Goal: Task Accomplishment & Management: Use online tool/utility

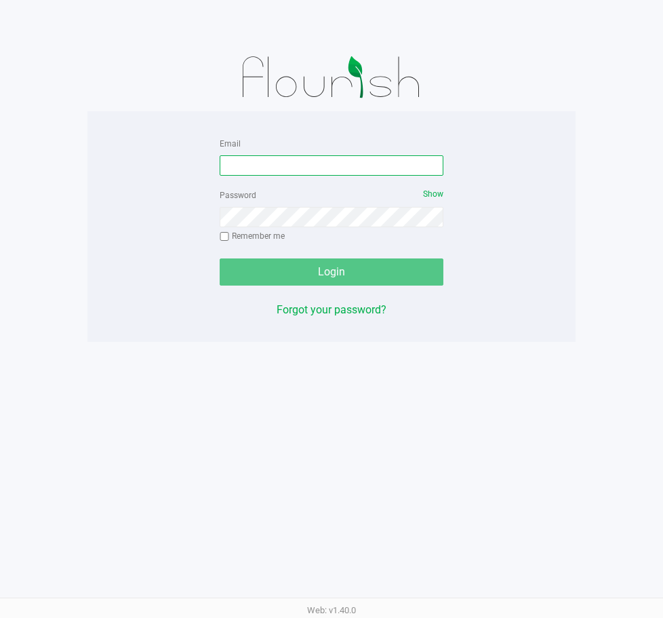
click at [292, 171] on input "Email" at bounding box center [332, 165] width 224 height 20
drag, startPoint x: 319, startPoint y: 165, endPoint x: 191, endPoint y: 165, distance: 128.2
click at [191, 165] on div "Email [EMAIL_ADDRESS][DOMAIN_NAME] Password Show Remember me Login Forgot your …" at bounding box center [331, 226] width 488 height 183
type input "[EMAIL_ADDRESS][DOMAIN_NAME]"
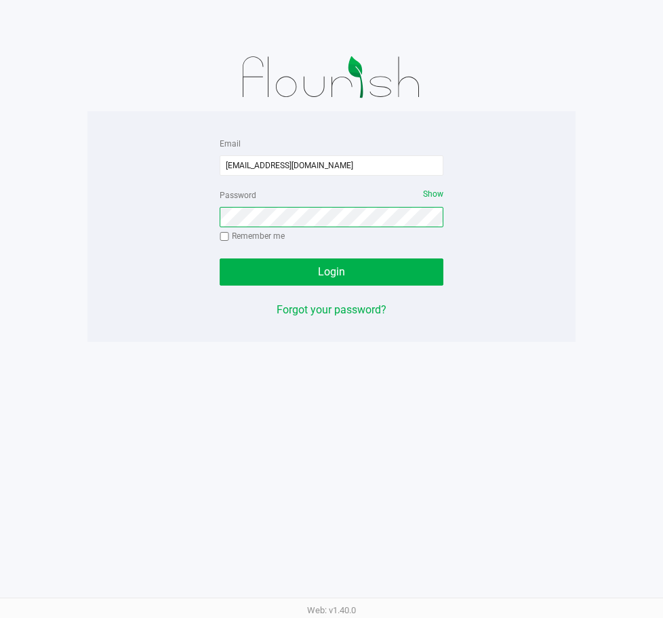
click at [115, 232] on div "Email [EMAIL_ADDRESS][DOMAIN_NAME] Password Show Remember me Login Forgot your …" at bounding box center [331, 226] width 488 height 183
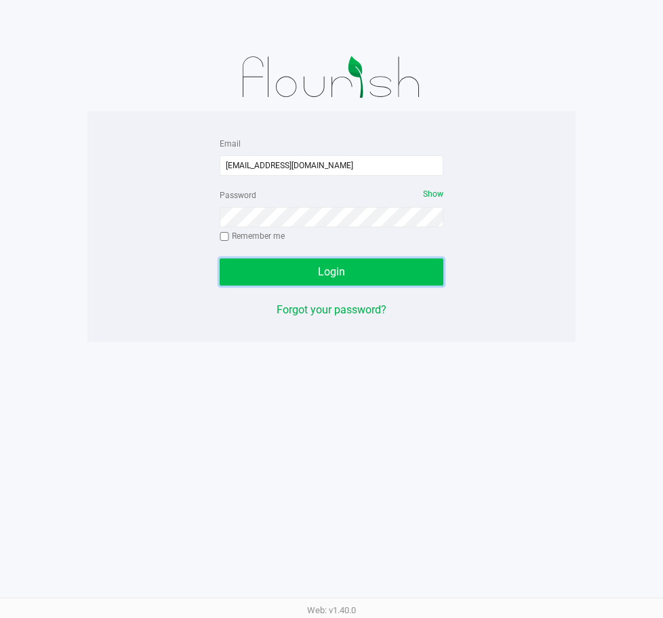
click at [349, 271] on button "Login" at bounding box center [332, 271] width 224 height 27
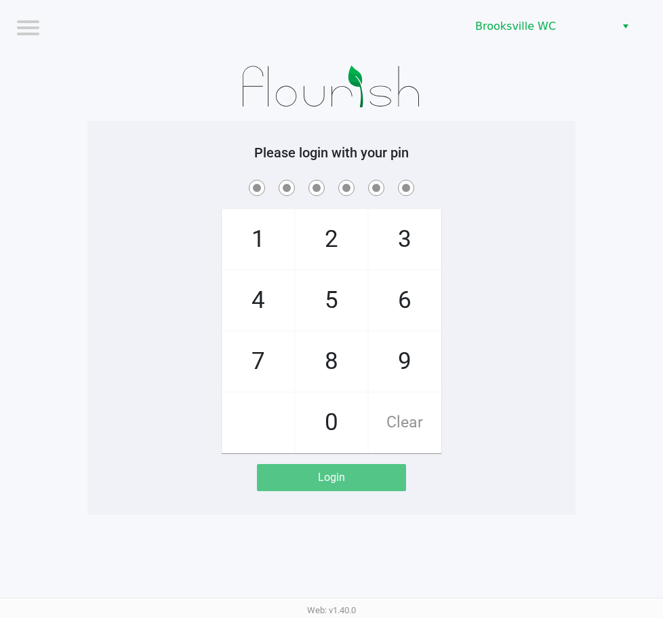
click at [568, 271] on div "1 4 7 2 5 8 0 3 6 9 Clear" at bounding box center [331, 315] width 488 height 276
checkbox input "true"
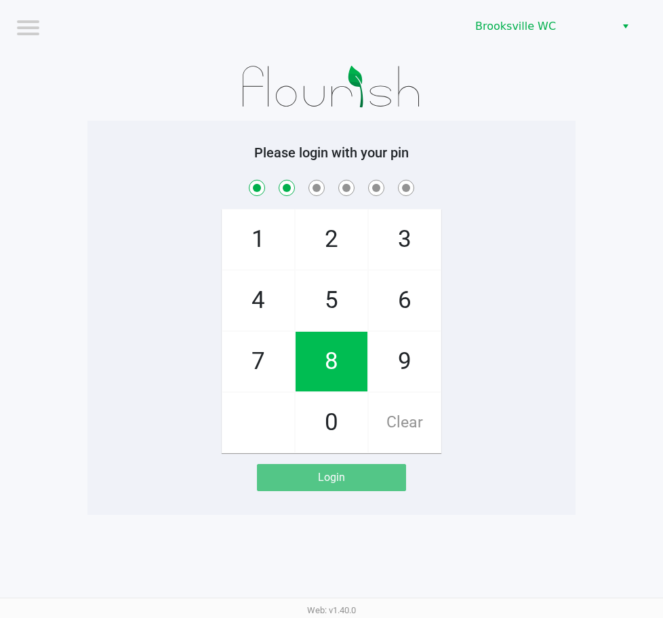
checkbox input "true"
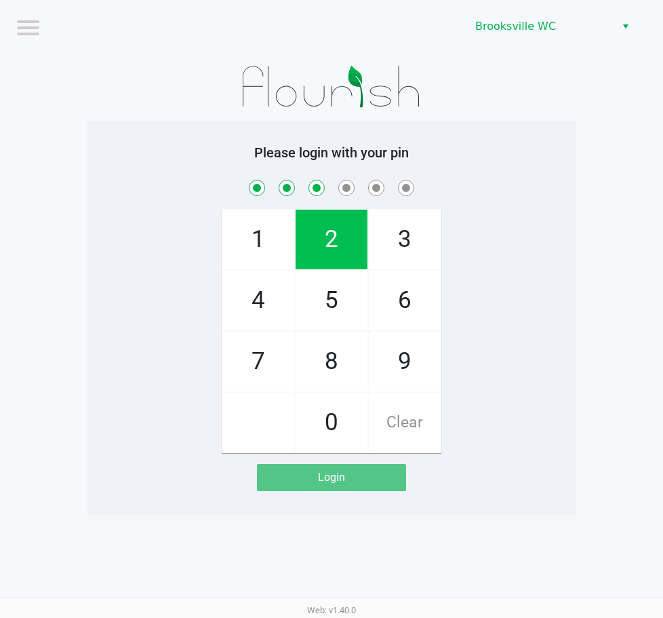
checkbox input "true"
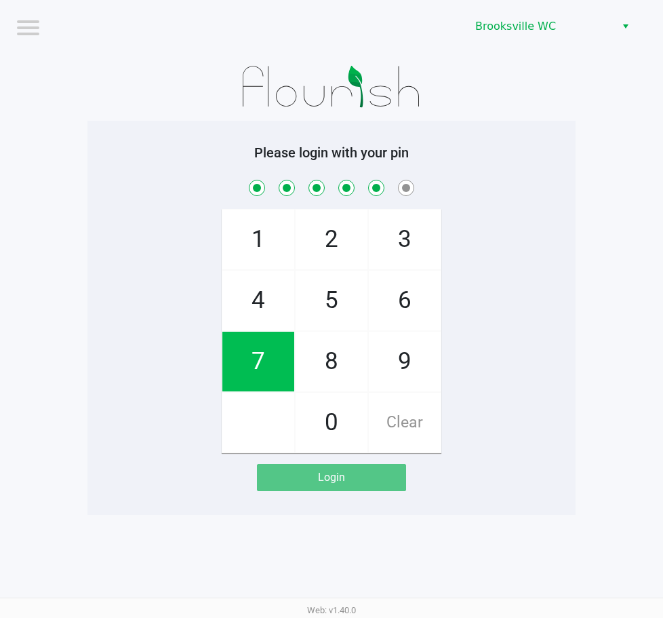
checkbox input "true"
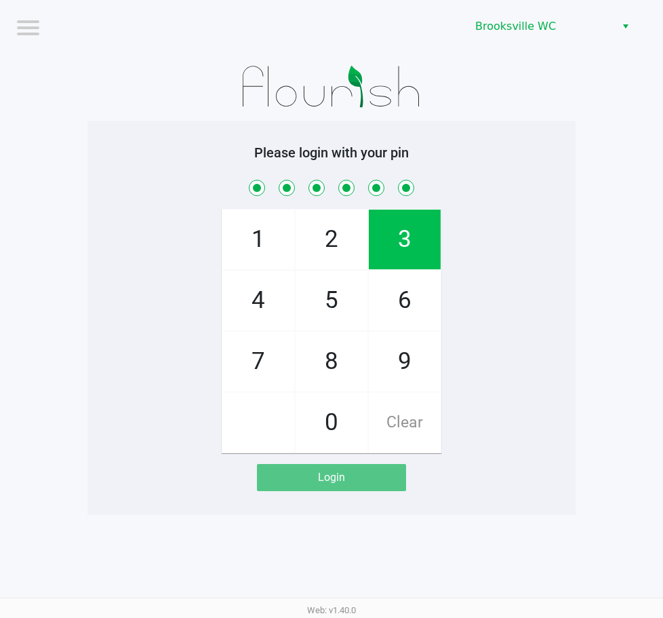
checkbox input "true"
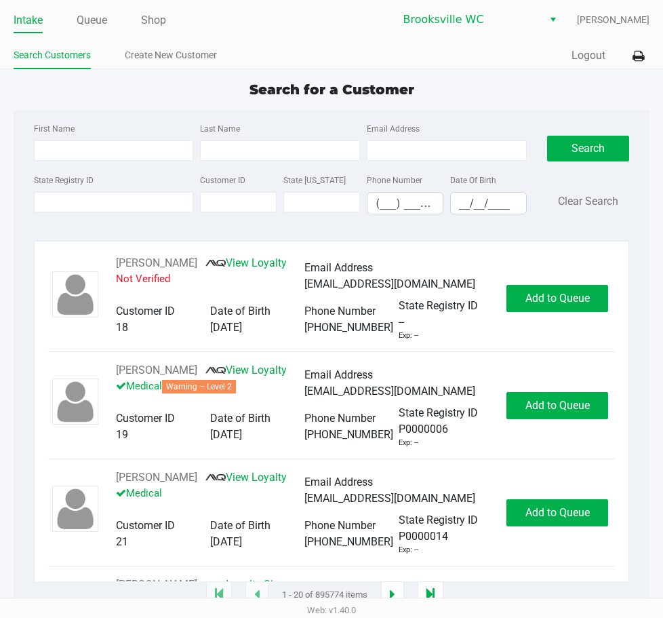
click at [637, 229] on div "First Name Last Name Email Address State Registry ID Customer ID State [US_STAT…" at bounding box center [332, 172] width 616 height 125
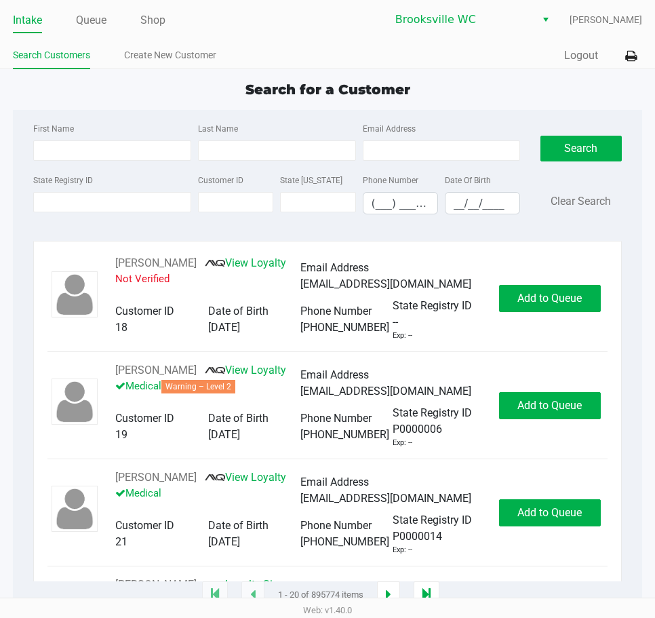
click at [490, 59] on div "Quick Sale Logout" at bounding box center [485, 55] width 315 height 25
click at [591, 87] on div "Search for a Customer" at bounding box center [327, 89] width 649 height 20
click at [195, 90] on div "Search for a Customer" at bounding box center [327, 89] width 649 height 20
click at [121, 167] on div "First Name Last Name Email Address" at bounding box center [277, 146] width 494 height 52
click at [119, 201] on input "State Registry ID" at bounding box center [112, 202] width 158 height 20
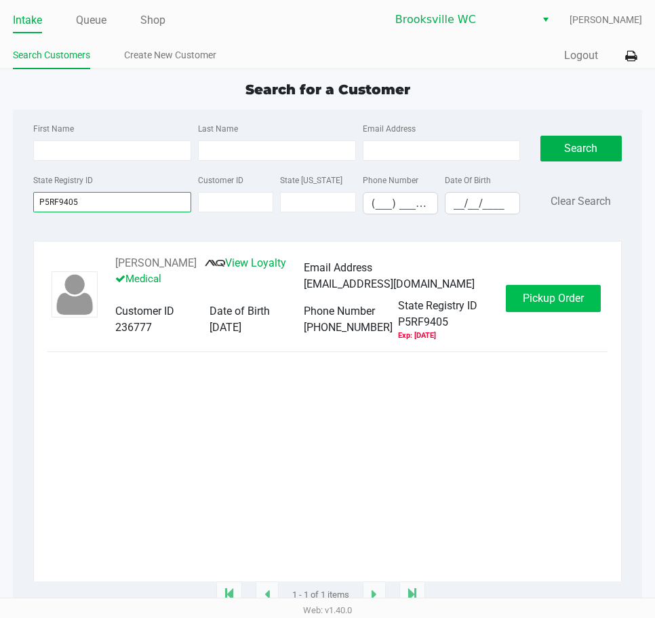
type input "P5RF9405"
click at [555, 303] on span "Pickup Order" at bounding box center [553, 298] width 61 height 13
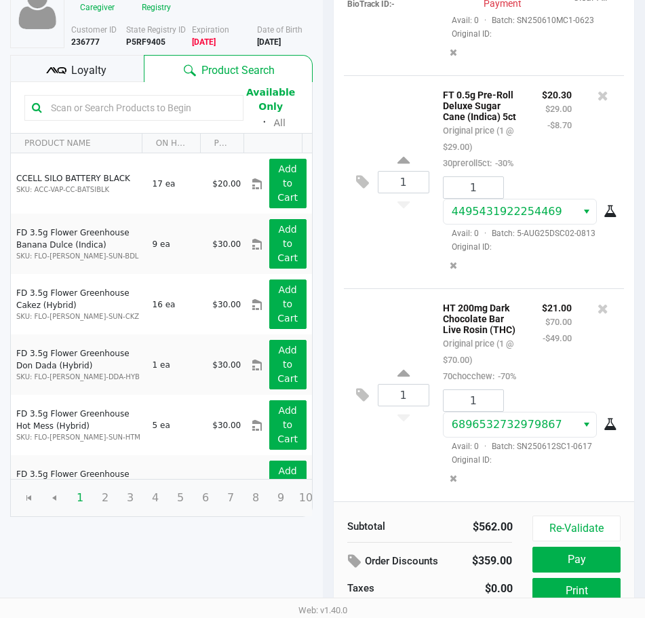
scroll to position [172, 0]
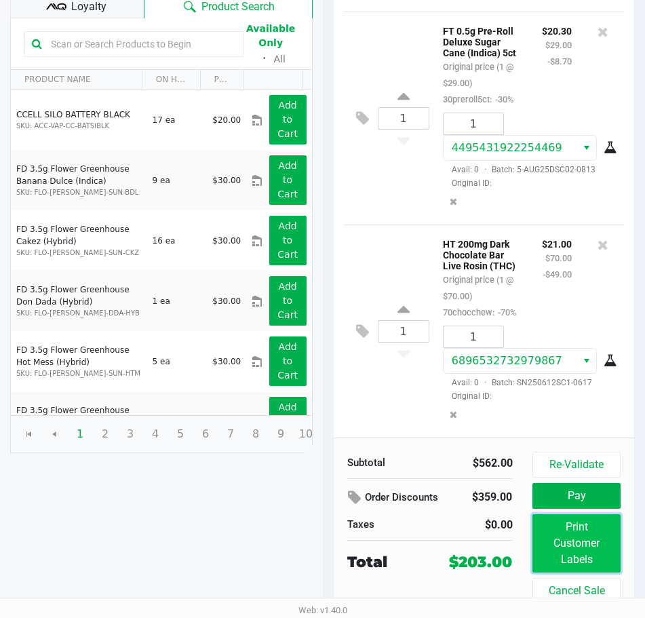
click at [575, 543] on button "Print Customer Labels" at bounding box center [575, 543] width 87 height 58
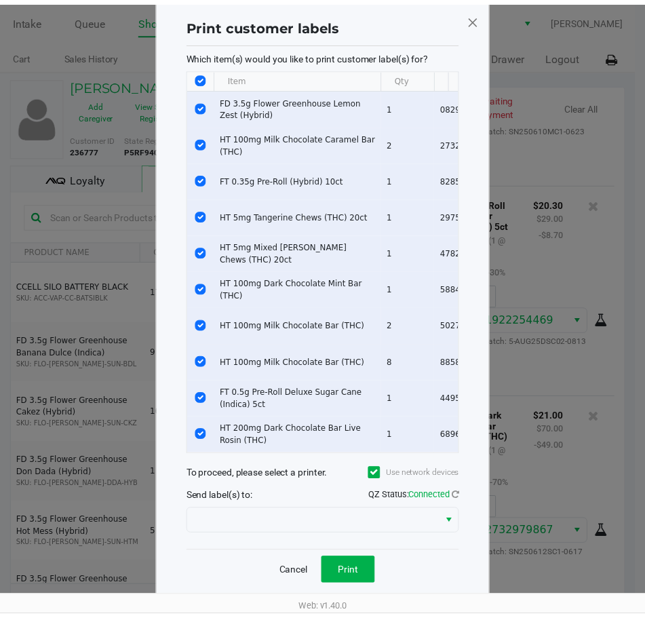
scroll to position [43, 0]
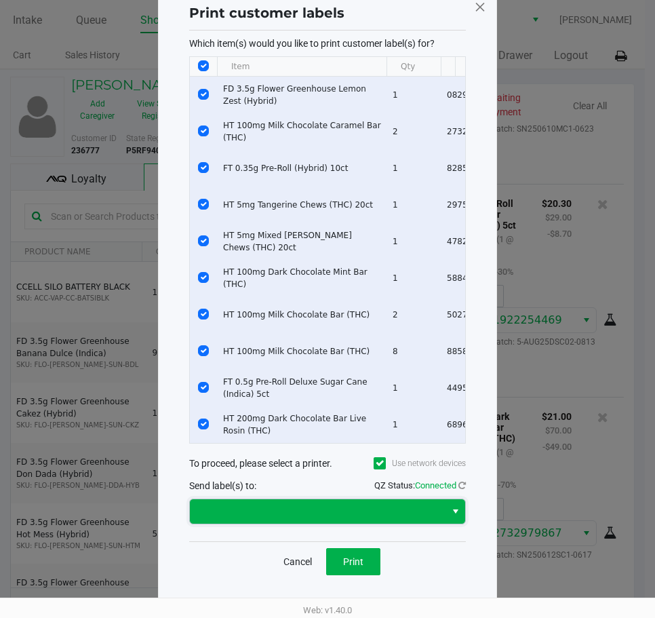
click at [347, 513] on span at bounding box center [317, 511] width 239 height 16
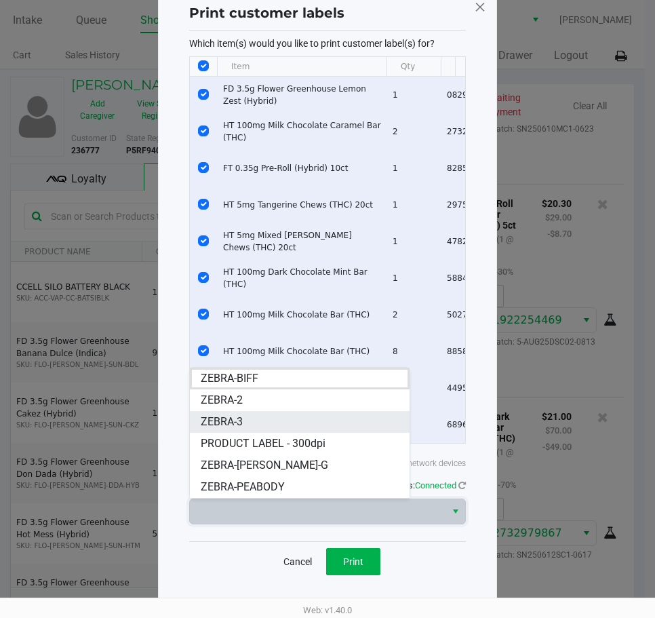
click at [260, 418] on li "ZEBRA-3" at bounding box center [300, 422] width 220 height 22
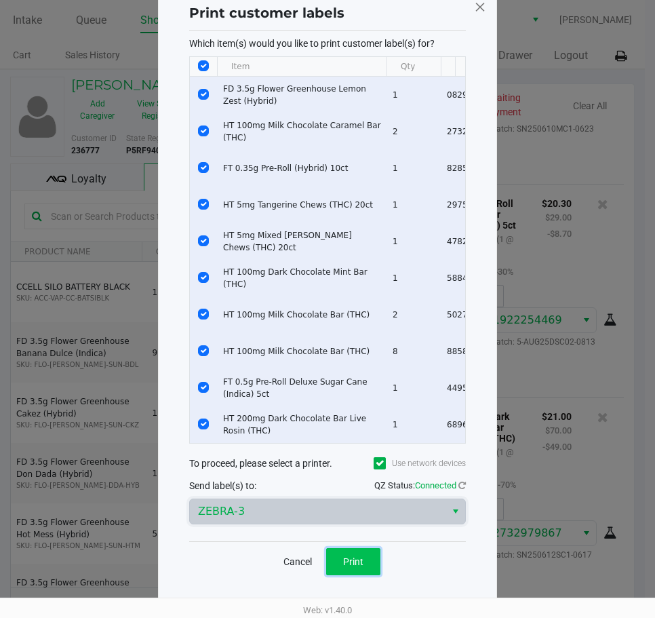
click at [349, 563] on span "Print" at bounding box center [353, 561] width 20 height 11
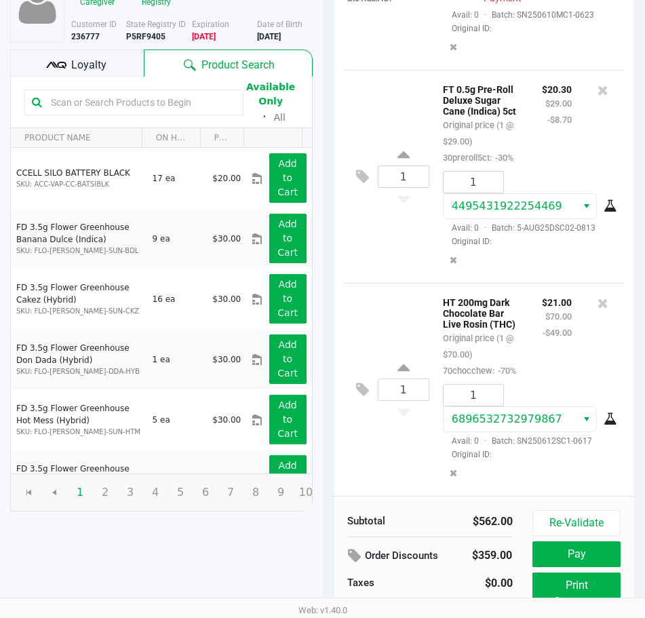
scroll to position [37, 0]
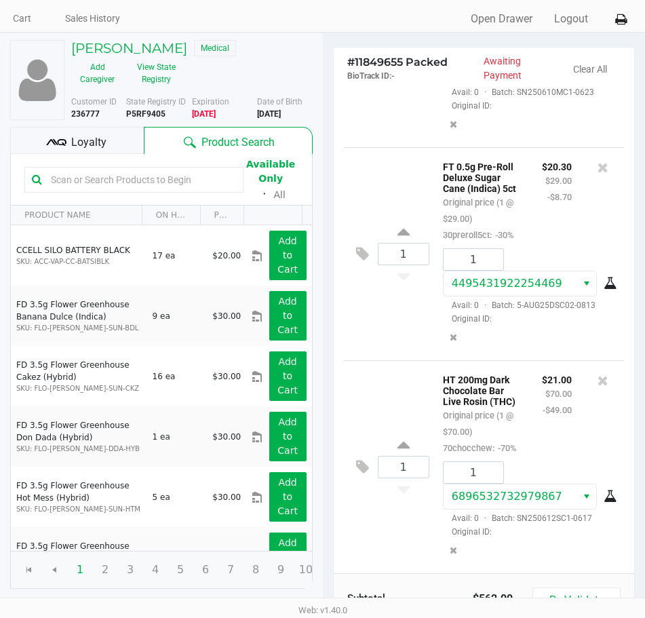
click at [95, 142] on span "Loyalty" at bounding box center [88, 142] width 35 height 16
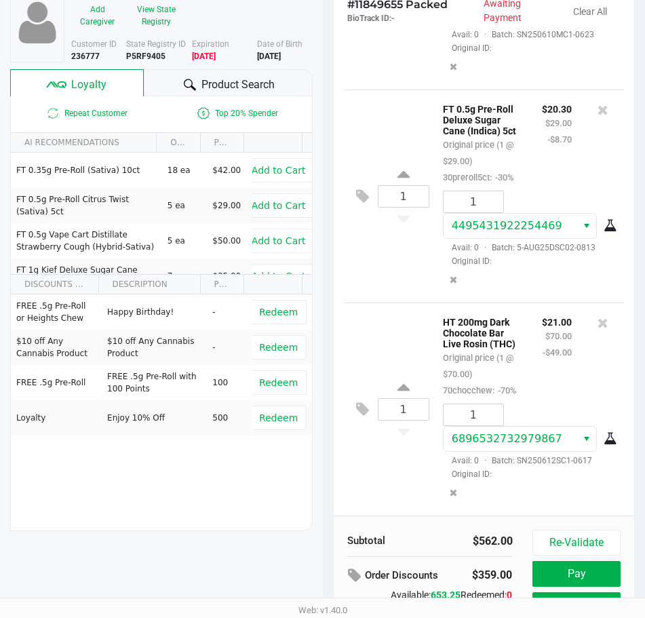
scroll to position [172, 0]
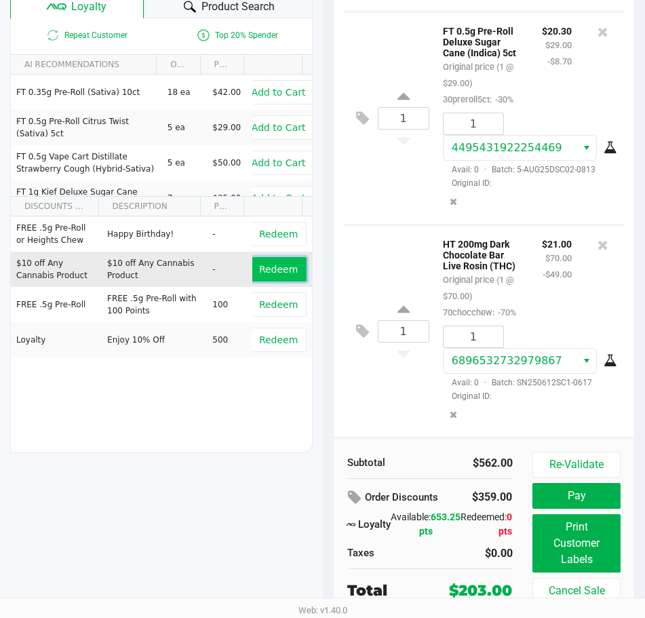
click at [271, 274] on span "Redeem" at bounding box center [278, 269] width 39 height 11
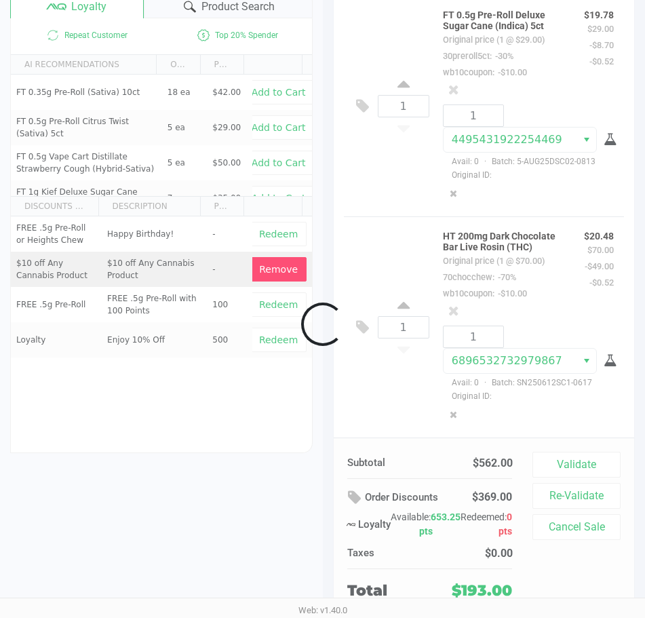
scroll to position [2049, 0]
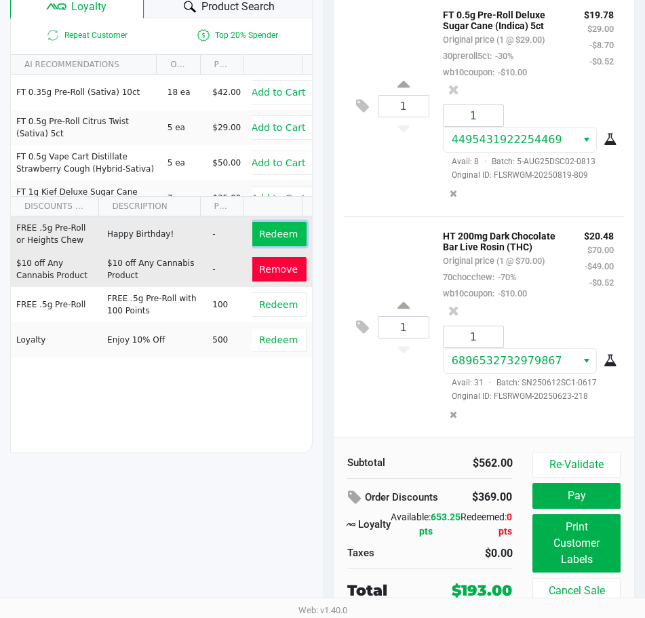
click at [265, 239] on span "Redeem" at bounding box center [278, 234] width 39 height 11
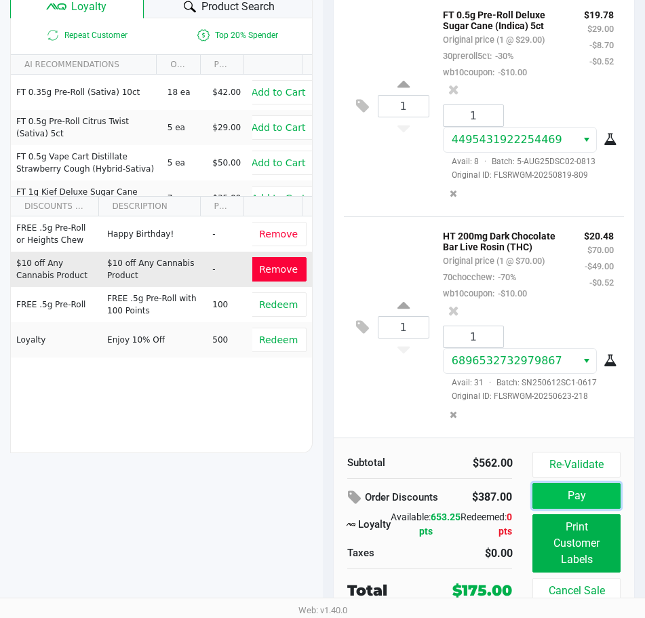
click at [582, 488] on button "Pay" at bounding box center [575, 496] width 87 height 26
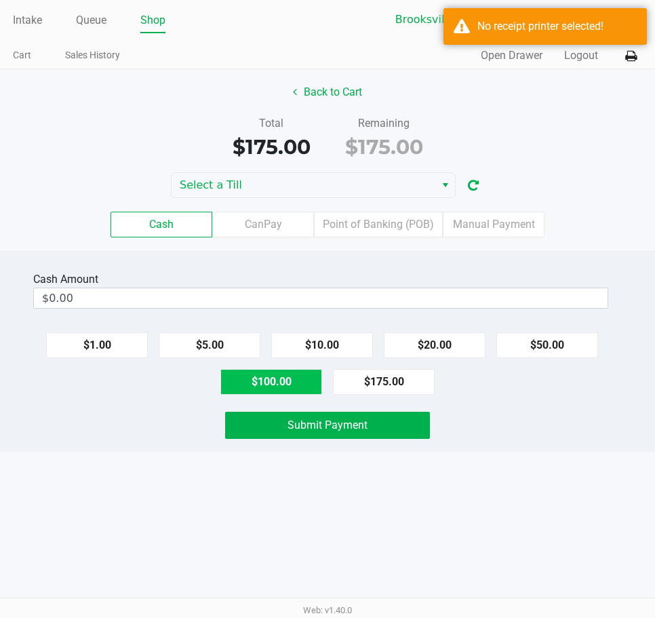
click at [287, 387] on button "$100.00" at bounding box center [271, 382] width 102 height 26
type input "$200.00"
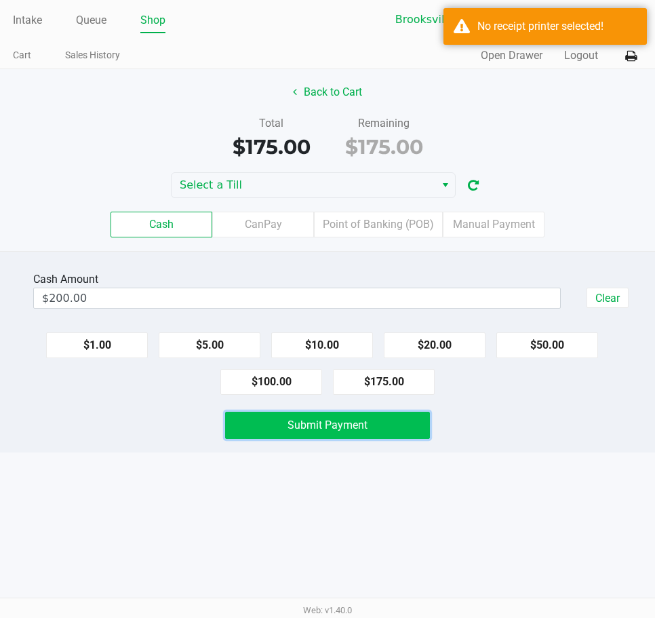
click at [378, 425] on button "Submit Payment" at bounding box center [327, 425] width 205 height 27
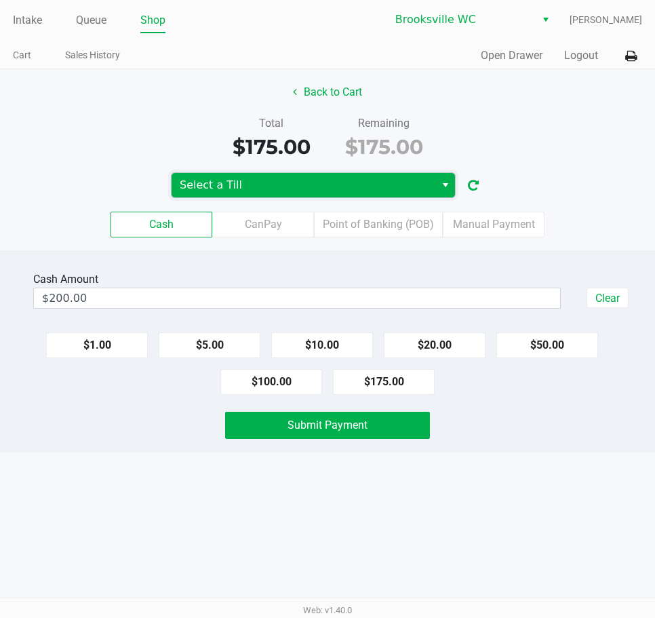
click at [281, 186] on span "Select a Till" at bounding box center [304, 185] width 248 height 16
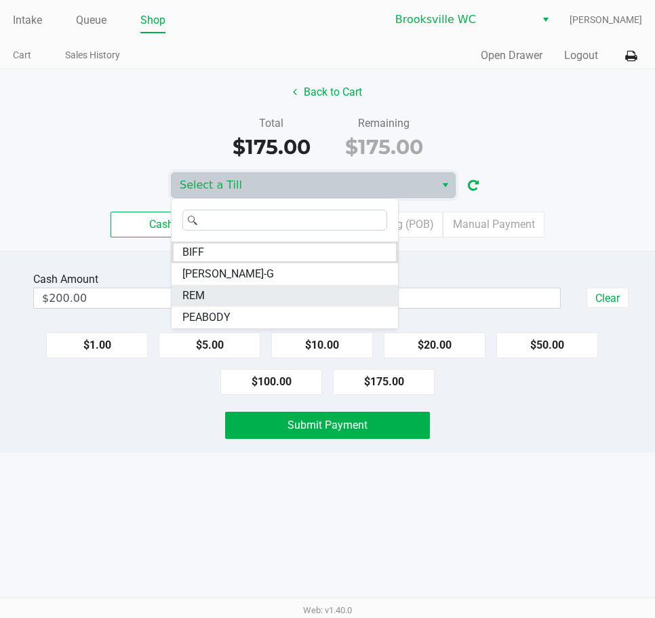
click at [219, 292] on li "REM" at bounding box center [285, 296] width 226 height 22
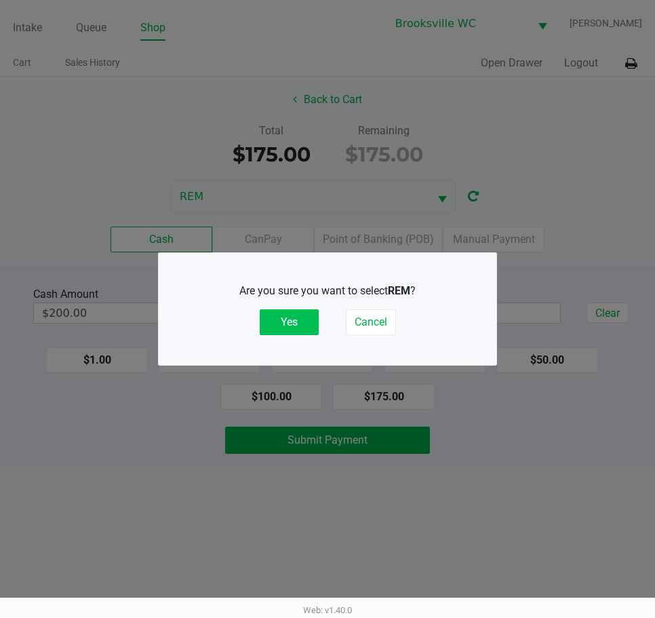
click at [316, 326] on button "Yes" at bounding box center [289, 322] width 59 height 26
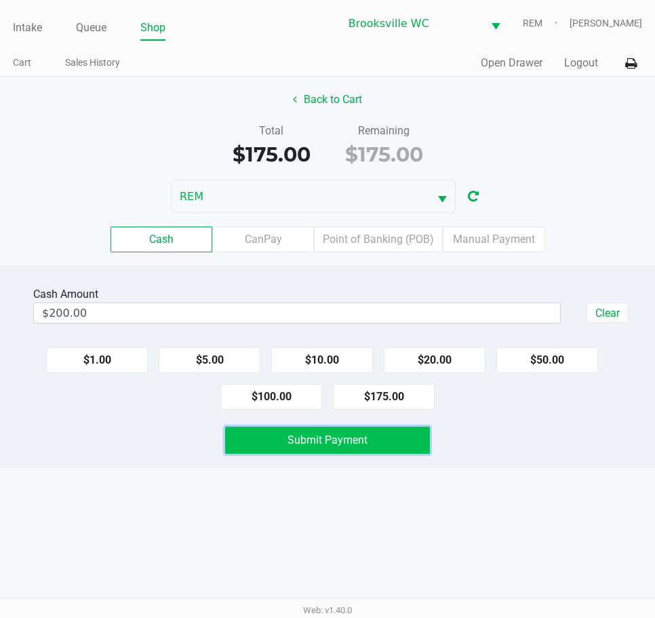
click at [355, 450] on button "Submit Payment" at bounding box center [327, 440] width 205 height 27
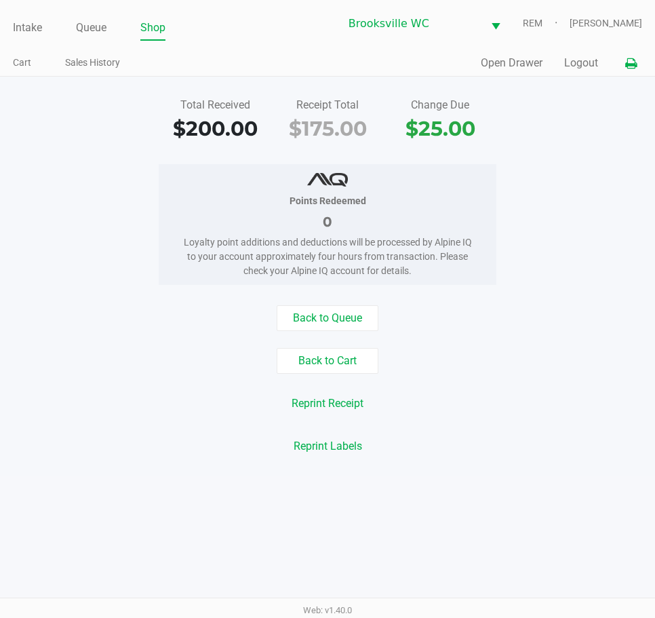
click at [629, 60] on icon at bounding box center [631, 63] width 12 height 9
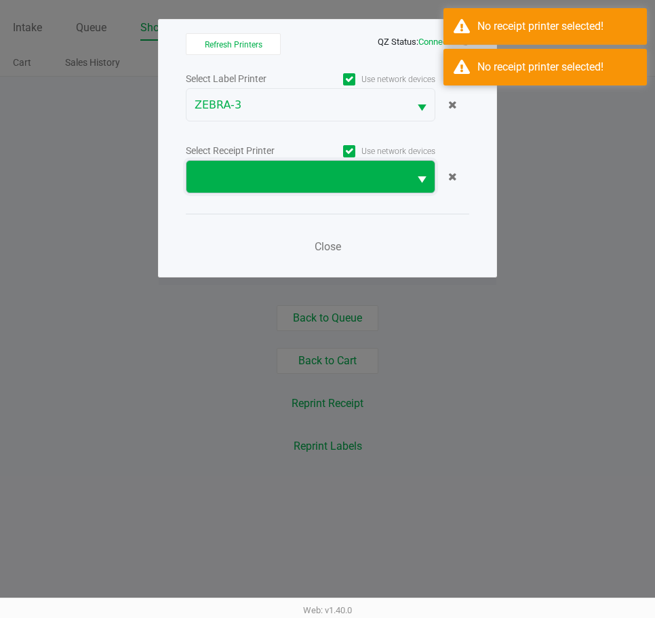
click at [288, 180] on span at bounding box center [298, 177] width 206 height 16
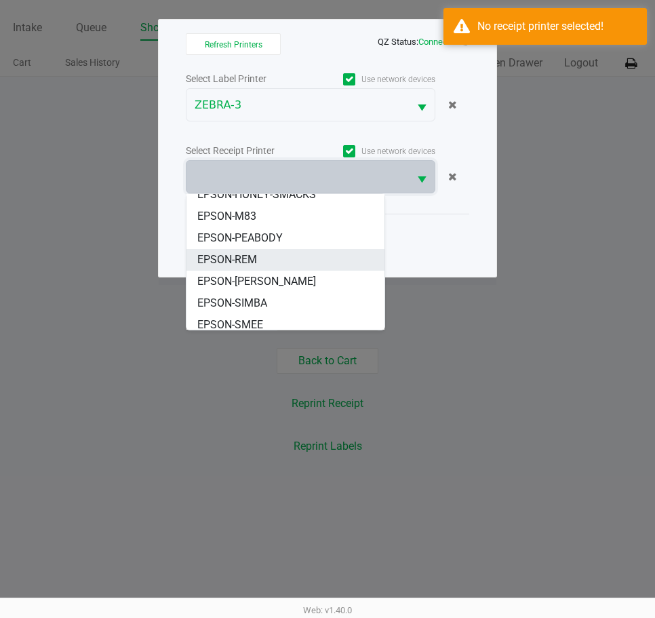
scroll to position [103, 0]
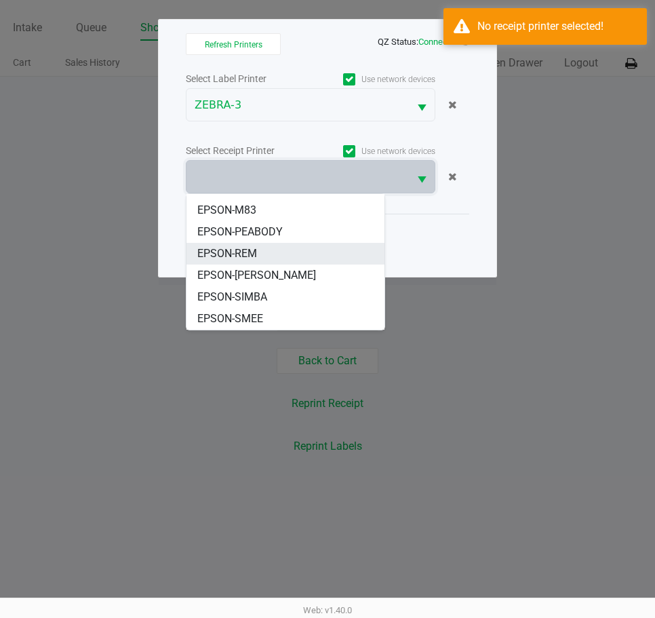
click at [258, 250] on li "EPSON-REM" at bounding box center [285, 254] width 198 height 22
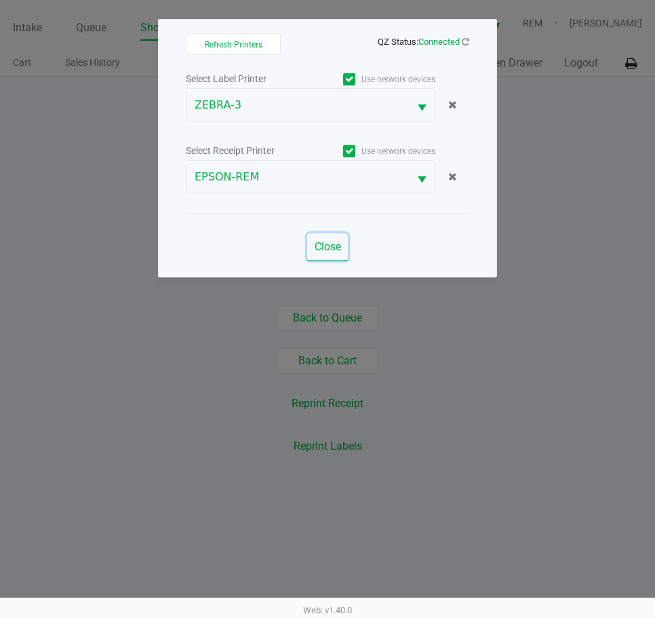
click at [336, 246] on span "Close" at bounding box center [328, 246] width 26 height 13
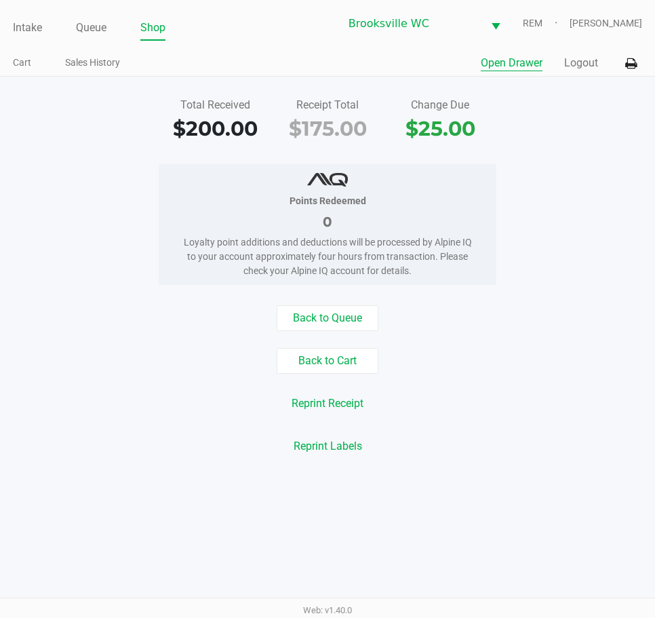
click at [504, 64] on button "Open Drawer" at bounding box center [512, 63] width 62 height 16
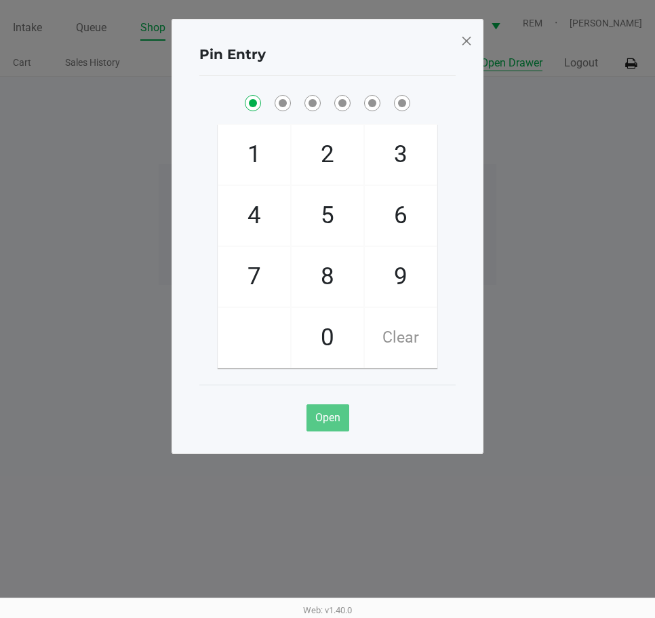
checkbox input "true"
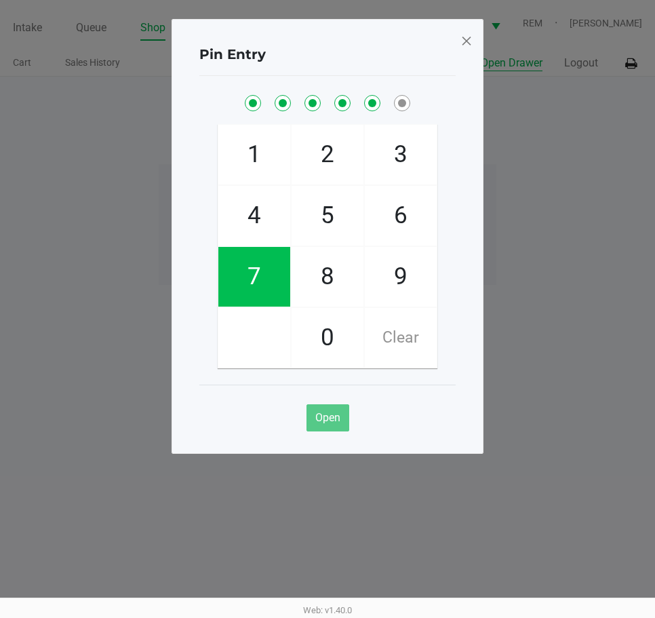
checkbox input "true"
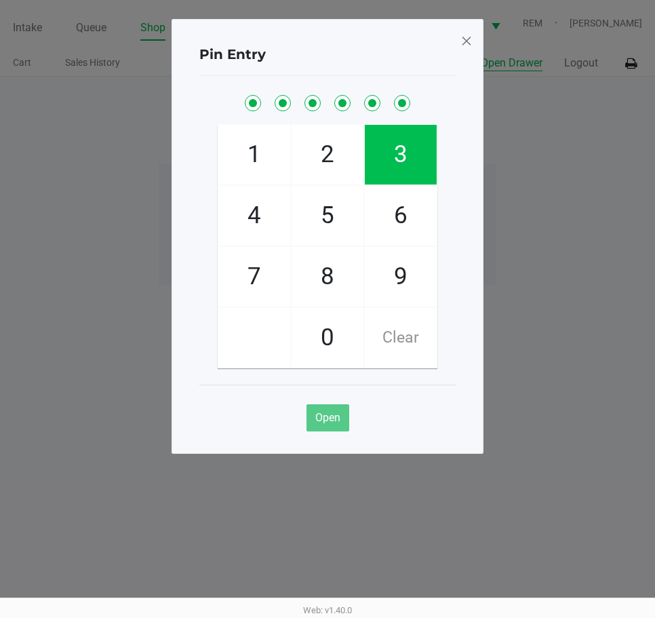
checkbox input "true"
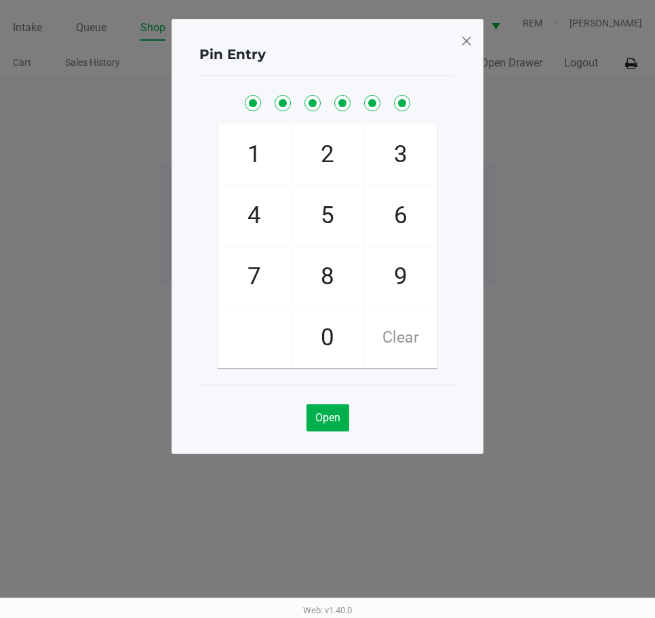
click at [462, 44] on span at bounding box center [466, 41] width 12 height 22
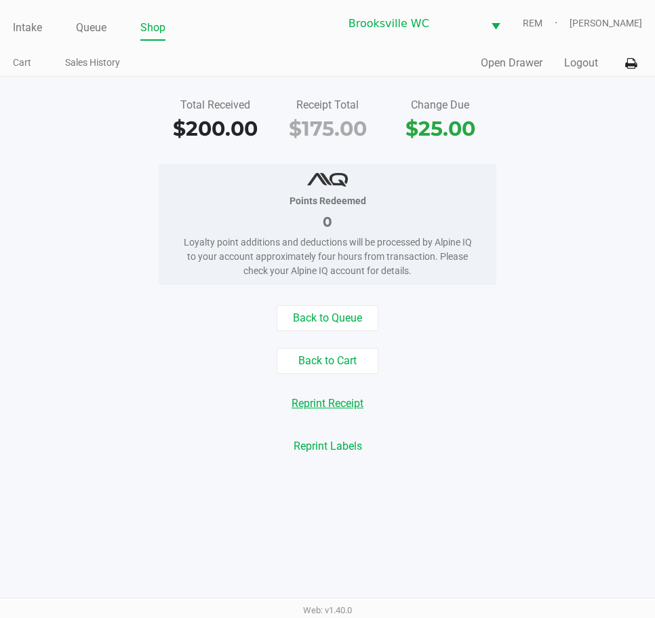
click at [340, 406] on button "Reprint Receipt" at bounding box center [328, 404] width 90 height 26
click at [90, 16] on div "Intake Queue Shop" at bounding box center [170, 27] width 315 height 25
click at [101, 22] on link "Queue" at bounding box center [91, 27] width 31 height 19
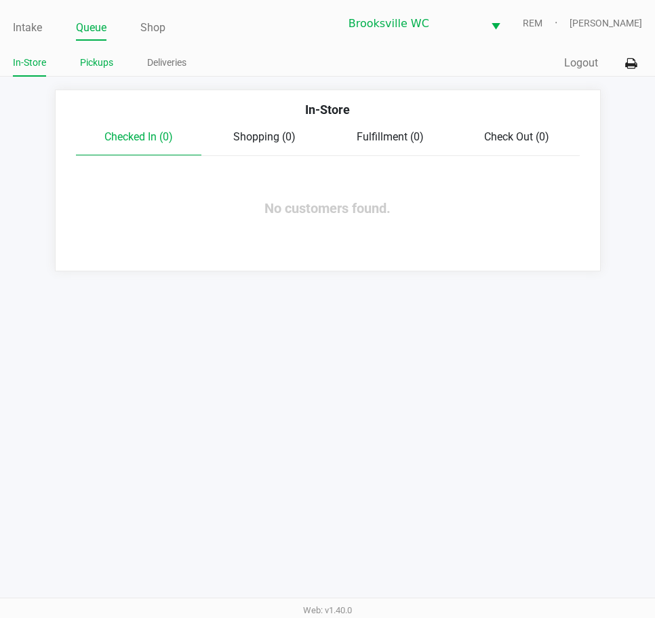
click at [95, 57] on link "Pickups" at bounding box center [96, 62] width 33 height 17
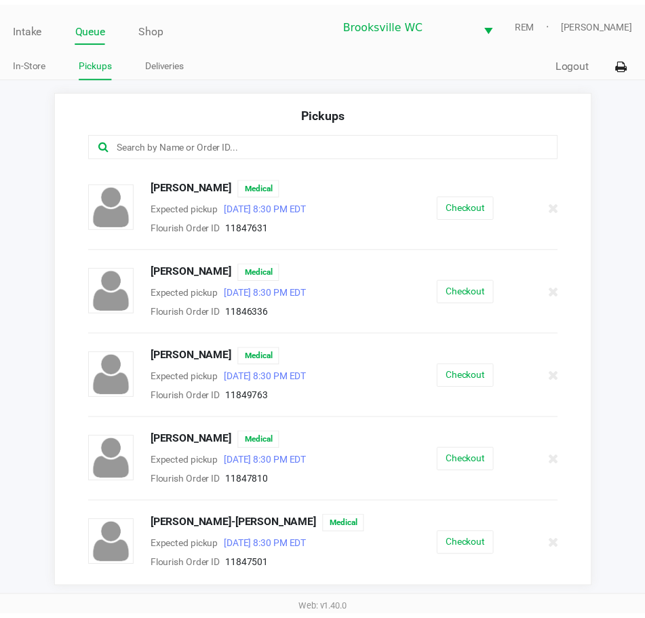
scroll to position [1966, 0]
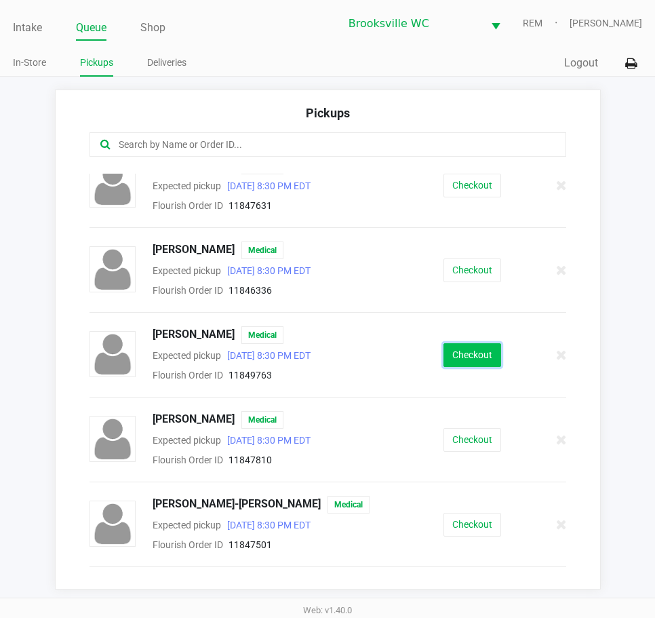
click at [446, 345] on button "Checkout" at bounding box center [472, 355] width 58 height 24
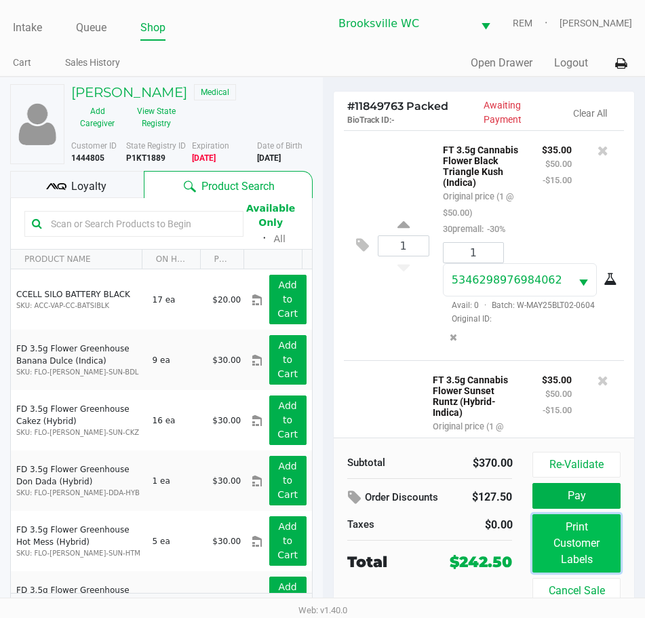
click at [567, 549] on button "Print Customer Labels" at bounding box center [575, 543] width 87 height 58
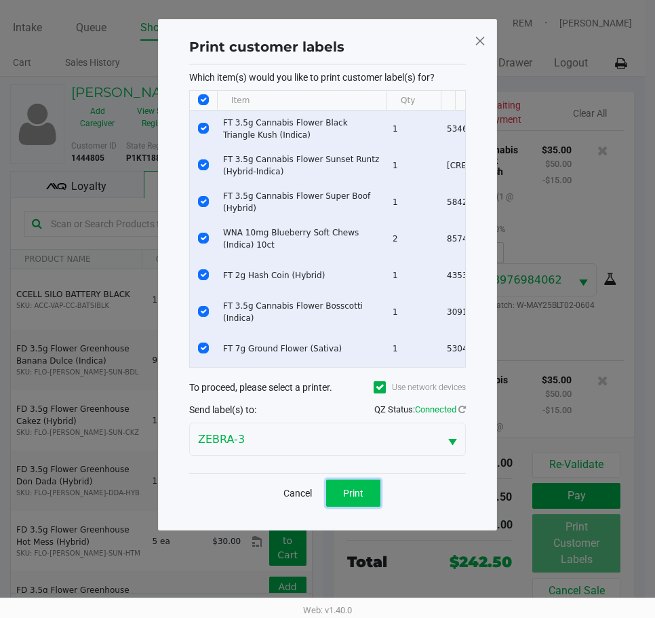
click at [365, 503] on button "Print" at bounding box center [353, 492] width 54 height 27
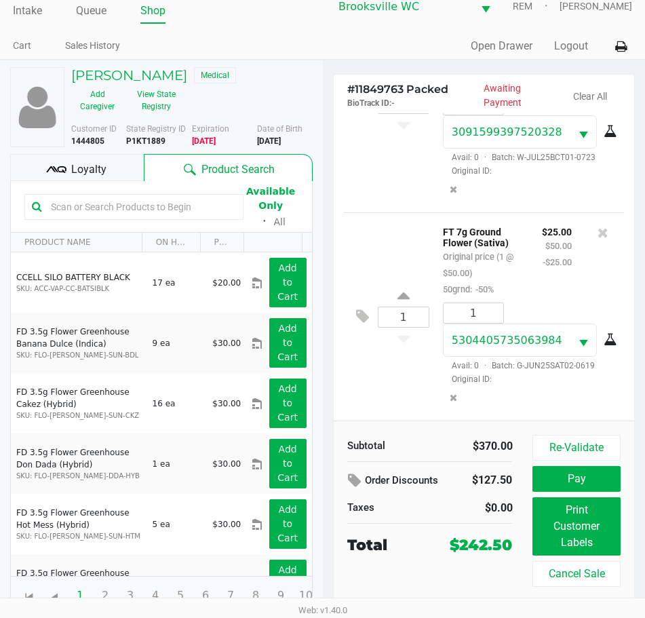
scroll to position [22, 0]
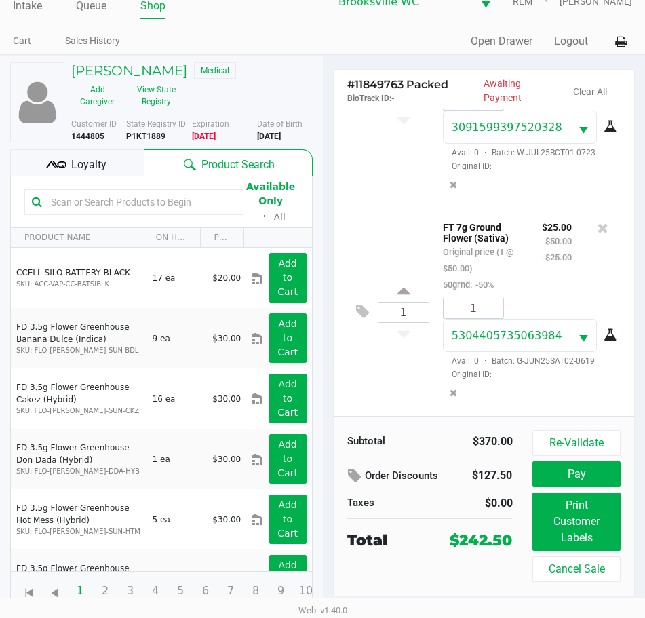
click at [90, 172] on span "Loyalty" at bounding box center [88, 165] width 35 height 16
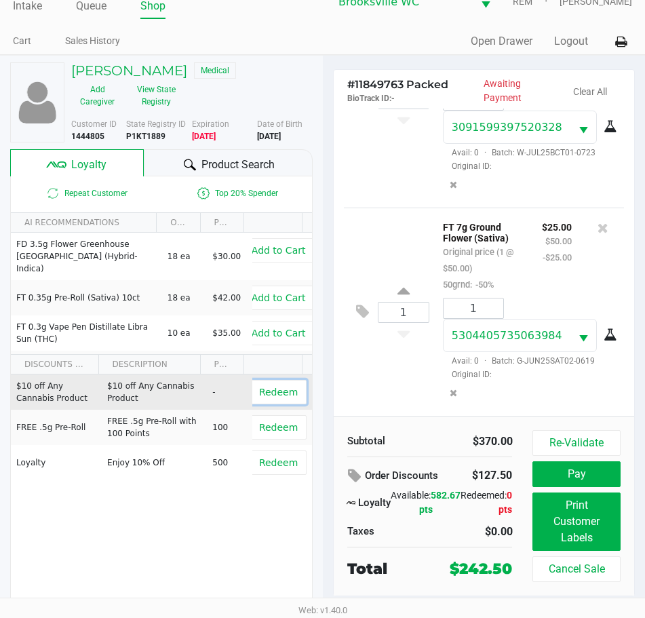
click at [260, 391] on span "Redeem" at bounding box center [278, 392] width 39 height 11
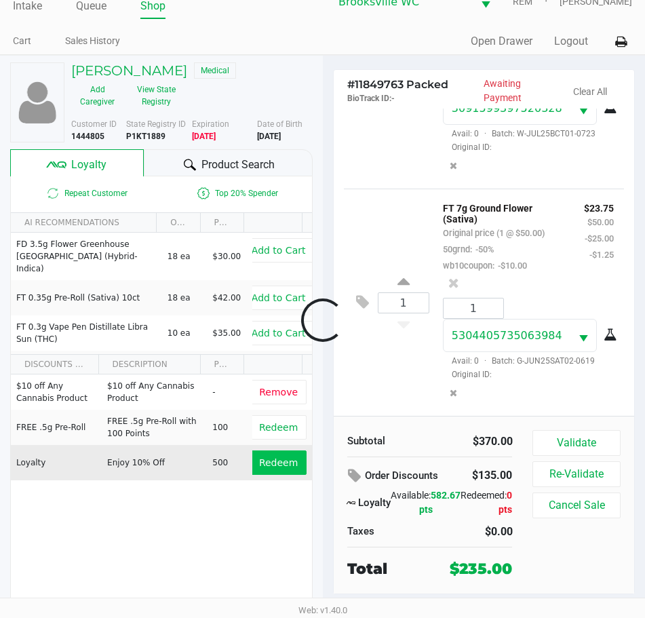
scroll to position [1521, 0]
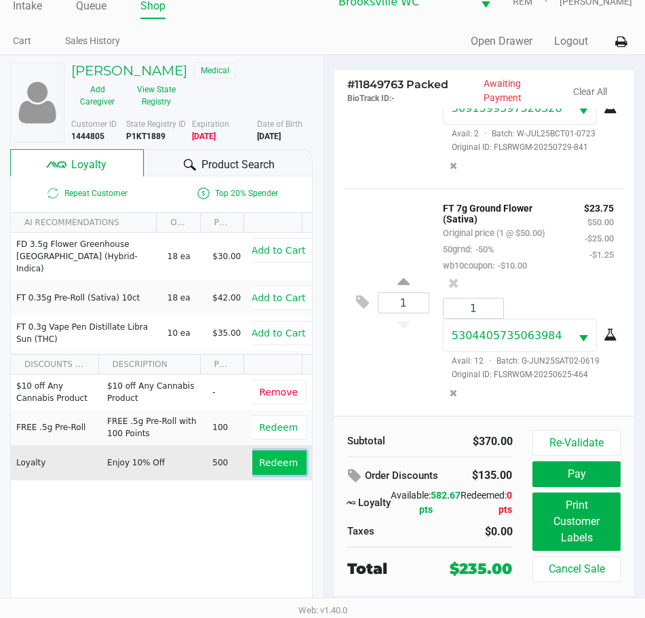
click at [277, 462] on span "Redeem" at bounding box center [278, 462] width 39 height 11
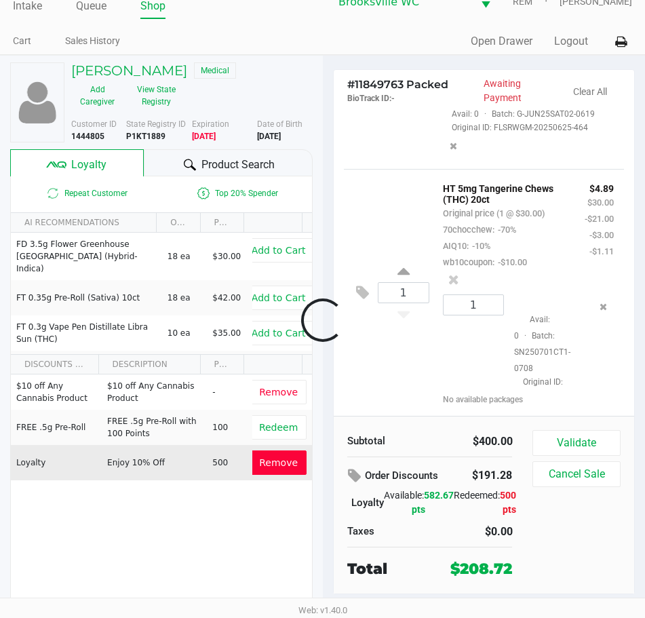
scroll to position [1912, 0]
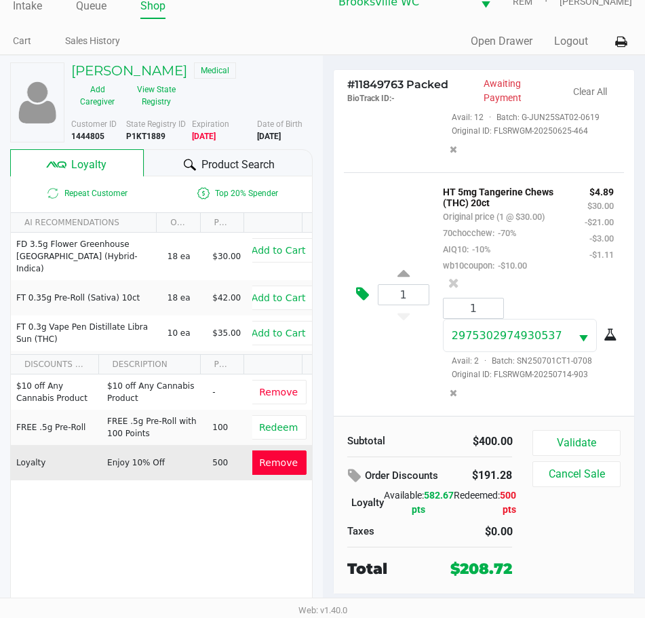
click at [369, 278] on button at bounding box center [366, 294] width 24 height 33
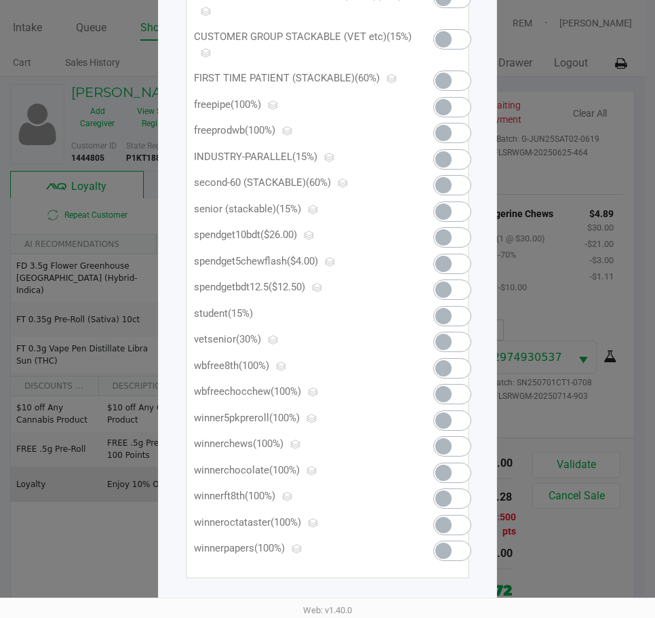
scroll to position [300, 0]
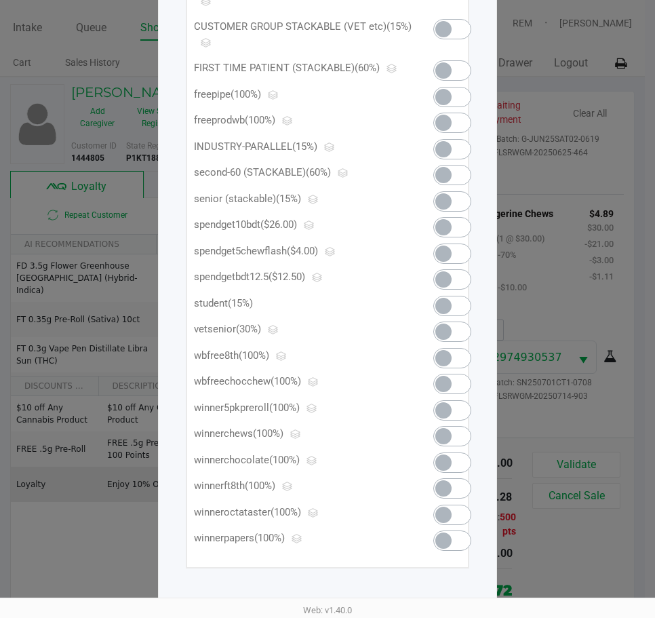
click at [450, 252] on span at bounding box center [443, 253] width 16 height 16
click at [438, 259] on span at bounding box center [452, 253] width 38 height 20
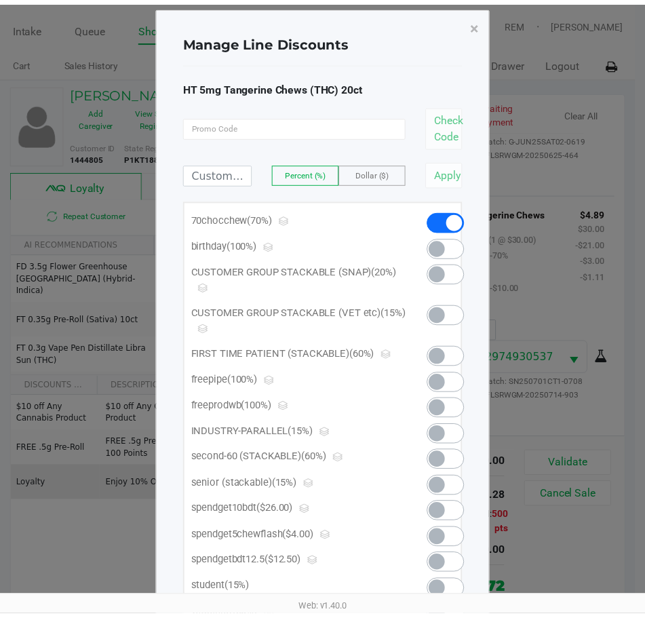
scroll to position [0, 0]
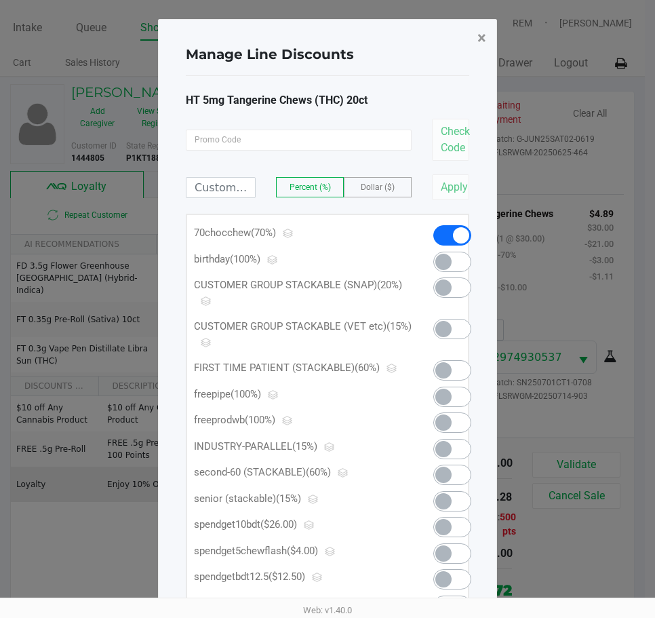
click at [483, 33] on span "×" at bounding box center [481, 37] width 9 height 19
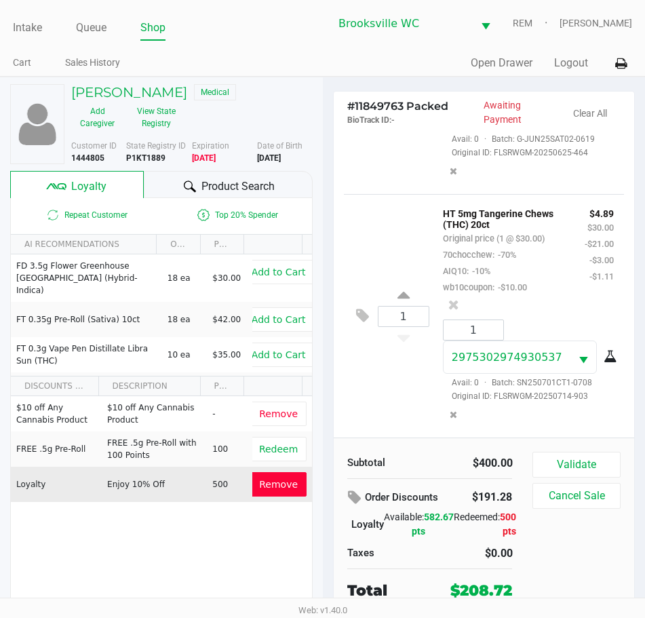
click at [475, 295] on div at bounding box center [454, 304] width 42 height 19
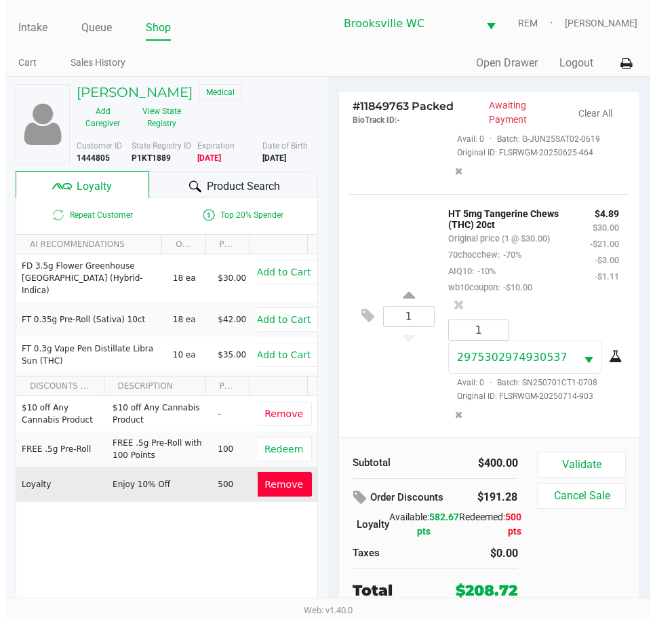
scroll to position [1781, 0]
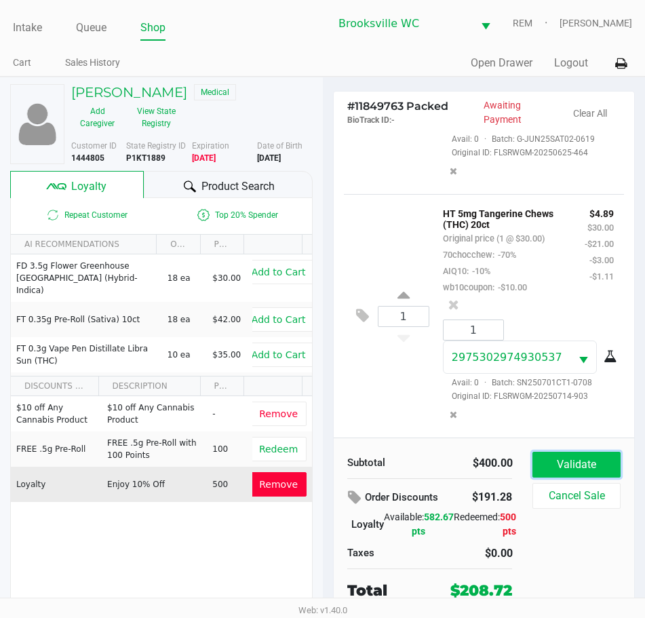
click at [563, 471] on button "Validate" at bounding box center [575, 465] width 87 height 26
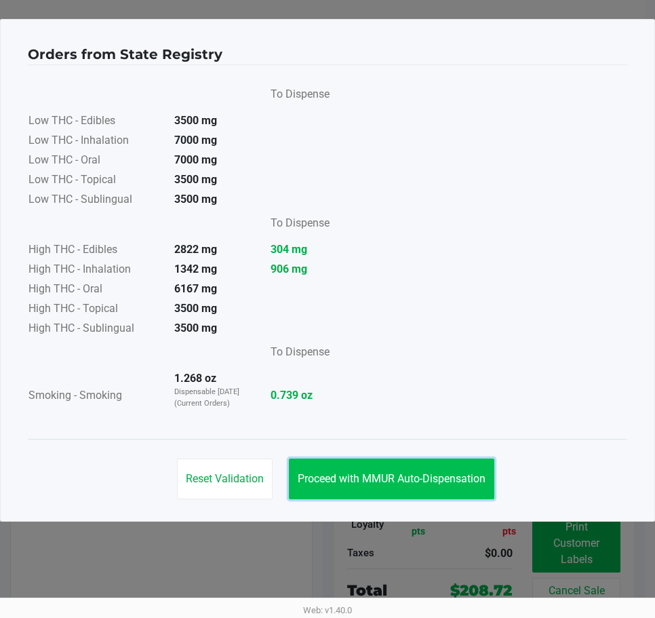
click at [405, 481] on span "Proceed with MMUR Auto-Dispensation" at bounding box center [392, 478] width 188 height 13
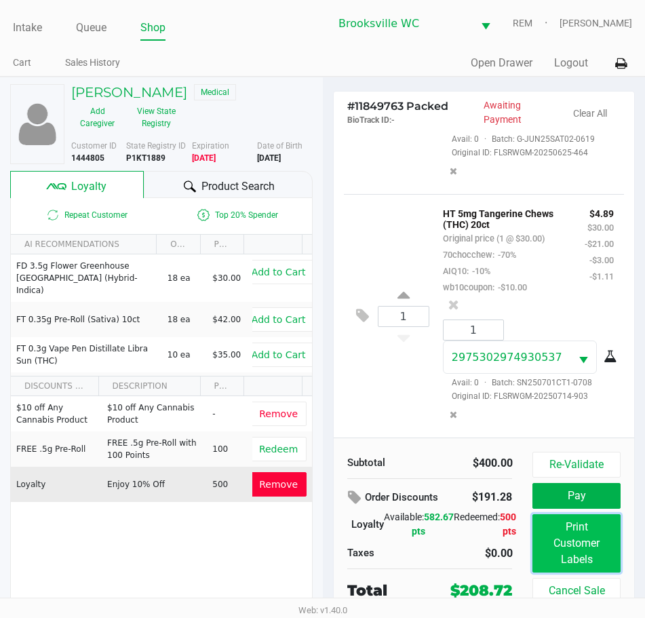
click at [565, 551] on button "Print Customer Labels" at bounding box center [575, 543] width 87 height 58
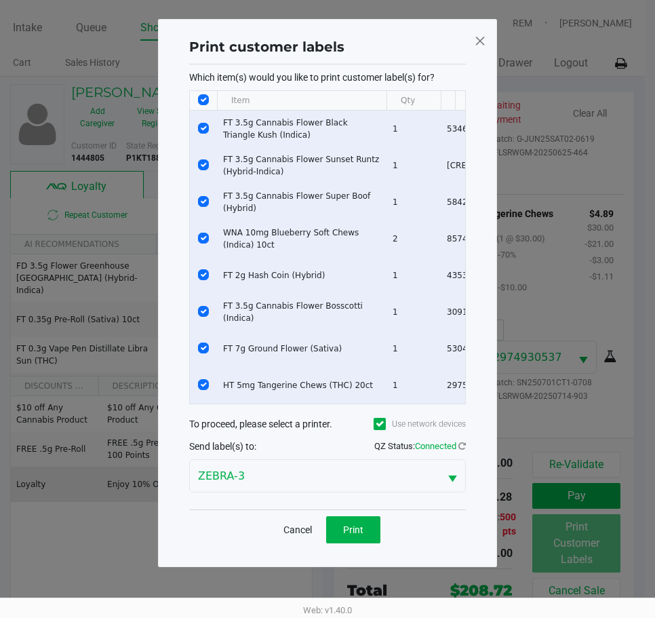
click at [202, 101] on input "Select All Rows" at bounding box center [203, 99] width 11 height 11
checkbox input "false"
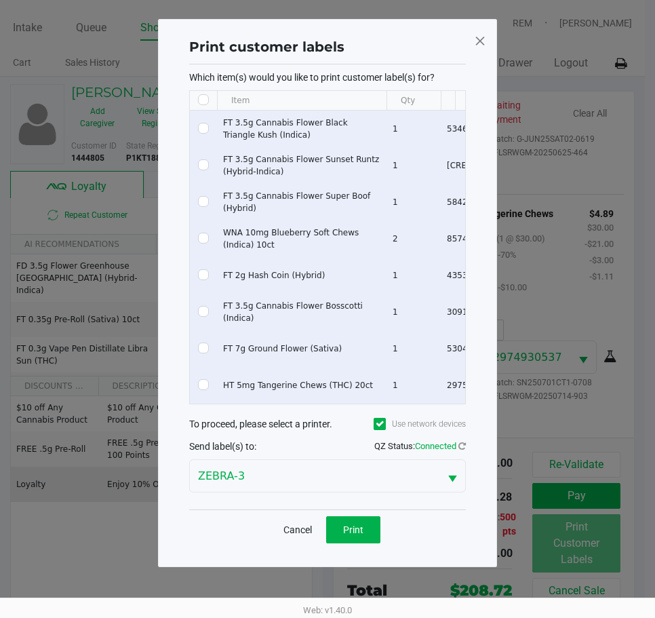
checkbox input "false"
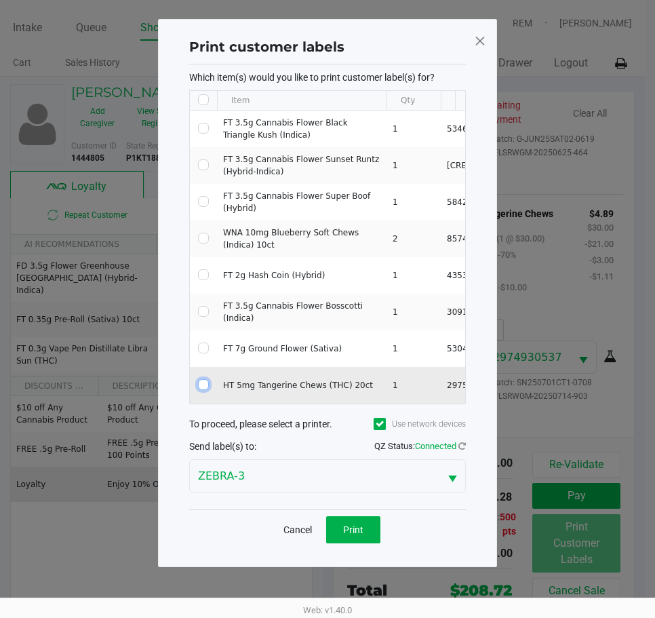
click at [205, 389] on input "Select Row" at bounding box center [203, 384] width 11 height 11
checkbox input "true"
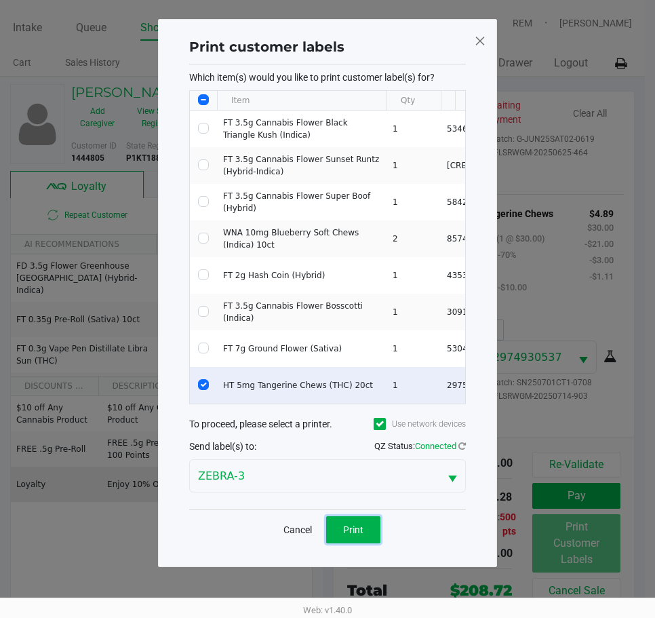
click at [360, 543] on button "Print" at bounding box center [353, 529] width 54 height 27
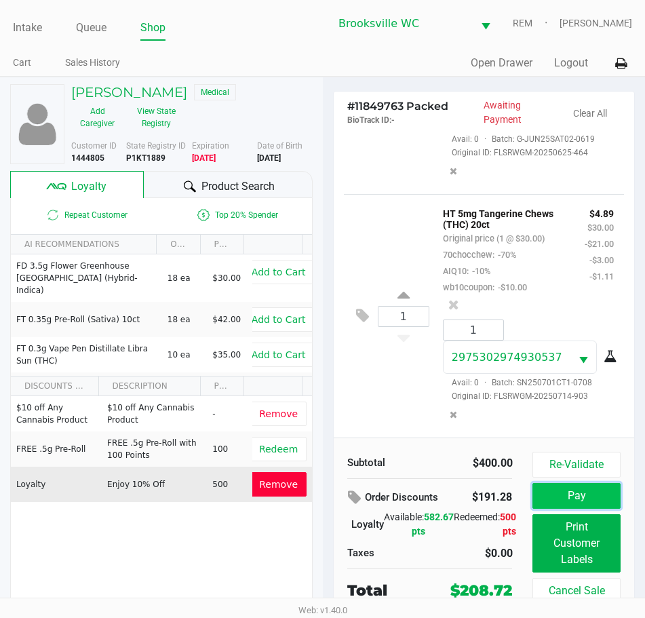
click at [554, 495] on button "Pay" at bounding box center [575, 496] width 87 height 26
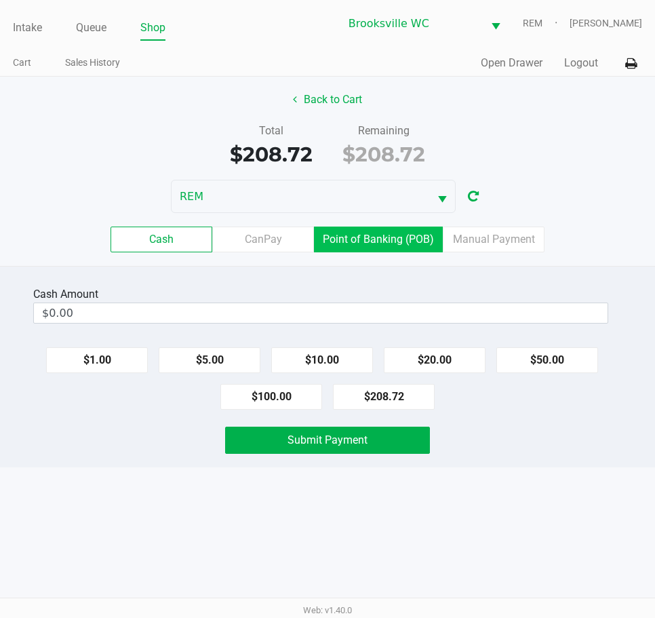
click at [359, 237] on label "Point of Banking (POB)" at bounding box center [378, 239] width 129 height 26
click at [0, 0] on 7 "Point of Banking (POB)" at bounding box center [0, 0] width 0 height 0
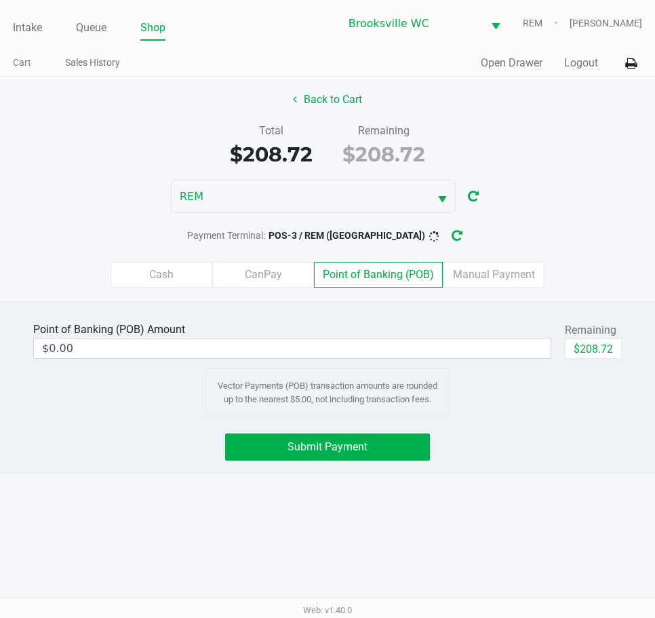
click at [628, 349] on div "Point of Banking (POB) Amount $0.00 Remaining $208.72 Vector Payments (POB) tra…" at bounding box center [328, 368] width 632 height 98
click at [595, 351] on button "$208.72" at bounding box center [593, 348] width 57 height 20
type input "$208.72"
drag, startPoint x: 387, startPoint y: 422, endPoint x: 393, endPoint y: 423, distance: 6.9
click at [387, 422] on div "Point of Banking (POB) Amount $208.72 Remaining $208.72 Clear Vector Payments (…" at bounding box center [327, 387] width 655 height 173
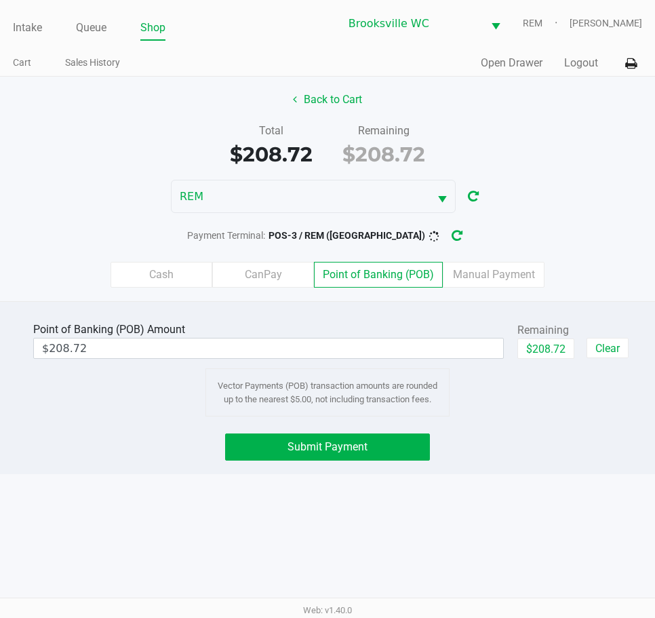
click at [393, 427] on div "Point of Banking (POB) Amount $208.72 Remaining $208.72 Clear Vector Payments (…" at bounding box center [327, 387] width 655 height 173
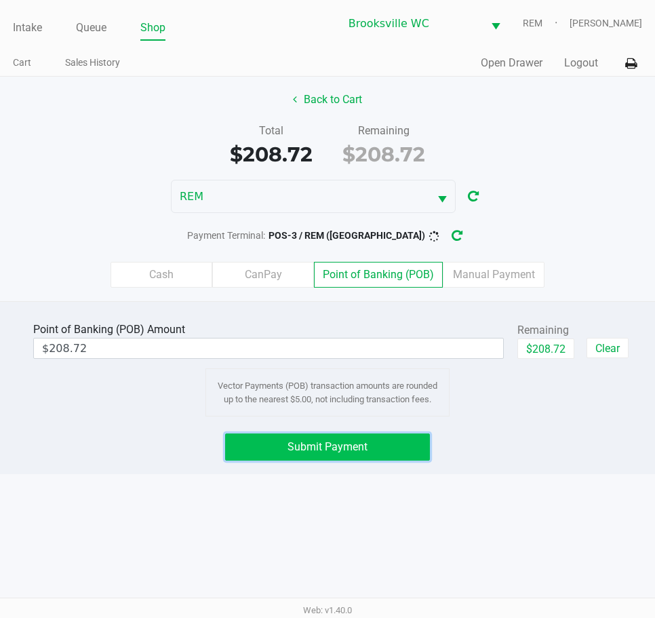
click at [391, 446] on button "Submit Payment" at bounding box center [327, 446] width 205 height 27
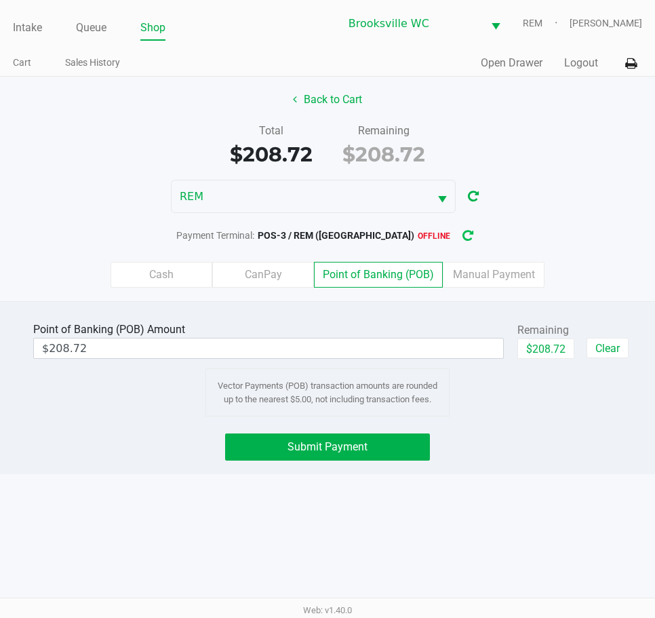
click at [461, 234] on icon "button" at bounding box center [467, 236] width 13 height 12
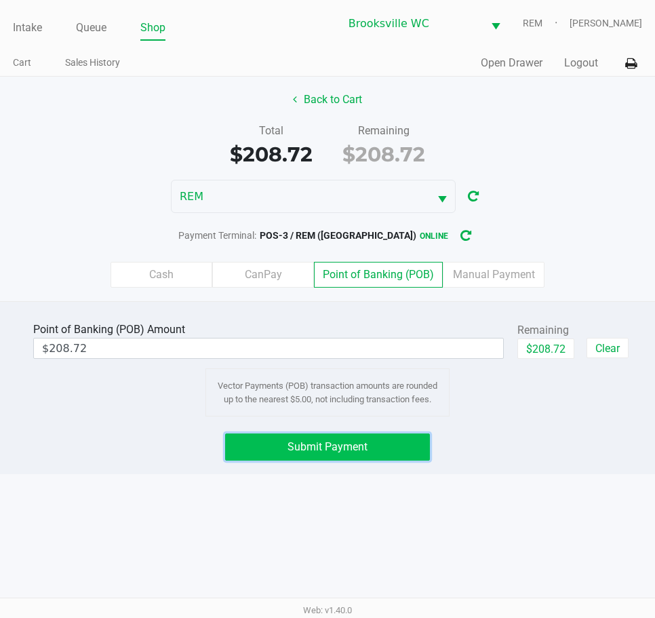
click at [409, 452] on button "Submit Payment" at bounding box center [327, 446] width 205 height 27
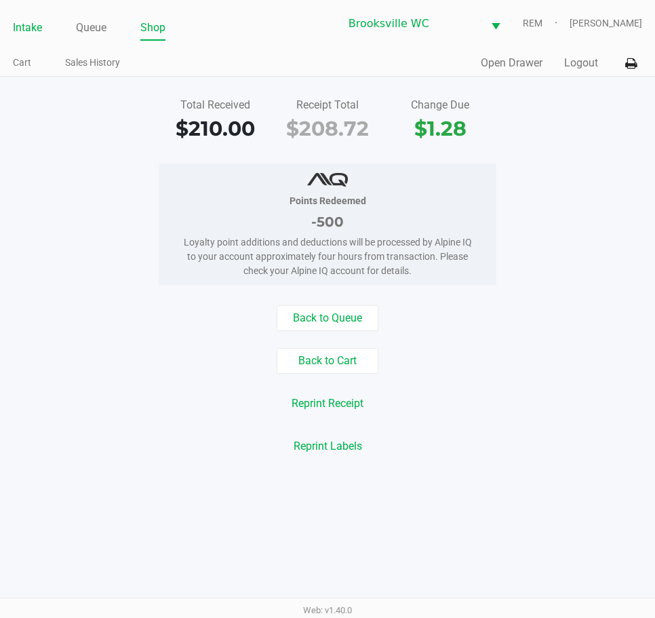
click at [14, 29] on link "Intake" at bounding box center [27, 27] width 29 height 19
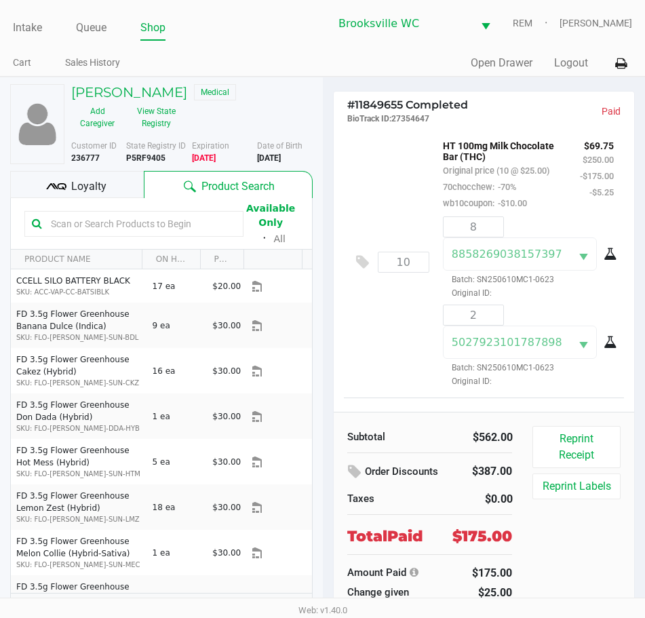
scroll to position [1167, 0]
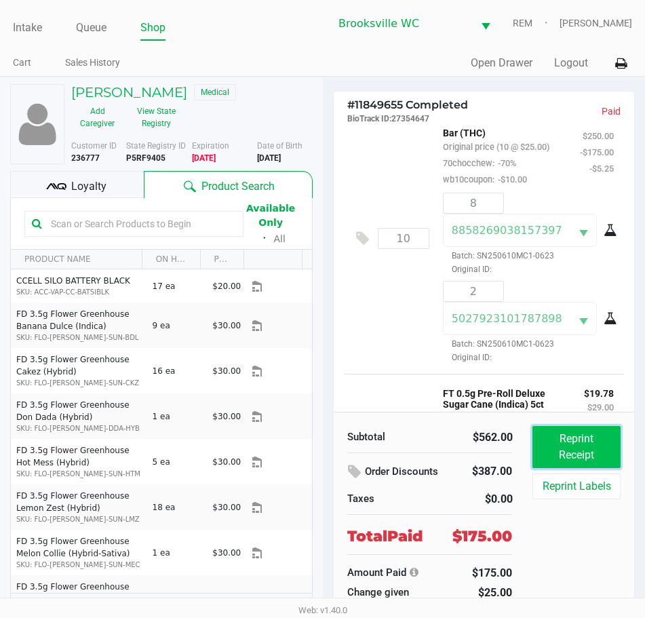
click at [582, 452] on button "Reprint Receipt" at bounding box center [575, 447] width 87 height 42
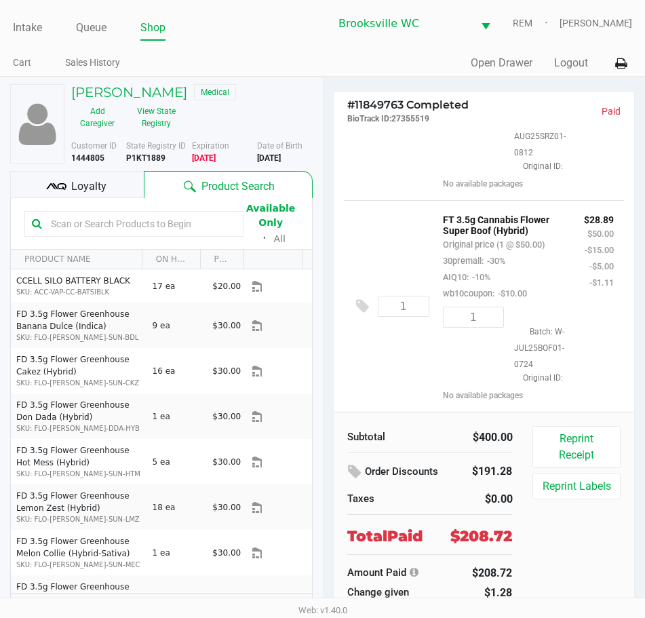
scroll to position [407, 0]
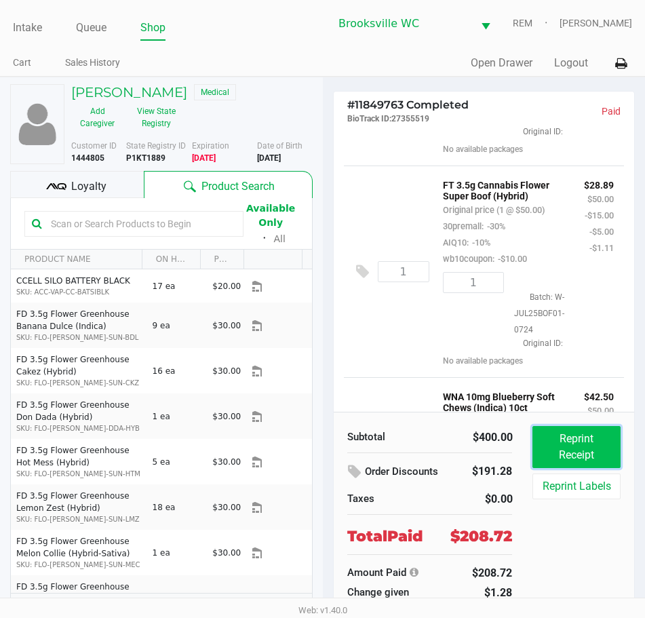
click at [589, 455] on button "Reprint Receipt" at bounding box center [575, 447] width 87 height 42
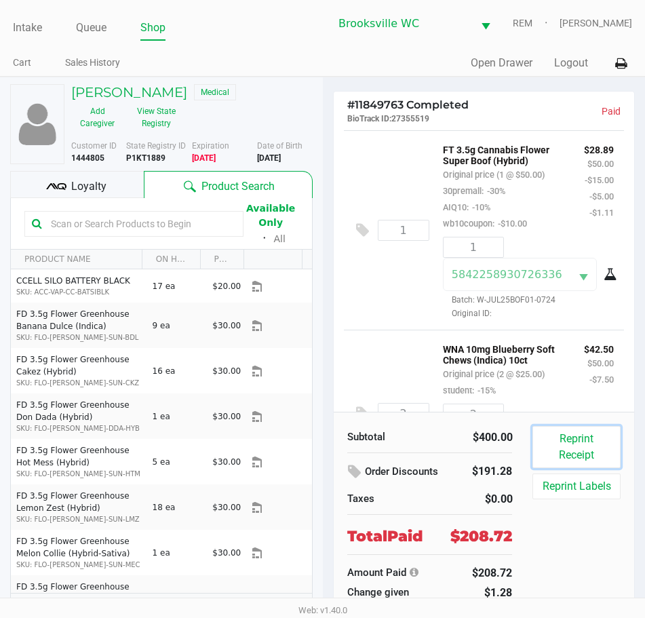
scroll to position [411, 0]
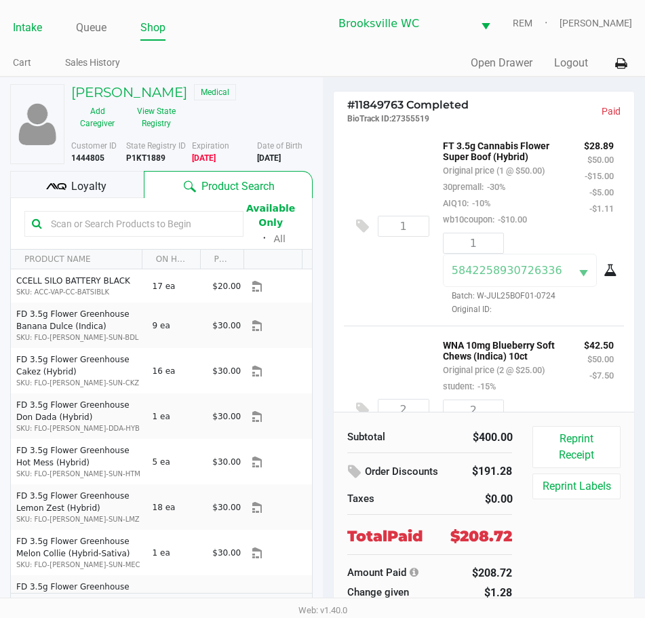
click at [27, 32] on link "Intake" at bounding box center [27, 27] width 29 height 19
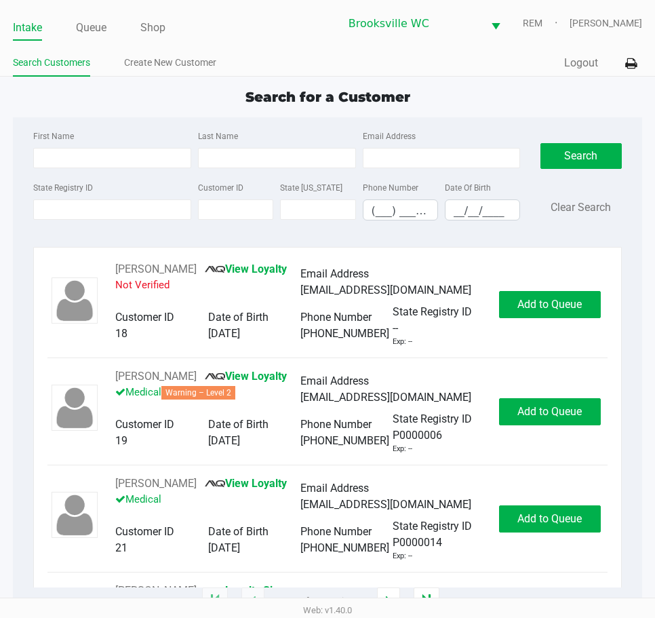
click at [464, 94] on div "Search for a Customer" at bounding box center [327, 97] width 649 height 20
click at [125, 184] on div "State Registry ID" at bounding box center [112, 199] width 165 height 41
type input "WALTER"
type input "SEZNA"
type input "09/25/1983"
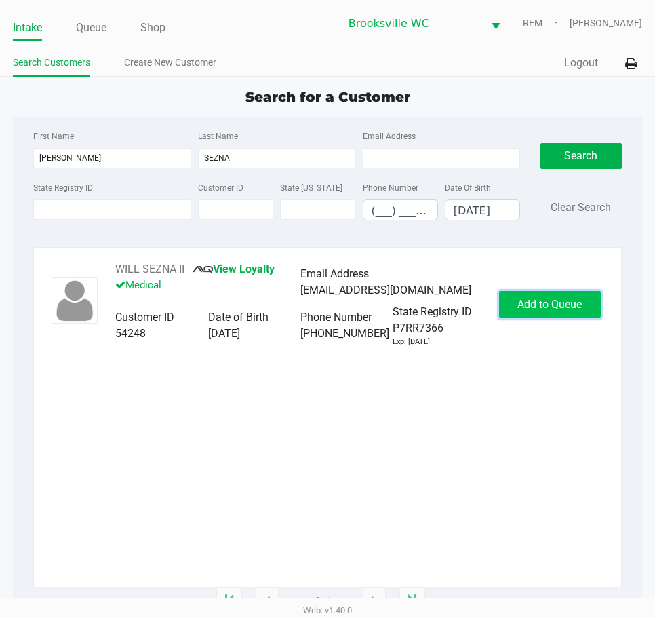
click at [549, 293] on button "Add to Queue" at bounding box center [550, 304] width 102 height 27
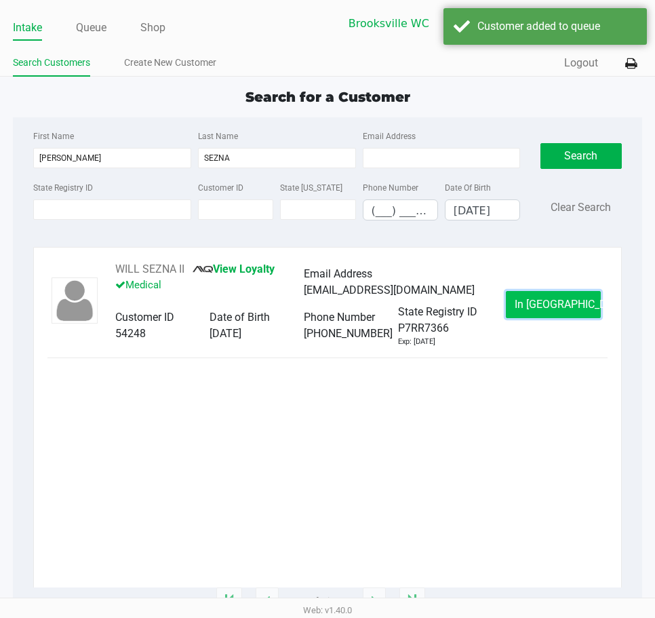
click at [532, 310] on span "In Queue" at bounding box center [572, 304] width 114 height 13
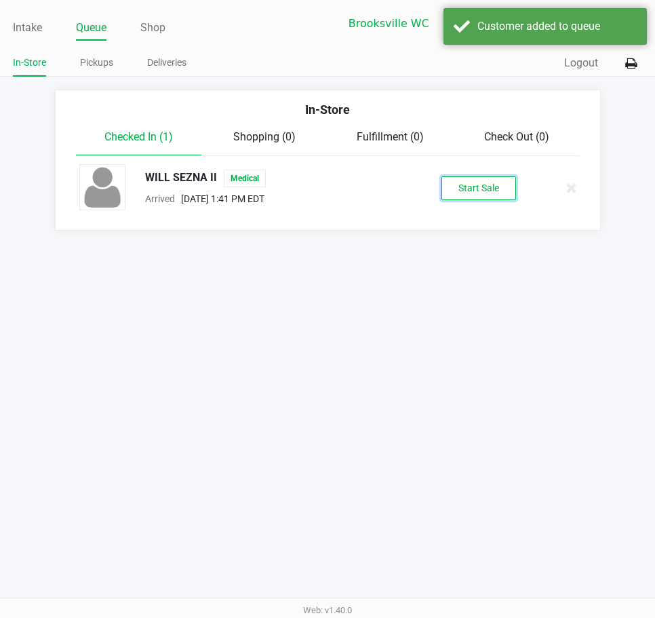
click at [472, 191] on button "Start Sale" at bounding box center [478, 188] width 75 height 24
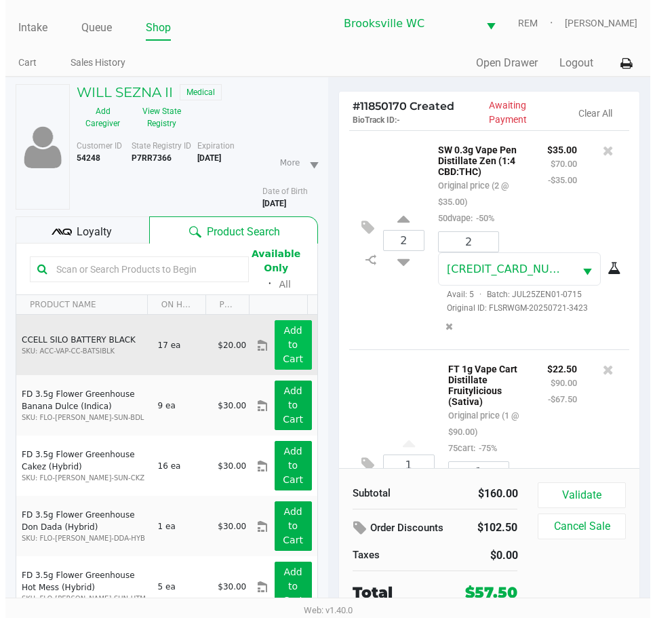
scroll to position [123, 0]
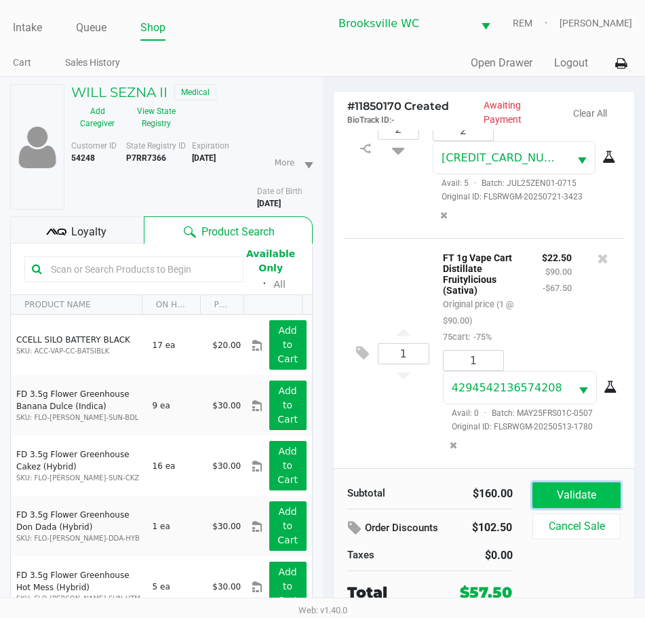
click at [585, 494] on button "Validate" at bounding box center [575, 495] width 87 height 26
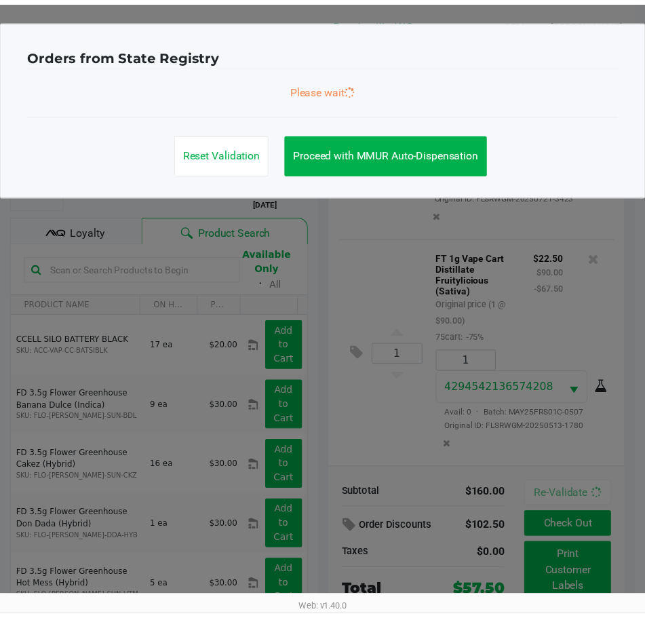
scroll to position [127, 0]
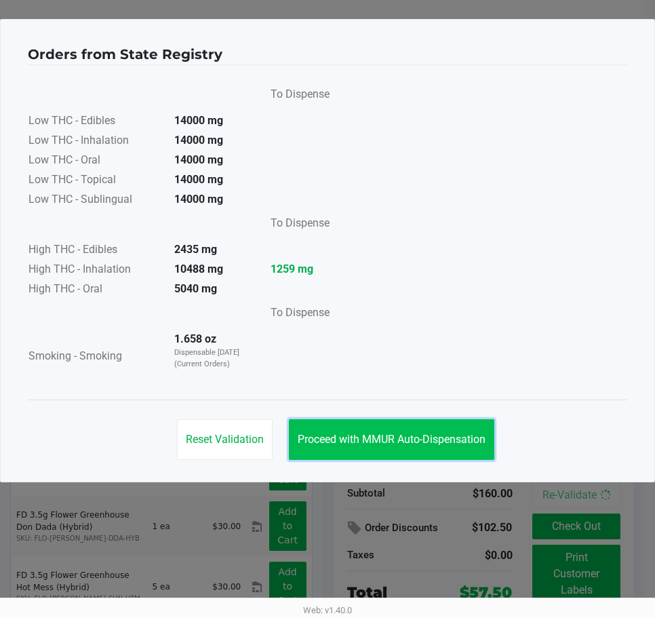
click at [352, 439] on span "Proceed with MMUR Auto-Dispensation" at bounding box center [392, 439] width 188 height 13
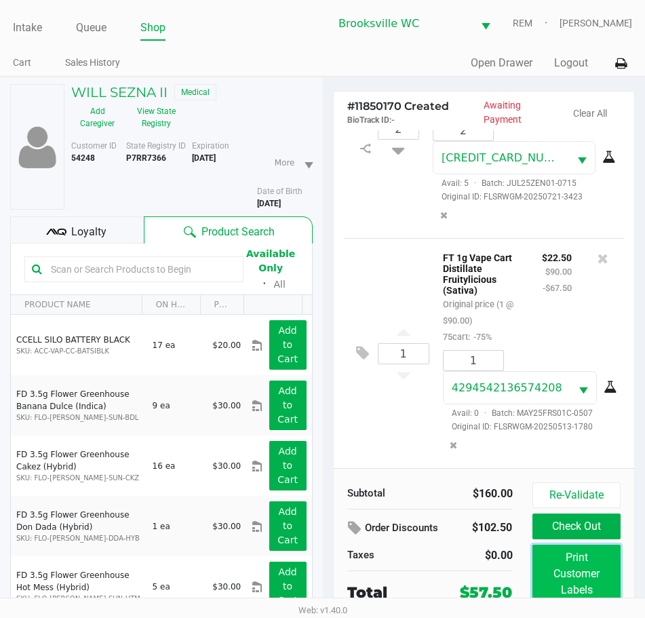
click at [589, 582] on button "Print Customer Labels" at bounding box center [575, 574] width 87 height 58
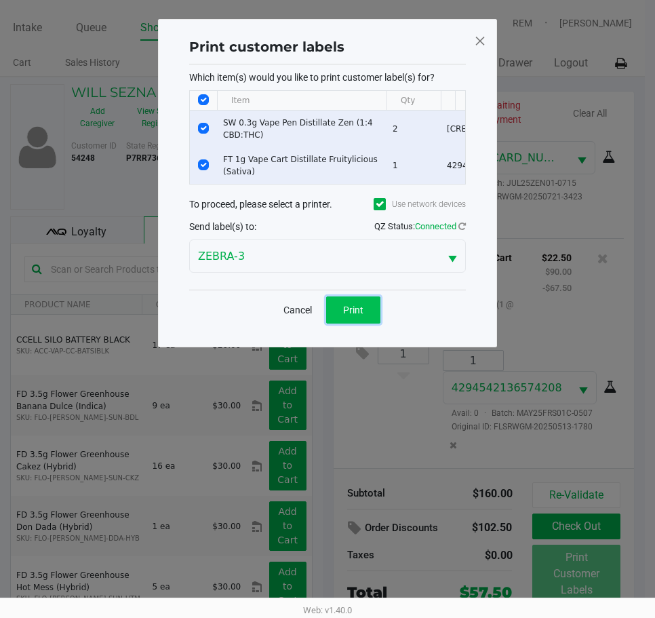
click at [353, 315] on span "Print" at bounding box center [353, 309] width 20 height 11
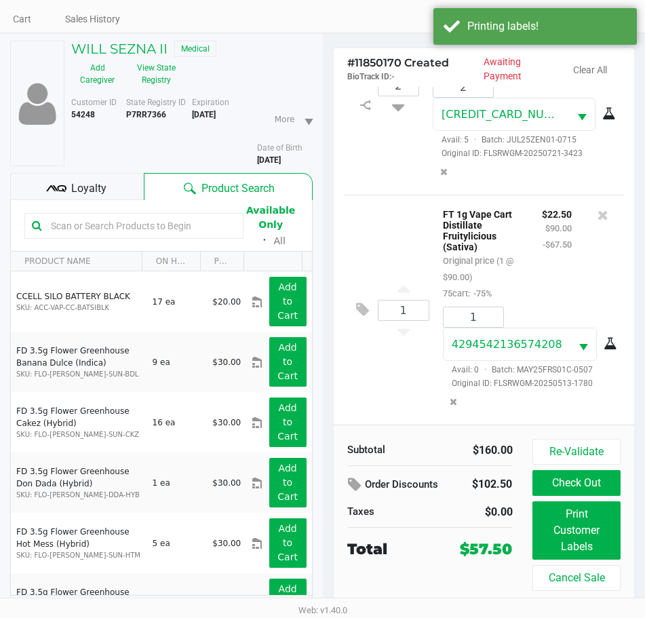
scroll to position [67, 0]
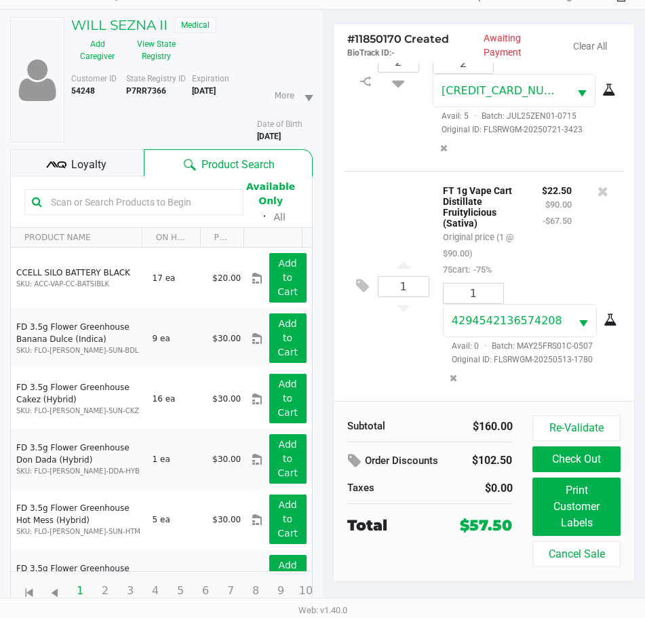
click at [119, 168] on div "Loyalty" at bounding box center [77, 162] width 134 height 27
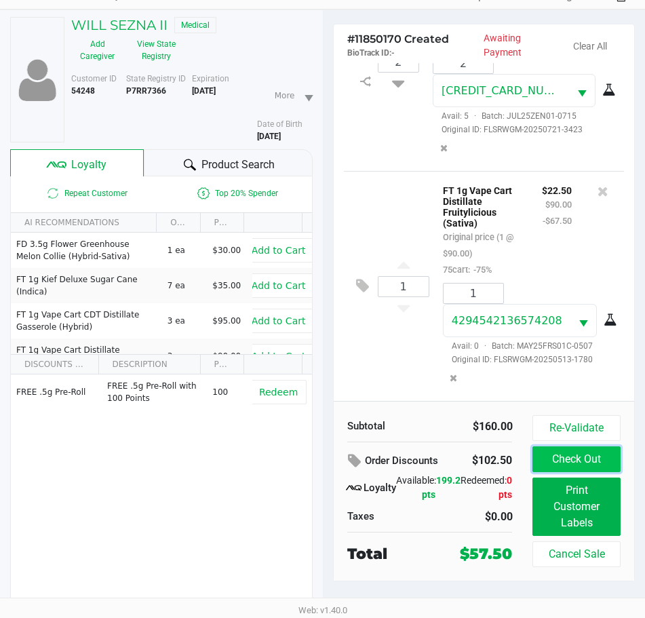
click at [591, 460] on button "Check Out" at bounding box center [575, 459] width 87 height 26
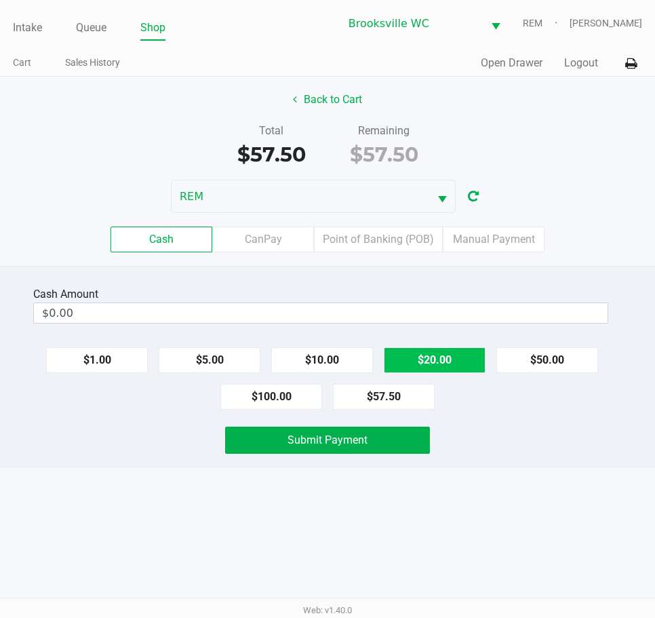
click at [453, 359] on button "$20.00" at bounding box center [435, 360] width 102 height 26
type input "$60.00"
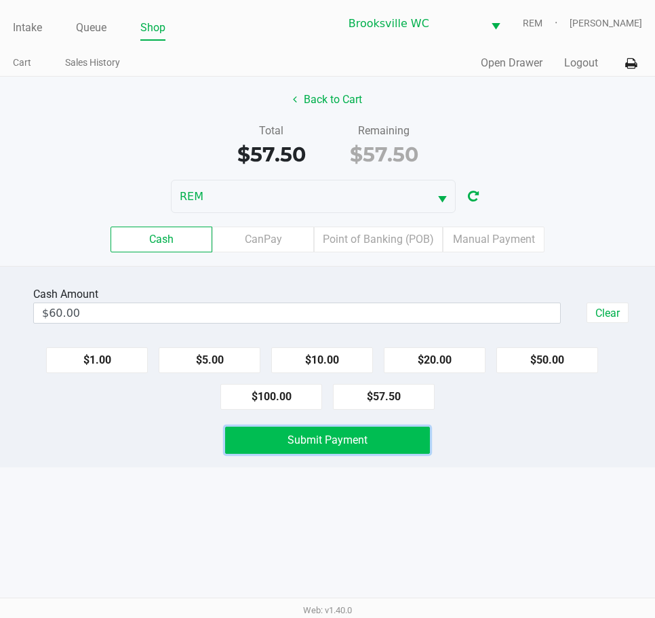
click at [328, 441] on span "Submit Payment" at bounding box center [328, 439] width 80 height 13
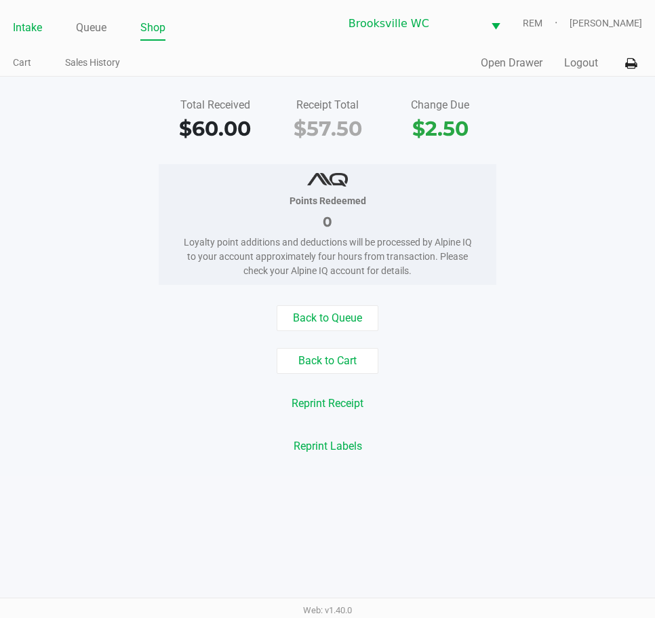
click at [29, 28] on link "Intake" at bounding box center [27, 27] width 29 height 19
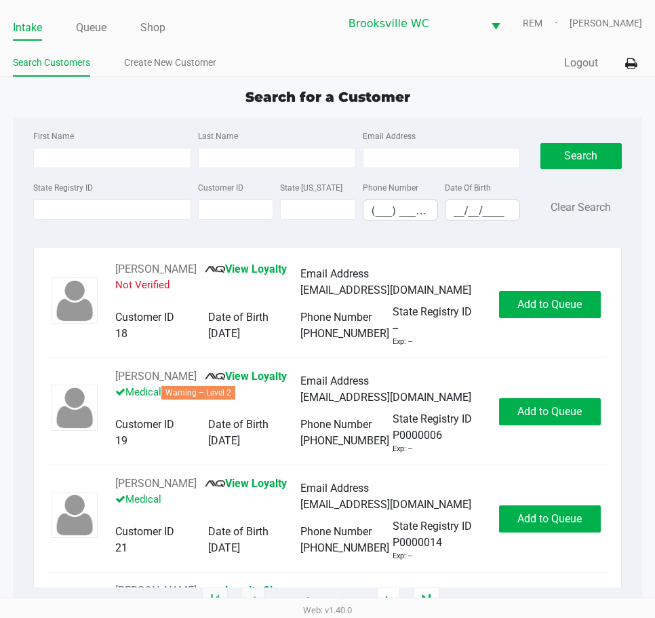
click at [153, 187] on div "State Registry ID" at bounding box center [112, 199] width 165 height 41
click at [110, 245] on div "First Name Last Name Email Address State Registry ID Customer ID State ID Phone…" at bounding box center [327, 359] width 629 height 484
click at [95, 207] on input "State Registry ID" at bounding box center [112, 209] width 158 height 20
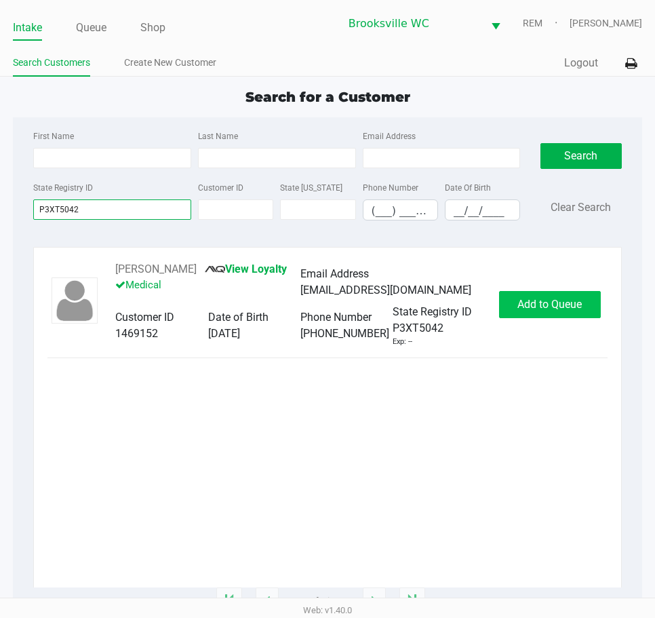
type input "P3XT5042"
click at [534, 311] on button "Add to Queue" at bounding box center [550, 304] width 102 height 27
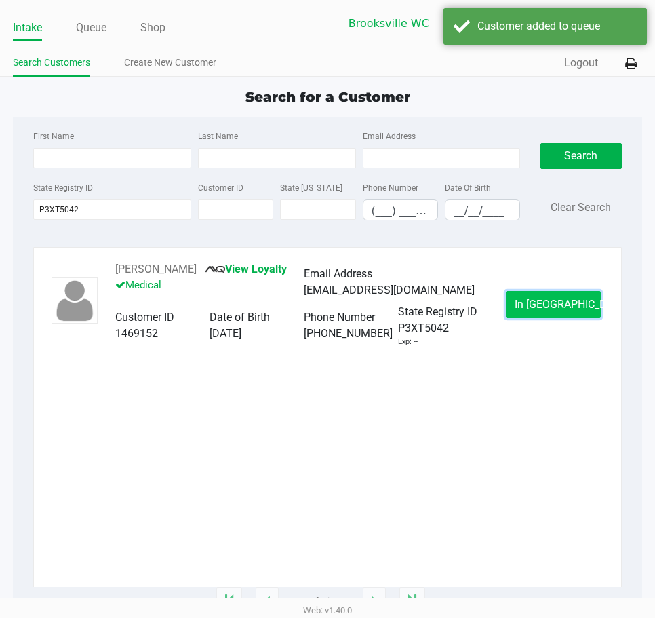
click at [553, 300] on span "In Queue" at bounding box center [572, 304] width 114 height 13
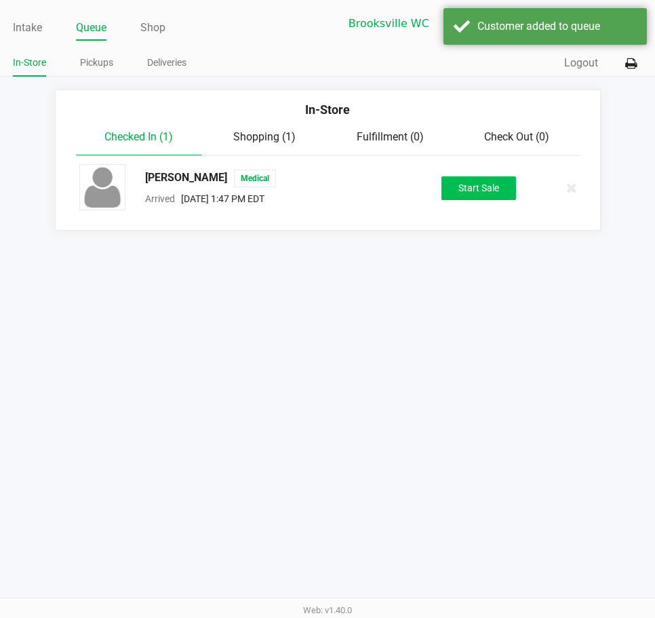
drag, startPoint x: 482, startPoint y: 165, endPoint x: 486, endPoint y: 176, distance: 11.4
click at [482, 167] on div "kathleen diedel Medical Arrived Aug 26, 2025 1:47 PM EDT Start Sale" at bounding box center [327, 187] width 517 height 47
click at [486, 178] on button "Start Sale" at bounding box center [478, 188] width 75 height 24
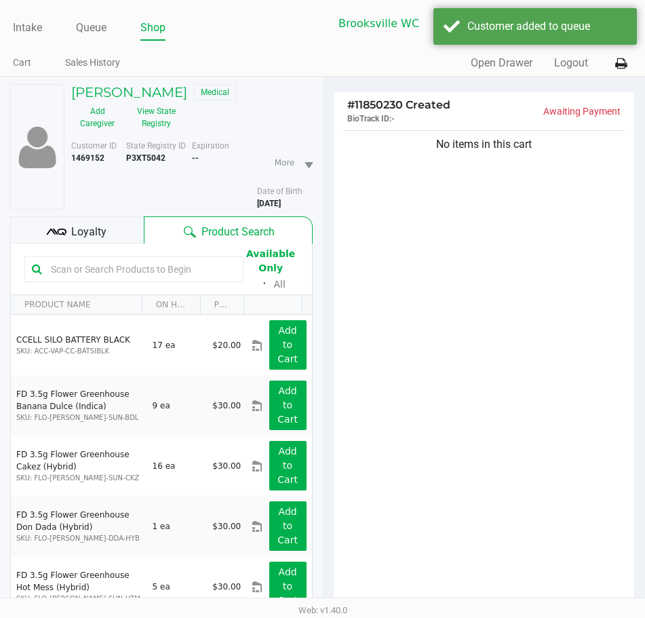
click at [410, 279] on div "No items in this cart" at bounding box center [484, 370] width 301 height 487
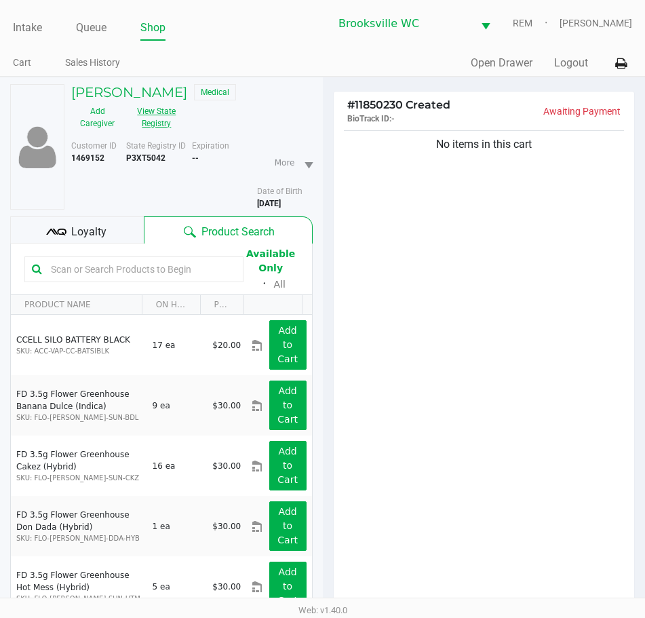
click at [153, 108] on button "View State Registry" at bounding box center [152, 117] width 58 height 34
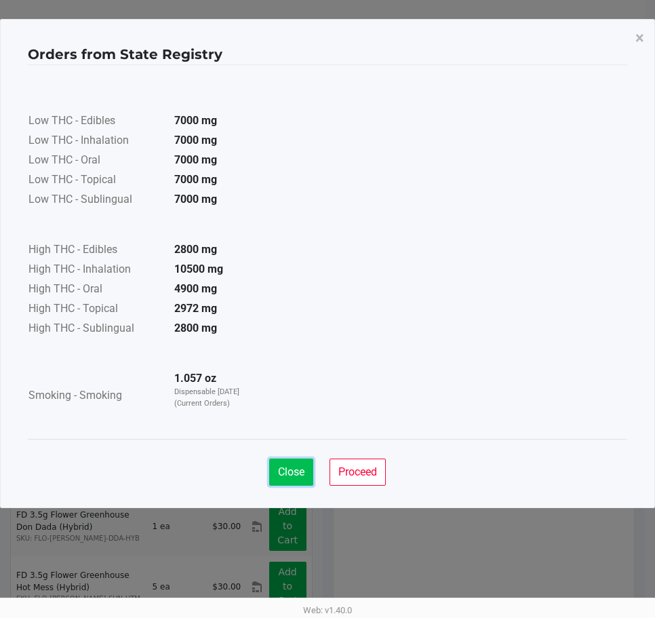
click at [305, 477] on button "Close" at bounding box center [291, 471] width 44 height 27
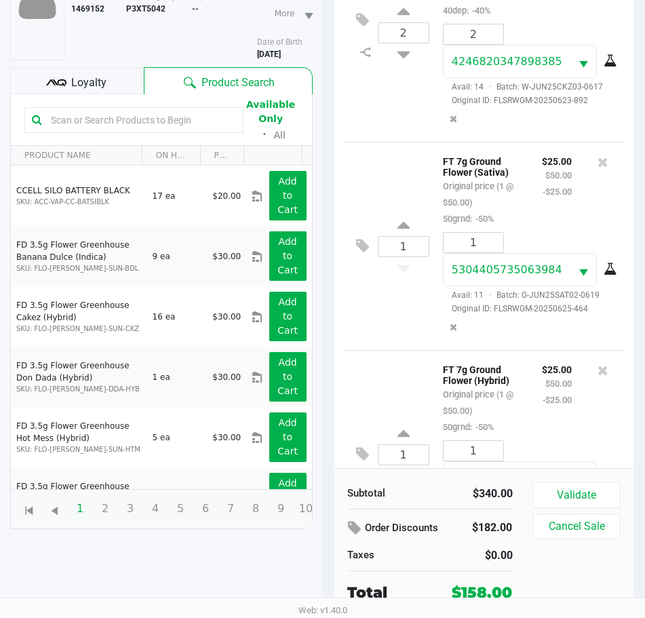
scroll to position [568, 0]
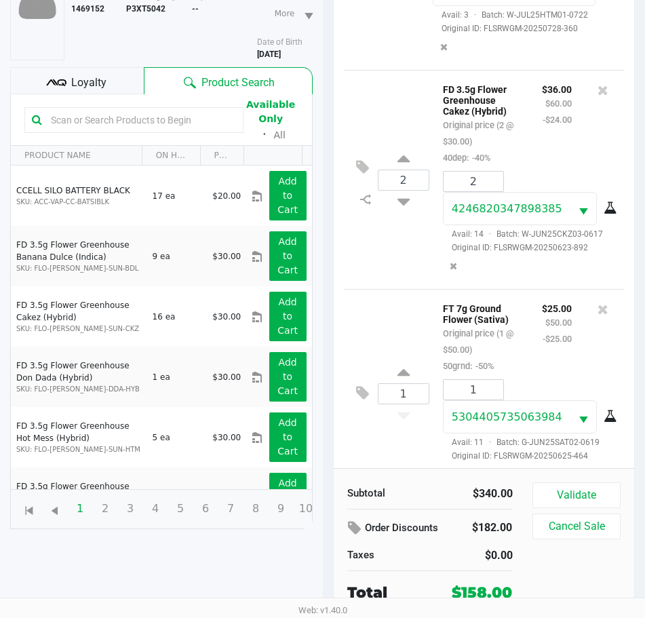
click at [82, 87] on span "Loyalty" at bounding box center [88, 83] width 35 height 16
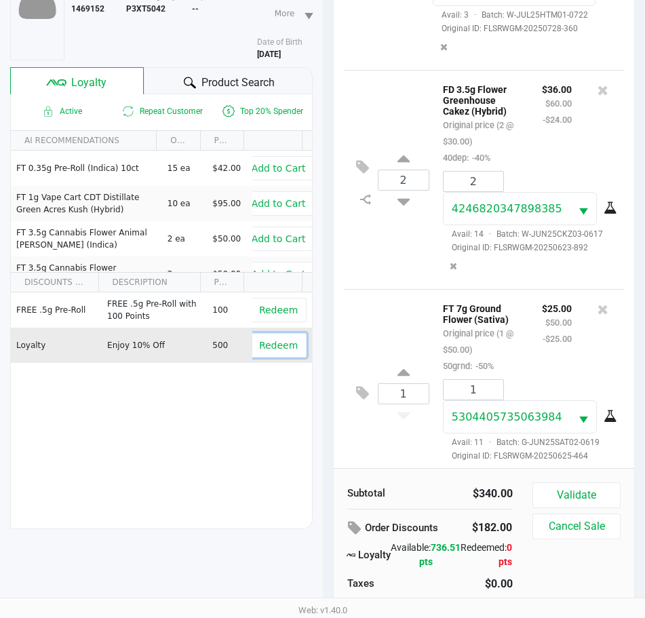
drag, startPoint x: 257, startPoint y: 345, endPoint x: 268, endPoint y: 346, distance: 10.9
click at [259, 346] on span "Redeem" at bounding box center [278, 345] width 39 height 11
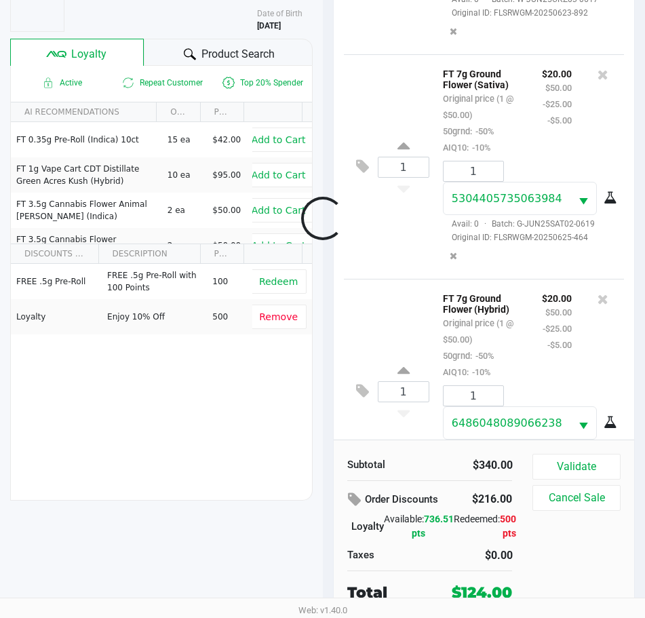
scroll to position [937, 0]
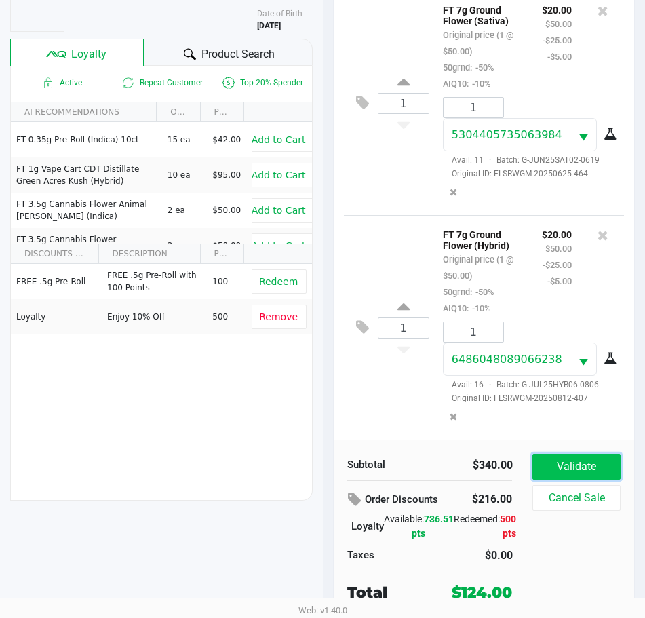
click at [585, 471] on button "Validate" at bounding box center [575, 467] width 87 height 26
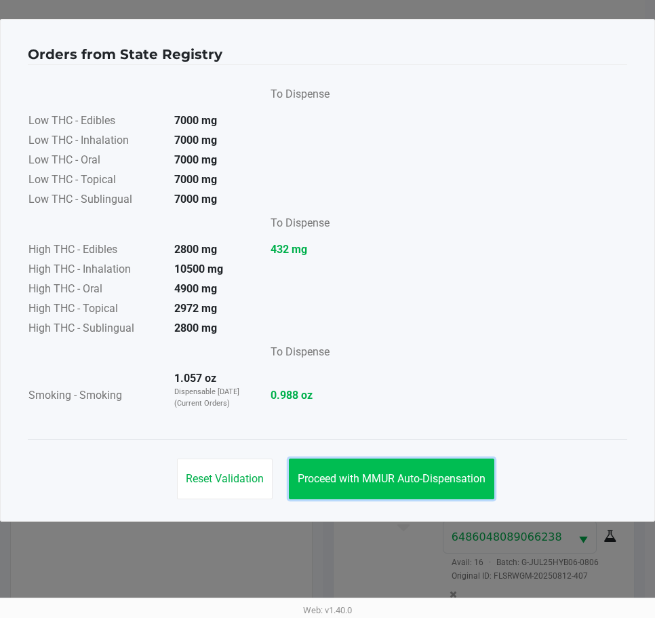
click at [379, 479] on span "Proceed with MMUR Auto-Dispensation" at bounding box center [392, 478] width 188 height 13
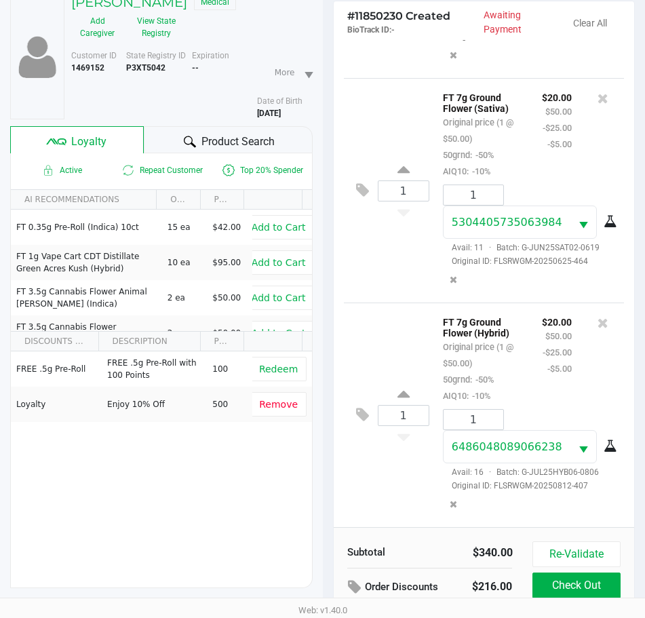
scroll to position [180, 0]
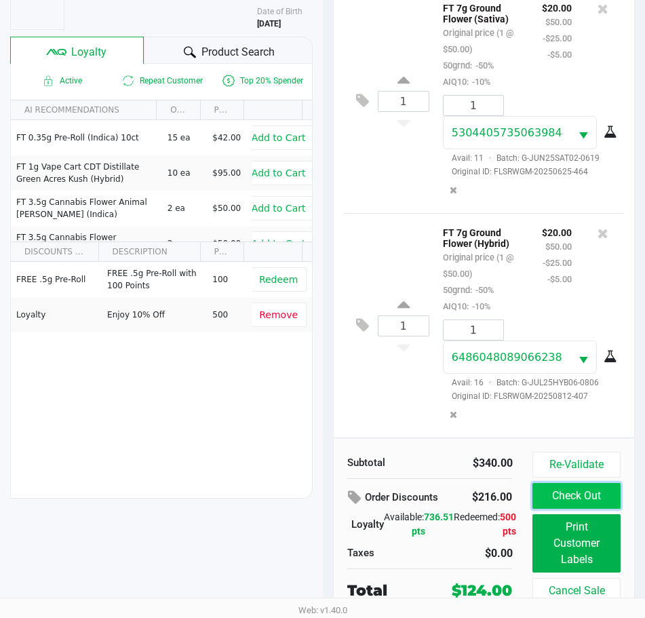
click at [559, 497] on button "Check Out" at bounding box center [575, 496] width 87 height 26
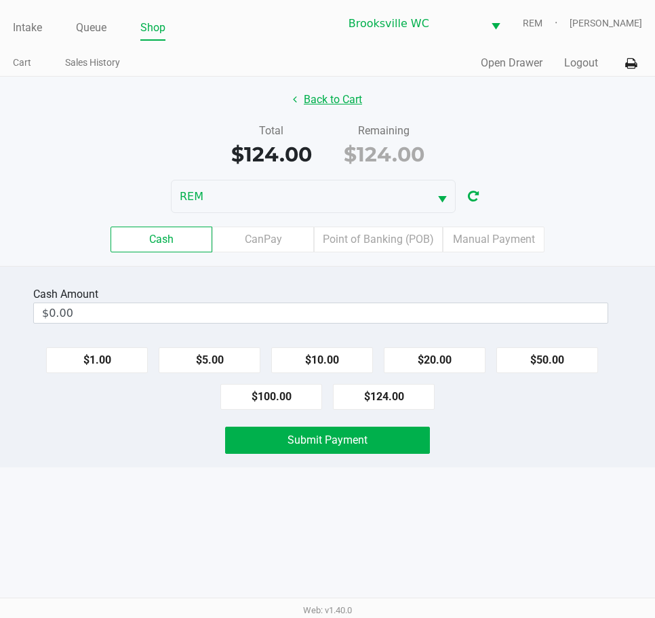
click at [352, 103] on button "Back to Cart" at bounding box center [327, 100] width 87 height 26
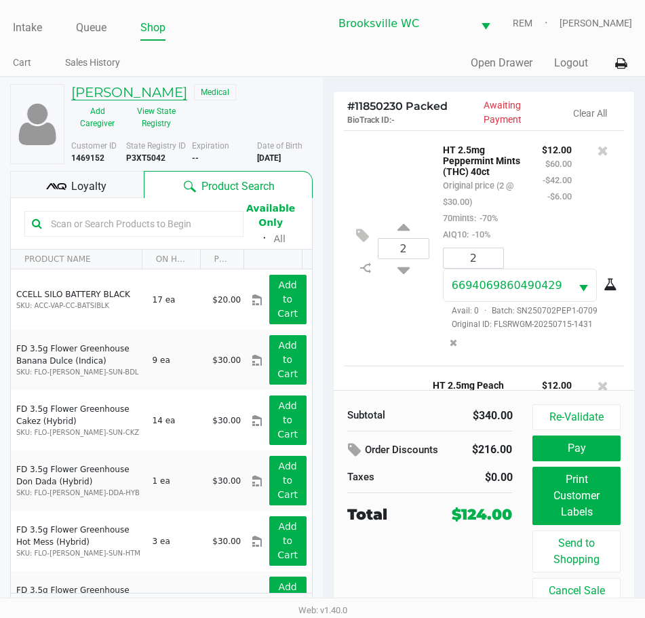
click at [111, 92] on h5 "kathleen diedel" at bounding box center [129, 92] width 116 height 16
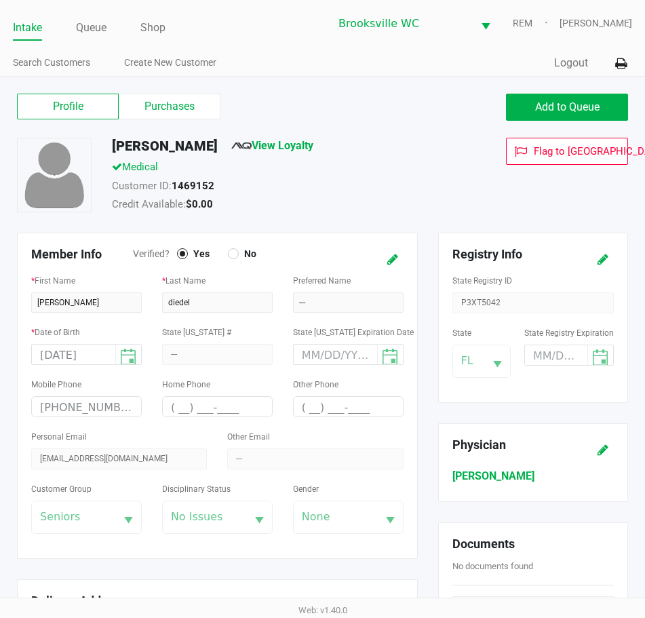
click at [477, 299] on div "State Registry ID P3XT5042" at bounding box center [532, 292] width 161 height 41
click at [81, 349] on div "10/20/1966" at bounding box center [86, 354] width 111 height 21
click at [82, 350] on div "10/20/1966" at bounding box center [86, 354] width 111 height 21
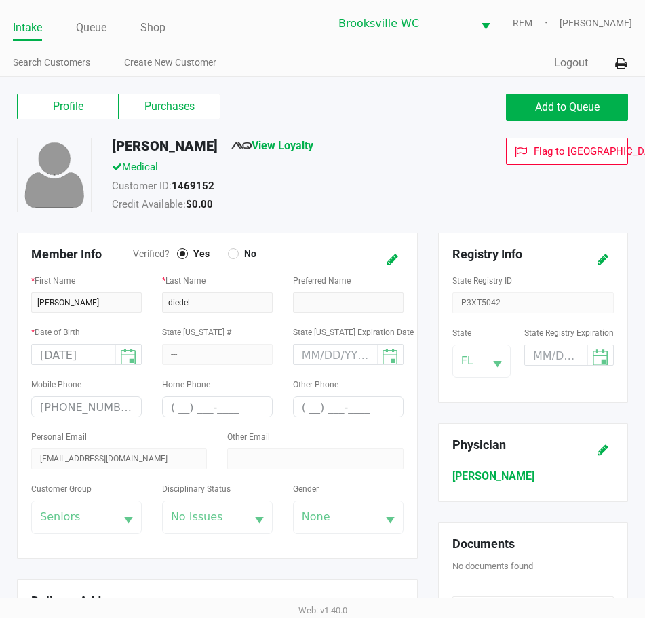
click at [82, 350] on div "10/20/1966" at bounding box center [86, 354] width 111 height 21
click at [98, 28] on link "Queue" at bounding box center [91, 27] width 31 height 19
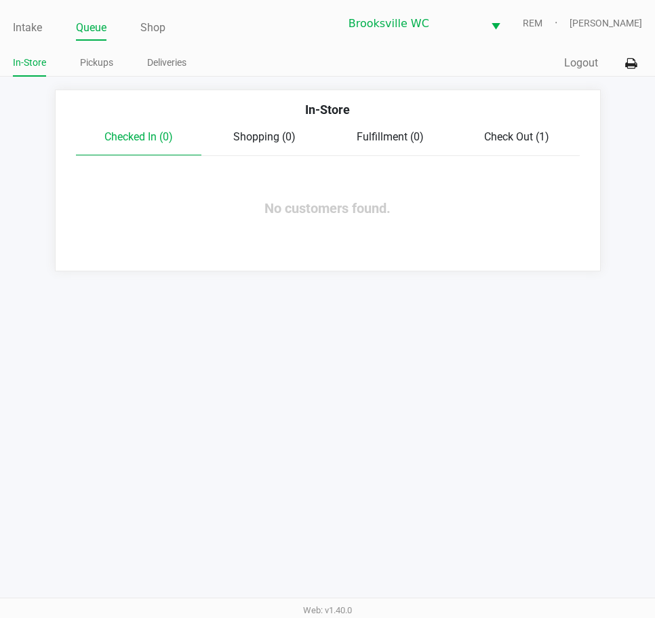
click at [485, 134] on span "Check Out (1)" at bounding box center [516, 136] width 65 height 13
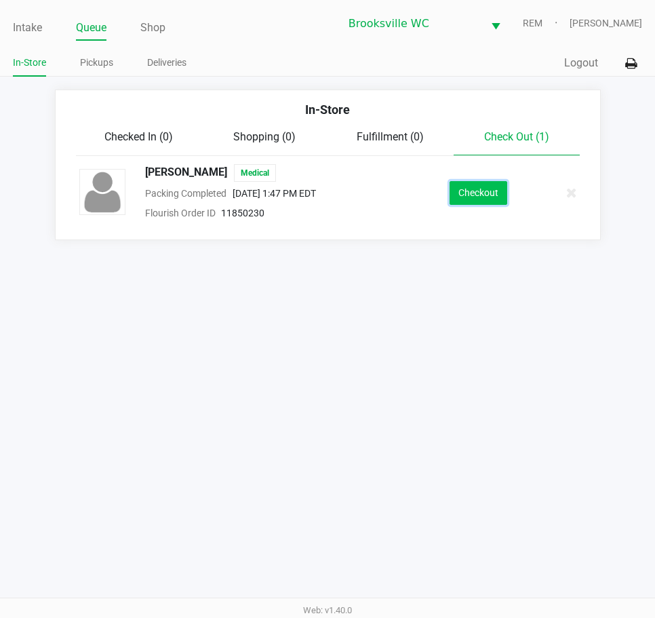
click at [489, 182] on button "Checkout" at bounding box center [479, 193] width 58 height 24
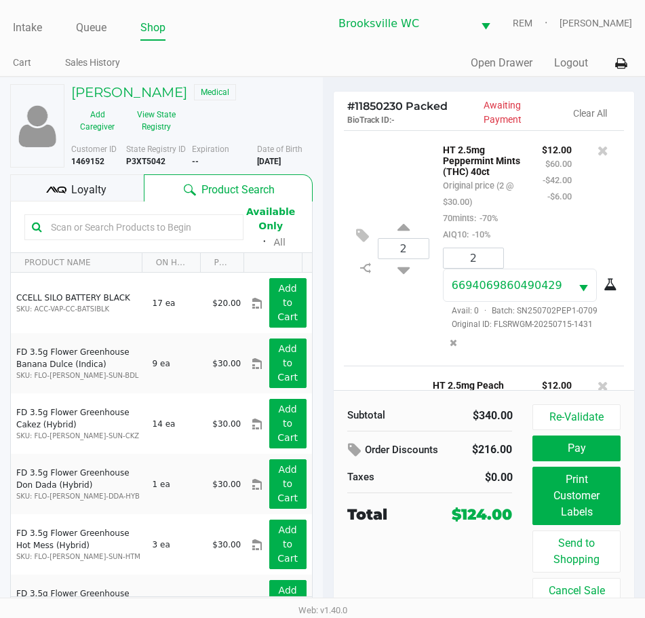
click at [566, 262] on div "2 6694069860490429 Avail: 0 · Batch: SN250702PEP1-0709 Original ID: FLSRWGM-202…" at bounding box center [528, 302] width 191 height 108
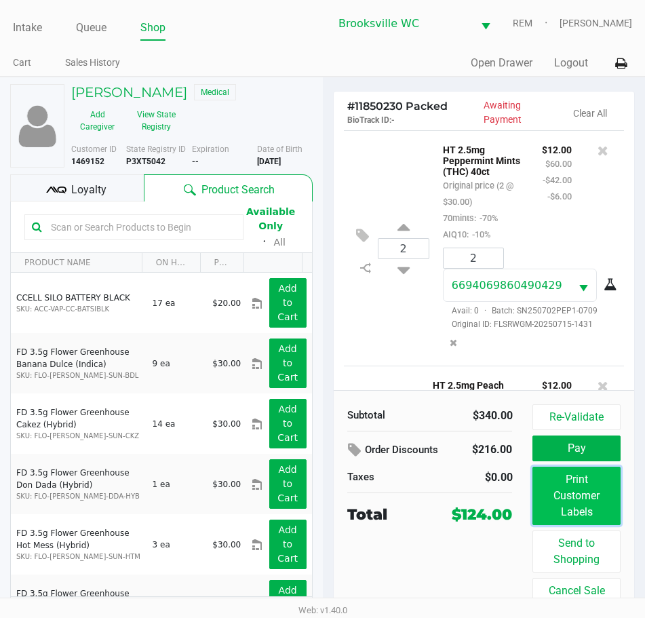
click at [568, 496] on button "Print Customer Labels" at bounding box center [575, 496] width 87 height 58
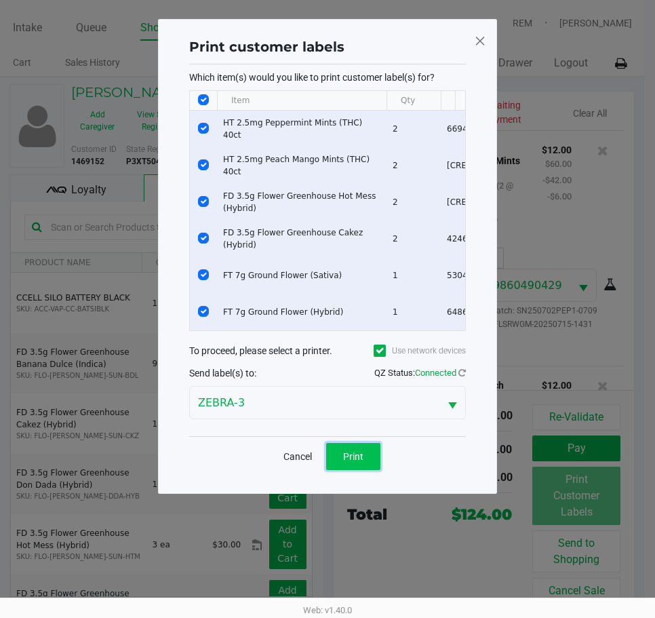
click at [367, 460] on button "Print" at bounding box center [353, 456] width 54 height 27
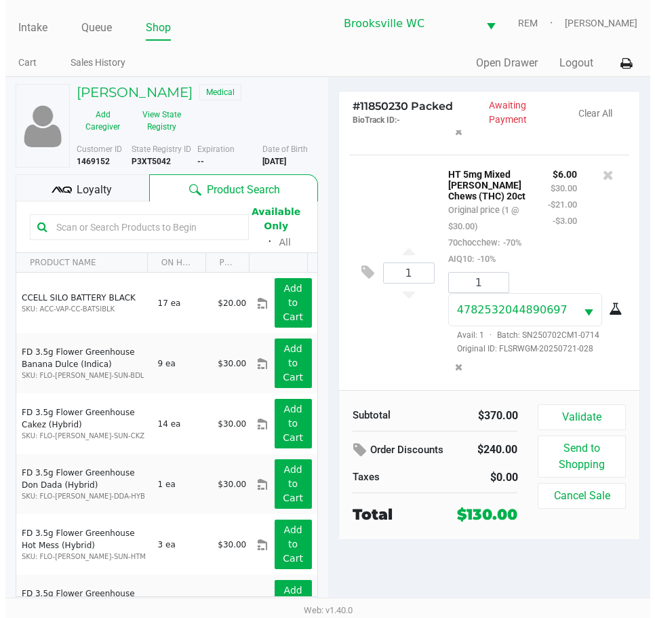
scroll to position [1418, 0]
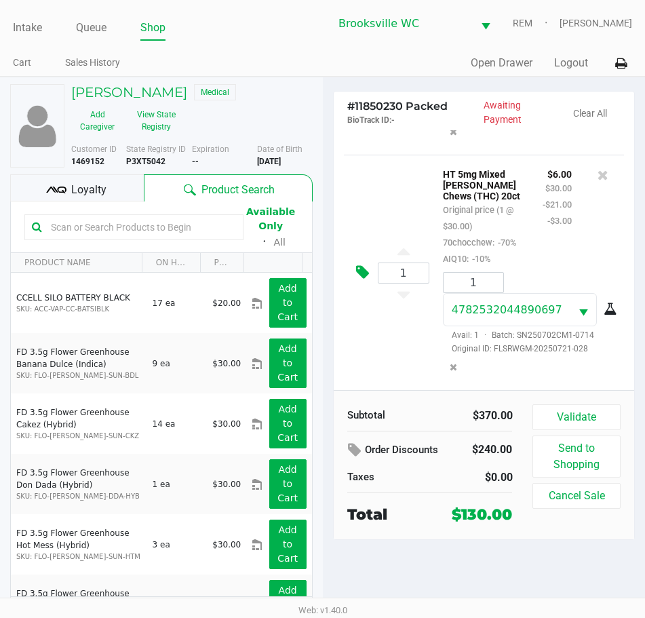
click at [363, 264] on icon at bounding box center [362, 272] width 13 height 16
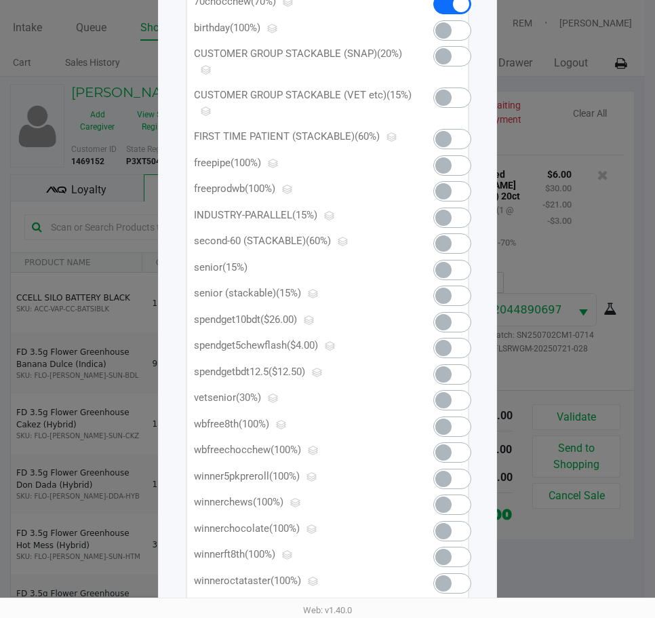
scroll to position [232, 0]
click at [563, 245] on ngb-modal-window "Manage Line Discounts × HT 5mg Mixed Berry Chews (THC) 20ct Check Code Percent …" at bounding box center [327, 309] width 655 height 618
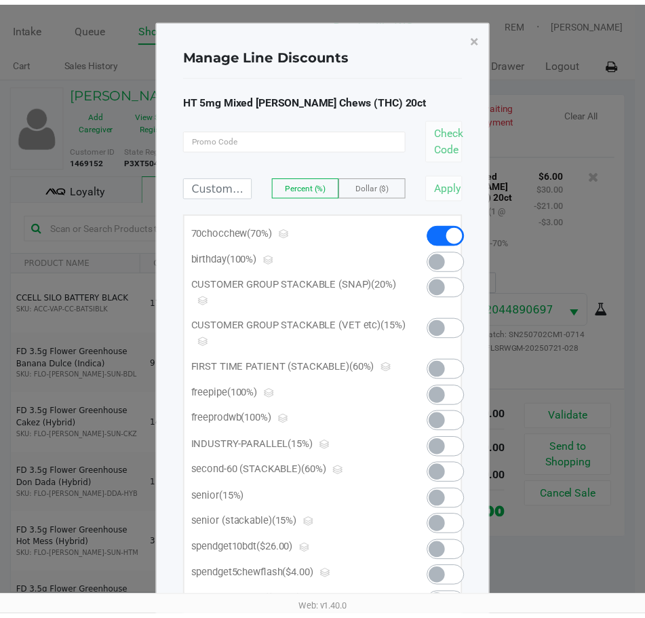
scroll to position [0, 0]
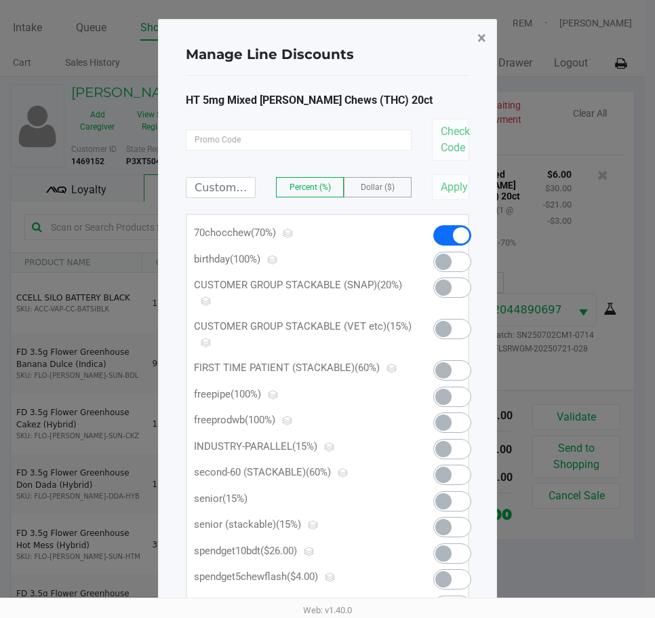
click at [481, 33] on span "×" at bounding box center [481, 37] width 9 height 19
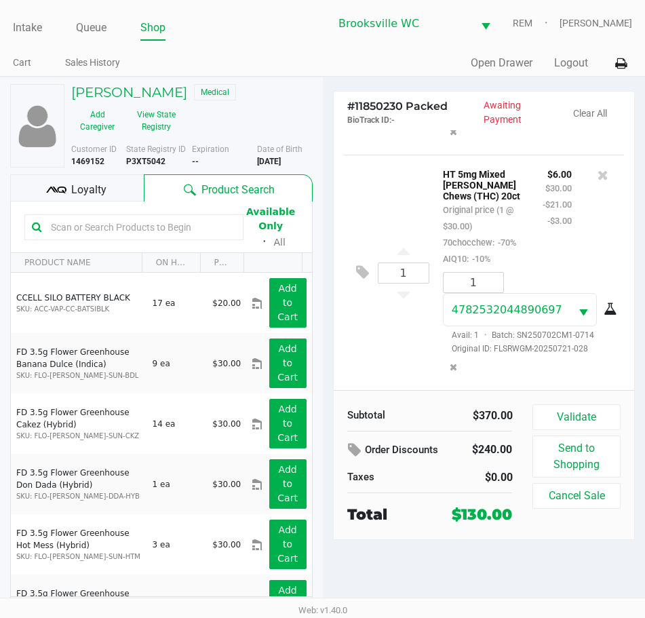
click at [97, 196] on span "Loyalty" at bounding box center [88, 190] width 35 height 16
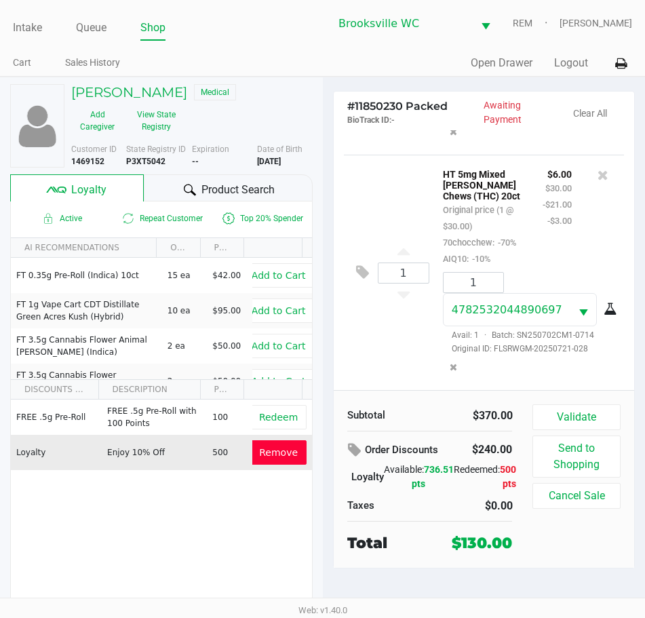
click at [277, 448] on span "Remove" at bounding box center [278, 452] width 39 height 11
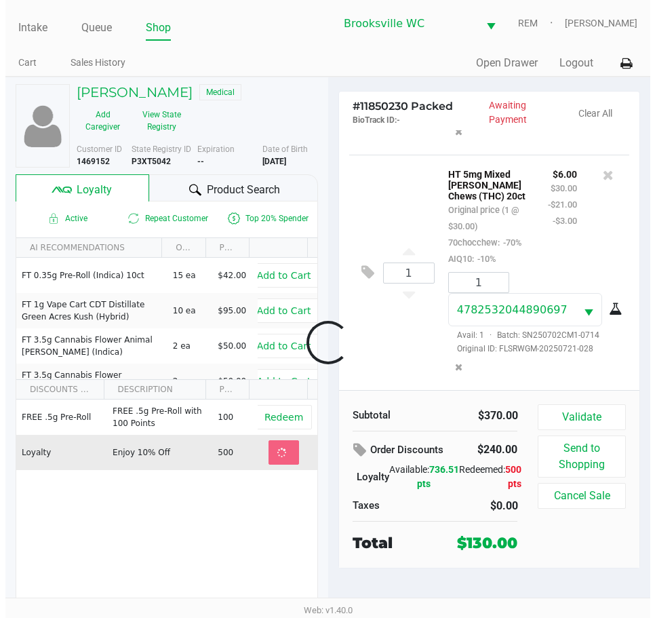
scroll to position [1304, 0]
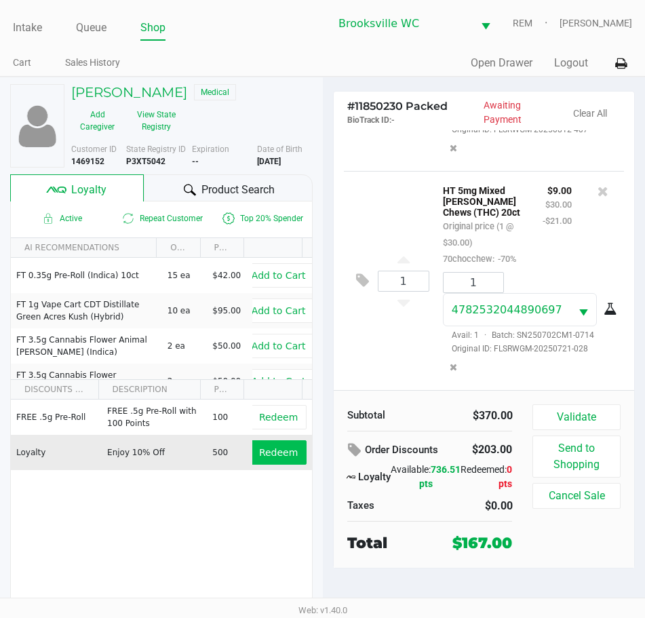
click at [349, 269] on div "1 HT 5mg Mixed Berry Chews (THC) 20ct Original price (1 @ $30.00) 70chocchew: -…" at bounding box center [484, 280] width 281 height 219
click at [362, 273] on icon at bounding box center [362, 281] width 13 height 16
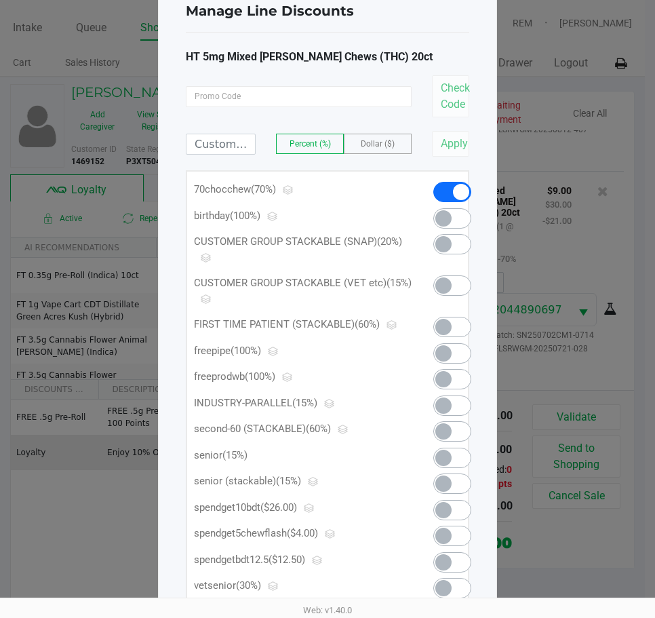
scroll to position [68, 0]
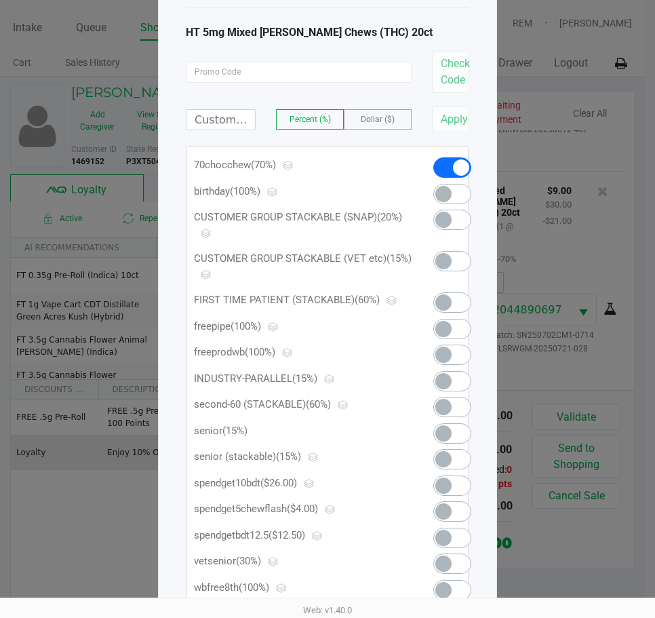
click at [456, 509] on span at bounding box center [452, 511] width 38 height 20
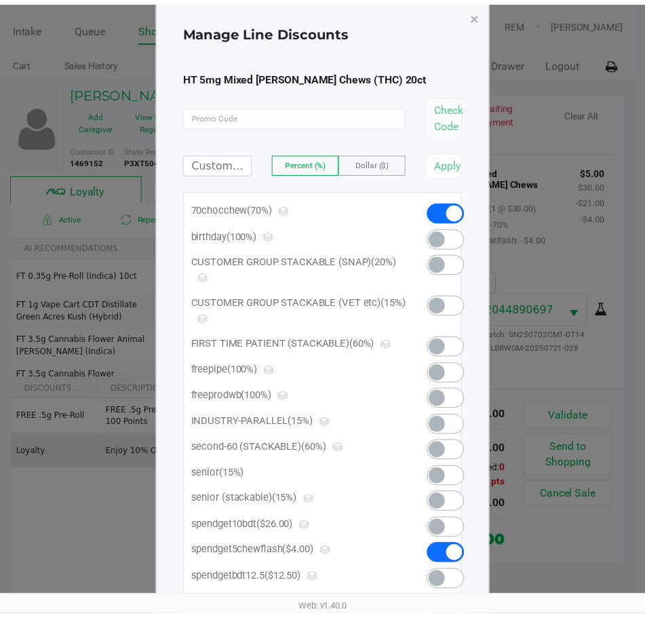
scroll to position [0, 0]
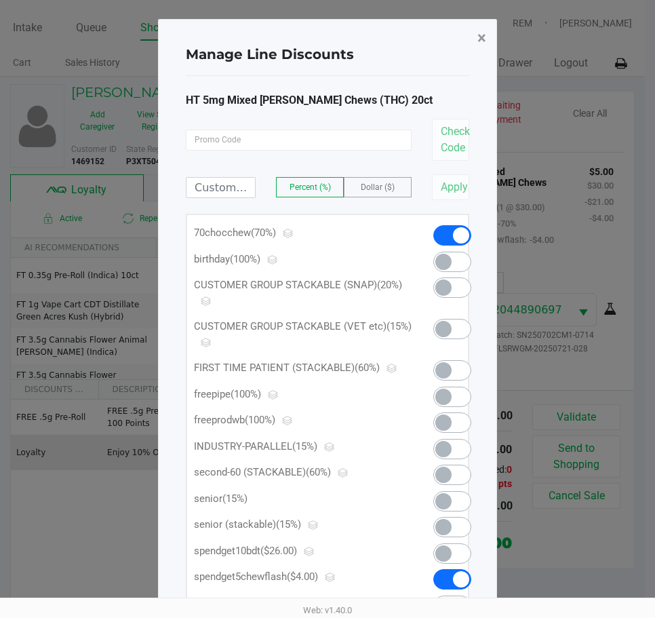
click at [486, 37] on button "×" at bounding box center [482, 38] width 31 height 38
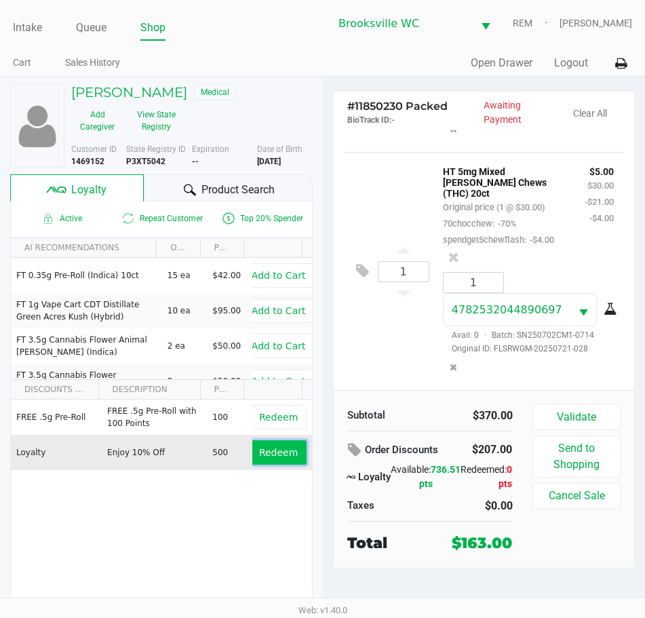
click at [276, 455] on span "Redeem" at bounding box center [278, 452] width 39 height 11
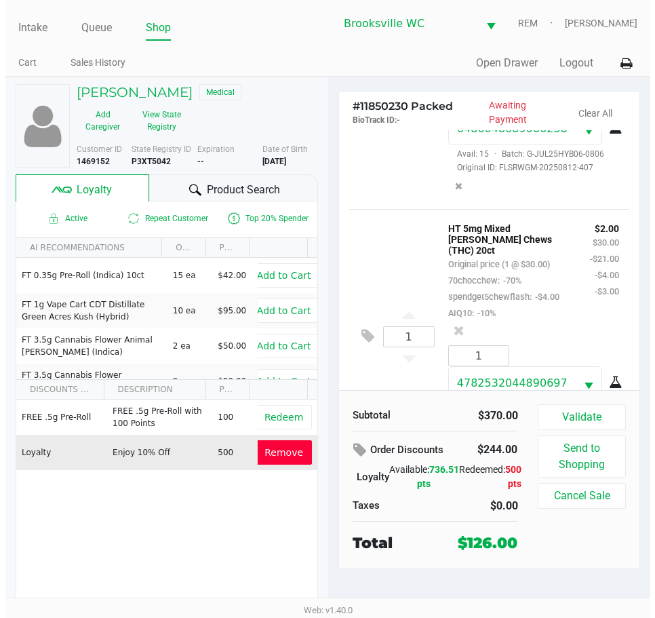
scroll to position [1425, 0]
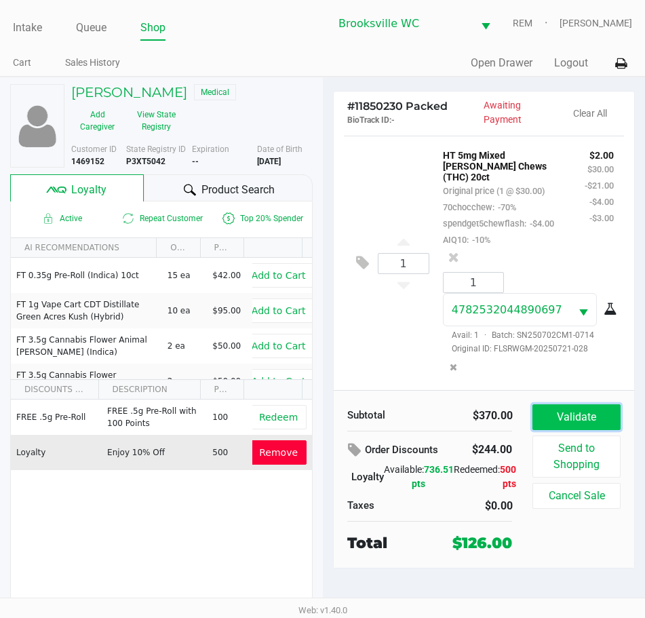
click at [585, 415] on button "Validate" at bounding box center [575, 417] width 87 height 26
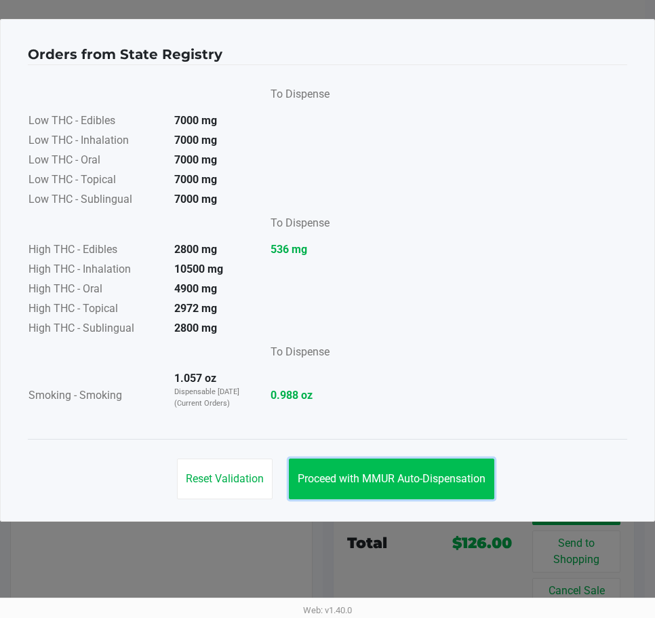
click at [452, 466] on button "Proceed with MMUR Auto-Dispensation" at bounding box center [391, 478] width 205 height 41
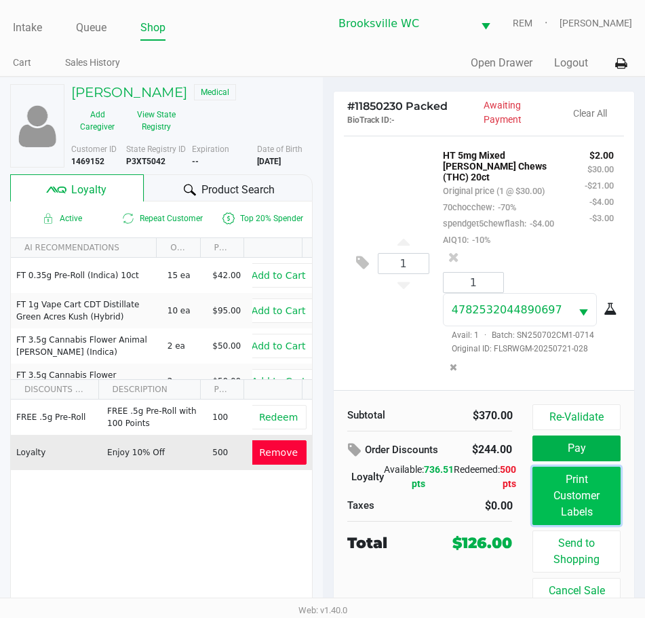
click at [593, 505] on button "Print Customer Labels" at bounding box center [575, 496] width 87 height 58
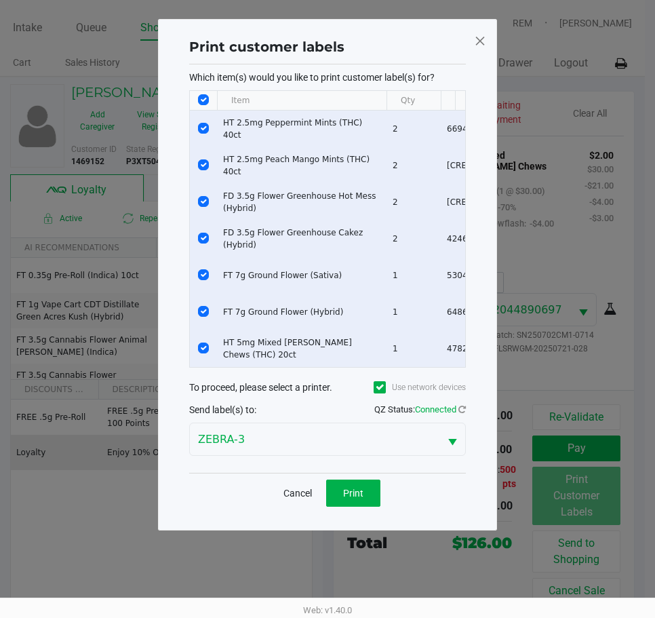
click at [206, 98] on input "Select All Rows" at bounding box center [203, 99] width 11 height 11
checkbox input "false"
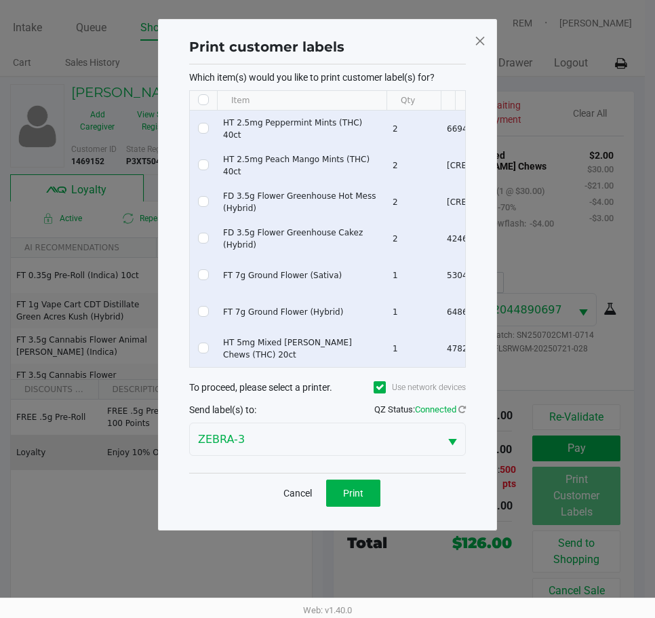
checkbox input "false"
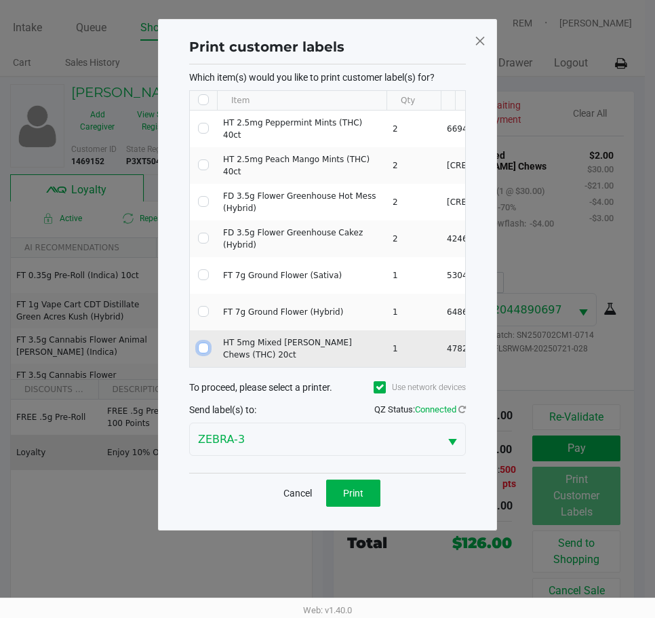
click at [202, 351] on input "Select Row" at bounding box center [203, 347] width 11 height 11
checkbox input "true"
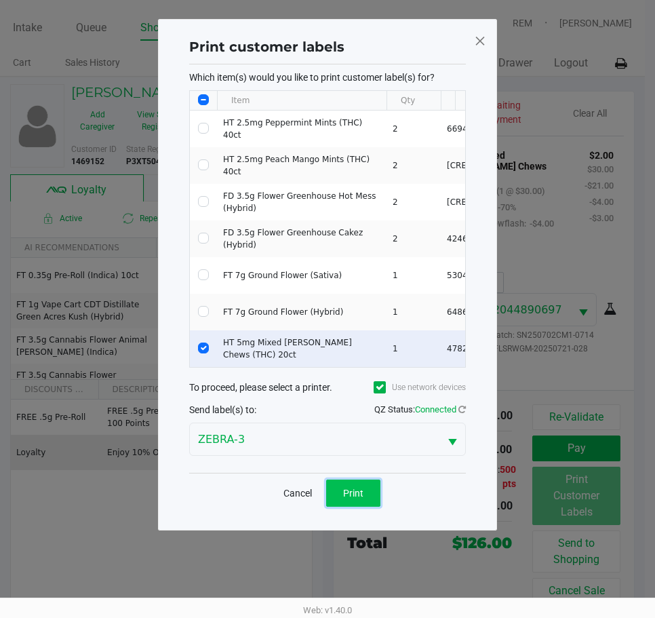
click at [359, 494] on button "Print" at bounding box center [353, 492] width 54 height 27
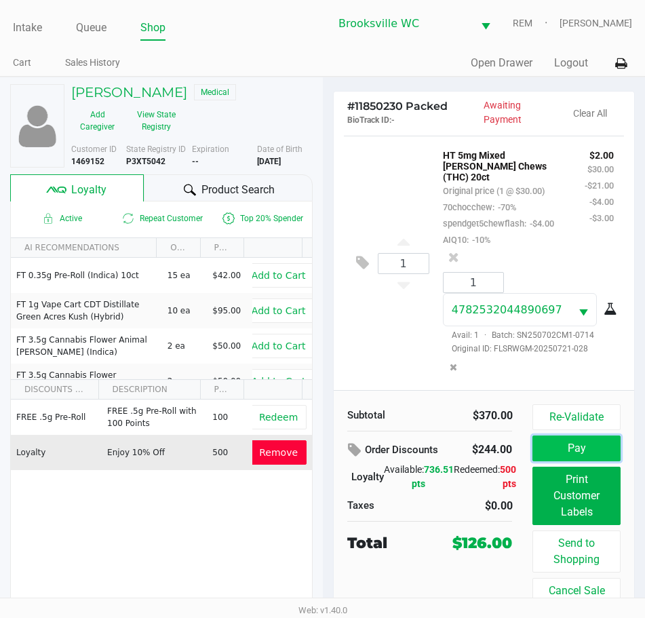
click at [557, 444] on button "Pay" at bounding box center [575, 448] width 87 height 26
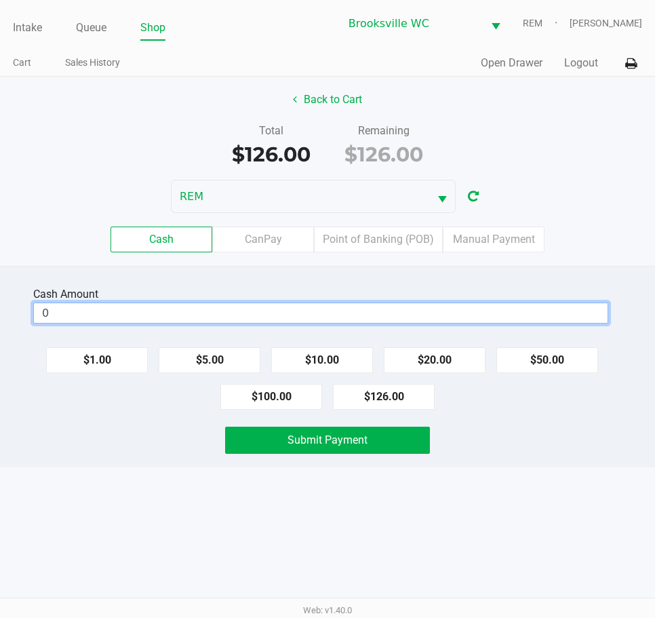
click at [354, 315] on input "0" at bounding box center [321, 313] width 574 height 20
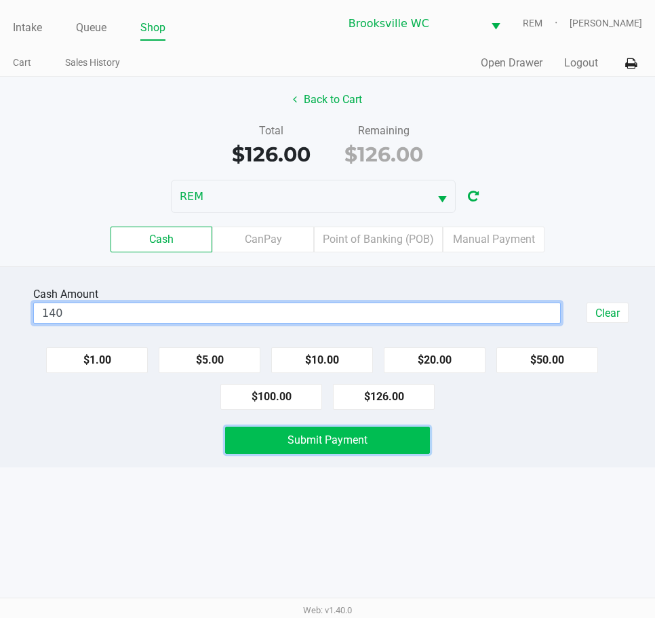
type input "$140.00"
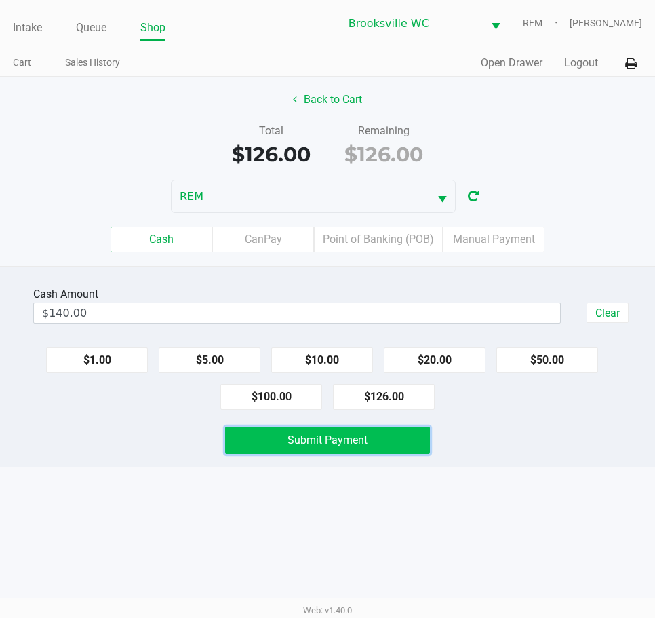
click at [389, 432] on button "Submit Payment" at bounding box center [327, 440] width 205 height 27
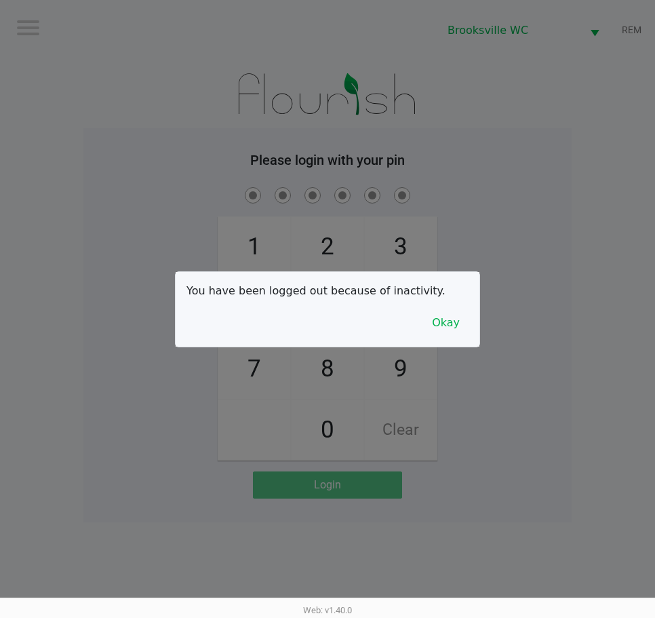
click at [597, 278] on div at bounding box center [327, 309] width 655 height 618
click at [595, 242] on div at bounding box center [327, 309] width 655 height 618
checkbox input "true"
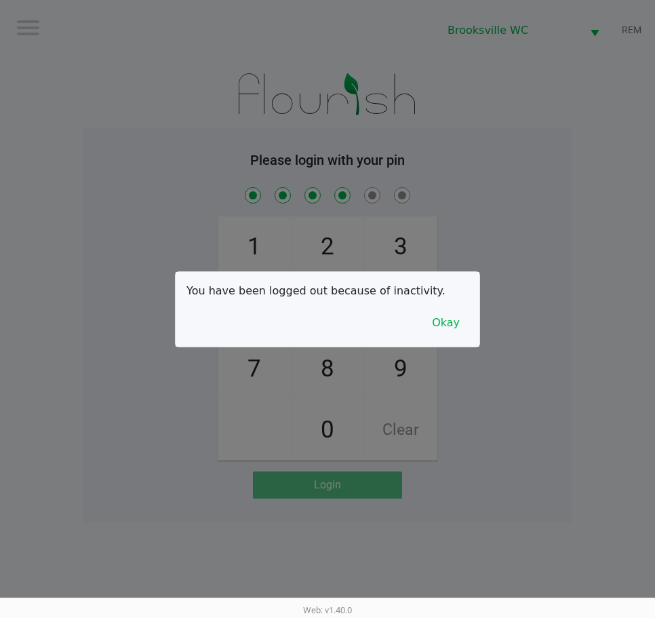
checkbox input "true"
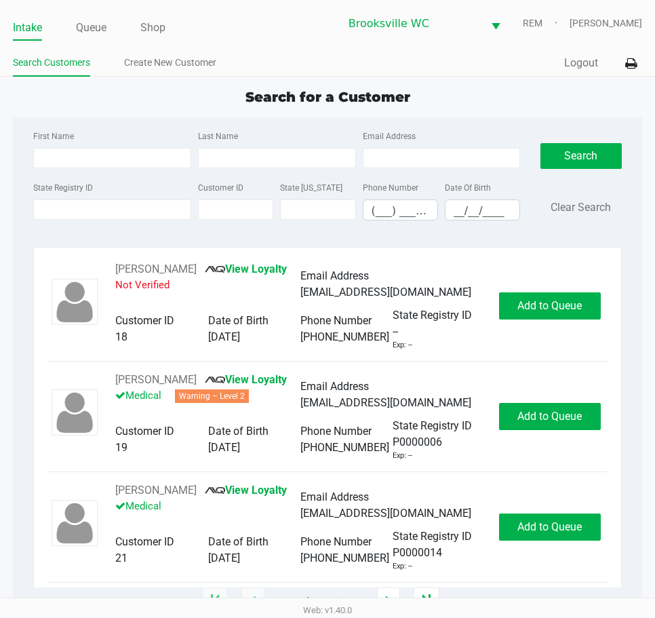
click at [229, 228] on div "State Registry ID Customer ID State ID Phone Number (___) ___-____ Date Of Birt…" at bounding box center [277, 205] width 494 height 52
click at [89, 31] on link "Queue" at bounding box center [91, 27] width 31 height 19
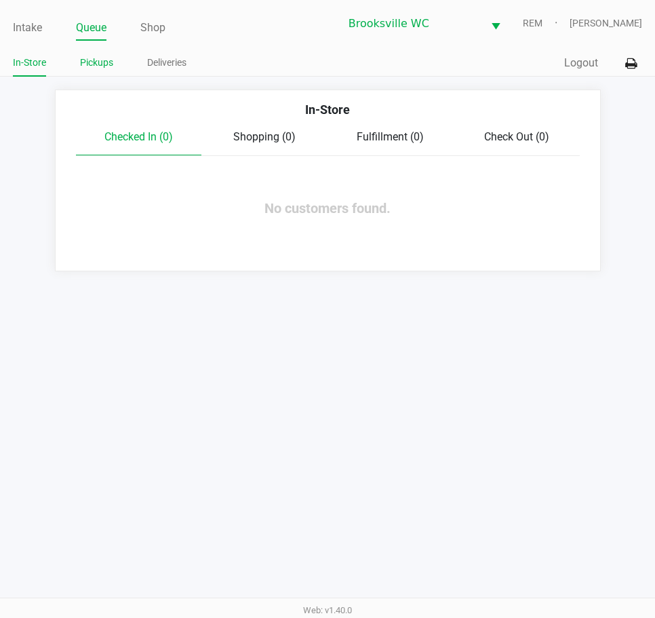
click at [96, 68] on link "Pickups" at bounding box center [96, 62] width 33 height 17
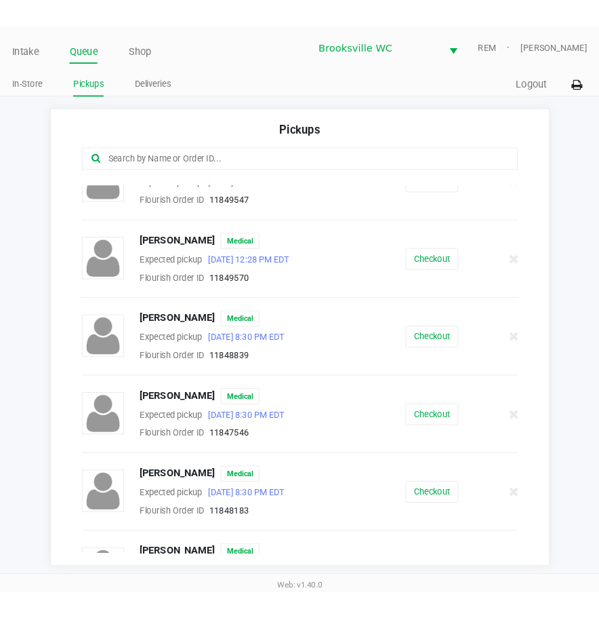
scroll to position [203, 0]
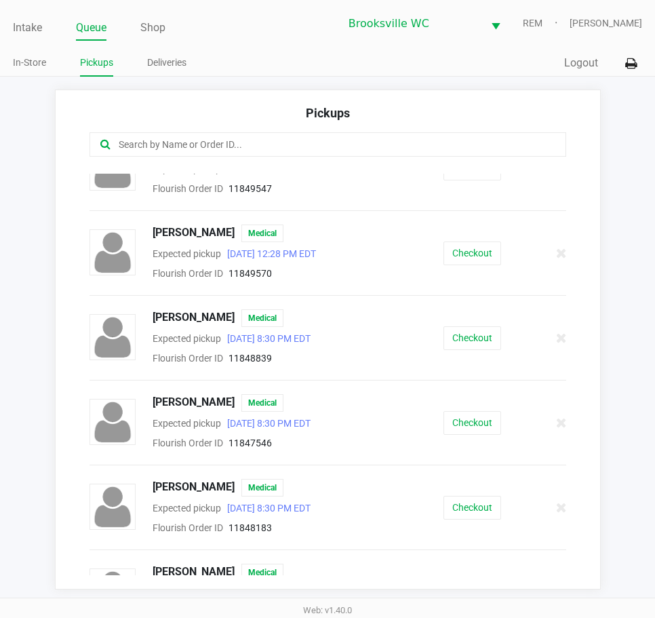
drag, startPoint x: 653, startPoint y: 275, endPoint x: 608, endPoint y: 281, distance: 45.8
click at [608, 281] on app-pickups "Pickups AMY OSTRANDER Medical Expected pickup Aug 26, 2025 8:30 PM EDT Flourish…" at bounding box center [327, 340] width 655 height 500
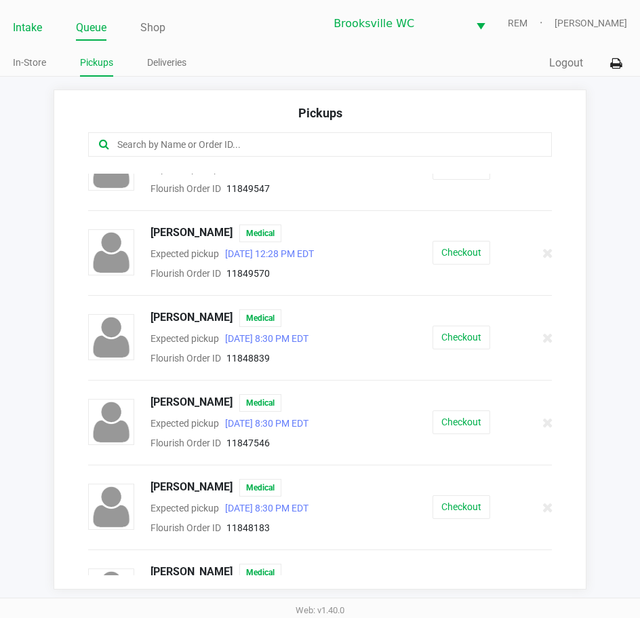
click at [35, 26] on link "Intake" at bounding box center [27, 27] width 29 height 19
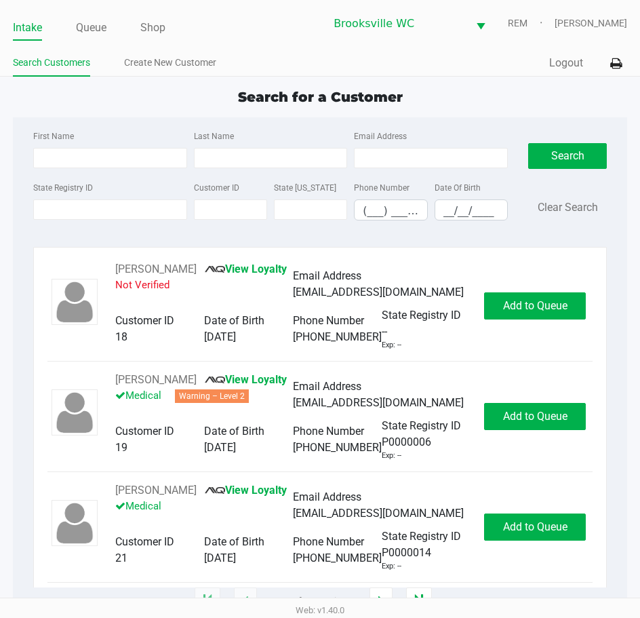
click at [118, 199] on div "State Registry ID" at bounding box center [110, 199] width 161 height 41
drag, startPoint x: 118, startPoint y: 204, endPoint x: 125, endPoint y: 201, distance: 8.2
click at [121, 204] on input "State Registry ID" at bounding box center [110, 209] width 154 height 20
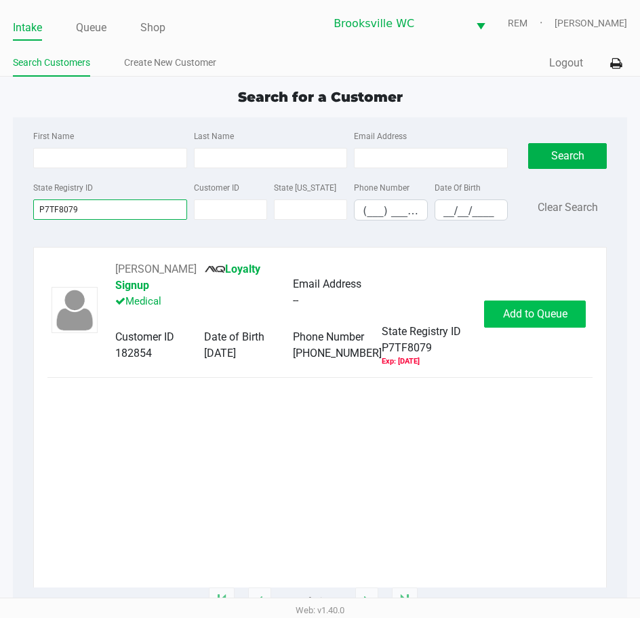
type input "P7TF8079"
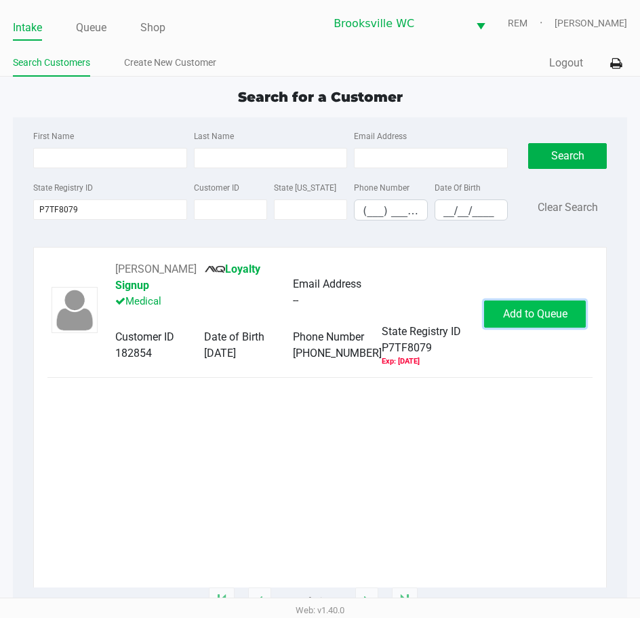
click at [523, 317] on span "Add to Queue" at bounding box center [535, 313] width 64 height 13
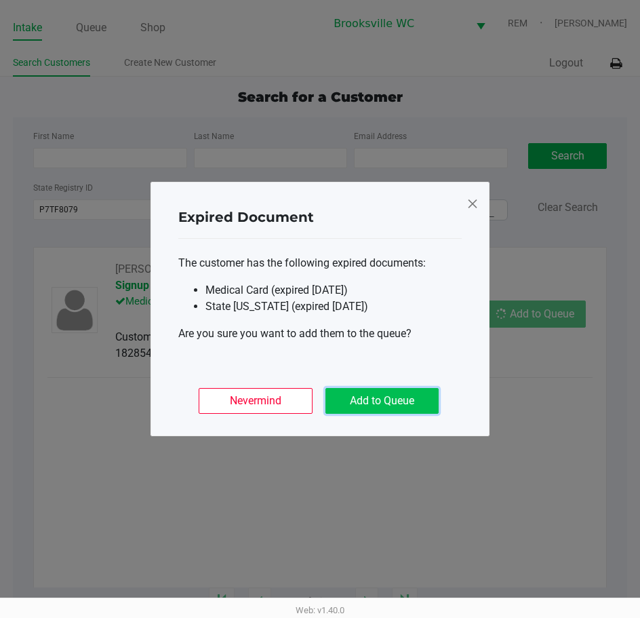
click at [415, 404] on button "Add to Queue" at bounding box center [381, 401] width 113 height 26
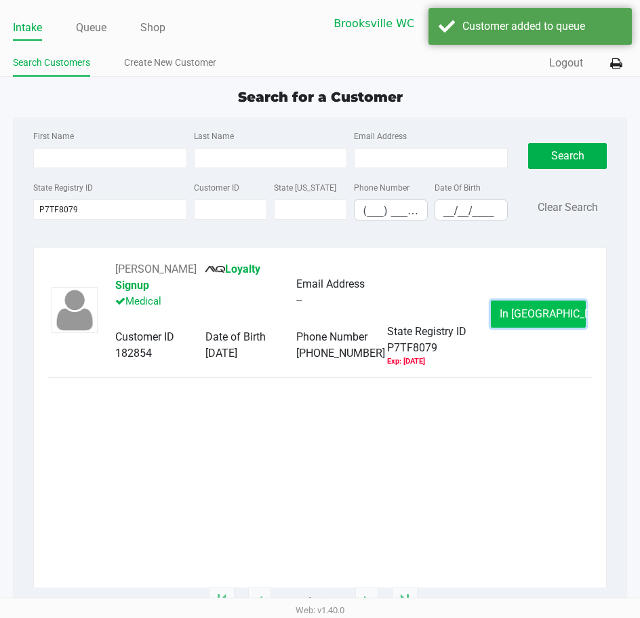
click at [502, 313] on button "In Queue" at bounding box center [538, 313] width 95 height 27
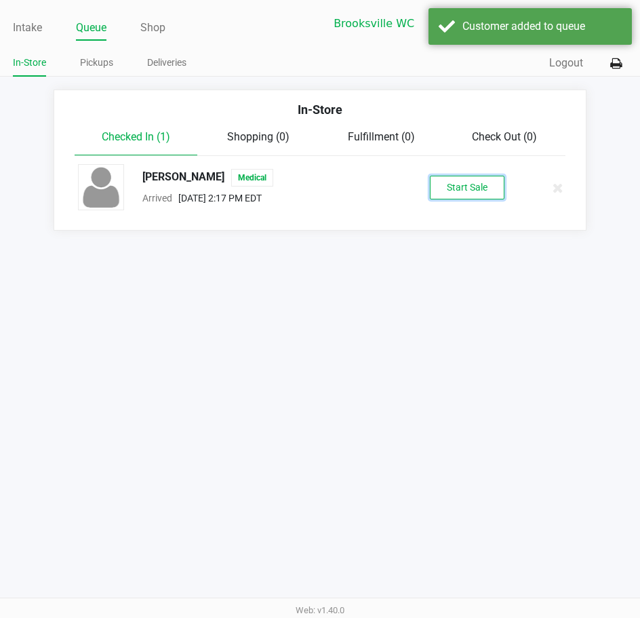
click at [449, 195] on button "Start Sale" at bounding box center [467, 188] width 75 height 24
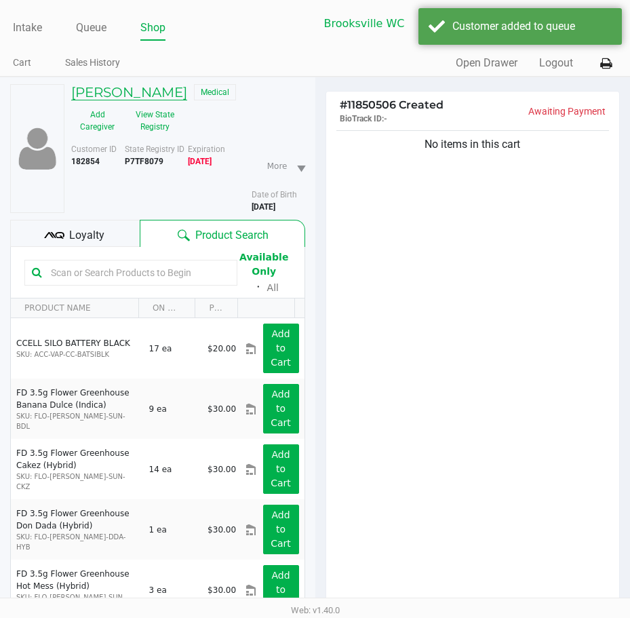
click at [141, 92] on h5 "ANGELA FARINELLI" at bounding box center [129, 92] width 116 height 16
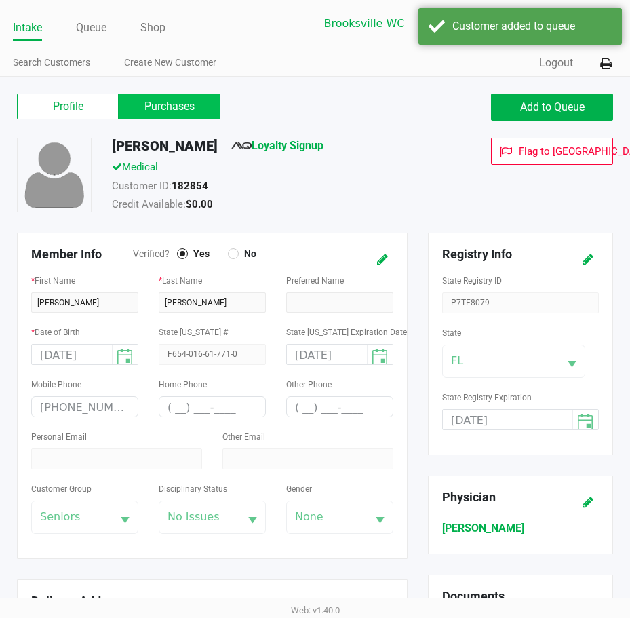
click at [207, 103] on label "Purchases" at bounding box center [170, 107] width 102 height 26
click at [0, 0] on 1 "Purchases" at bounding box center [0, 0] width 0 height 0
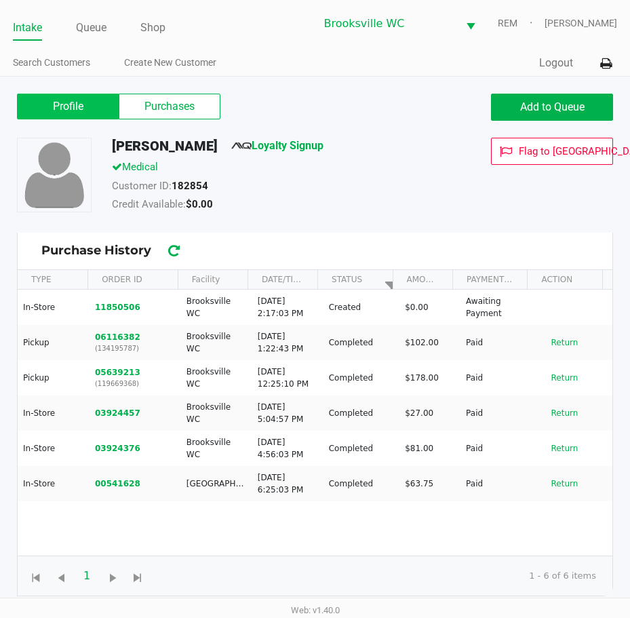
click at [49, 102] on label "Profile" at bounding box center [68, 107] width 102 height 26
click at [0, 0] on 0 "Profile" at bounding box center [0, 0] width 0 height 0
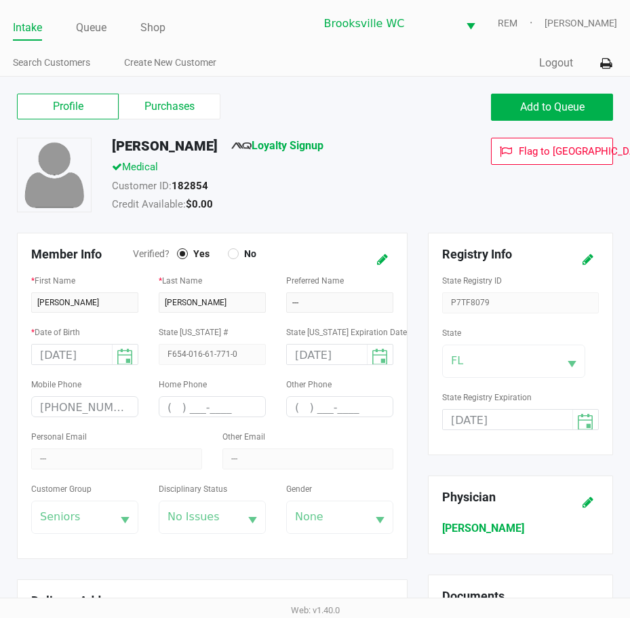
click at [26, 24] on link "Intake" at bounding box center [27, 27] width 29 height 19
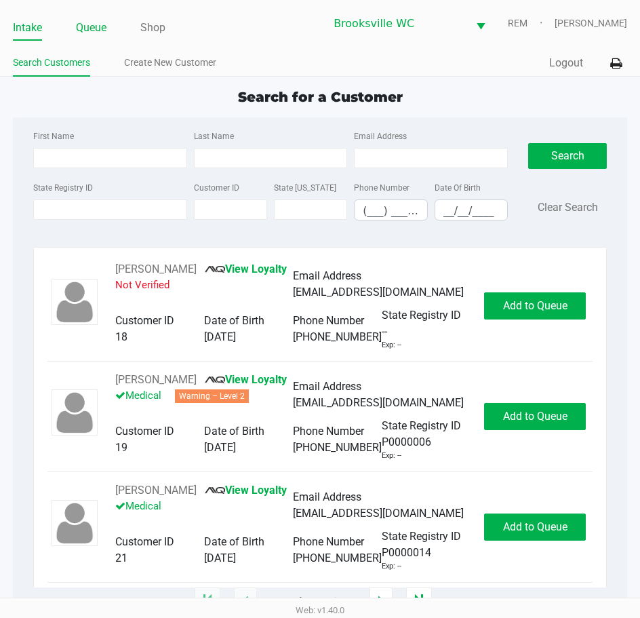
drag, startPoint x: 83, startPoint y: 29, endPoint x: 91, endPoint y: 29, distance: 8.1
click at [84, 29] on link "Queue" at bounding box center [91, 27] width 31 height 19
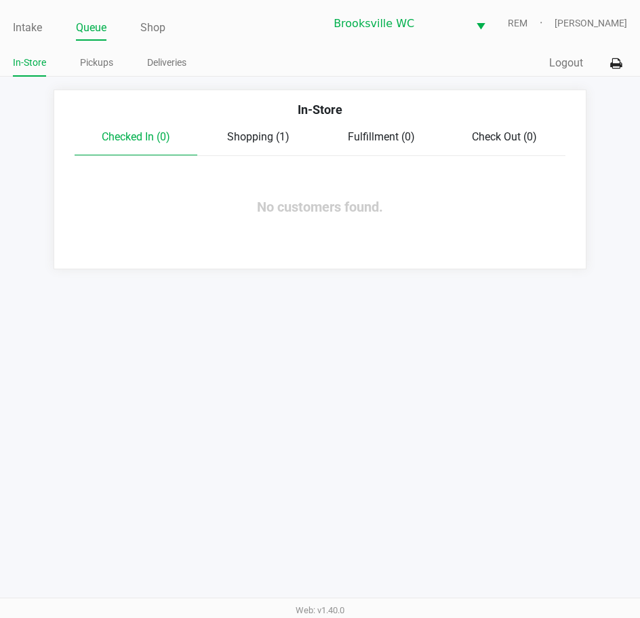
click at [252, 136] on span "Shopping (1)" at bounding box center [258, 136] width 62 height 13
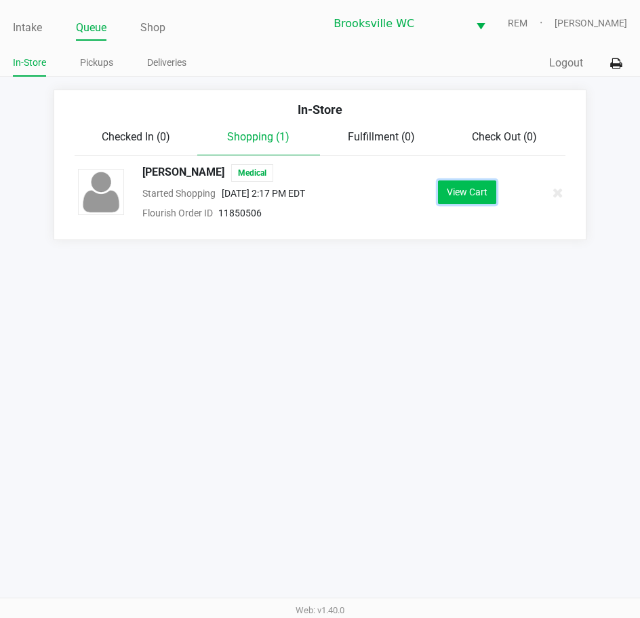
click at [477, 197] on button "View Cart" at bounding box center [467, 192] width 58 height 24
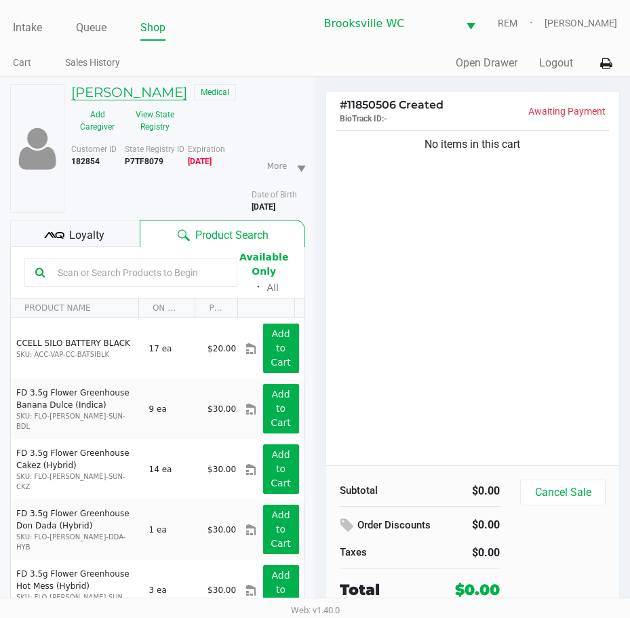
click at [159, 91] on h5 "ANGELA FARINELLI" at bounding box center [129, 92] width 116 height 16
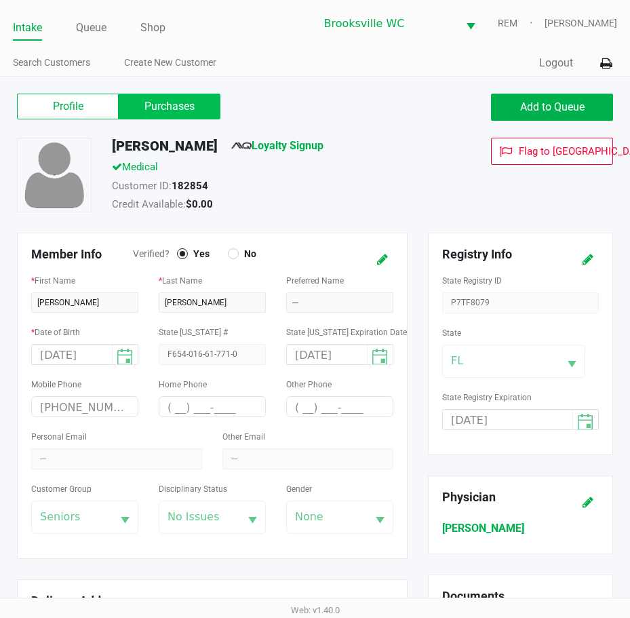
click at [168, 104] on label "Purchases" at bounding box center [170, 107] width 102 height 26
click at [0, 0] on 1 "Purchases" at bounding box center [0, 0] width 0 height 0
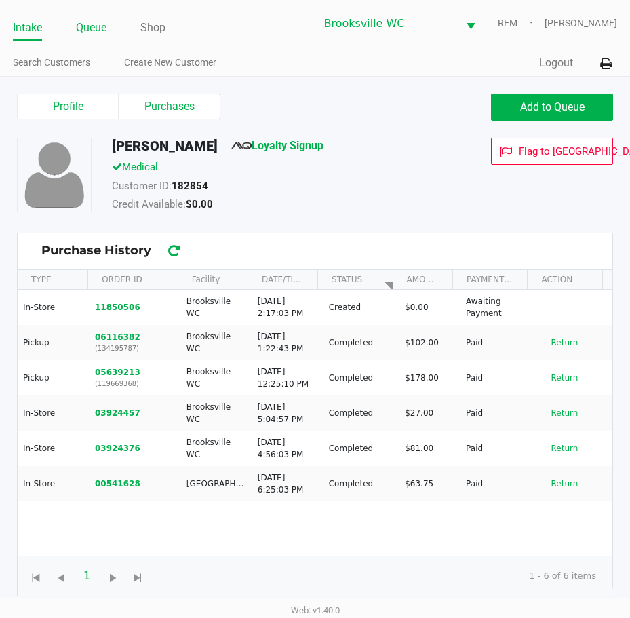
click at [97, 29] on link "Queue" at bounding box center [91, 27] width 31 height 19
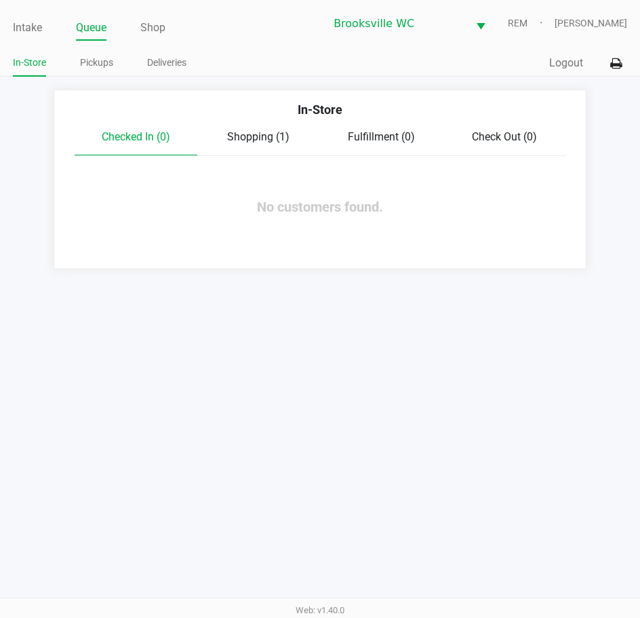
click at [266, 137] on span "Shopping (1)" at bounding box center [258, 136] width 62 height 13
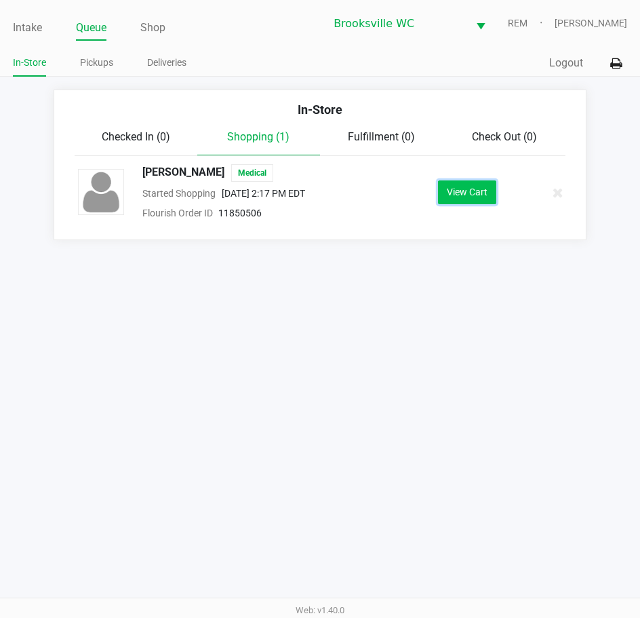
click at [463, 187] on button "View Cart" at bounding box center [467, 192] width 58 height 24
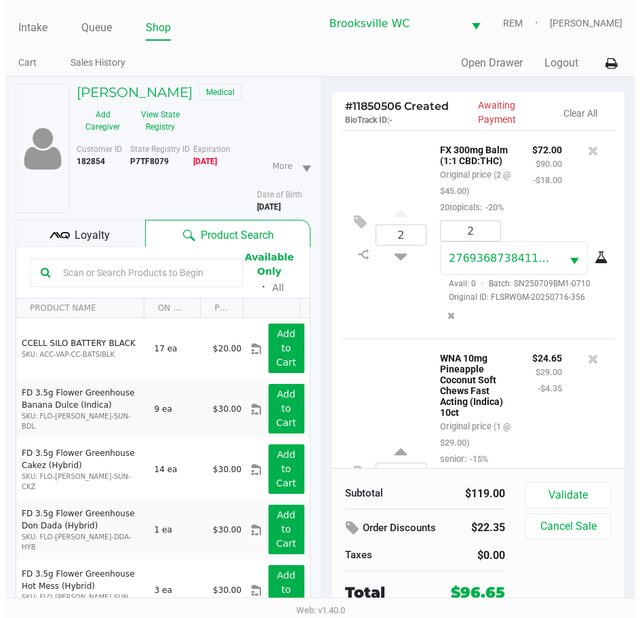
scroll to position [167, 0]
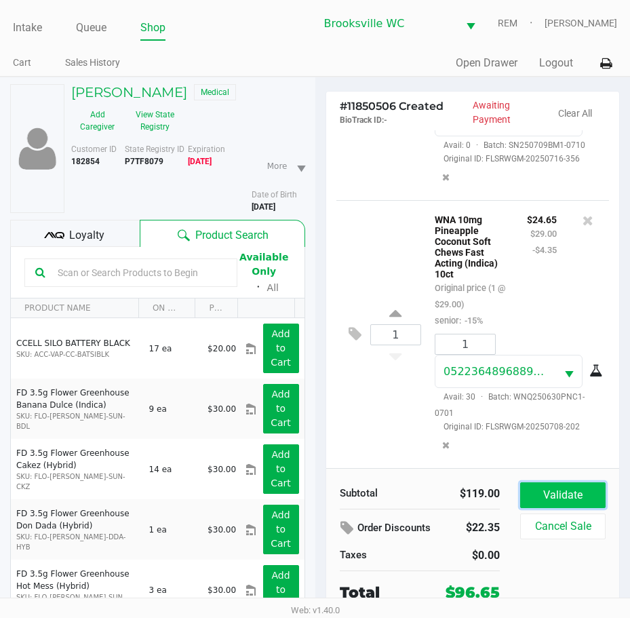
click at [578, 490] on button "Validate" at bounding box center [562, 495] width 85 height 26
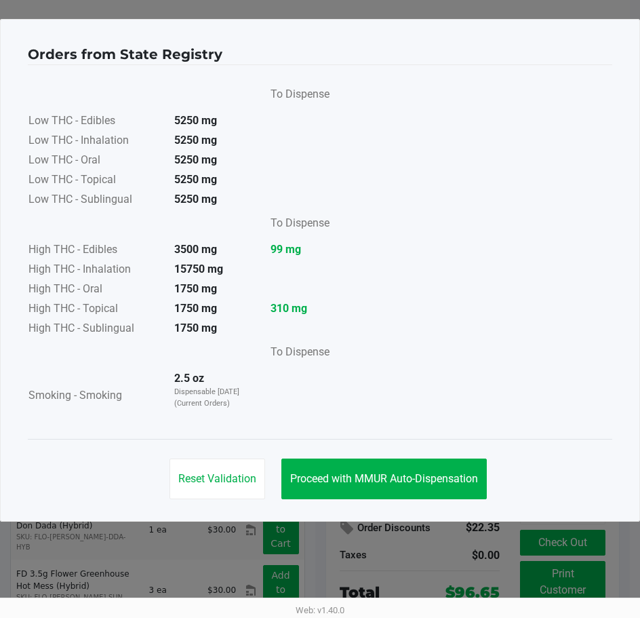
click at [375, 502] on div "Reset Validation Proceed with MMUR Auto-Dispensation" at bounding box center [320, 473] width 585 height 68
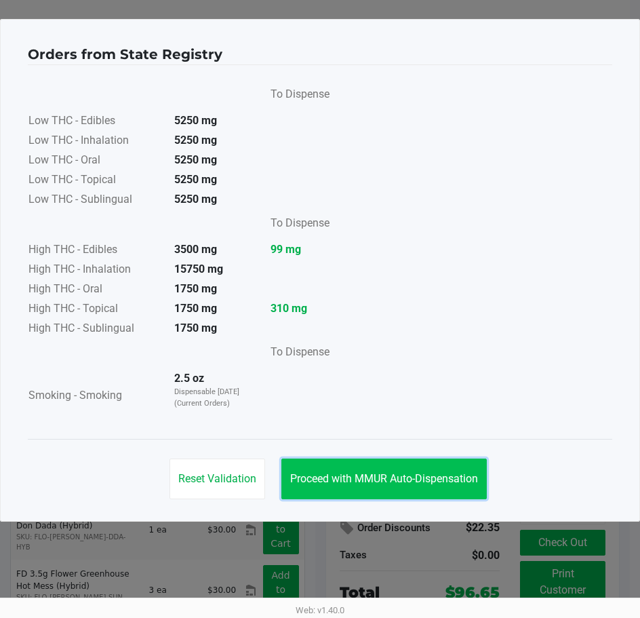
click at [415, 491] on button "Proceed with MMUR Auto-Dispensation" at bounding box center [383, 478] width 205 height 41
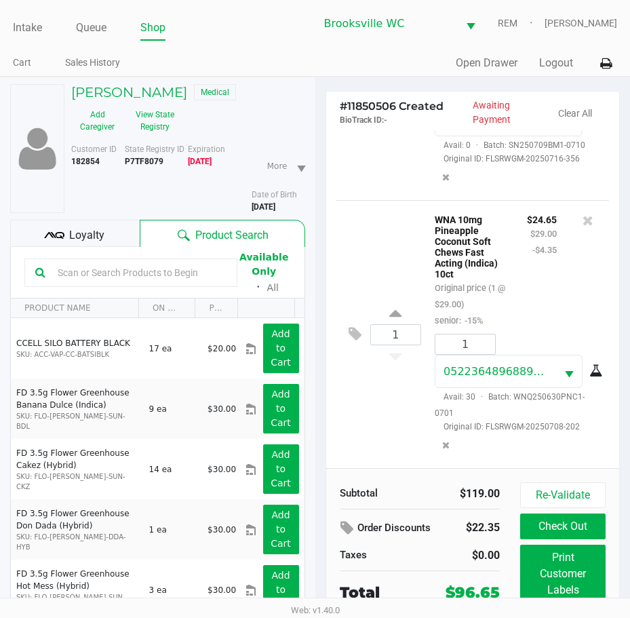
click at [121, 241] on div "Loyalty" at bounding box center [75, 233] width 130 height 27
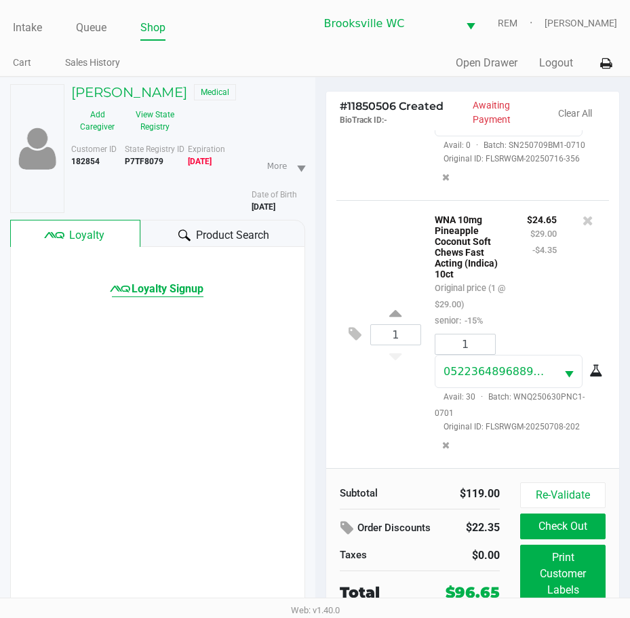
click at [154, 290] on span "Loyalty Signup" at bounding box center [168, 289] width 72 height 16
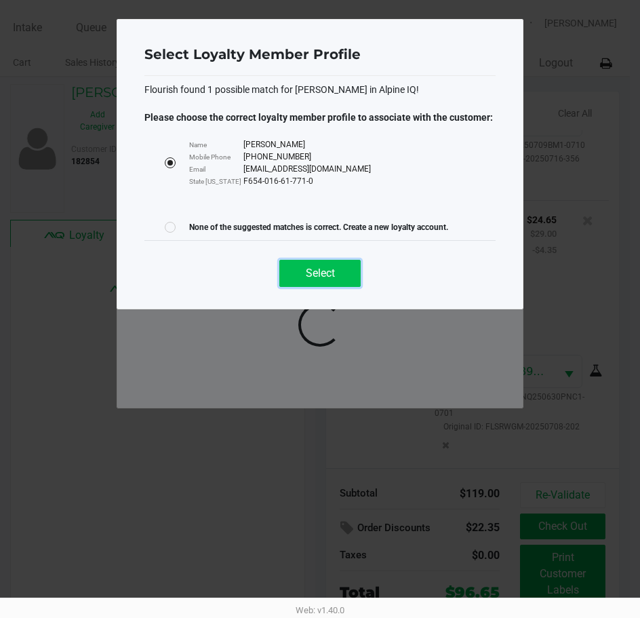
click at [300, 267] on button "Select" at bounding box center [319, 273] width 81 height 27
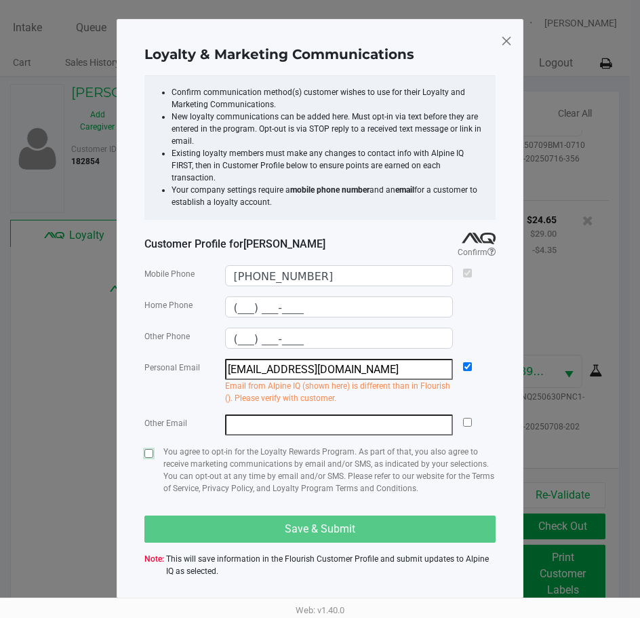
click at [151, 449] on input "checkbox" at bounding box center [148, 453] width 9 height 9
checkbox input "true"
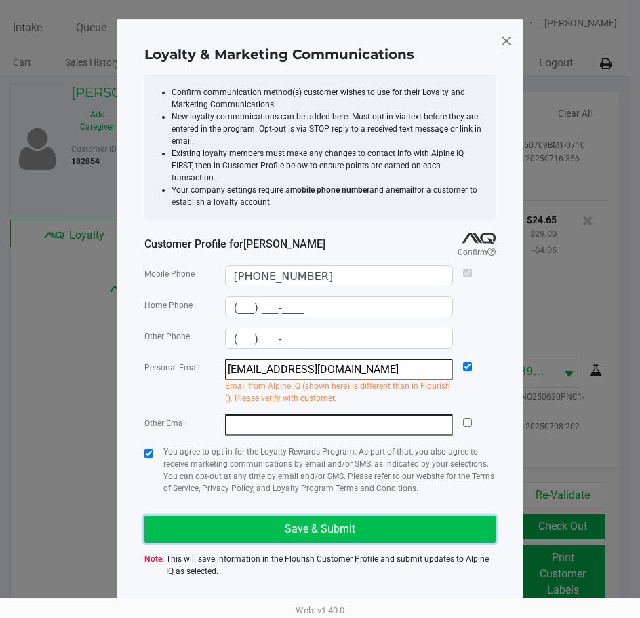
click at [349, 522] on span "Save & Submit" at bounding box center [320, 528] width 71 height 13
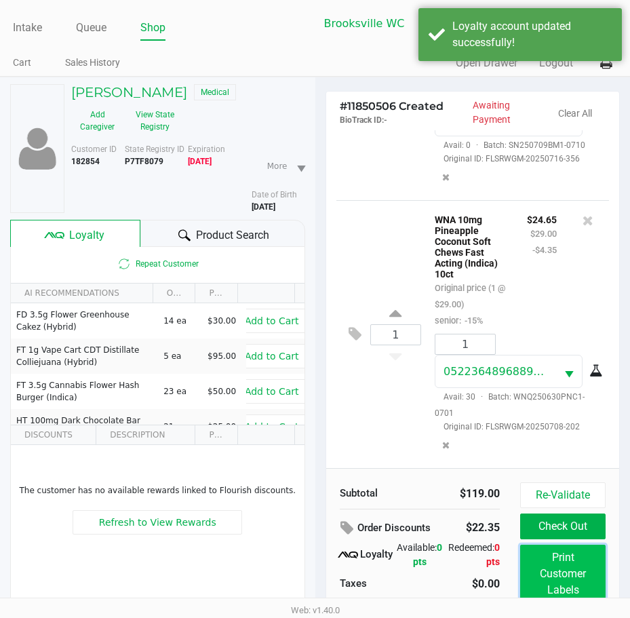
click at [570, 574] on button "Print Customer Labels" at bounding box center [562, 574] width 85 height 58
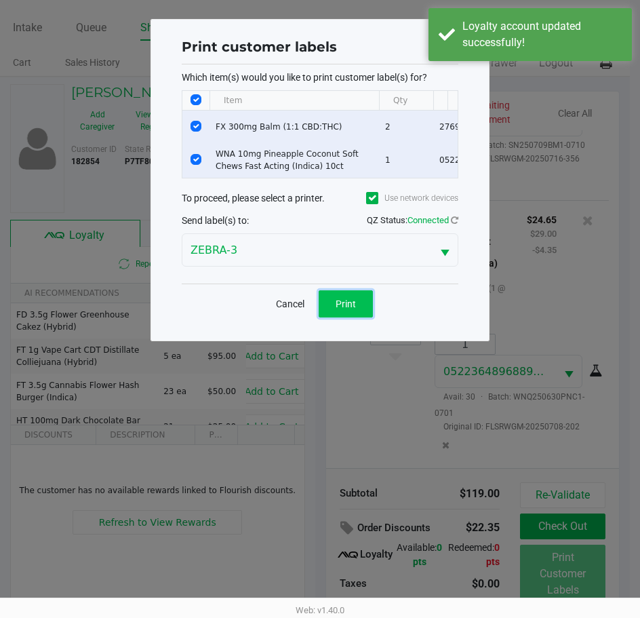
click at [353, 303] on button "Print" at bounding box center [346, 303] width 54 height 27
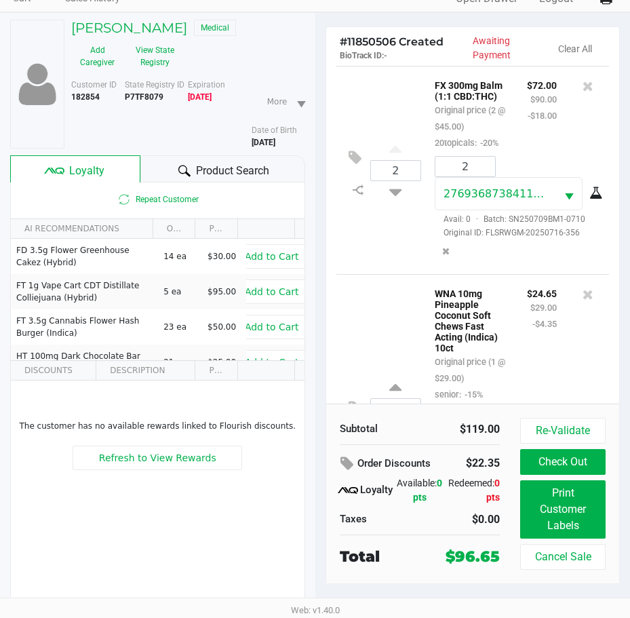
scroll to position [71, 0]
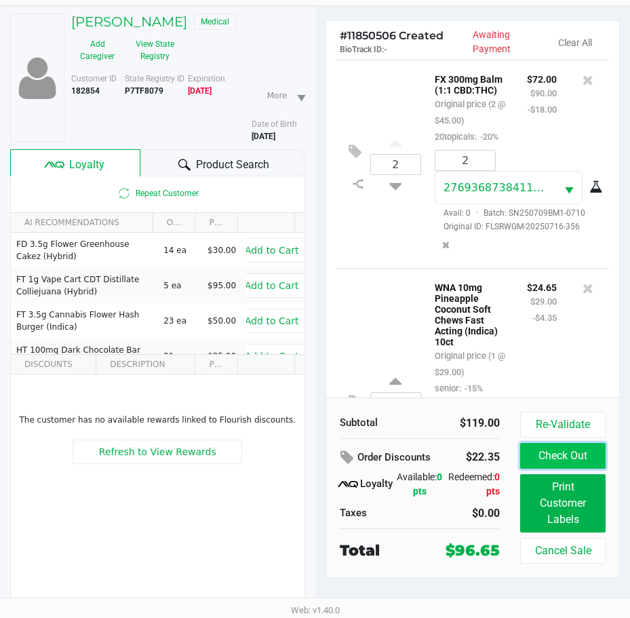
click at [593, 462] on button "Check Out" at bounding box center [562, 456] width 85 height 26
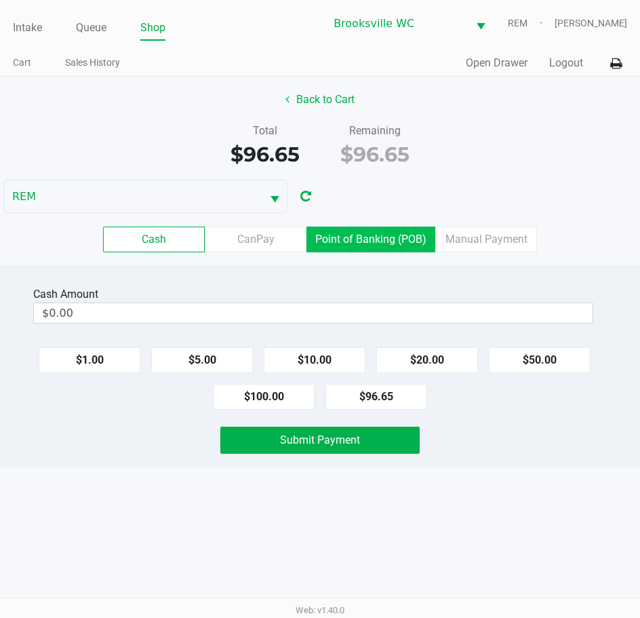
click at [351, 242] on label "Point of Banking (POB)" at bounding box center [370, 239] width 129 height 26
click at [0, 0] on 7 "Point of Banking (POB)" at bounding box center [0, 0] width 0 height 0
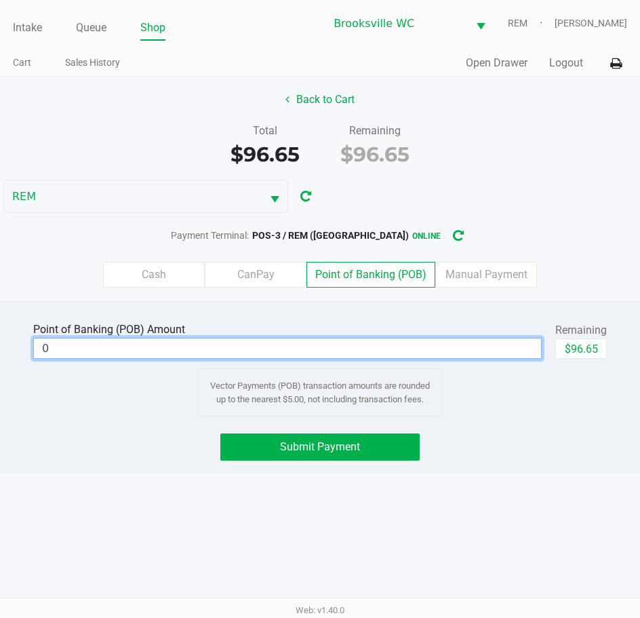
click at [447, 348] on input "0" at bounding box center [287, 348] width 507 height 20
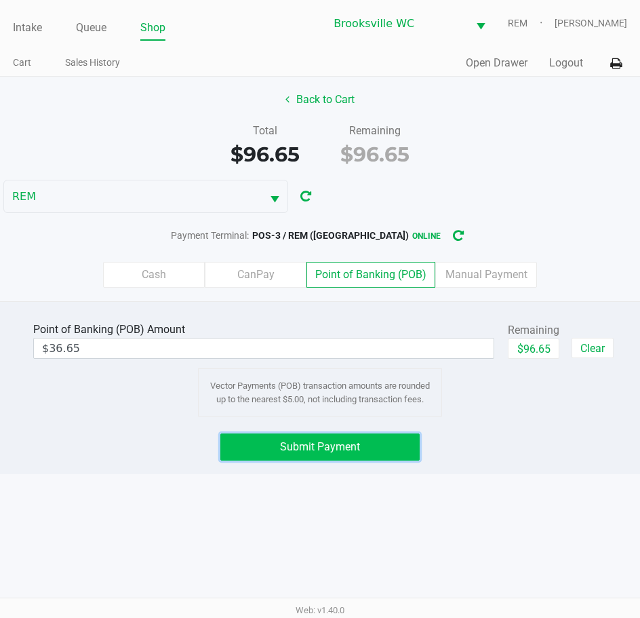
click at [341, 450] on span "Submit Payment" at bounding box center [320, 446] width 80 height 13
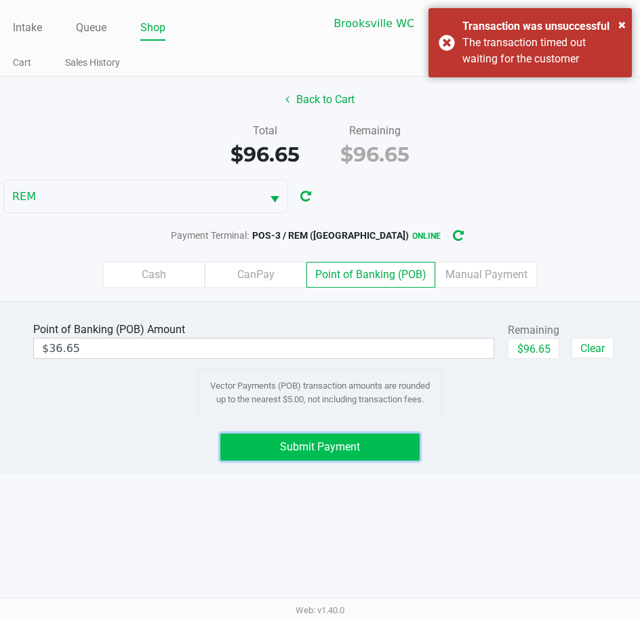
click at [328, 455] on button "Submit Payment" at bounding box center [320, 446] width 200 height 27
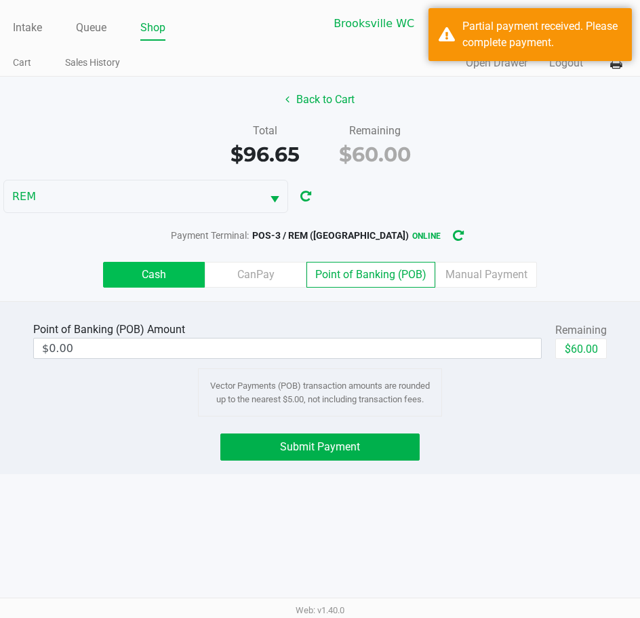
click at [156, 271] on label "Cash" at bounding box center [154, 275] width 102 height 26
click at [0, 0] on 0 "Cash" at bounding box center [0, 0] width 0 height 0
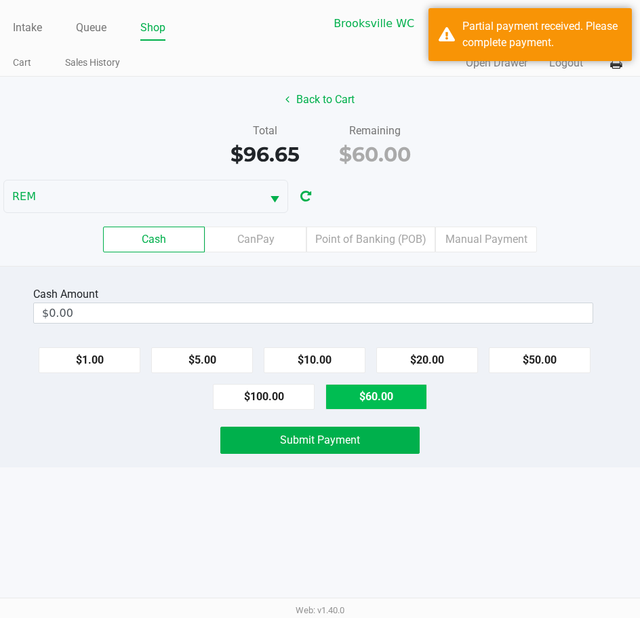
click at [387, 403] on button "$60.00" at bounding box center [376, 397] width 102 height 26
type input "$60.00"
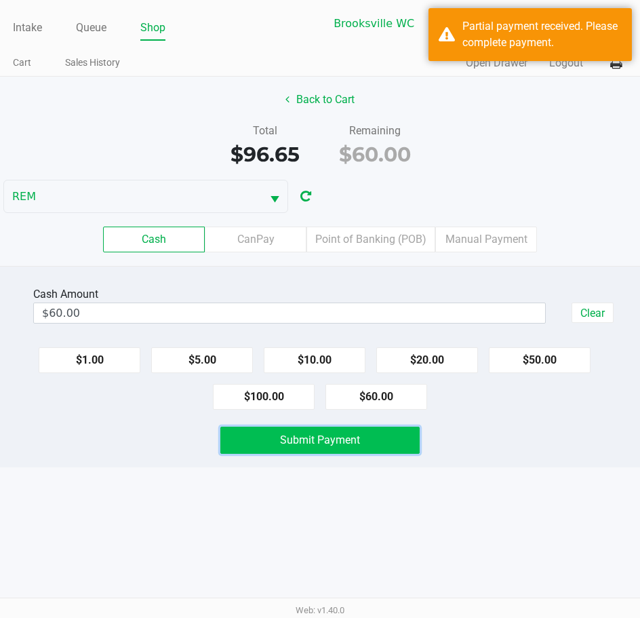
click at [394, 439] on button "Submit Payment" at bounding box center [320, 440] width 200 height 27
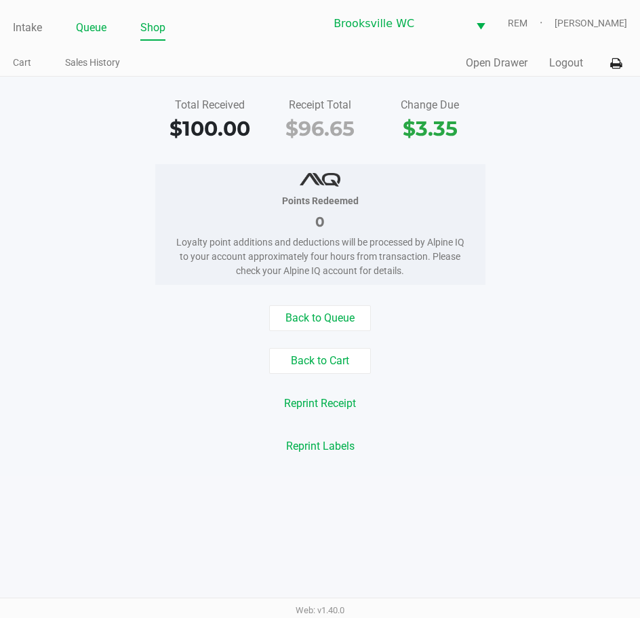
click at [94, 24] on link "Queue" at bounding box center [91, 27] width 31 height 19
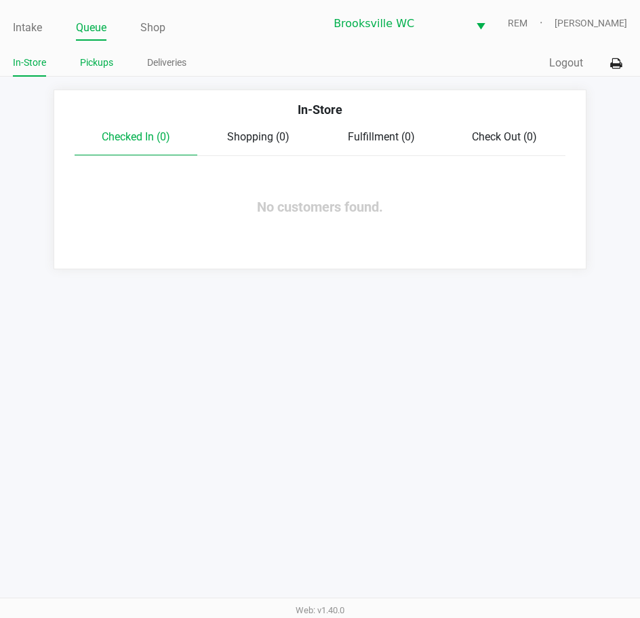
click at [85, 69] on link "Pickups" at bounding box center [96, 62] width 33 height 17
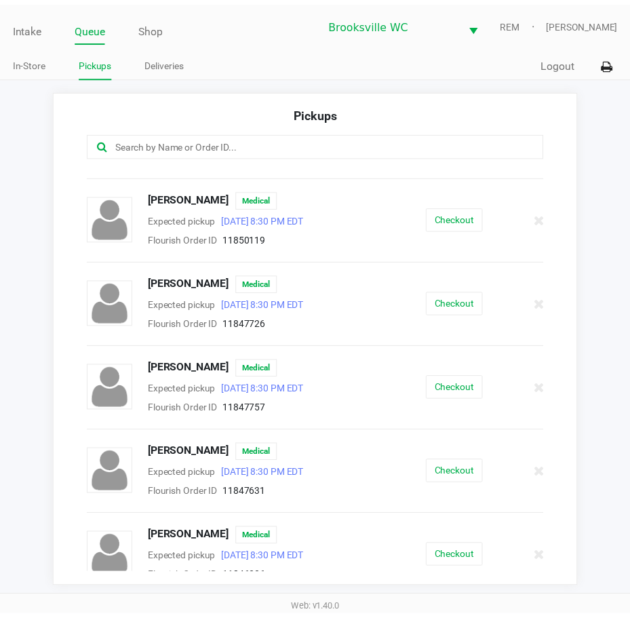
scroll to position [2170, 0]
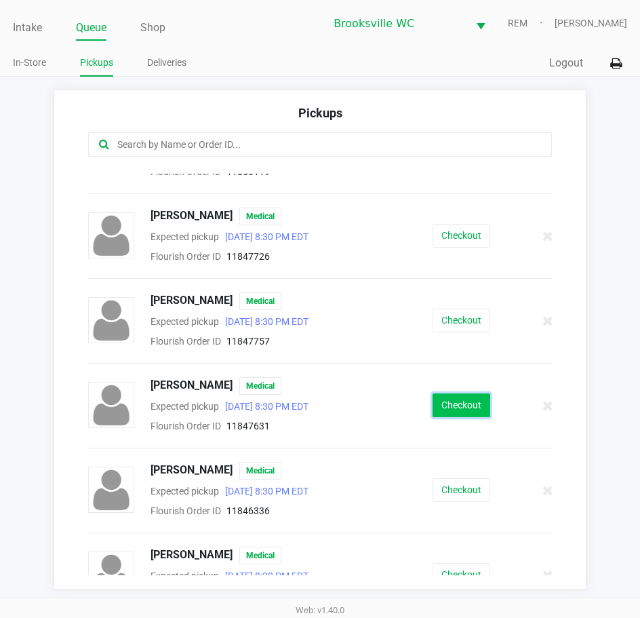
click at [471, 412] on button "Checkout" at bounding box center [462, 405] width 58 height 24
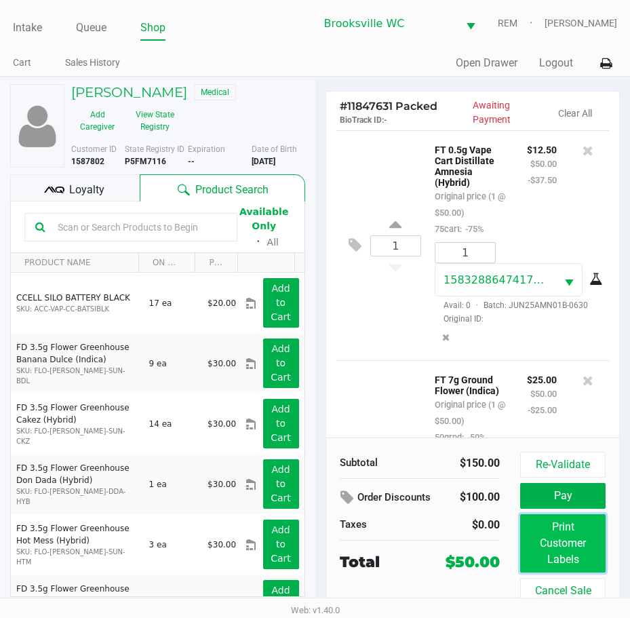
click at [538, 545] on button "Print Customer Labels" at bounding box center [562, 543] width 85 height 58
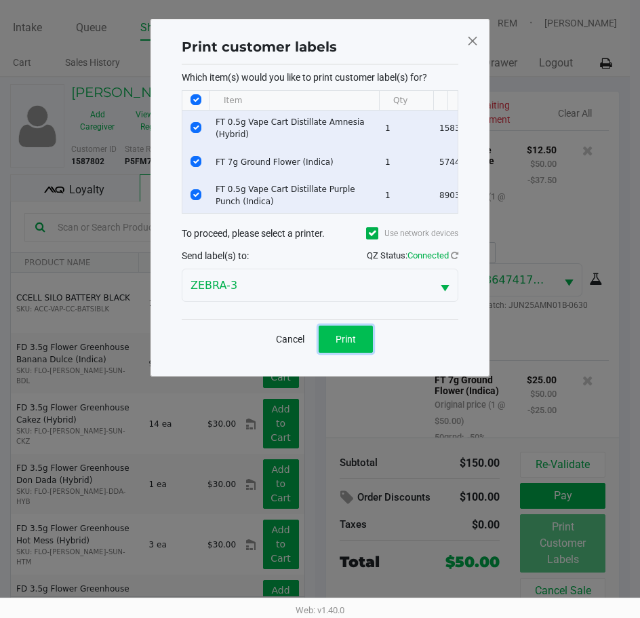
click at [332, 348] on button "Print" at bounding box center [346, 338] width 54 height 27
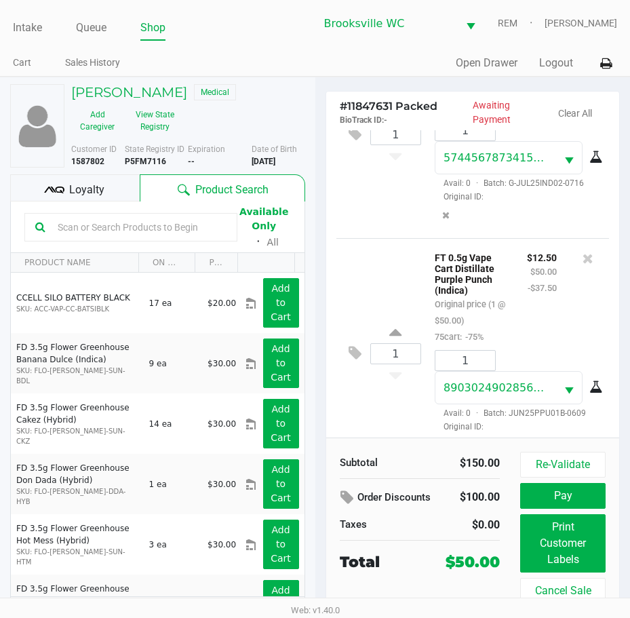
scroll to position [379, 0]
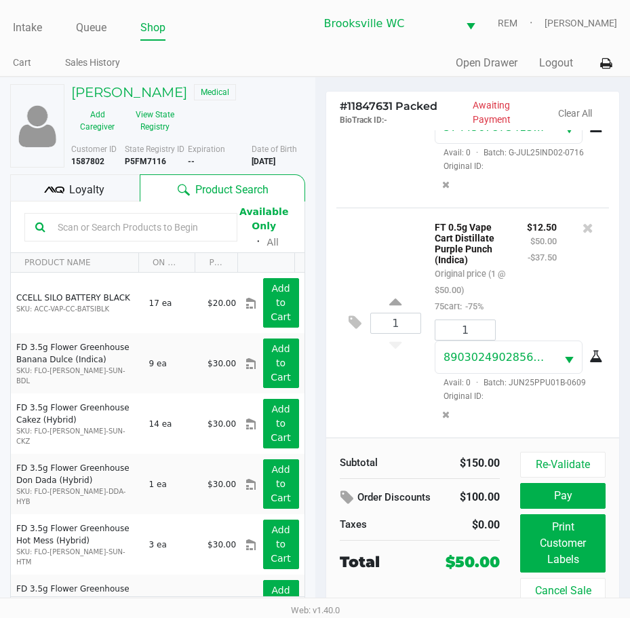
click at [103, 191] on span "Loyalty" at bounding box center [86, 190] width 35 height 16
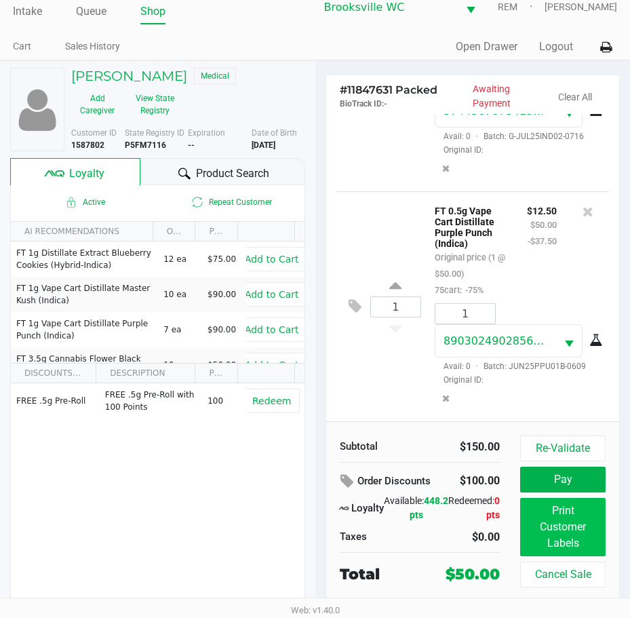
scroll to position [25, 0]
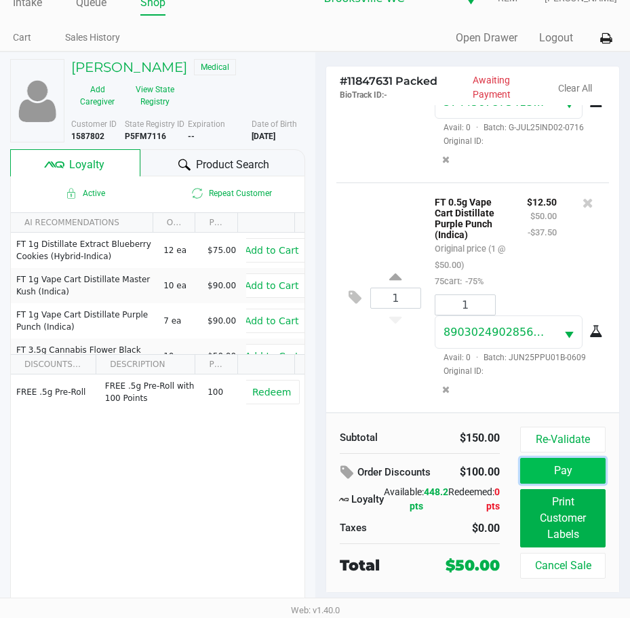
click at [583, 473] on button "Pay" at bounding box center [562, 471] width 85 height 26
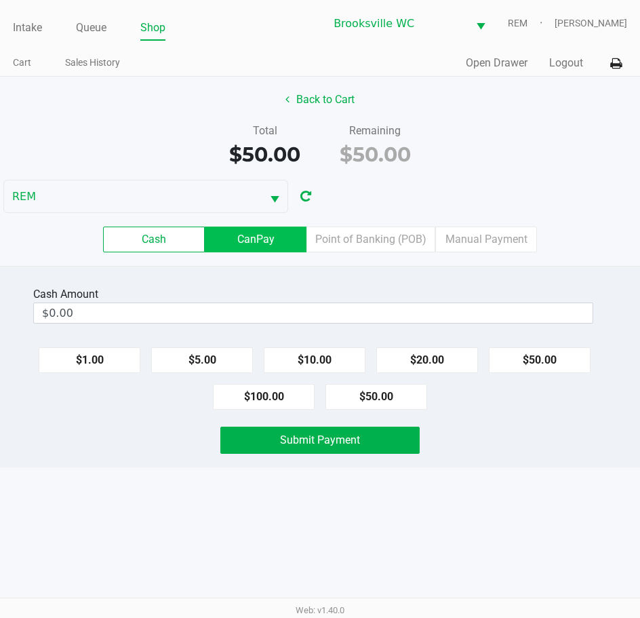
click at [279, 234] on label "CanPay" at bounding box center [256, 239] width 102 height 26
click at [0, 0] on 2 "CanPay" at bounding box center [0, 0] width 0 height 0
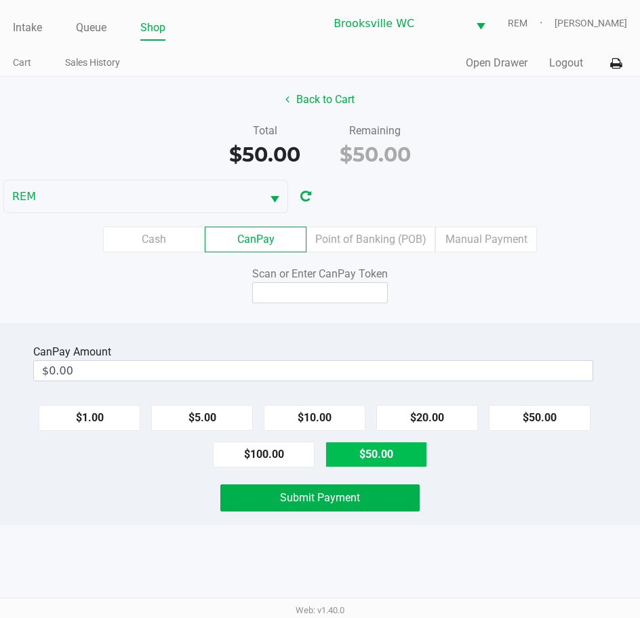
click at [355, 457] on button "$50.00" at bounding box center [376, 454] width 102 height 26
type input "$50.00"
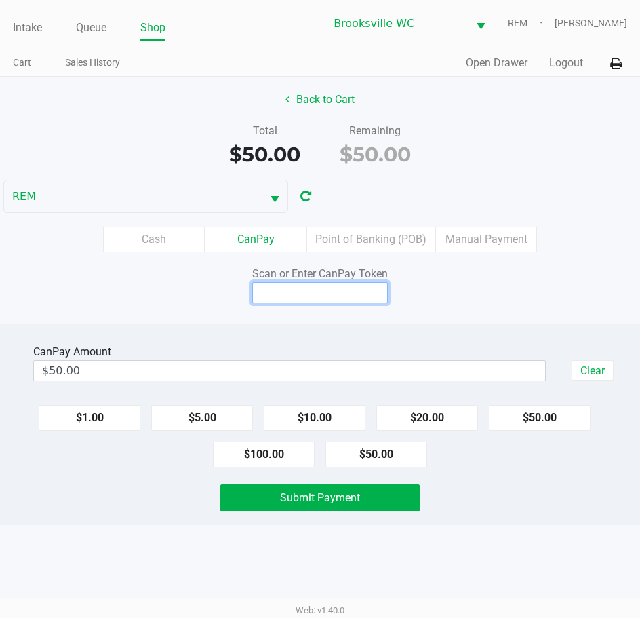
click at [330, 300] on input at bounding box center [320, 292] width 136 height 21
click at [261, 294] on input "F9384378Q" at bounding box center [320, 292] width 136 height 21
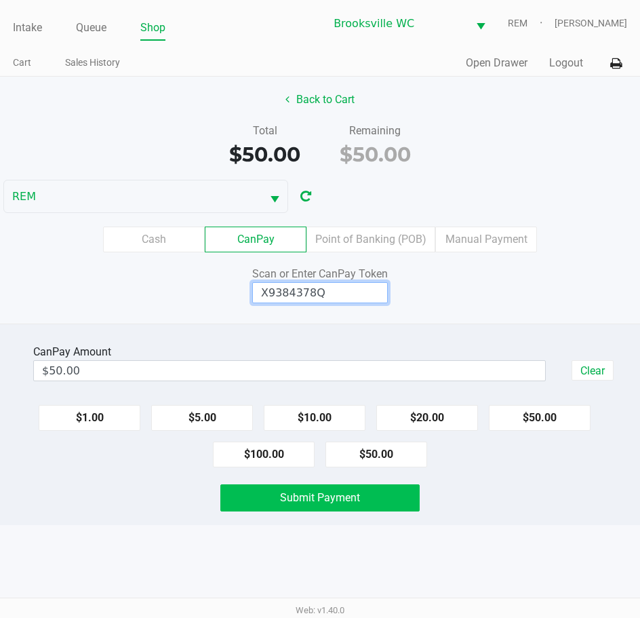
type input "X9384378Q"
click at [404, 499] on button "Submit Payment" at bounding box center [320, 497] width 200 height 27
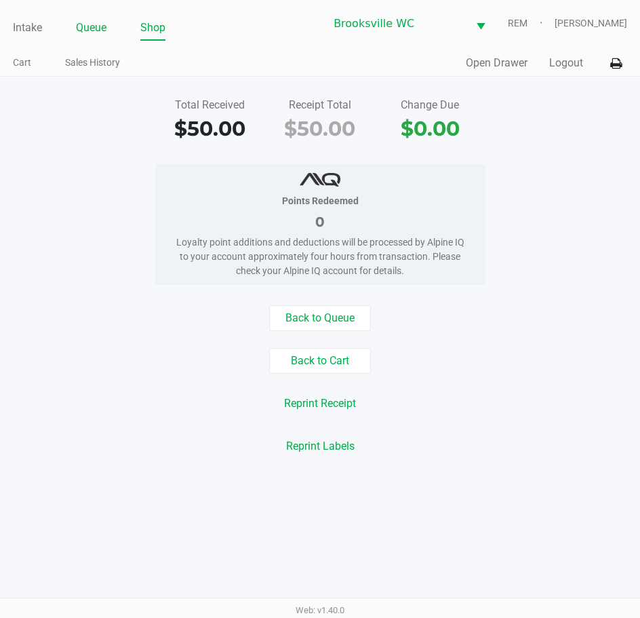
click at [89, 24] on link "Queue" at bounding box center [91, 27] width 31 height 19
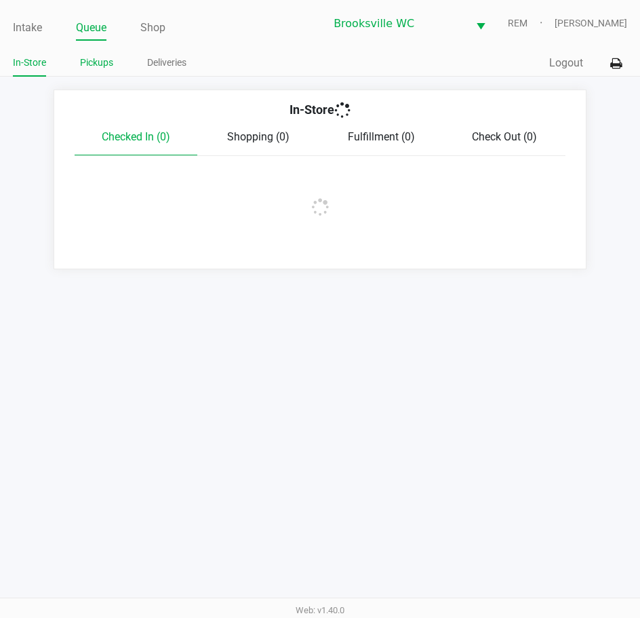
click at [100, 60] on link "Pickups" at bounding box center [96, 62] width 33 height 17
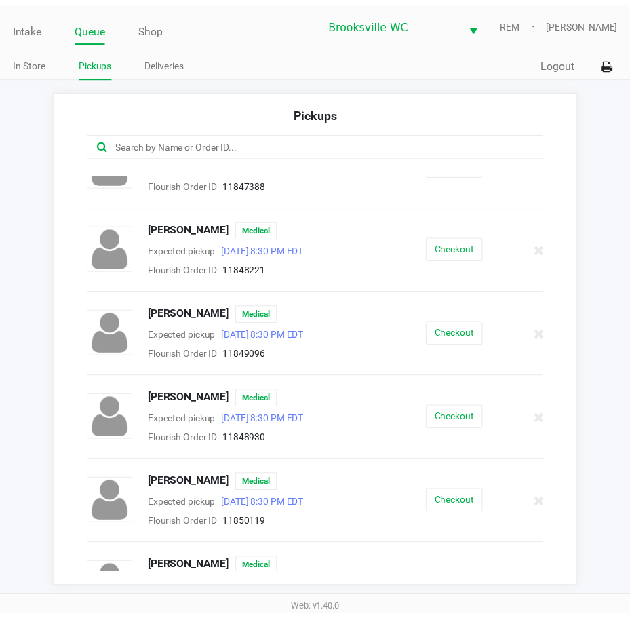
scroll to position [1763, 0]
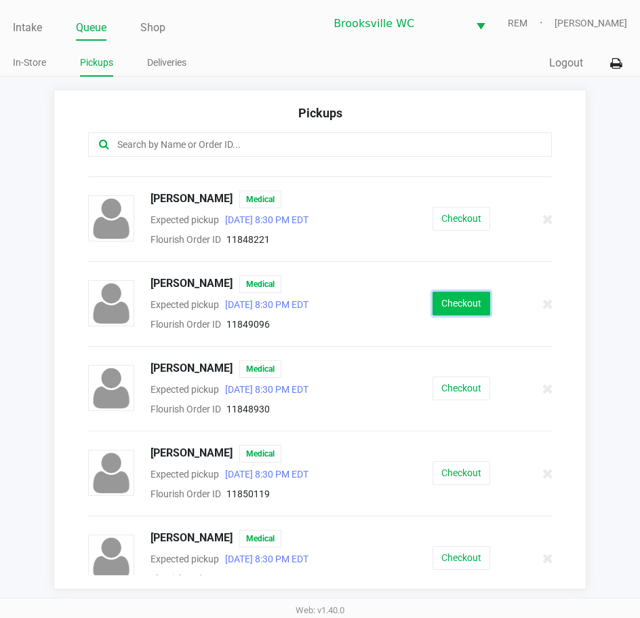
click at [441, 302] on button "Checkout" at bounding box center [462, 304] width 58 height 24
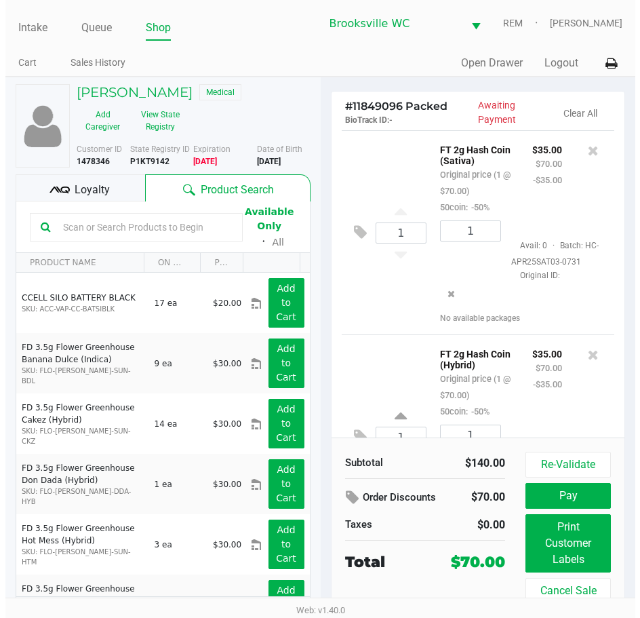
scroll to position [68, 0]
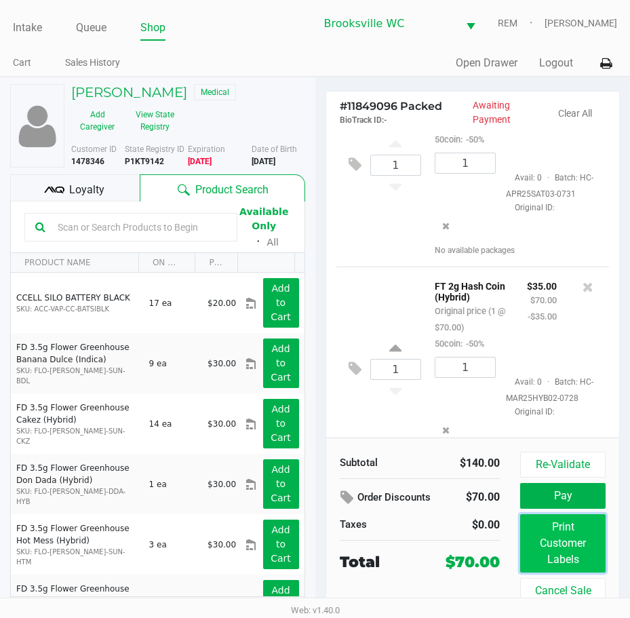
click at [557, 536] on button "Print Customer Labels" at bounding box center [562, 543] width 85 height 58
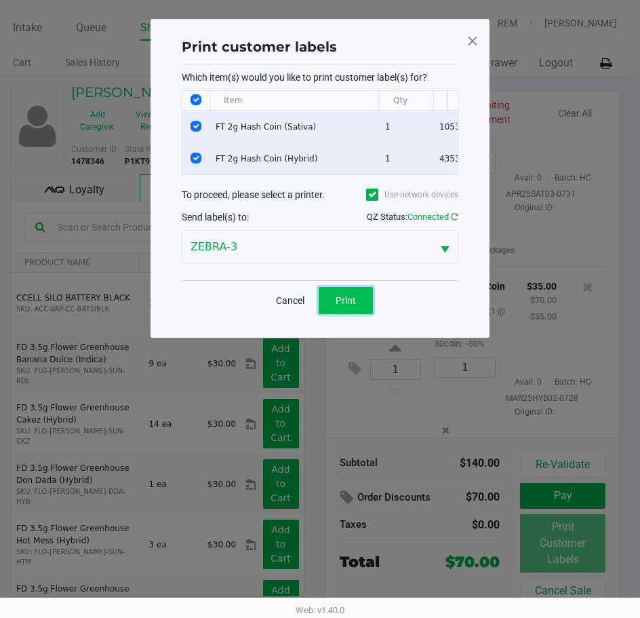
click at [351, 297] on button "Print" at bounding box center [346, 300] width 54 height 27
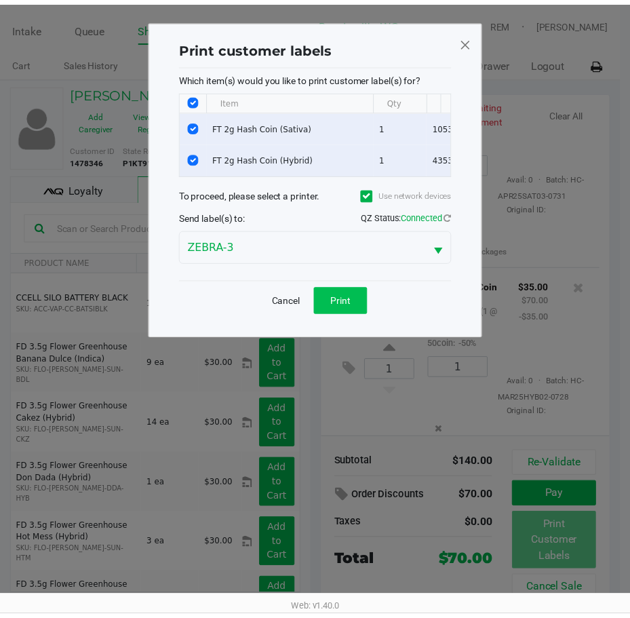
scroll to position [78, 0]
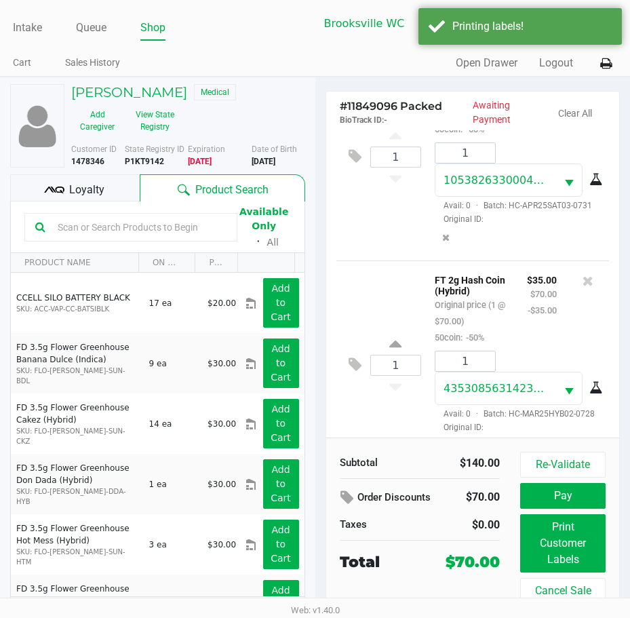
click at [88, 183] on span "Loyalty" at bounding box center [86, 190] width 35 height 16
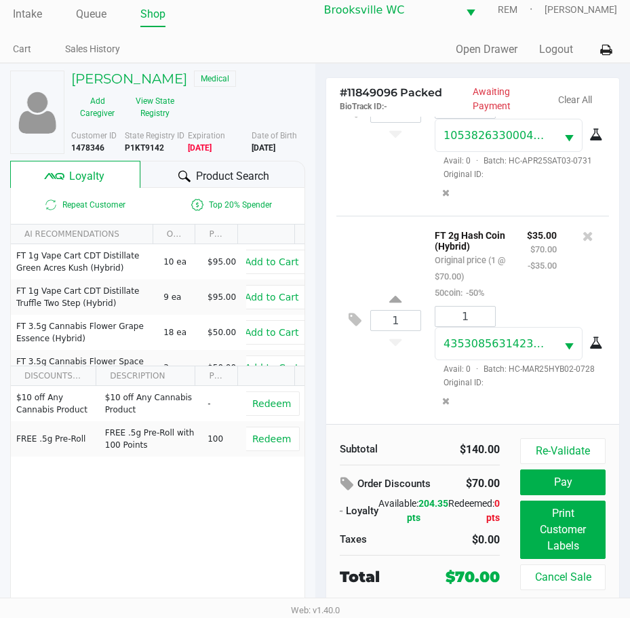
scroll to position [25, 0]
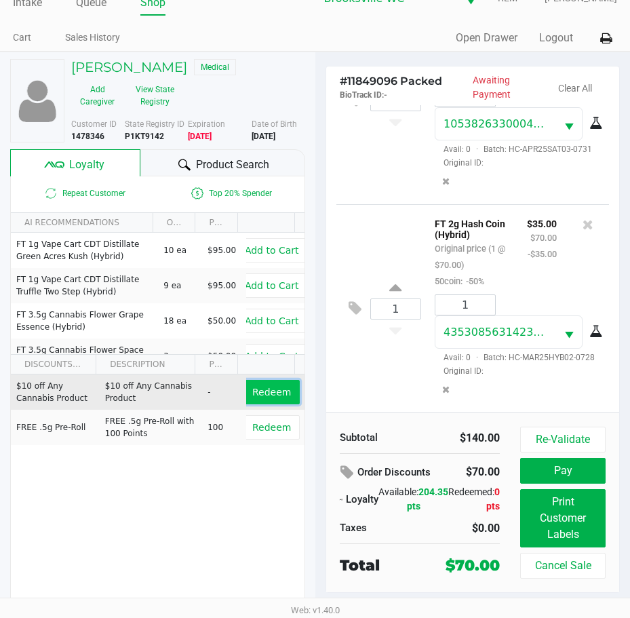
click at [278, 385] on button "Redeem" at bounding box center [271, 392] width 56 height 24
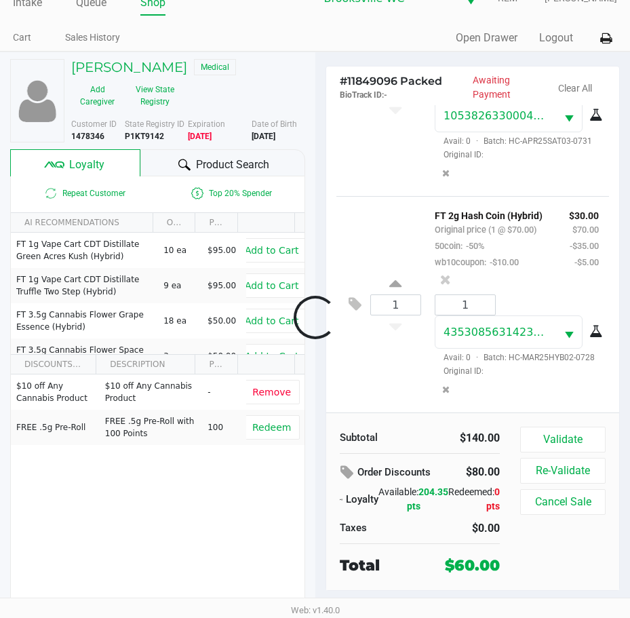
scroll to position [210, 0]
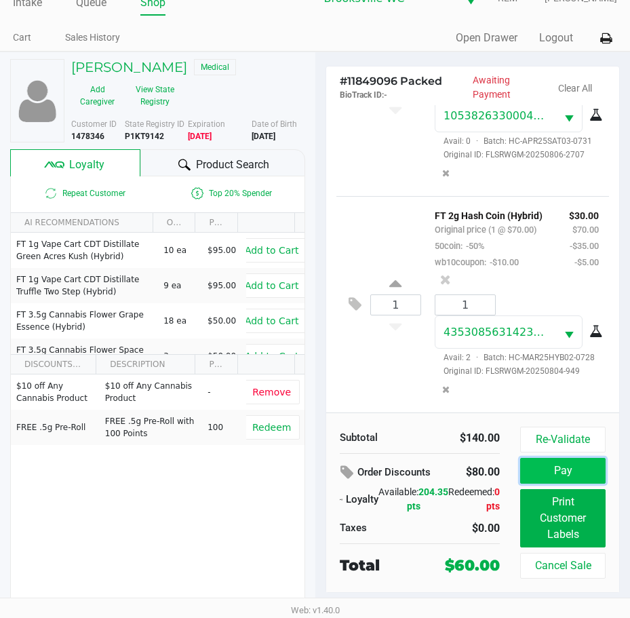
click at [545, 467] on button "Pay" at bounding box center [562, 471] width 85 height 26
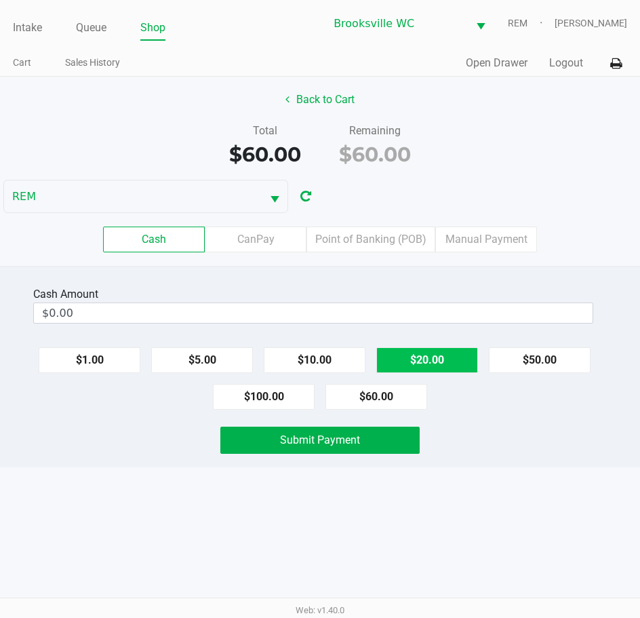
click at [427, 354] on button "$20.00" at bounding box center [427, 360] width 102 height 26
type input "$60.00"
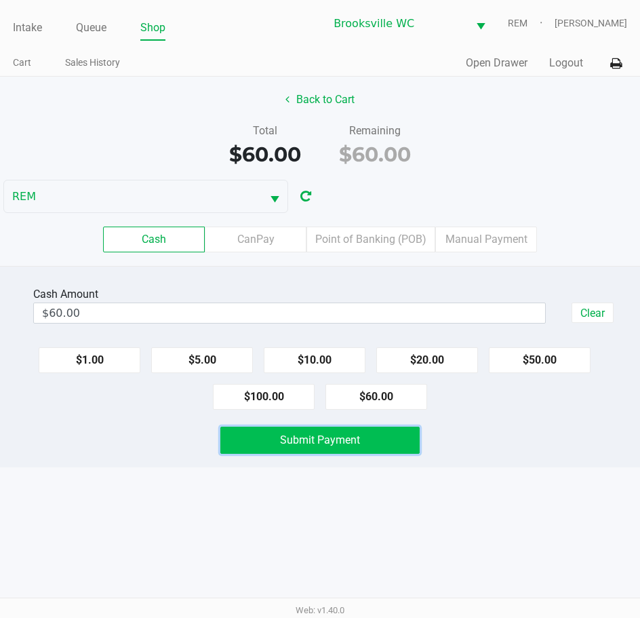
click at [307, 448] on button "Submit Payment" at bounding box center [320, 440] width 200 height 27
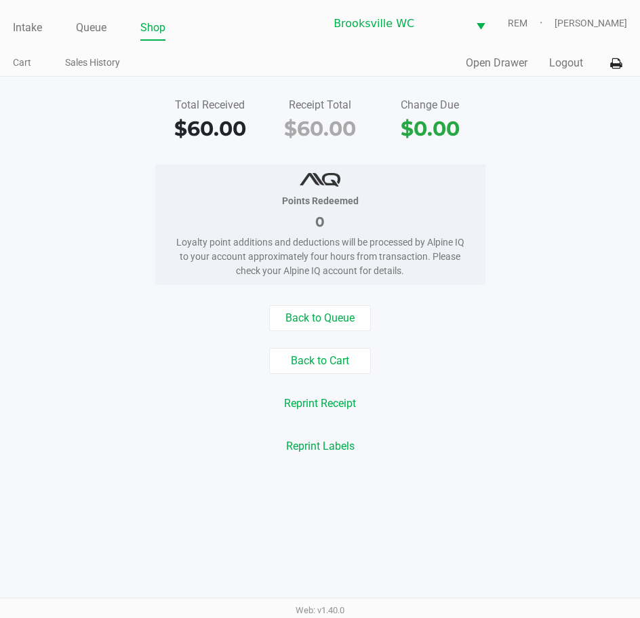
click at [453, 180] on div at bounding box center [321, 179] width 290 height 16
click at [31, 33] on link "Intake" at bounding box center [27, 27] width 29 height 19
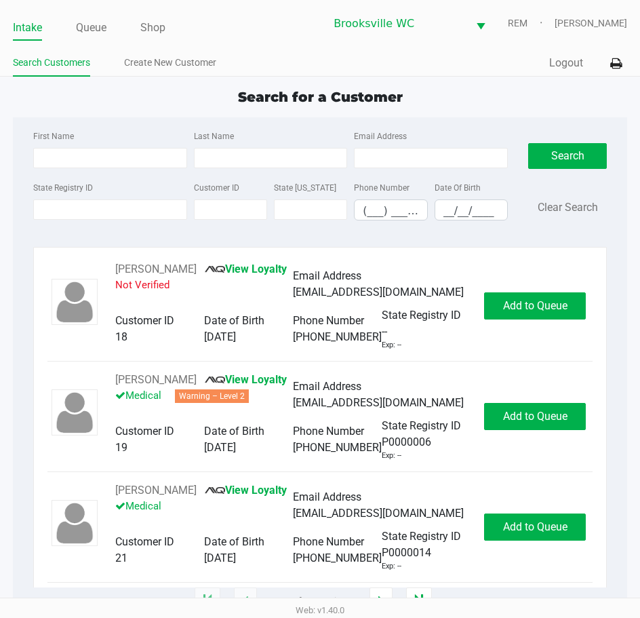
click at [99, 100] on div "Search for a Customer" at bounding box center [320, 97] width 635 height 20
click at [103, 24] on link "Queue" at bounding box center [91, 27] width 31 height 19
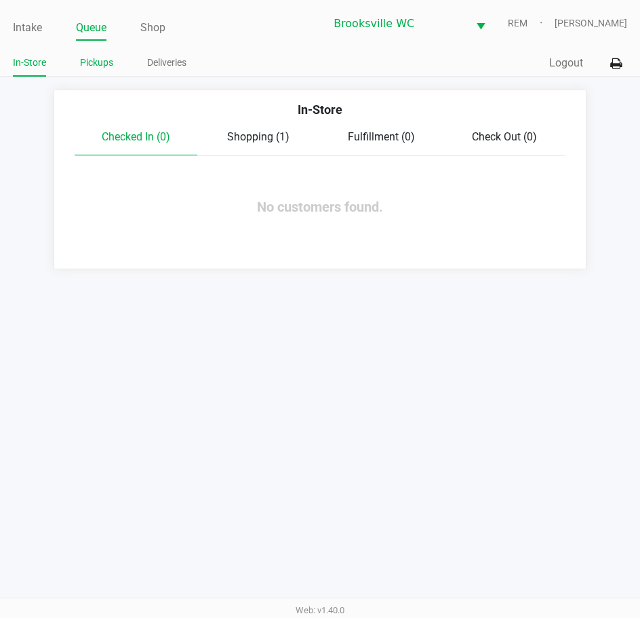
click at [100, 71] on link "Pickups" at bounding box center [96, 62] width 33 height 17
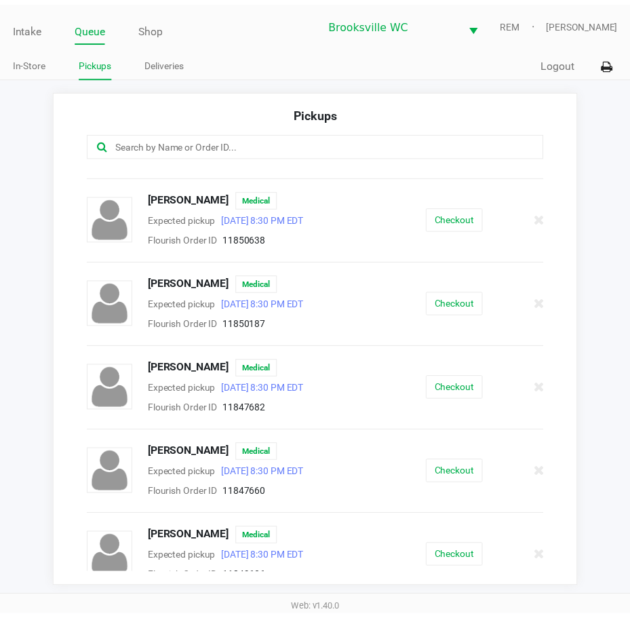
scroll to position [882, 0]
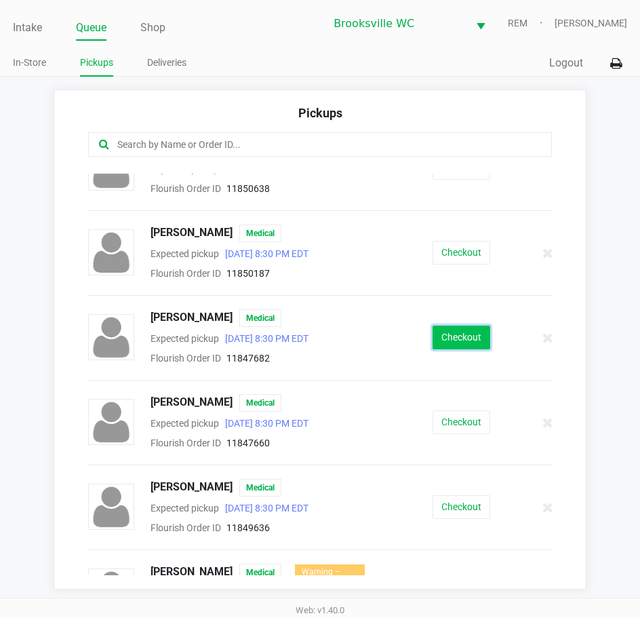
click at [470, 342] on button "Checkout" at bounding box center [462, 337] width 58 height 24
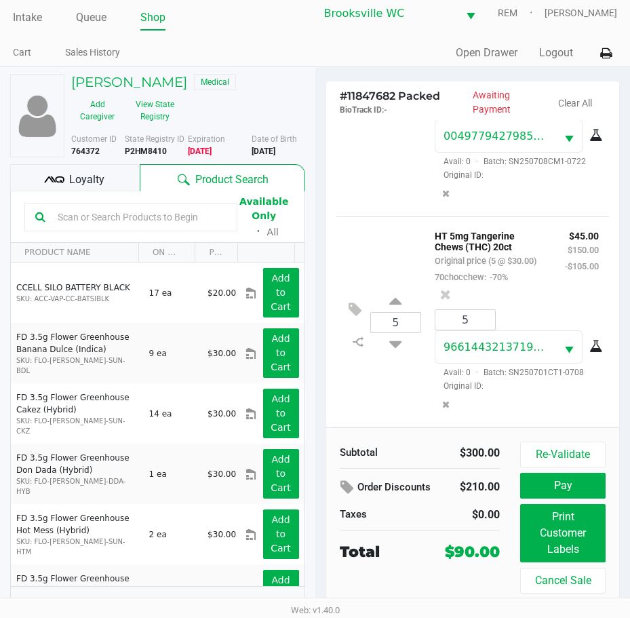
scroll to position [25, 0]
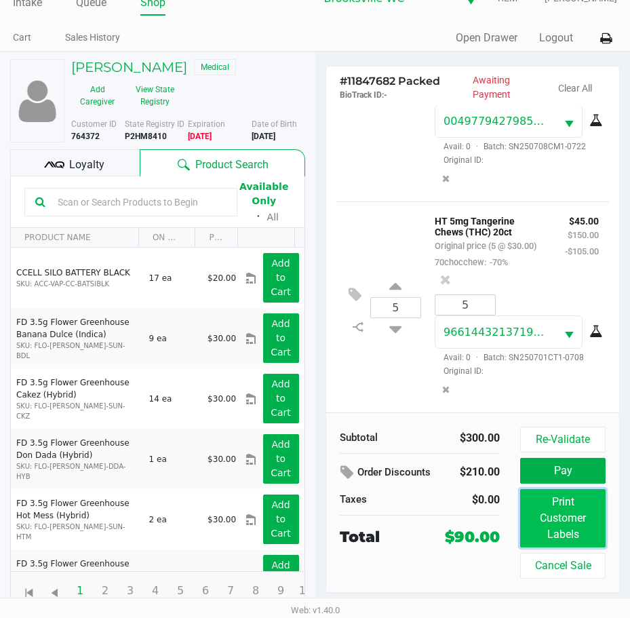
click at [567, 501] on button "Print Customer Labels" at bounding box center [562, 518] width 85 height 58
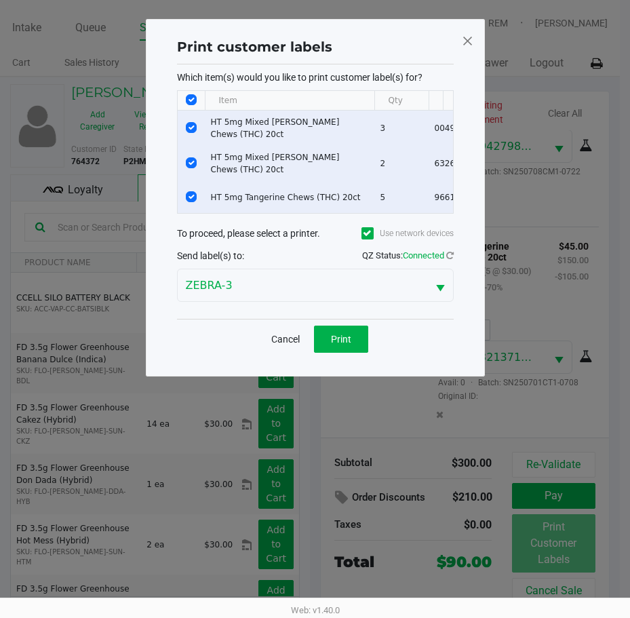
scroll to position [0, 0]
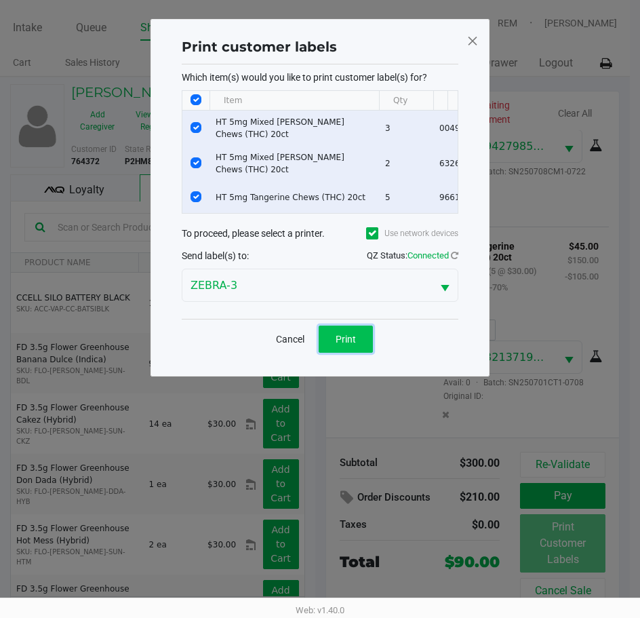
click at [349, 343] on span "Print" at bounding box center [346, 339] width 20 height 11
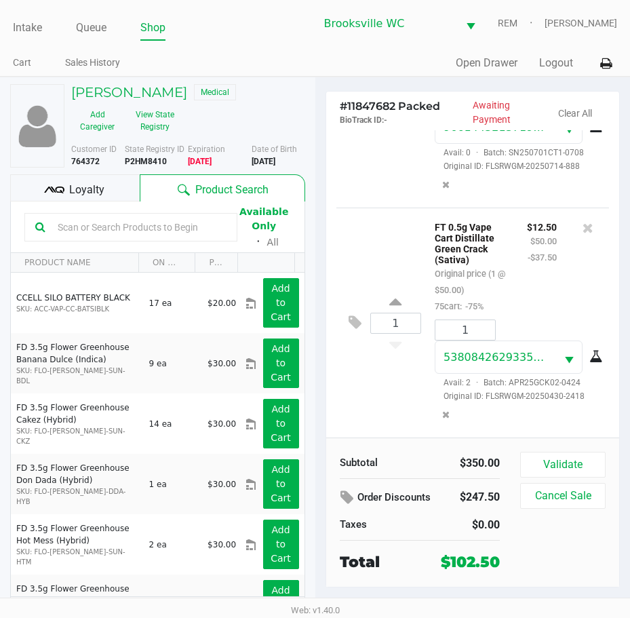
scroll to position [536, 0]
click at [557, 469] on button "Validate" at bounding box center [562, 465] width 85 height 26
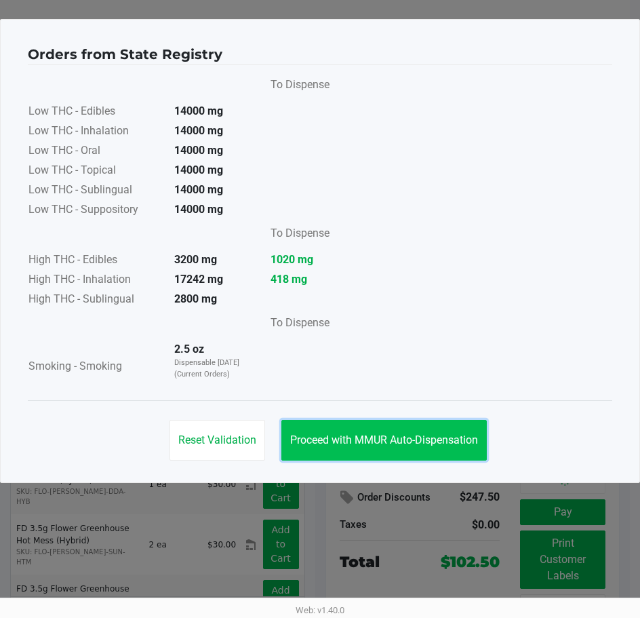
click at [377, 442] on span "Proceed with MMUR Auto-Dispensation" at bounding box center [384, 439] width 188 height 13
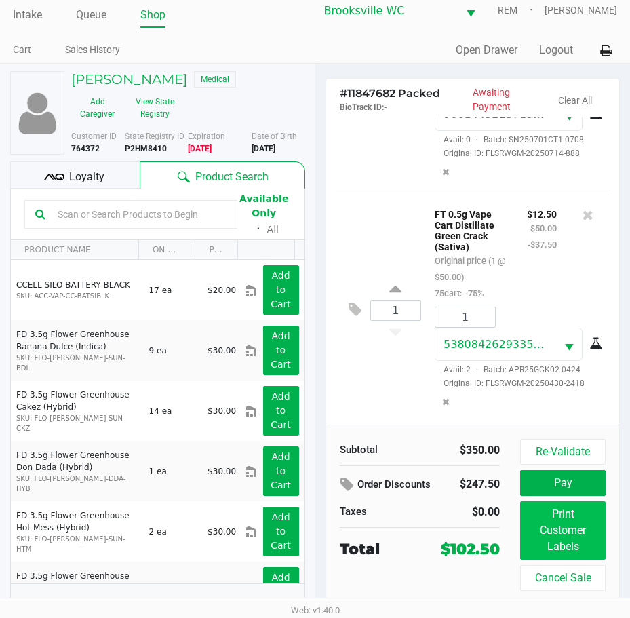
scroll to position [25, 0]
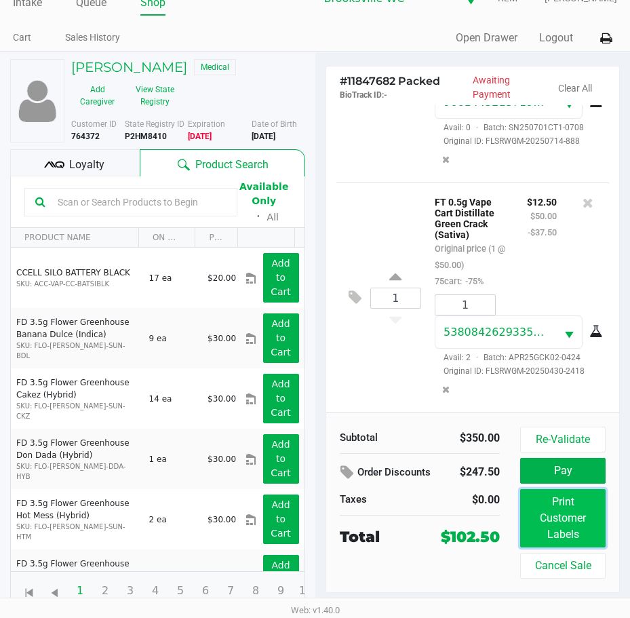
click at [568, 526] on button "Print Customer Labels" at bounding box center [562, 518] width 85 height 58
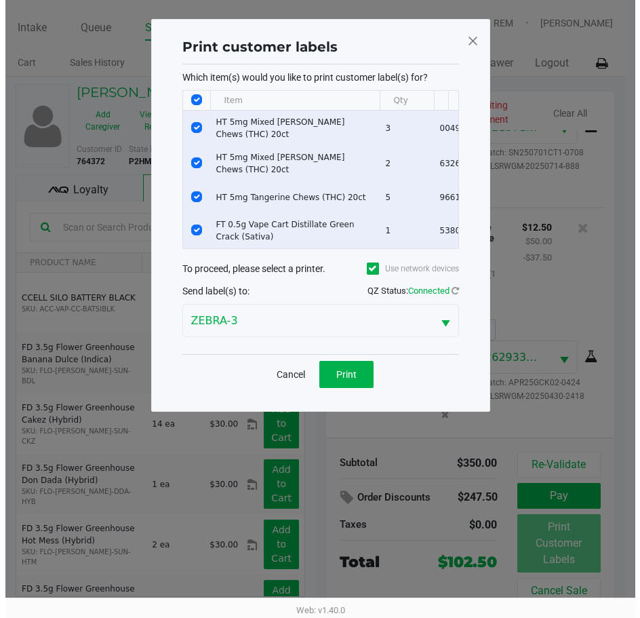
scroll to position [0, 0]
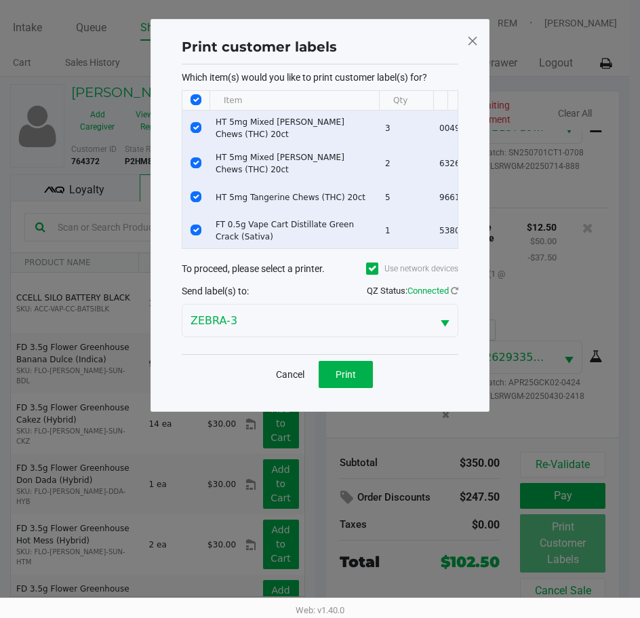
click at [192, 101] on input "Select All Rows" at bounding box center [196, 99] width 11 height 11
checkbox input "false"
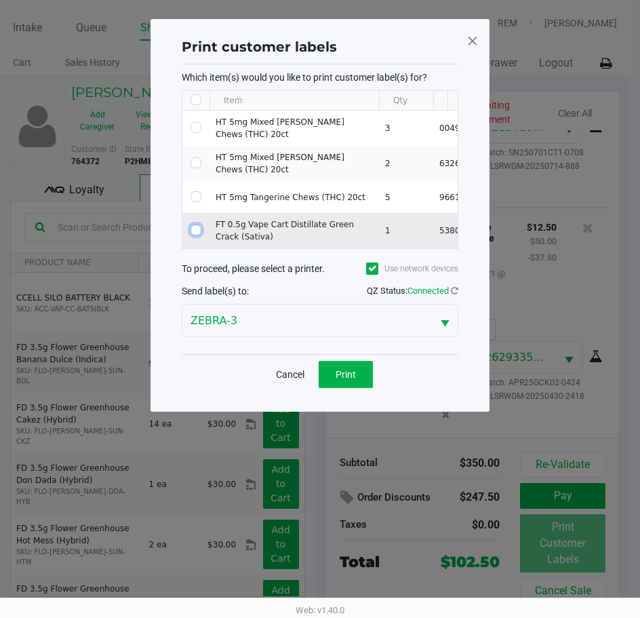
click at [200, 224] on input "Select Row" at bounding box center [196, 229] width 11 height 11
checkbox input "true"
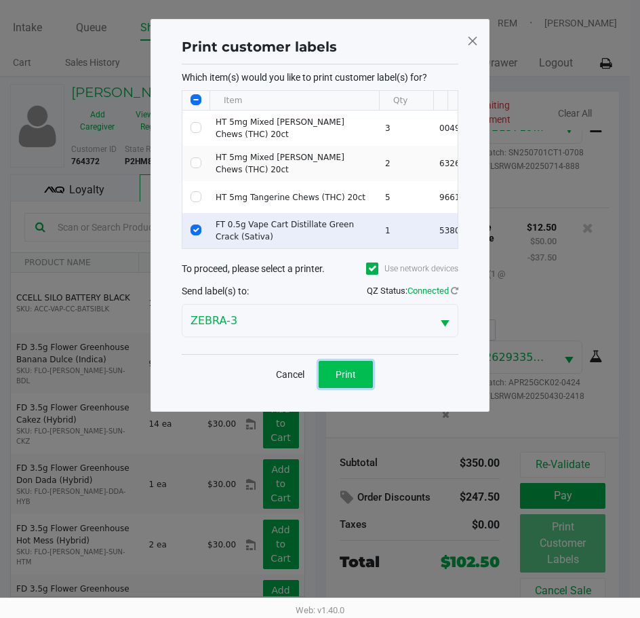
click at [345, 379] on span "Print" at bounding box center [346, 374] width 20 height 11
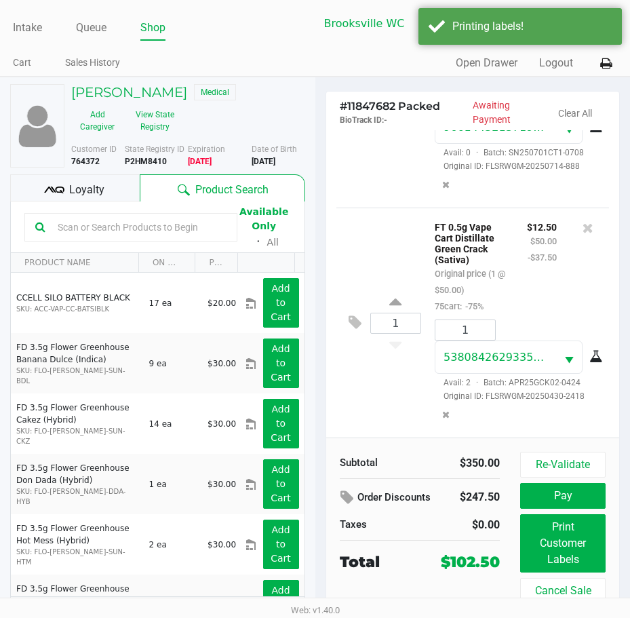
click at [108, 191] on div "Loyalty" at bounding box center [75, 187] width 130 height 27
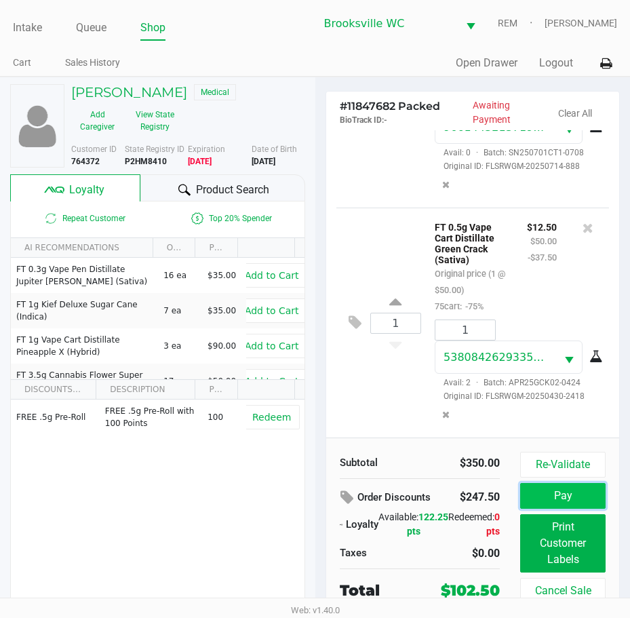
click at [559, 496] on button "Pay" at bounding box center [562, 496] width 85 height 26
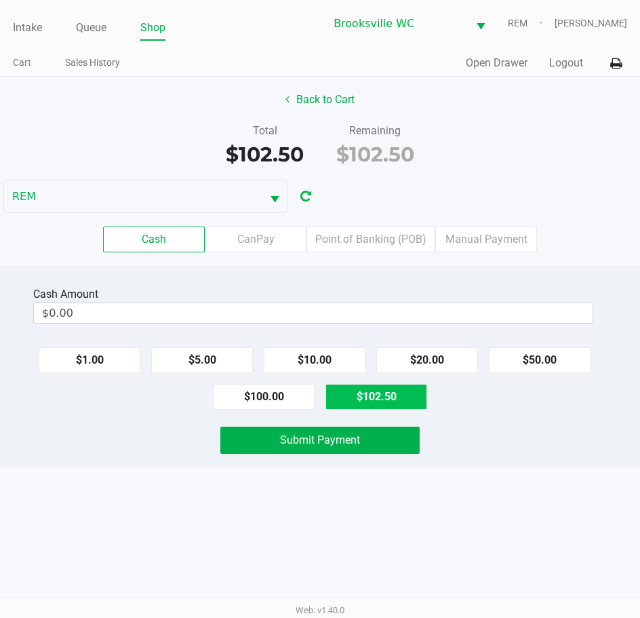
click at [365, 397] on button "$102.50" at bounding box center [376, 397] width 102 height 26
type input "$102.50"
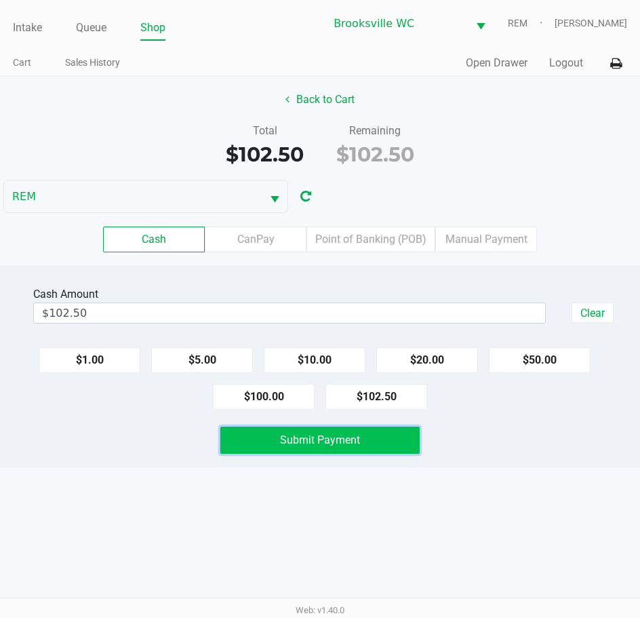
click at [347, 437] on span "Submit Payment" at bounding box center [320, 439] width 80 height 13
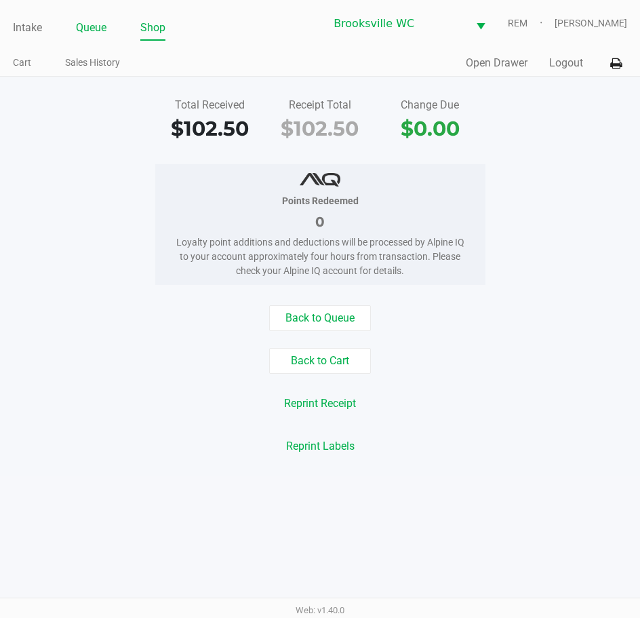
click at [102, 18] on li "Queue" at bounding box center [91, 29] width 31 height 24
click at [98, 24] on link "Queue" at bounding box center [91, 27] width 31 height 19
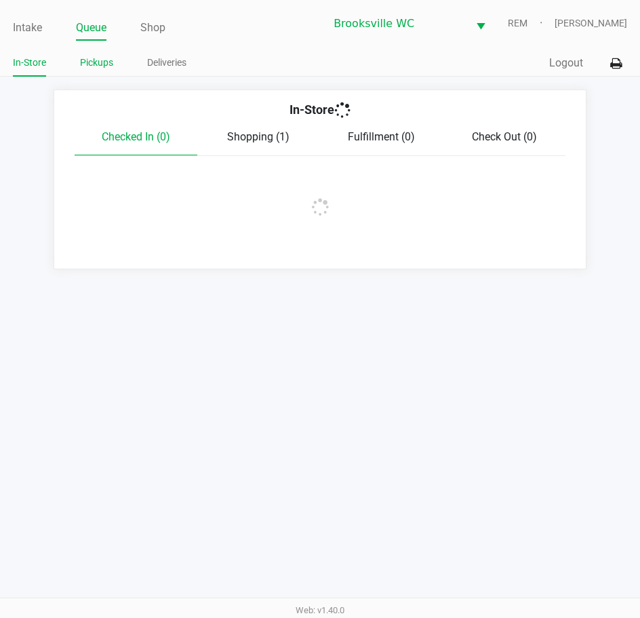
click at [102, 71] on link "Pickups" at bounding box center [96, 62] width 33 height 17
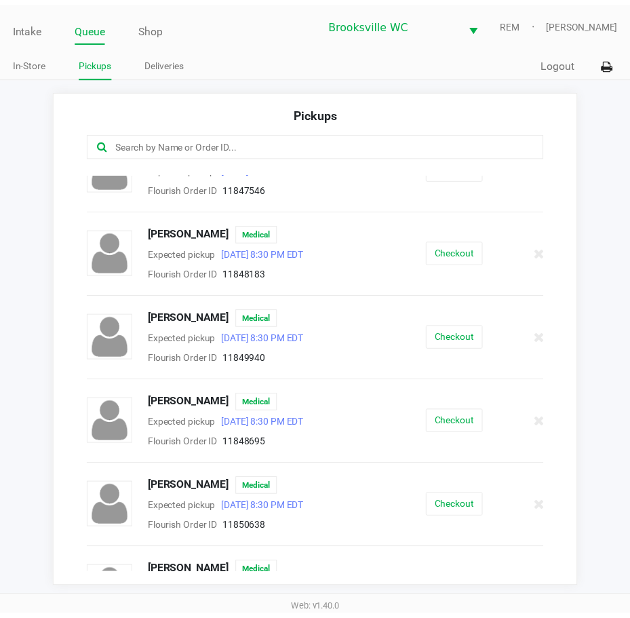
scroll to position [746, 0]
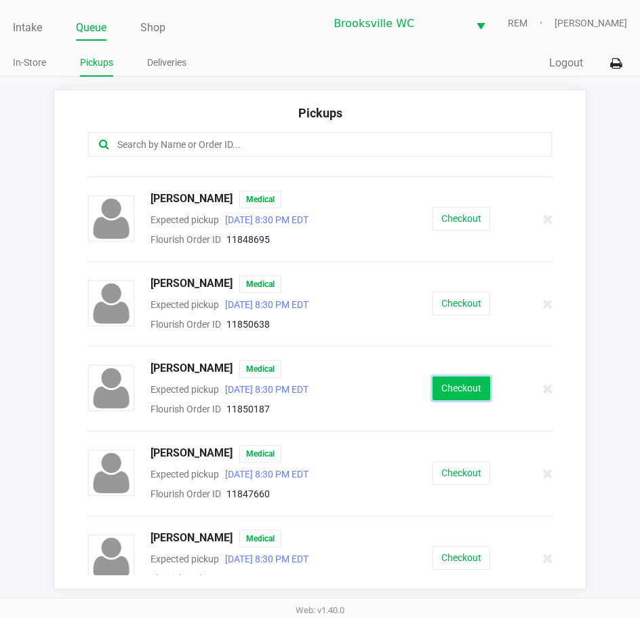
click at [462, 388] on button "Checkout" at bounding box center [462, 388] width 58 height 24
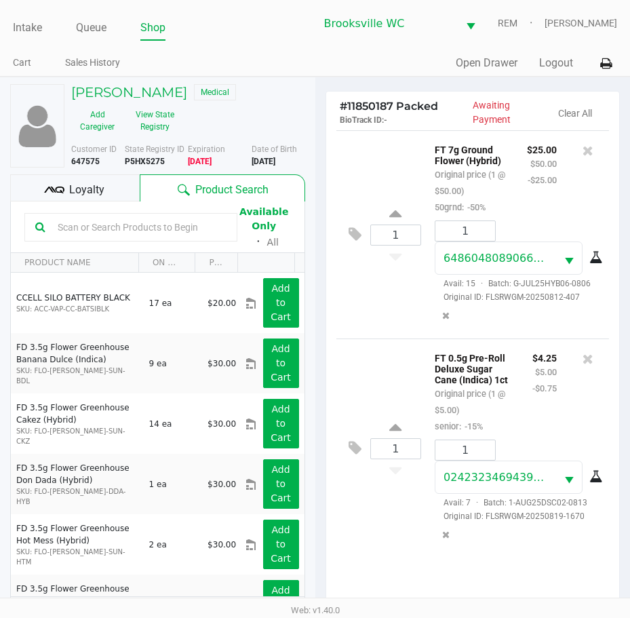
click at [94, 194] on span "Loyalty" at bounding box center [86, 190] width 35 height 16
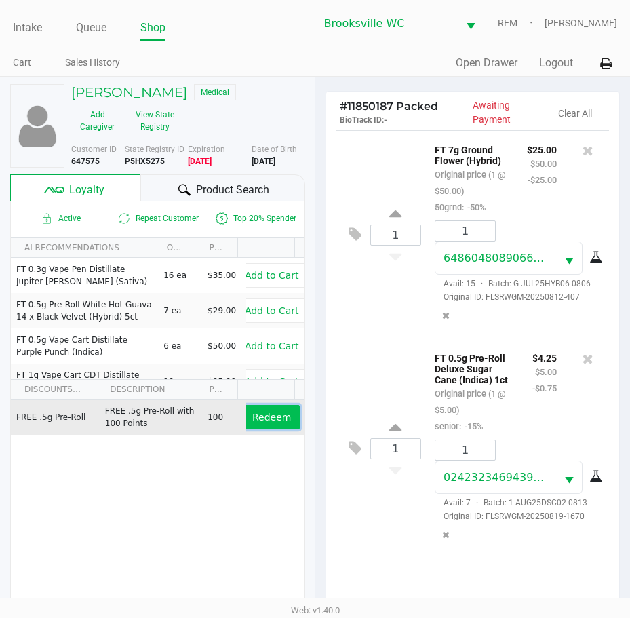
click at [269, 414] on span "Redeem" at bounding box center [271, 417] width 39 height 11
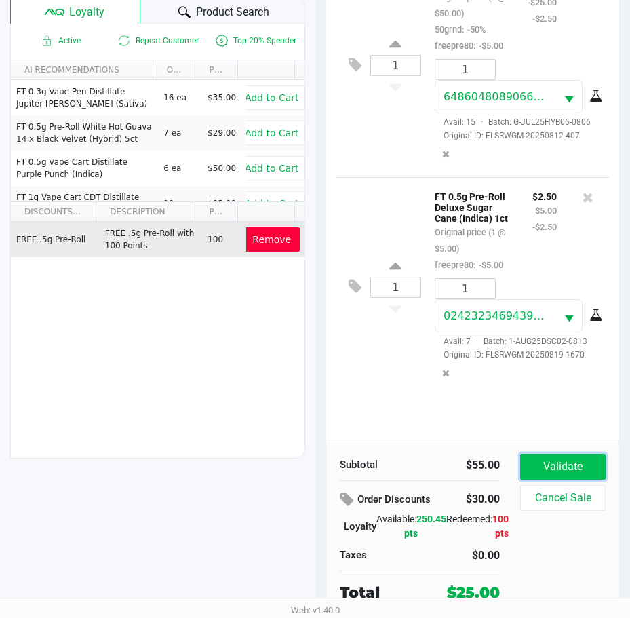
click at [571, 475] on button "Validate" at bounding box center [562, 467] width 85 height 26
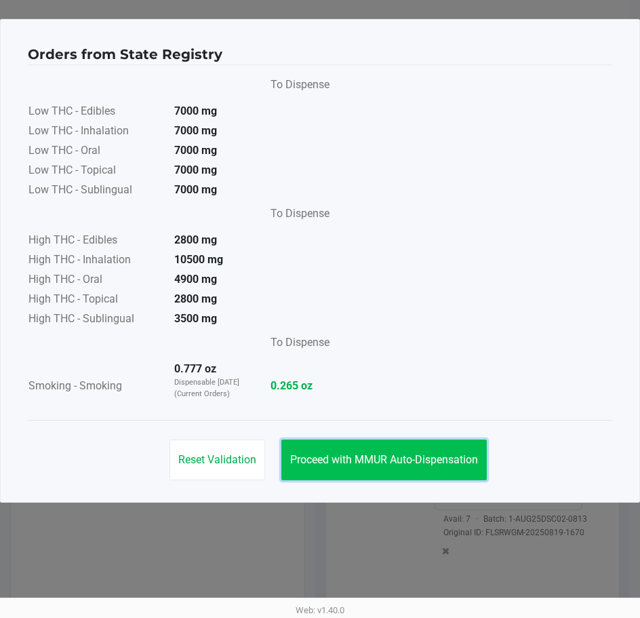
click at [412, 475] on button "Proceed with MMUR Auto-Dispensation" at bounding box center [383, 459] width 205 height 41
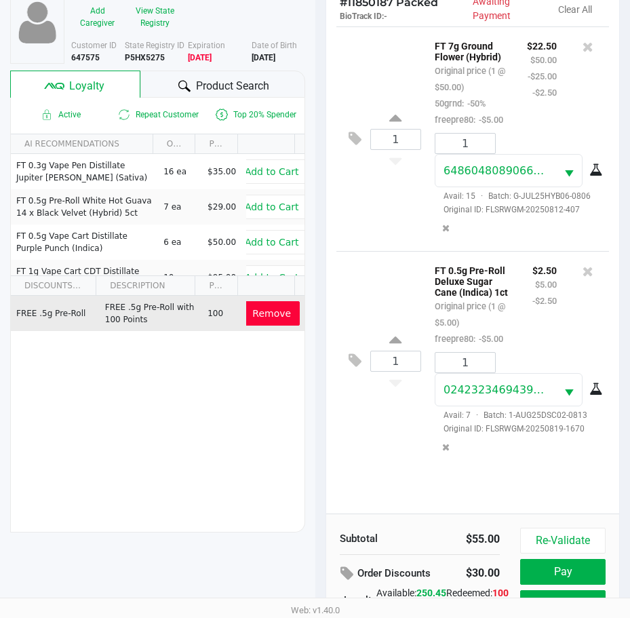
scroll to position [180, 0]
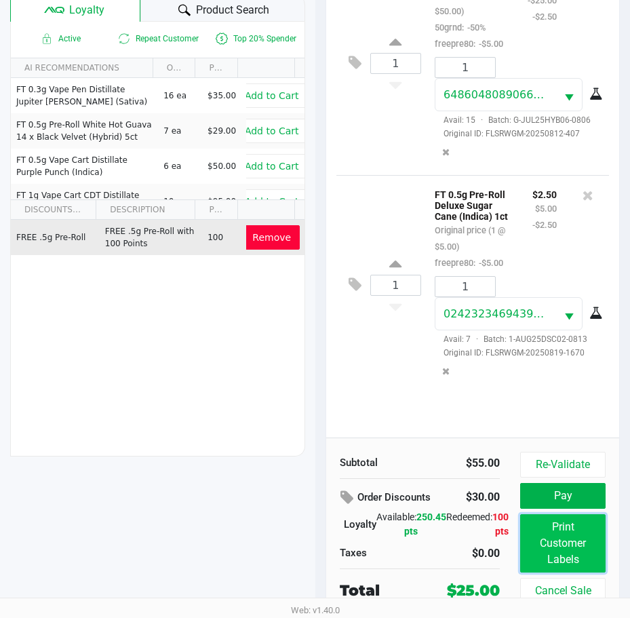
click at [563, 551] on button "Print Customer Labels" at bounding box center [562, 543] width 85 height 58
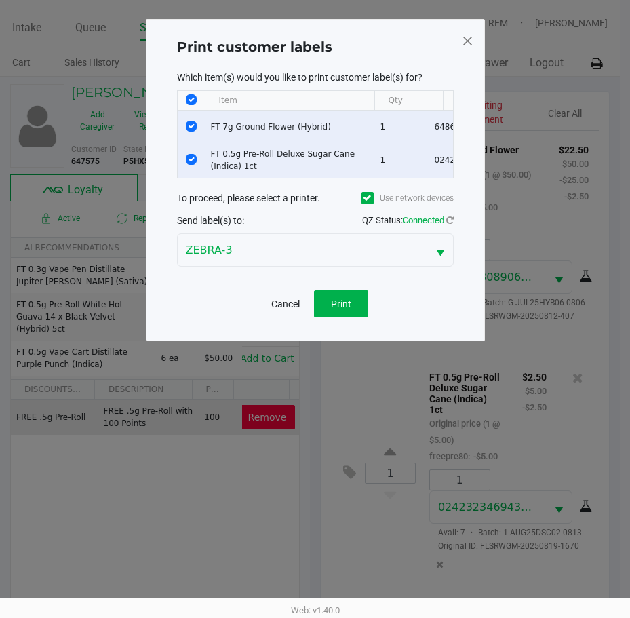
scroll to position [0, 0]
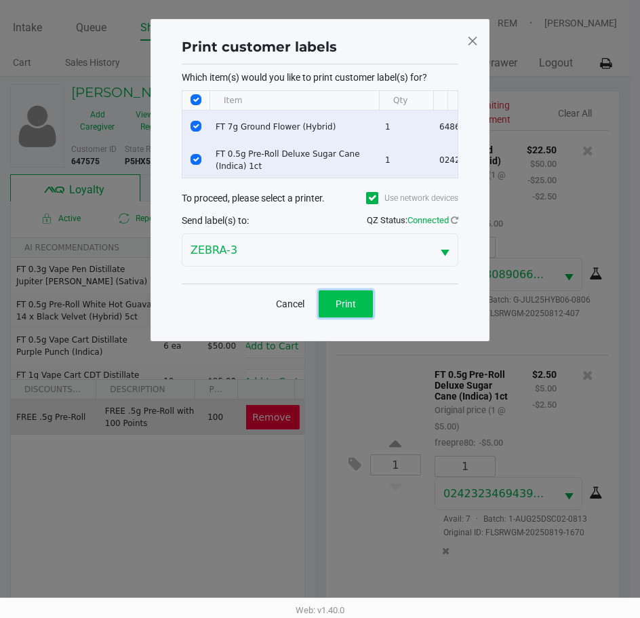
click at [350, 309] on span "Print" at bounding box center [346, 303] width 20 height 11
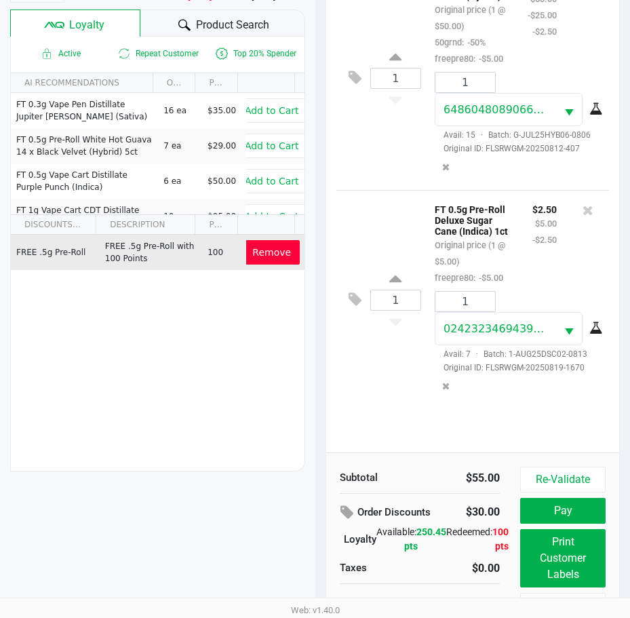
scroll to position [180, 0]
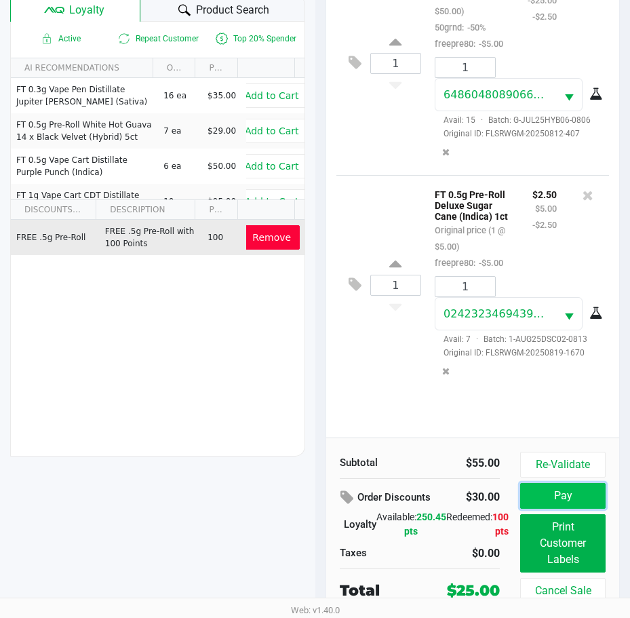
click at [578, 498] on button "Pay" at bounding box center [562, 496] width 85 height 26
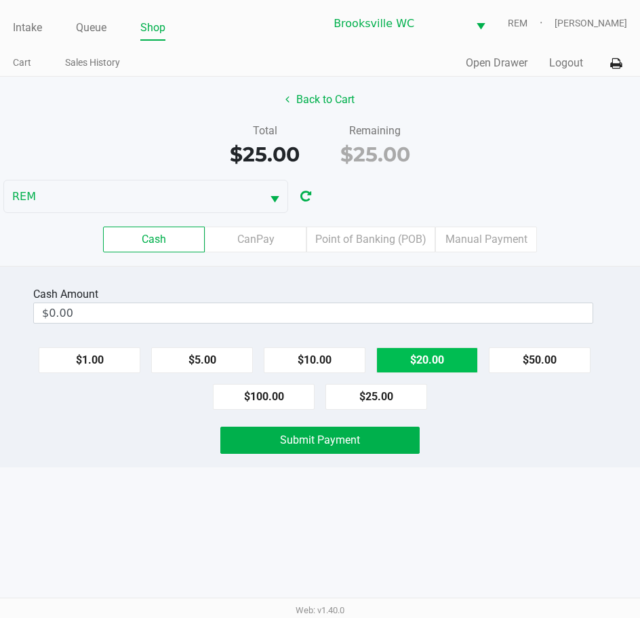
click at [409, 359] on button "$20.00" at bounding box center [427, 360] width 102 height 26
type input "$40.00"
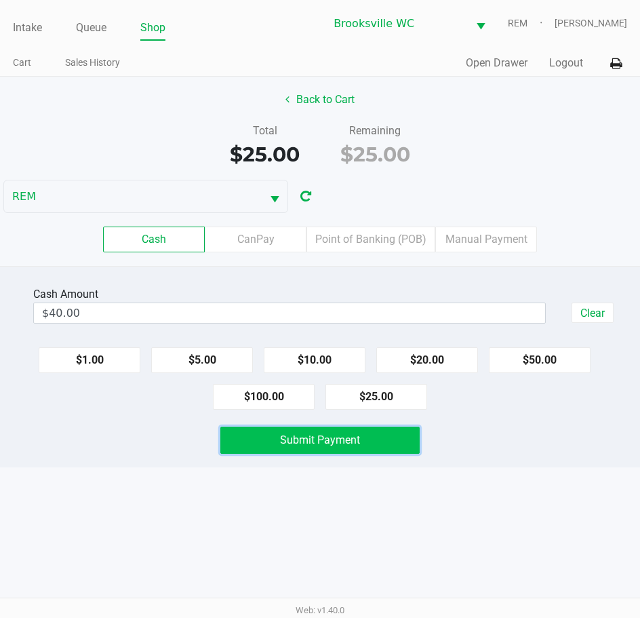
click at [320, 440] on span "Submit Payment" at bounding box center [320, 439] width 80 height 13
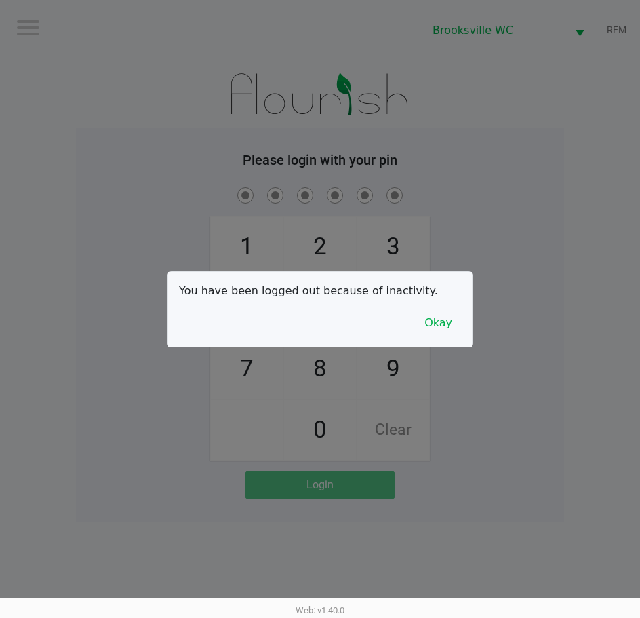
click at [144, 77] on div at bounding box center [320, 309] width 640 height 618
checkbox input "true"
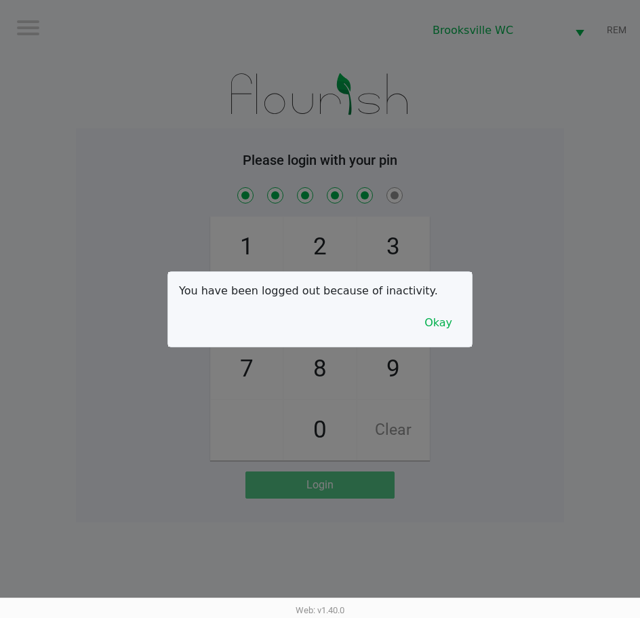
checkbox input "true"
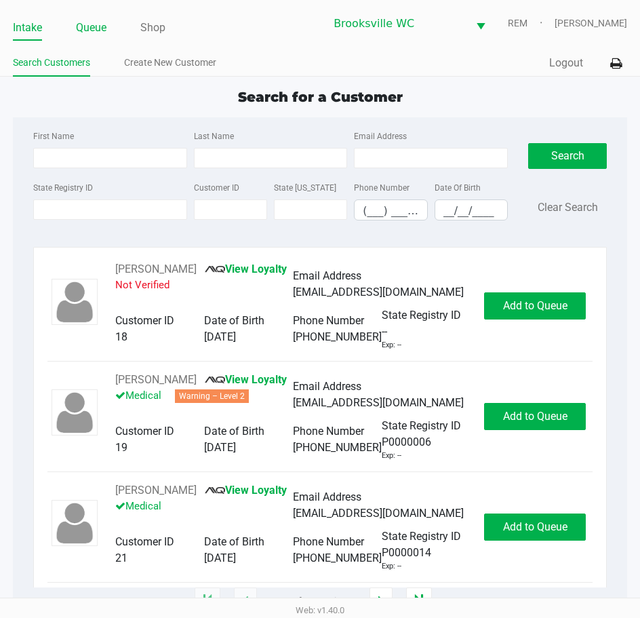
click at [90, 28] on link "Queue" at bounding box center [91, 27] width 31 height 19
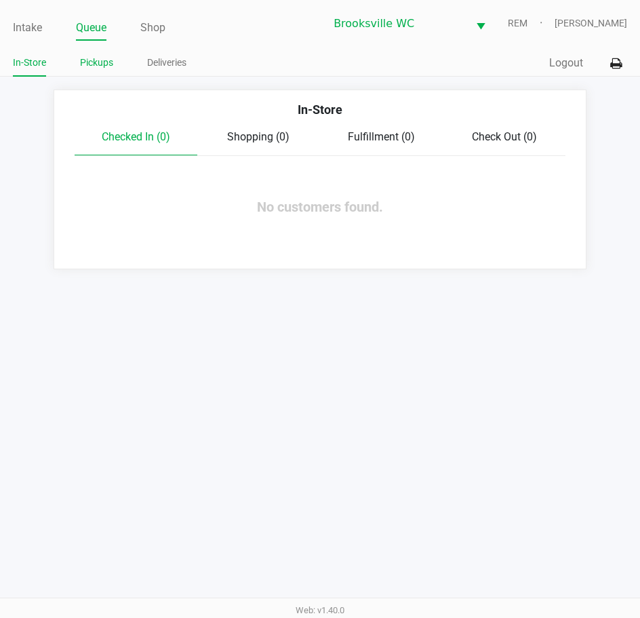
click at [90, 64] on link "Pickups" at bounding box center [96, 62] width 33 height 17
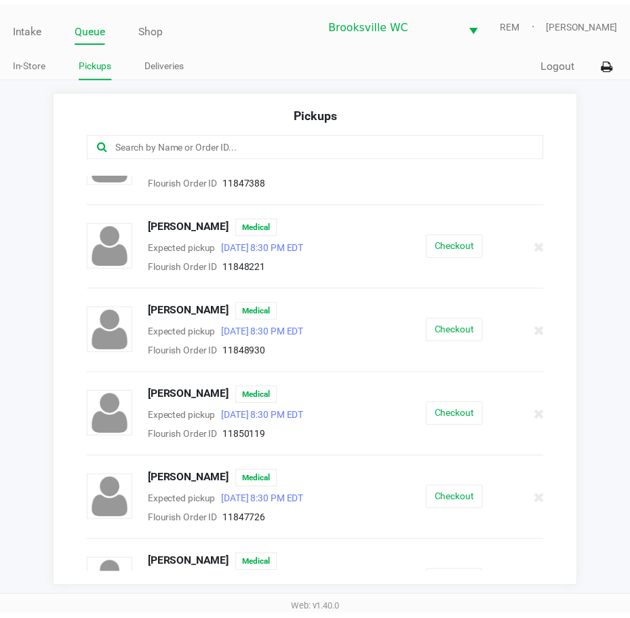
scroll to position [1831, 0]
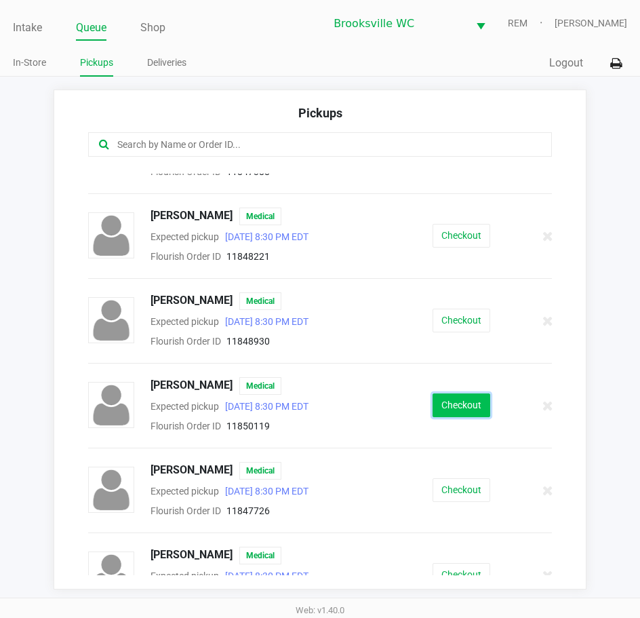
click at [443, 406] on button "Checkout" at bounding box center [462, 405] width 58 height 24
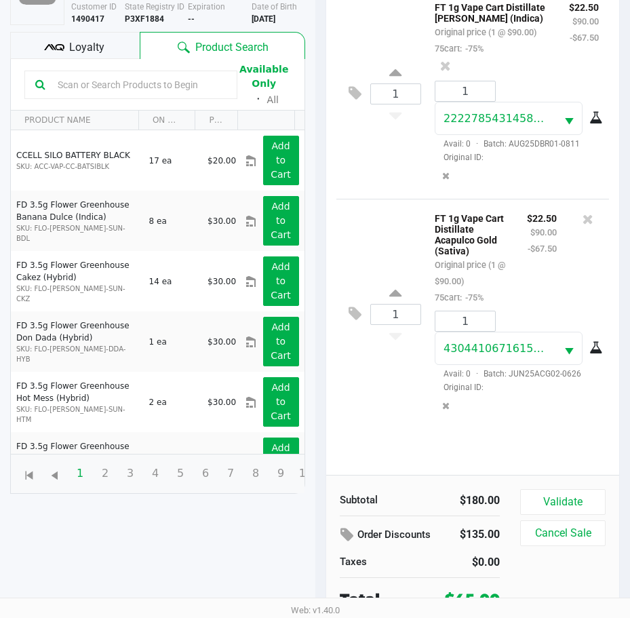
scroll to position [149, 0]
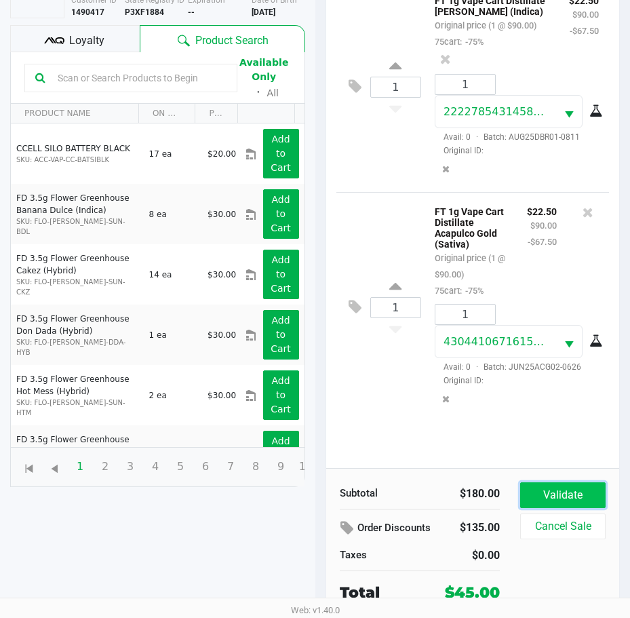
click at [554, 492] on button "Validate" at bounding box center [562, 495] width 85 height 26
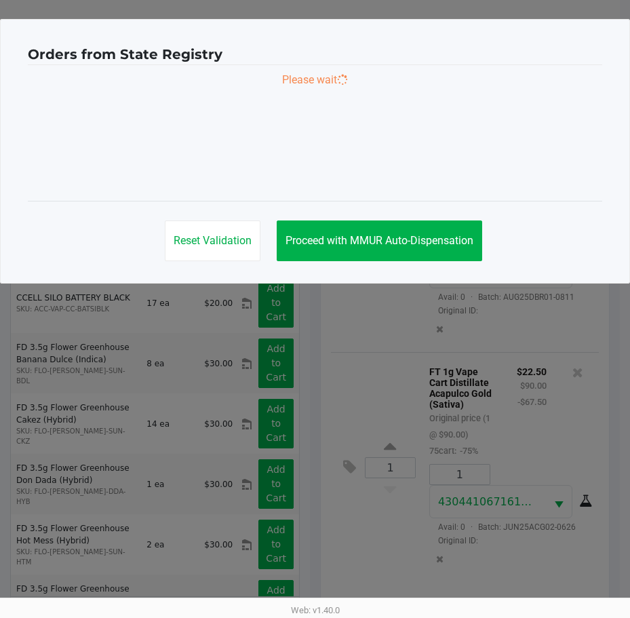
scroll to position [0, 0]
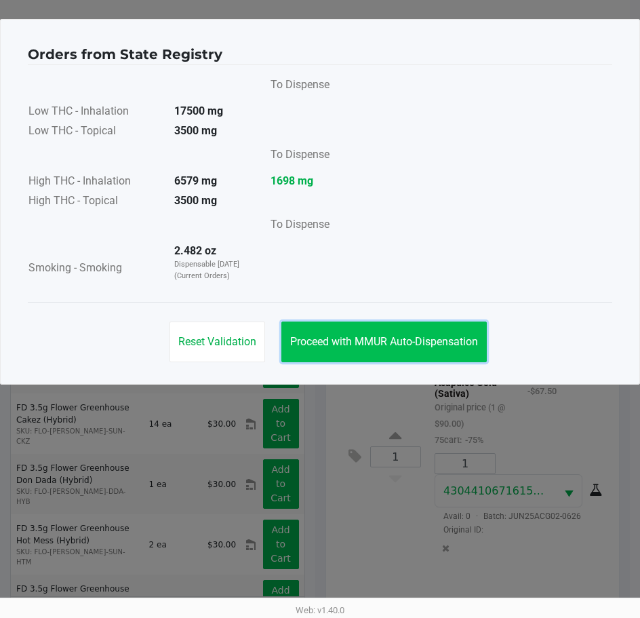
click at [377, 330] on button "Proceed with MMUR Auto-Dispensation" at bounding box center [383, 341] width 205 height 41
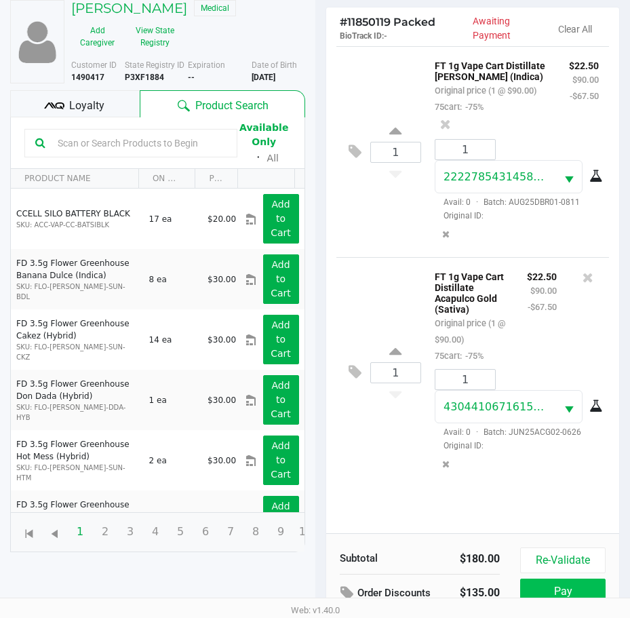
scroll to position [180, 0]
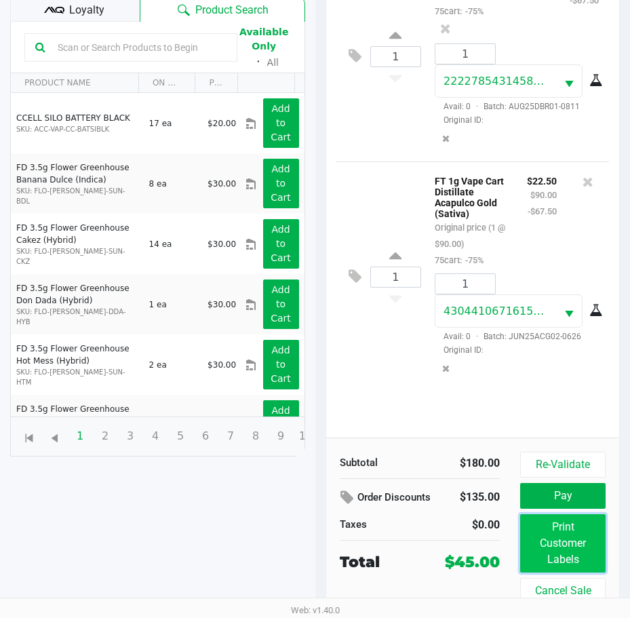
click at [565, 550] on button "Print Customer Labels" at bounding box center [562, 543] width 85 height 58
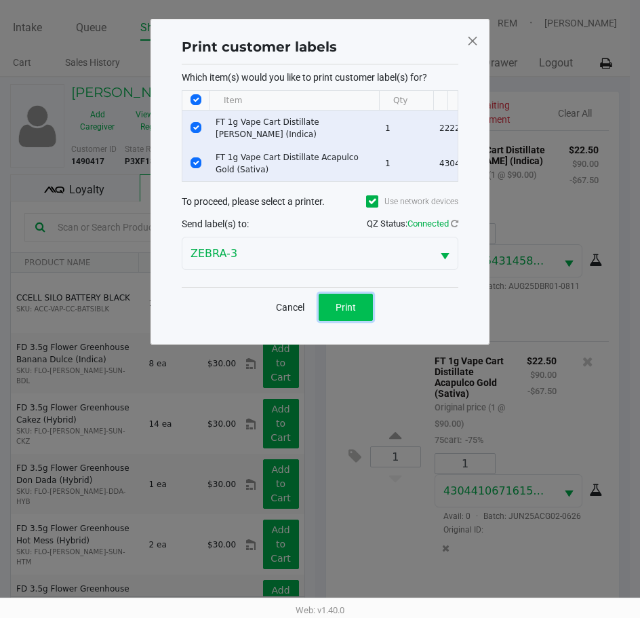
click at [352, 313] on span "Print" at bounding box center [346, 307] width 20 height 11
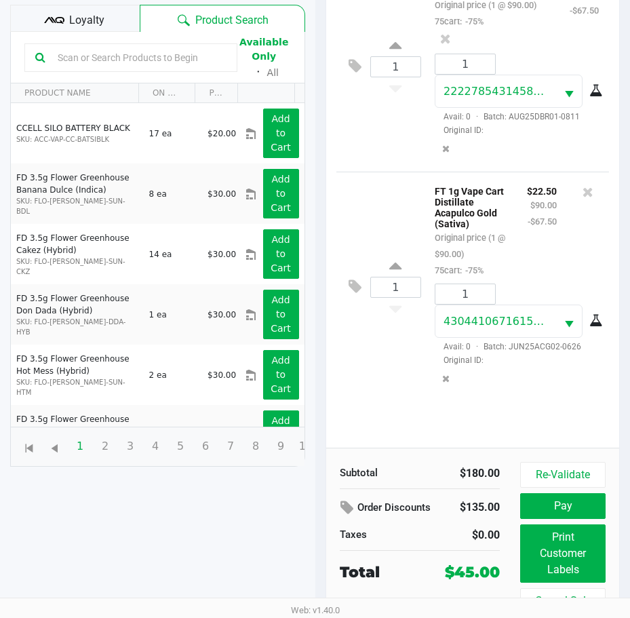
scroll to position [180, 0]
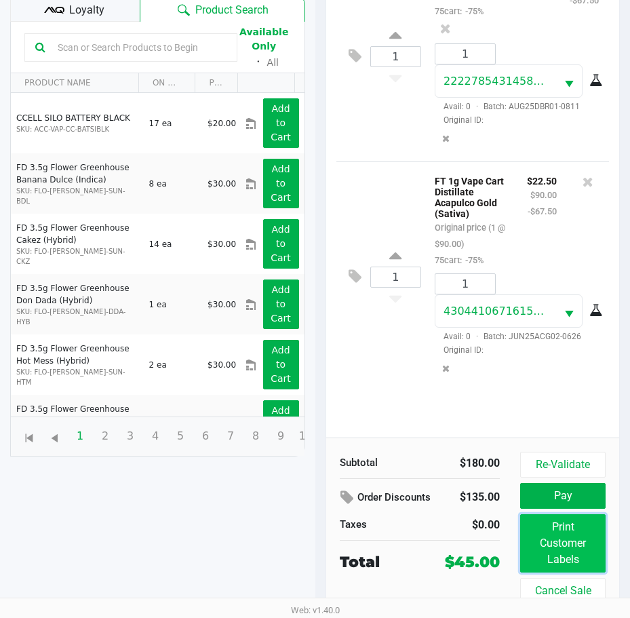
click at [573, 561] on button "Print Customer Labels" at bounding box center [562, 543] width 85 height 58
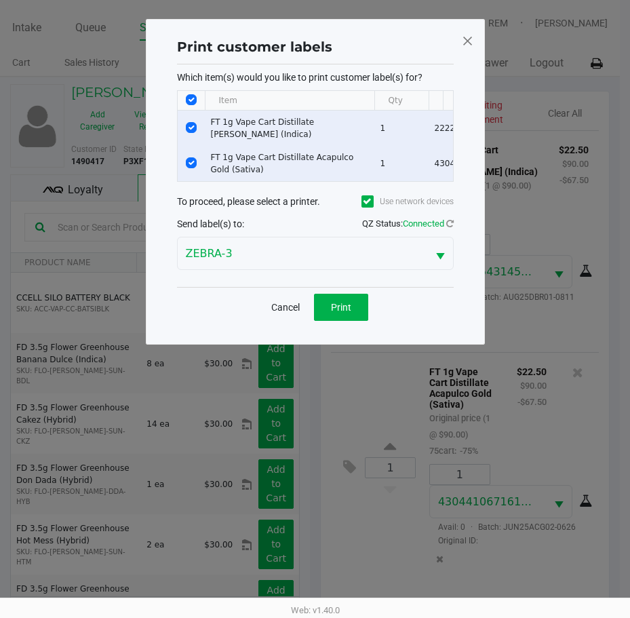
scroll to position [0, 0]
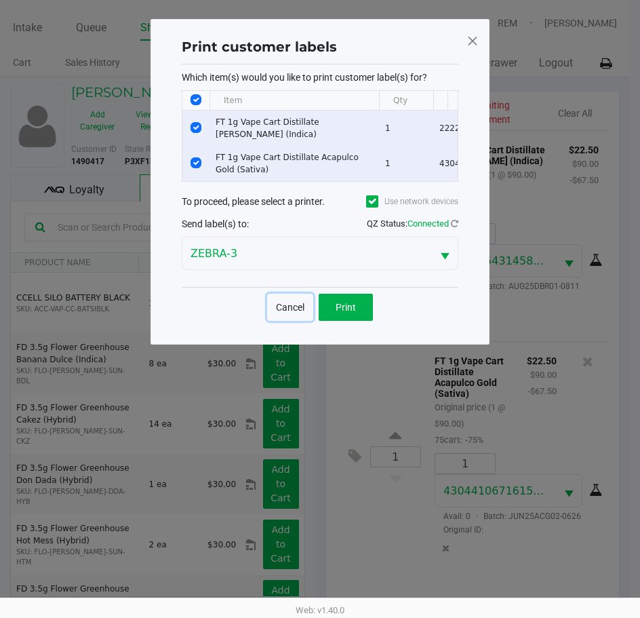
click at [290, 315] on button "Cancel" at bounding box center [290, 307] width 46 height 27
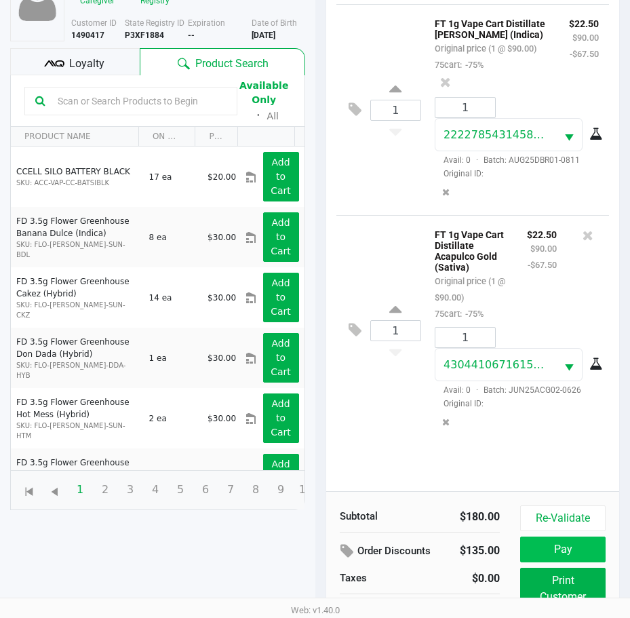
scroll to position [180, 0]
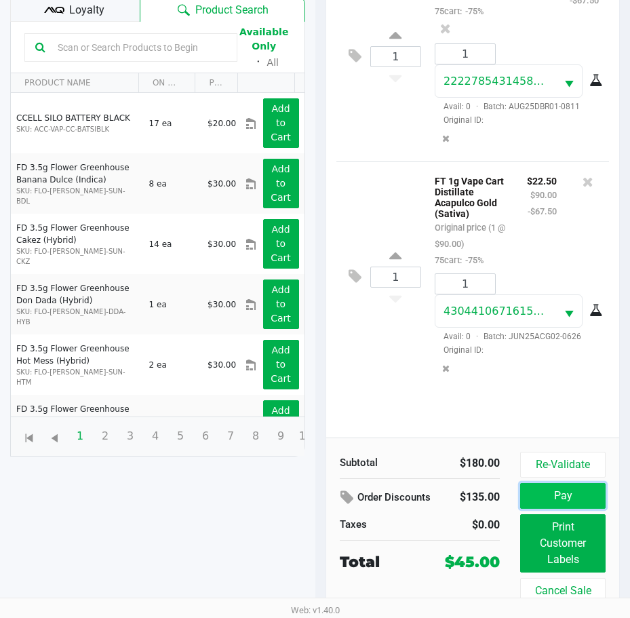
click at [568, 496] on button "Pay" at bounding box center [562, 496] width 85 height 26
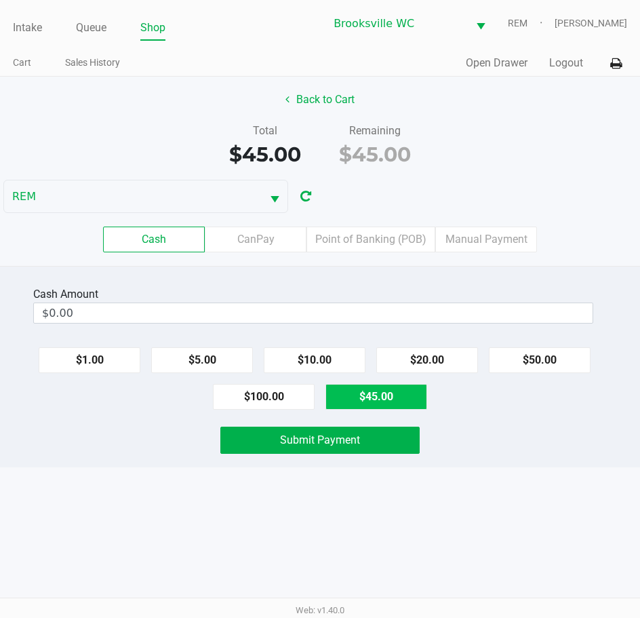
click at [344, 405] on button "$45.00" at bounding box center [376, 397] width 102 height 26
type input "$45.00"
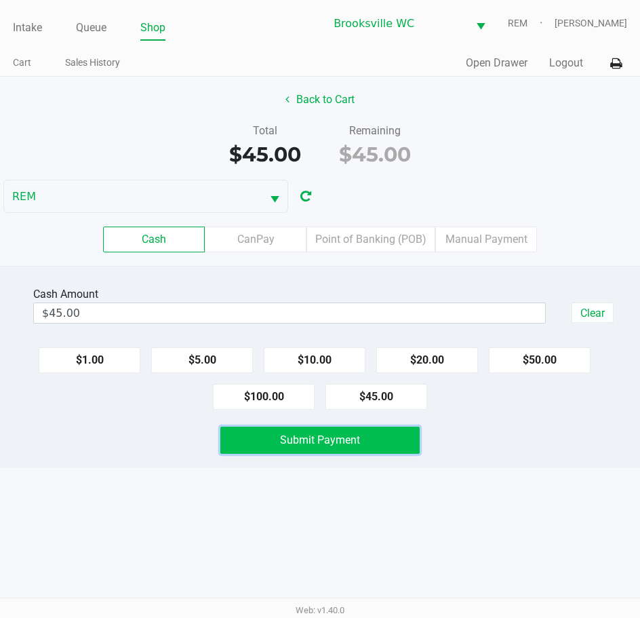
click at [317, 433] on button "Submit Payment" at bounding box center [320, 440] width 200 height 27
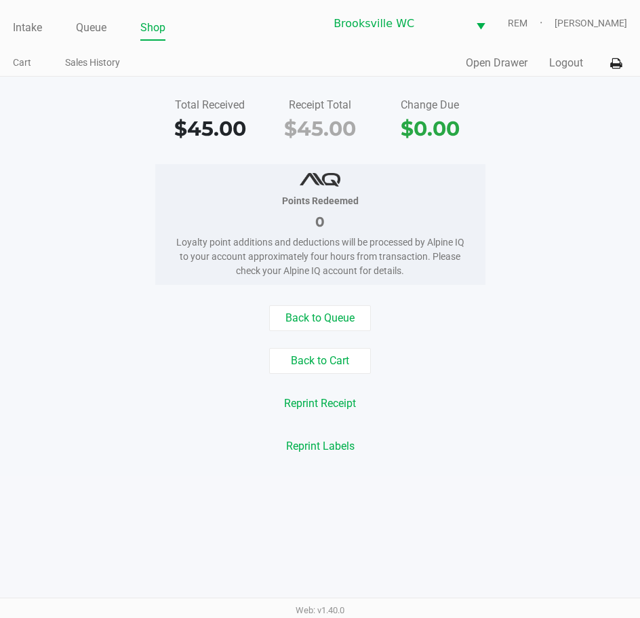
click at [504, 241] on div "Points Redeemed 0 Loyalty point additions and deductions will be processed by A…" at bounding box center [320, 224] width 660 height 121
click at [26, 28] on link "Intake" at bounding box center [27, 27] width 29 height 19
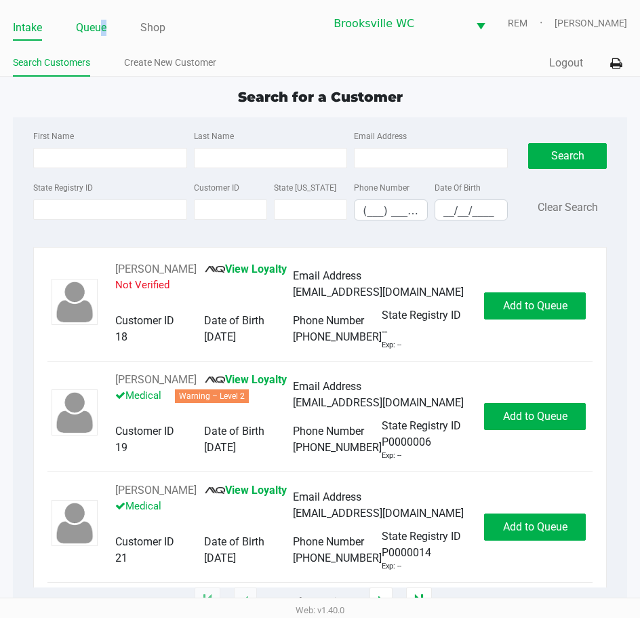
click at [104, 28] on link "Queue" at bounding box center [91, 27] width 31 height 19
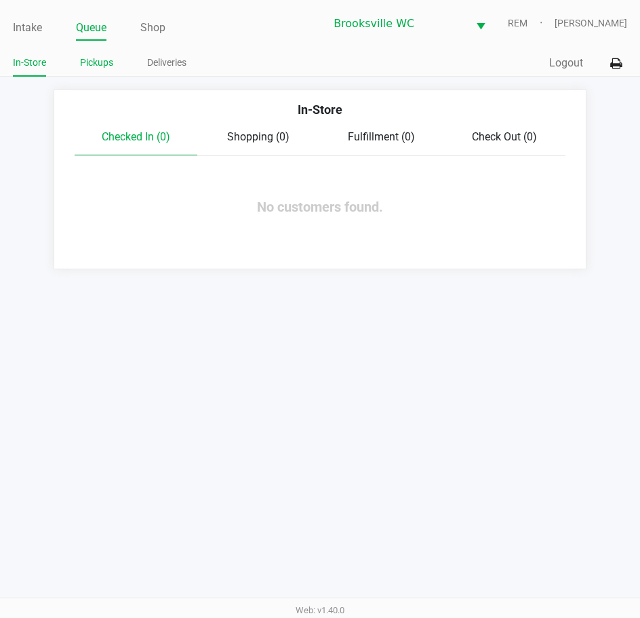
click at [94, 65] on link "Pickups" at bounding box center [96, 62] width 33 height 17
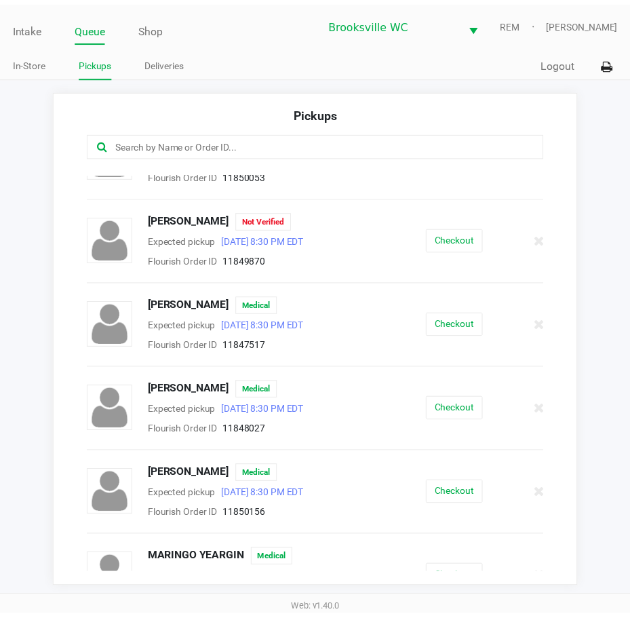
scroll to position [1153, 0]
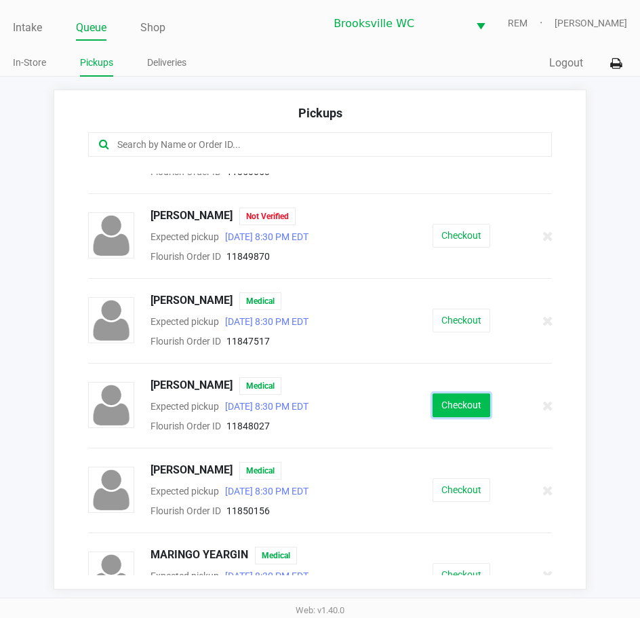
click at [462, 412] on button "Checkout" at bounding box center [462, 405] width 58 height 24
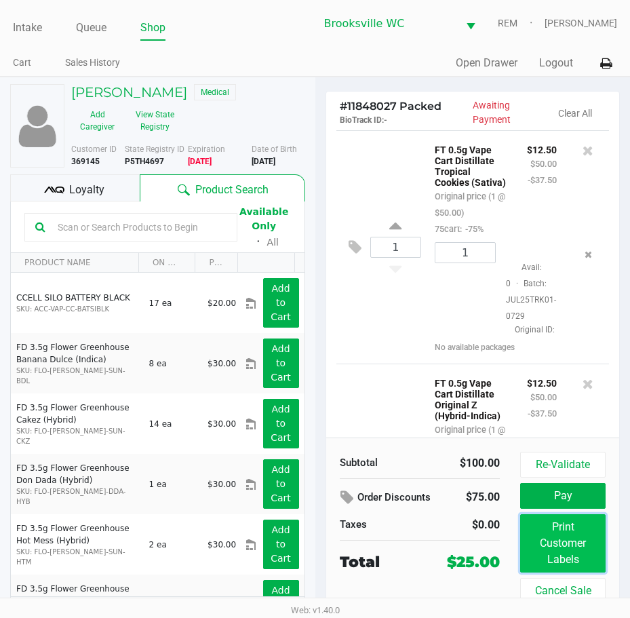
click at [568, 538] on button "Print Customer Labels" at bounding box center [562, 543] width 85 height 58
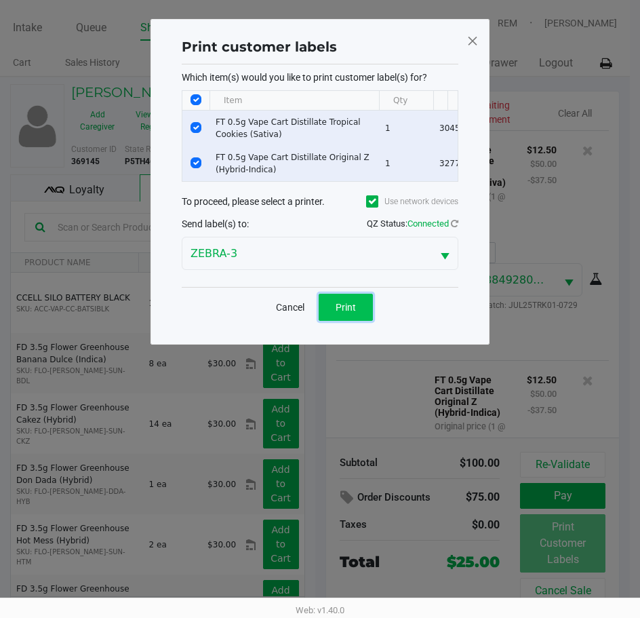
click at [355, 313] on span "Print" at bounding box center [346, 307] width 20 height 11
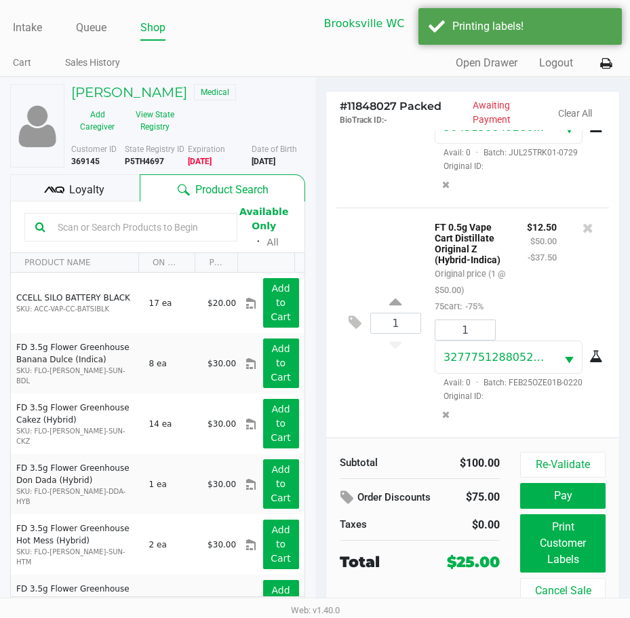
scroll to position [45, 0]
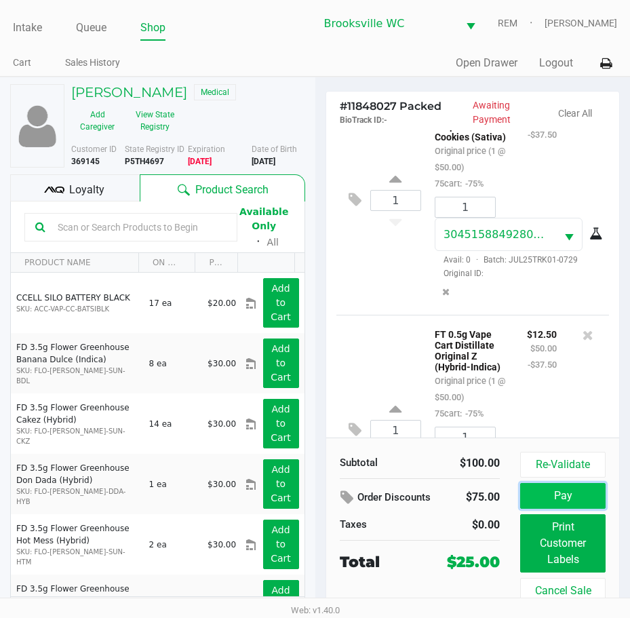
click at [571, 490] on button "Pay" at bounding box center [562, 496] width 85 height 26
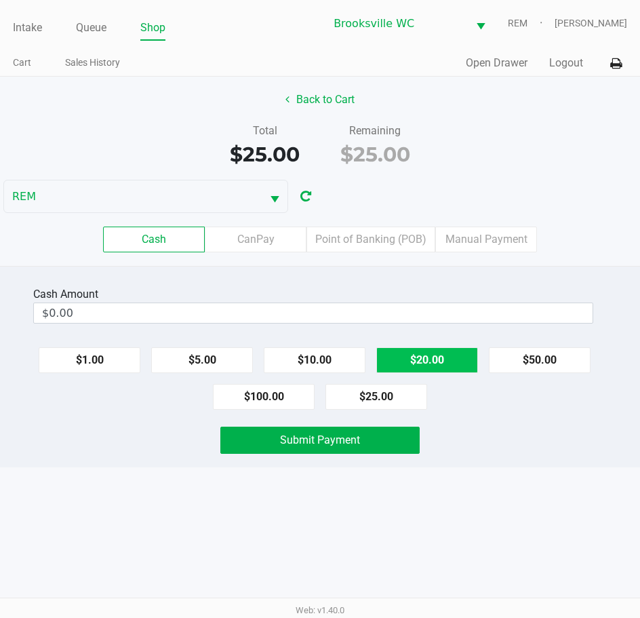
click at [452, 364] on button "$20.00" at bounding box center [427, 360] width 102 height 26
type input "$40.00"
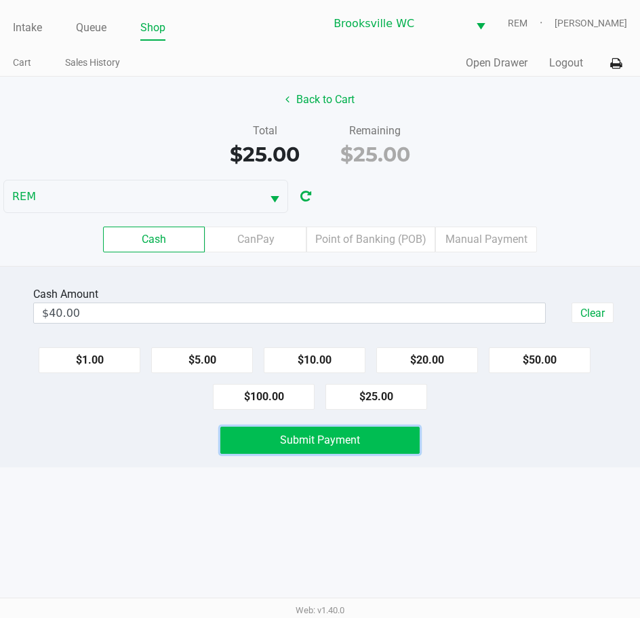
click at [342, 433] on span "Submit Payment" at bounding box center [320, 439] width 80 height 13
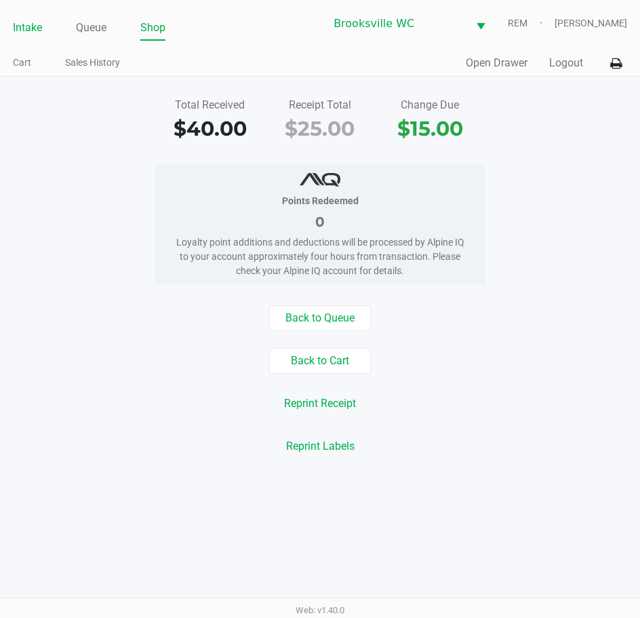
click at [24, 35] on link "Intake" at bounding box center [27, 27] width 29 height 19
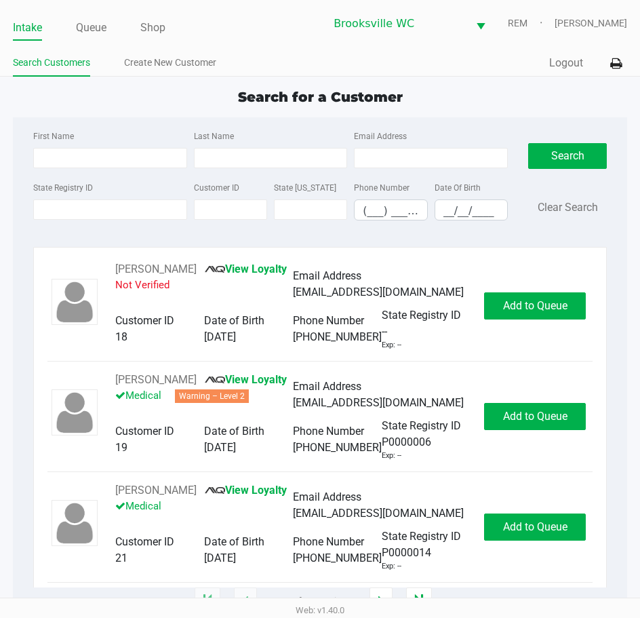
click at [275, 45] on div "Intake Queue Shop Brooksville WC REM Daniel Lyttle Search Customers Create New …" at bounding box center [320, 38] width 640 height 77
click at [182, 71] on link "Create New Customer" at bounding box center [170, 62] width 92 height 17
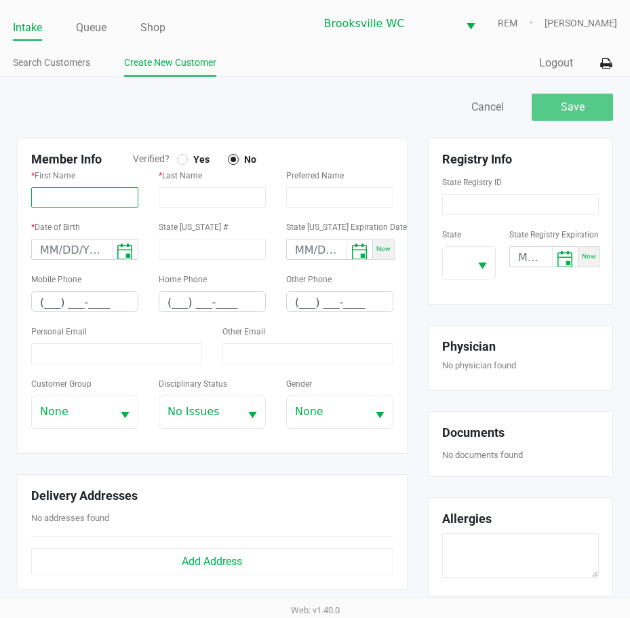
click at [62, 189] on input "text" at bounding box center [84, 197] width 107 height 20
paste input "JONATHAN"
type input "JONATHAN"
click at [256, 196] on div "* Last Name" at bounding box center [212, 187] width 107 height 41
paste input "PUDELEK"
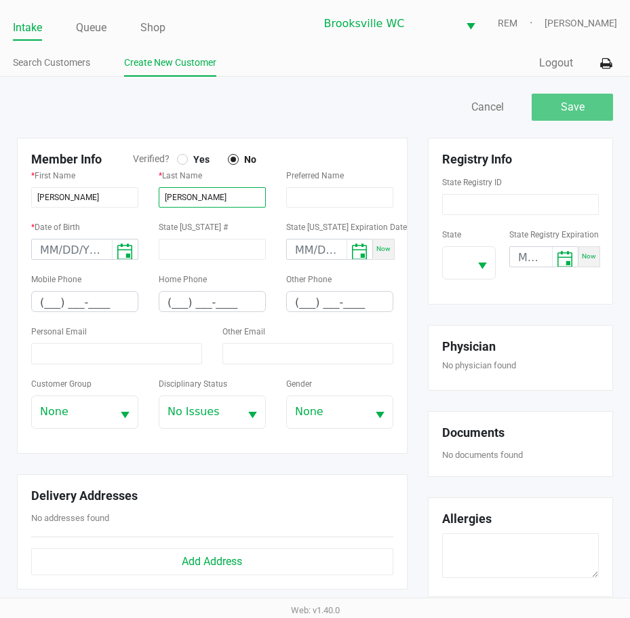
type input "PUDELEK"
click at [522, 207] on input at bounding box center [520, 204] width 157 height 21
paste input "P5KA8200"
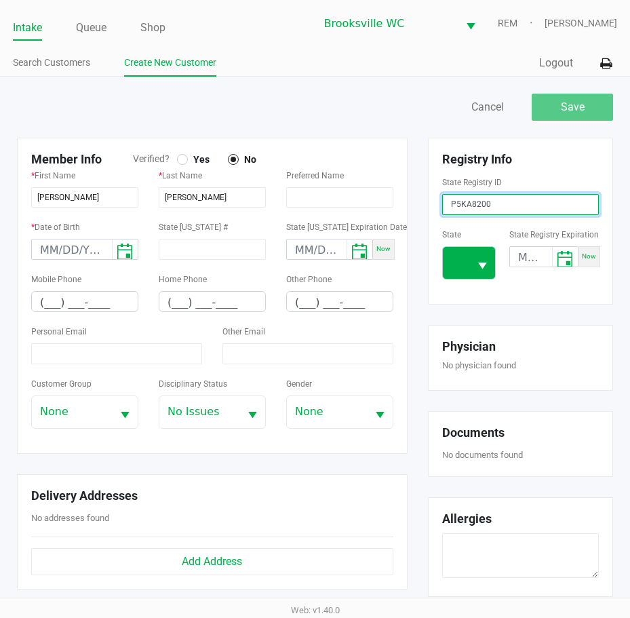
type input "P5KA8200"
click at [464, 252] on span at bounding box center [456, 263] width 26 height 32
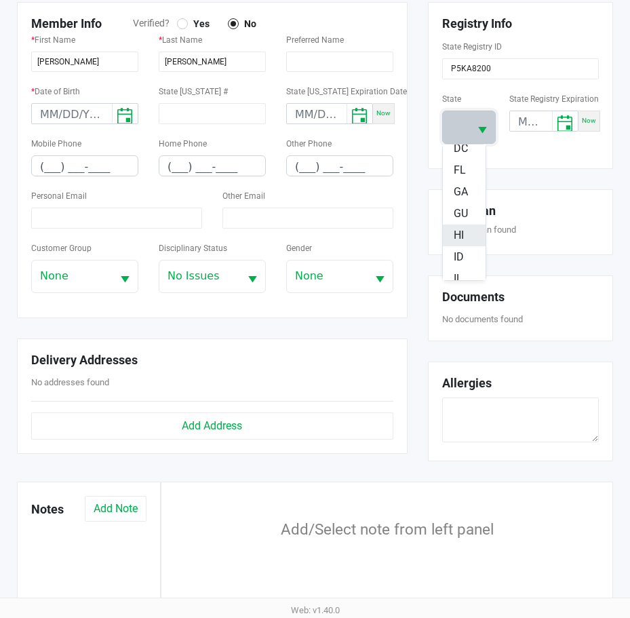
scroll to position [203, 0]
click at [462, 171] on span "FL" at bounding box center [460, 169] width 12 height 16
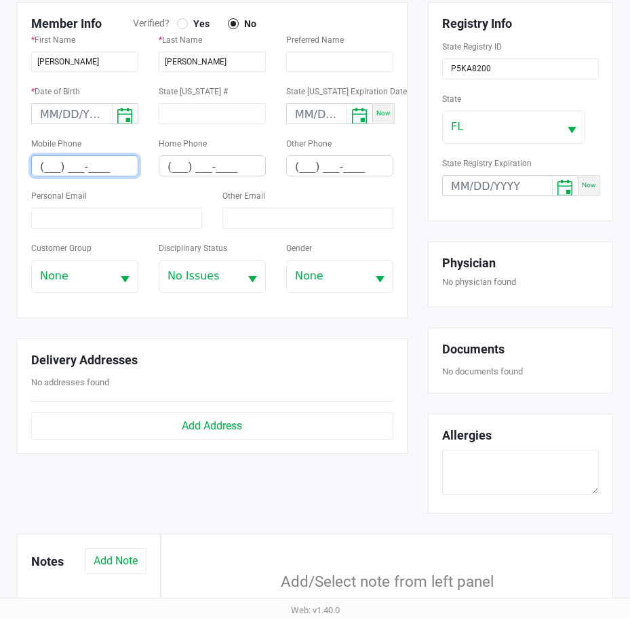
drag, startPoint x: 41, startPoint y: 163, endPoint x: 147, endPoint y: 160, distance: 105.8
click at [147, 160] on div "Mobile Phone (___) ___-____" at bounding box center [84, 161] width 127 height 52
paste input "352) 345-3861"
type input "(352) 345-3861"
click at [119, 217] on input at bounding box center [116, 217] width 171 height 21
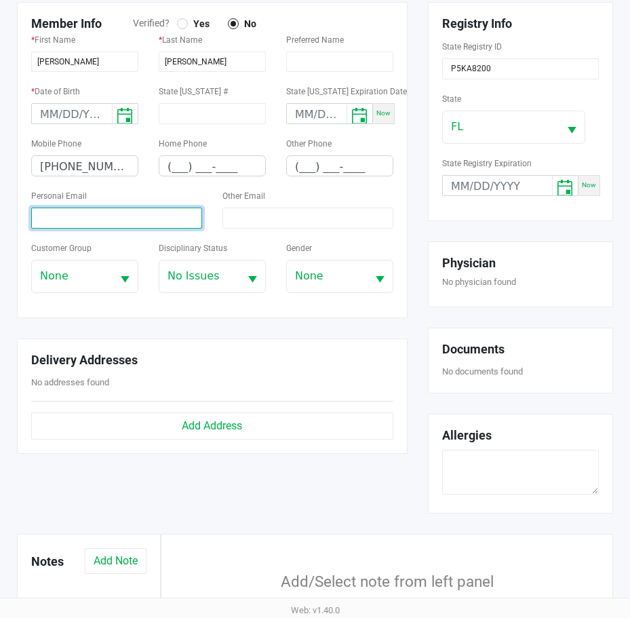
click at [87, 216] on input at bounding box center [116, 217] width 171 height 21
paste input "pudelekjon@gmail.com"
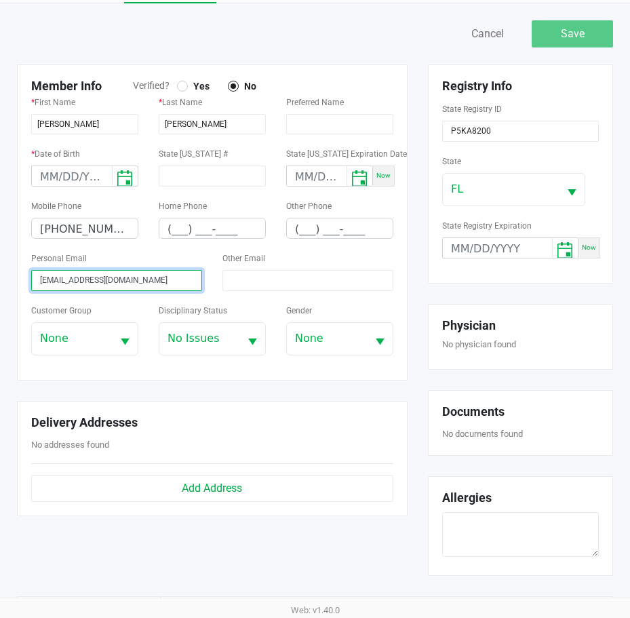
scroll to position [0, 0]
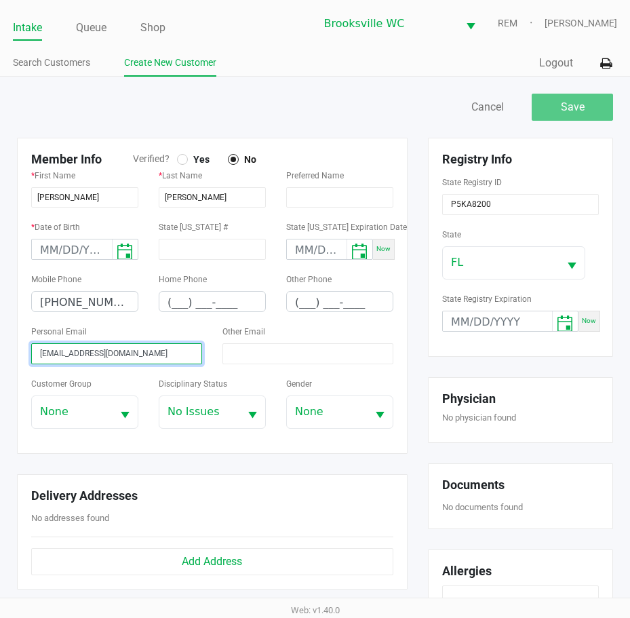
type input "pudelekjon@gmail.com"
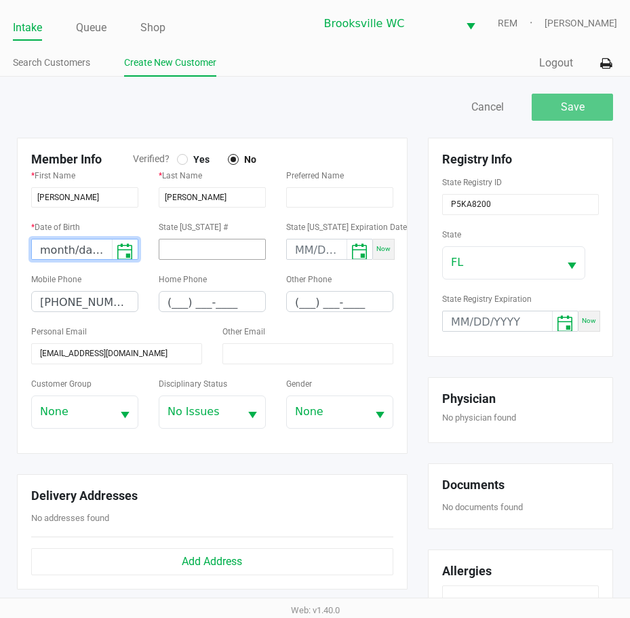
scroll to position [0, 14]
drag, startPoint x: 39, startPoint y: 251, endPoint x: 172, endPoint y: 252, distance: 132.9
click at [172, 252] on div "* Date of Birth month/day/year State ID # State ID Expiration Date Now" at bounding box center [212, 244] width 382 height 52
paste input "01/23/1981"
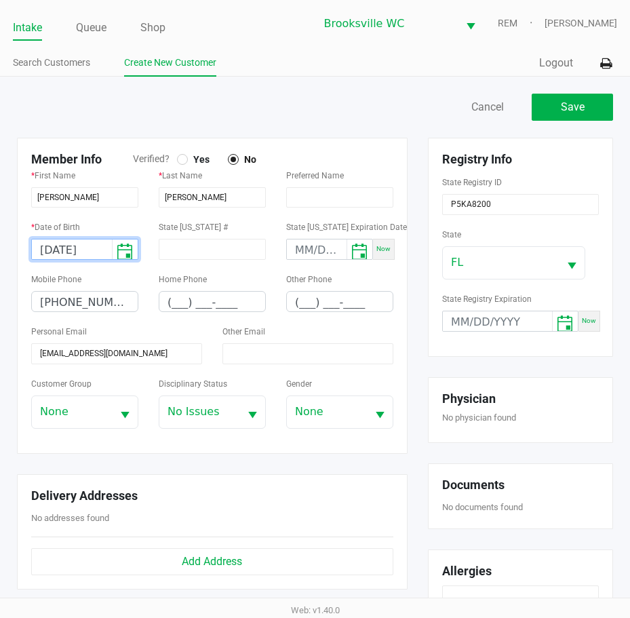
type input "01/23/1981"
click at [185, 158] on div at bounding box center [182, 159] width 11 height 11
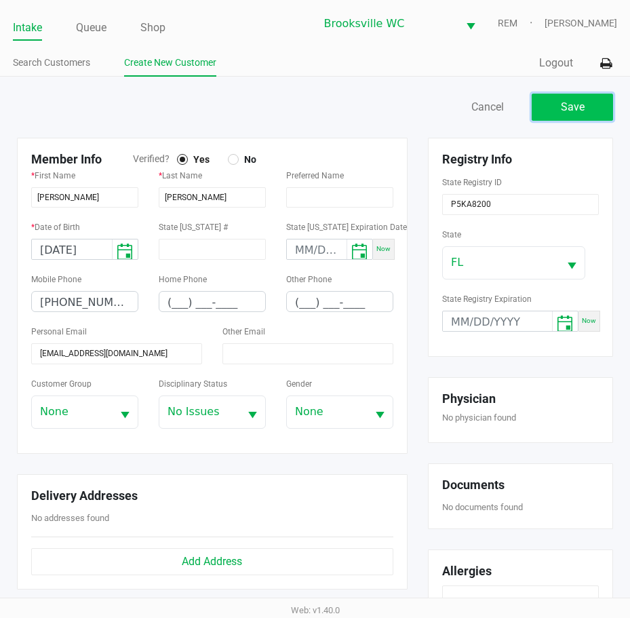
click at [593, 108] on button "Save" at bounding box center [572, 107] width 81 height 27
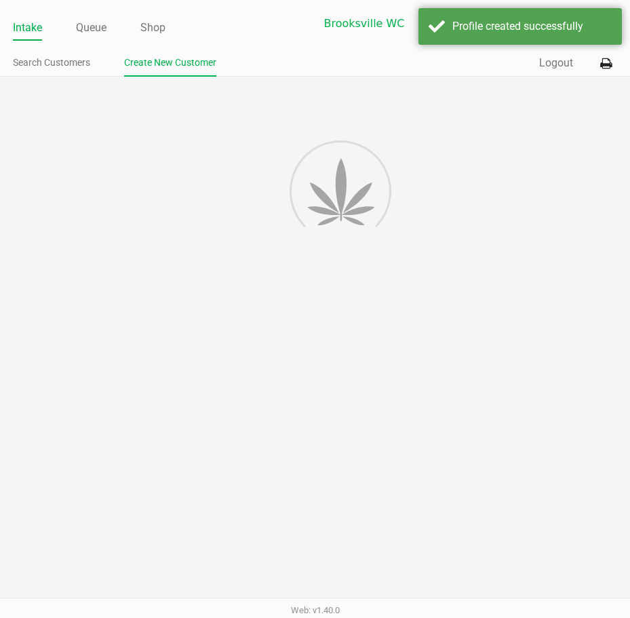
type input "---"
type input "( __) ___-____"
type input "---"
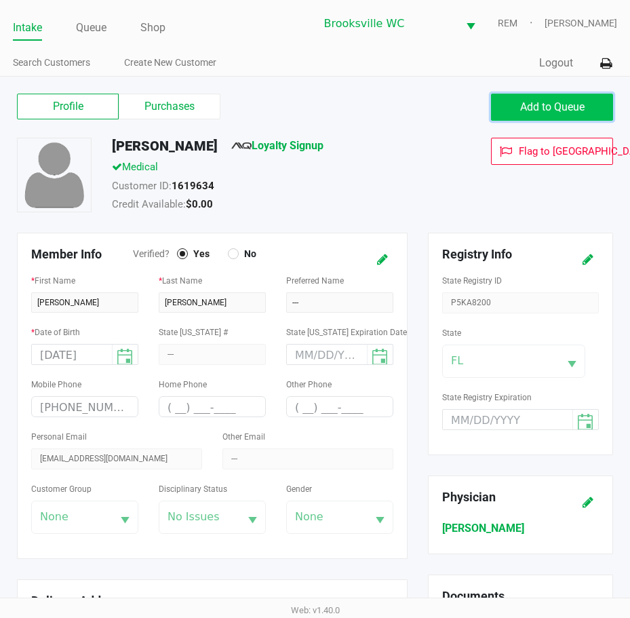
click at [553, 107] on span "Add to Queue" at bounding box center [552, 106] width 64 height 13
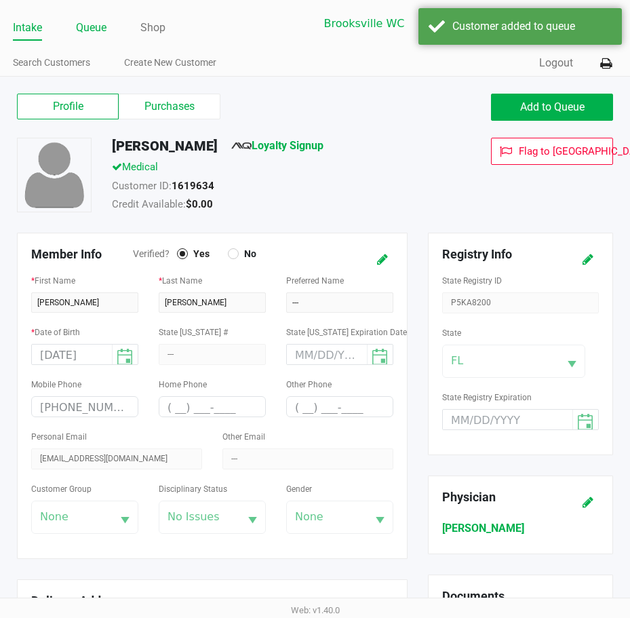
click at [92, 28] on link "Queue" at bounding box center [91, 27] width 31 height 19
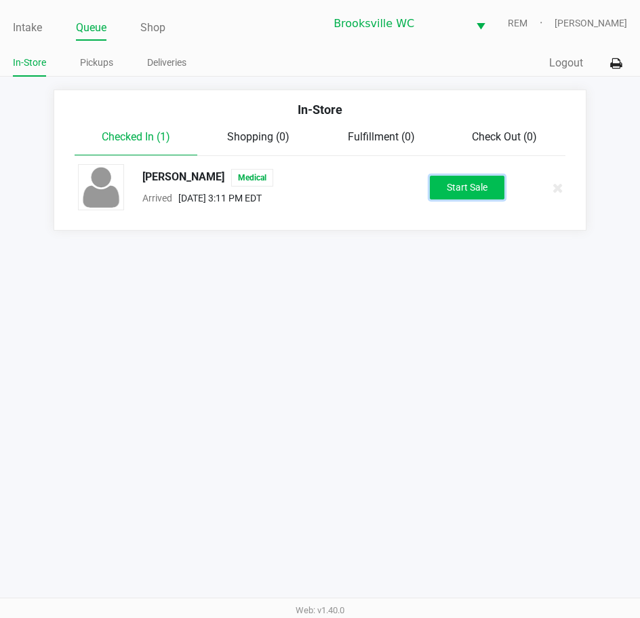
click at [458, 191] on button "Start Sale" at bounding box center [467, 188] width 75 height 24
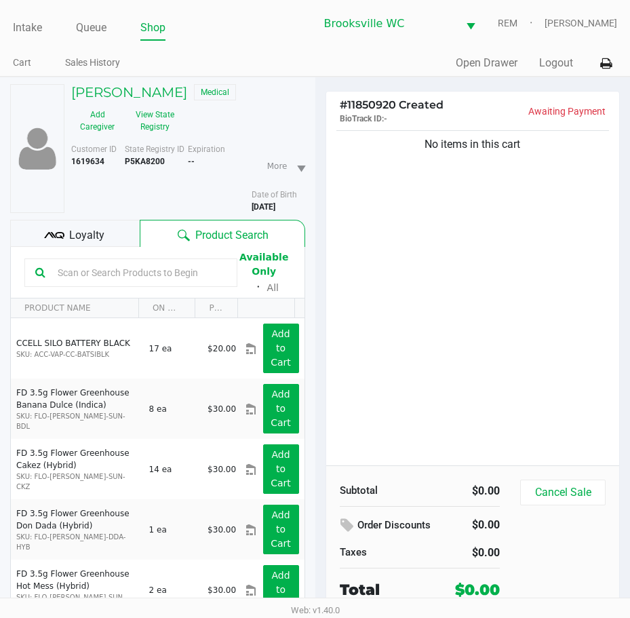
click at [396, 213] on div "No items in this cart" at bounding box center [473, 296] width 294 height 338
click at [71, 272] on input "text" at bounding box center [139, 272] width 174 height 20
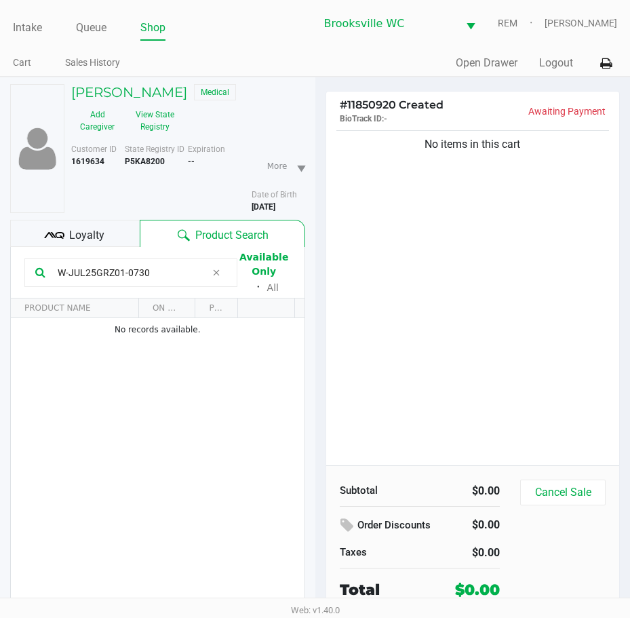
type input "W-JUL25GRZ01-0730"
click at [222, 279] on span at bounding box center [216, 272] width 20 height 16
click at [384, 283] on div "No items in this cart" at bounding box center [473, 296] width 294 height 338
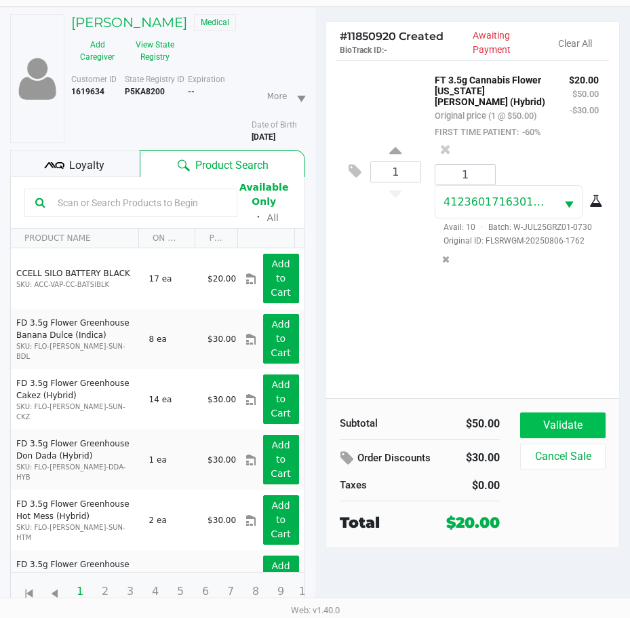
scroll to position [71, 0]
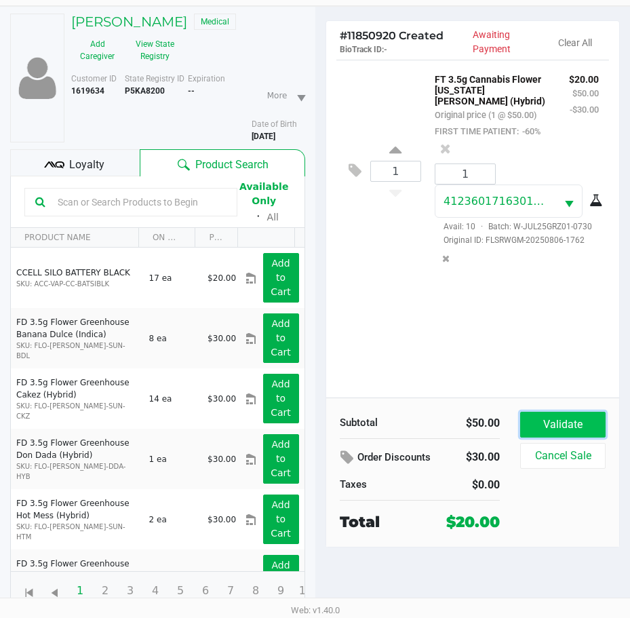
click at [547, 423] on button "Validate" at bounding box center [562, 425] width 85 height 26
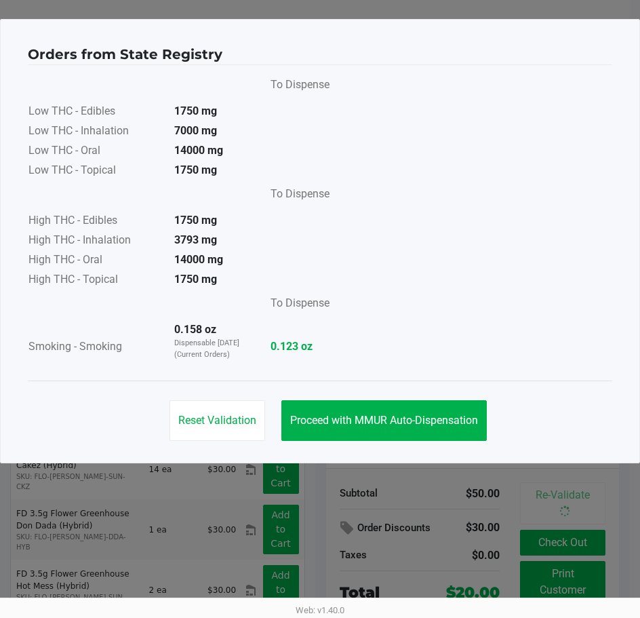
click at [334, 399] on div "Reset Validation Proceed with MMUR Auto-Dispensation" at bounding box center [320, 414] width 585 height 68
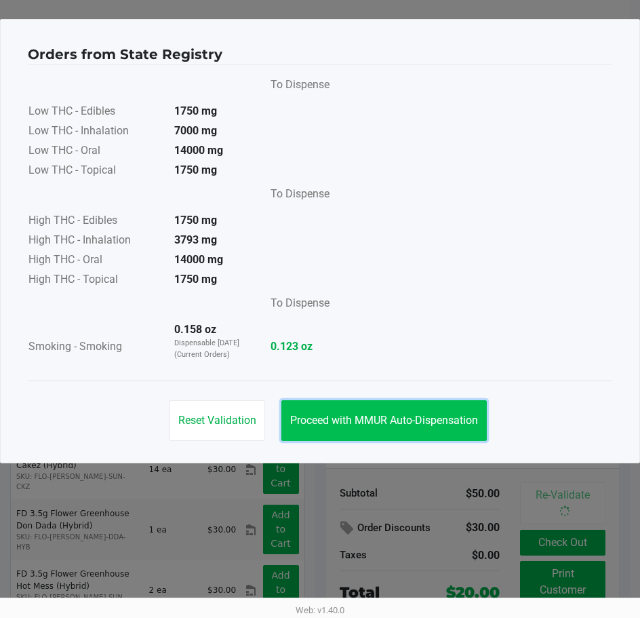
click at [339, 417] on span "Proceed with MMUR Auto-Dispensation" at bounding box center [384, 420] width 188 height 13
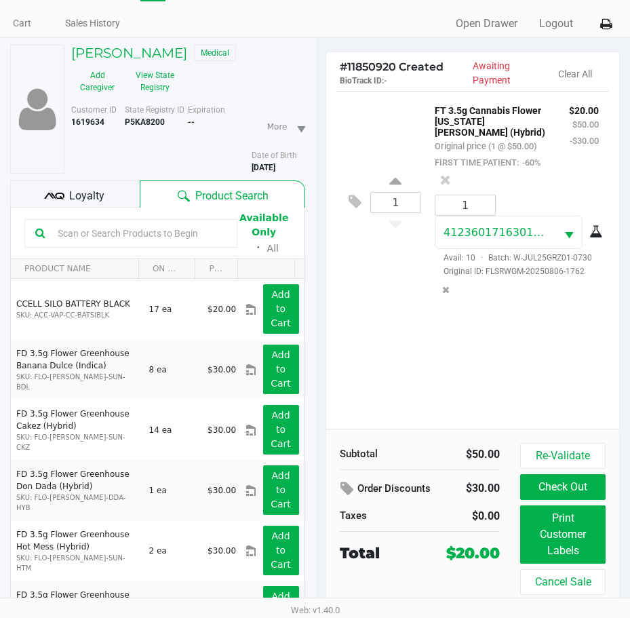
scroll to position [71, 0]
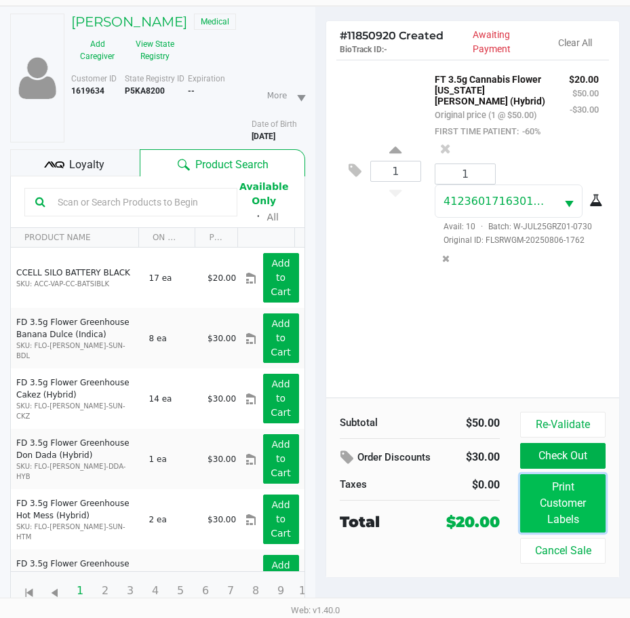
click at [545, 498] on button "Print Customer Labels" at bounding box center [562, 503] width 85 height 58
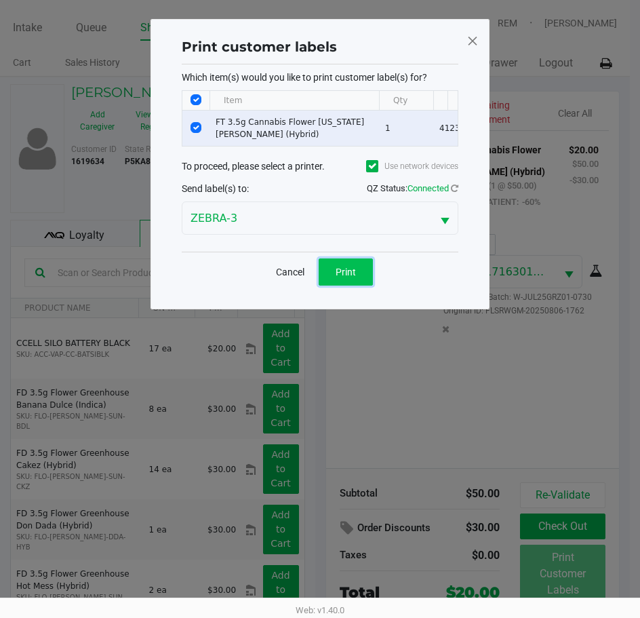
click at [334, 283] on button "Print" at bounding box center [346, 271] width 54 height 27
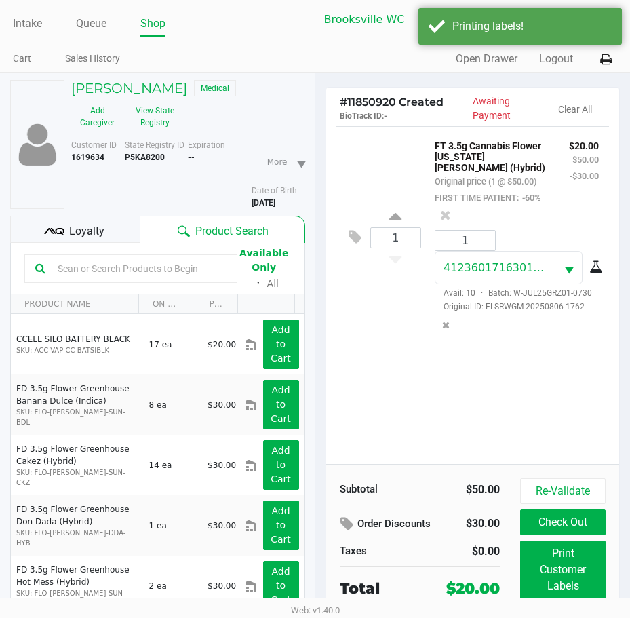
scroll to position [71, 0]
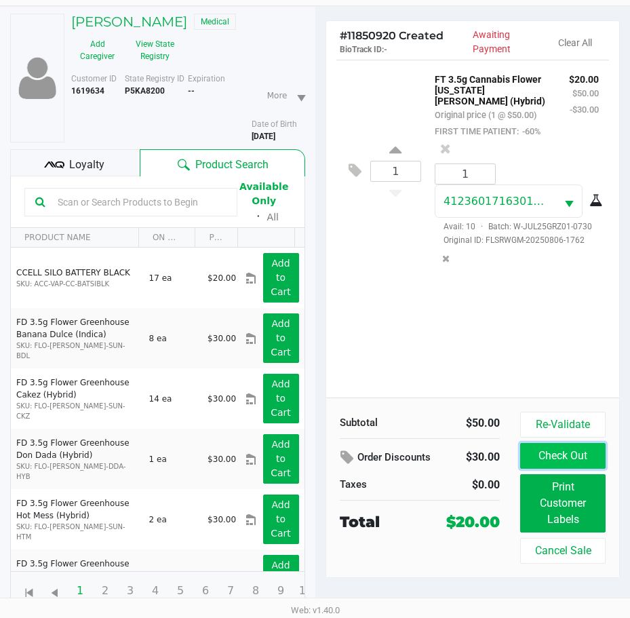
click at [574, 452] on button "Check Out" at bounding box center [562, 456] width 85 height 26
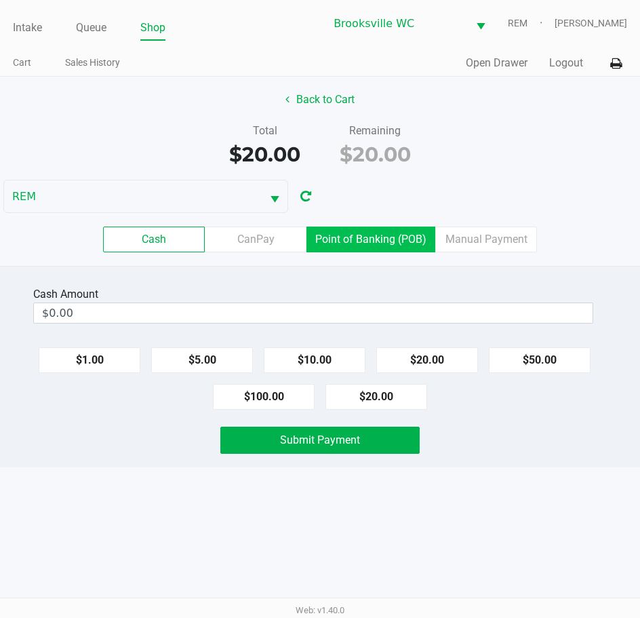
click at [413, 237] on label "Point of Banking (POB)" at bounding box center [370, 239] width 129 height 26
click at [0, 0] on 7 "Point of Banking (POB)" at bounding box center [0, 0] width 0 height 0
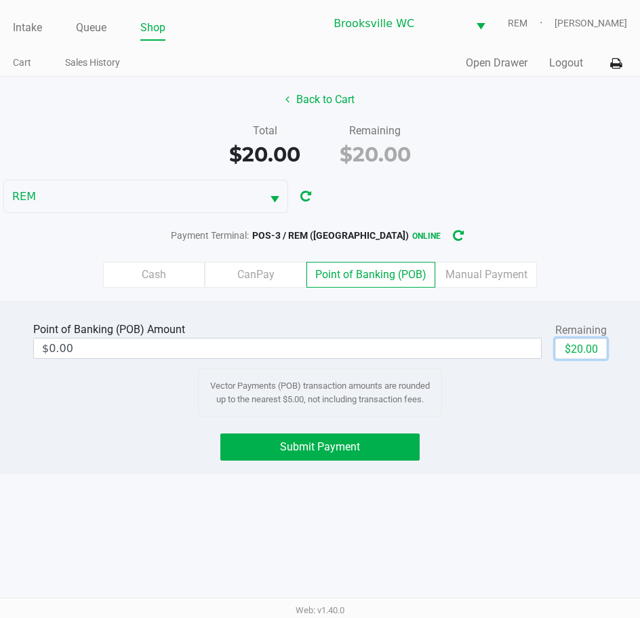
click at [589, 352] on button "$20.00" at bounding box center [581, 348] width 52 height 20
type input "$20.00"
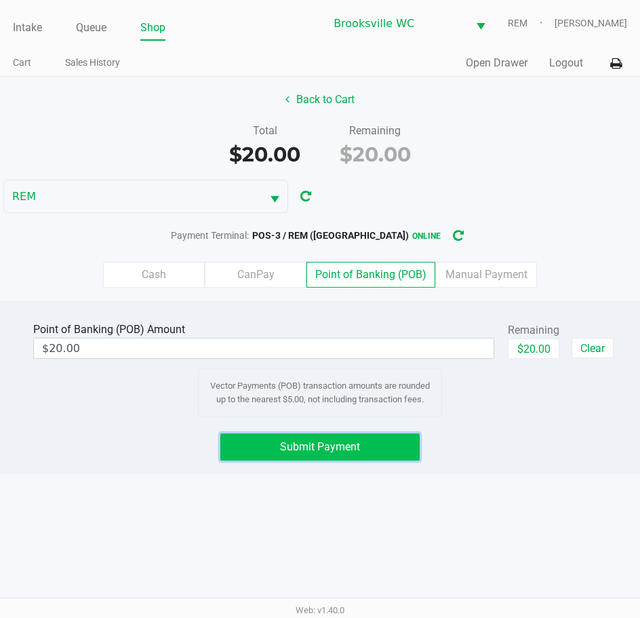
click at [388, 447] on button "Submit Payment" at bounding box center [320, 446] width 200 height 27
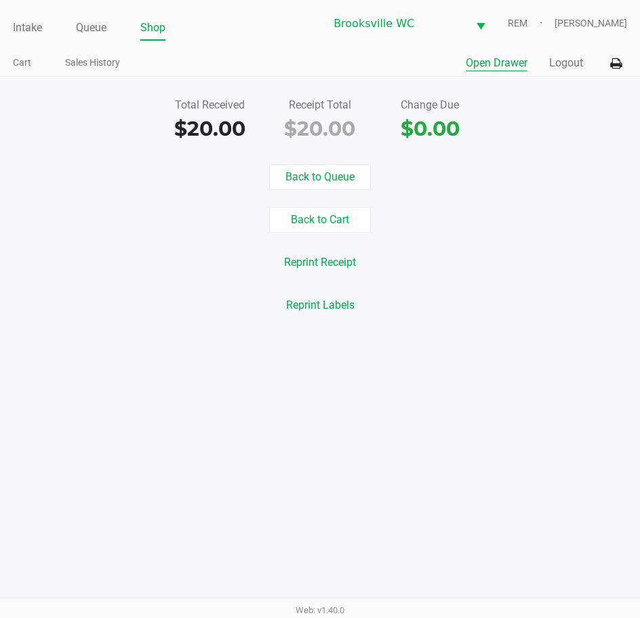
click at [502, 61] on button "Open Drawer" at bounding box center [497, 63] width 62 height 16
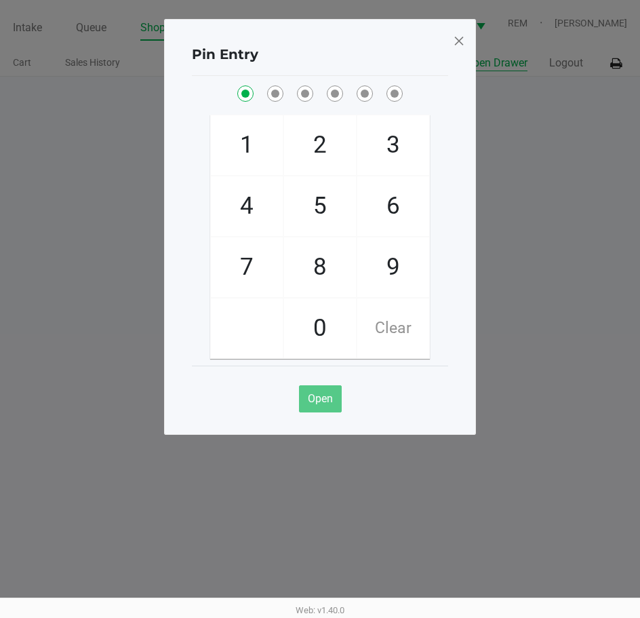
checkbox input "true"
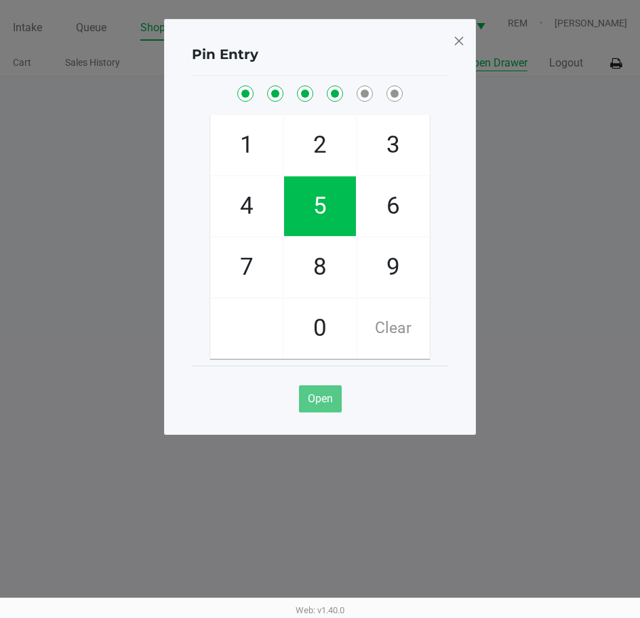
checkbox input "true"
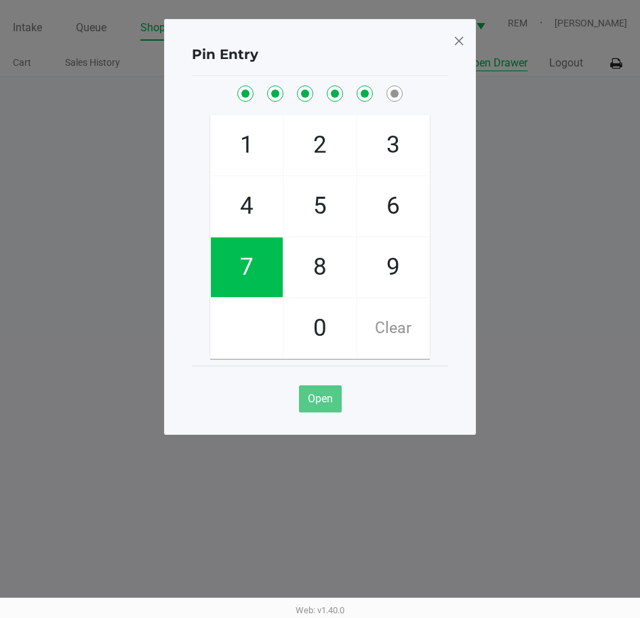
checkbox input "true"
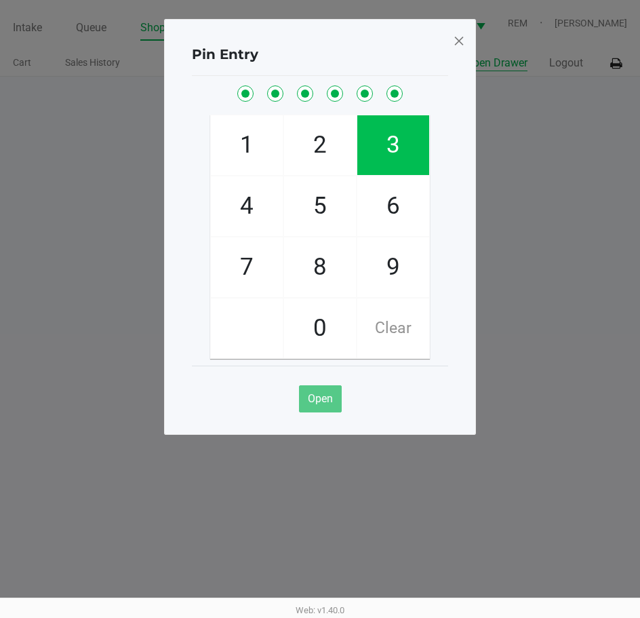
checkbox input "true"
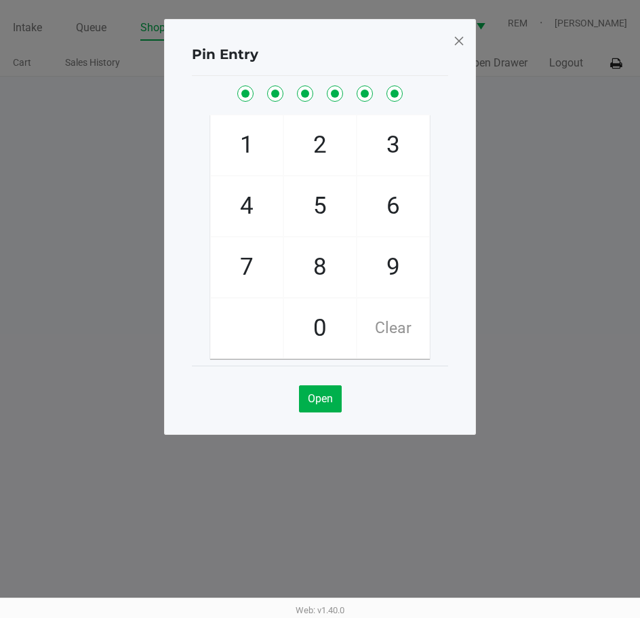
click at [459, 37] on span at bounding box center [459, 41] width 12 height 22
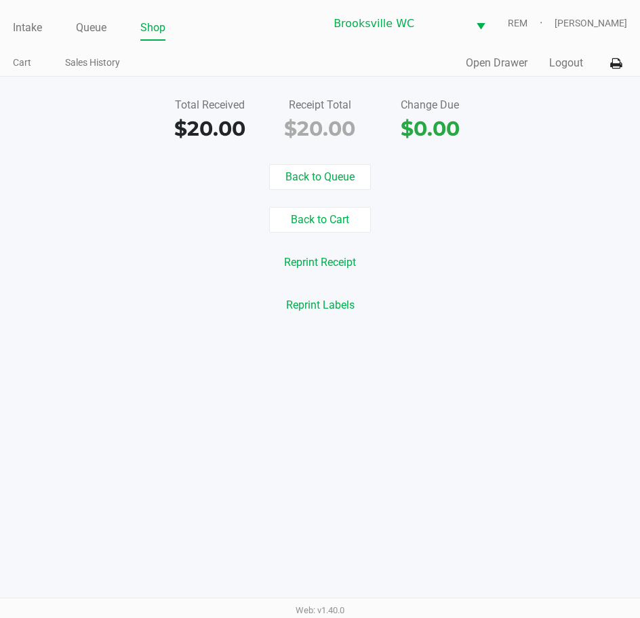
click at [207, 47] on div "Intake Queue Shop Brooksville WC REM Daniel Lyttle Cart Sales History Quick Sal…" at bounding box center [320, 38] width 640 height 77
click at [44, 30] on ul "Intake Queue Shop" at bounding box center [166, 28] width 307 height 23
click at [20, 34] on link "Intake" at bounding box center [27, 27] width 29 height 19
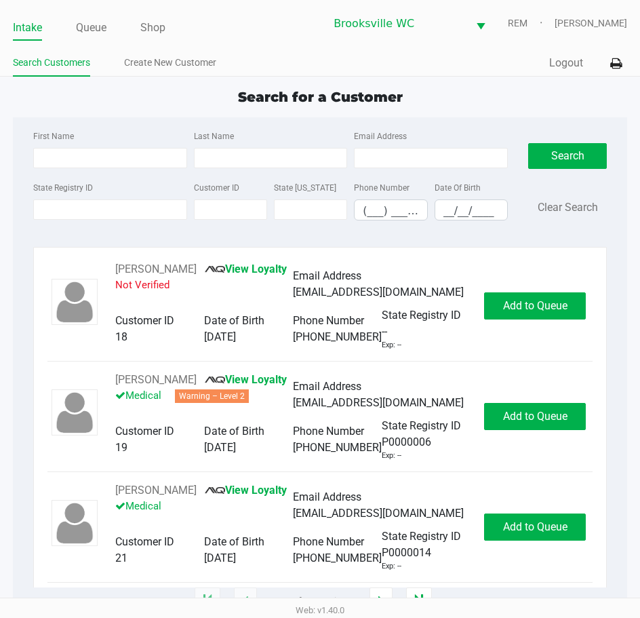
click at [104, 238] on div "First Name Last Name Email Address State Registry ID Customer ID State ID Phone…" at bounding box center [320, 179] width 594 height 124
click at [102, 226] on div "State Registry ID Customer ID State ID Phone Number (___) ___-____ Date Of Birt…" at bounding box center [270, 205] width 481 height 52
click at [106, 208] on input "State Registry ID" at bounding box center [110, 209] width 154 height 20
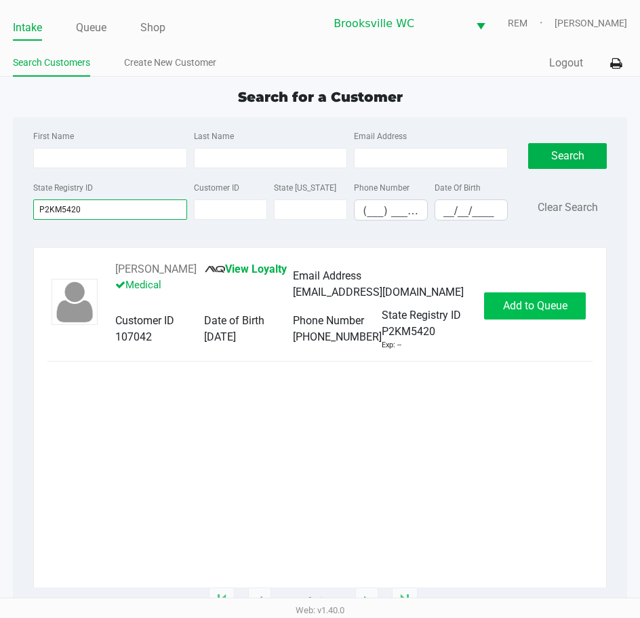
type input "P2KM5420"
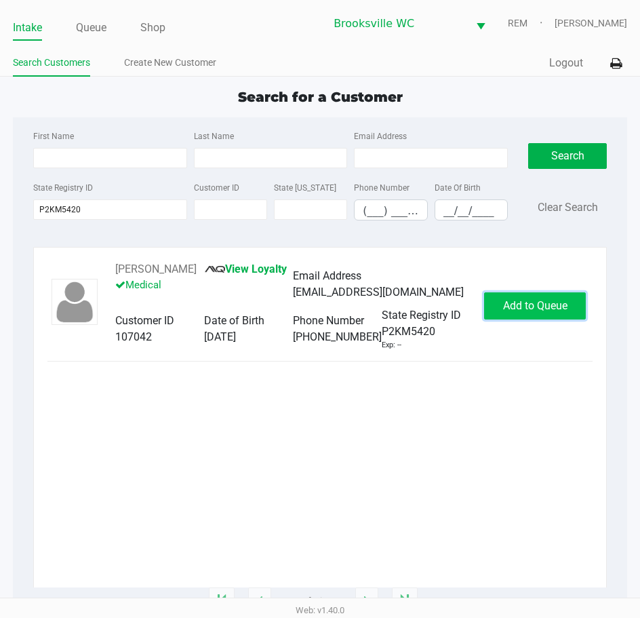
click at [570, 311] on button "Add to Queue" at bounding box center [535, 305] width 102 height 27
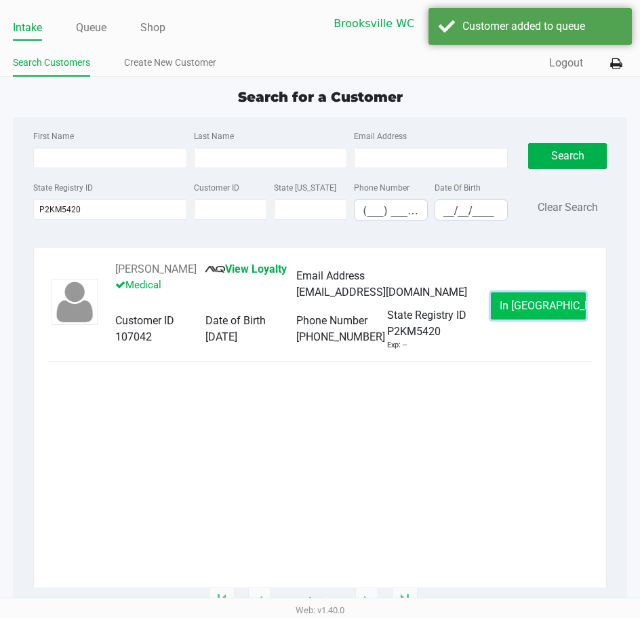
click at [538, 309] on span "In Queue" at bounding box center [557, 305] width 114 height 13
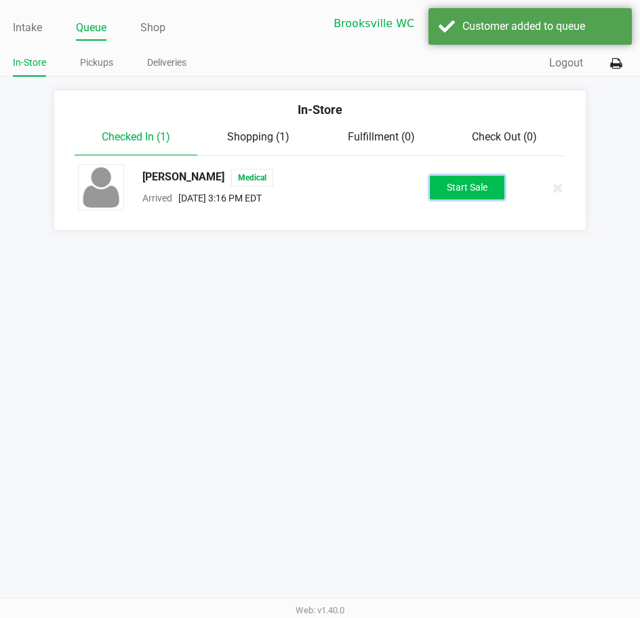
click at [473, 186] on button "Start Sale" at bounding box center [467, 188] width 75 height 24
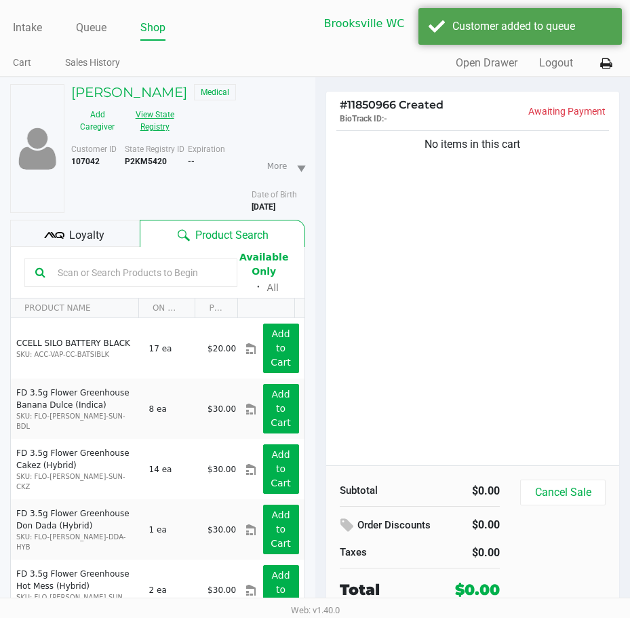
click at [161, 125] on button "View State Registry" at bounding box center [150, 121] width 54 height 34
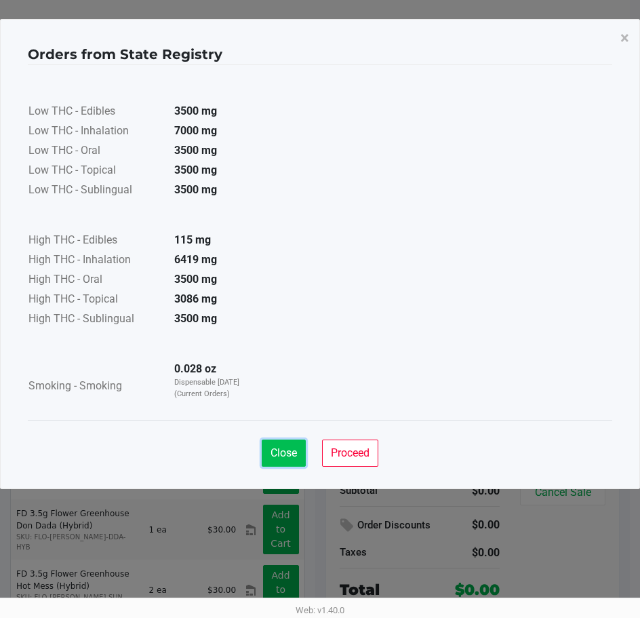
click at [278, 447] on span "Close" at bounding box center [284, 452] width 26 height 13
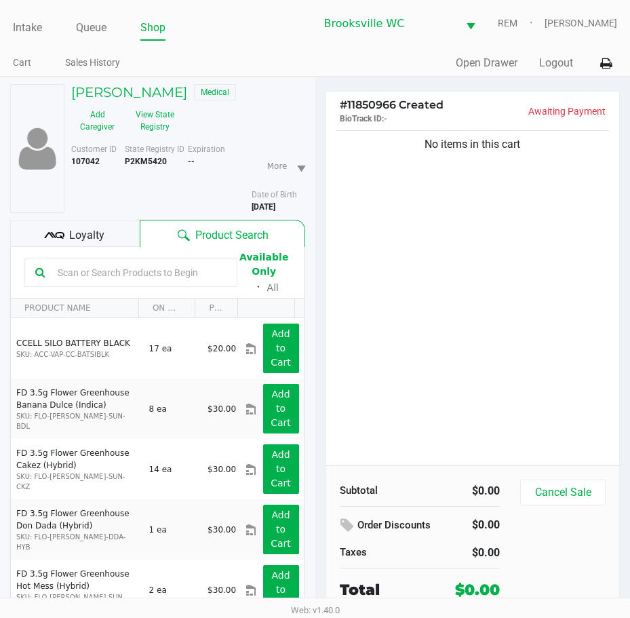
click at [441, 341] on div "No items in this cart" at bounding box center [473, 296] width 294 height 338
click at [158, 120] on button "View State Registry" at bounding box center [150, 121] width 54 height 34
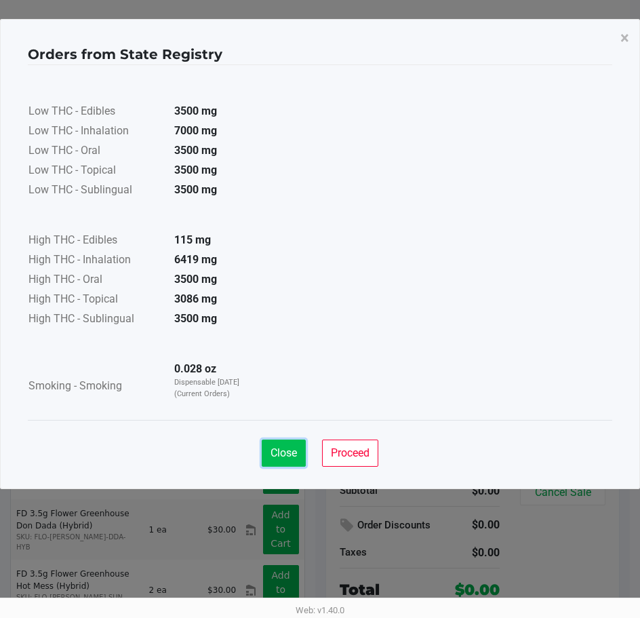
click at [290, 462] on button "Close" at bounding box center [284, 452] width 44 height 27
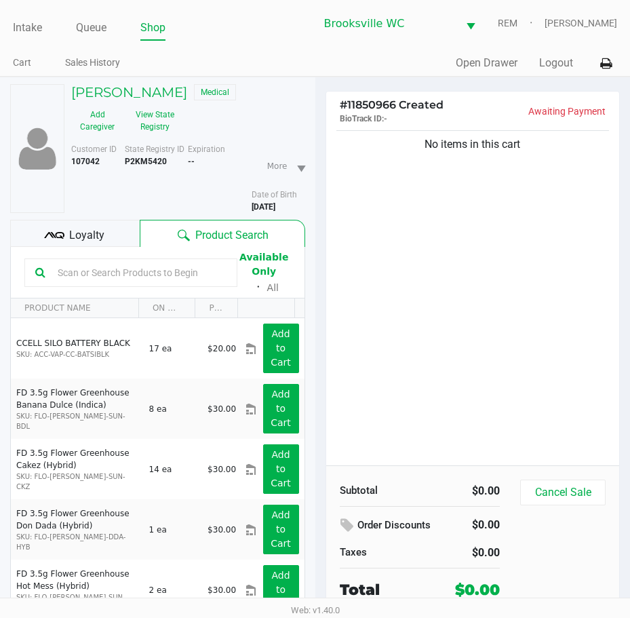
click at [384, 260] on div "No items in this cart" at bounding box center [473, 296] width 294 height 338
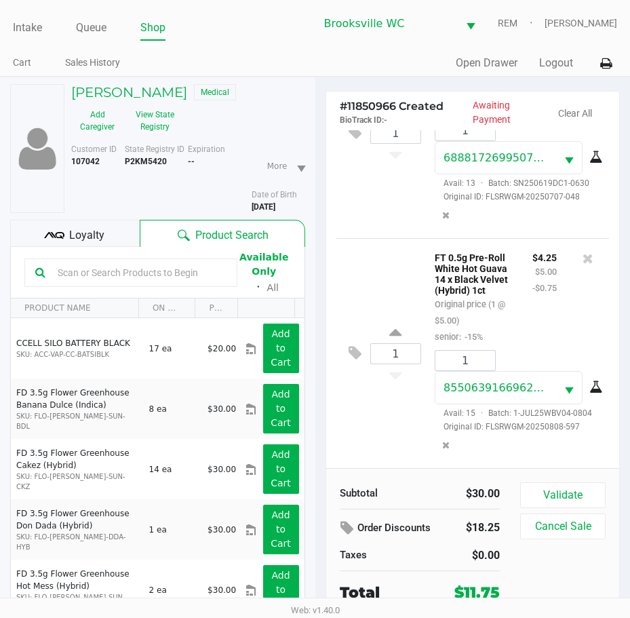
scroll to position [188, 0]
click at [572, 483] on button "Validate" at bounding box center [562, 495] width 85 height 26
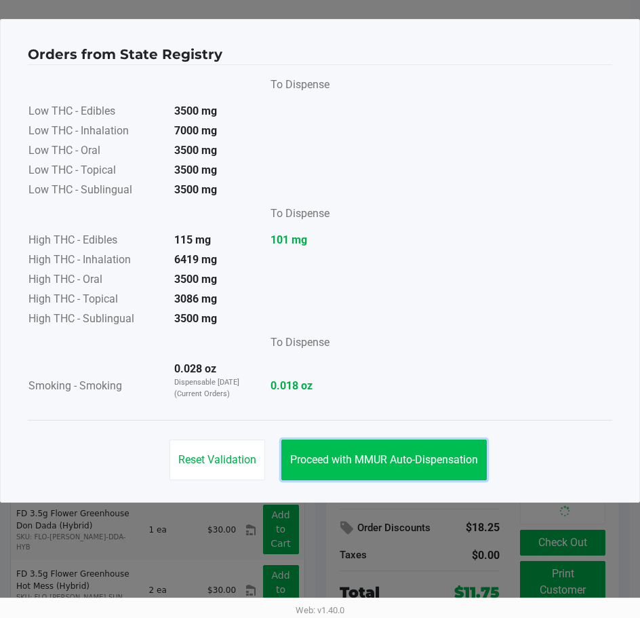
click at [394, 448] on button "Proceed with MMUR Auto-Dispensation" at bounding box center [383, 459] width 205 height 41
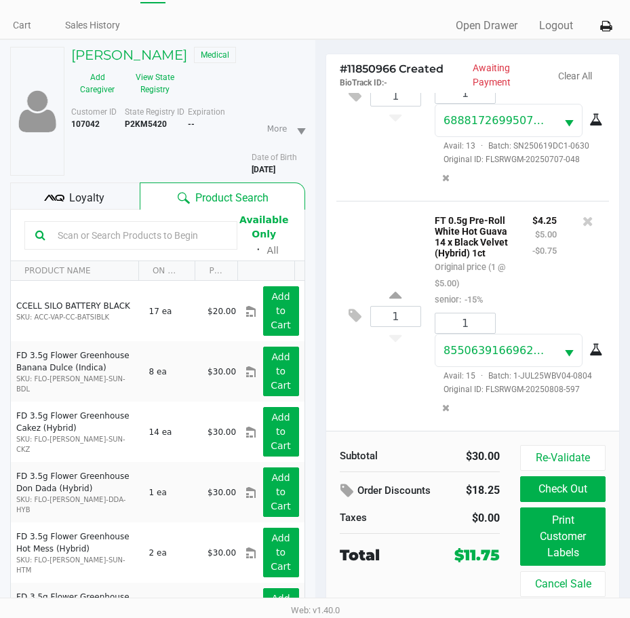
scroll to position [71, 0]
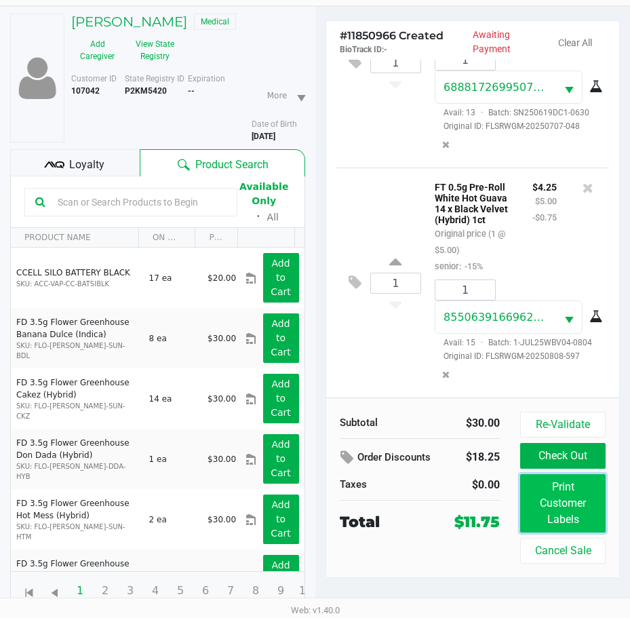
click at [566, 514] on button "Print Customer Labels" at bounding box center [562, 503] width 85 height 58
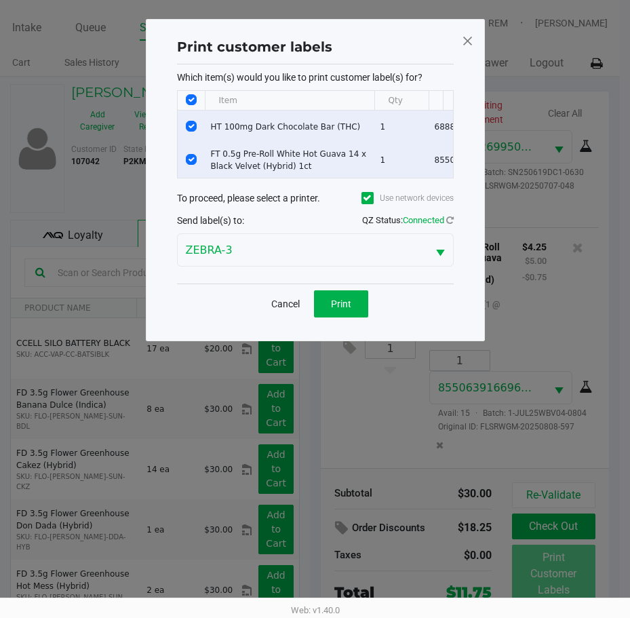
scroll to position [0, 0]
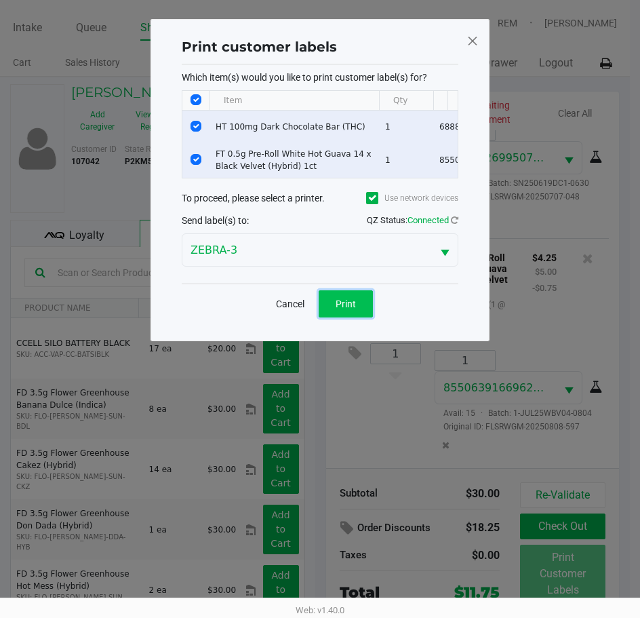
click at [329, 307] on button "Print" at bounding box center [346, 303] width 54 height 27
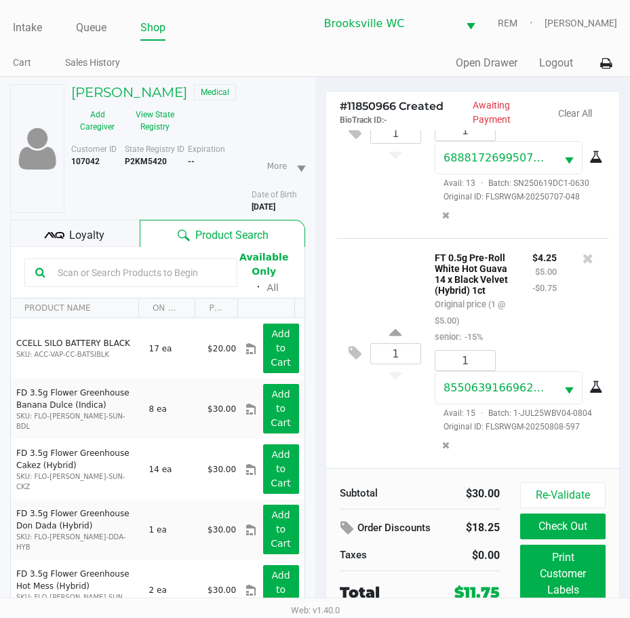
click at [106, 240] on div "Loyalty" at bounding box center [75, 233] width 130 height 27
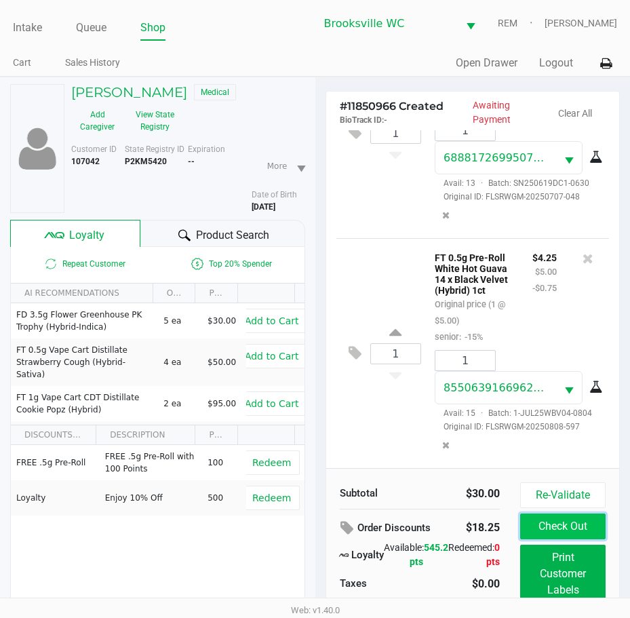
click at [543, 521] on button "Check Out" at bounding box center [562, 526] width 85 height 26
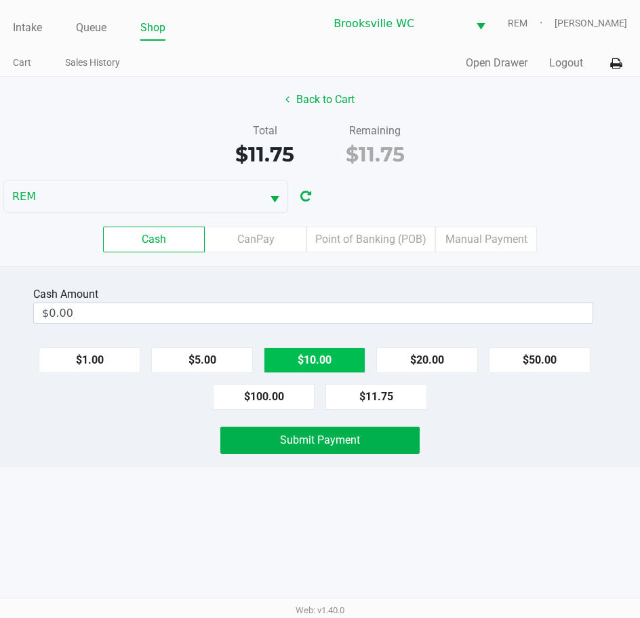
click at [311, 362] on button "$10.00" at bounding box center [315, 360] width 102 height 26
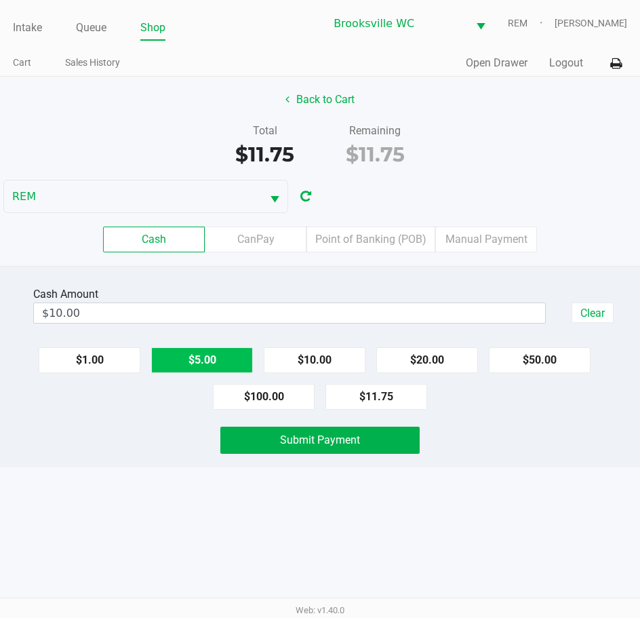
click at [233, 362] on button "$5.00" at bounding box center [202, 360] width 102 height 26
type input "$15.00"
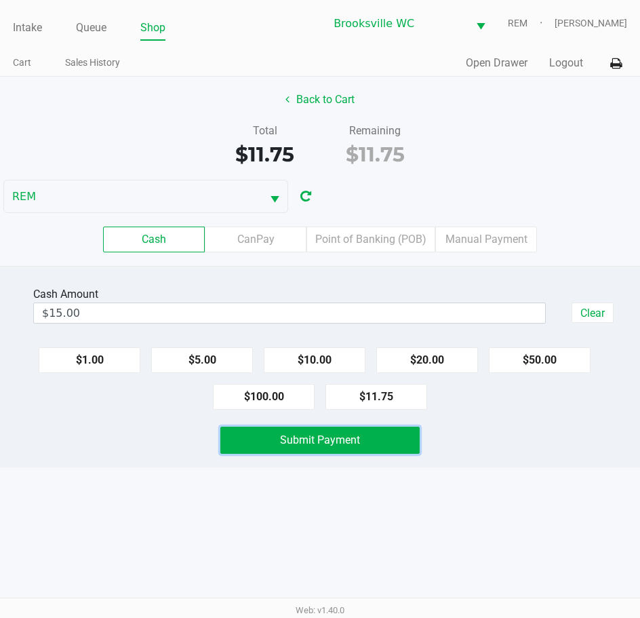
click at [294, 436] on span "Submit Payment" at bounding box center [320, 439] width 80 height 13
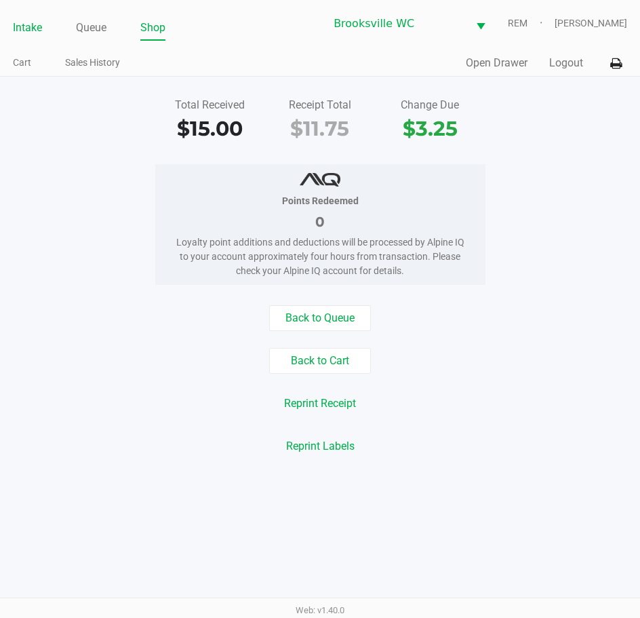
click at [25, 26] on link "Intake" at bounding box center [27, 27] width 29 height 19
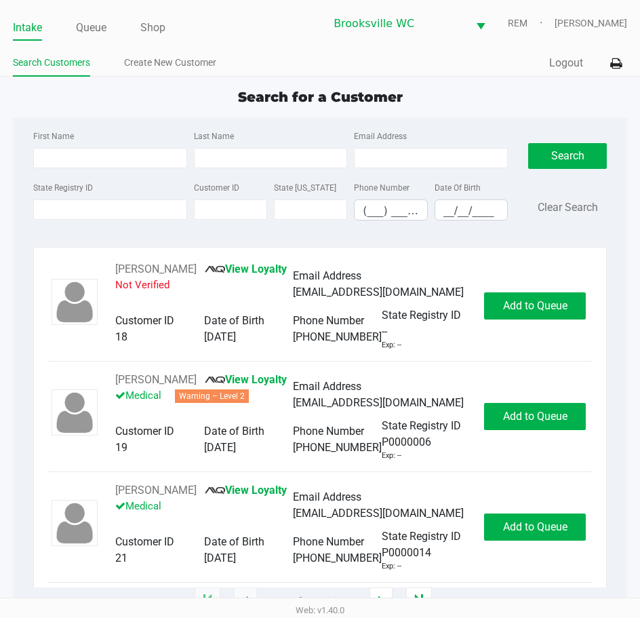
click at [91, 182] on label "State Registry ID" at bounding box center [63, 188] width 60 height 12
click at [91, 199] on input "State Registry ID" at bounding box center [110, 209] width 154 height 20
click at [91, 182] on label "State Registry ID" at bounding box center [63, 188] width 60 height 12
click at [91, 199] on input "State Registry ID" at bounding box center [110, 209] width 154 height 20
click at [117, 181] on div "State Registry ID" at bounding box center [110, 199] width 161 height 41
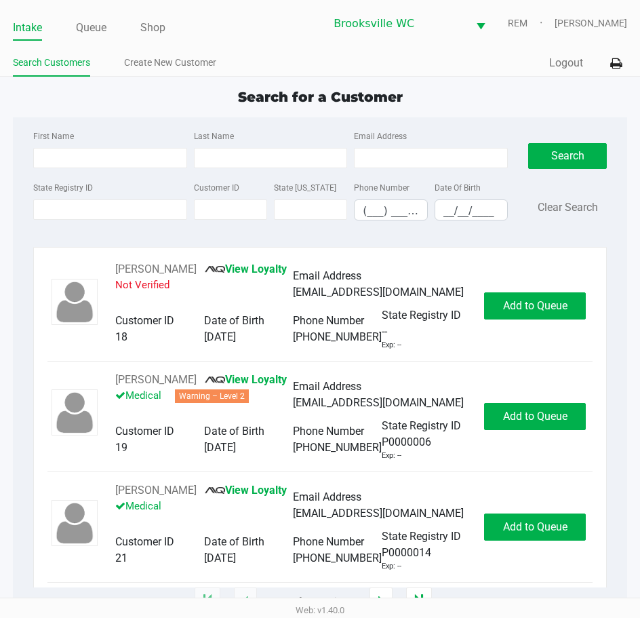
type input "MARGARET"
type input "WEST"
type input "04/05/1966"
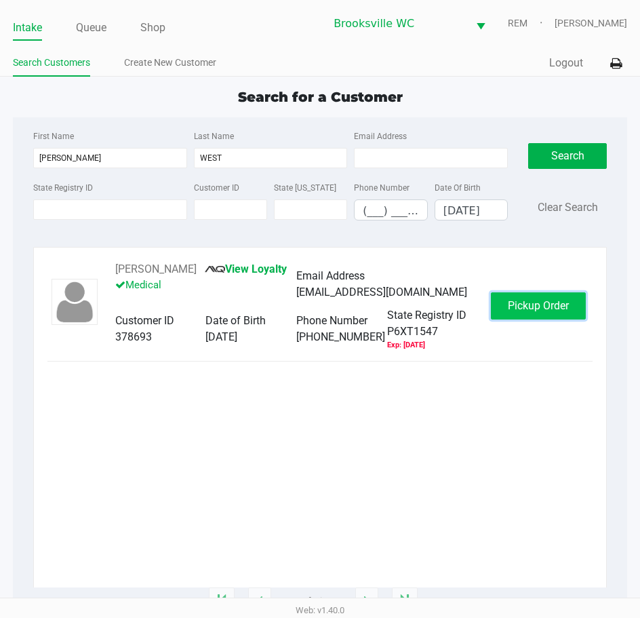
click at [540, 310] on span "Pickup Order" at bounding box center [538, 305] width 61 height 13
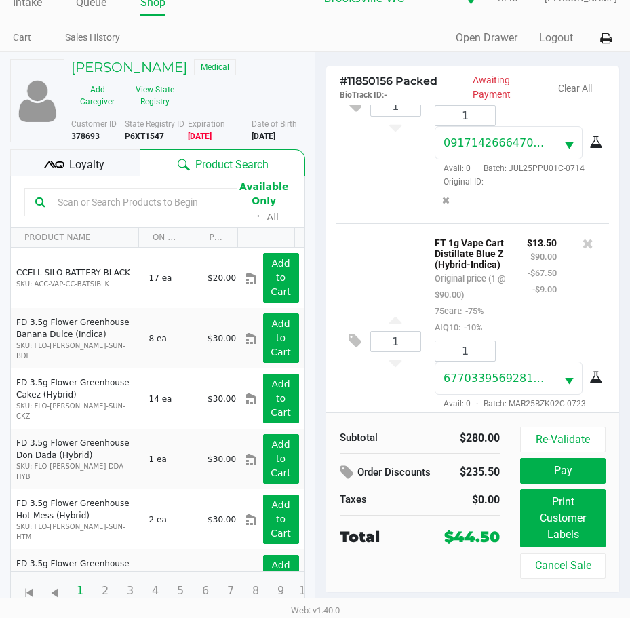
scroll to position [716, 0]
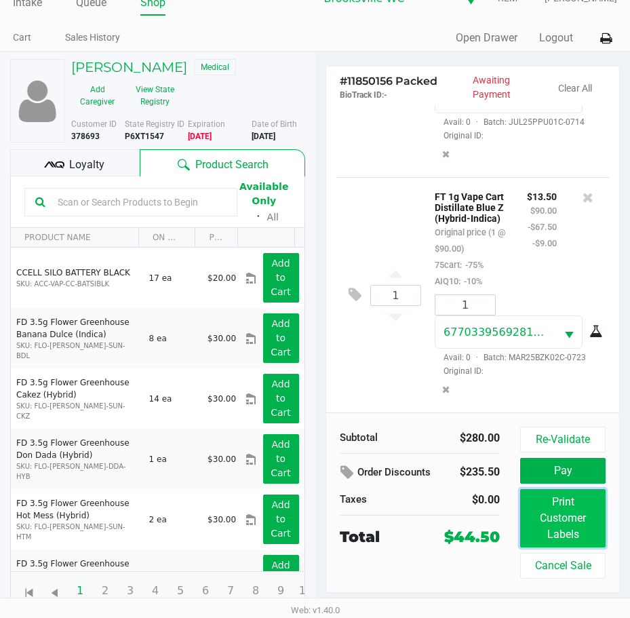
click at [553, 530] on button "Print Customer Labels" at bounding box center [562, 518] width 85 height 58
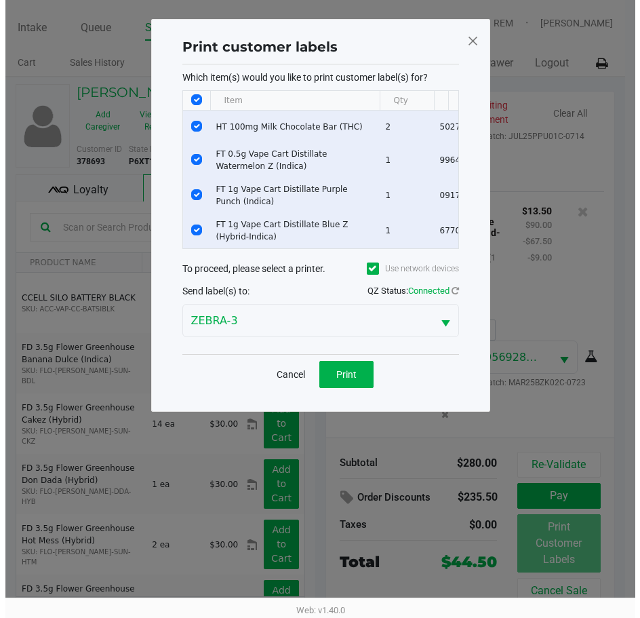
scroll to position [0, 0]
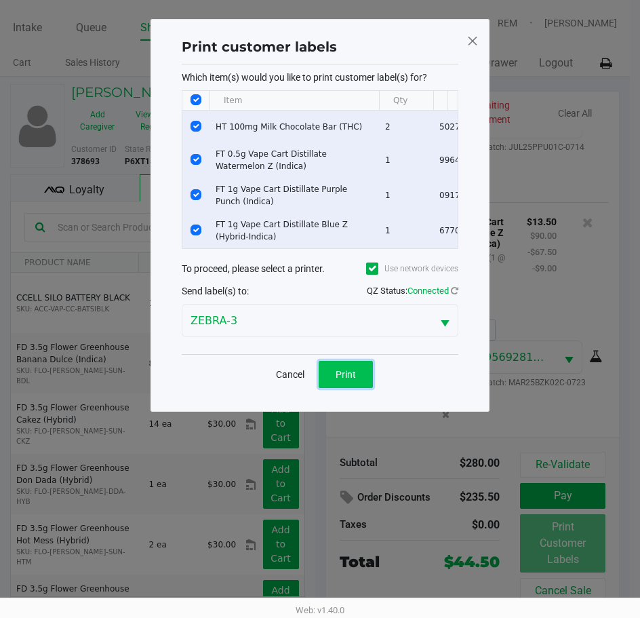
click at [350, 380] on span "Print" at bounding box center [346, 374] width 20 height 11
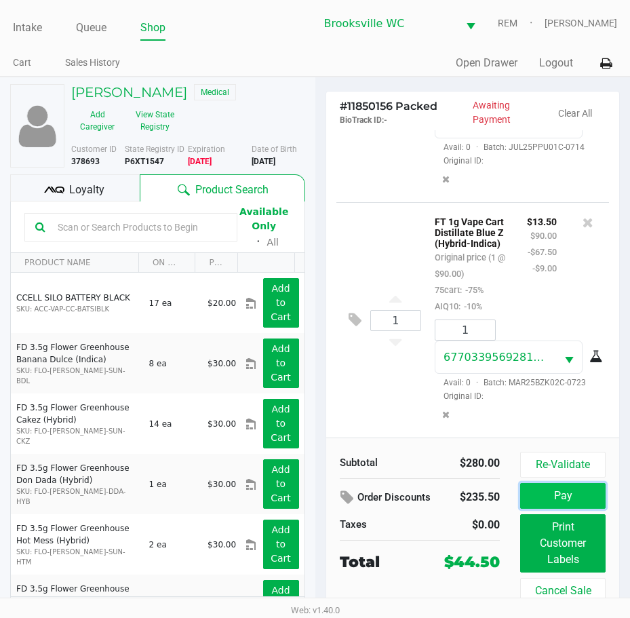
click at [570, 490] on button "Pay" at bounding box center [562, 496] width 85 height 26
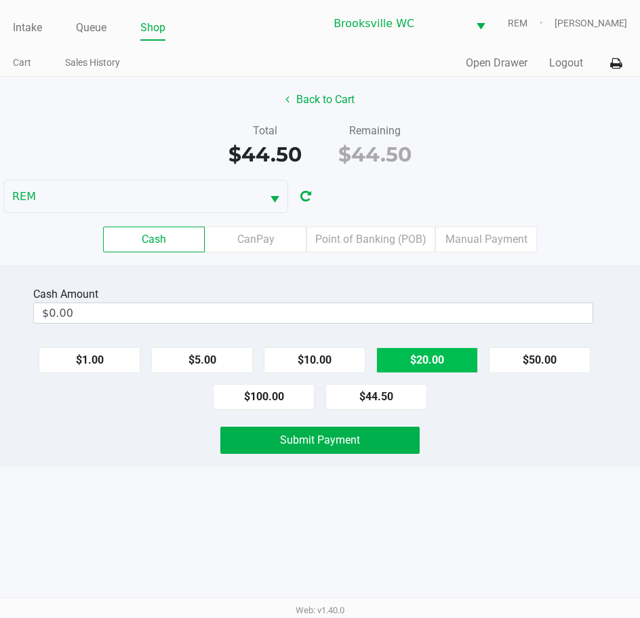
click at [421, 365] on button "$20.00" at bounding box center [427, 360] width 102 height 26
click at [422, 365] on button "$20.00" at bounding box center [427, 360] width 102 height 26
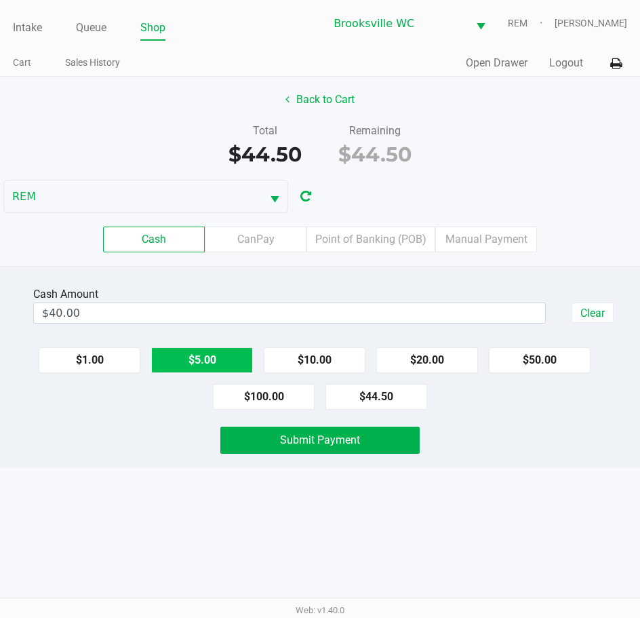
click at [200, 361] on button "$5.00" at bounding box center [202, 360] width 102 height 26
type input "$45.00"
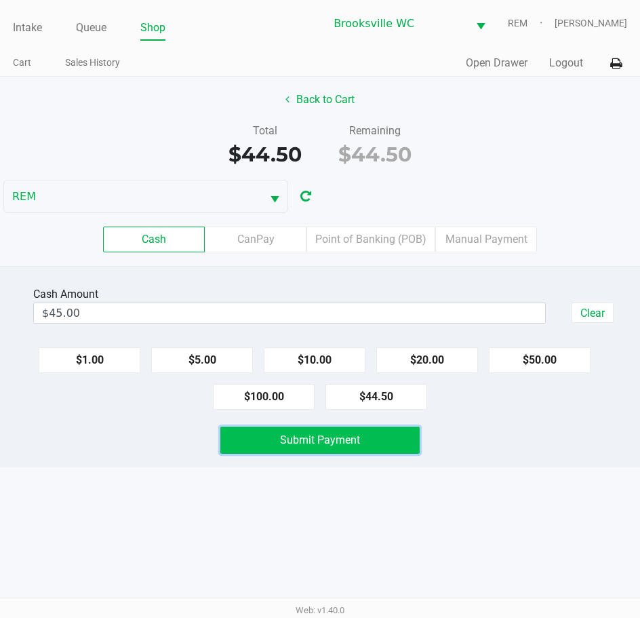
click at [368, 444] on button "Submit Payment" at bounding box center [320, 440] width 200 height 27
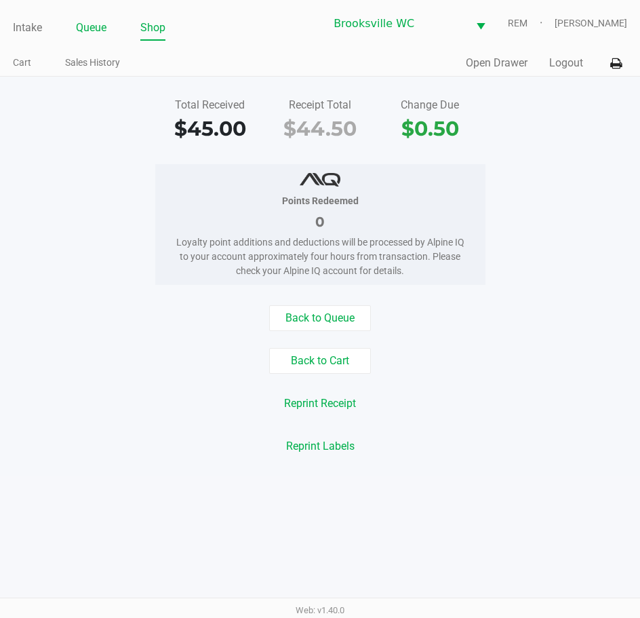
click at [86, 28] on link "Queue" at bounding box center [91, 27] width 31 height 19
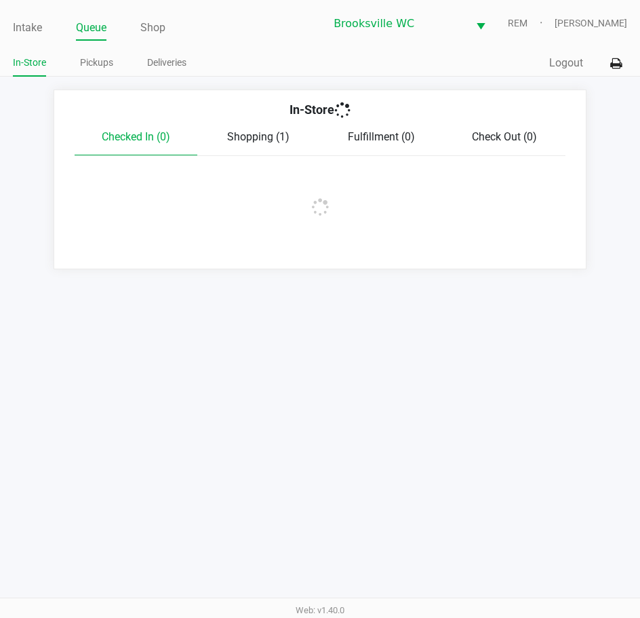
click at [99, 68] on link "Pickups" at bounding box center [96, 62] width 33 height 17
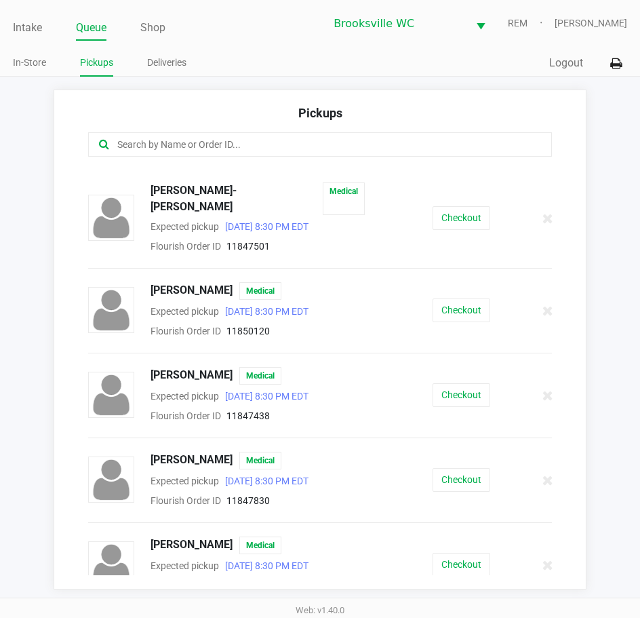
scroll to position [2298, 0]
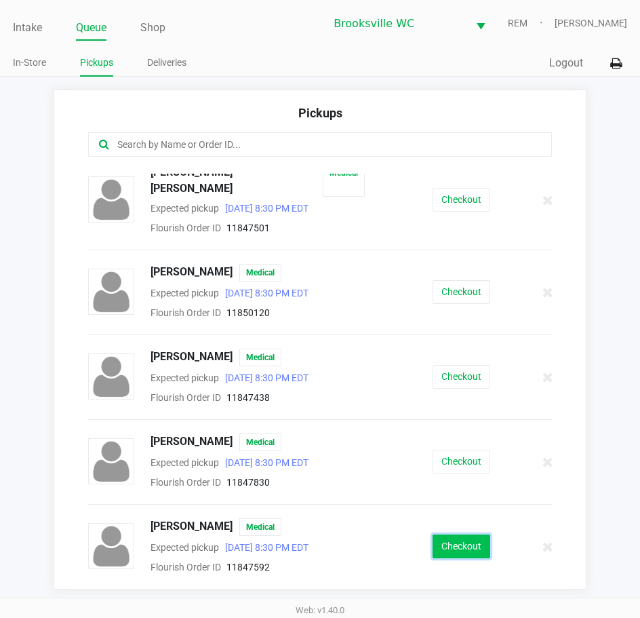
click at [447, 540] on button "Checkout" at bounding box center [462, 546] width 58 height 24
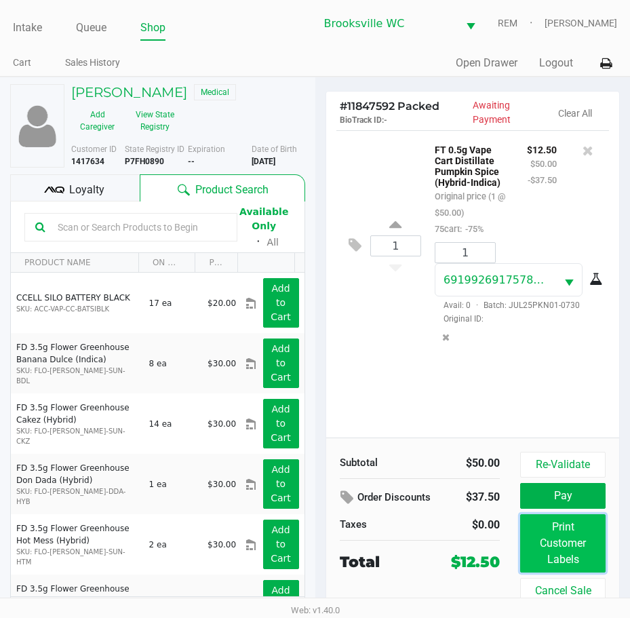
click at [556, 545] on button "Print Customer Labels" at bounding box center [562, 543] width 85 height 58
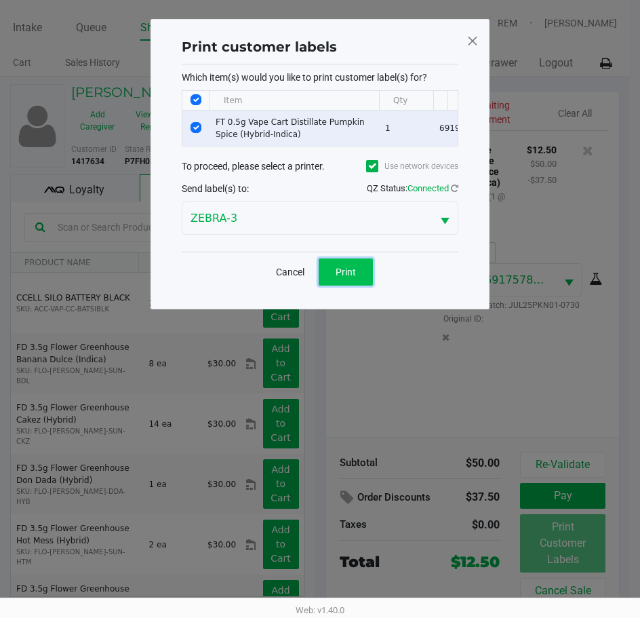
click at [346, 277] on span "Print" at bounding box center [346, 271] width 20 height 11
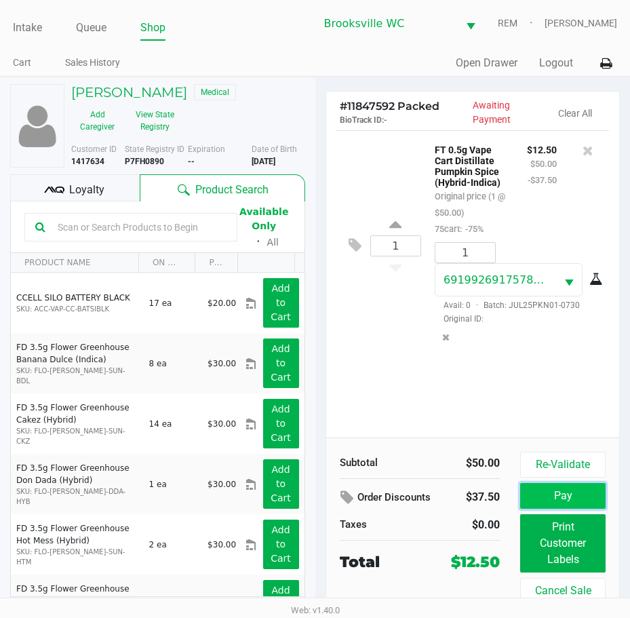
click at [591, 487] on button "Pay" at bounding box center [562, 496] width 85 height 26
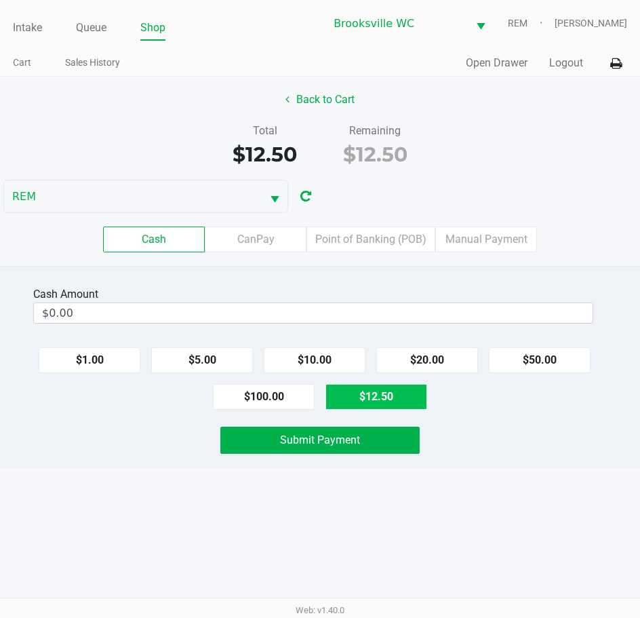
click at [374, 393] on button "$12.50" at bounding box center [376, 397] width 102 height 26
type input "$12.50"
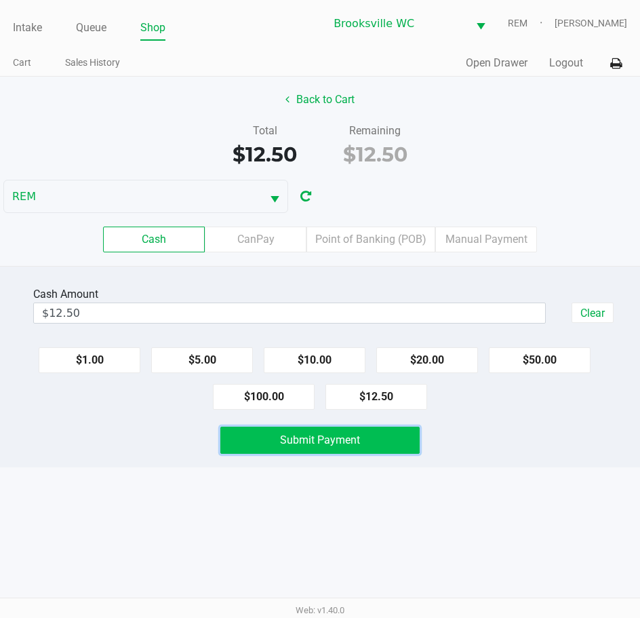
click at [327, 449] on button "Submit Payment" at bounding box center [320, 440] width 200 height 27
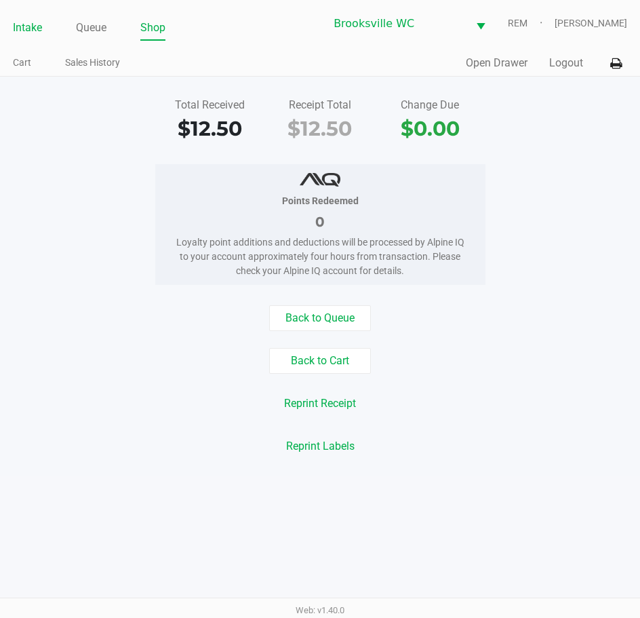
click at [25, 26] on link "Intake" at bounding box center [27, 27] width 29 height 19
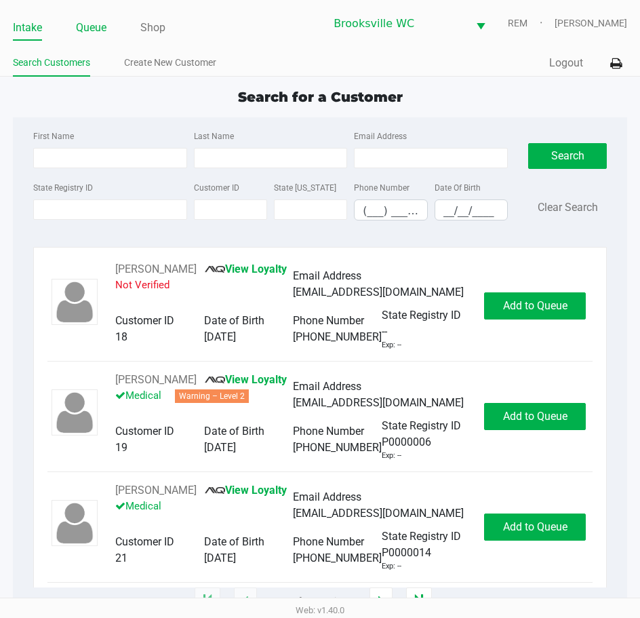
click at [99, 26] on link "Queue" at bounding box center [91, 27] width 31 height 19
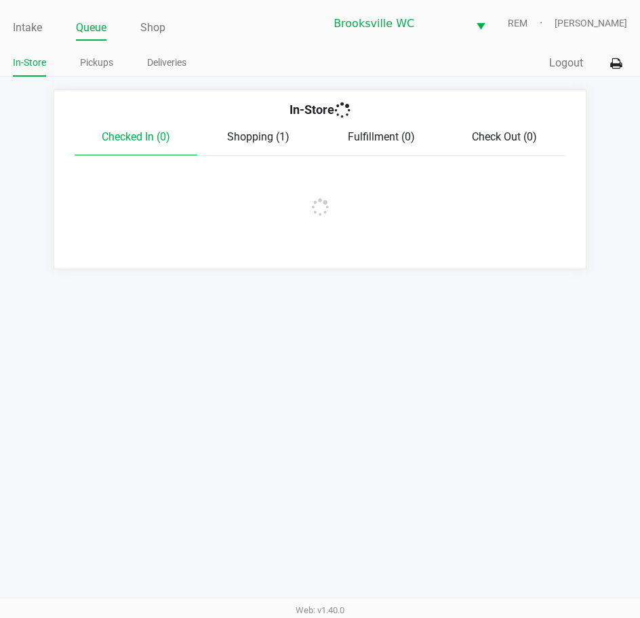
click at [104, 50] on div "Intake Queue Shop Brooksville WC REM Daniel Lyttle In-Store Pickups Deliveries …" at bounding box center [320, 38] width 640 height 77
click at [109, 63] on link "Pickups" at bounding box center [96, 62] width 33 height 17
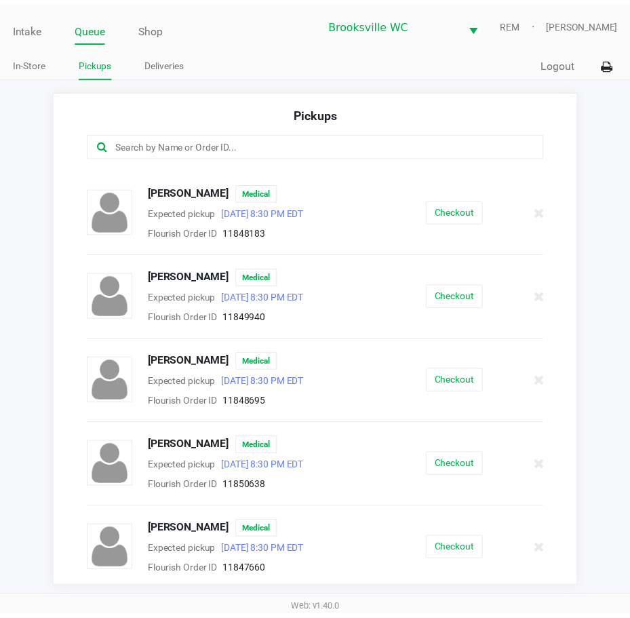
scroll to position [610, 0]
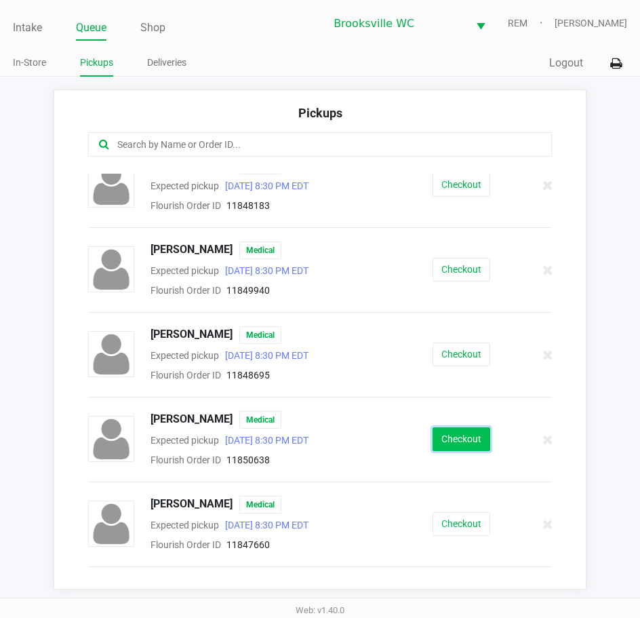
click at [463, 440] on button "Checkout" at bounding box center [462, 439] width 58 height 24
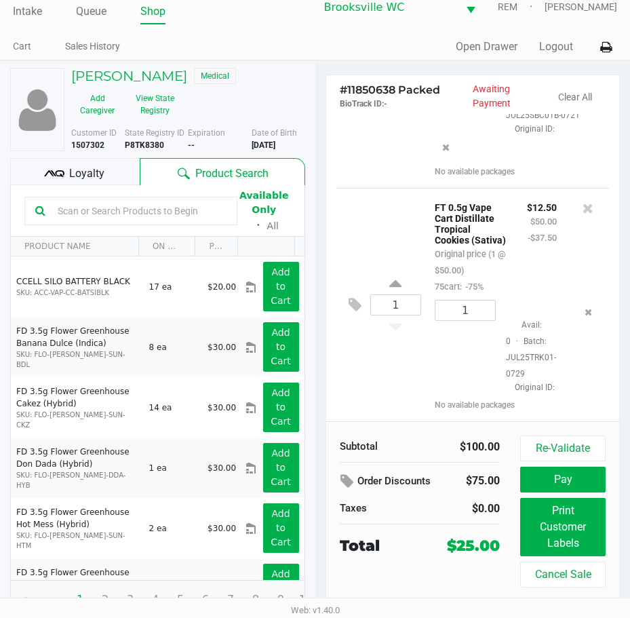
scroll to position [25, 0]
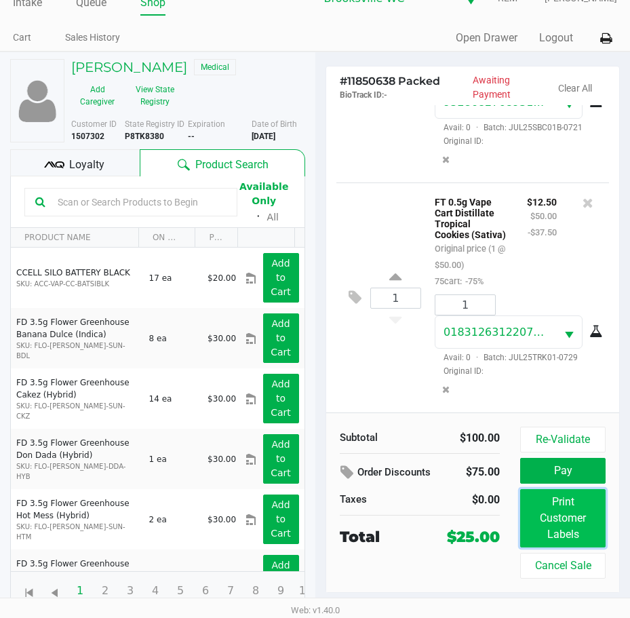
click at [578, 523] on button "Print Customer Labels" at bounding box center [562, 518] width 85 height 58
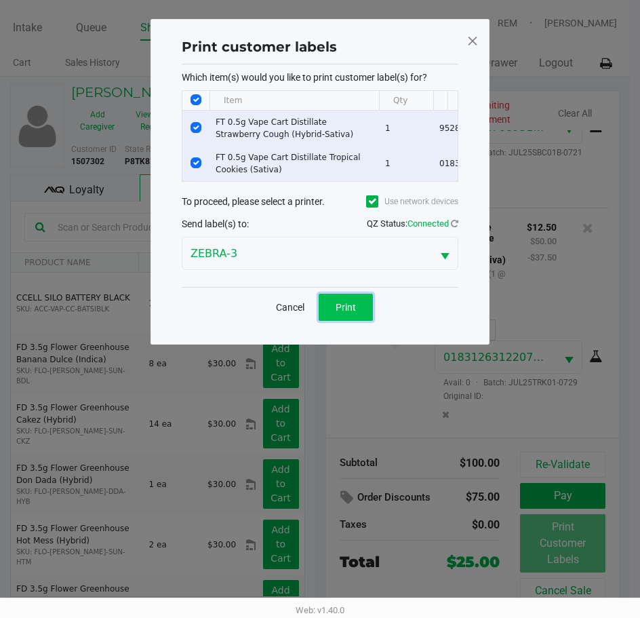
click at [353, 321] on button "Print" at bounding box center [346, 307] width 54 height 27
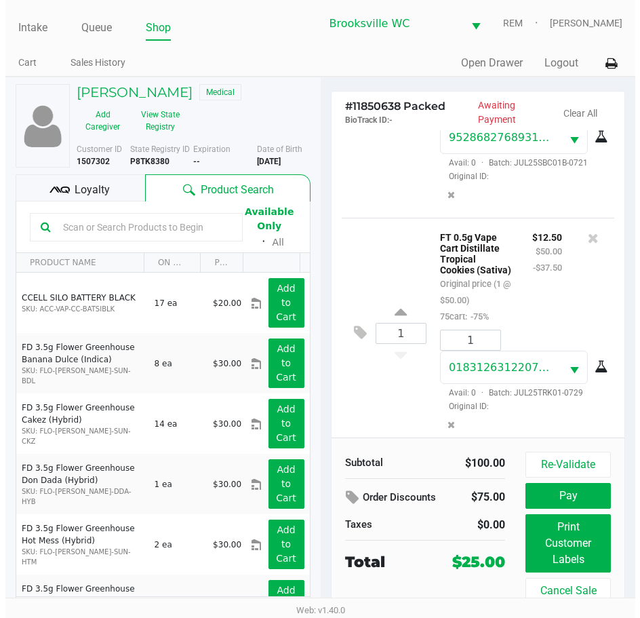
scroll to position [193, 0]
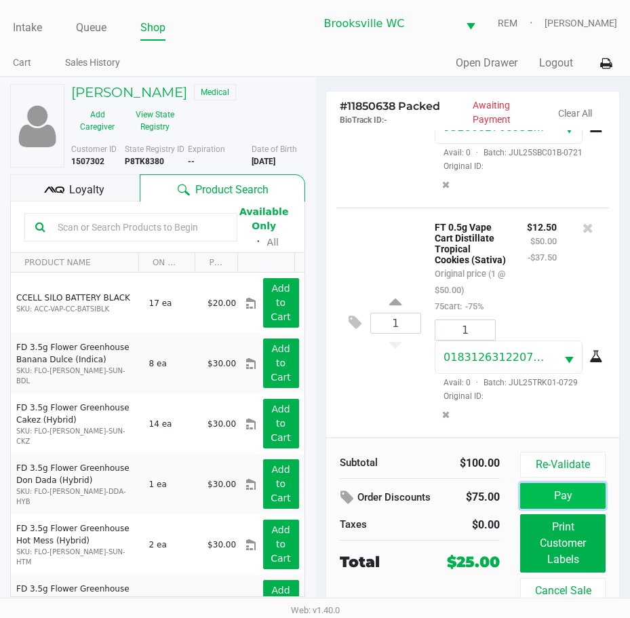
click at [570, 493] on button "Pay" at bounding box center [562, 496] width 85 height 26
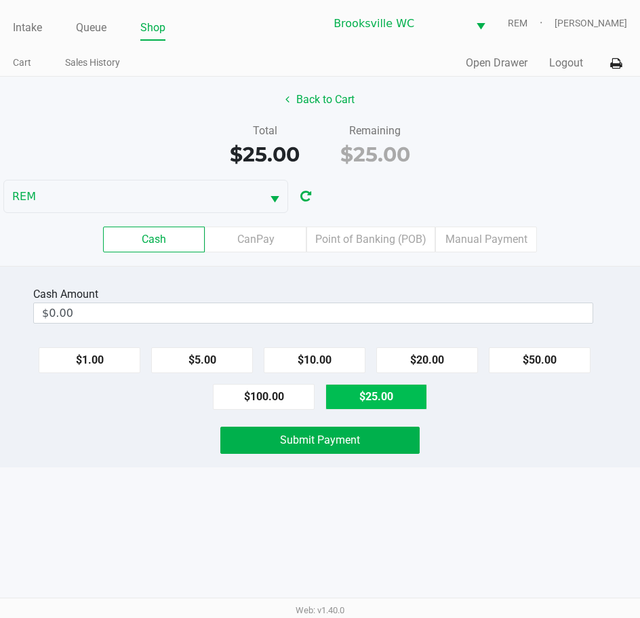
click at [351, 392] on button "$25.00" at bounding box center [376, 397] width 102 height 26
type input "$25.00"
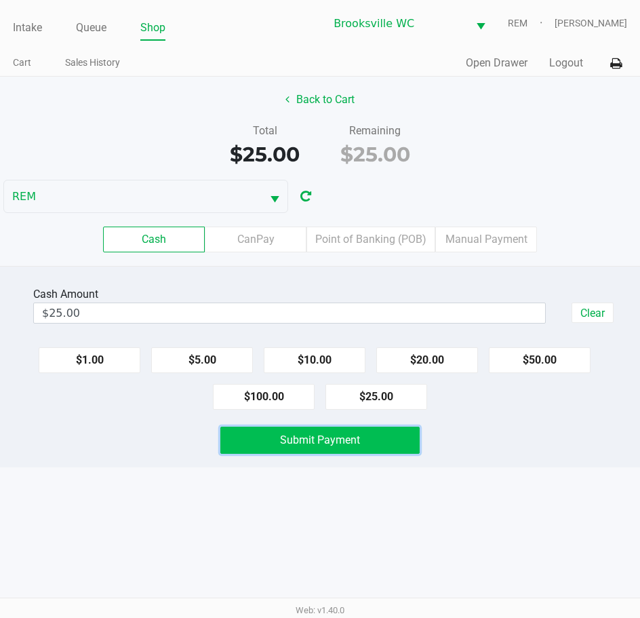
click at [355, 437] on span "Submit Payment" at bounding box center [320, 439] width 80 height 13
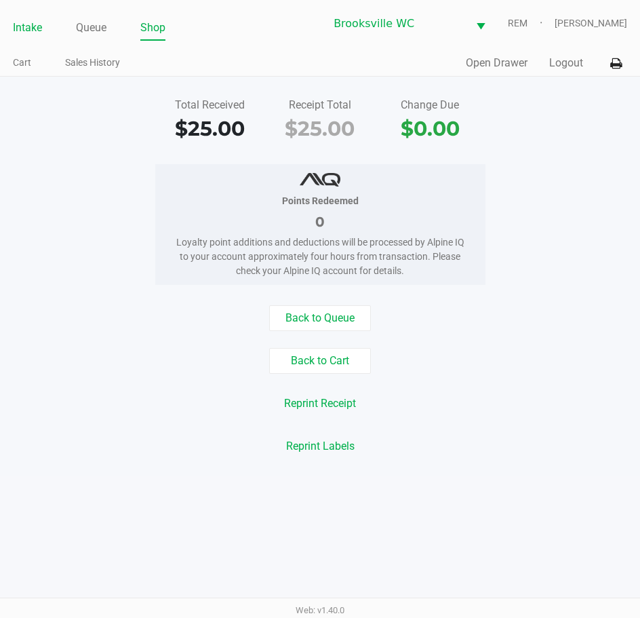
click at [26, 24] on link "Intake" at bounding box center [27, 27] width 29 height 19
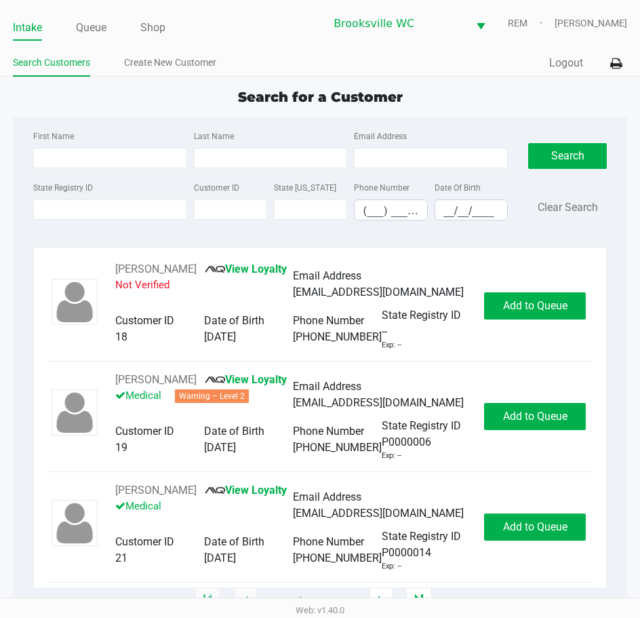
click at [301, 118] on div "First Name Last Name Email Address State Registry ID Customer ID State ID Phone…" at bounding box center [320, 179] width 594 height 124
click at [102, 214] on input "State Registry ID" at bounding box center [110, 209] width 154 height 20
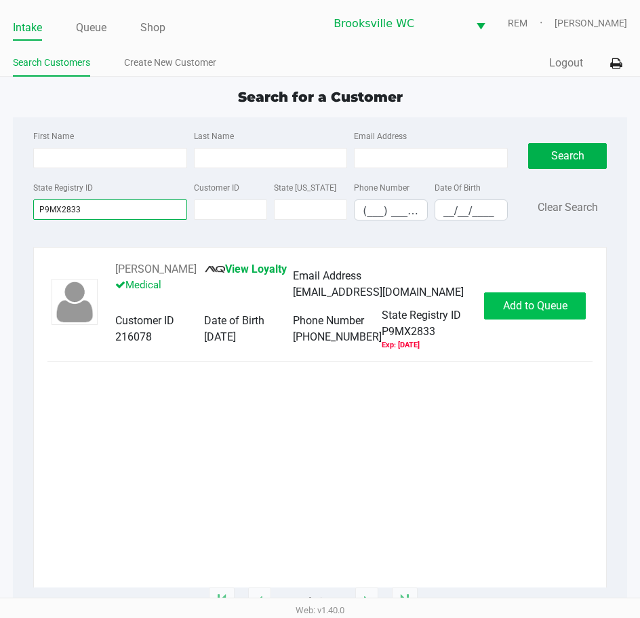
type input "P9MX2833"
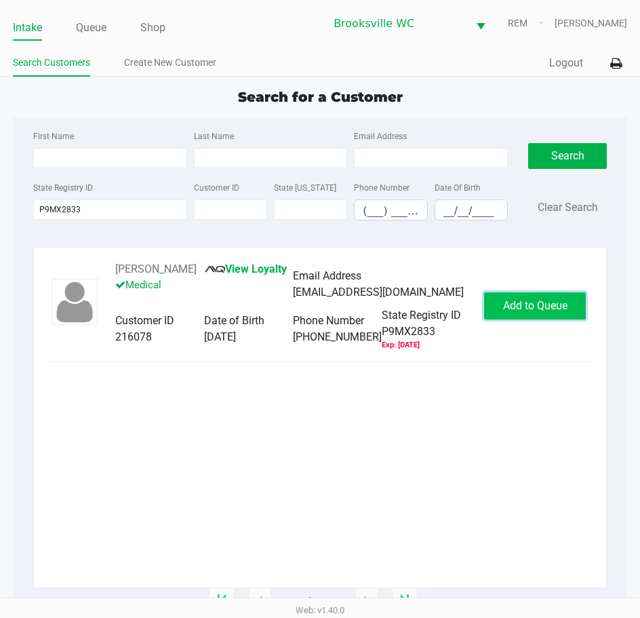
click at [534, 309] on span "Add to Queue" at bounding box center [535, 305] width 64 height 13
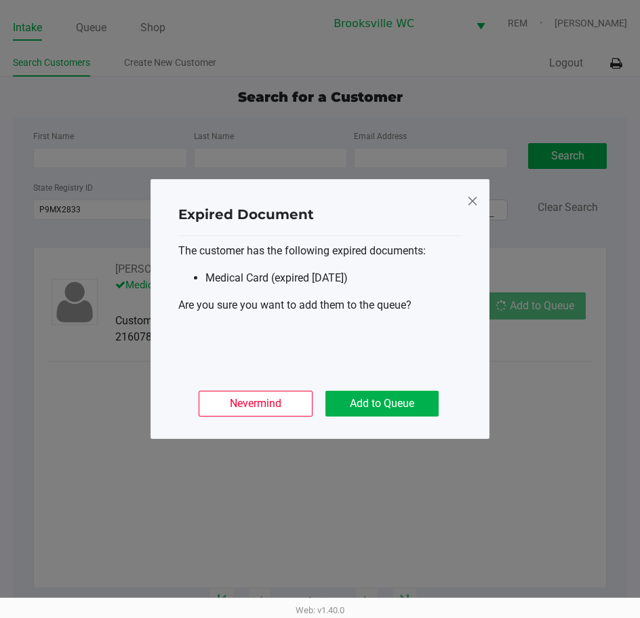
click at [425, 422] on div "Nevermind Add to Queue" at bounding box center [319, 398] width 283 height 53
click at [429, 401] on button "Add to Queue" at bounding box center [381, 404] width 113 height 26
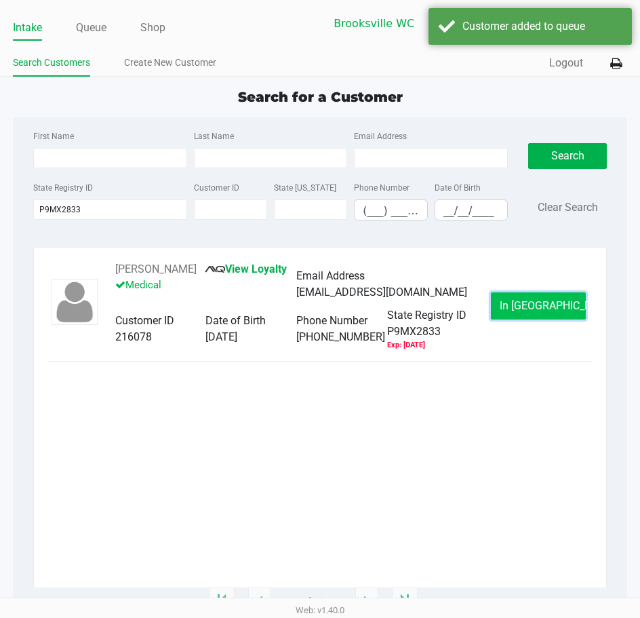
click at [519, 300] on span "In Queue" at bounding box center [557, 305] width 114 height 13
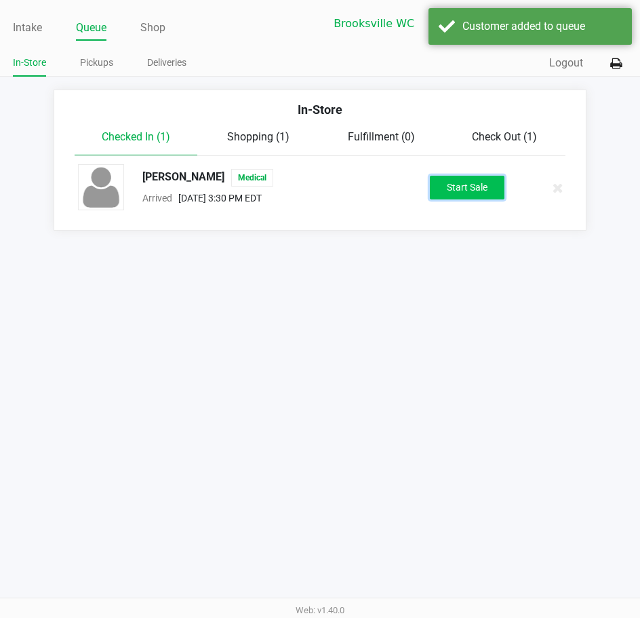
click at [469, 183] on button "Start Sale" at bounding box center [467, 188] width 75 height 24
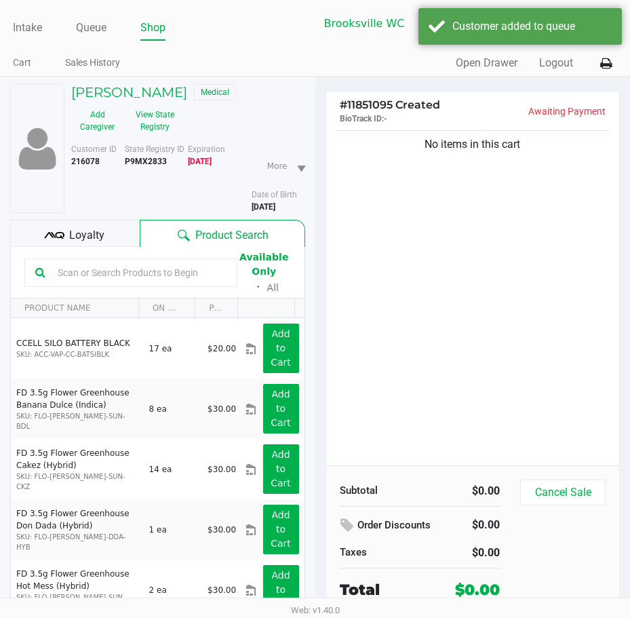
click at [406, 311] on div "No items in this cart" at bounding box center [473, 296] width 294 height 338
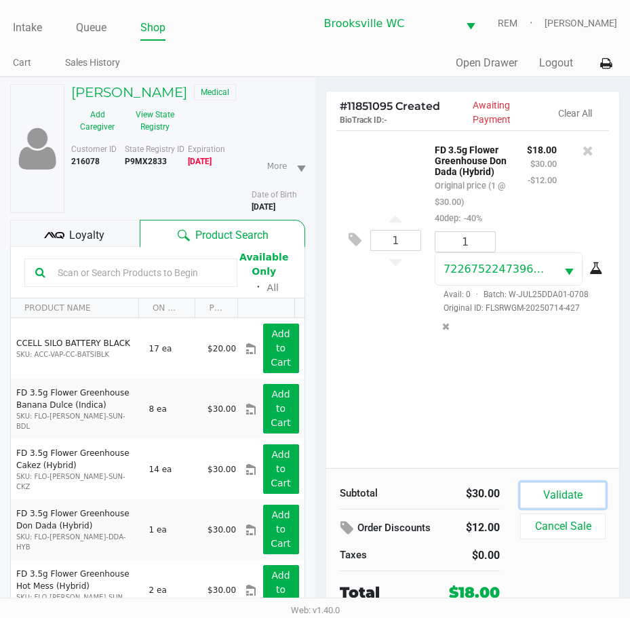
click at [554, 490] on button "Validate" at bounding box center [562, 495] width 85 height 26
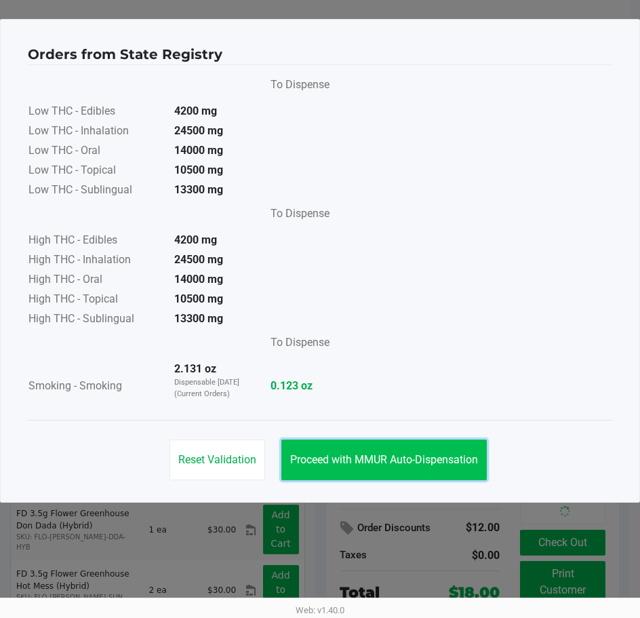
click at [357, 461] on span "Proceed with MMUR Auto-Dispensation" at bounding box center [384, 459] width 188 height 13
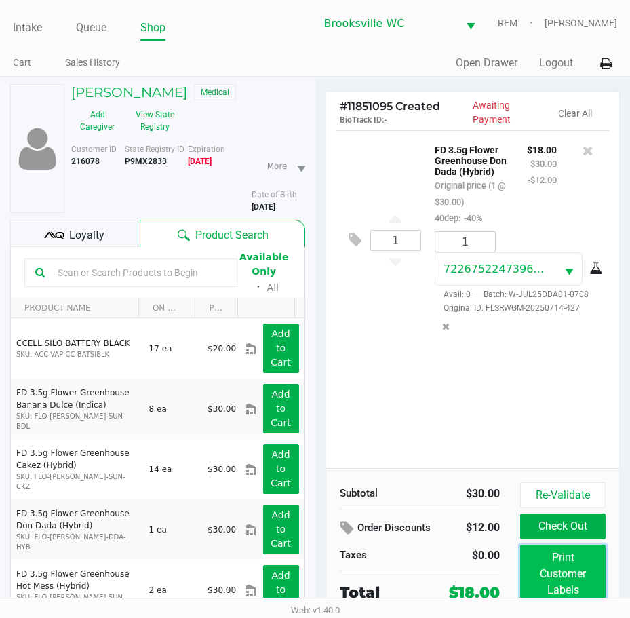
click at [604, 589] on button "Print Customer Labels" at bounding box center [562, 574] width 85 height 58
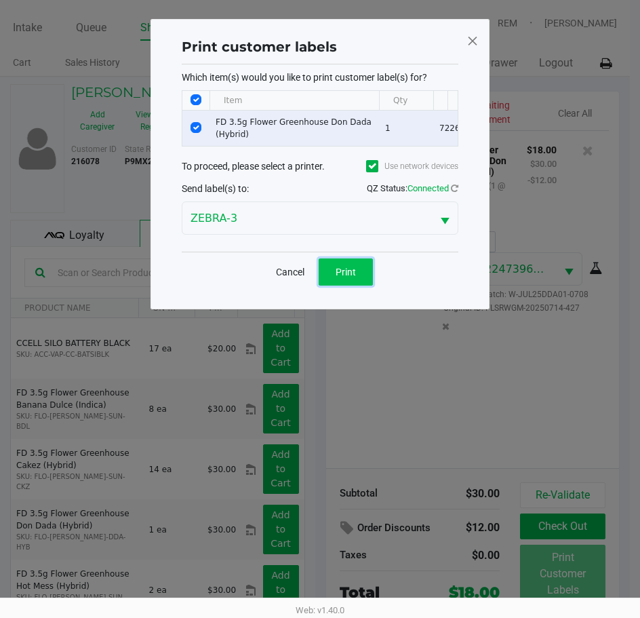
click at [345, 273] on button "Print" at bounding box center [346, 271] width 54 height 27
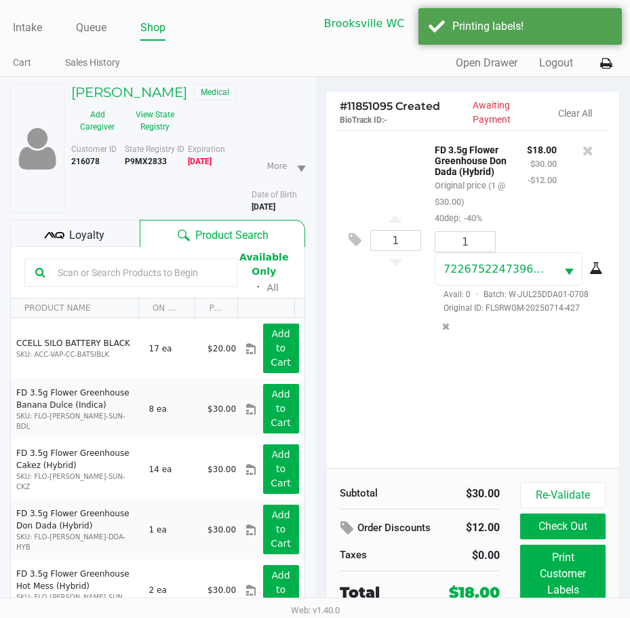
click at [84, 241] on span "Loyalty" at bounding box center [86, 235] width 35 height 16
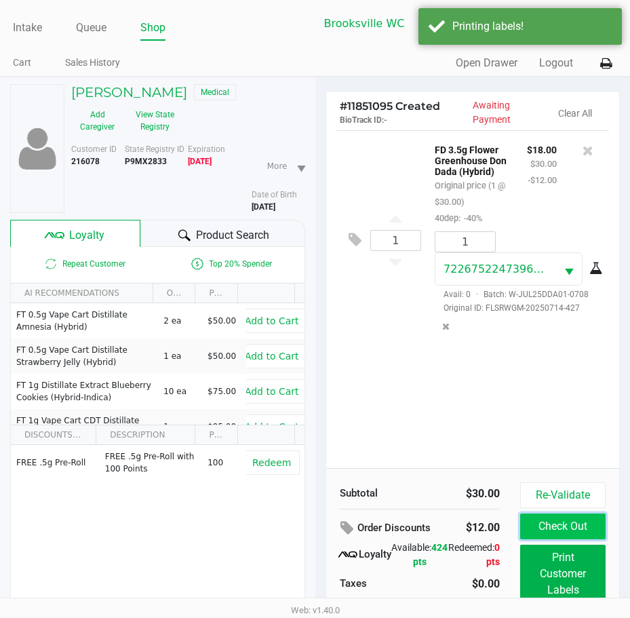
click at [566, 527] on button "Check Out" at bounding box center [562, 526] width 85 height 26
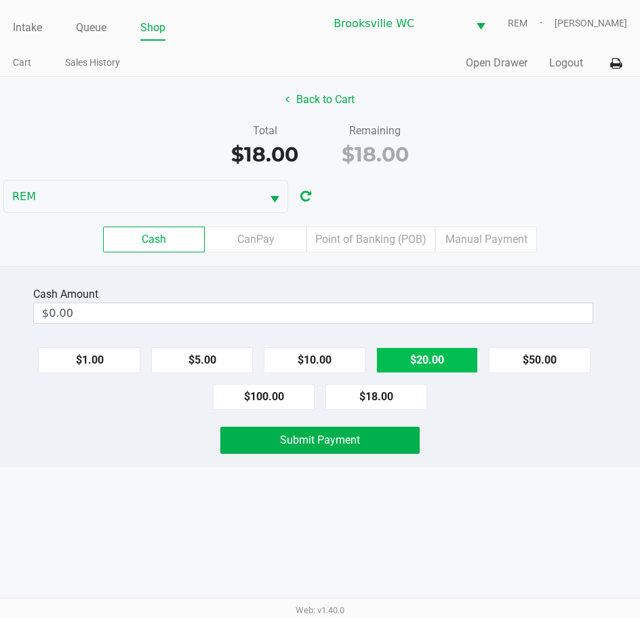
click at [405, 364] on button "$20.00" at bounding box center [427, 360] width 102 height 26
type input "$20.00"
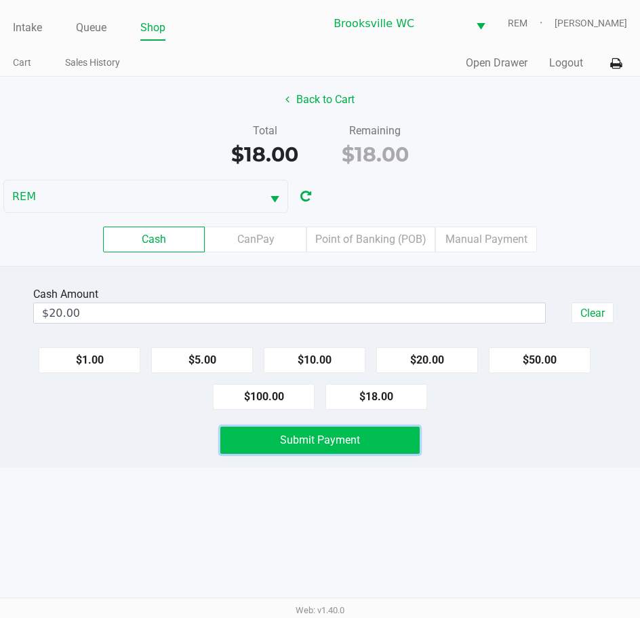
click at [347, 435] on span "Submit Payment" at bounding box center [320, 439] width 80 height 13
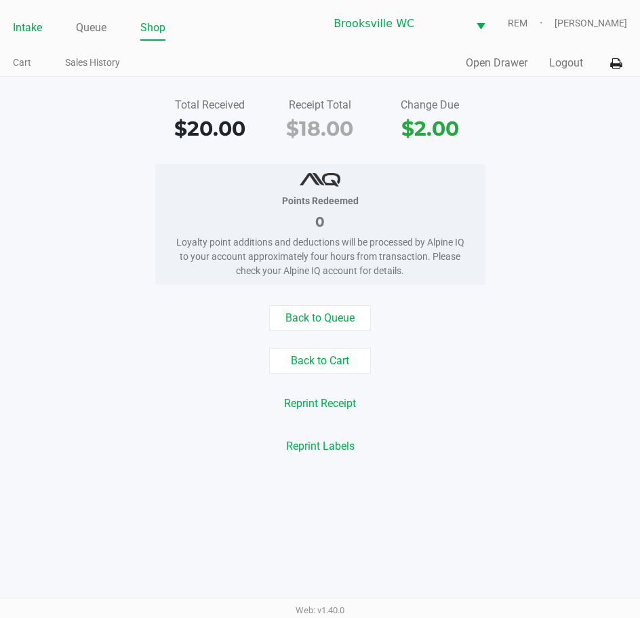
click at [35, 33] on link "Intake" at bounding box center [27, 27] width 29 height 19
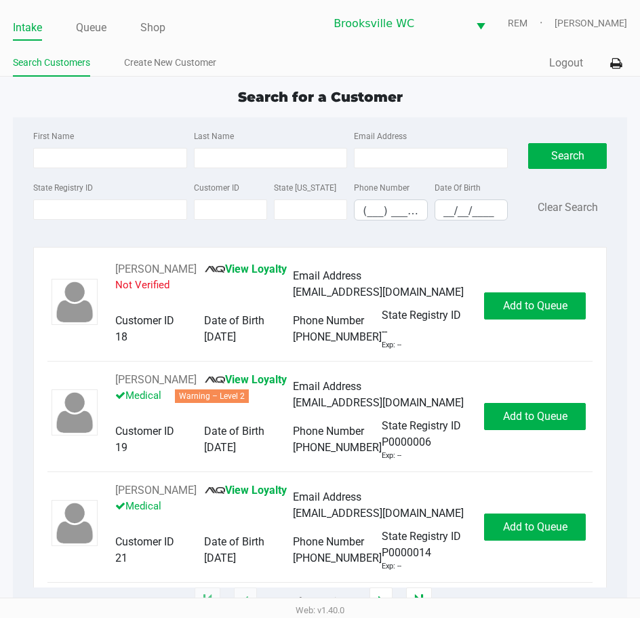
click at [617, 232] on div "First Name Last Name Email Address State Registry ID Customer ID State ID Phone…" at bounding box center [320, 179] width 594 height 124
click at [546, 97] on div "Search for a Customer" at bounding box center [320, 97] width 635 height 20
click at [503, 81] on app-point-of-sale "Intake Queue Shop Brooksville WC REM Daniel Lyttle Search Customers Create New …" at bounding box center [320, 300] width 640 height 601
click at [361, 55] on div "Quick Sale Logout" at bounding box center [473, 63] width 307 height 25
click at [85, 24] on link "Queue" at bounding box center [91, 27] width 31 height 19
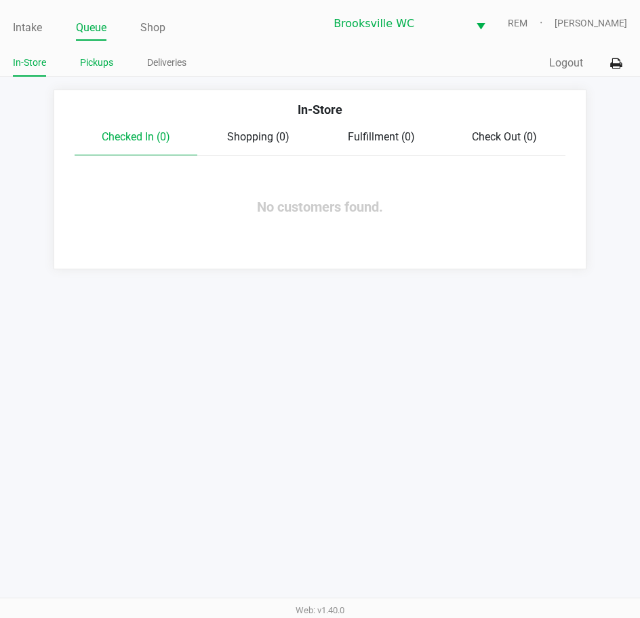
click at [102, 66] on link "Pickups" at bounding box center [96, 62] width 33 height 17
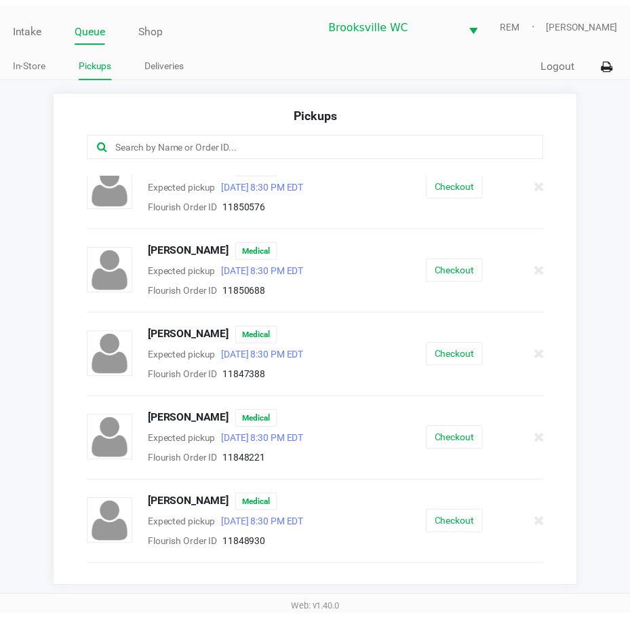
scroll to position [1492, 0]
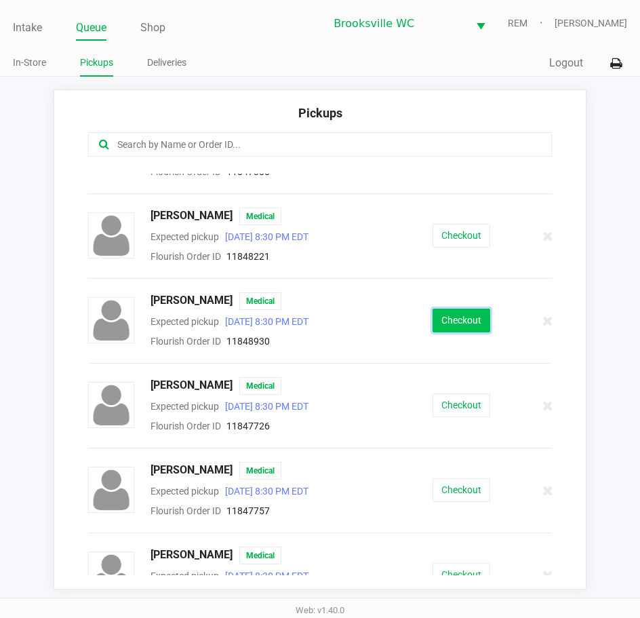
click at [480, 313] on button "Checkout" at bounding box center [462, 321] width 58 height 24
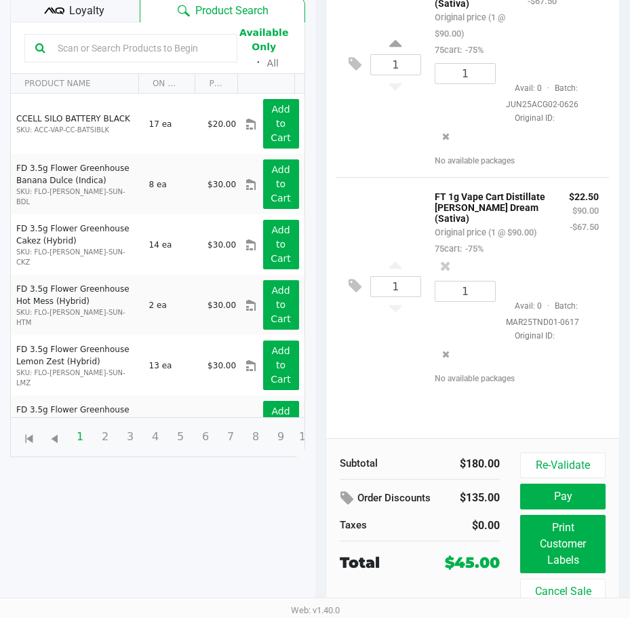
scroll to position [180, 0]
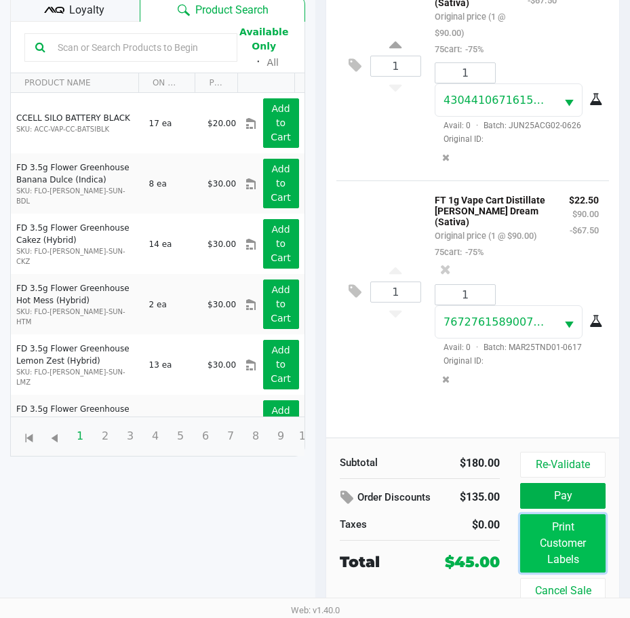
click at [572, 537] on button "Print Customer Labels" at bounding box center [562, 543] width 85 height 58
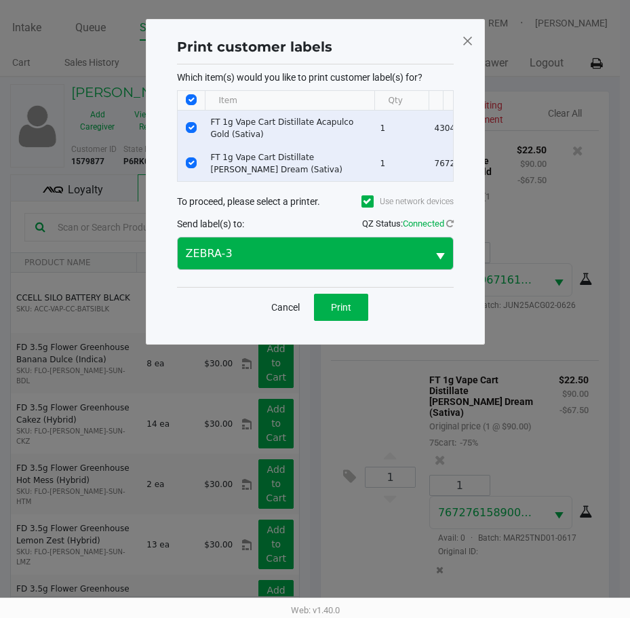
scroll to position [0, 0]
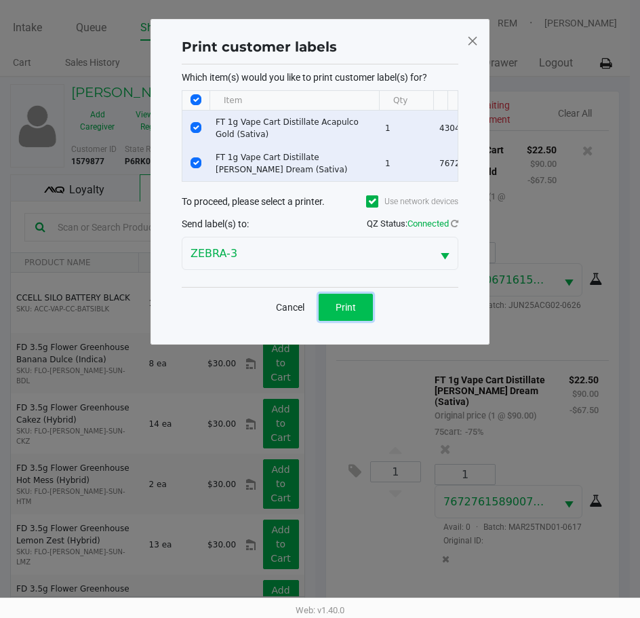
click at [357, 321] on button "Print" at bounding box center [346, 307] width 54 height 27
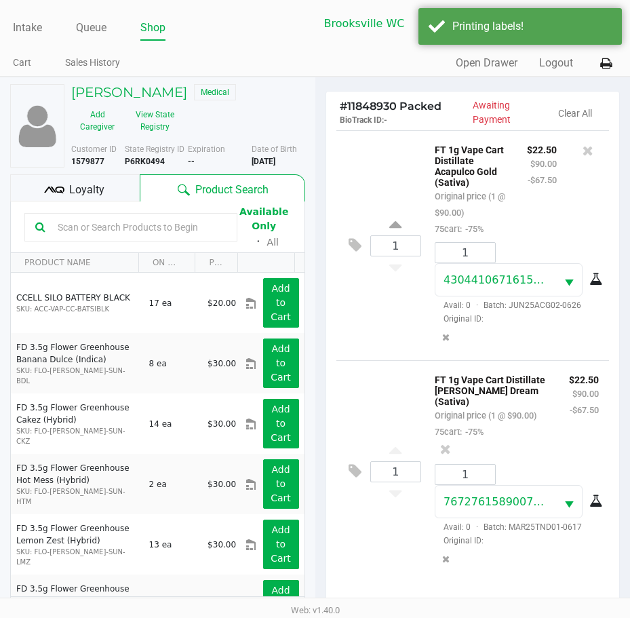
drag, startPoint x: 107, startPoint y: 181, endPoint x: 112, endPoint y: 190, distance: 10.0
click at [108, 182] on div "Loyalty" at bounding box center [75, 187] width 130 height 27
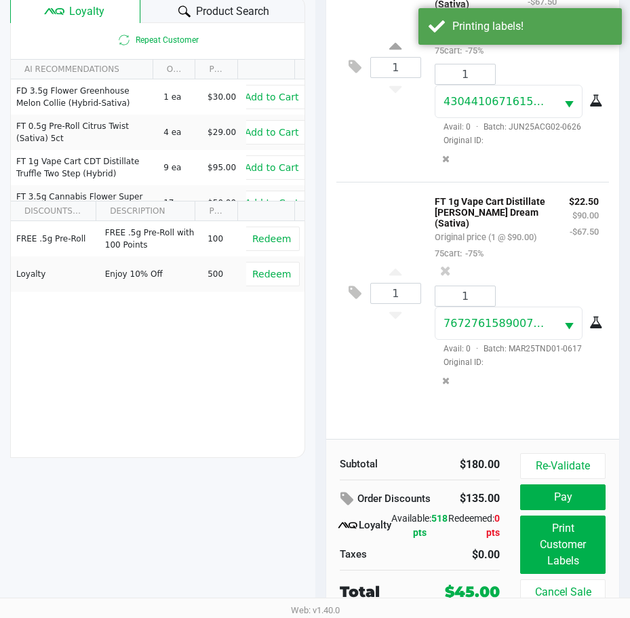
scroll to position [180, 0]
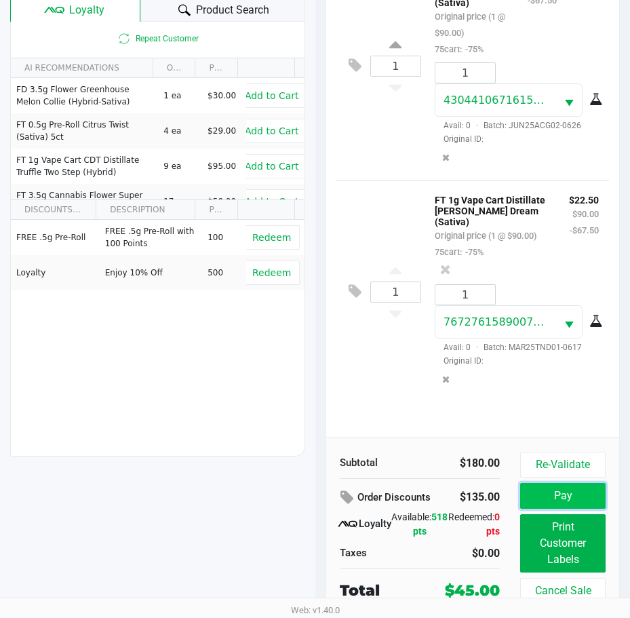
click at [566, 505] on button "Pay" at bounding box center [562, 496] width 85 height 26
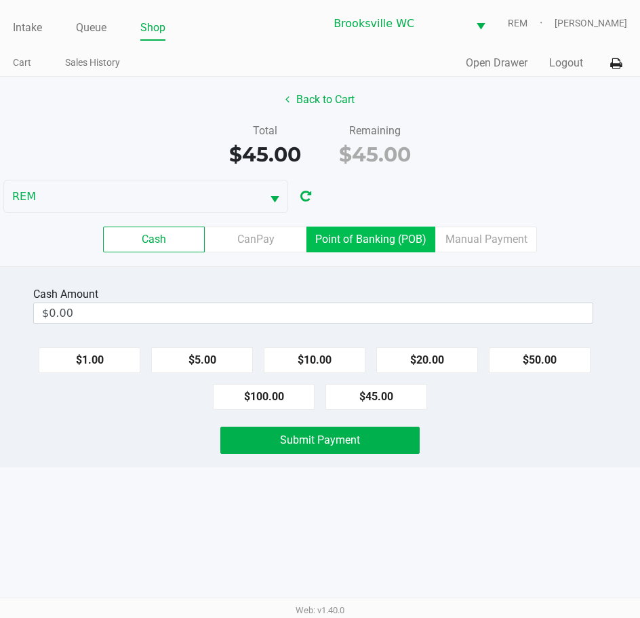
click at [364, 242] on label "Point of Banking (POB)" at bounding box center [370, 239] width 129 height 26
click at [0, 0] on 7 "Point of Banking (POB)" at bounding box center [0, 0] width 0 height 0
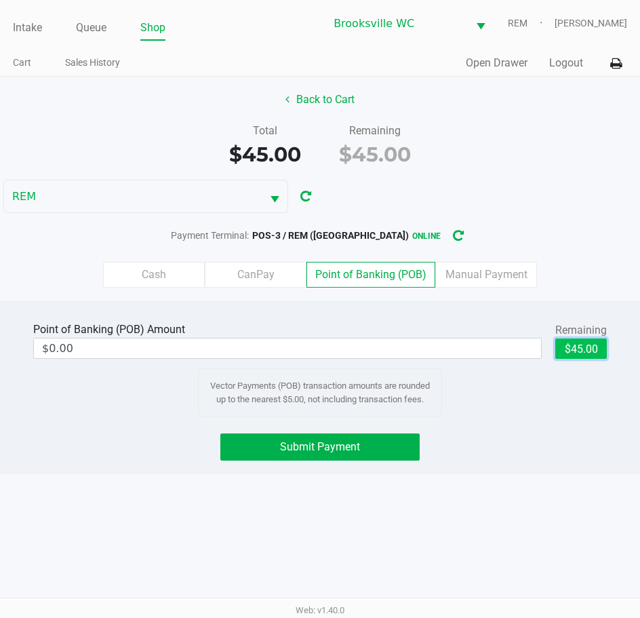
click at [573, 343] on button "$45.00" at bounding box center [581, 348] width 52 height 20
type input "$45.00"
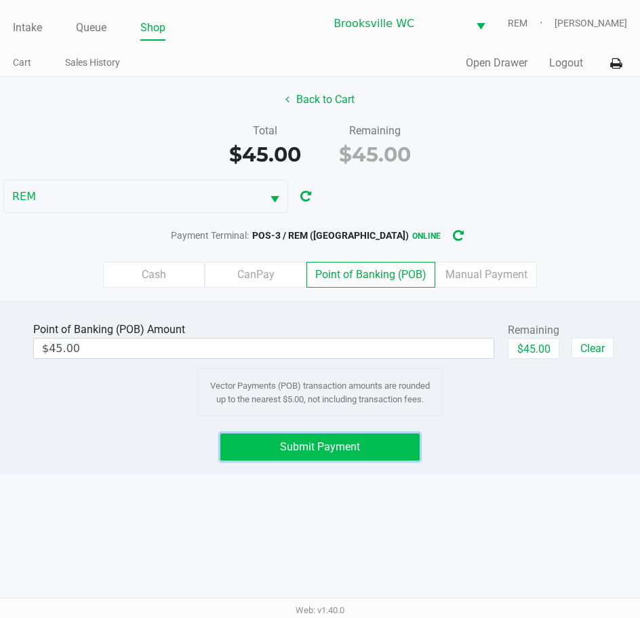
click at [385, 449] on button "Submit Payment" at bounding box center [320, 446] width 200 height 27
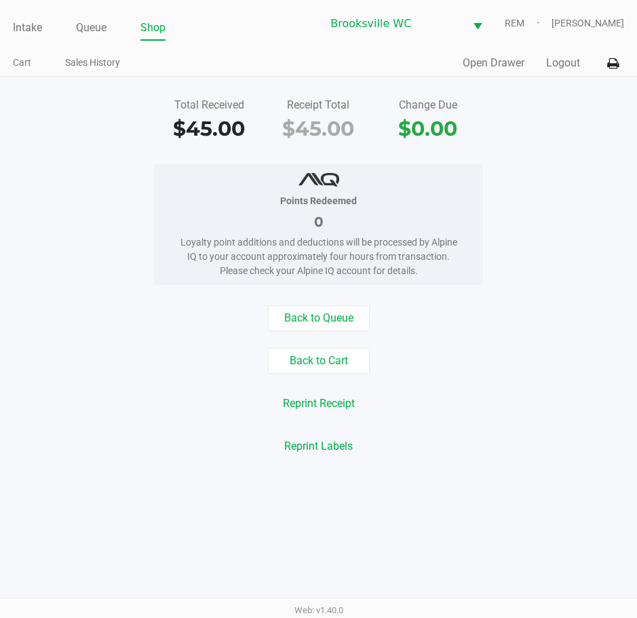
click at [43, 30] on ul "Intake Queue Shop" at bounding box center [166, 28] width 306 height 23
click at [38, 31] on link "Intake" at bounding box center [27, 27] width 29 height 19
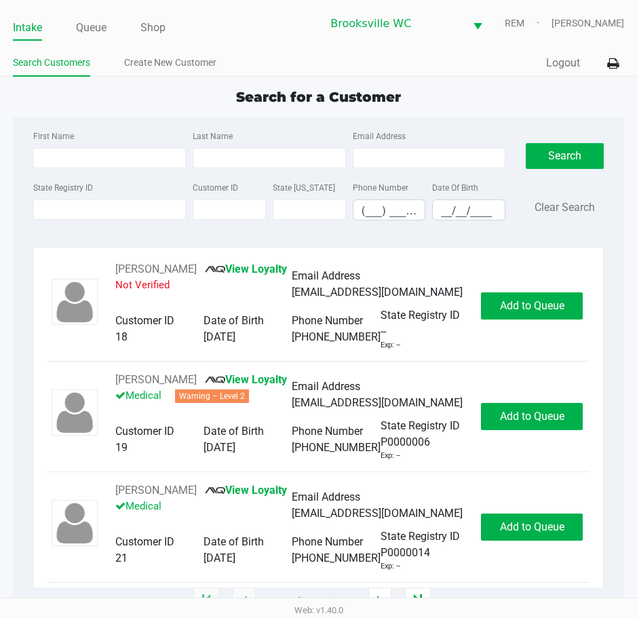
click at [178, 93] on div "Search for a Customer" at bounding box center [318, 97] width 631 height 20
click at [109, 202] on input "State Registry ID" at bounding box center [109, 209] width 153 height 20
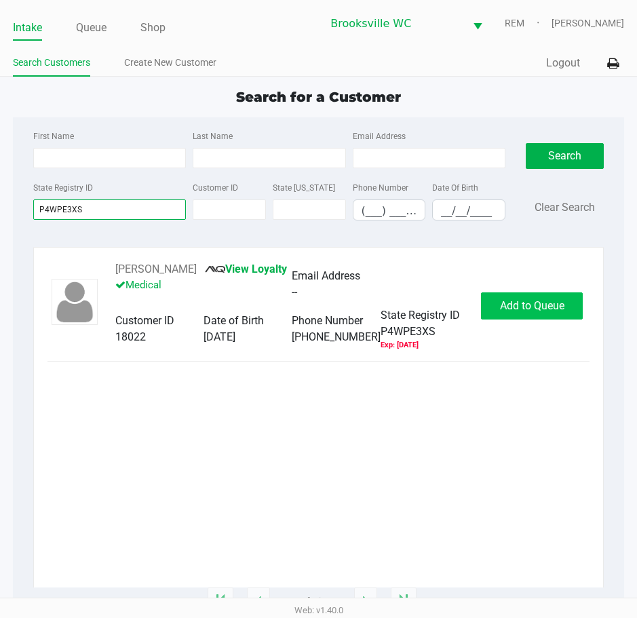
type input "P4WPE3XS"
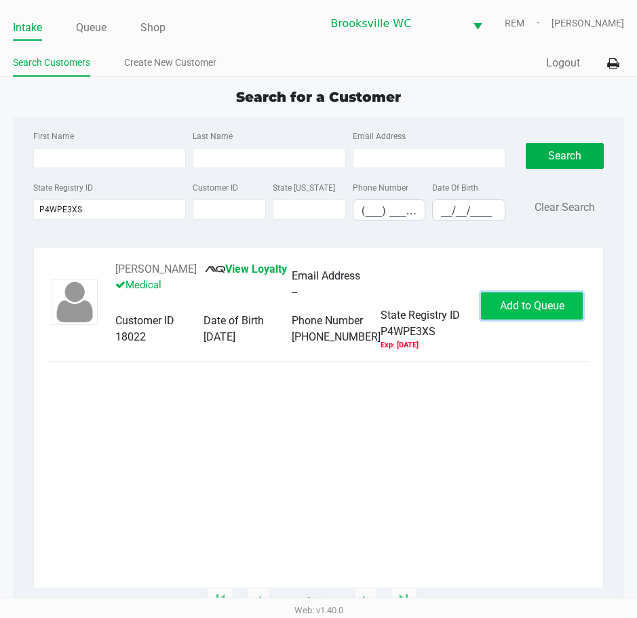
click at [569, 314] on button "Add to Queue" at bounding box center [532, 305] width 102 height 27
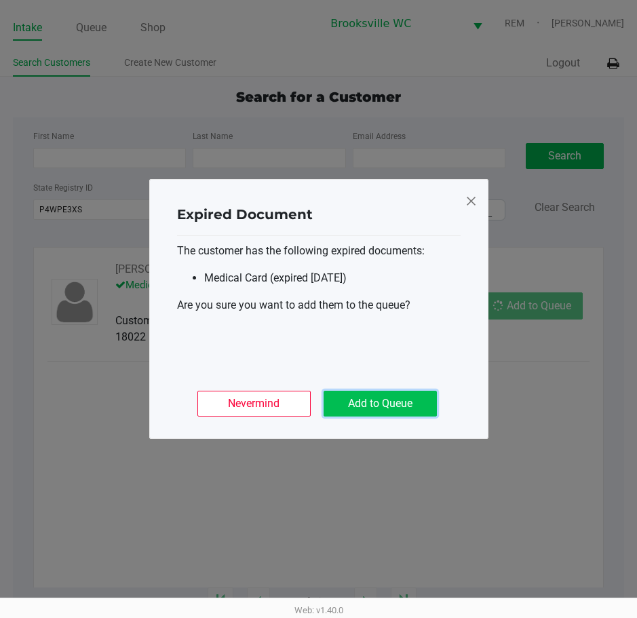
click at [406, 414] on button "Add to Queue" at bounding box center [379, 404] width 113 height 26
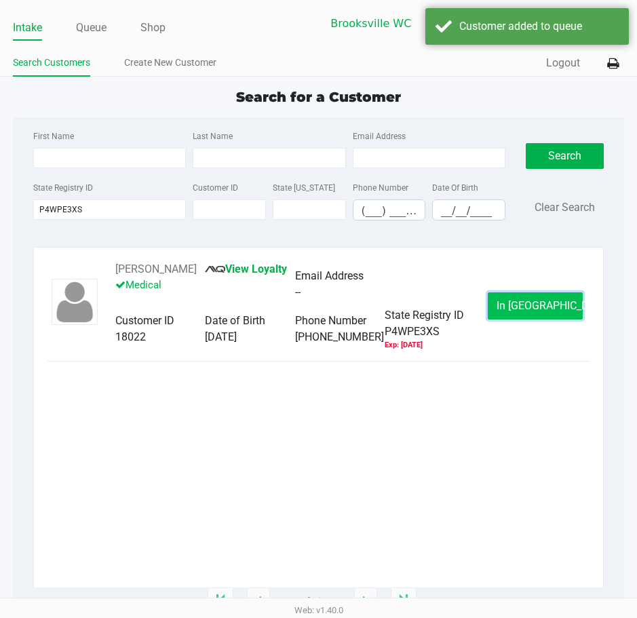
click at [568, 300] on button "In Queue" at bounding box center [535, 305] width 95 height 27
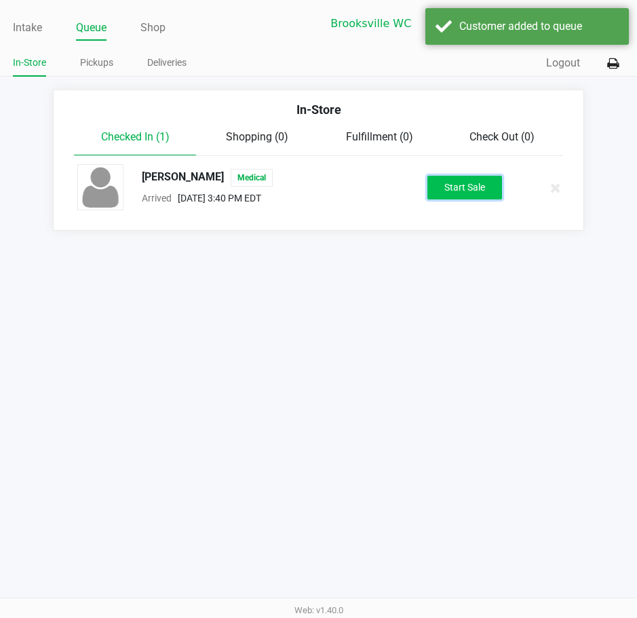
click at [434, 182] on button "Start Sale" at bounding box center [464, 188] width 75 height 24
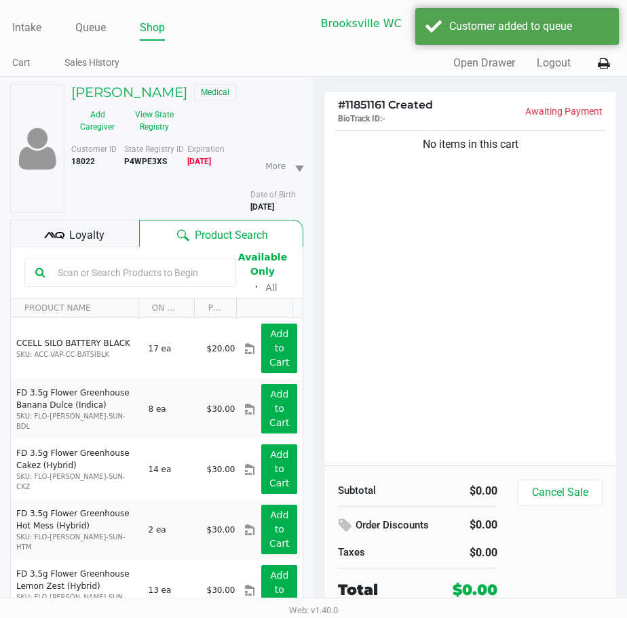
click at [85, 224] on div "Loyalty" at bounding box center [74, 233] width 129 height 27
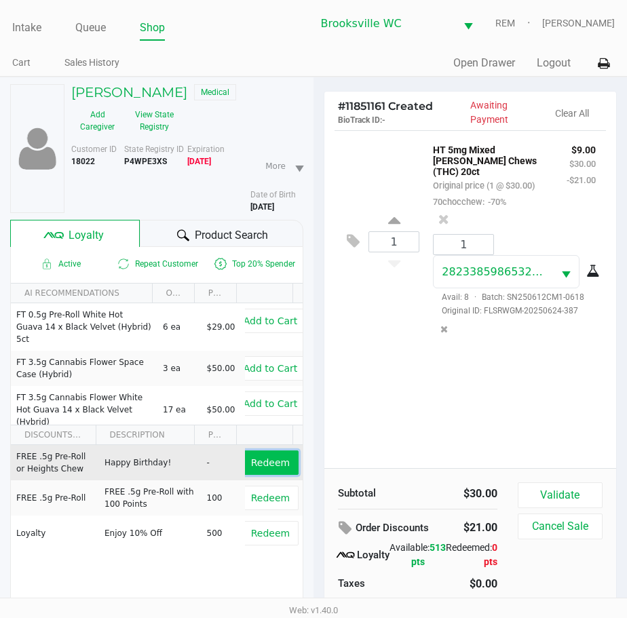
click at [266, 465] on span "Redeem" at bounding box center [270, 462] width 39 height 11
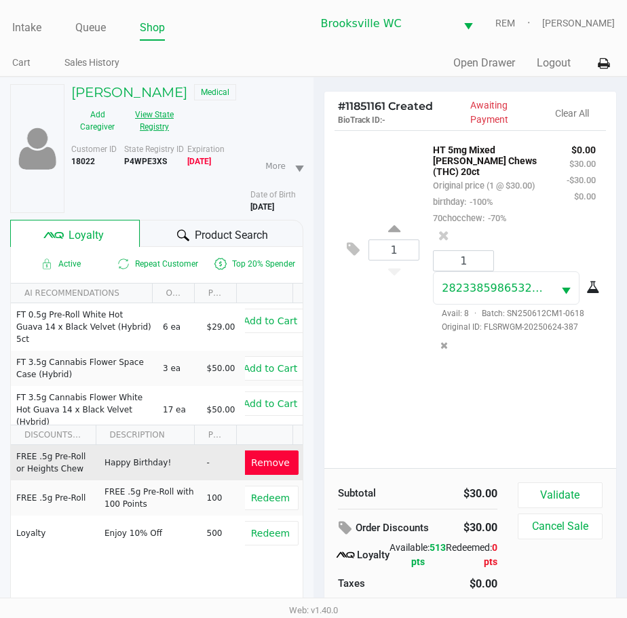
click at [164, 119] on button "View State Registry" at bounding box center [150, 121] width 54 height 34
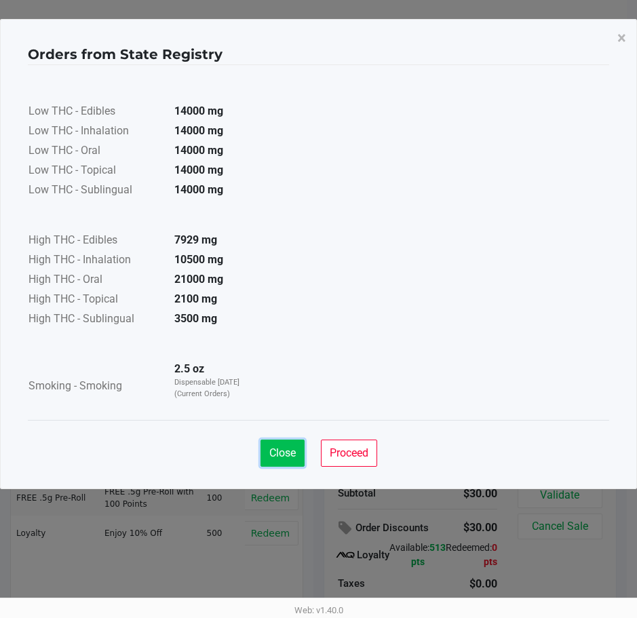
click at [286, 456] on span "Close" at bounding box center [282, 452] width 26 height 13
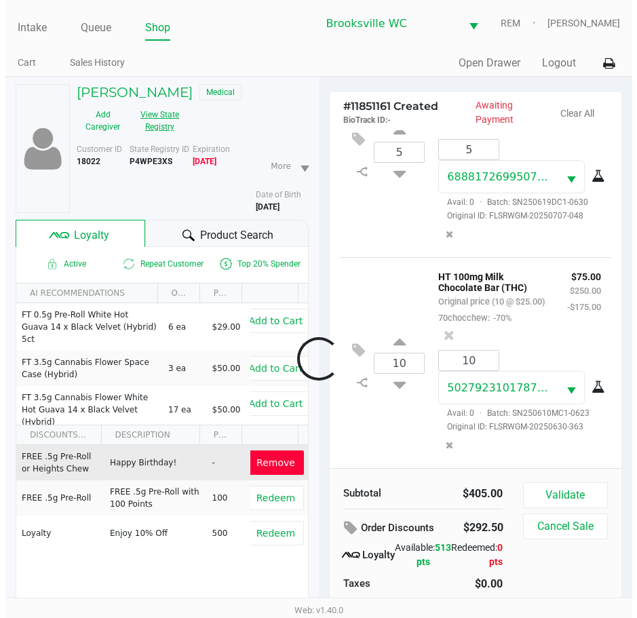
scroll to position [441, 0]
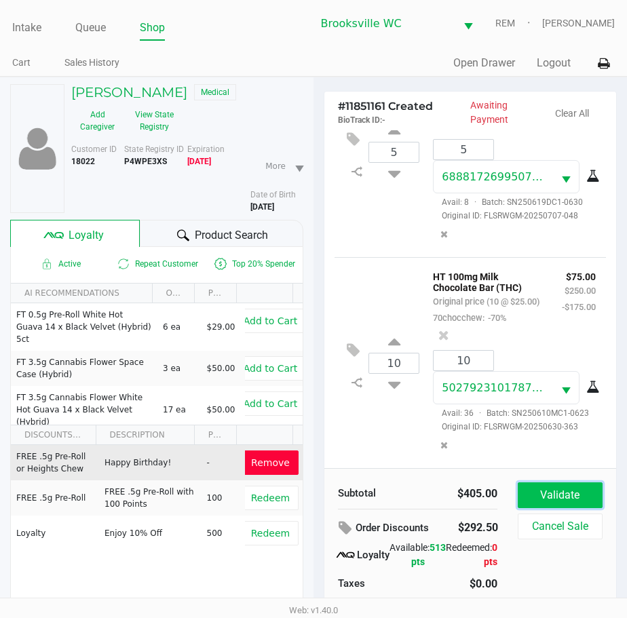
click at [537, 499] on button "Validate" at bounding box center [559, 495] width 85 height 26
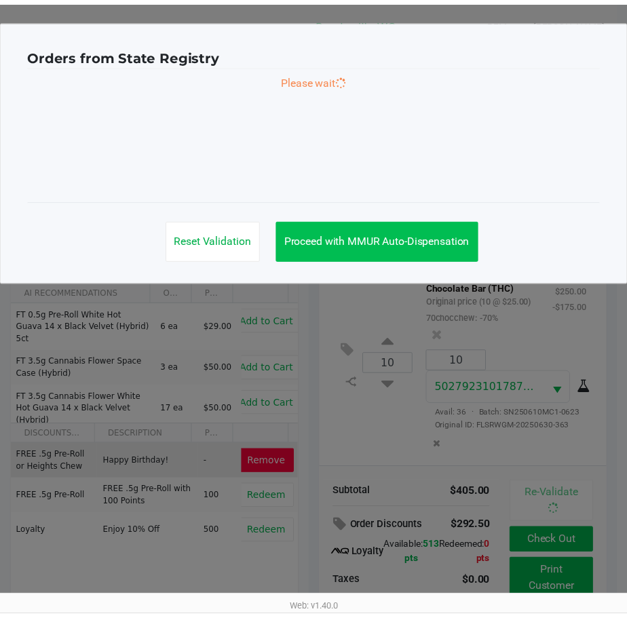
scroll to position [458, 0]
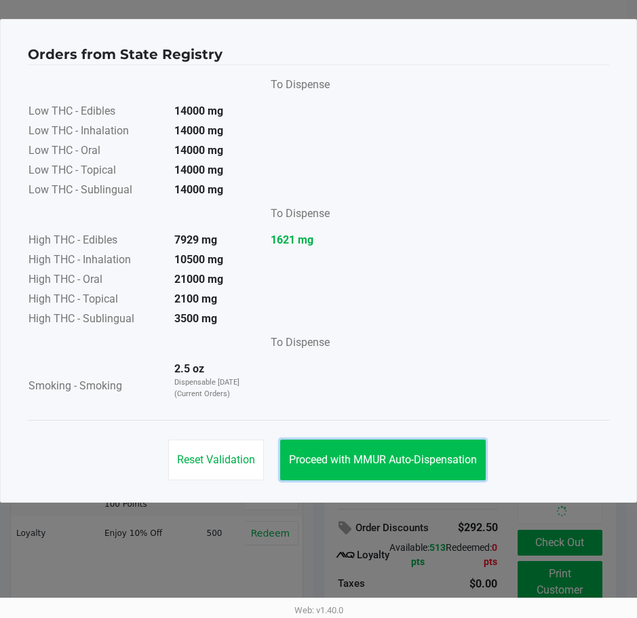
click at [378, 457] on span "Proceed with MMUR Auto-Dispensation" at bounding box center [383, 459] width 188 height 13
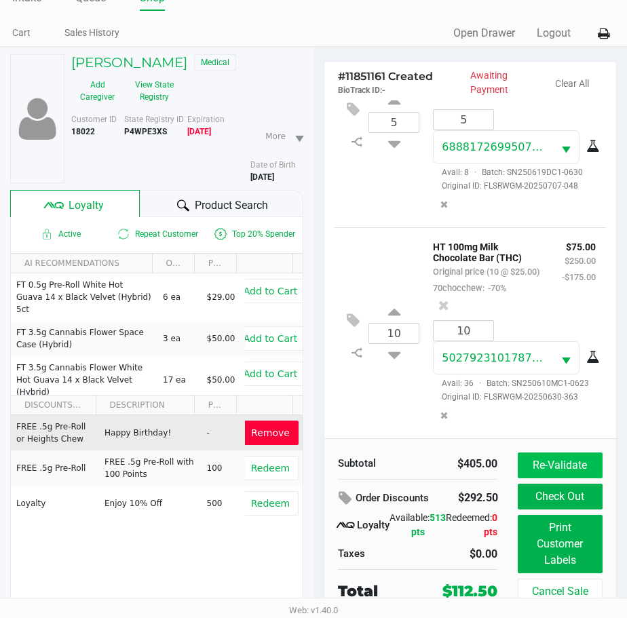
scroll to position [71, 0]
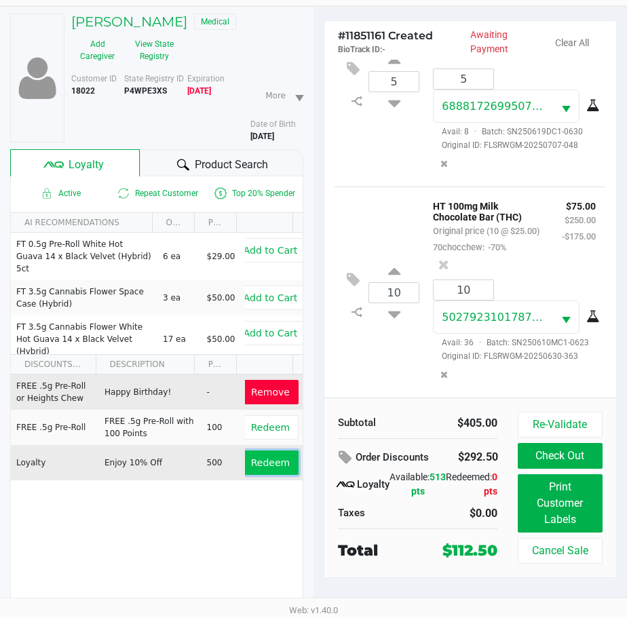
click at [268, 462] on span "Redeem" at bounding box center [270, 462] width 39 height 11
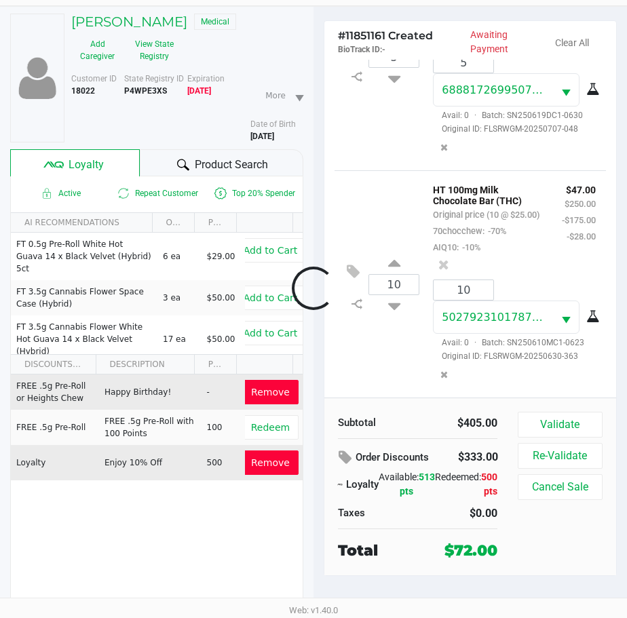
scroll to position [490, 0]
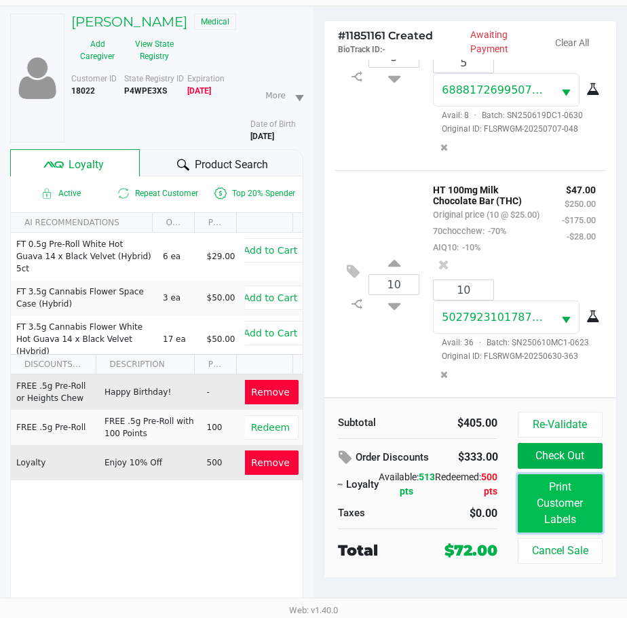
click at [568, 518] on button "Print Customer Labels" at bounding box center [559, 503] width 85 height 58
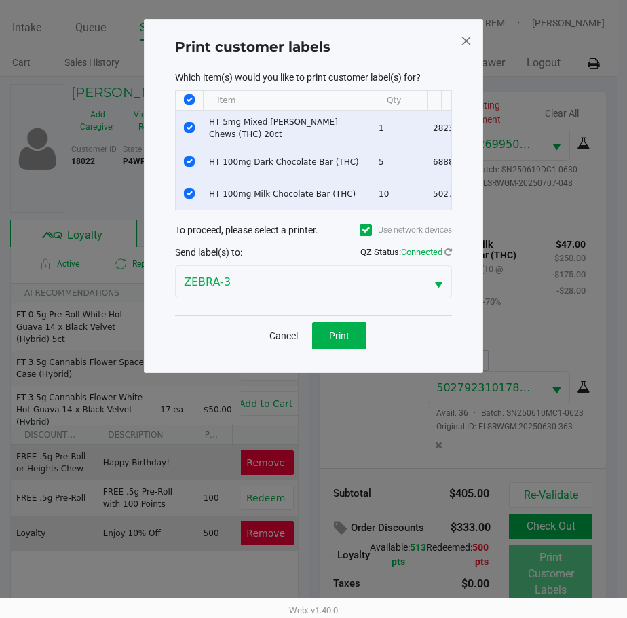
scroll to position [0, 0]
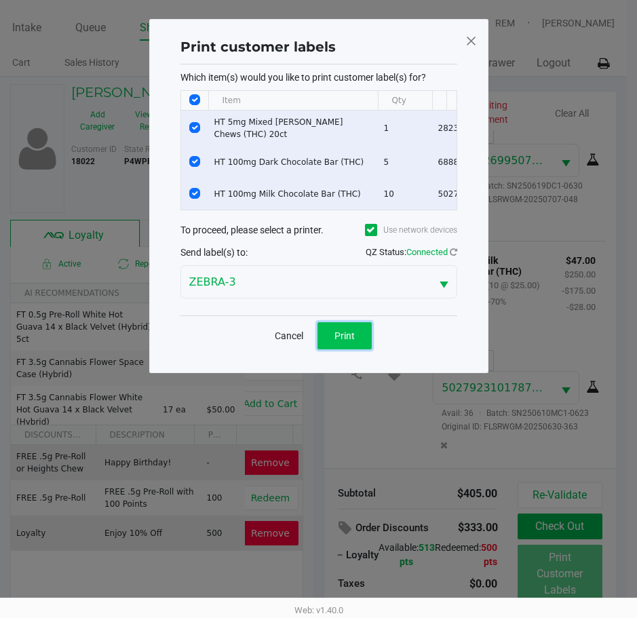
click at [357, 347] on button "Print" at bounding box center [344, 335] width 54 height 27
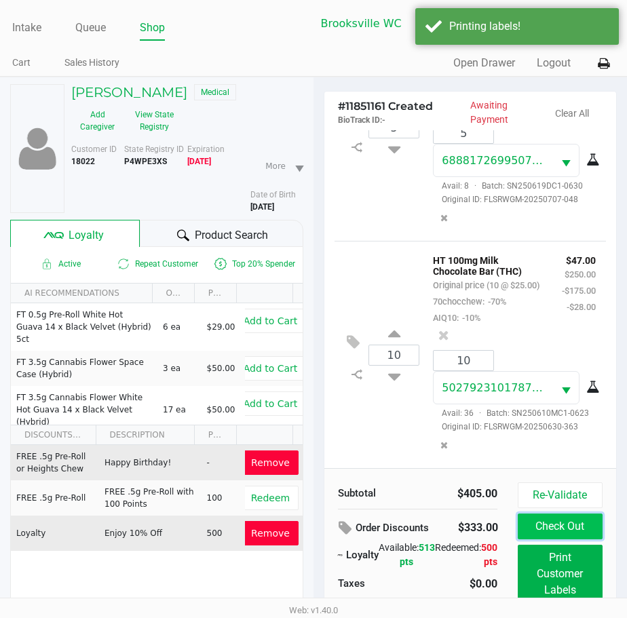
click at [538, 515] on button "Check Out" at bounding box center [559, 526] width 85 height 26
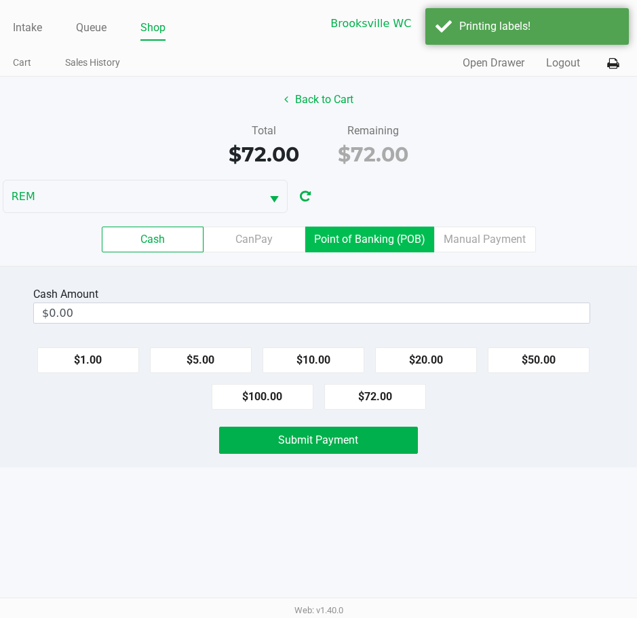
click at [381, 235] on label "Point of Banking (POB)" at bounding box center [369, 239] width 129 height 26
click at [0, 0] on 7 "Point of Banking (POB)" at bounding box center [0, 0] width 0 height 0
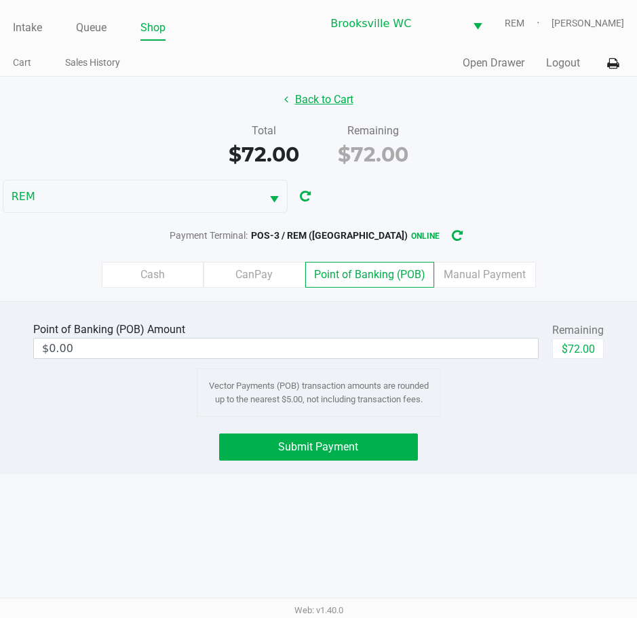
click at [300, 94] on button "Back to Cart" at bounding box center [318, 100] width 87 height 26
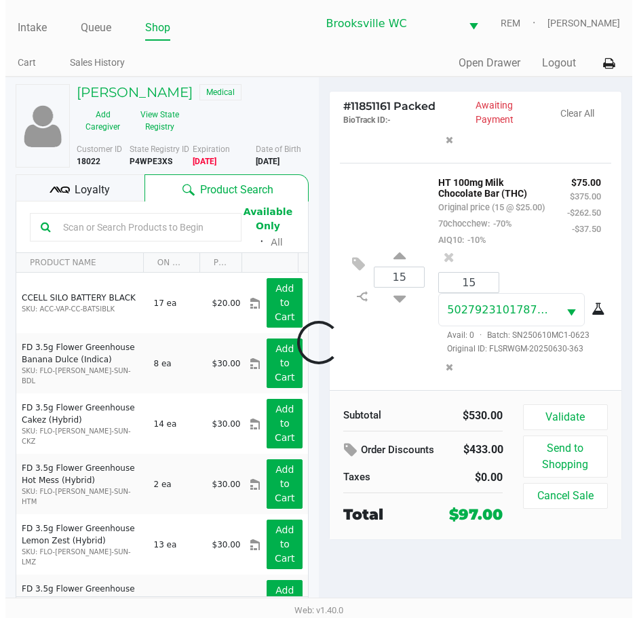
scroll to position [568, 0]
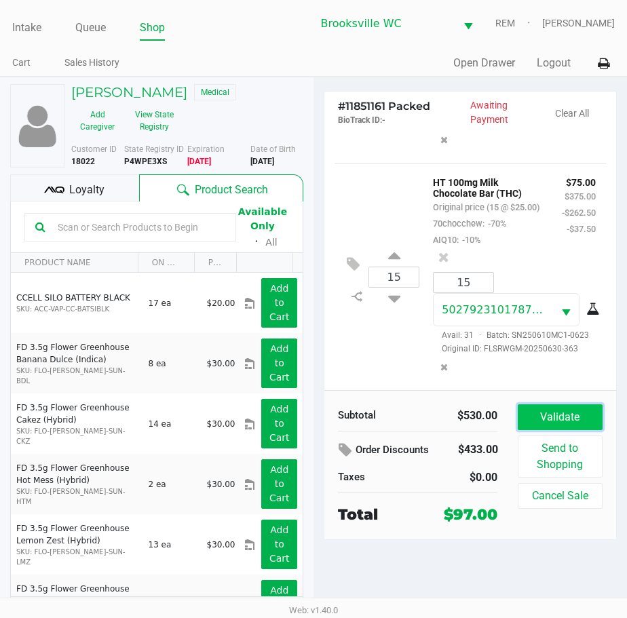
click at [561, 417] on button "Validate" at bounding box center [559, 417] width 85 height 26
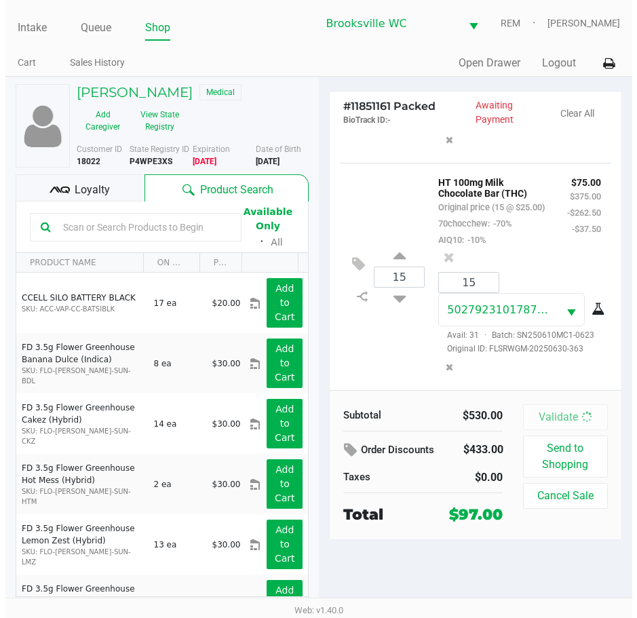
scroll to position [585, 0]
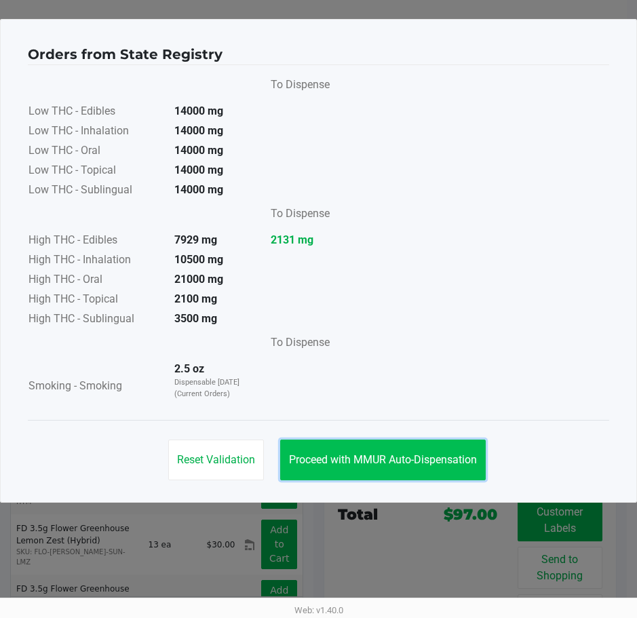
click at [387, 459] on span "Proceed with MMUR Auto-Dispensation" at bounding box center [383, 459] width 188 height 13
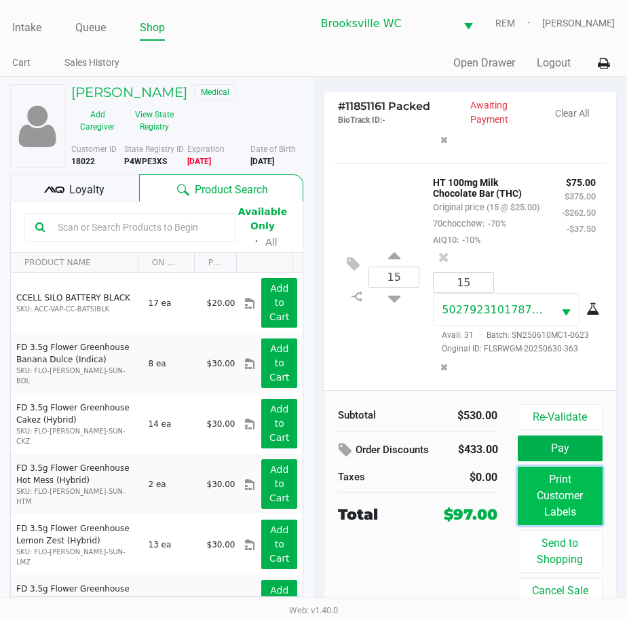
click at [538, 502] on button "Print Customer Labels" at bounding box center [559, 496] width 85 height 58
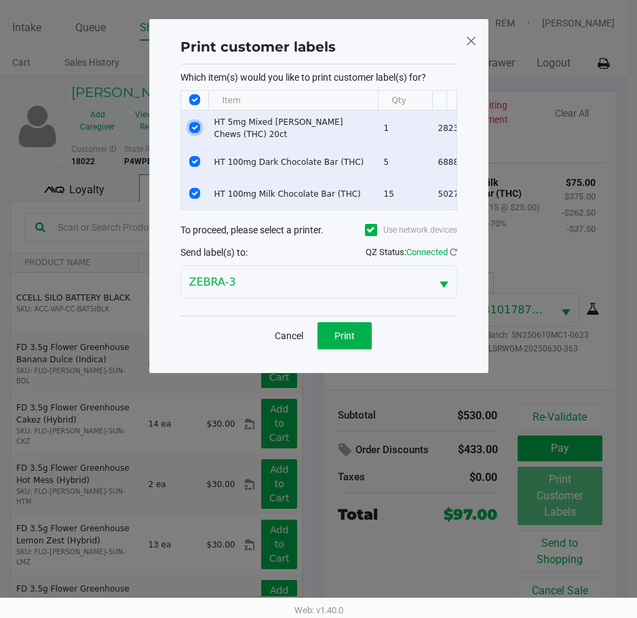
click at [196, 122] on input "Select Row" at bounding box center [194, 127] width 11 height 11
checkbox input "false"
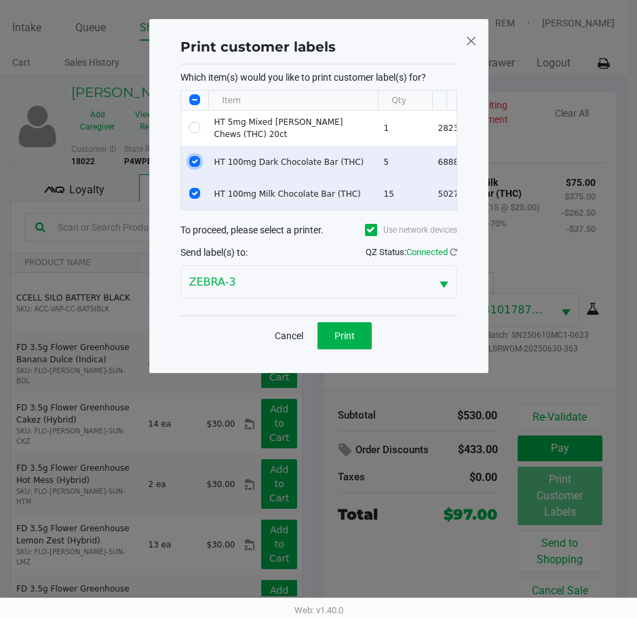
click at [194, 156] on input "Select Row" at bounding box center [194, 161] width 11 height 11
checkbox input "false"
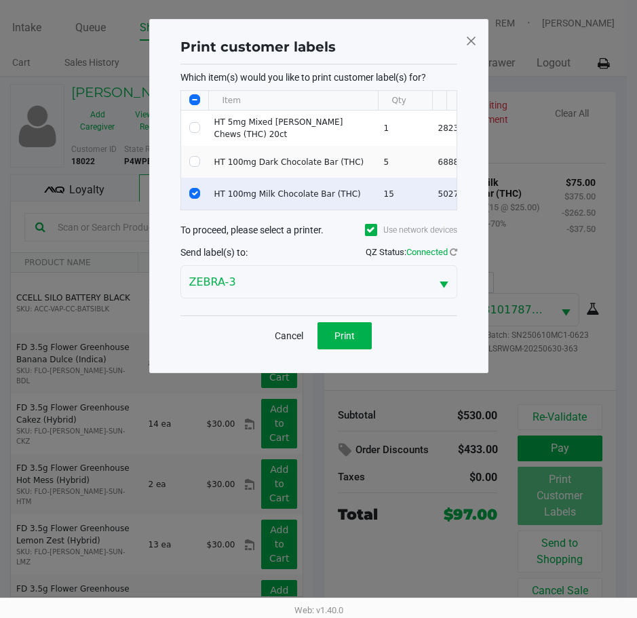
click at [191, 195] on td "Data table" at bounding box center [194, 194] width 27 height 32
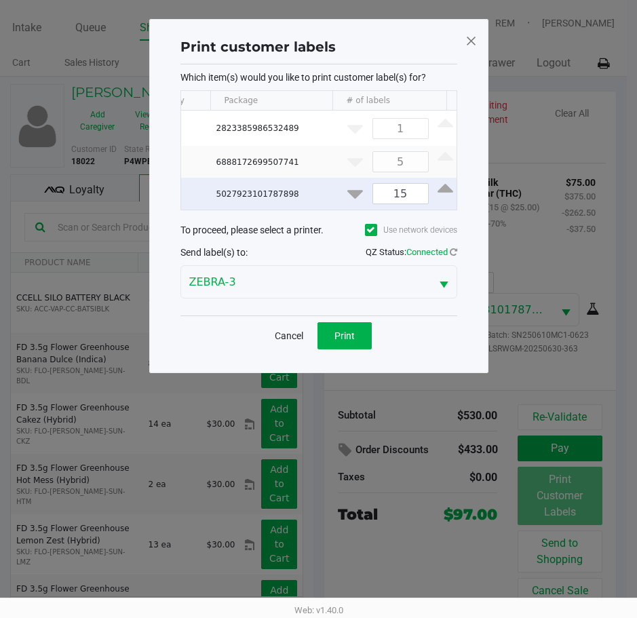
scroll to position [0, 235]
click at [384, 189] on input "15" at bounding box center [388, 194] width 55 height 20
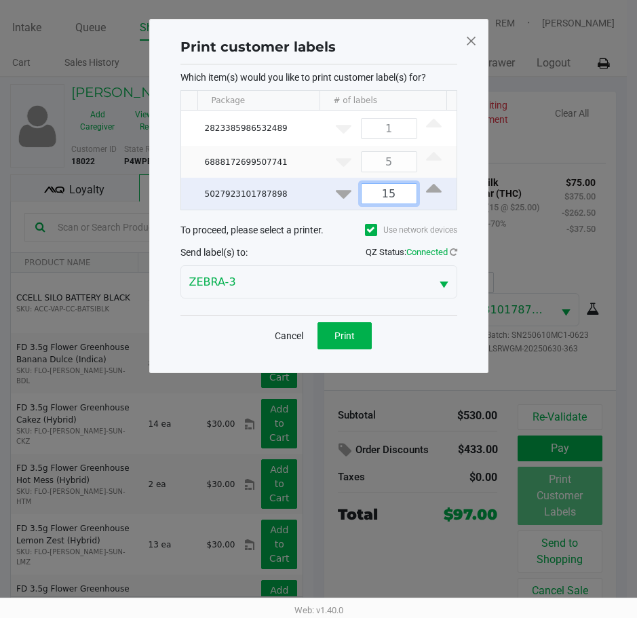
click at [384, 189] on input "15" at bounding box center [388, 194] width 55 height 20
click at [393, 184] on input "15" at bounding box center [388, 194] width 55 height 20
click at [381, 192] on input "15" at bounding box center [388, 194] width 55 height 20
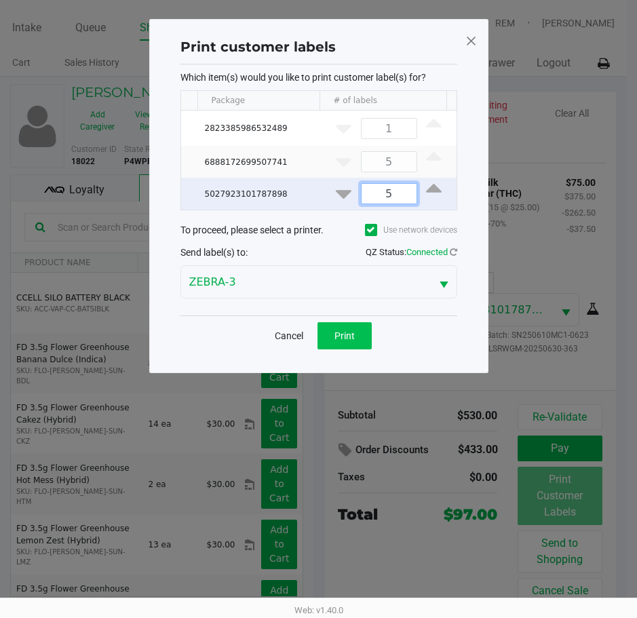
type input "5"
click at [351, 341] on span "Print" at bounding box center [344, 335] width 20 height 11
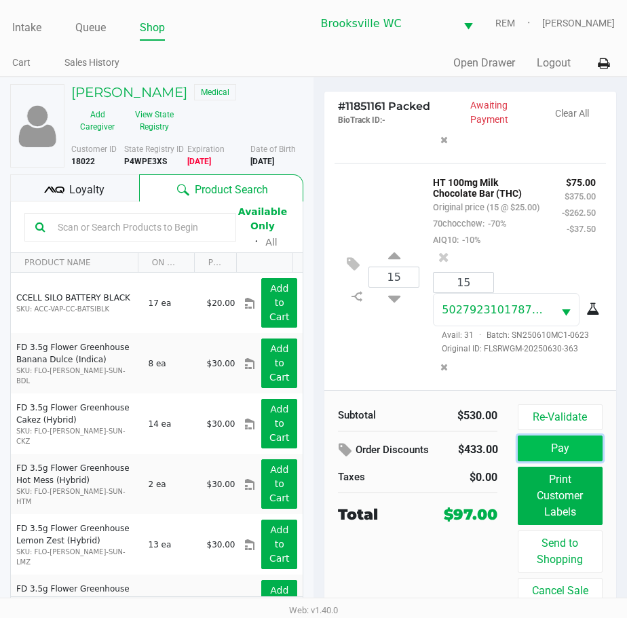
click at [559, 452] on button "Pay" at bounding box center [559, 448] width 85 height 26
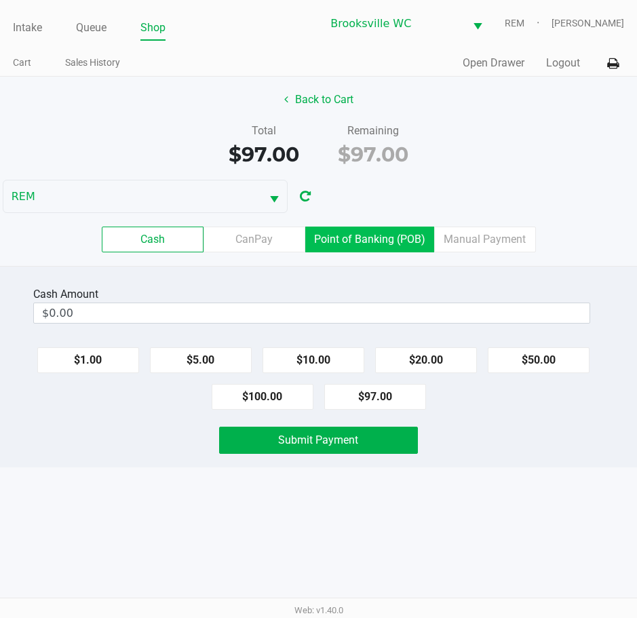
click at [354, 243] on label "Point of Banking (POB)" at bounding box center [369, 239] width 129 height 26
click at [0, 0] on 7 "Point of Banking (POB)" at bounding box center [0, 0] width 0 height 0
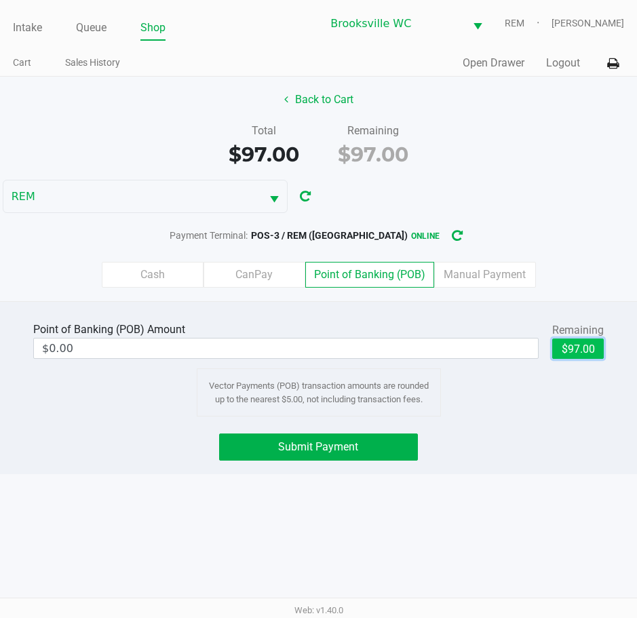
click at [570, 353] on button "$97.00" at bounding box center [578, 348] width 52 height 20
type input "$97.00"
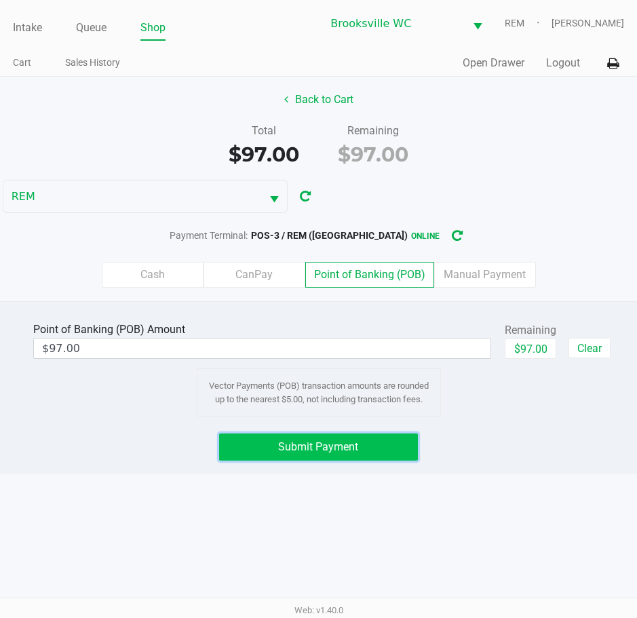
click at [291, 449] on span "Submit Payment" at bounding box center [318, 446] width 80 height 13
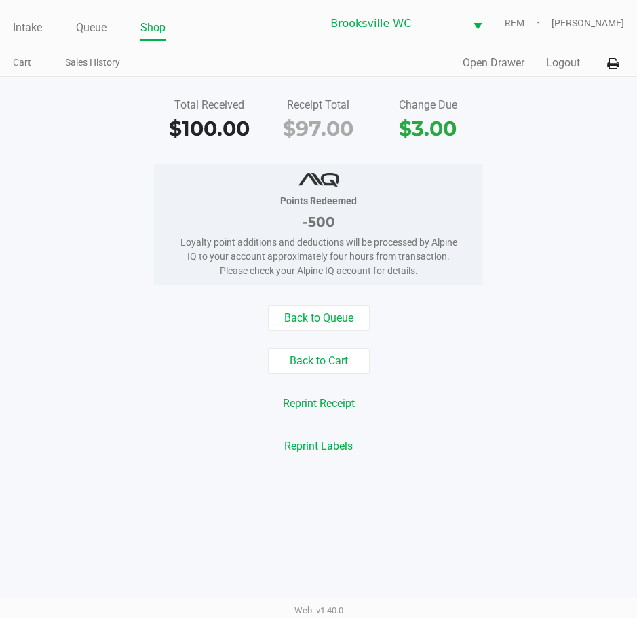
click at [341, 174] on div at bounding box center [318, 179] width 288 height 16
click at [13, 20] on link "Intake" at bounding box center [27, 27] width 29 height 19
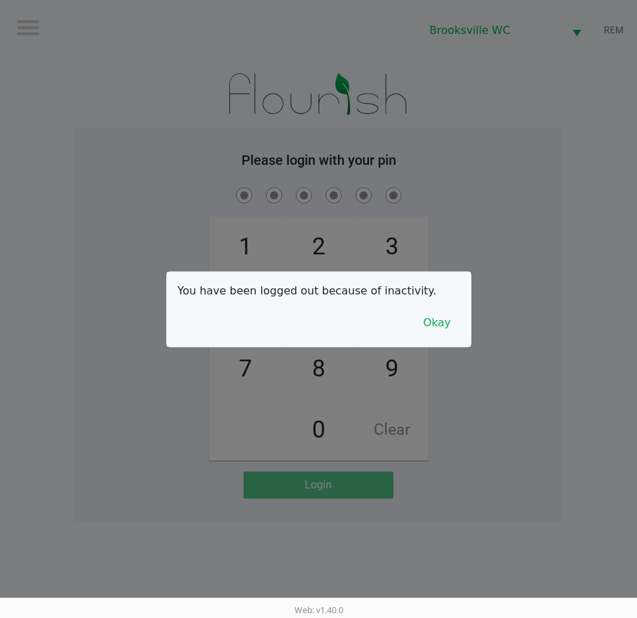
click at [521, 180] on div at bounding box center [318, 309] width 637 height 618
checkbox input "true"
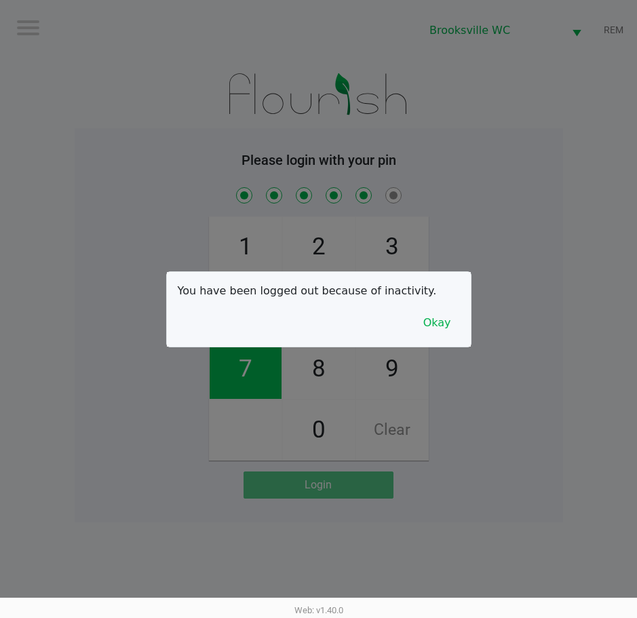
checkbox input "true"
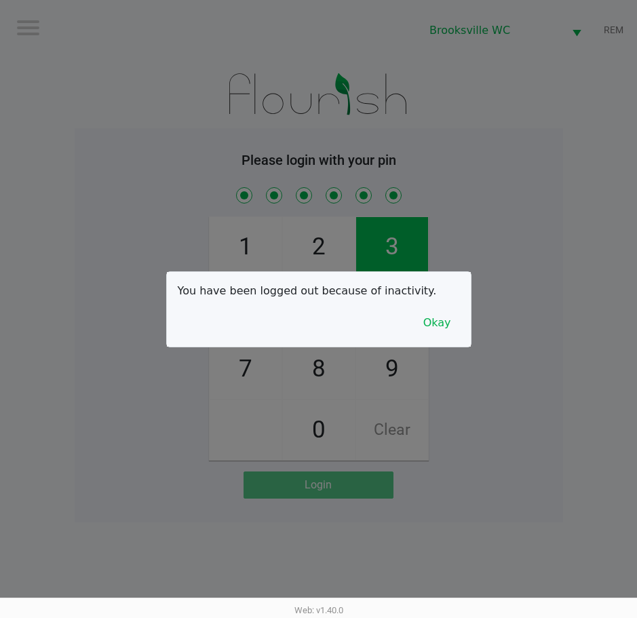
checkbox input "true"
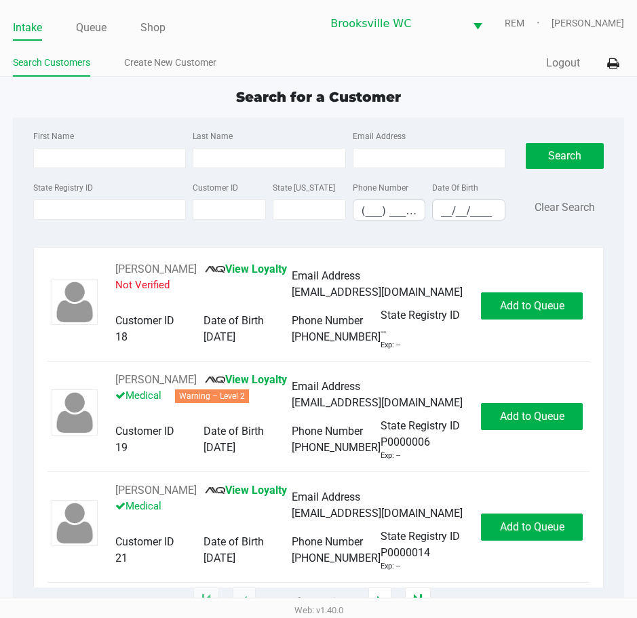
click at [319, 56] on div "Quick Sale Logout" at bounding box center [472, 63] width 306 height 25
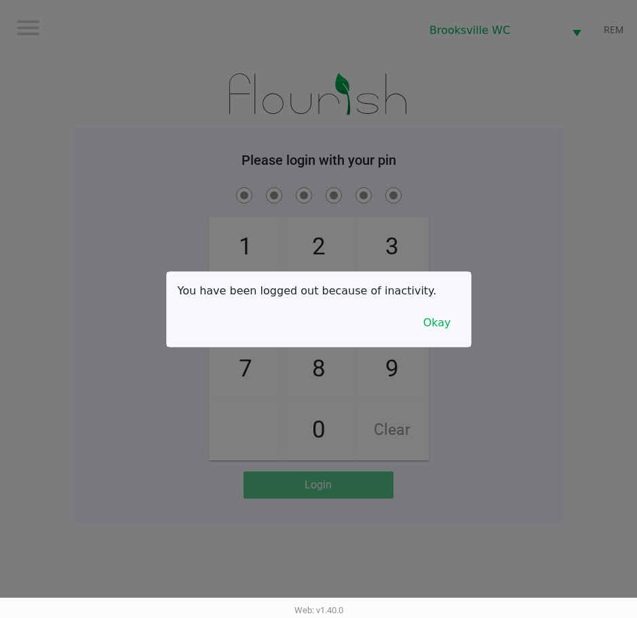
click at [460, 172] on div at bounding box center [318, 309] width 637 height 618
drag, startPoint x: 572, startPoint y: 205, endPoint x: 572, endPoint y: 196, distance: 9.5
click at [572, 205] on div at bounding box center [318, 309] width 637 height 618
click at [140, 178] on div at bounding box center [318, 309] width 637 height 618
checkbox input "true"
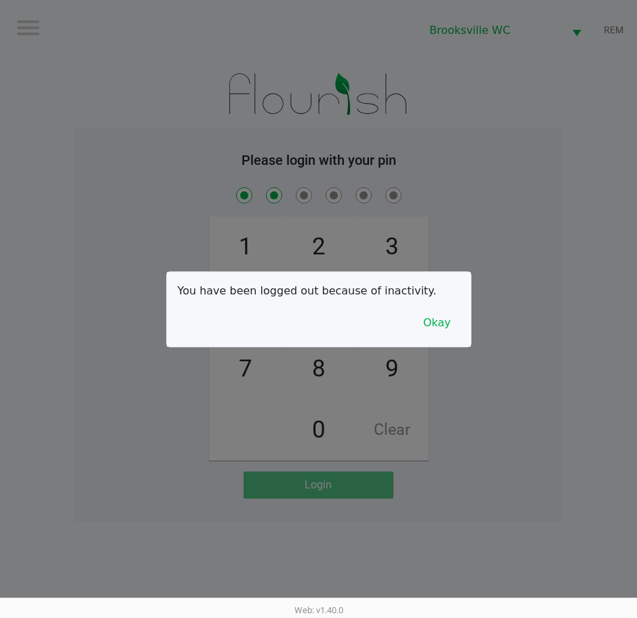
checkbox input "true"
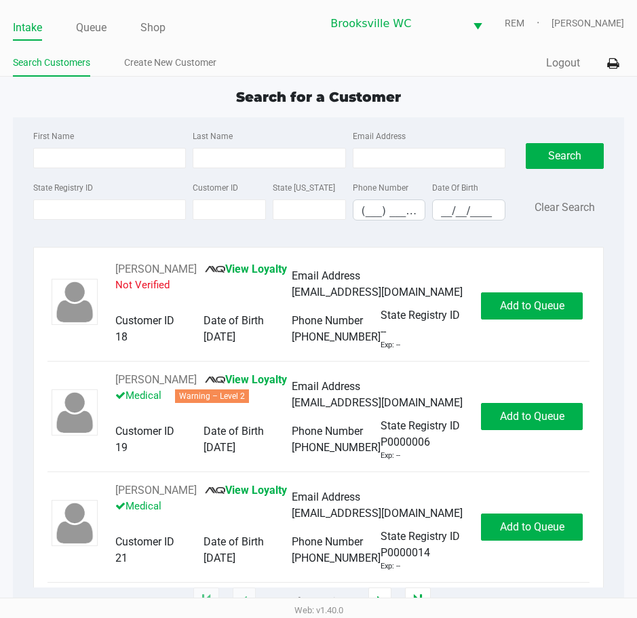
click at [576, 243] on div "First Name Last Name Email Address State Registry ID Customer ID State ID Phone…" at bounding box center [318, 359] width 611 height 484
drag, startPoint x: 85, startPoint y: 22, endPoint x: 87, endPoint y: 31, distance: 9.0
click at [87, 22] on link "Queue" at bounding box center [91, 27] width 31 height 19
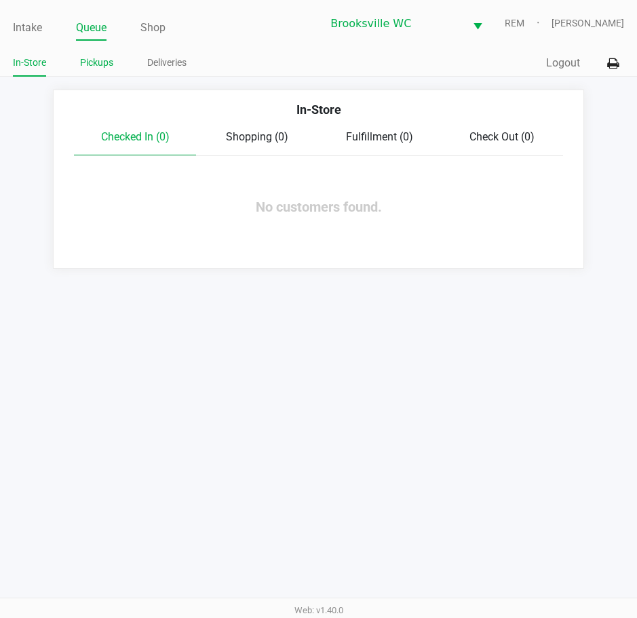
click at [93, 57] on link "Pickups" at bounding box center [96, 62] width 33 height 17
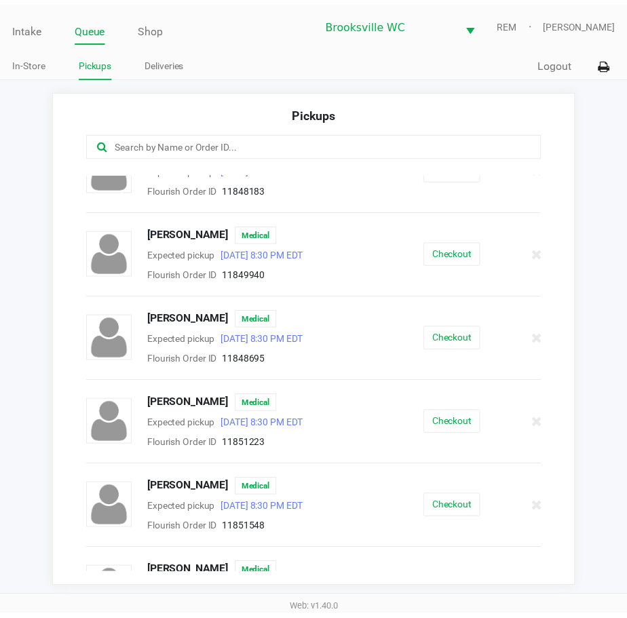
scroll to position [542, 0]
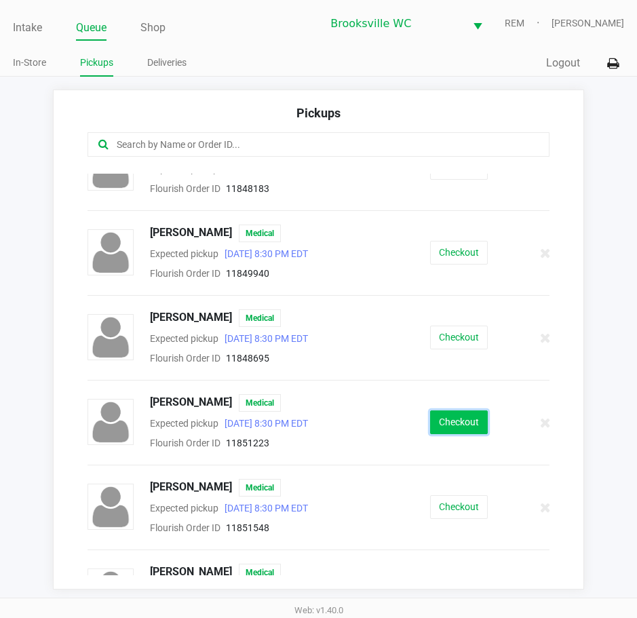
click at [455, 416] on button "Checkout" at bounding box center [459, 422] width 58 height 24
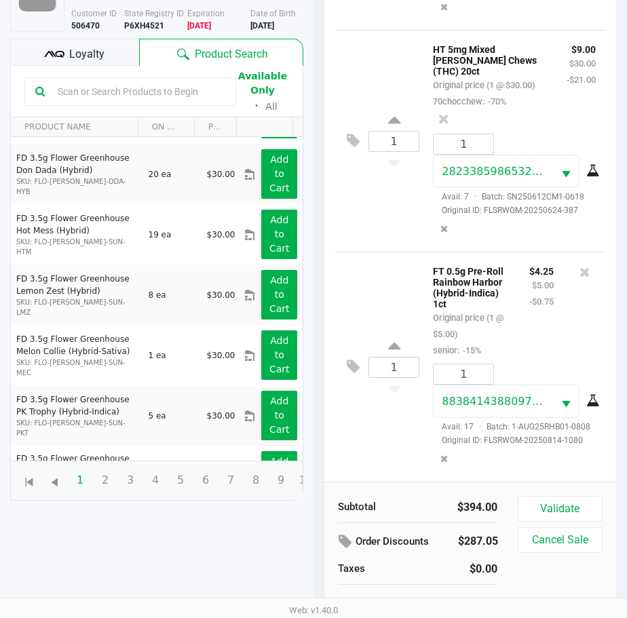
scroll to position [203, 0]
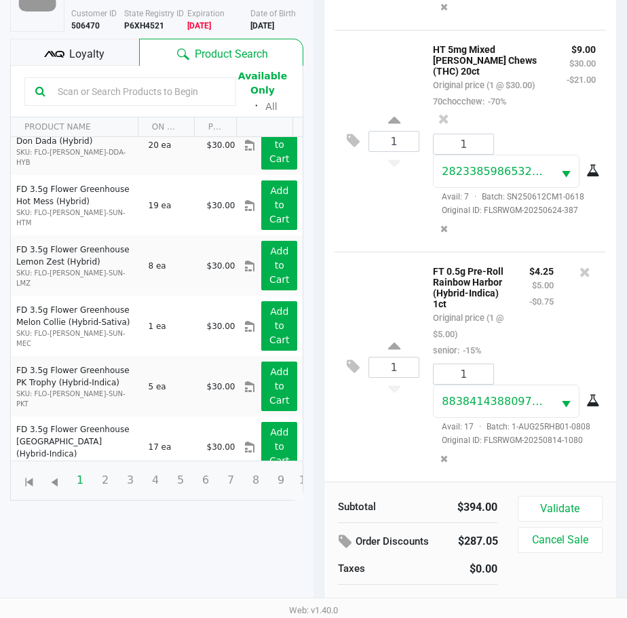
click at [58, 44] on icon at bounding box center [54, 54] width 20 height 20
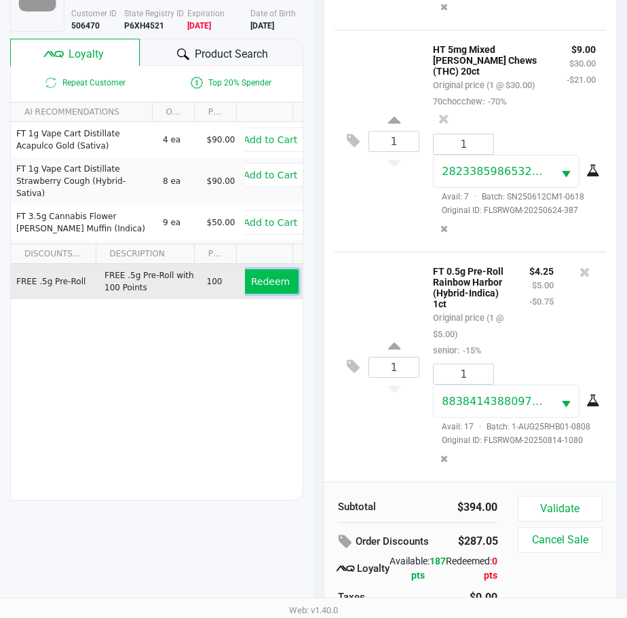
click at [258, 283] on span "Redeem" at bounding box center [270, 281] width 39 height 11
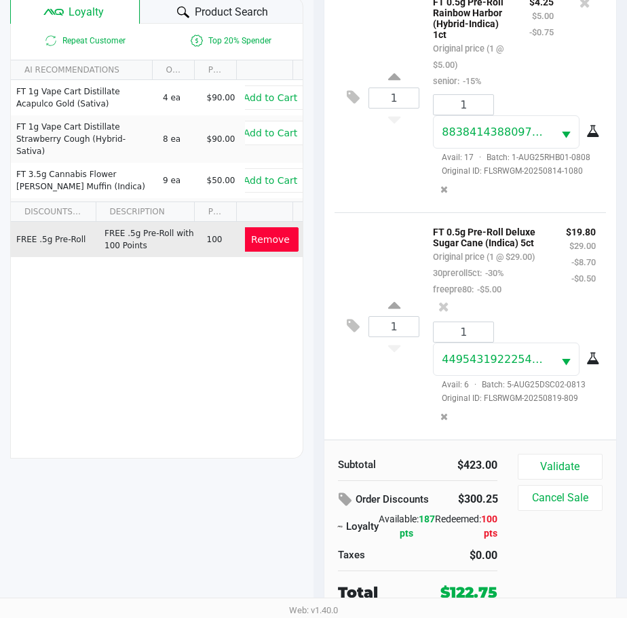
scroll to position [2018, 0]
click at [355, 334] on icon at bounding box center [353, 326] width 13 height 16
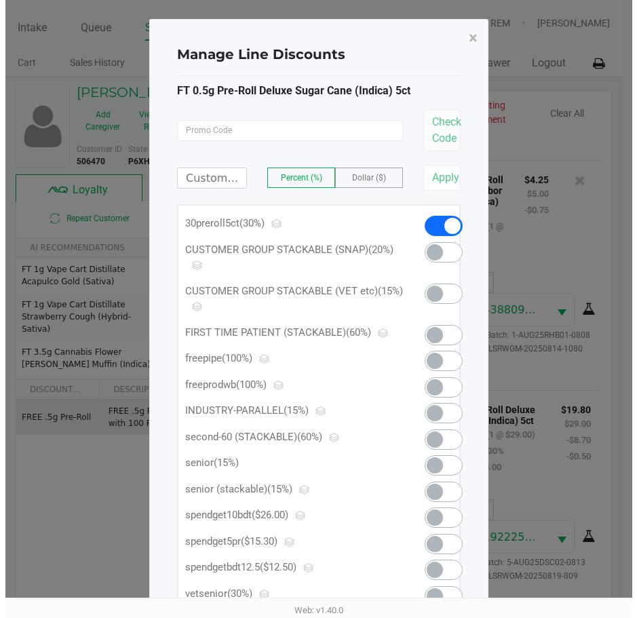
scroll to position [0, 0]
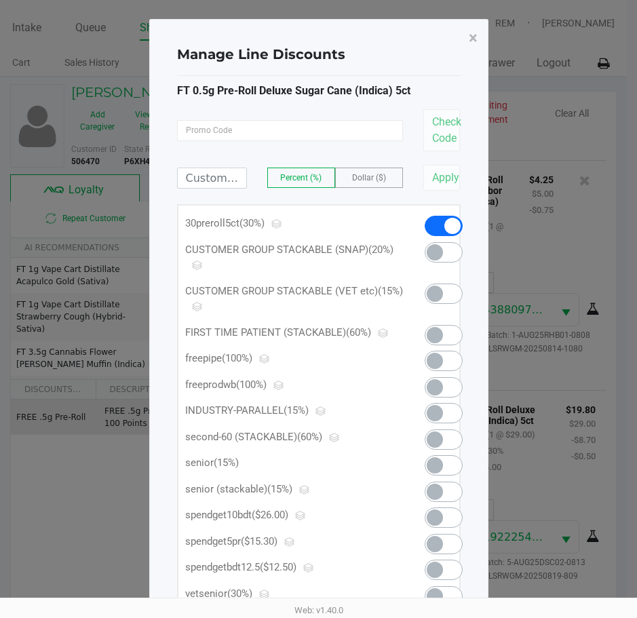
click at [442, 545] on span at bounding box center [435, 544] width 16 height 16
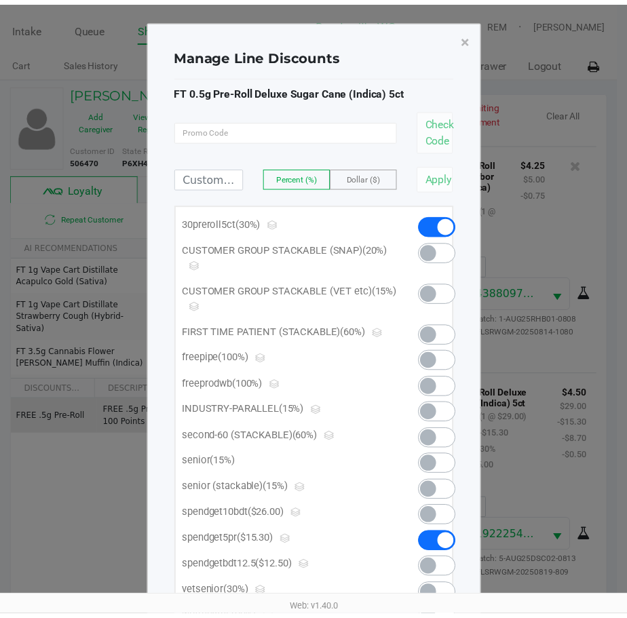
scroll to position [2071, 0]
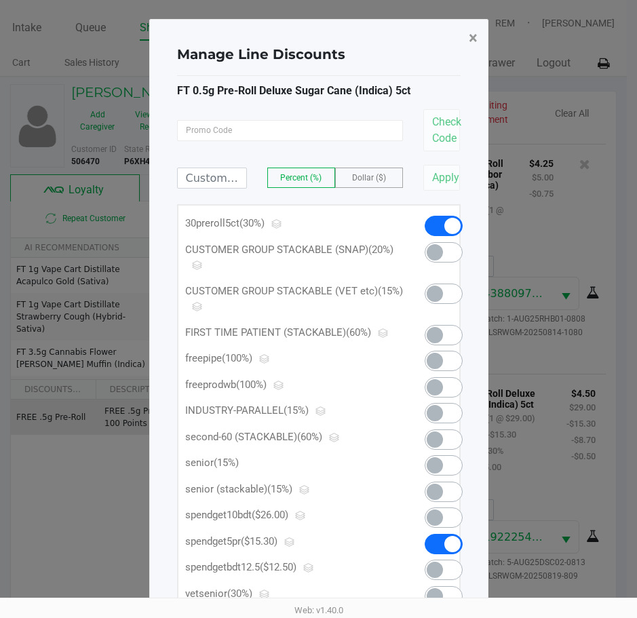
click at [480, 40] on button "×" at bounding box center [473, 38] width 31 height 38
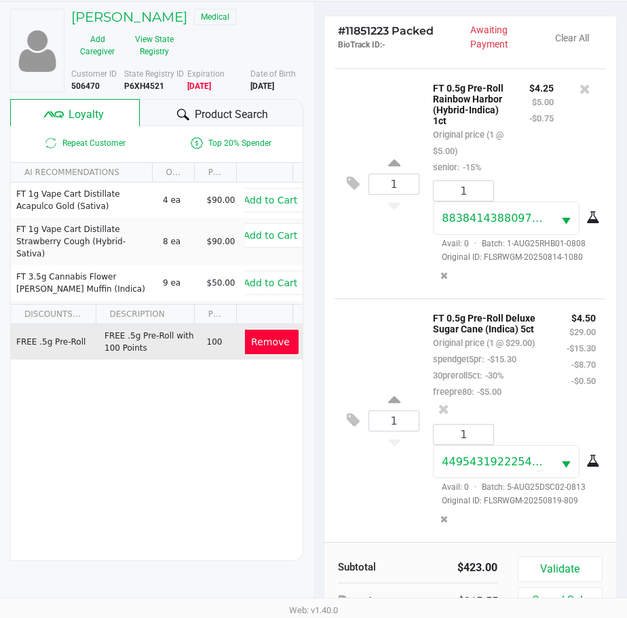
scroll to position [178, 0]
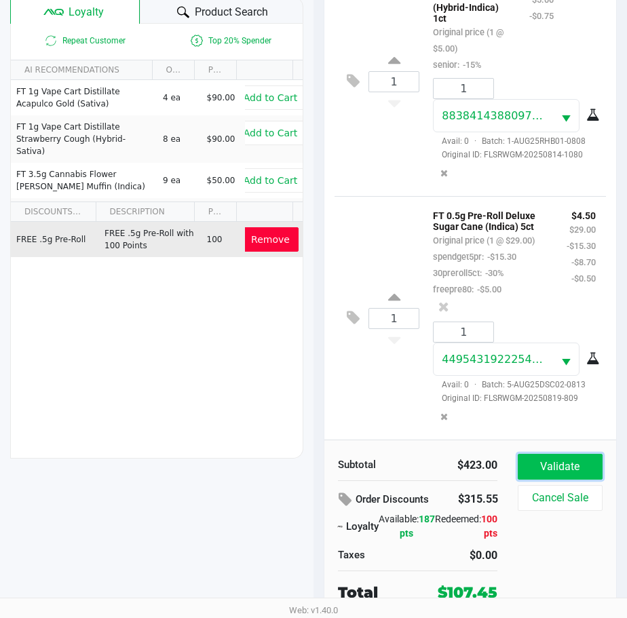
click at [557, 462] on button "Validate" at bounding box center [559, 467] width 85 height 26
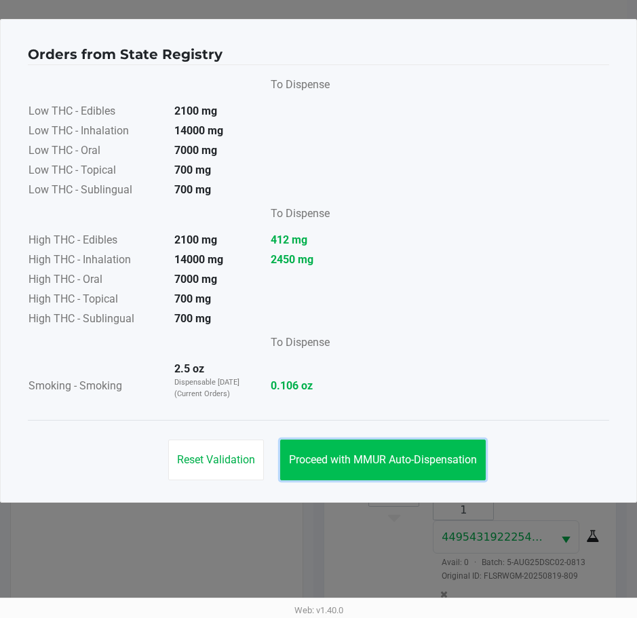
click at [368, 462] on span "Proceed with MMUR Auto-Dispensation" at bounding box center [383, 459] width 188 height 13
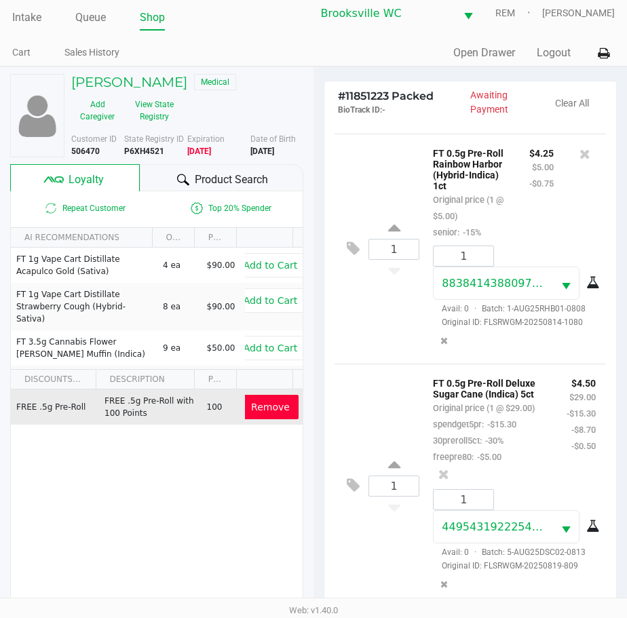
scroll to position [180, 0]
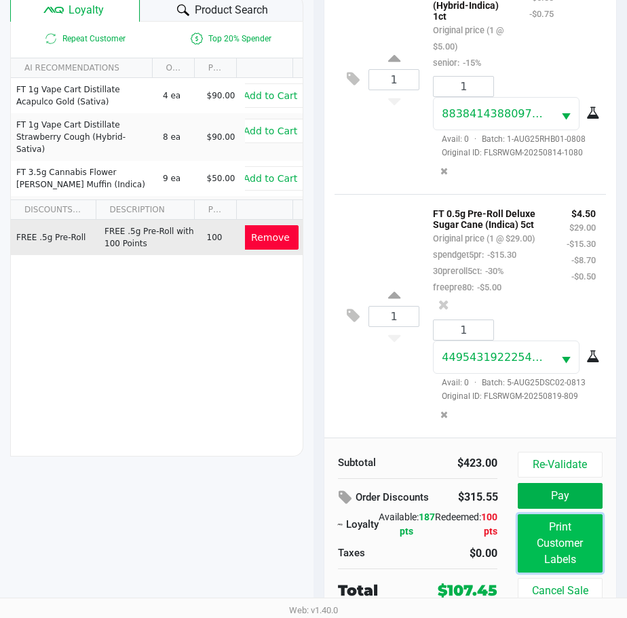
click at [574, 543] on button "Print Customer Labels" at bounding box center [559, 543] width 85 height 58
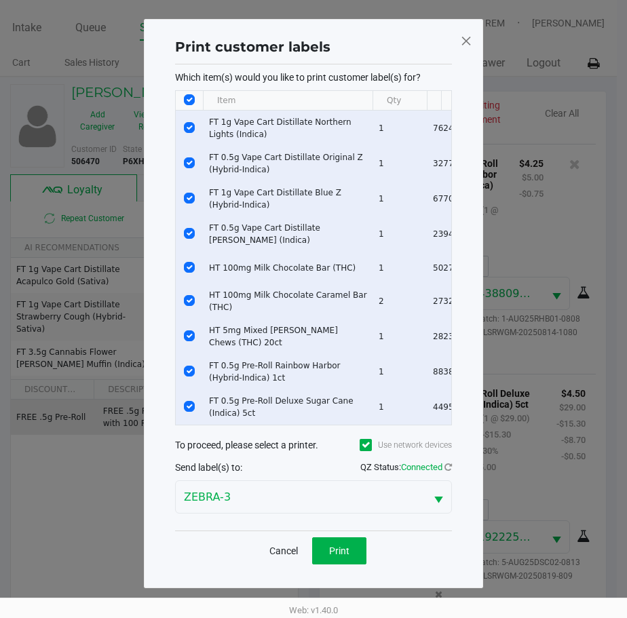
scroll to position [0, 0]
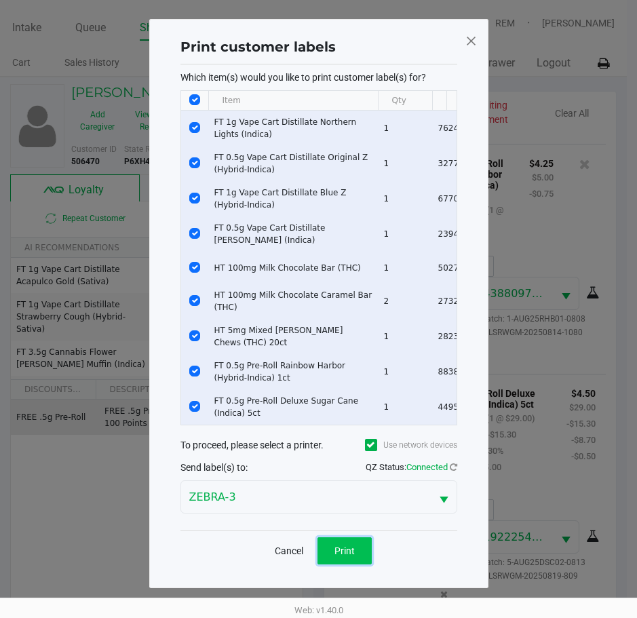
click at [355, 564] on button "Print" at bounding box center [344, 550] width 54 height 27
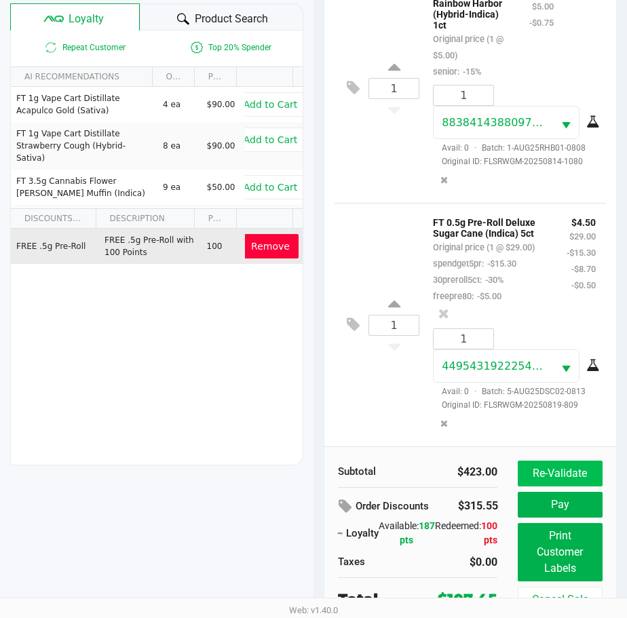
scroll to position [180, 0]
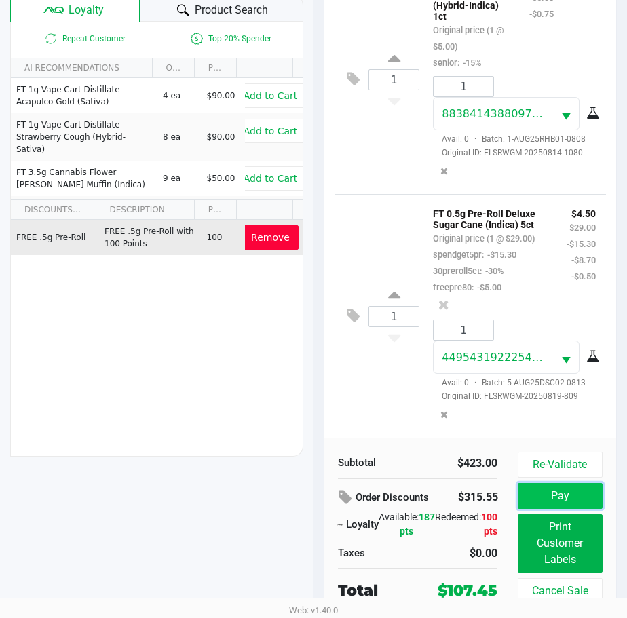
click at [569, 494] on button "Pay" at bounding box center [559, 496] width 85 height 26
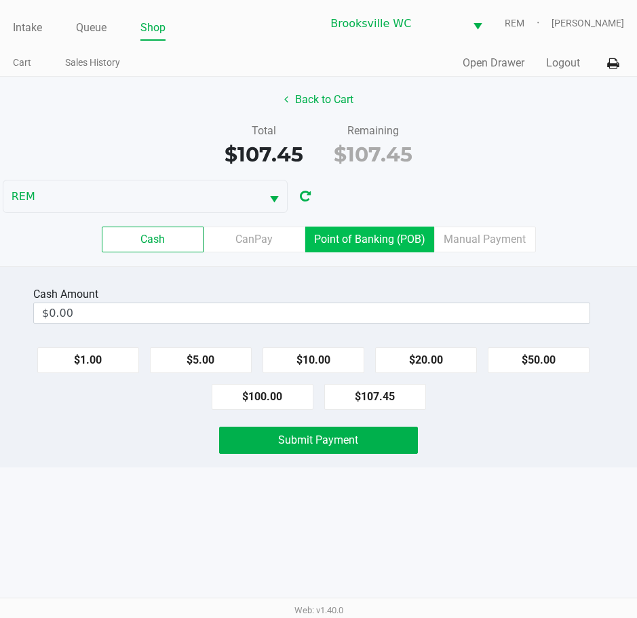
click at [347, 240] on label "Point of Banking (POB)" at bounding box center [369, 239] width 129 height 26
click at [0, 0] on 7 "Point of Banking (POB)" at bounding box center [0, 0] width 0 height 0
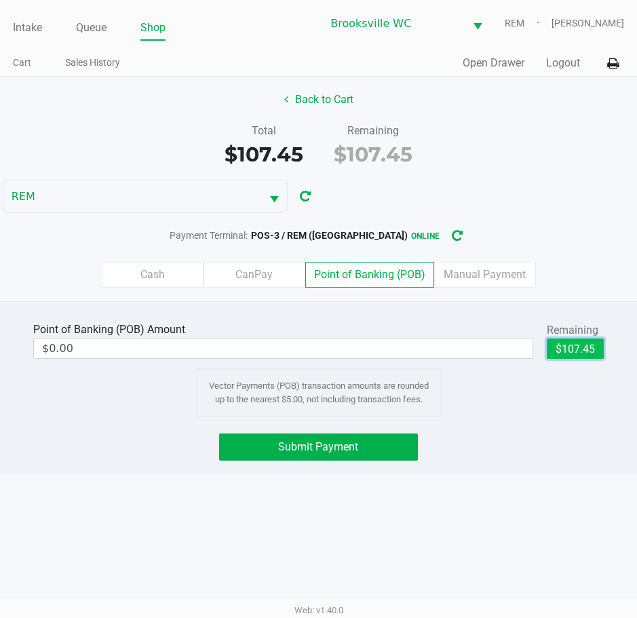
click at [571, 348] on button "$107.45" at bounding box center [575, 348] width 57 height 20
type input "$107.45"
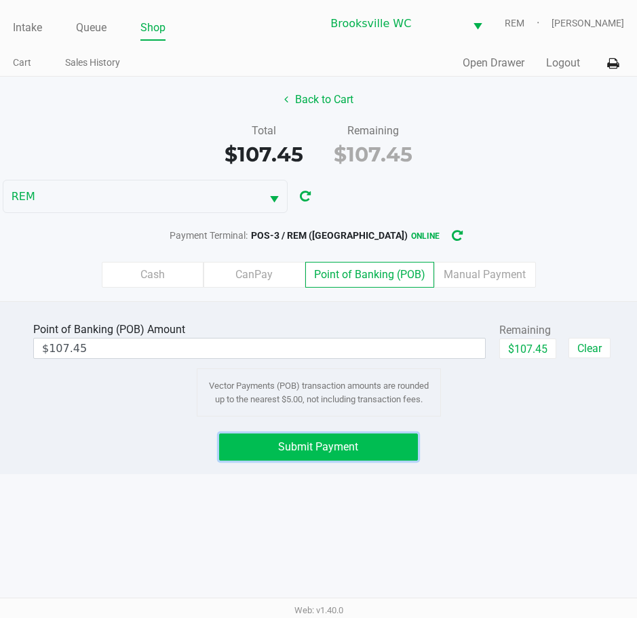
click at [293, 448] on span "Submit Payment" at bounding box center [318, 446] width 80 height 13
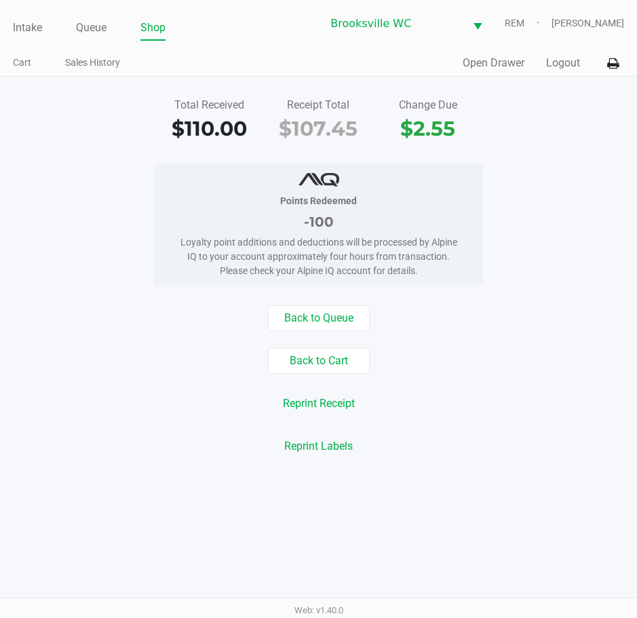
click at [479, 104] on div "Change Due $2.55" at bounding box center [427, 120] width 109 height 47
click at [31, 32] on link "Intake" at bounding box center [27, 27] width 29 height 19
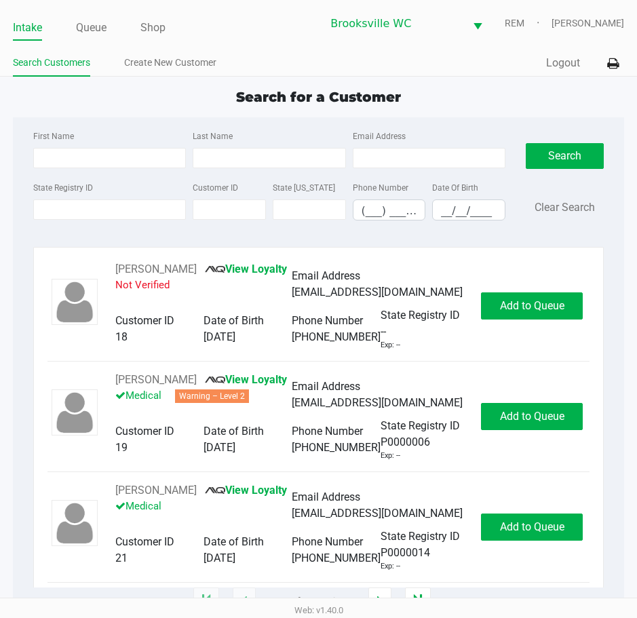
click at [533, 104] on div "Search for a Customer" at bounding box center [318, 97] width 631 height 20
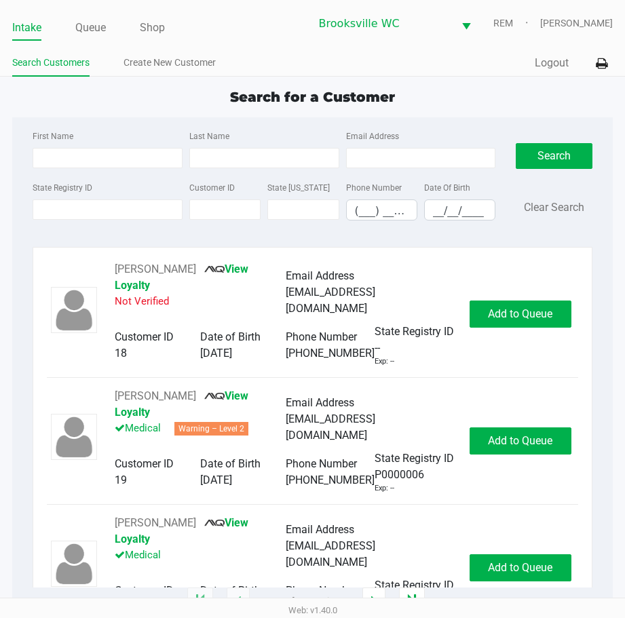
click at [119, 97] on div "Search for a Customer" at bounding box center [312, 97] width 620 height 20
click at [32, 23] on link "Intake" at bounding box center [26, 27] width 29 height 19
click at [67, 198] on div "State Registry ID" at bounding box center [107, 199] width 157 height 41
click at [74, 216] on input "State Registry ID" at bounding box center [108, 209] width 150 height 20
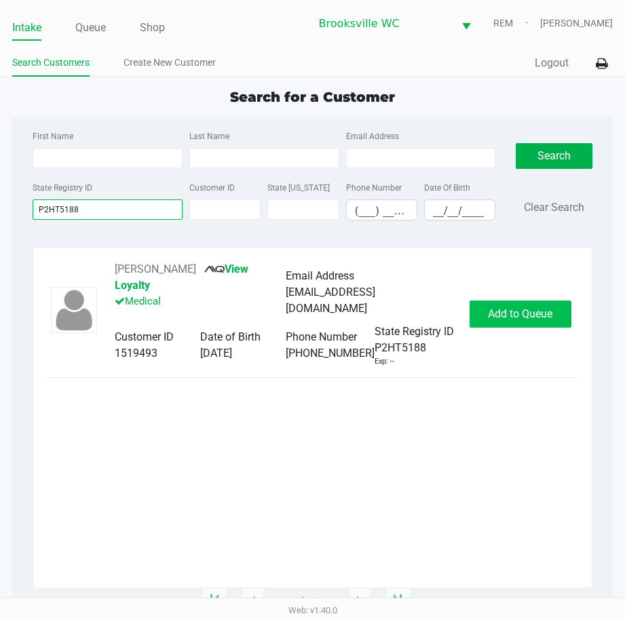
type input "P2HT5188"
click at [497, 324] on button "Add to Queue" at bounding box center [520, 313] width 102 height 27
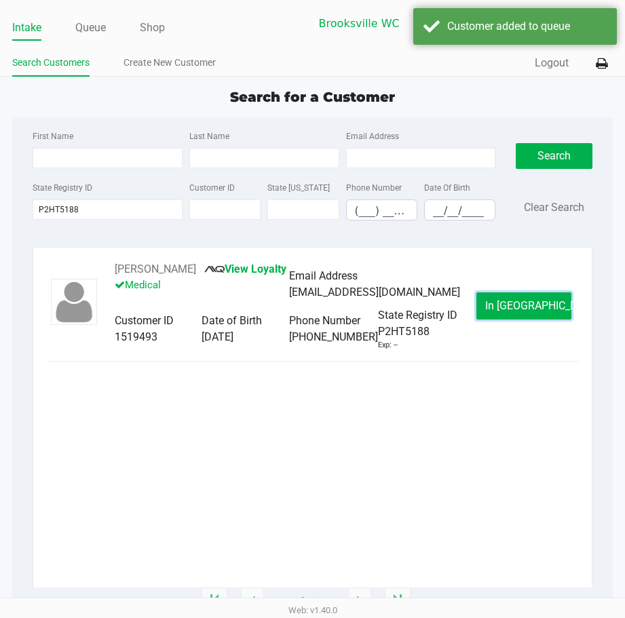
click at [507, 312] on span "In Queue" at bounding box center [542, 305] width 114 height 13
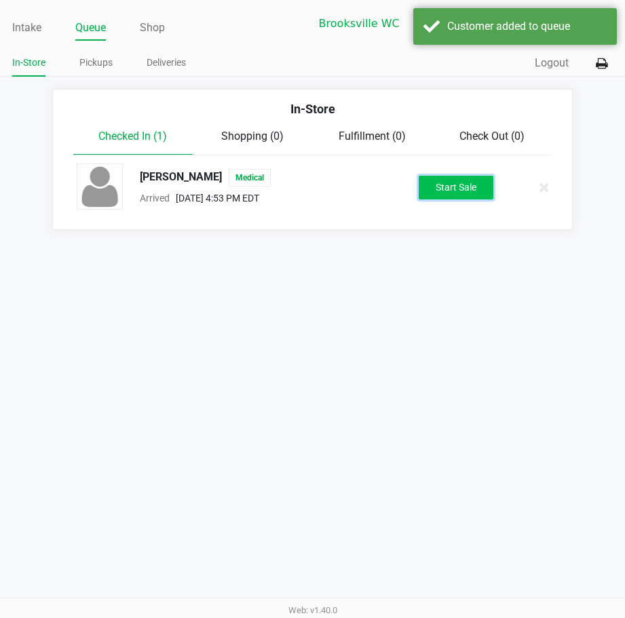
click at [452, 198] on button "Start Sale" at bounding box center [455, 188] width 75 height 24
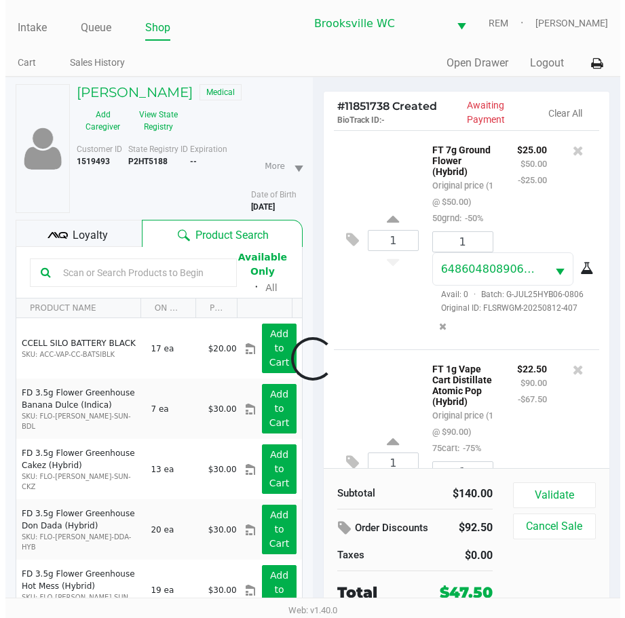
scroll to position [151, 0]
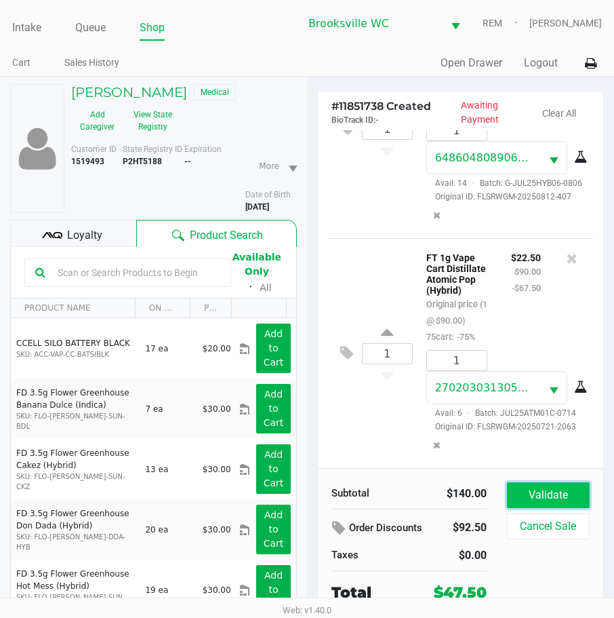
click at [563, 502] on button "Validate" at bounding box center [548, 495] width 83 height 26
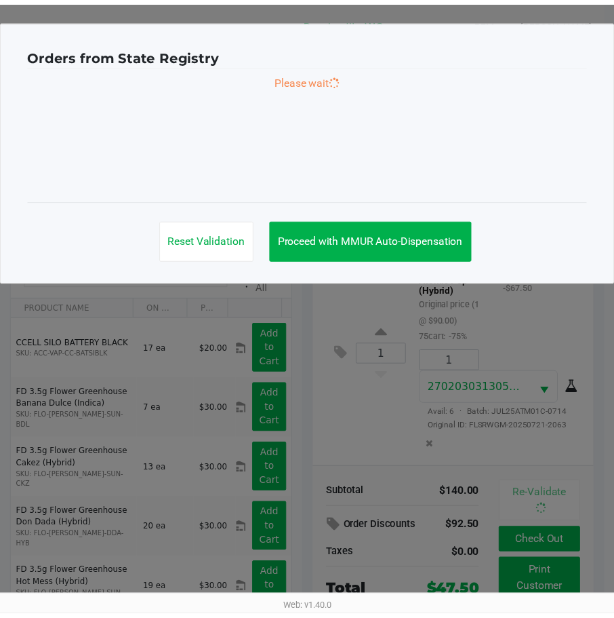
scroll to position [184, 0]
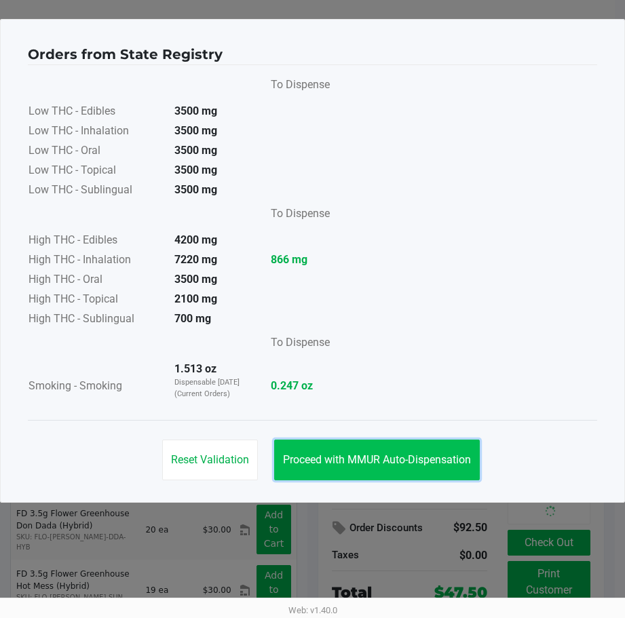
click at [384, 462] on span "Proceed with MMUR Auto-Dispensation" at bounding box center [377, 459] width 188 height 13
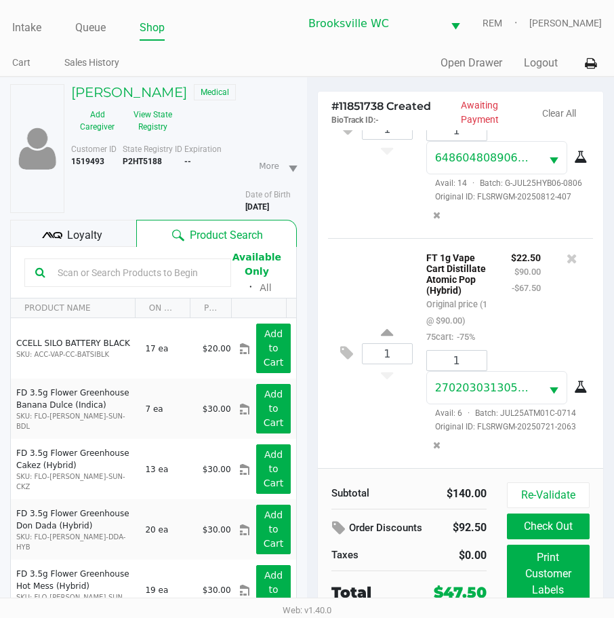
scroll to position [71, 0]
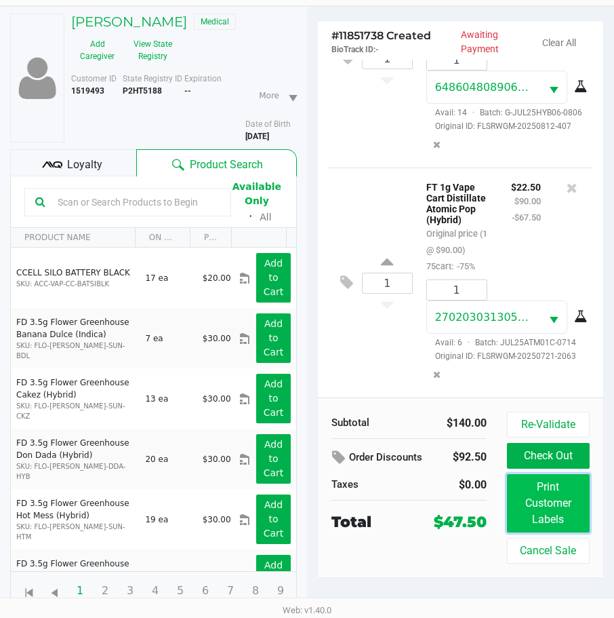
click at [560, 517] on button "Print Customer Labels" at bounding box center [548, 503] width 83 height 58
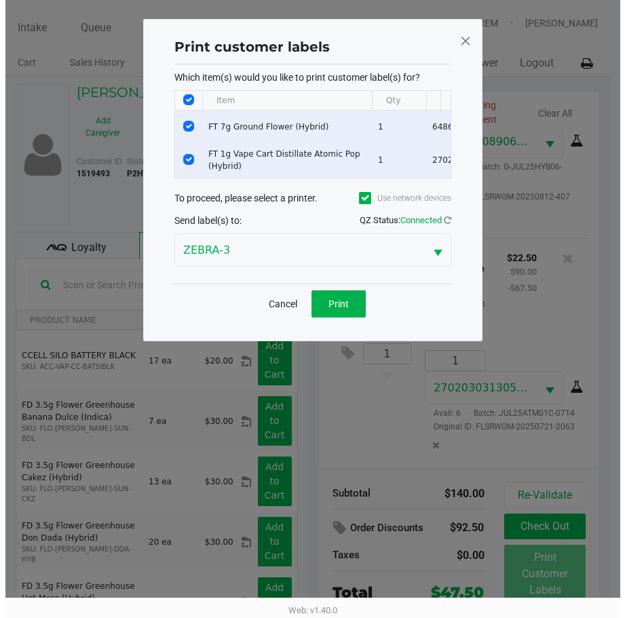
scroll to position [0, 0]
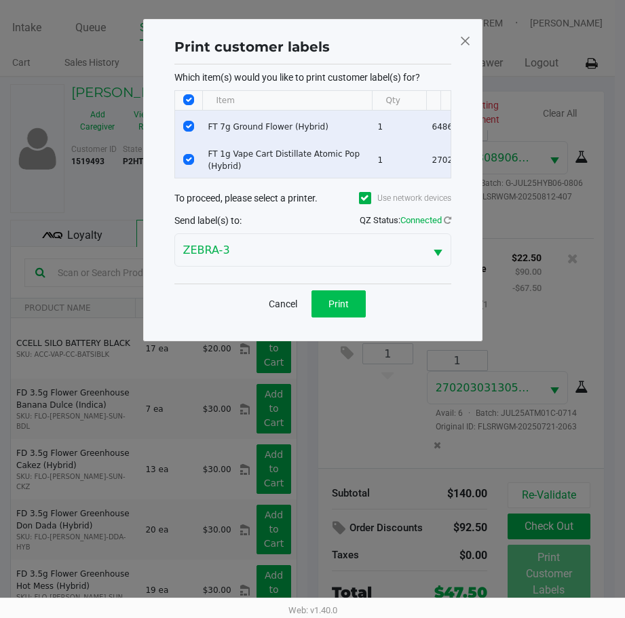
drag, startPoint x: 361, startPoint y: 297, endPoint x: 358, endPoint y: 315, distance: 18.0
click at [360, 310] on div "Cancel Print" at bounding box center [312, 303] width 277 height 40
click at [357, 315] on button "Print" at bounding box center [338, 303] width 54 height 27
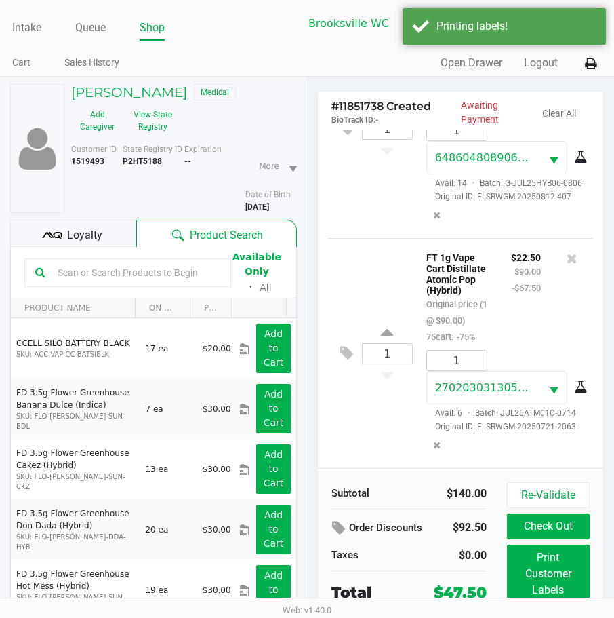
drag, startPoint x: 77, startPoint y: 226, endPoint x: 85, endPoint y: 227, distance: 7.5
click at [78, 227] on span "Loyalty" at bounding box center [84, 235] width 35 height 16
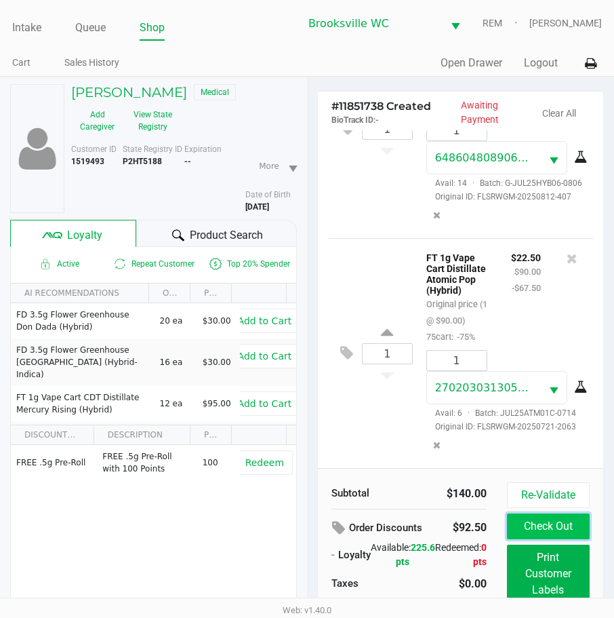
click at [561, 527] on button "Check Out" at bounding box center [548, 526] width 83 height 26
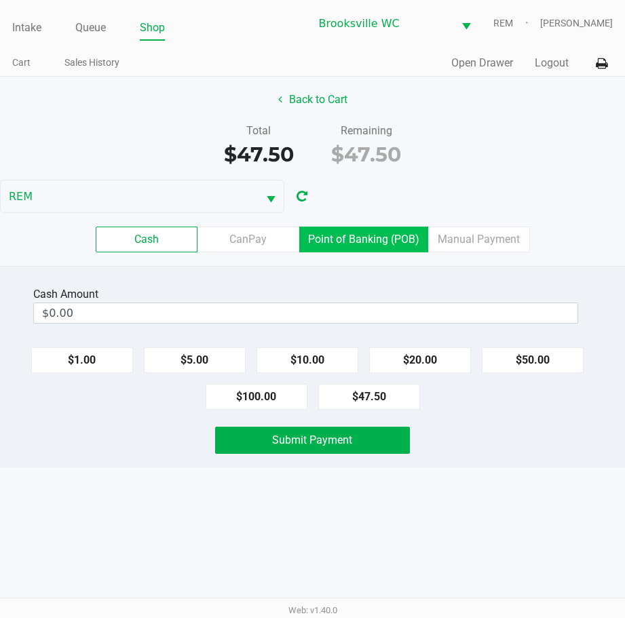
click at [384, 237] on label "Point of Banking (POB)" at bounding box center [363, 239] width 129 height 26
click at [0, 0] on 7 "Point of Banking (POB)" at bounding box center [0, 0] width 0 height 0
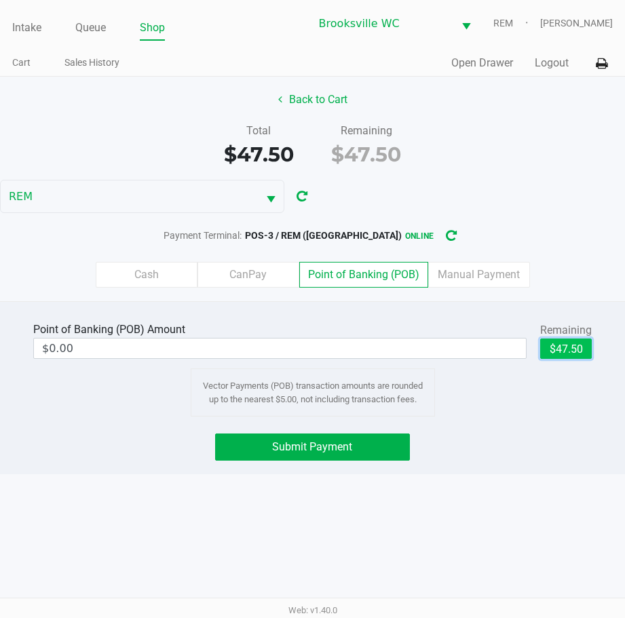
click at [570, 348] on button "$47.50" at bounding box center [566, 348] width 52 height 20
type input "$47.50"
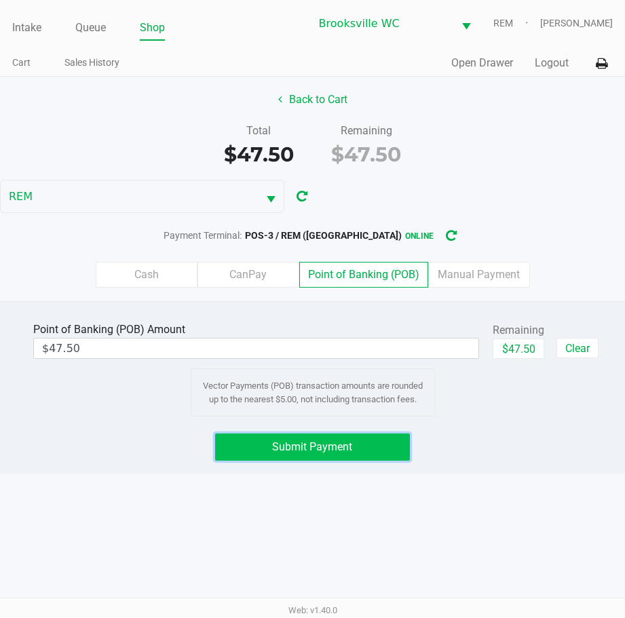
click at [364, 450] on button "Submit Payment" at bounding box center [312, 446] width 195 height 27
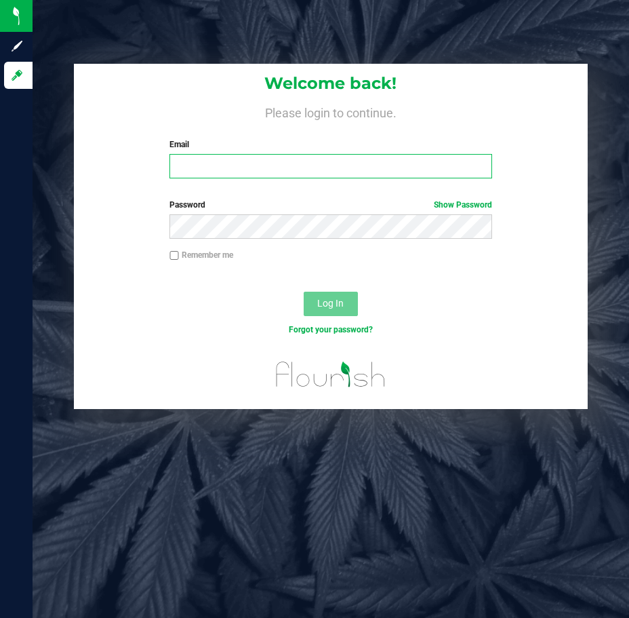
click at [273, 165] on input "Email" at bounding box center [331, 166] width 323 height 24
paste input "Dlyttle@liveparallel.com"
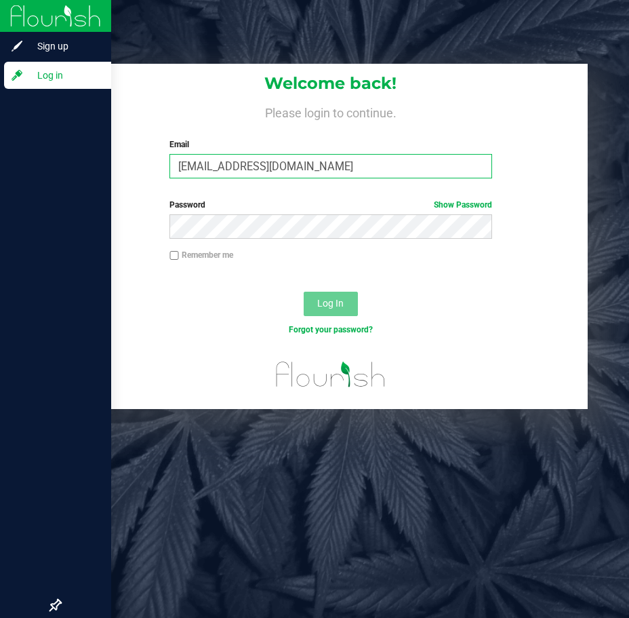
type input "Dlyttle@liveparallel.com"
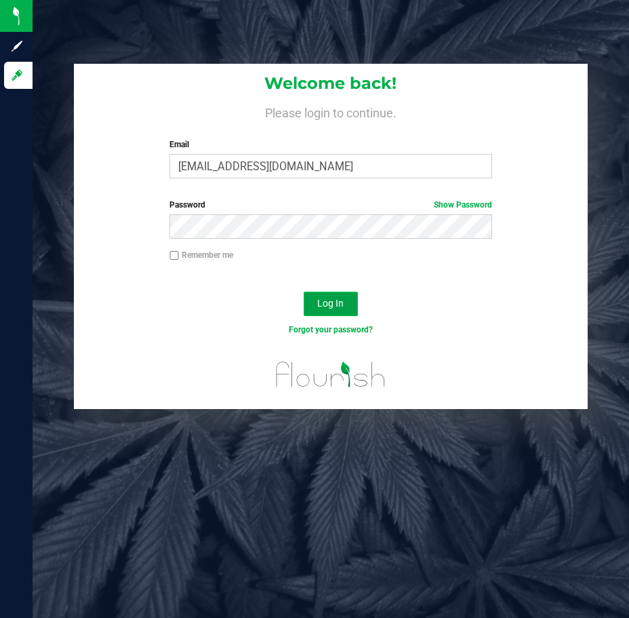
click at [349, 311] on button "Log In" at bounding box center [331, 304] width 54 height 24
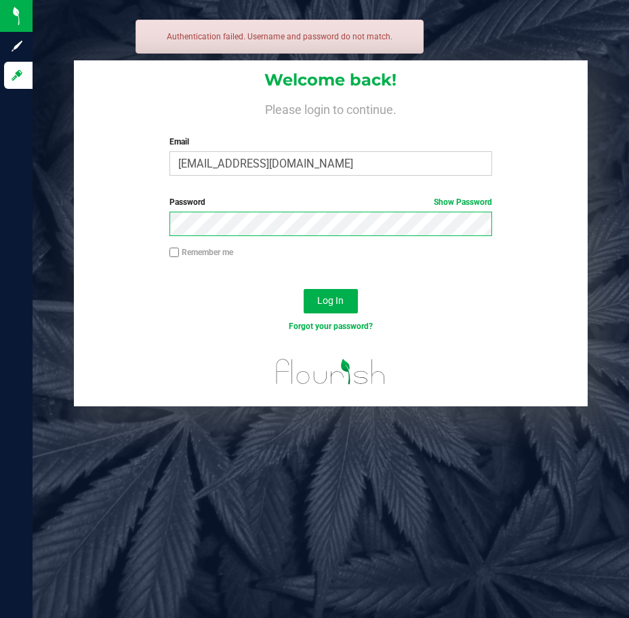
click at [304, 289] on button "Log In" at bounding box center [331, 301] width 54 height 24
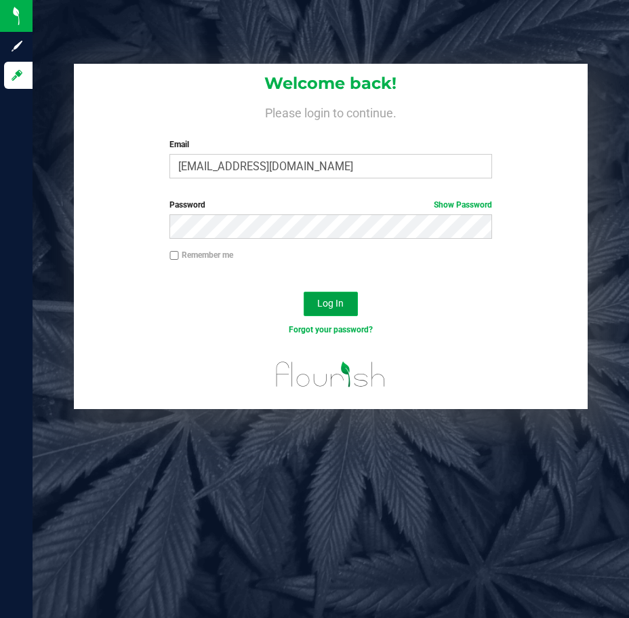
click at [344, 298] on button "Log In" at bounding box center [331, 304] width 54 height 24
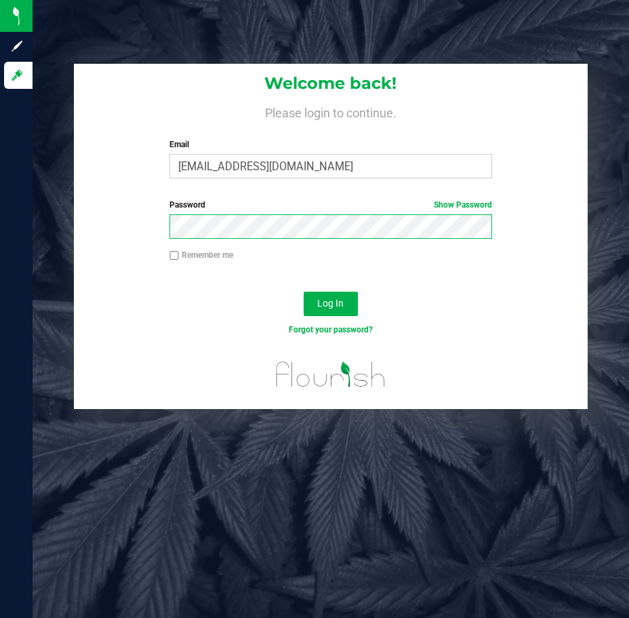
click at [304, 292] on button "Log In" at bounding box center [331, 304] width 54 height 24
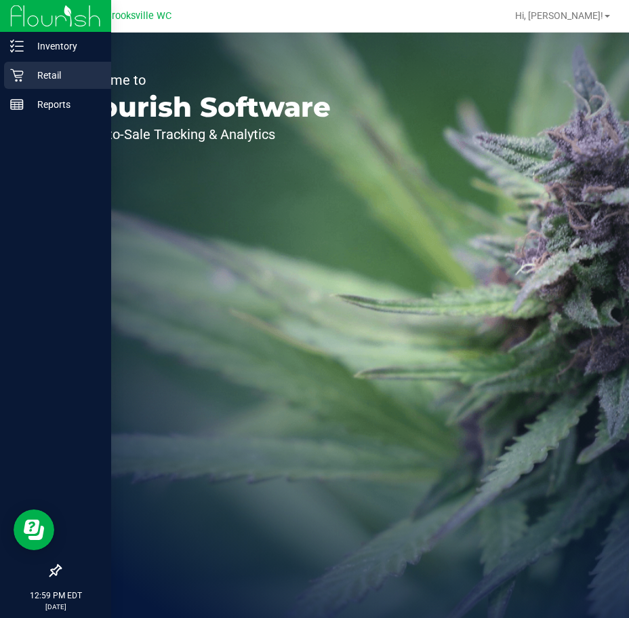
click at [35, 79] on p "Retail" at bounding box center [64, 75] width 81 height 16
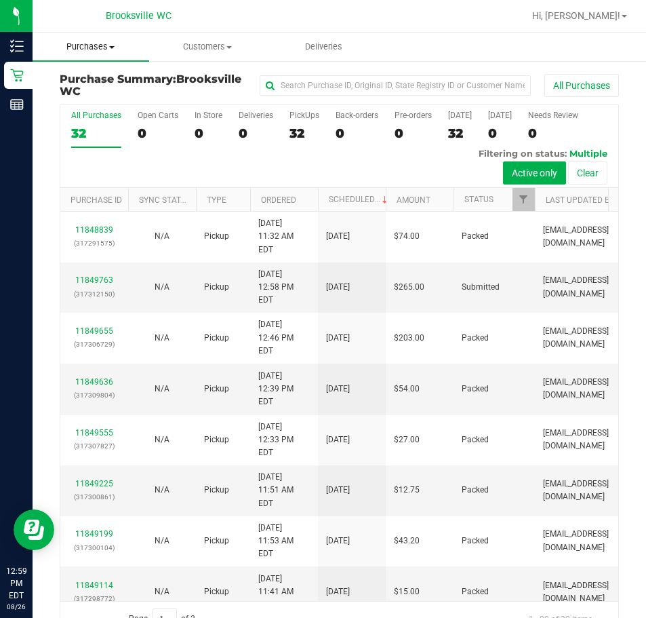
click at [85, 50] on span "Purchases" at bounding box center [91, 47] width 117 height 12
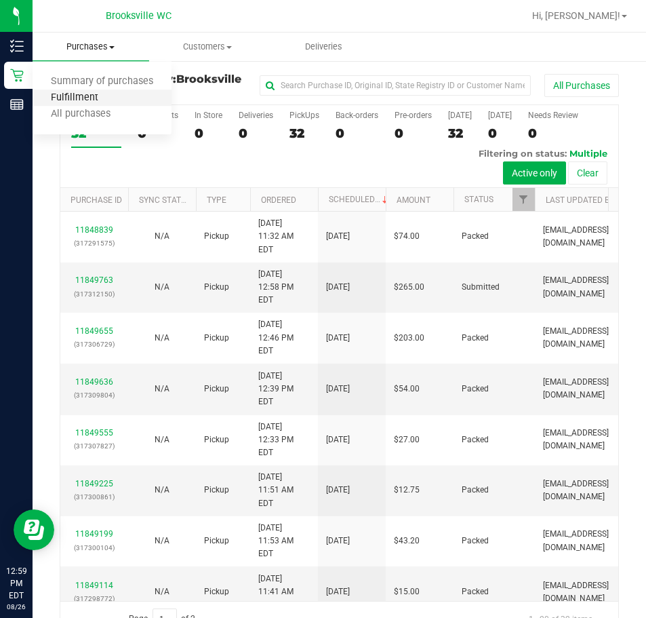
click at [71, 98] on span "Fulfillment" at bounding box center [75, 98] width 84 height 12
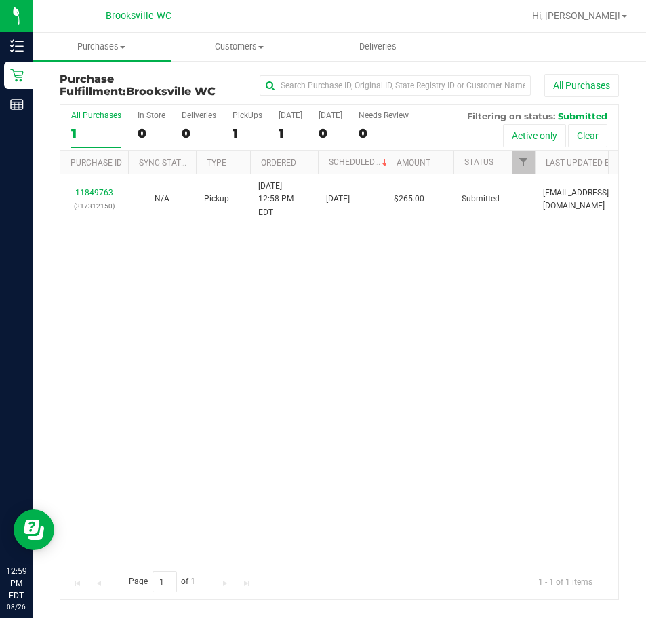
click at [170, 314] on div "11849763 (317312150) N/A Pickup 8/26/2025 12:58 PM EDT 8/26/2025 $265.00 Submit…" at bounding box center [339, 368] width 558 height 389
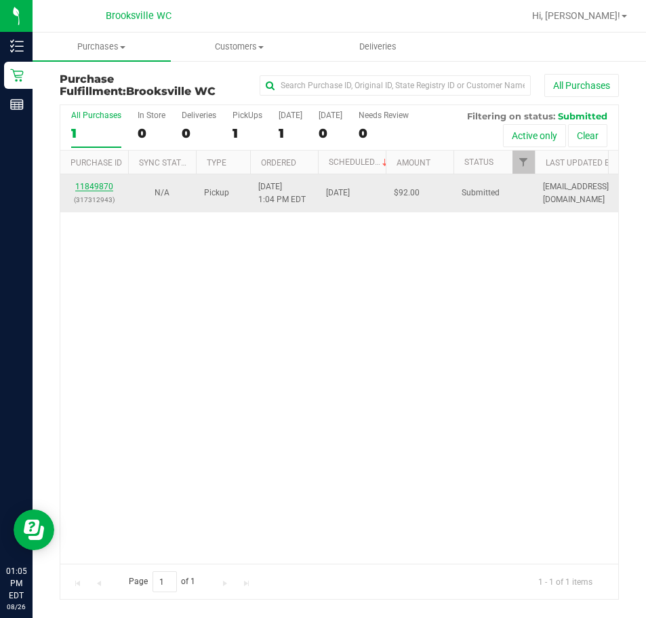
click at [109, 187] on link "11849870" at bounding box center [94, 186] width 38 height 9
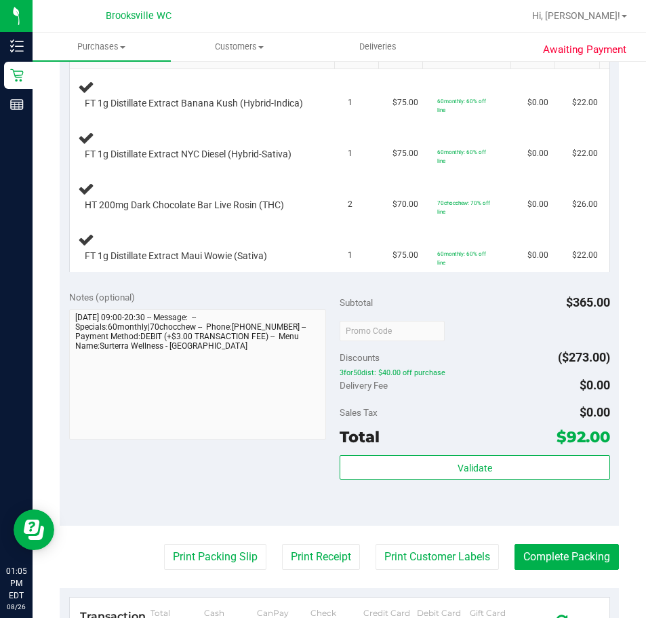
scroll to position [610, 0]
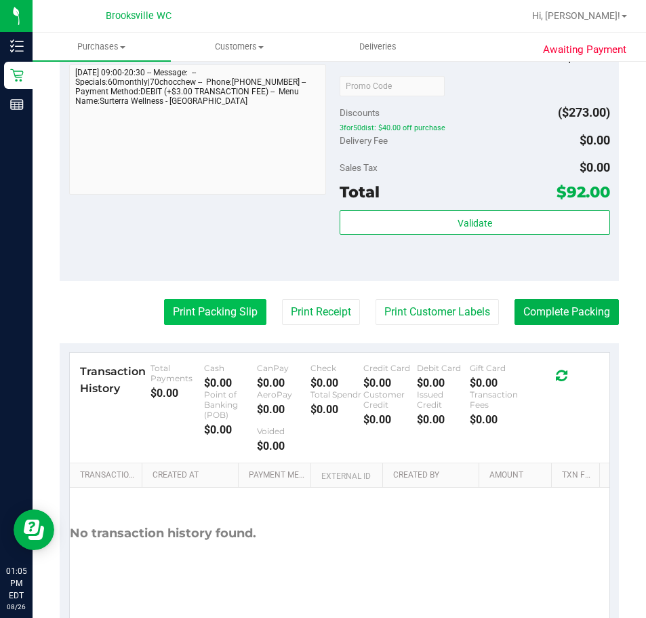
click at [195, 317] on button "Print Packing Slip" at bounding box center [215, 312] width 102 height 26
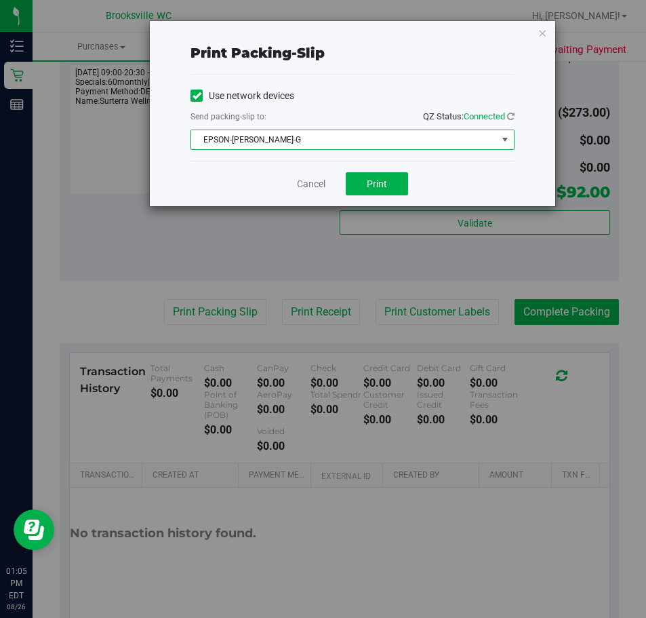
click at [343, 144] on span "EPSON-[PERSON_NAME]-G" at bounding box center [344, 139] width 306 height 19
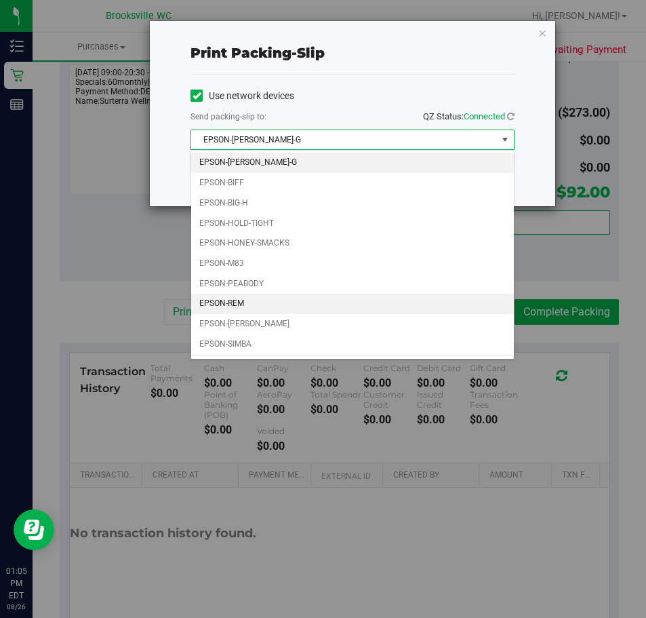
click at [239, 300] on li "EPSON-REM" at bounding box center [352, 304] width 323 height 20
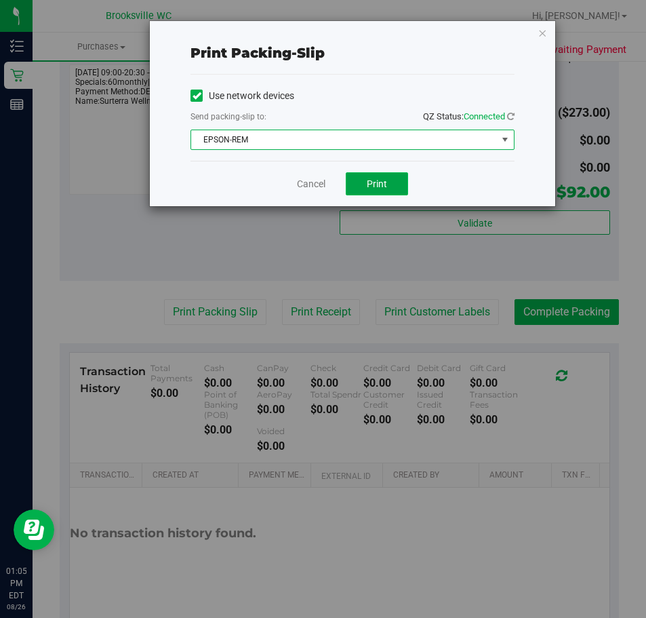
click at [363, 178] on button "Print" at bounding box center [377, 183] width 62 height 23
click at [321, 186] on link "Cancel" at bounding box center [311, 184] width 28 height 14
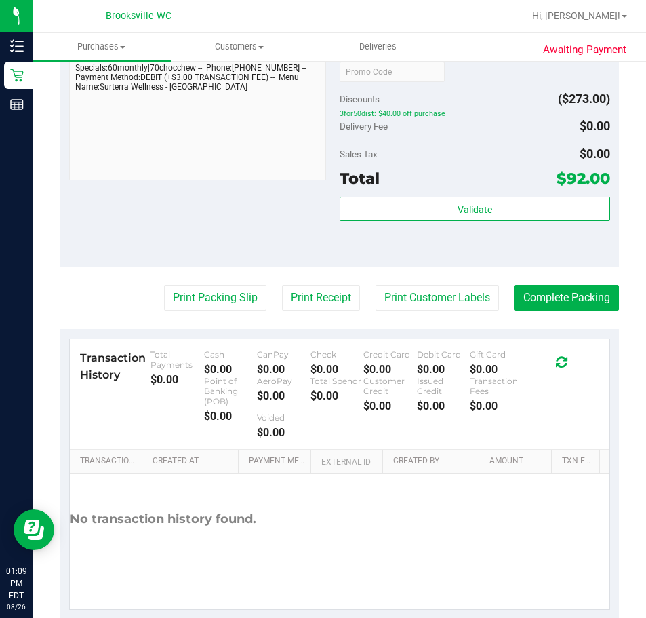
scroll to position [814, 0]
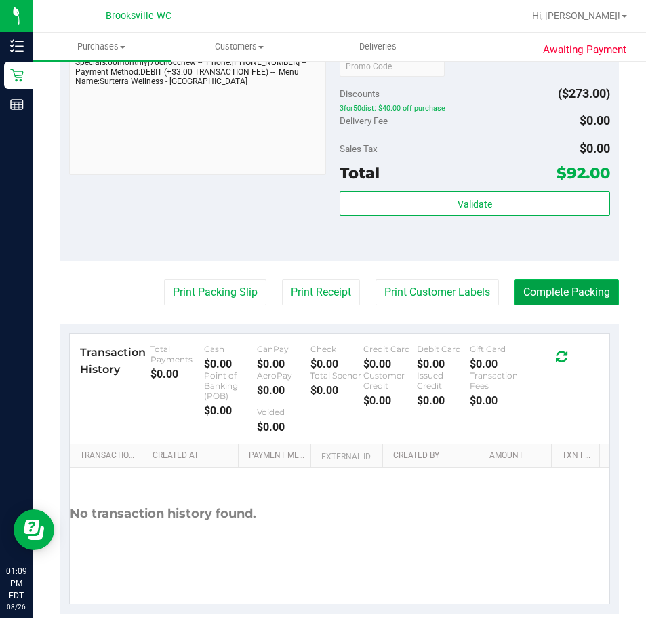
click at [550, 298] on button "Complete Packing" at bounding box center [567, 292] width 104 height 26
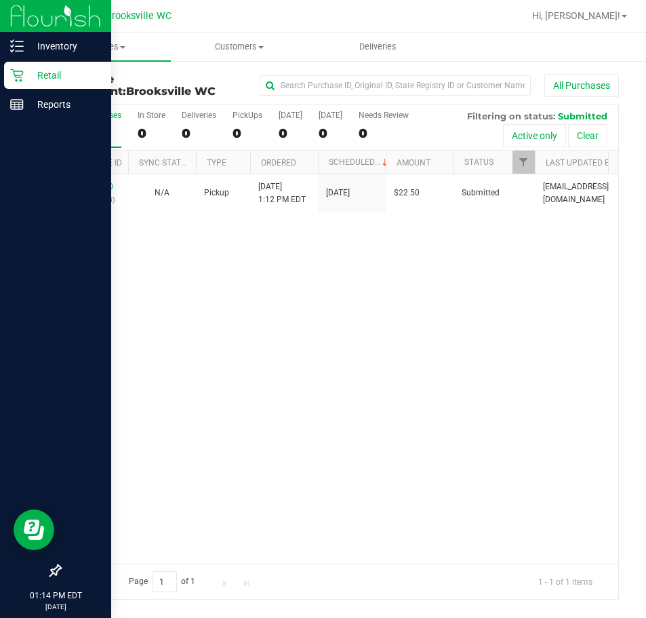
drag, startPoint x: 24, startPoint y: 153, endPoint x: 28, endPoint y: 144, distance: 9.7
click at [24, 153] on div at bounding box center [55, 338] width 111 height 437
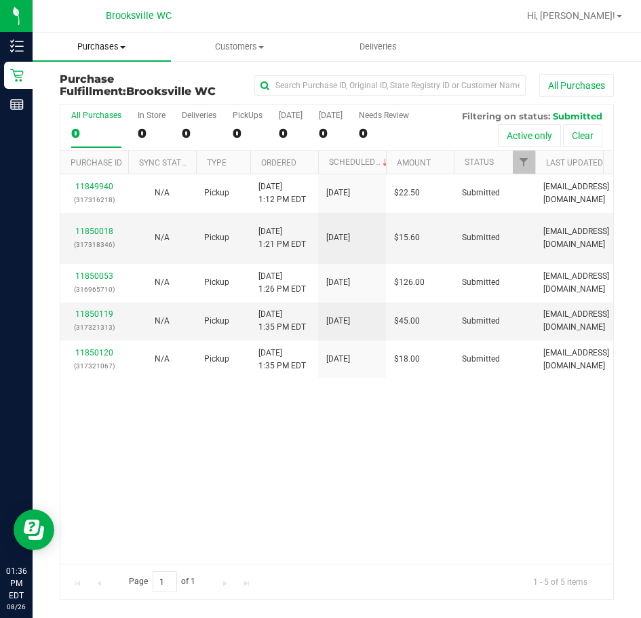
click at [102, 51] on span "Purchases" at bounding box center [102, 47] width 138 height 12
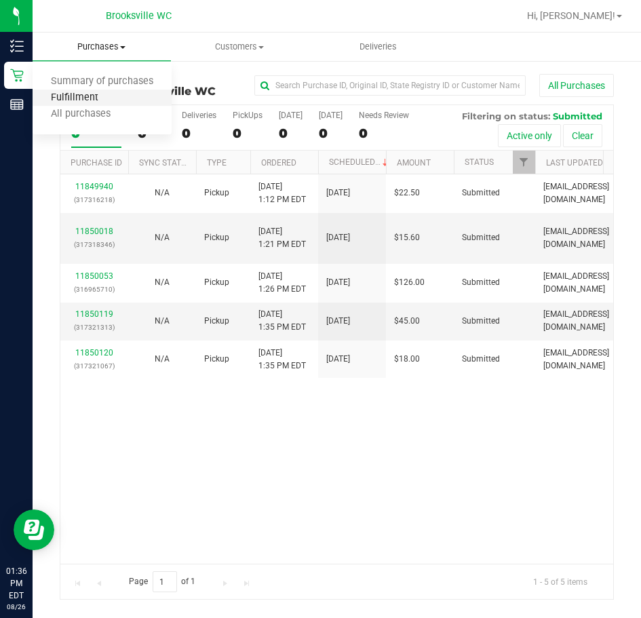
click at [92, 98] on span "Fulfillment" at bounding box center [75, 98] width 84 height 12
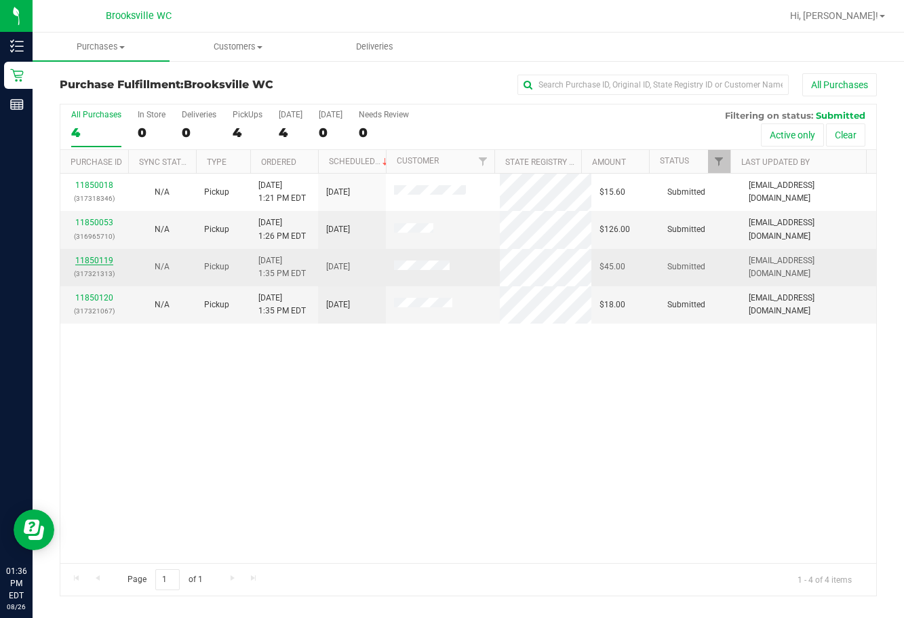
click at [97, 260] on link "11850119" at bounding box center [94, 260] width 38 height 9
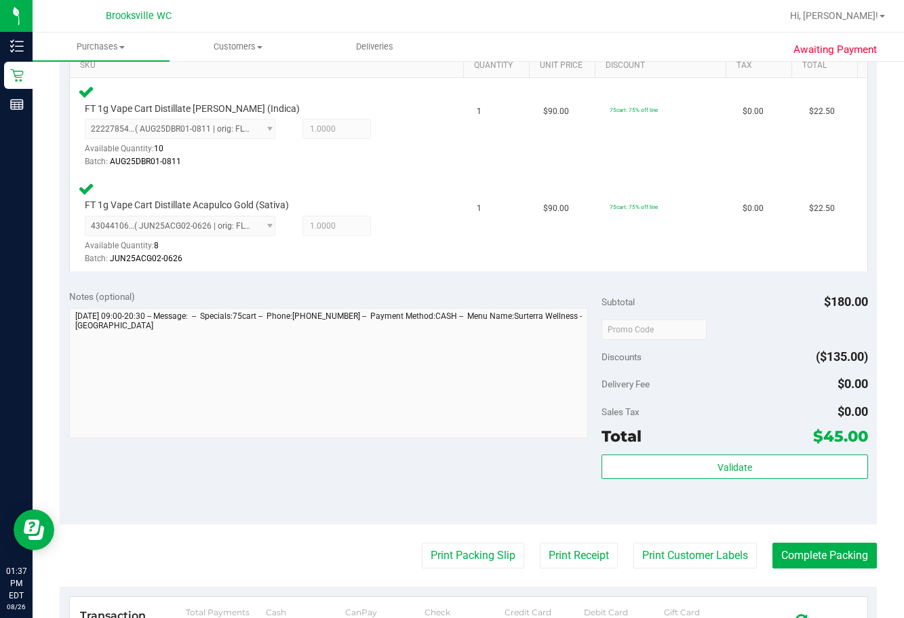
scroll to position [407, 0]
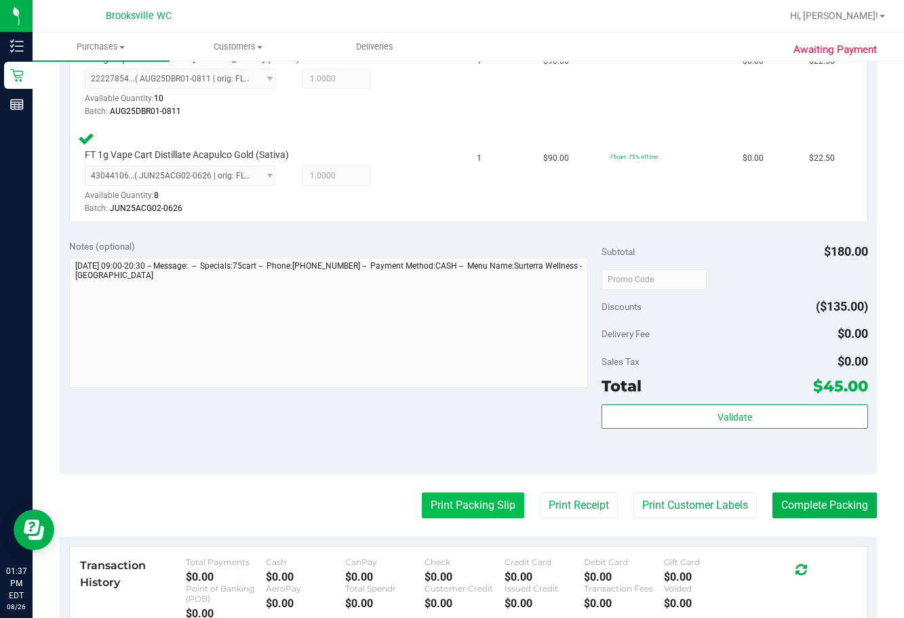
click at [462, 509] on button "Print Packing Slip" at bounding box center [473, 505] width 102 height 26
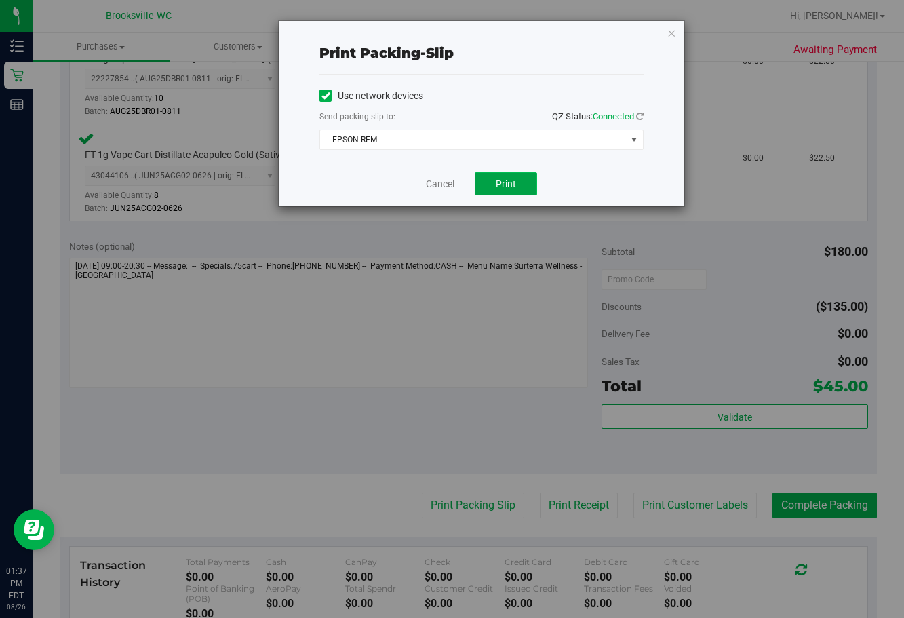
click at [518, 182] on button "Print" at bounding box center [506, 183] width 62 height 23
click at [454, 190] on link "Cancel" at bounding box center [440, 184] width 28 height 14
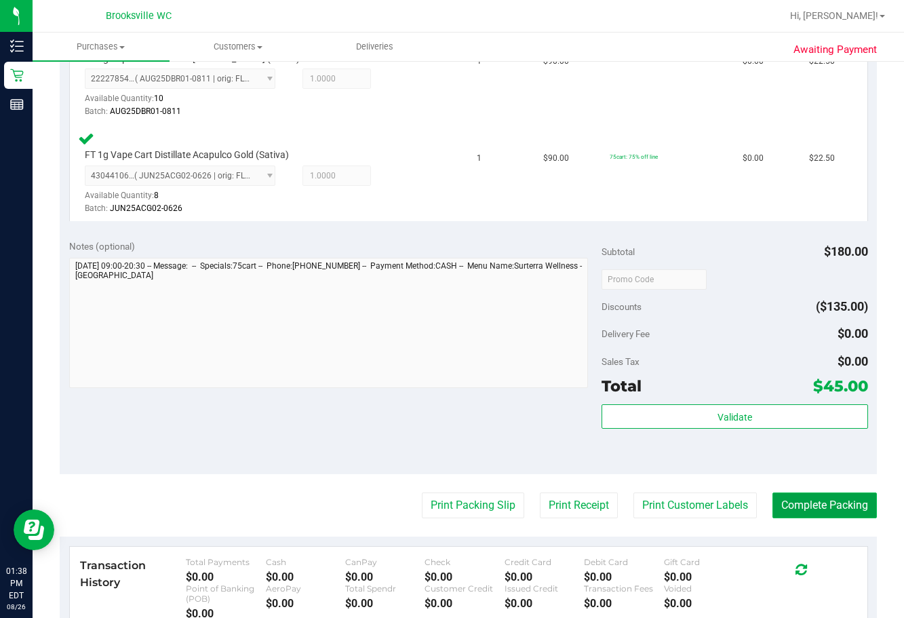
click at [629, 509] on button "Complete Packing" at bounding box center [824, 505] width 104 height 26
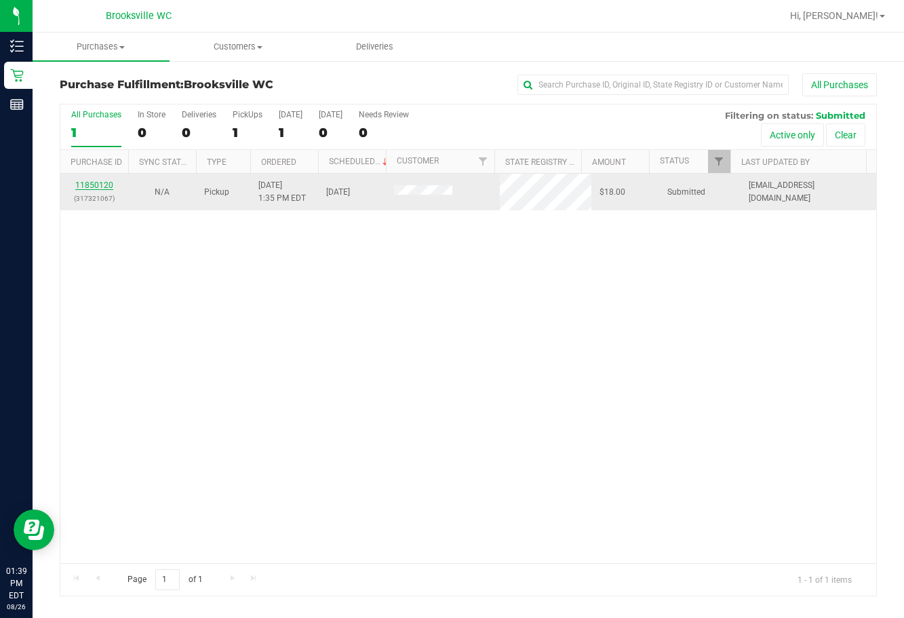
click at [102, 187] on link "11850120" at bounding box center [94, 184] width 38 height 9
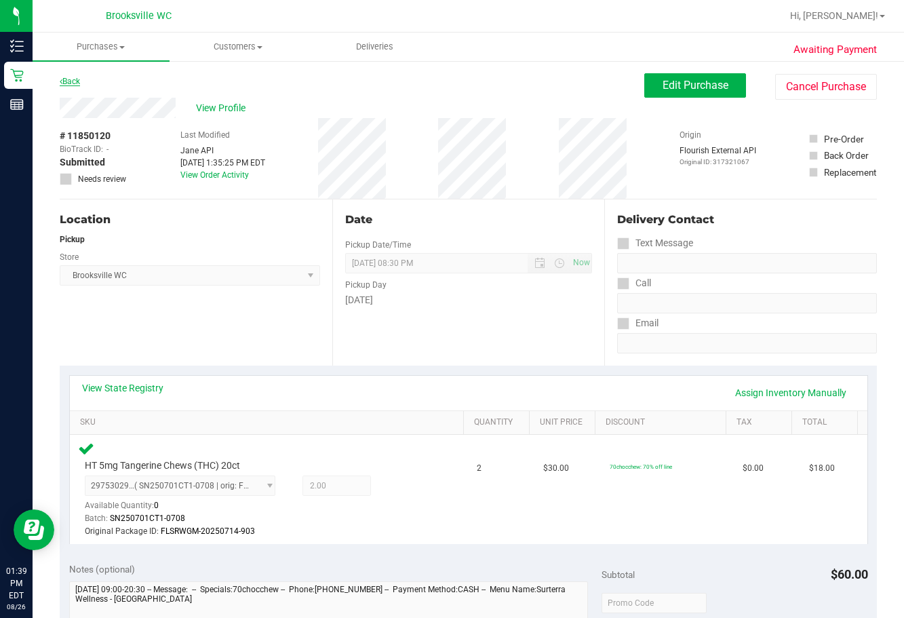
click at [79, 84] on link "Back" at bounding box center [70, 81] width 20 height 9
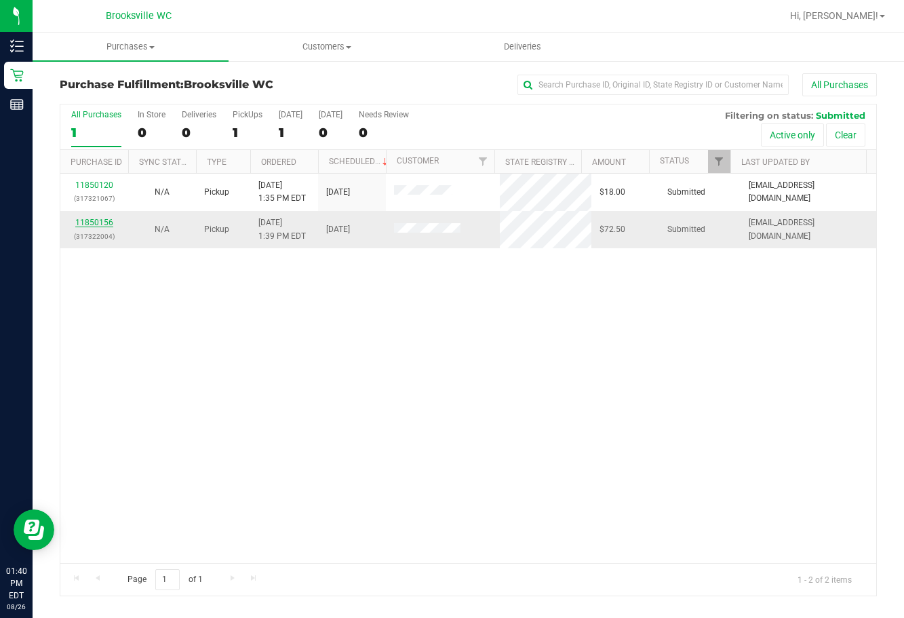
click at [86, 226] on link "11850156" at bounding box center [94, 222] width 38 height 9
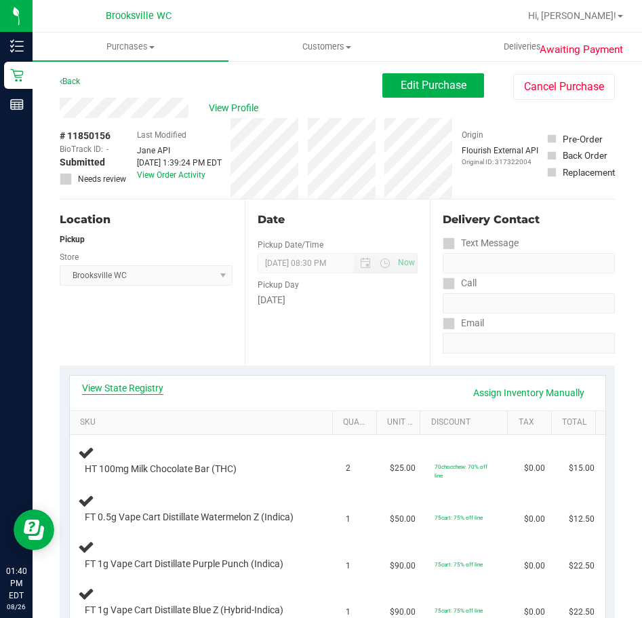
click at [134, 387] on link "View State Registry" at bounding box center [122, 388] width 81 height 14
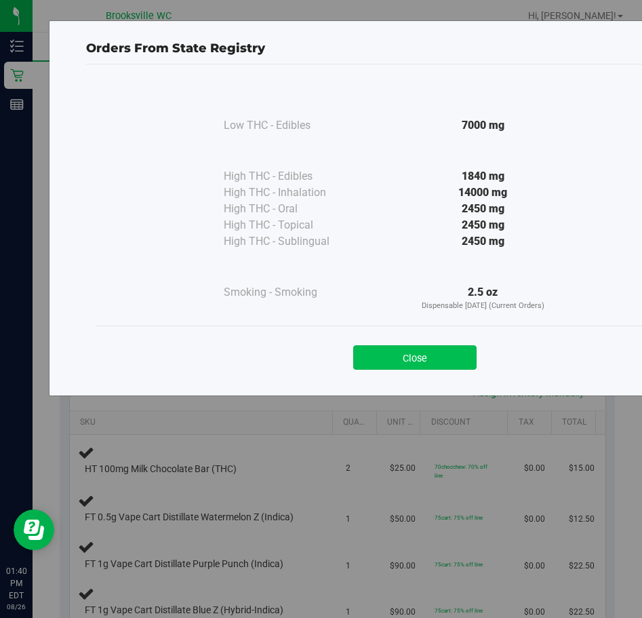
click at [393, 360] on button "Close" at bounding box center [414, 357] width 123 height 24
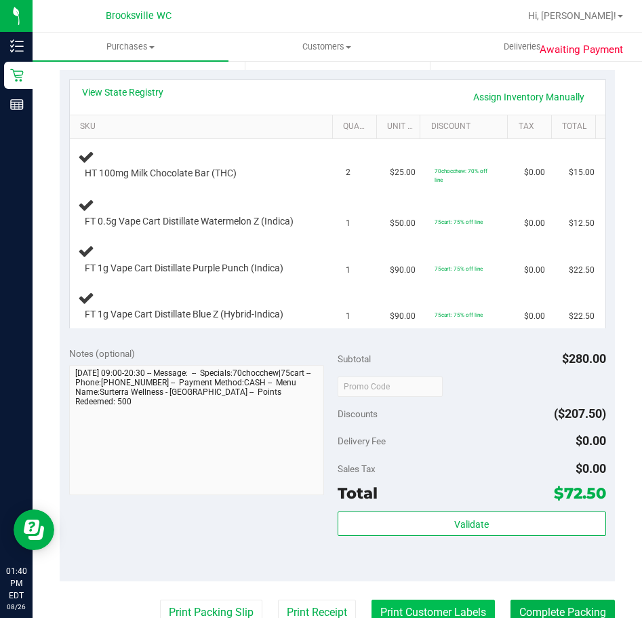
scroll to position [475, 0]
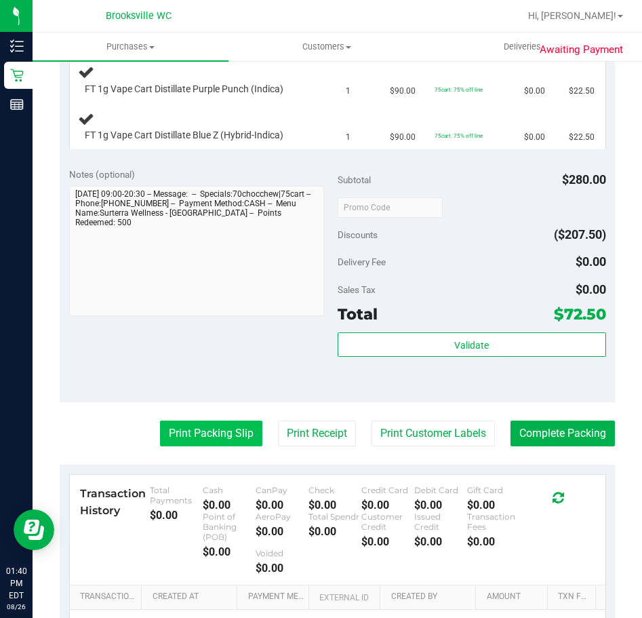
click at [214, 435] on button "Print Packing Slip" at bounding box center [211, 433] width 102 height 26
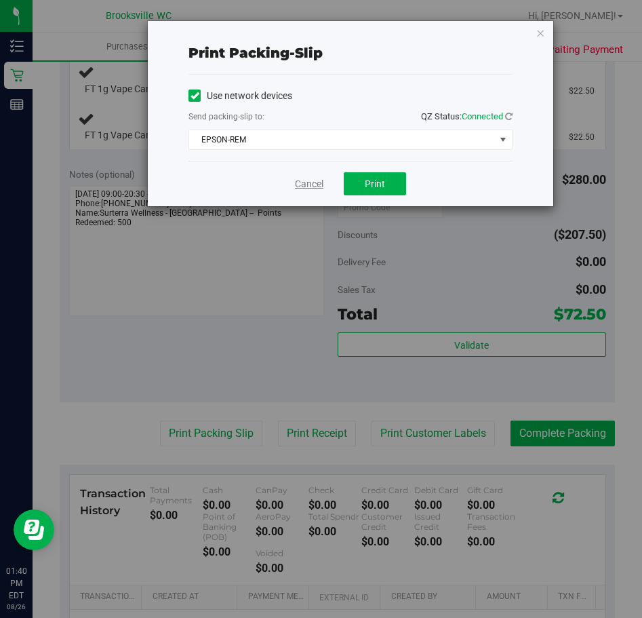
click at [309, 182] on link "Cancel" at bounding box center [309, 184] width 28 height 14
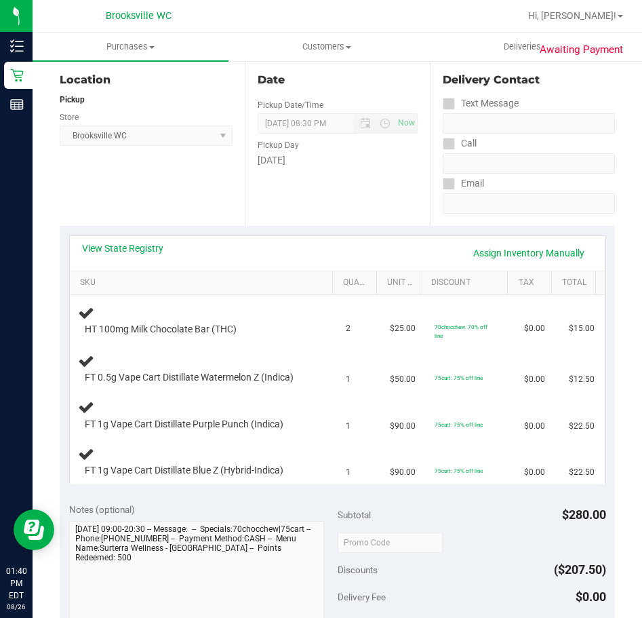
scroll to position [0, 0]
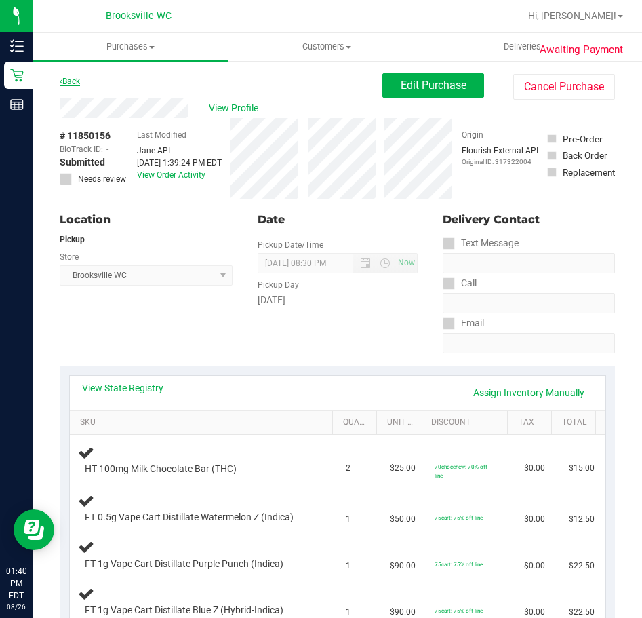
click at [79, 79] on link "Back" at bounding box center [70, 81] width 20 height 9
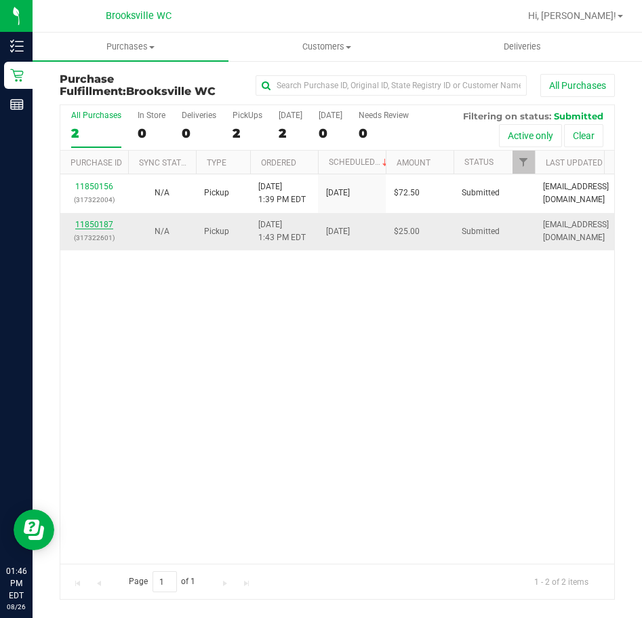
click at [95, 227] on link "11850187" at bounding box center [94, 224] width 38 height 9
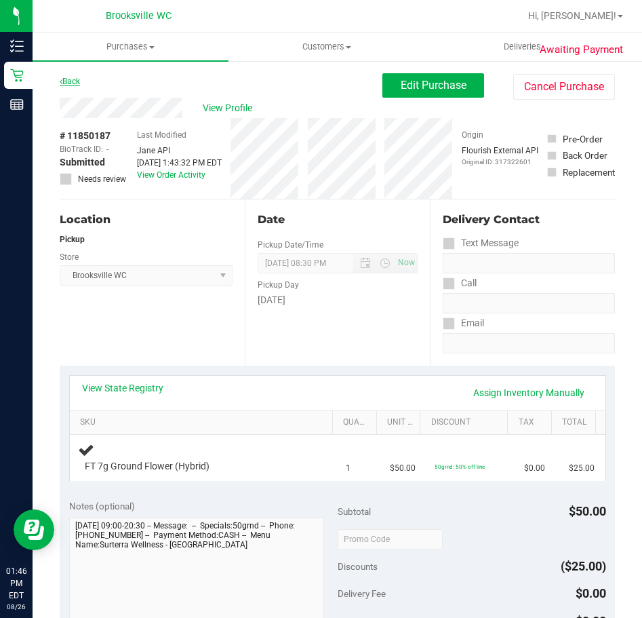
click at [62, 81] on icon at bounding box center [61, 81] width 3 height 8
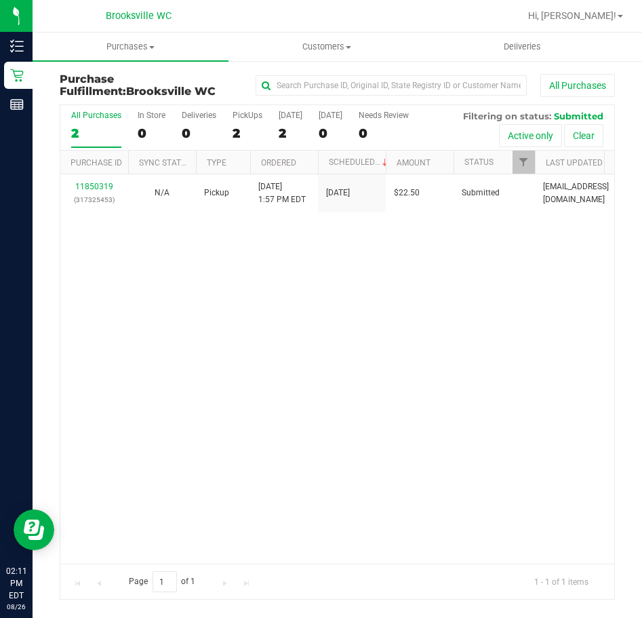
click at [159, 299] on div "11850319 (317325453) N/A Pickup 8/26/2025 1:57 PM EDT 8/26/2025 $22.50 Submitte…" at bounding box center [337, 368] width 554 height 389
click at [99, 358] on div "11850319 (317325453) N/A Pickup 8/26/2025 1:57 PM EDT 8/26/2025 $22.50 Submitte…" at bounding box center [337, 368] width 554 height 389
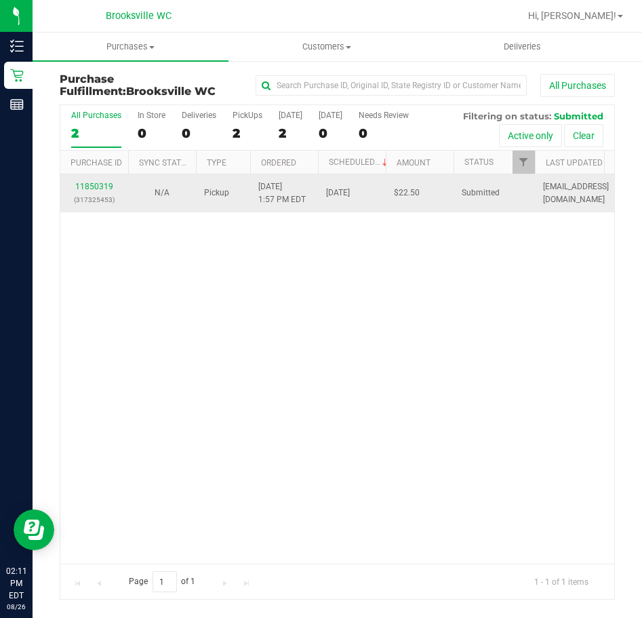
click at [90, 180] on div "11850319 (317325453)" at bounding box center [94, 193] width 52 height 26
click at [90, 183] on link "11850319" at bounding box center [94, 186] width 38 height 9
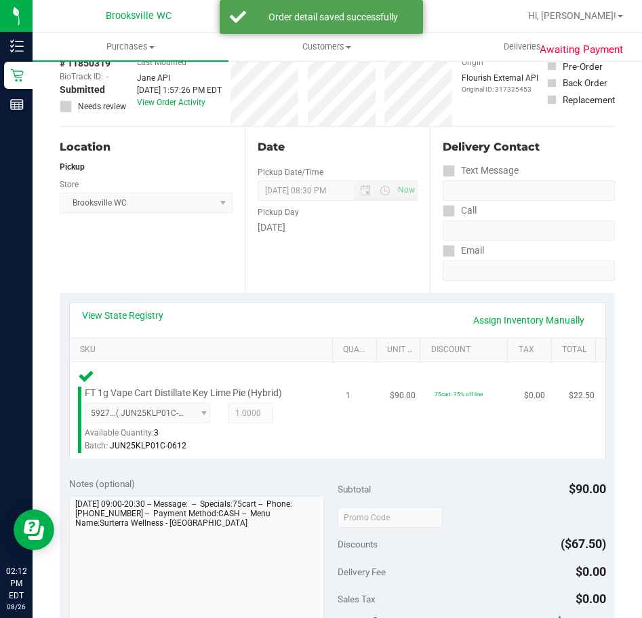
scroll to position [203, 0]
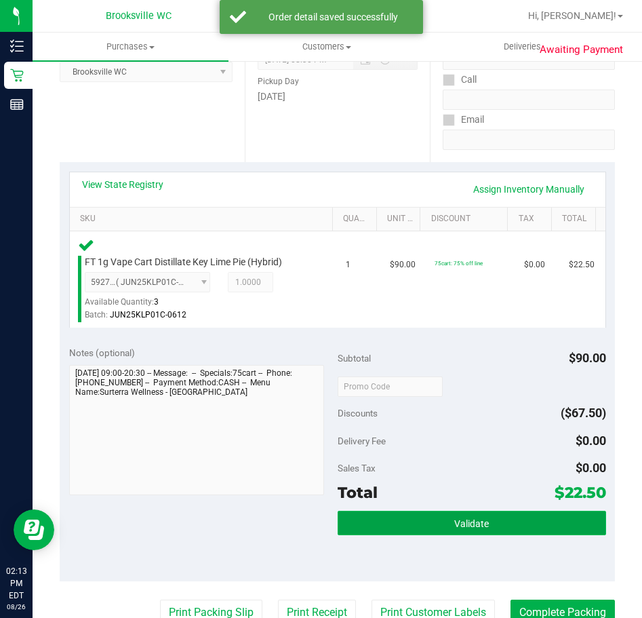
click at [410, 519] on button "Validate" at bounding box center [472, 523] width 269 height 24
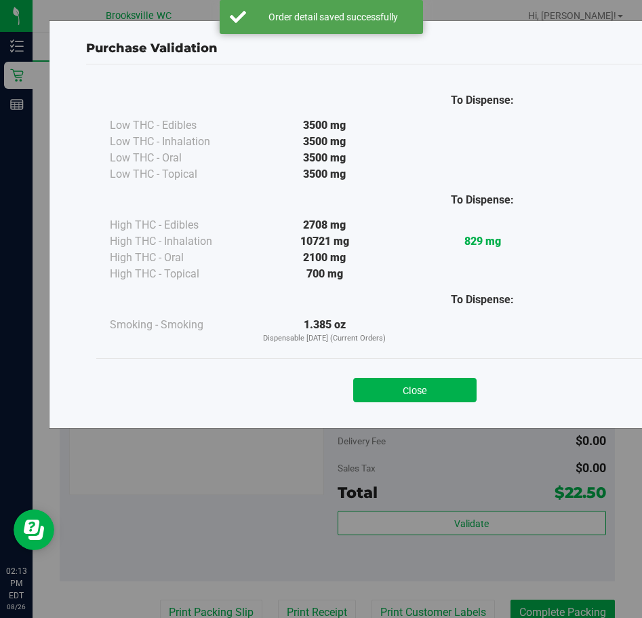
click at [409, 407] on div "Close" at bounding box center [414, 385] width 637 height 55
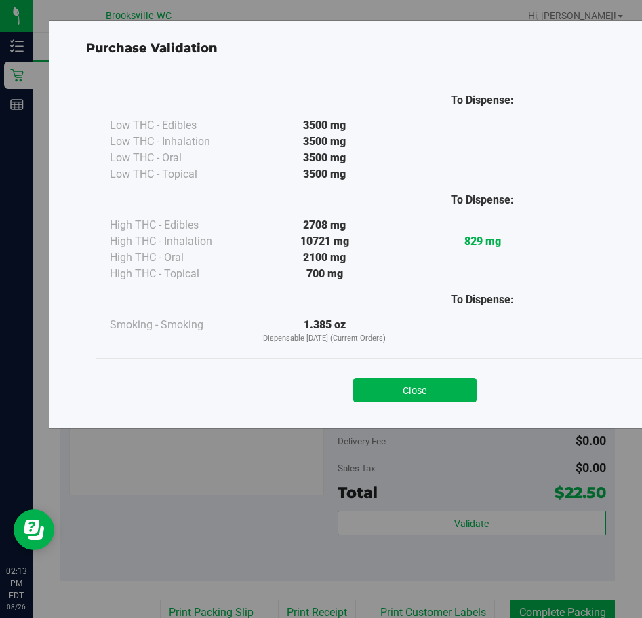
click at [418, 377] on div "Close" at bounding box center [414, 386] width 617 height 34
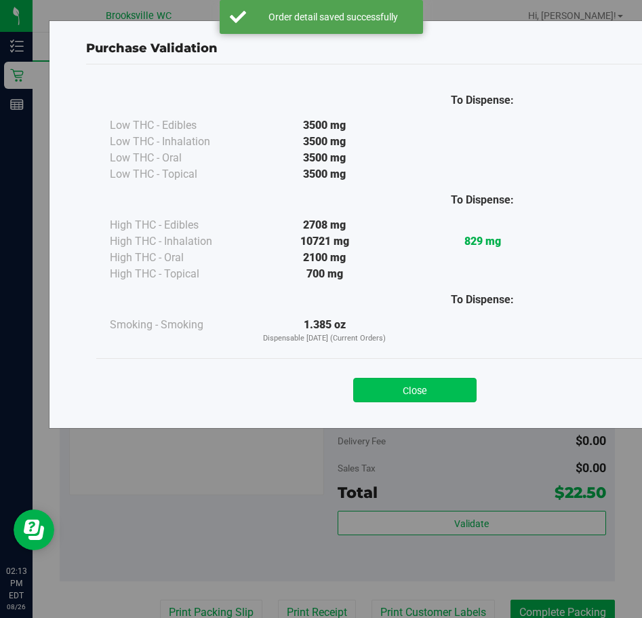
click at [419, 383] on button "Close" at bounding box center [414, 390] width 123 height 24
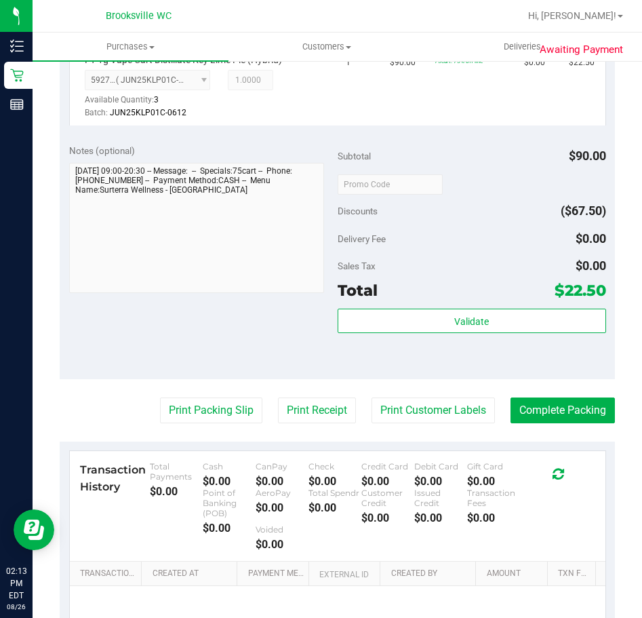
scroll to position [407, 0]
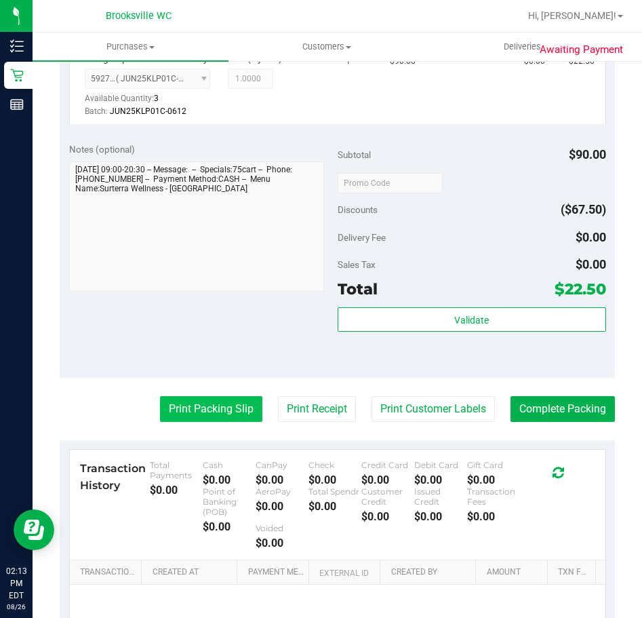
click at [229, 410] on button "Print Packing Slip" at bounding box center [211, 409] width 102 height 26
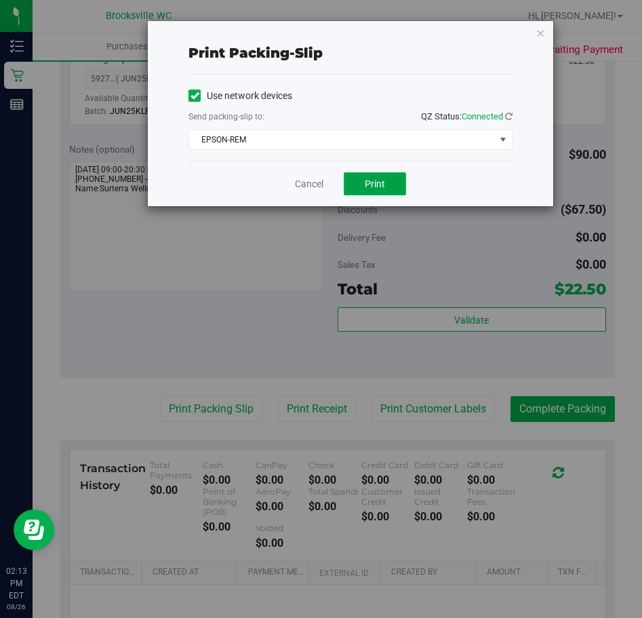
click at [388, 178] on button "Print" at bounding box center [375, 183] width 62 height 23
click at [317, 182] on link "Cancel" at bounding box center [309, 184] width 28 height 14
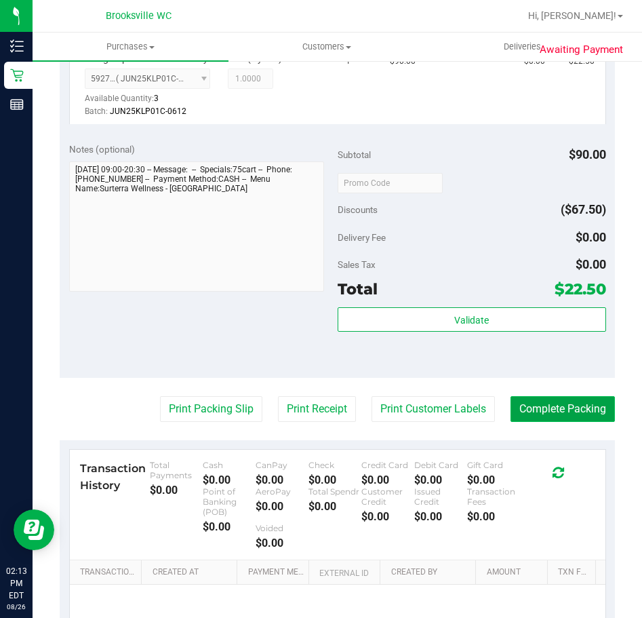
click at [550, 400] on button "Complete Packing" at bounding box center [563, 409] width 104 height 26
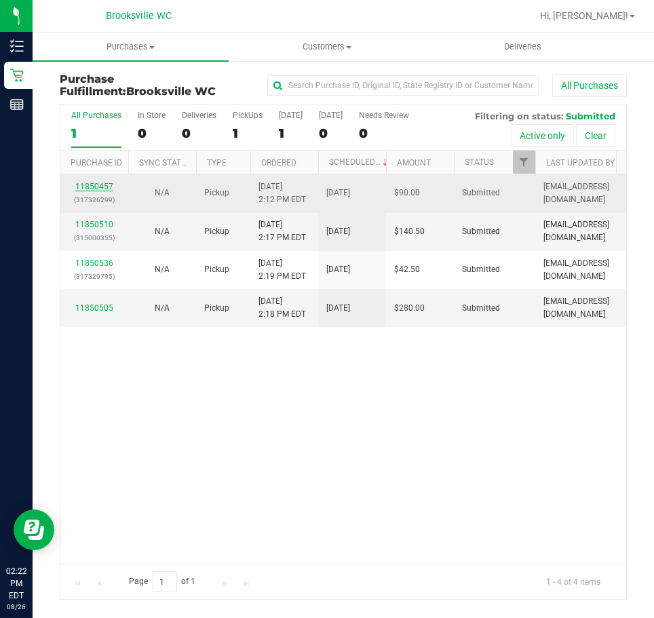
click at [82, 185] on link "11850457" at bounding box center [94, 186] width 38 height 9
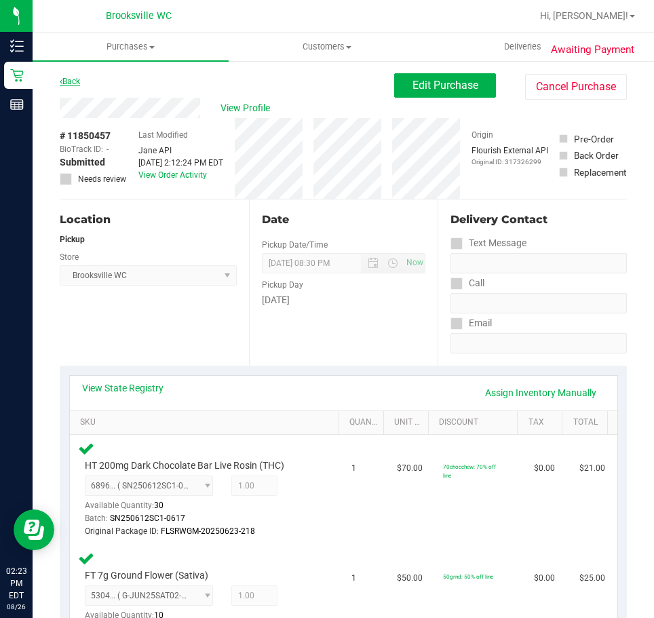
click at [80, 79] on link "Back" at bounding box center [70, 81] width 20 height 9
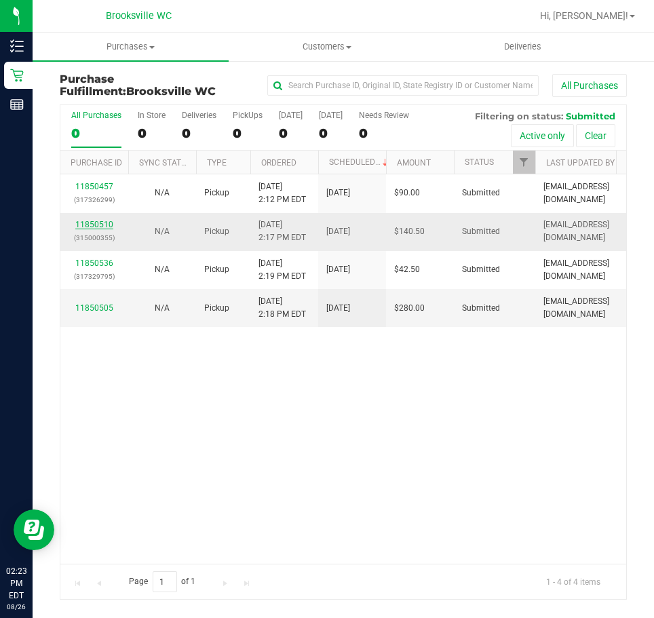
click at [94, 226] on link "11850510" at bounding box center [94, 224] width 38 height 9
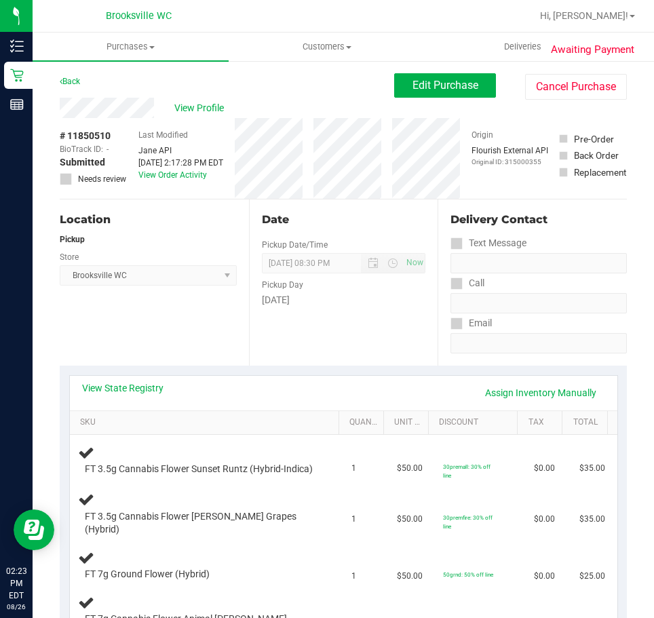
click at [68, 86] on div "Back" at bounding box center [70, 81] width 20 height 16
click at [73, 78] on link "Back" at bounding box center [70, 81] width 20 height 9
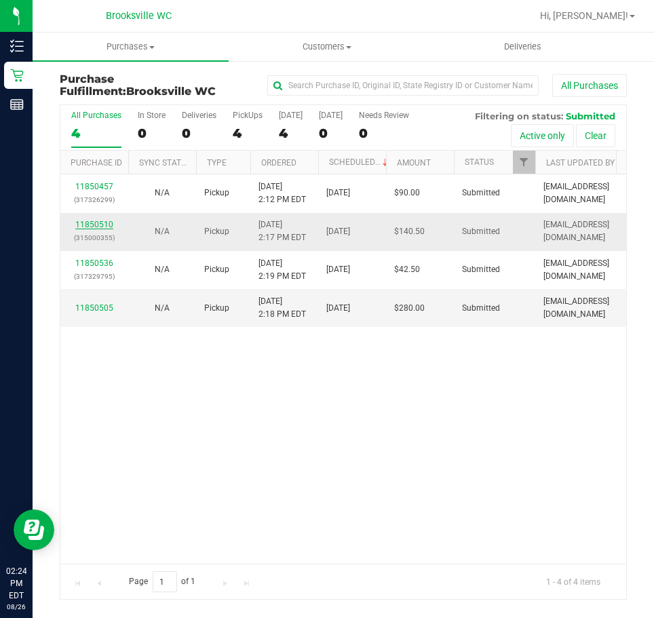
click at [83, 224] on link "11850510" at bounding box center [94, 224] width 38 height 9
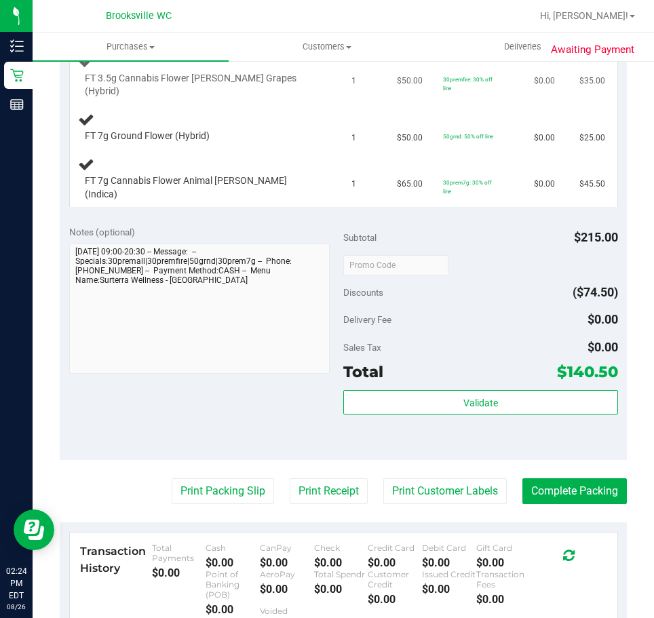
scroll to position [610, 0]
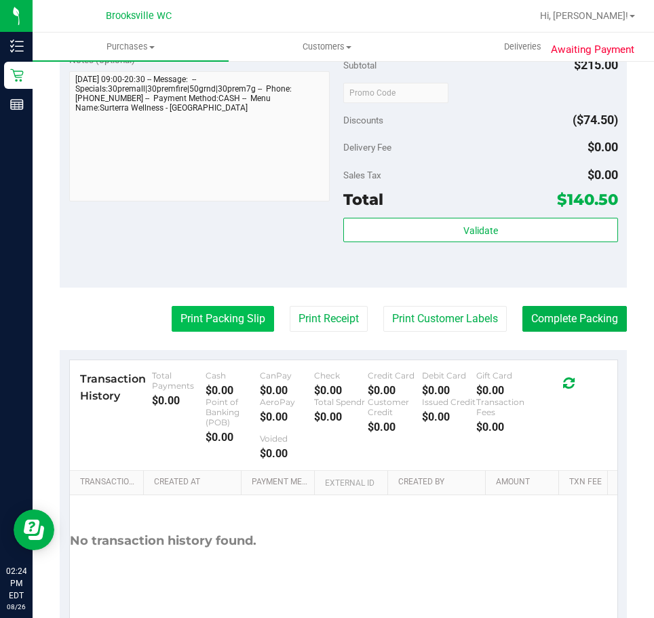
click at [211, 322] on button "Print Packing Slip" at bounding box center [223, 319] width 102 height 26
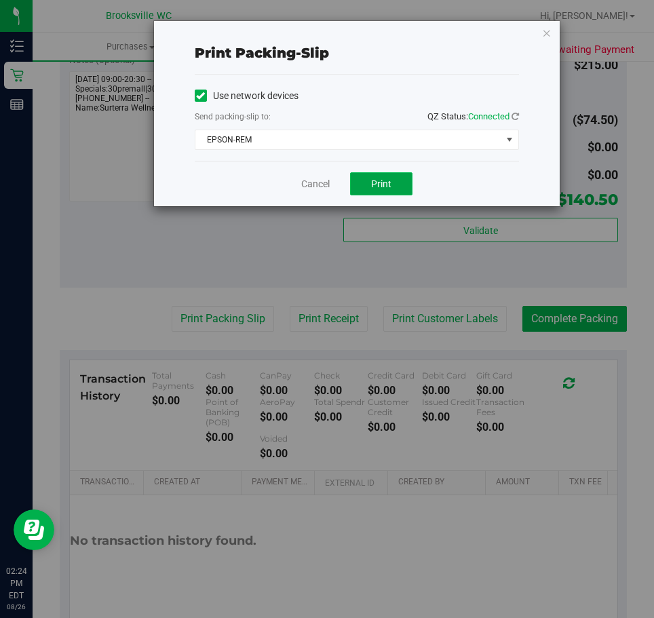
click at [395, 183] on button "Print" at bounding box center [381, 183] width 62 height 23
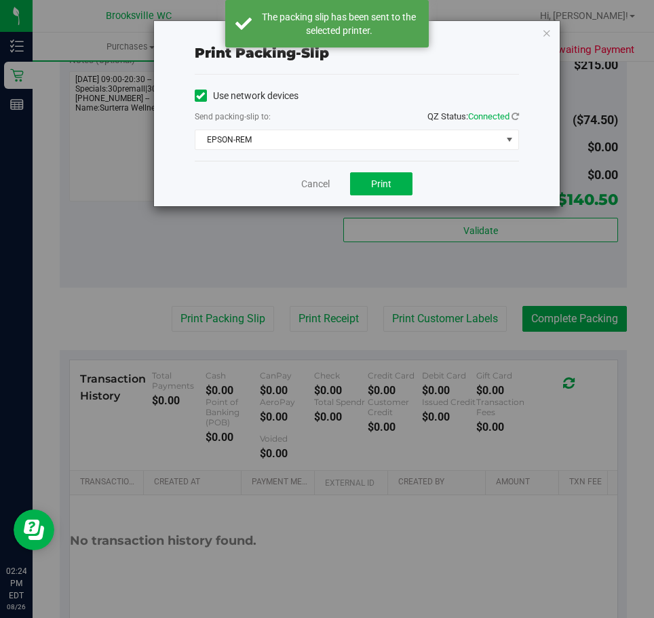
click at [122, 243] on div "Print packing-slip Use network devices Send packing-slip to: QZ Status: Connect…" at bounding box center [332, 309] width 664 height 618
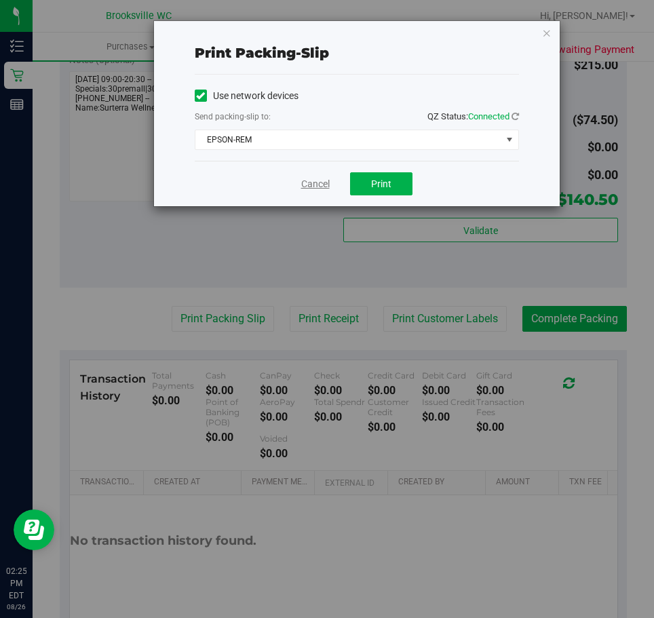
click at [326, 191] on link "Cancel" at bounding box center [315, 184] width 28 height 14
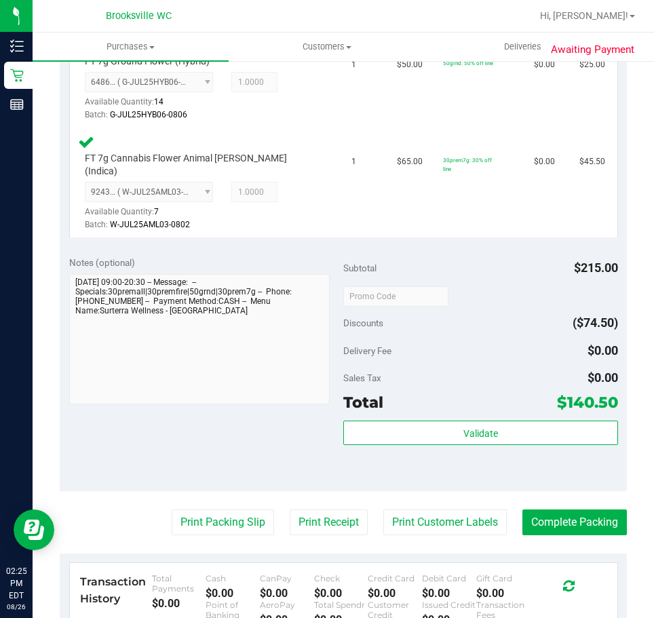
click at [490, 432] on div "Validate" at bounding box center [480, 433] width 275 height 26
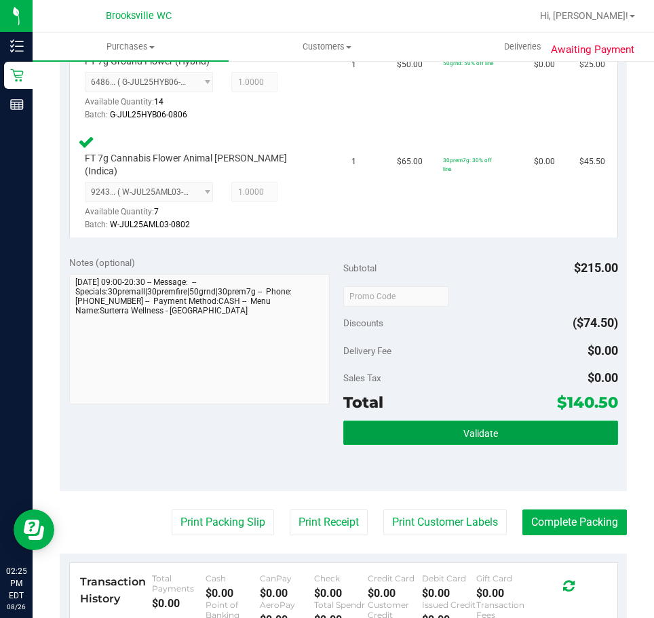
click at [489, 430] on button "Validate" at bounding box center [480, 432] width 275 height 24
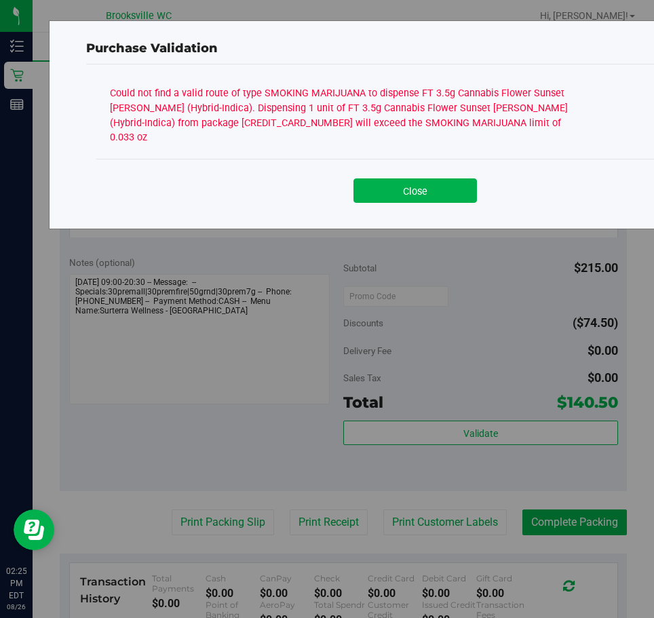
click at [410, 189] on div "Close" at bounding box center [414, 186] width 637 height 55
click at [364, 178] on button "Close" at bounding box center [414, 190] width 123 height 24
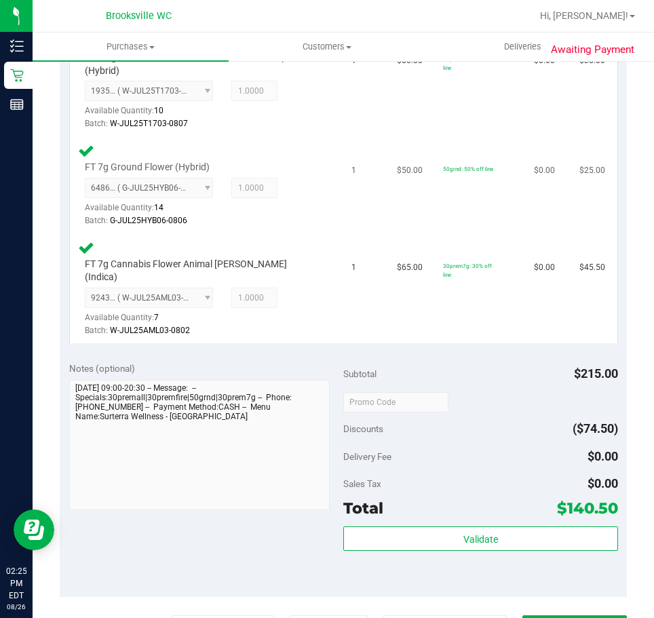
scroll to position [271, 0]
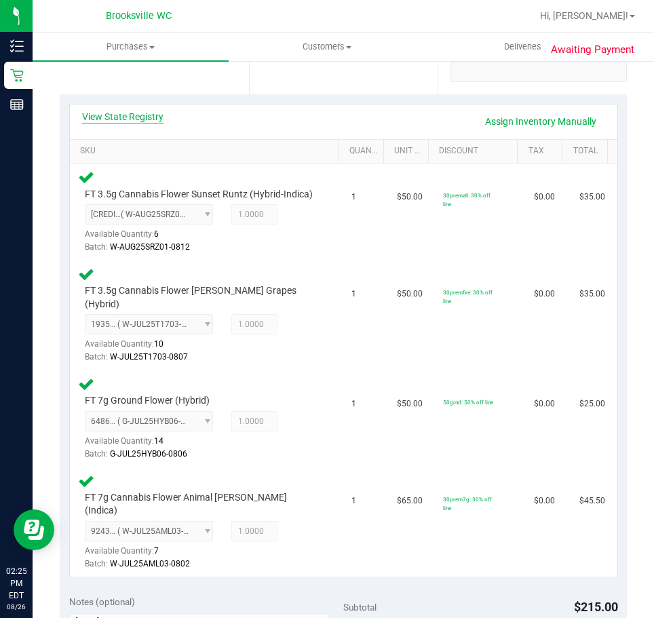
click at [140, 115] on link "View State Registry" at bounding box center [122, 117] width 81 height 14
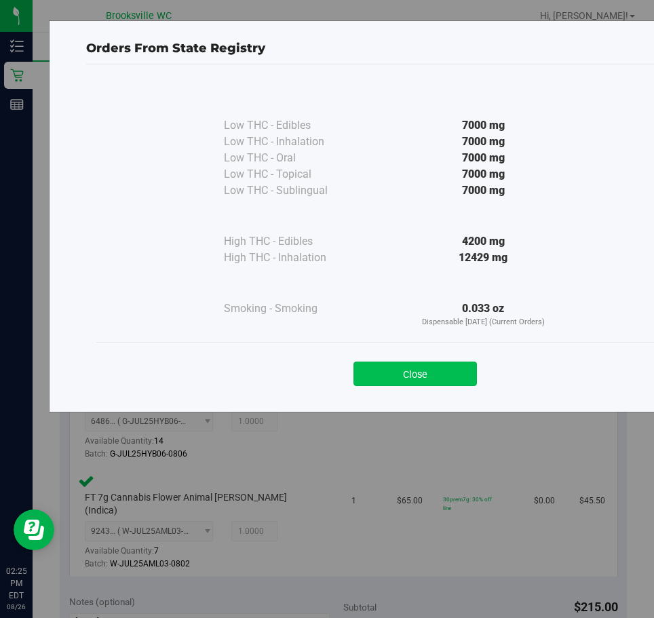
click at [388, 382] on button "Close" at bounding box center [414, 373] width 123 height 24
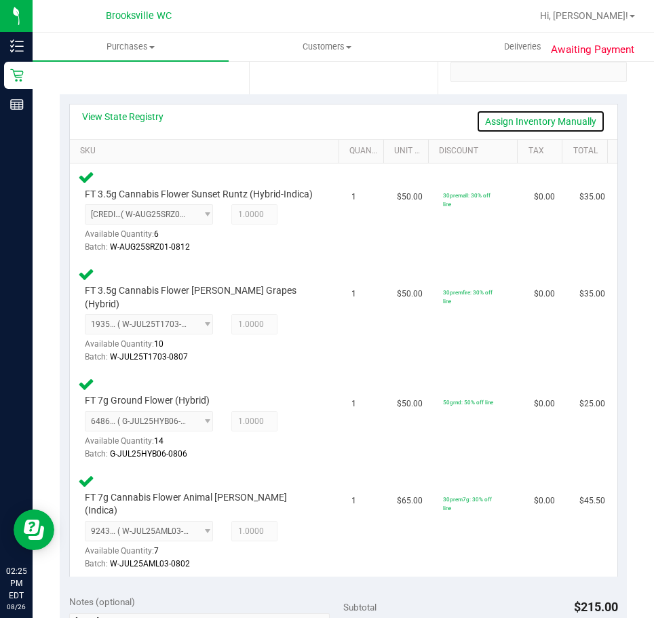
click at [500, 120] on link "Assign Inventory Manually" at bounding box center [540, 121] width 129 height 23
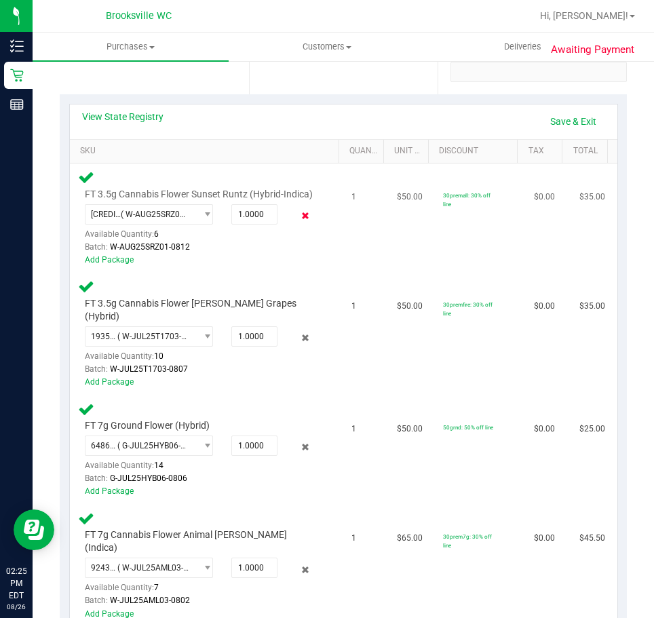
click at [299, 224] on icon at bounding box center [305, 216] width 14 height 16
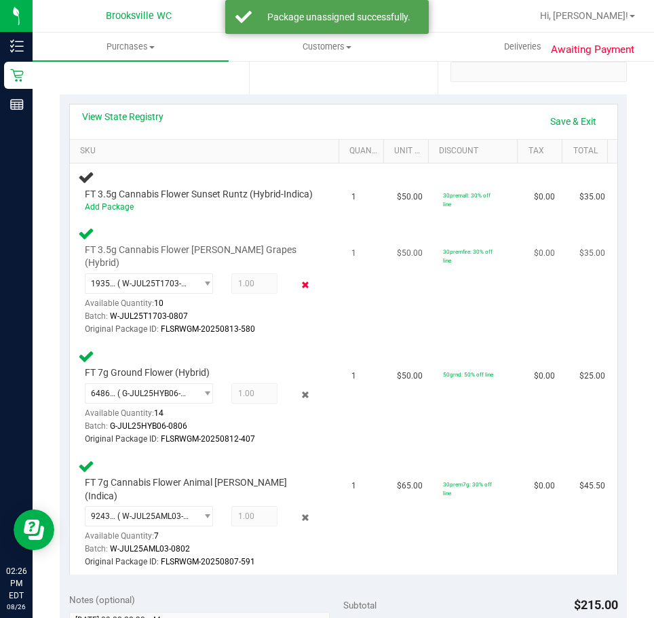
click at [298, 284] on icon at bounding box center [305, 285] width 14 height 16
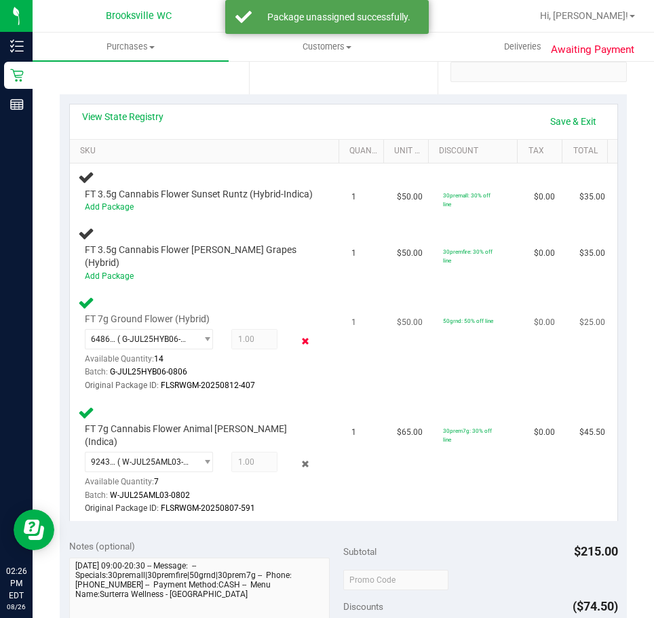
click at [298, 341] on icon at bounding box center [305, 341] width 14 height 16
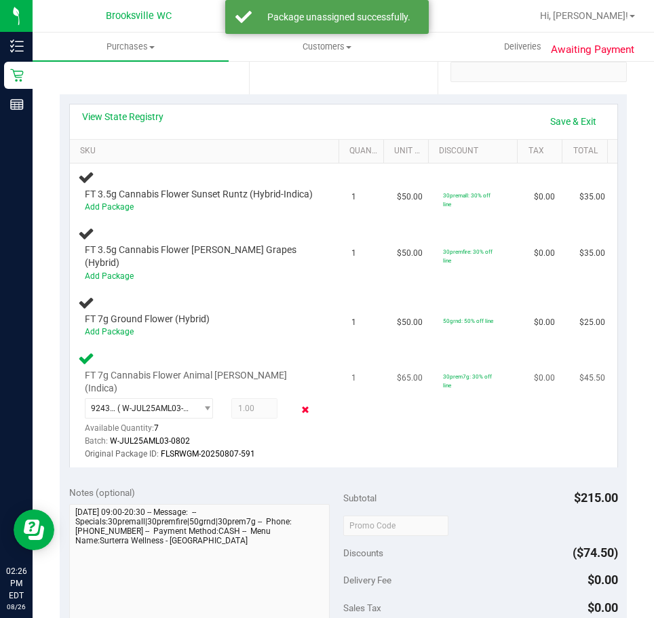
click at [298, 402] on icon at bounding box center [305, 410] width 14 height 16
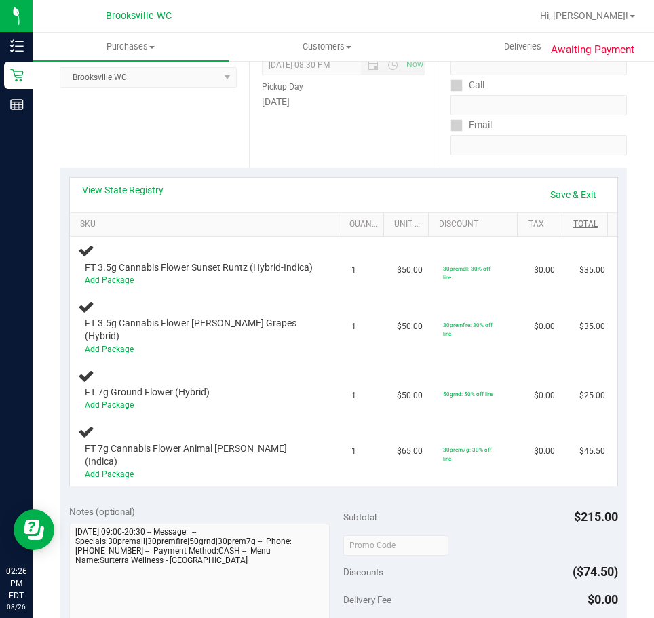
scroll to position [136, 0]
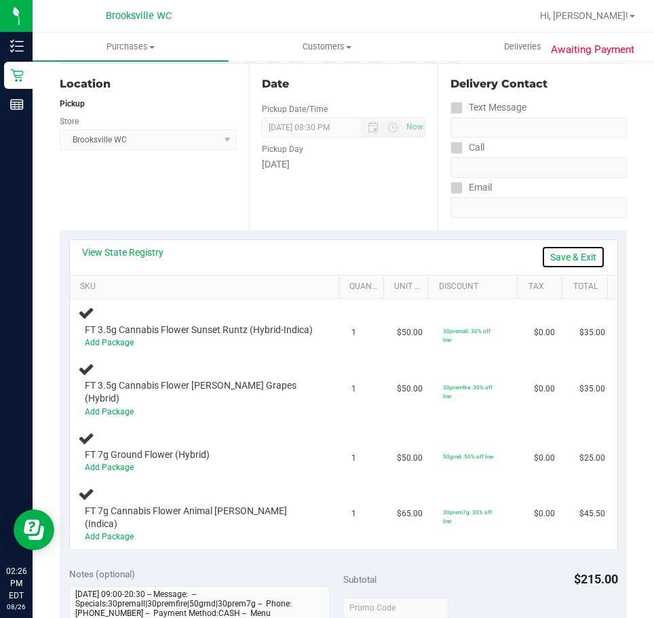
click at [564, 257] on link "Save & Exit" at bounding box center [573, 256] width 64 height 23
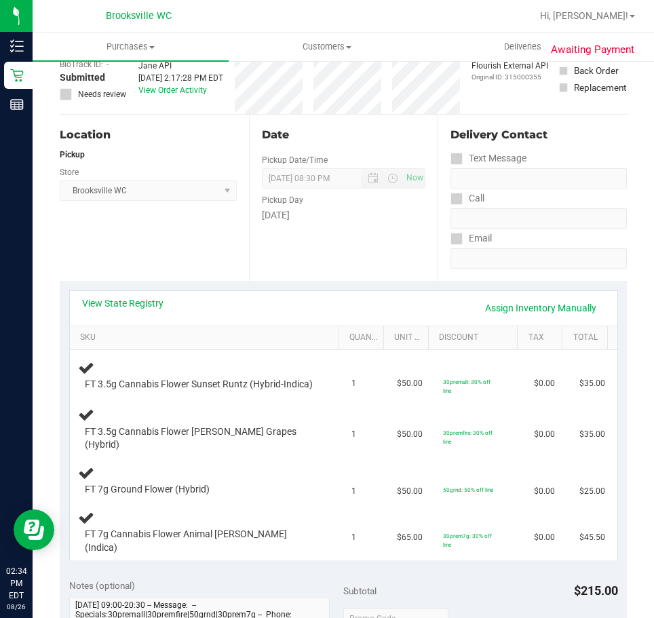
scroll to position [0, 0]
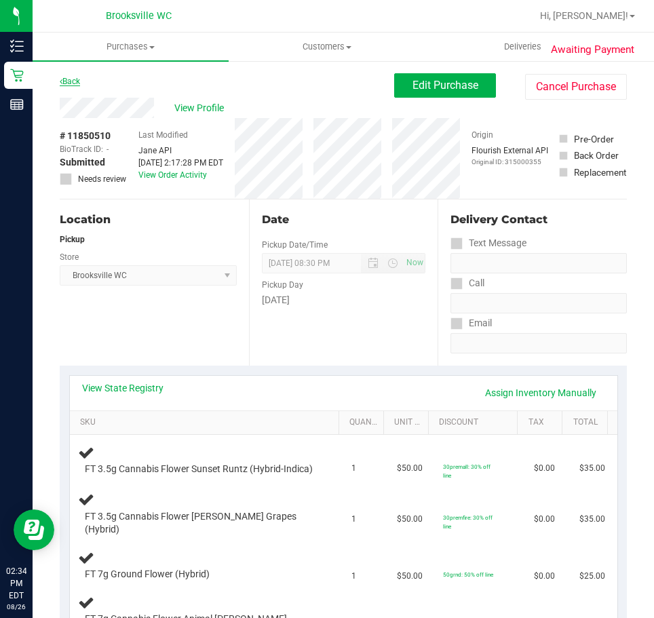
click at [67, 81] on link "Back" at bounding box center [70, 81] width 20 height 9
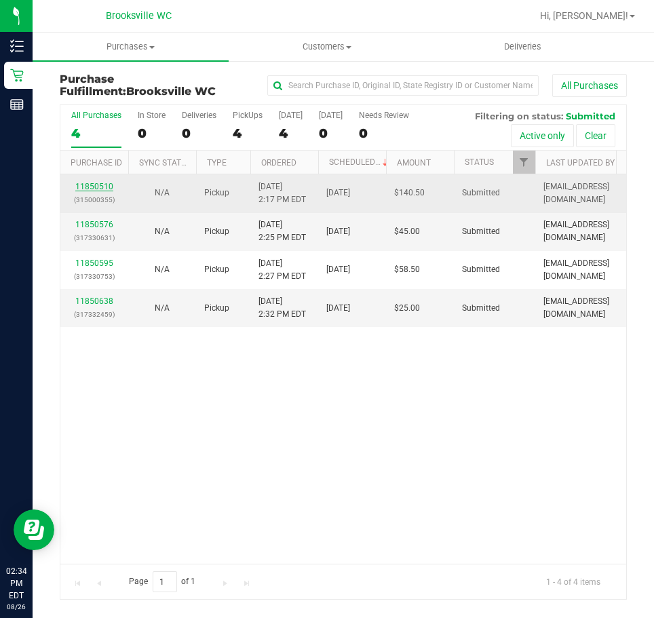
click at [90, 184] on link "11850510" at bounding box center [94, 186] width 38 height 9
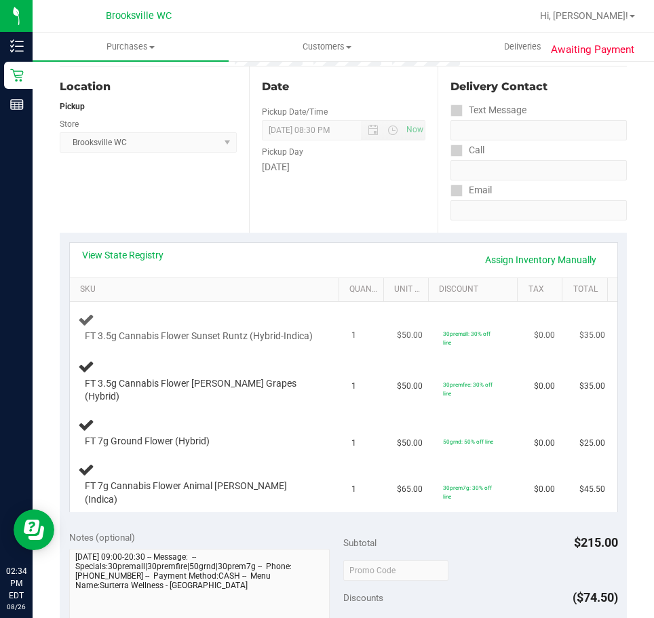
scroll to position [136, 0]
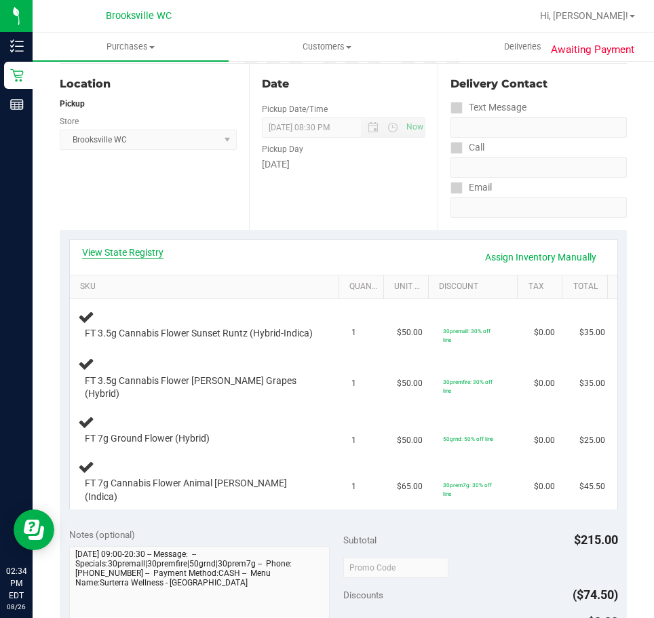
click at [117, 248] on link "View State Registry" at bounding box center [122, 252] width 81 height 14
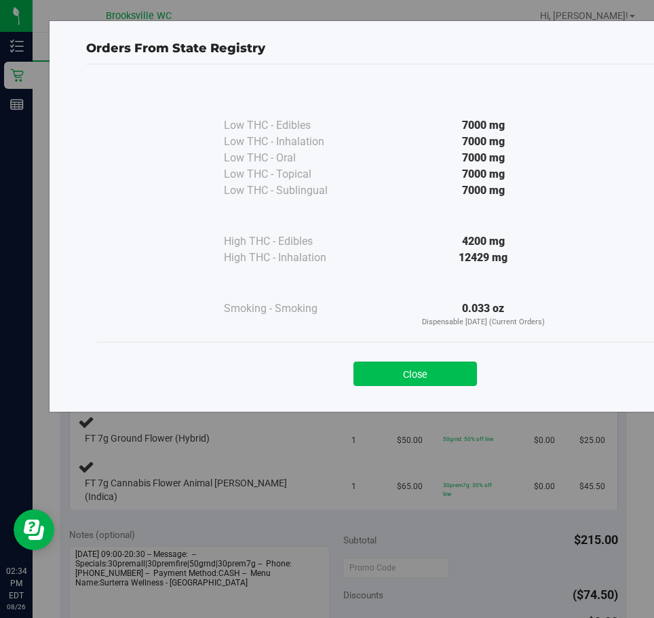
click at [393, 378] on button "Close" at bounding box center [414, 373] width 123 height 24
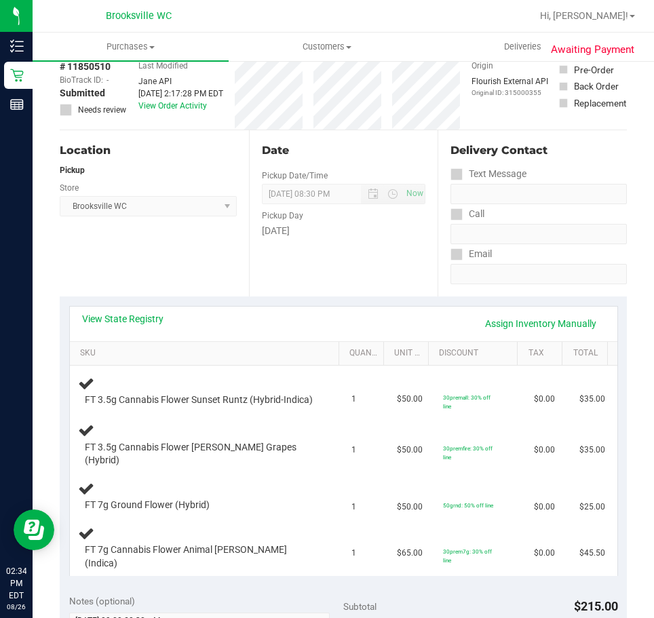
scroll to position [0, 0]
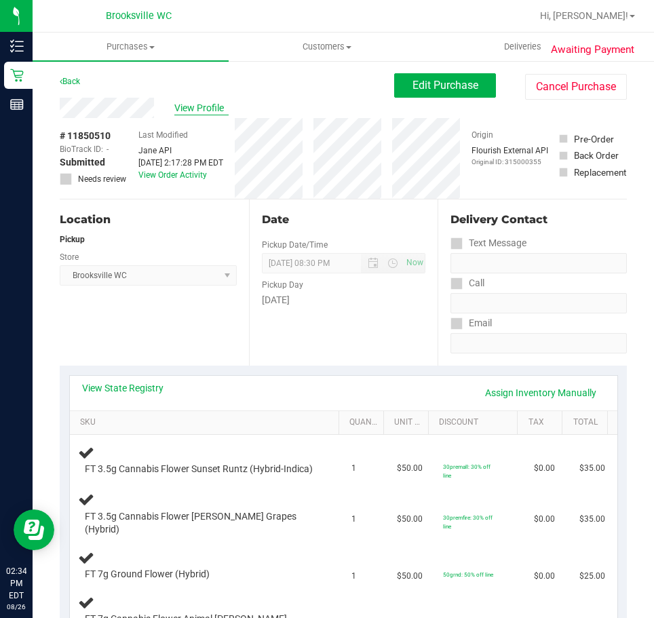
click at [210, 107] on span "View Profile" at bounding box center [201, 108] width 54 height 14
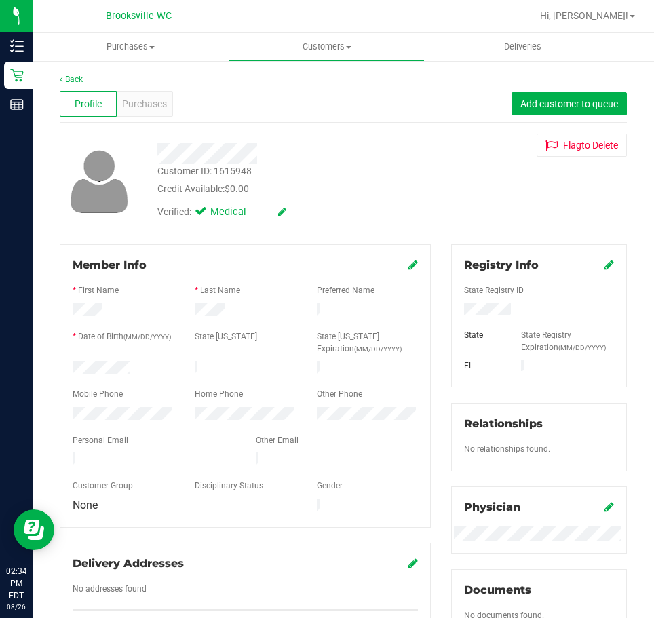
click at [67, 79] on link "Back" at bounding box center [71, 79] width 23 height 9
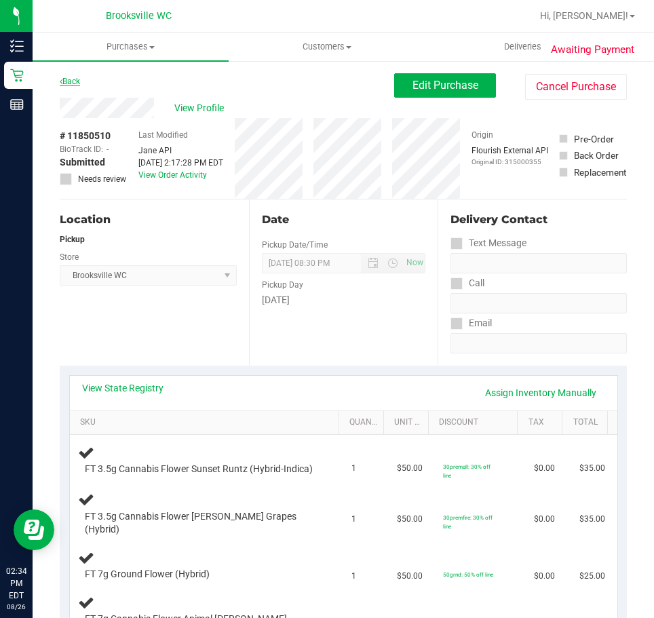
click at [78, 83] on link "Back" at bounding box center [70, 81] width 20 height 9
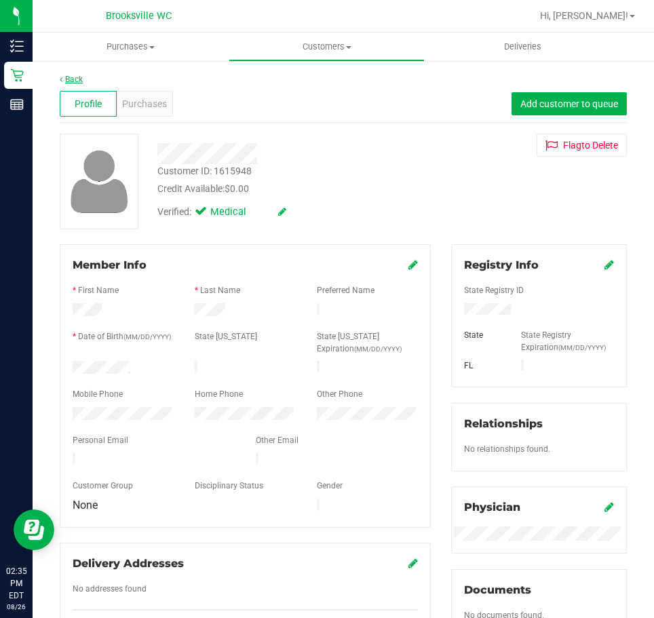
click at [66, 79] on link "Back" at bounding box center [71, 79] width 23 height 9
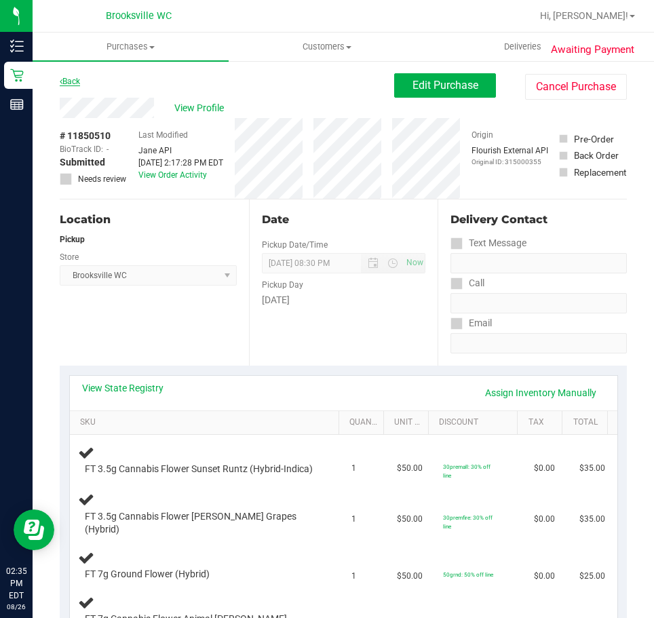
click at [80, 82] on link "Back" at bounding box center [70, 81] width 20 height 9
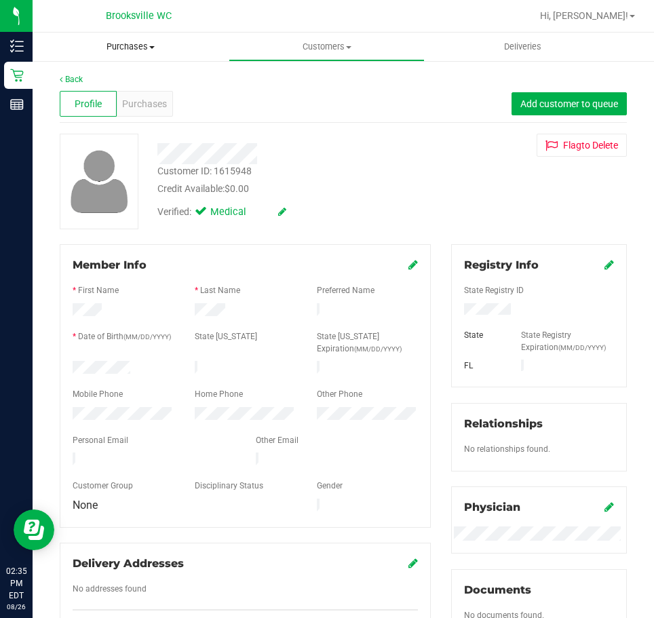
click at [125, 46] on span "Purchases" at bounding box center [131, 47] width 196 height 12
click at [79, 95] on span "Fulfillment" at bounding box center [75, 98] width 84 height 12
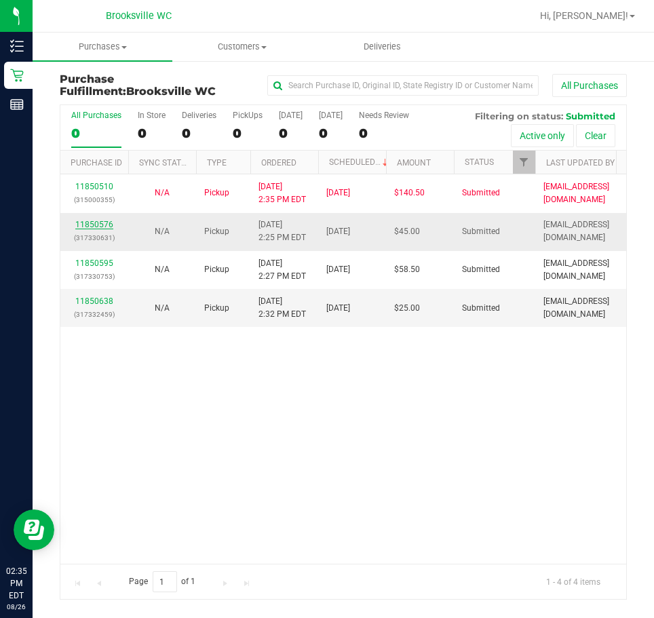
click at [100, 222] on link "11850576" at bounding box center [94, 224] width 38 height 9
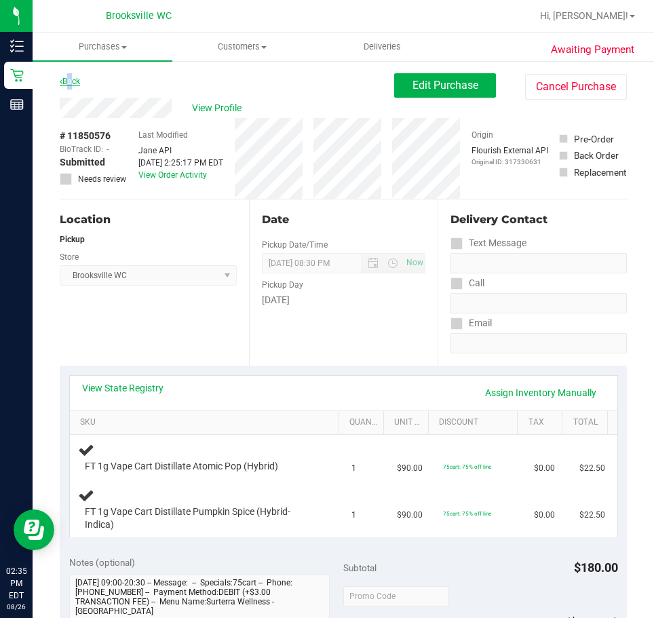
click at [68, 79] on link "Back" at bounding box center [70, 81] width 20 height 9
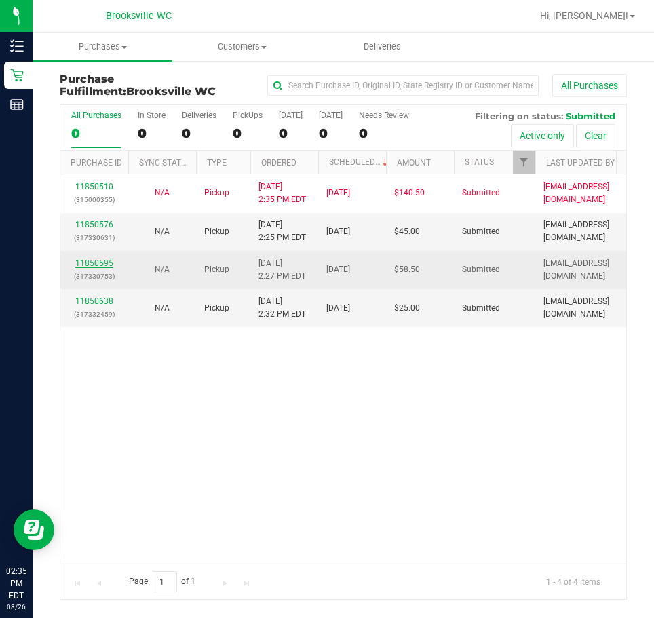
click at [98, 261] on link "11850595" at bounding box center [94, 262] width 38 height 9
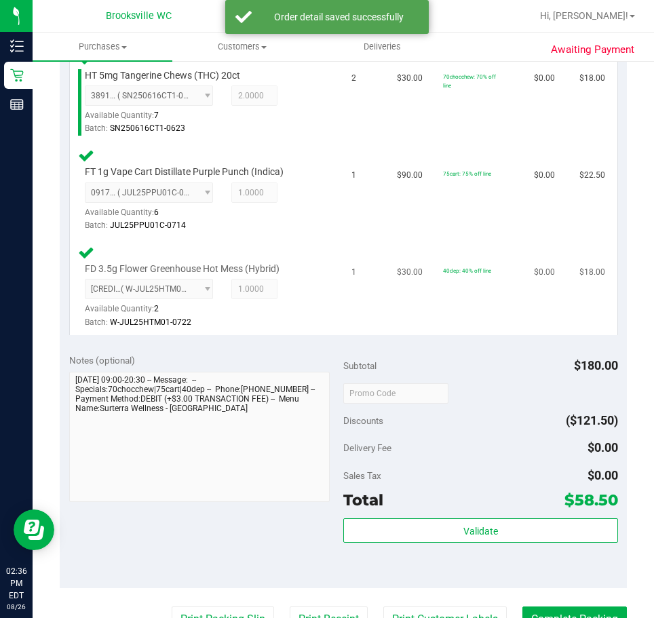
scroll to position [475, 0]
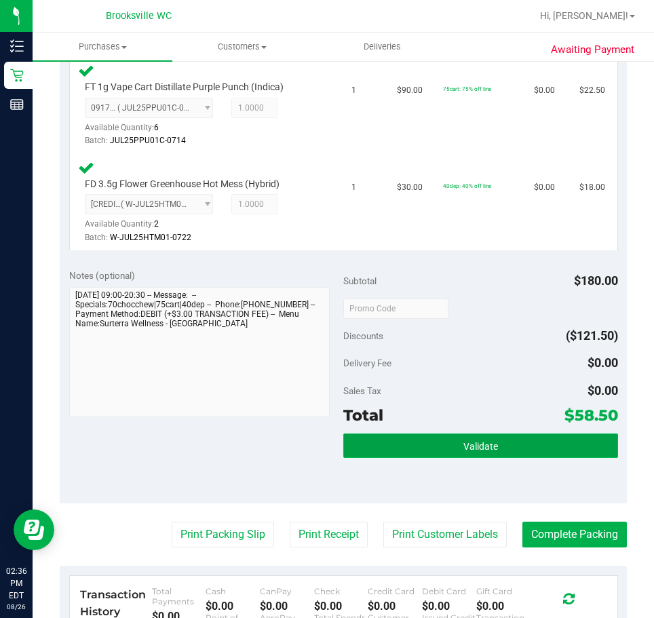
click at [441, 448] on button "Validate" at bounding box center [480, 445] width 275 height 24
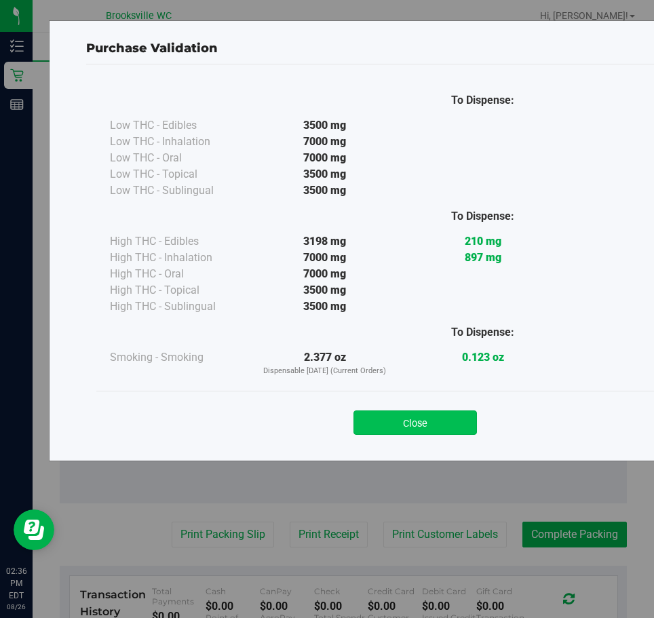
click at [405, 427] on button "Close" at bounding box center [414, 422] width 123 height 24
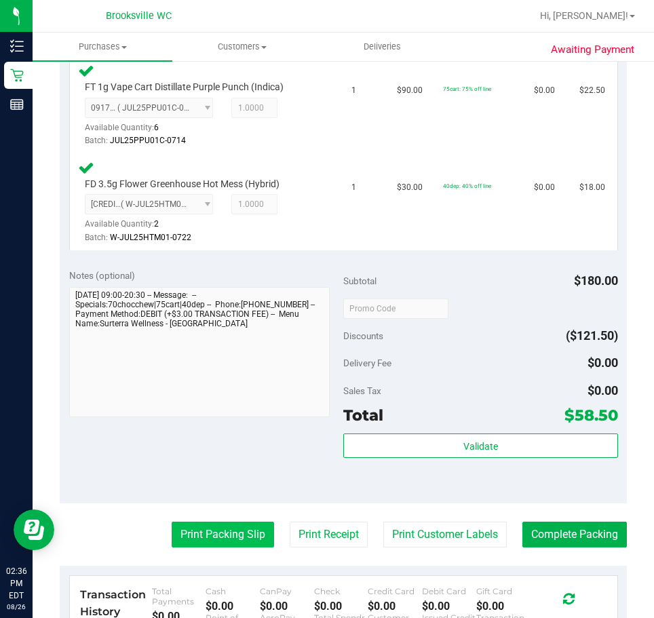
click at [235, 540] on button "Print Packing Slip" at bounding box center [223, 534] width 102 height 26
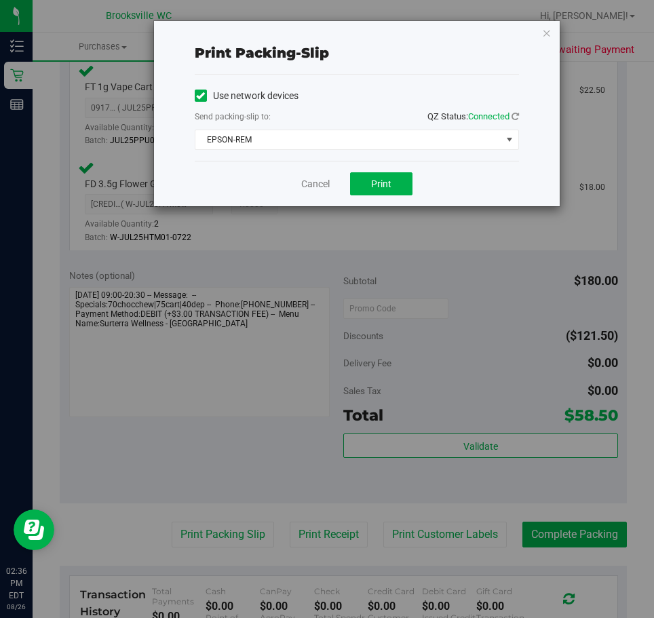
click at [379, 171] on div "Cancel Print" at bounding box center [357, 183] width 324 height 45
click at [384, 191] on button "Print" at bounding box center [381, 183] width 62 height 23
click at [318, 182] on link "Cancel" at bounding box center [315, 184] width 28 height 14
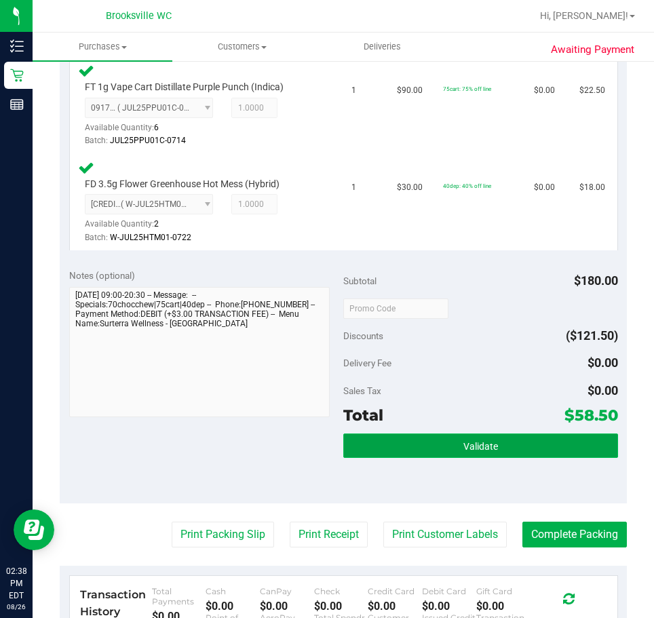
click at [463, 448] on span "Validate" at bounding box center [480, 446] width 35 height 11
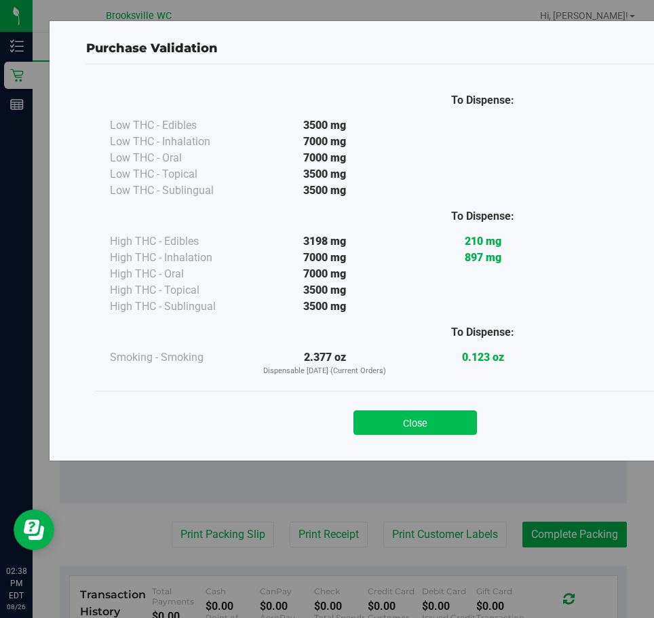
click at [426, 423] on button "Close" at bounding box center [414, 422] width 123 height 24
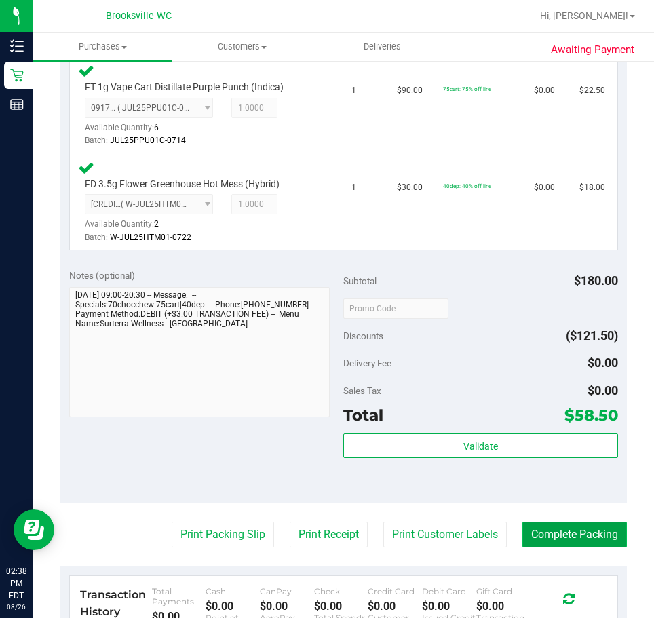
click at [555, 541] on button "Complete Packing" at bounding box center [574, 534] width 104 height 26
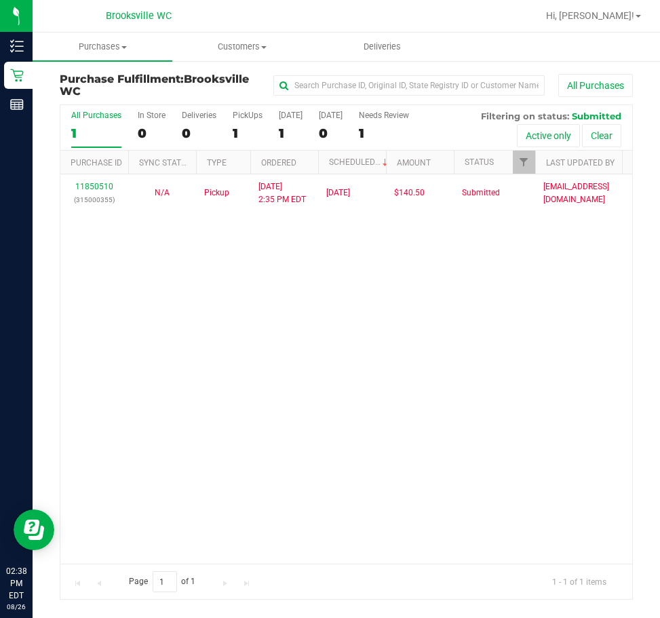
drag, startPoint x: 218, startPoint y: 341, endPoint x: 161, endPoint y: 260, distance: 98.8
click at [218, 341] on div "11850510 (315000355) N/A Pickup [DATE] 2:35 PM EDT 8/26/2025 $140.50 Submitted …" at bounding box center [346, 368] width 572 height 389
click at [94, 354] on div "11850510 (315000355) N/A Pickup [DATE] 2:35 PM EDT 8/26/2025 $140.50 Submitted …" at bounding box center [346, 368] width 572 height 389
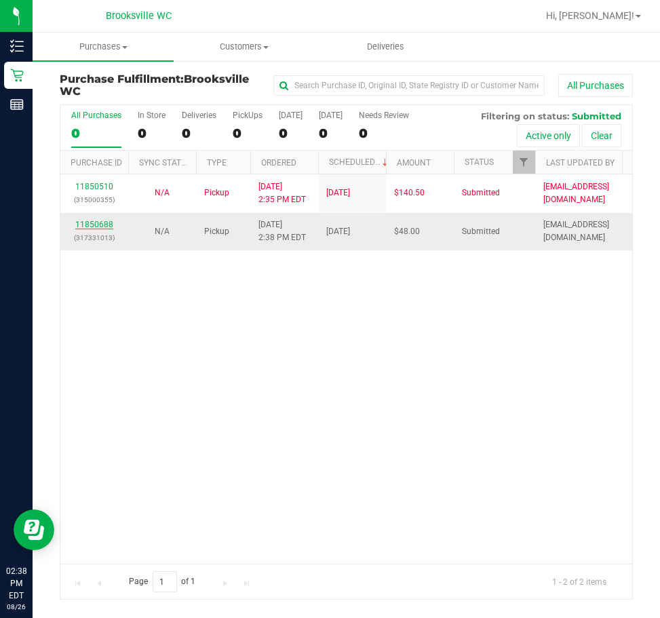
click at [105, 221] on link "11850688" at bounding box center [94, 224] width 38 height 9
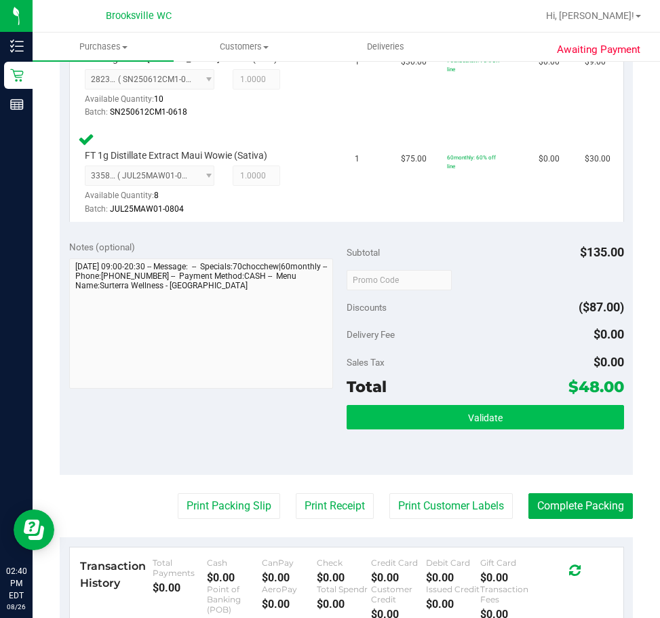
scroll to position [542, 0]
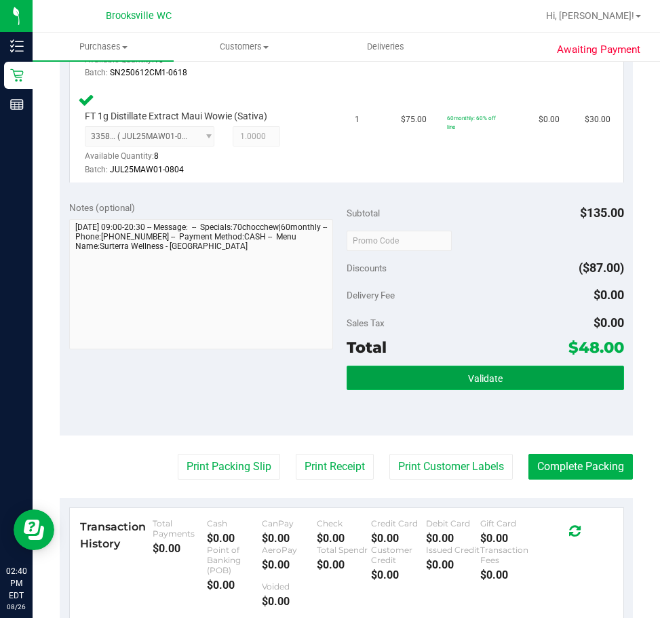
click at [414, 380] on button "Validate" at bounding box center [485, 377] width 277 height 24
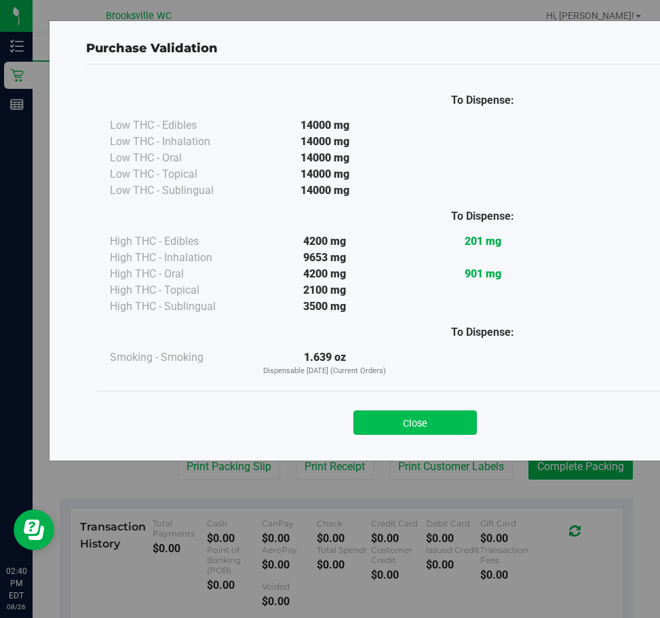
click at [410, 418] on button "Close" at bounding box center [414, 422] width 123 height 24
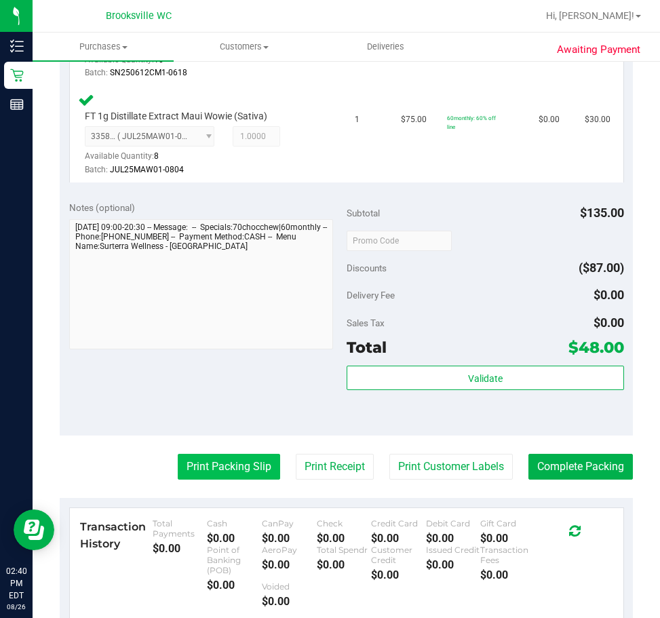
click at [252, 462] on button "Print Packing Slip" at bounding box center [229, 467] width 102 height 26
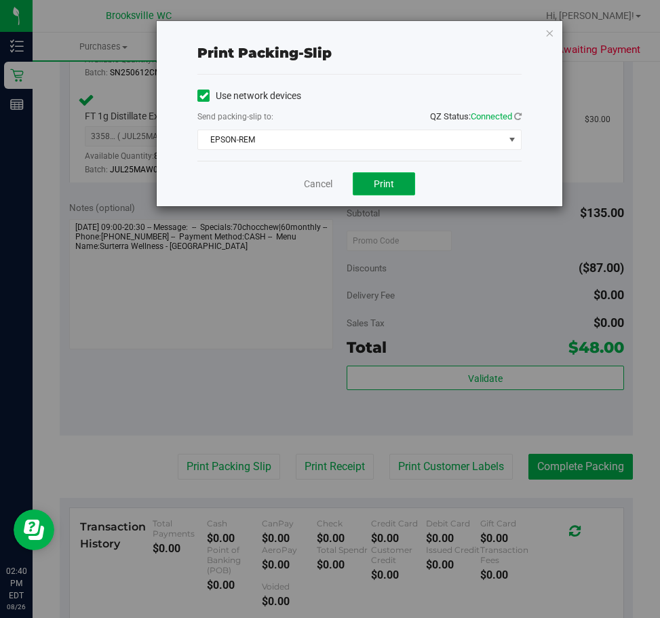
click at [368, 190] on button "Print" at bounding box center [384, 183] width 62 height 23
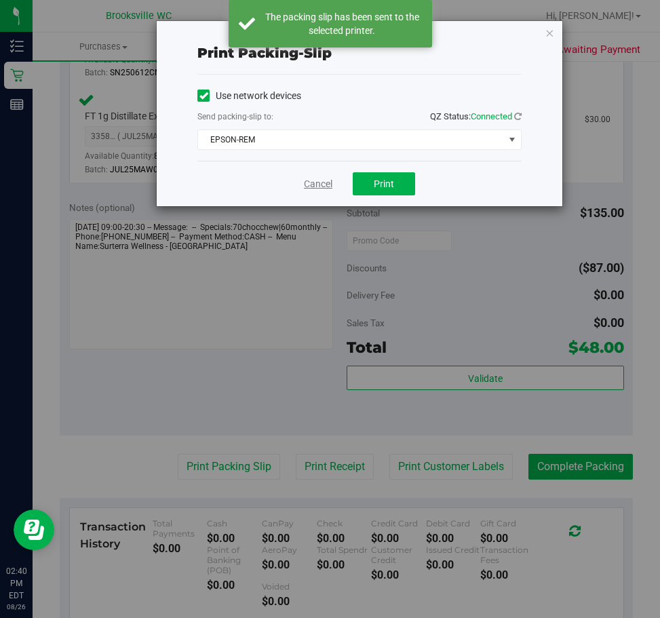
click at [307, 182] on link "Cancel" at bounding box center [318, 184] width 28 height 14
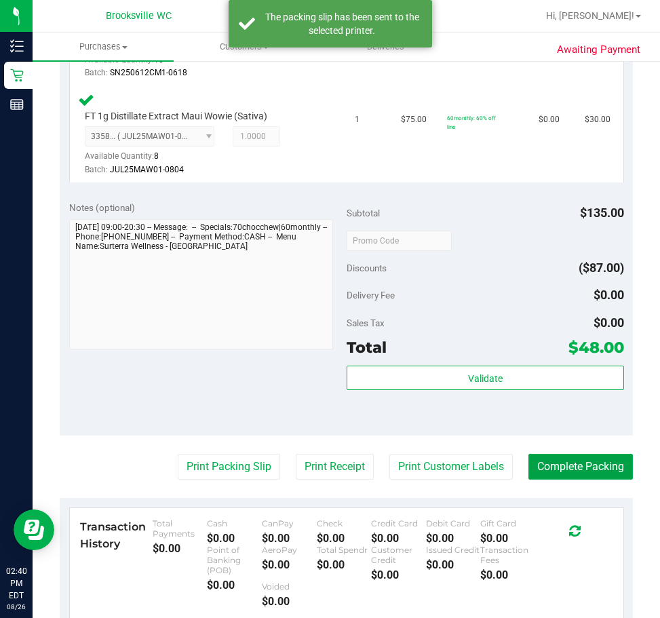
drag, startPoint x: 557, startPoint y: 462, endPoint x: 636, endPoint y: 438, distance: 83.0
click at [557, 462] on button "Complete Packing" at bounding box center [580, 467] width 104 height 26
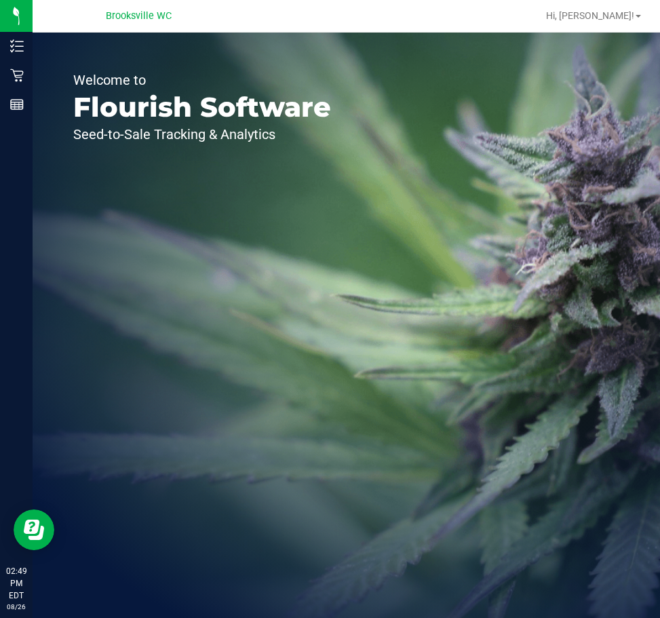
click at [161, 240] on div "Welcome to Flourish Software Seed-to-Sale Tracking & Analytics" at bounding box center [202, 325] width 339 height 585
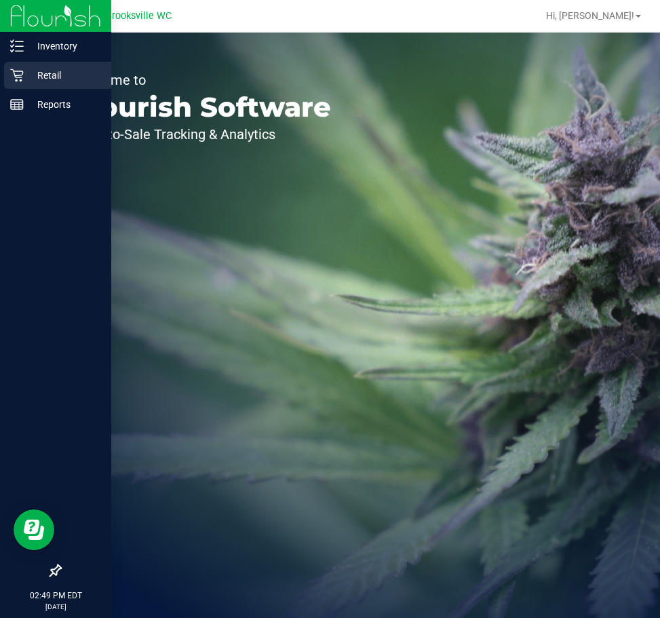
click at [12, 71] on icon at bounding box center [17, 75] width 14 height 14
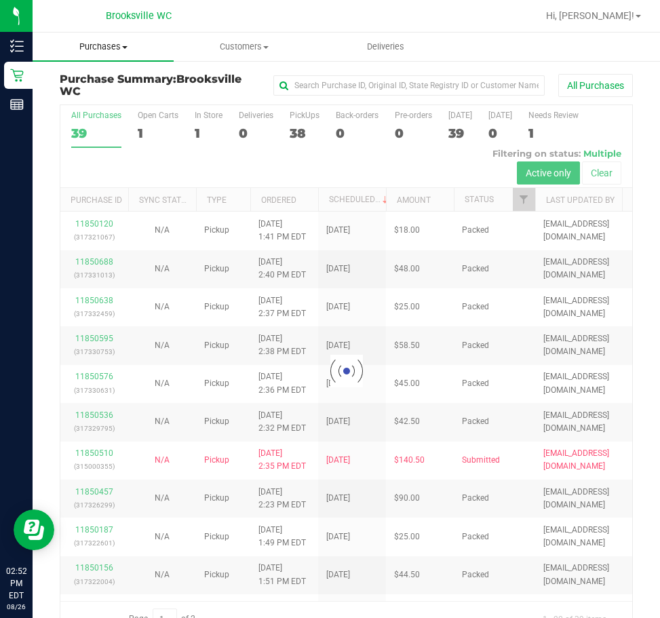
click at [99, 45] on span "Purchases" at bounding box center [103, 47] width 141 height 12
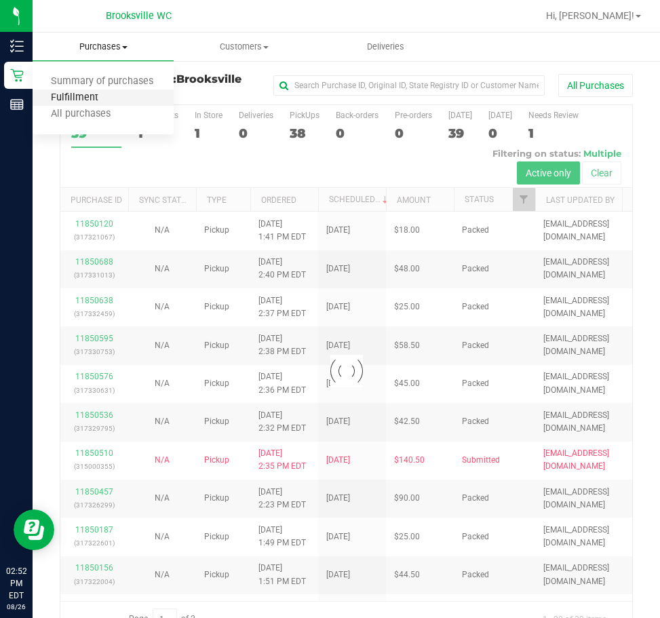
click at [75, 100] on span "Fulfillment" at bounding box center [75, 98] width 84 height 12
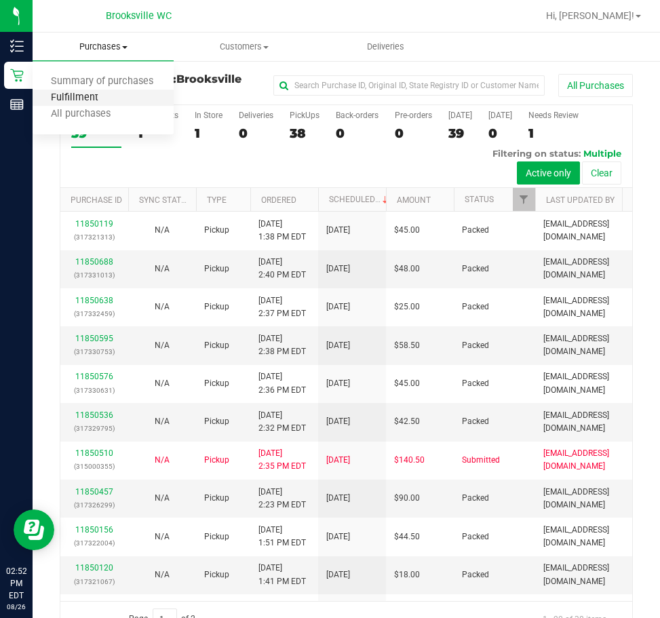
click at [107, 97] on span "Fulfillment" at bounding box center [75, 98] width 84 height 12
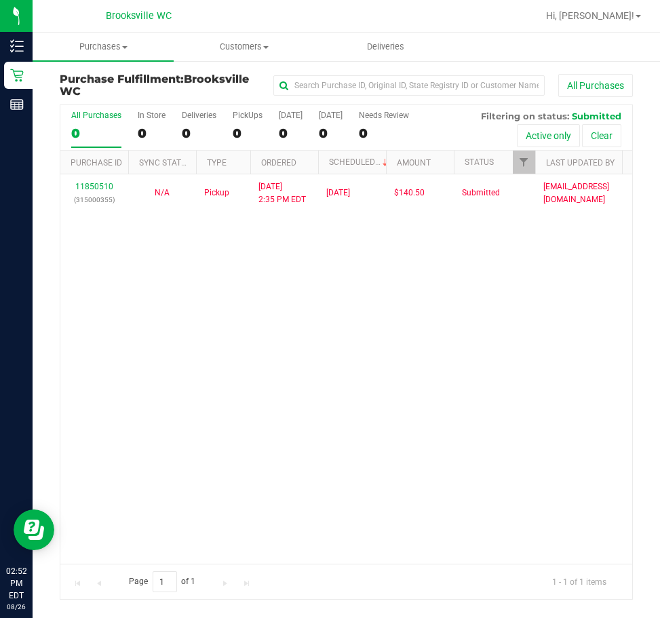
click at [344, 410] on div "11850510 (315000355) N/A Pickup [DATE] 2:35 PM EDT 8/26/2025 $140.50 Submitted …" at bounding box center [346, 368] width 572 height 389
click at [374, 309] on div "11850510 (315000355) N/A Pickup [DATE] 2:35 PM EDT 8/26/2025 $140.50 Submitted …" at bounding box center [346, 368] width 572 height 389
click at [369, 264] on div "11850510 (315000355) N/A Pickup [DATE] 2:35 PM EDT 8/26/2025 $140.50 Submitted …" at bounding box center [346, 368] width 572 height 389
drag, startPoint x: 369, startPoint y: 264, endPoint x: 80, endPoint y: 17, distance: 380.4
click at [80, 17] on div "Brooksville WC" at bounding box center [138, 15] width 198 height 21
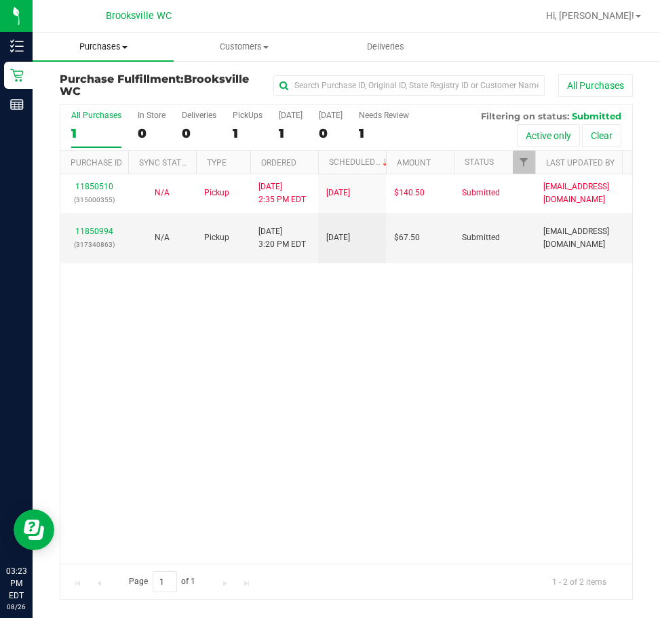
click at [94, 47] on span "Purchases" at bounding box center [103, 47] width 141 height 12
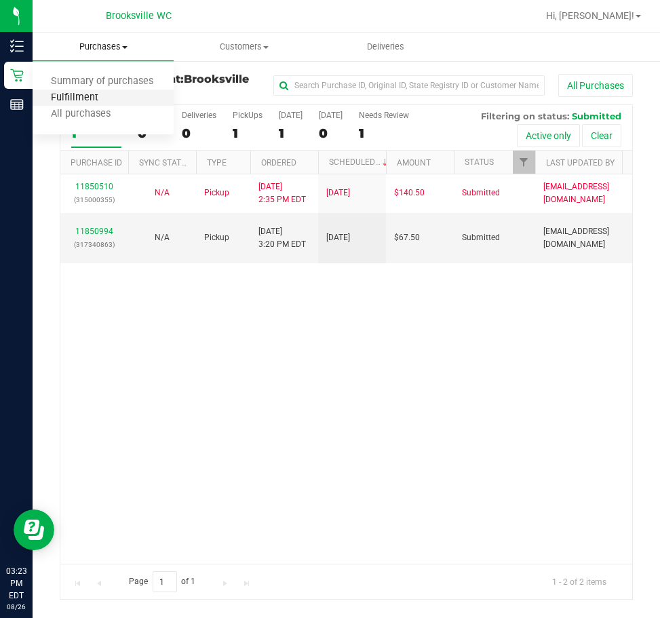
click at [89, 102] on span "Fulfillment" at bounding box center [75, 98] width 84 height 12
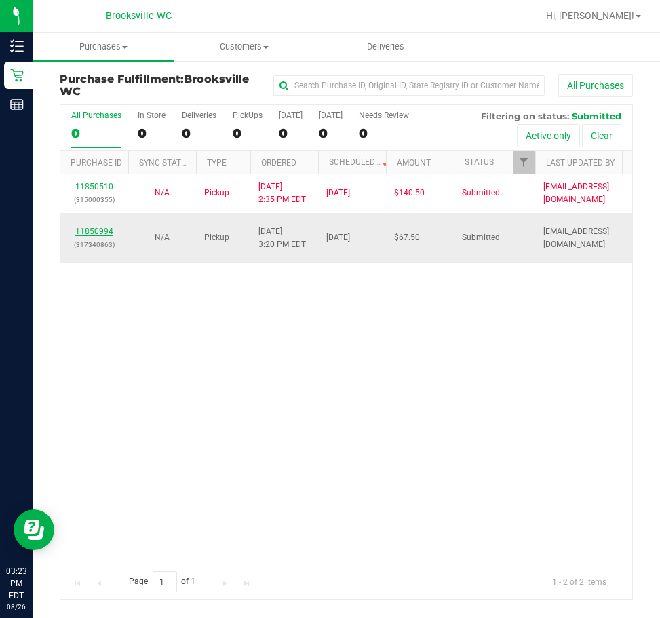
click at [108, 232] on link "11850994" at bounding box center [94, 230] width 38 height 9
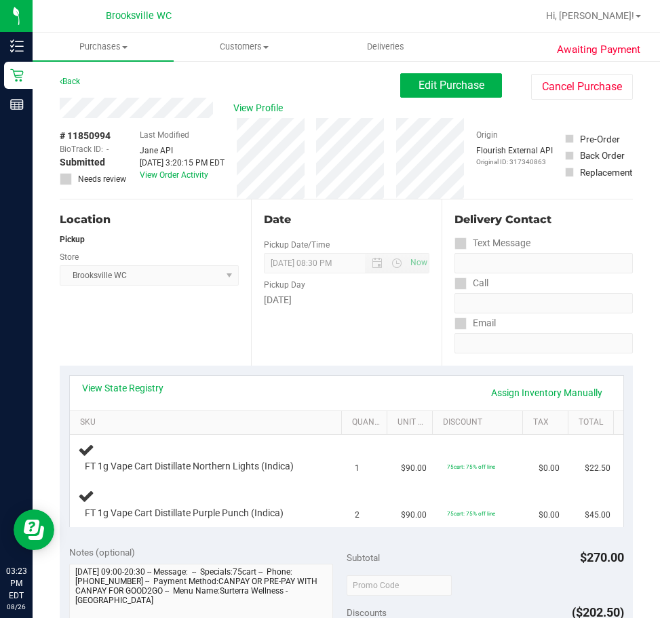
scroll to position [68, 0]
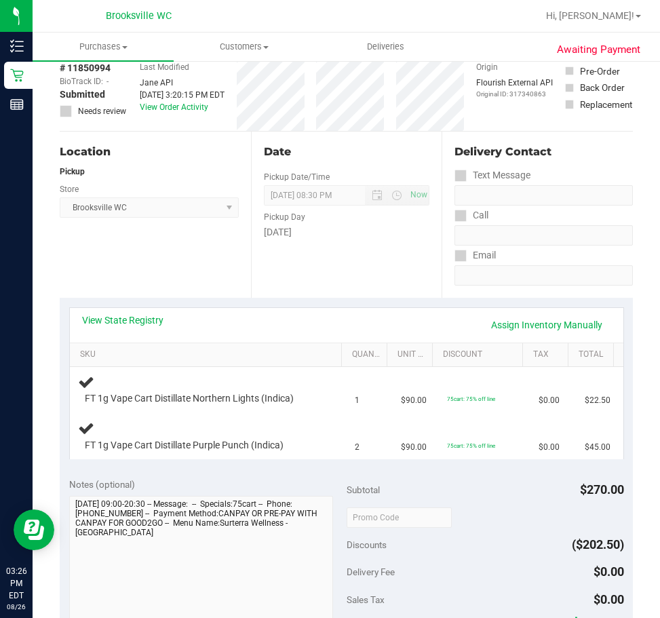
click at [219, 294] on div "Location Pickup Store [GEOGRAPHIC_DATA] WC Select Store [PERSON_NAME][GEOGRAPHI…" at bounding box center [155, 215] width 191 height 166
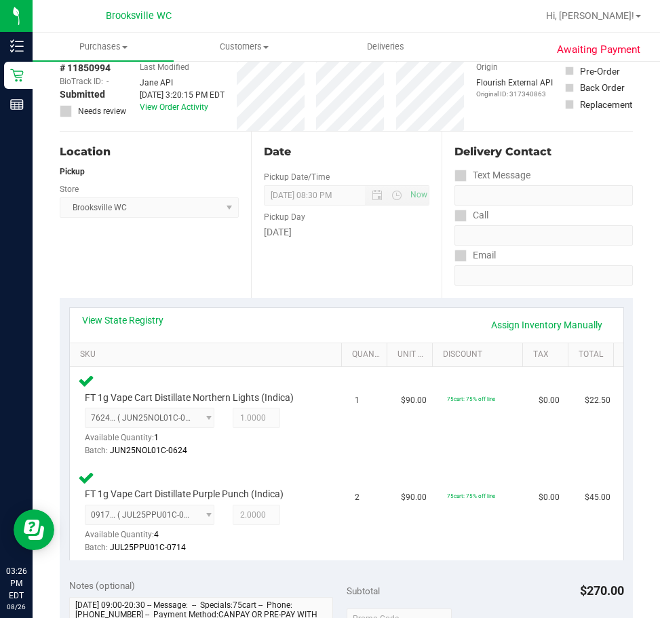
scroll to position [475, 0]
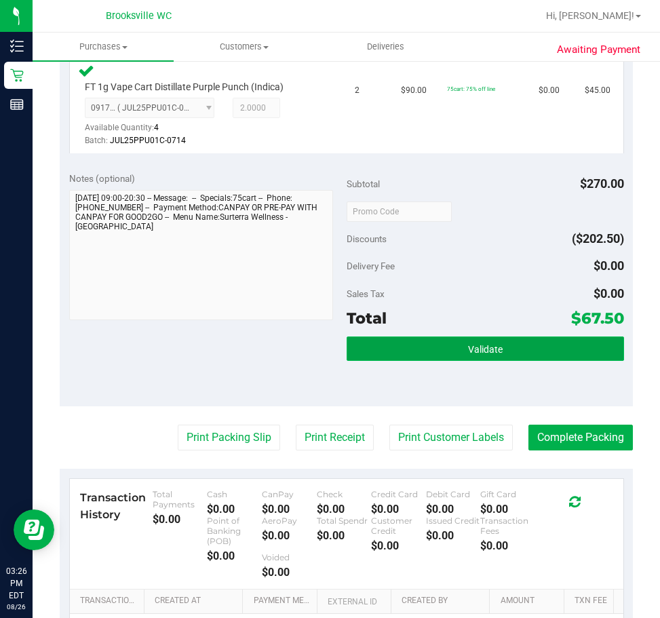
click at [427, 340] on button "Validate" at bounding box center [485, 348] width 277 height 24
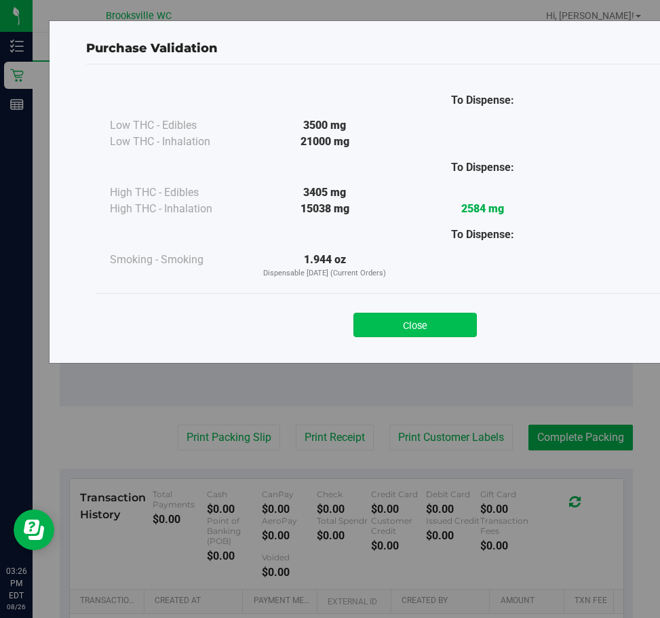
click at [413, 314] on button "Close" at bounding box center [414, 325] width 123 height 24
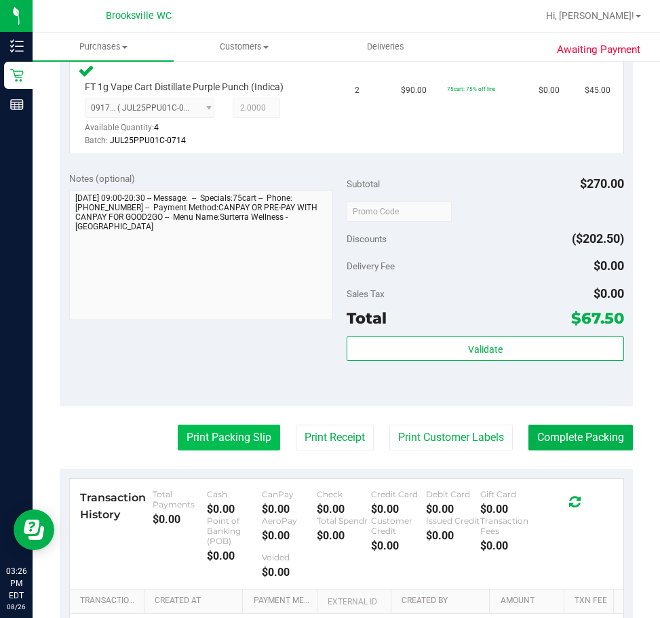
click at [199, 433] on button "Print Packing Slip" at bounding box center [229, 437] width 102 height 26
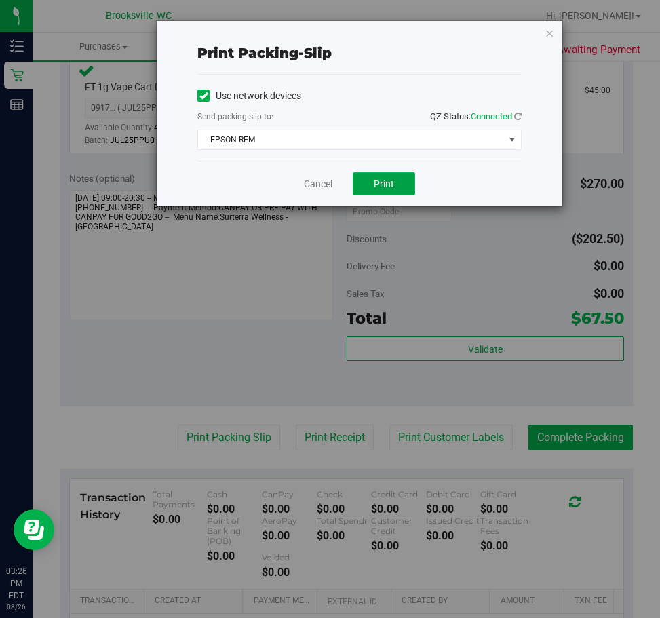
click at [384, 180] on span "Print" at bounding box center [384, 183] width 20 height 11
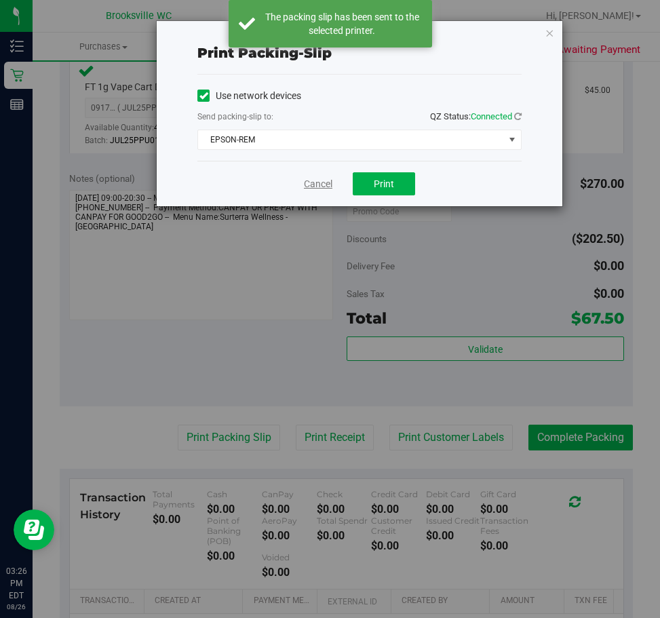
click at [319, 189] on link "Cancel" at bounding box center [318, 184] width 28 height 14
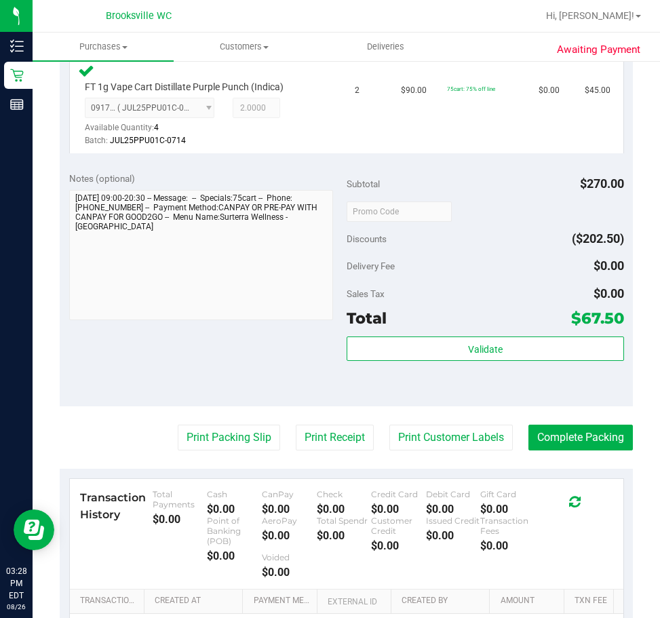
click at [591, 420] on purchase-details "Back Edit Purchase Cancel Purchase View Profile # 11850994 BioTrack ID: - Submi…" at bounding box center [346, 179] width 573 height 1160
click at [593, 433] on button "Complete Packing" at bounding box center [580, 437] width 104 height 26
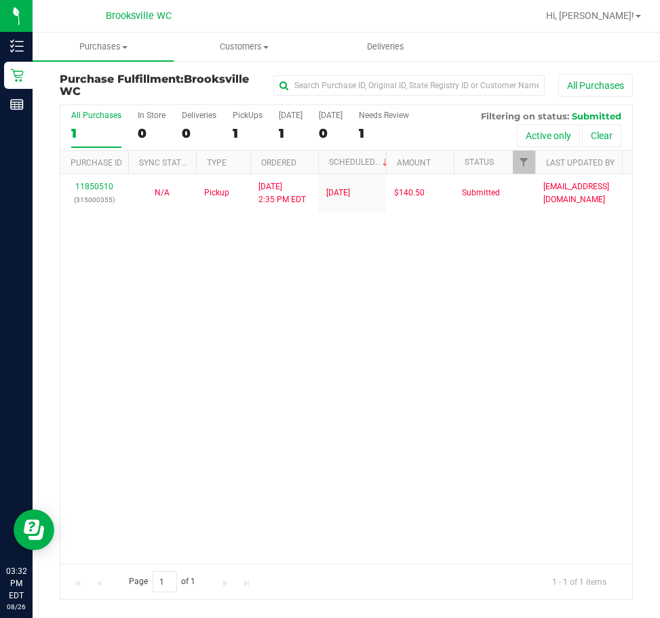
click at [332, 319] on div "11850510 (315000355) N/A Pickup [DATE] 2:35 PM EDT 8/26/2025 $140.50 Submitted …" at bounding box center [346, 368] width 572 height 389
click at [106, 45] on span "Purchases" at bounding box center [103, 47] width 141 height 12
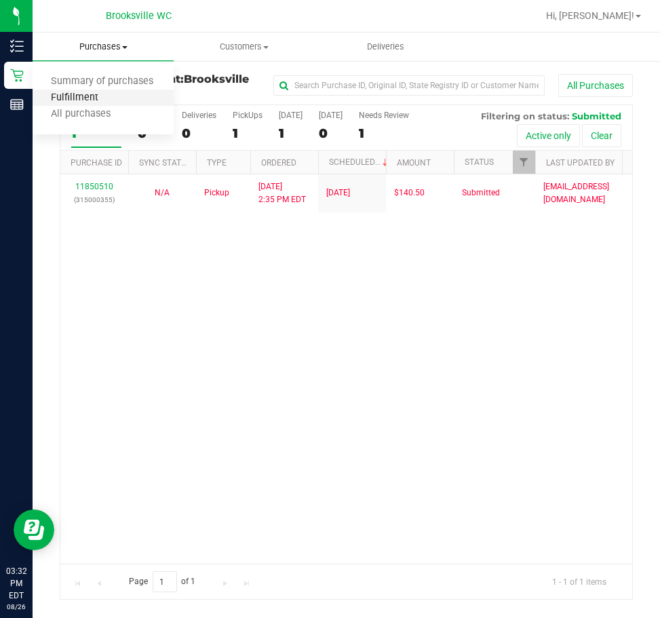
click at [87, 94] on span "Fulfillment" at bounding box center [75, 98] width 84 height 12
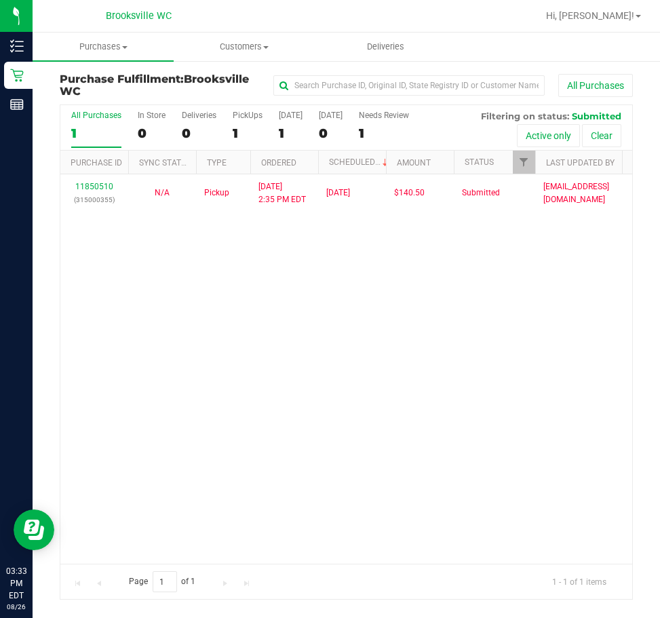
click at [178, 317] on div "11850510 (315000355) N/A Pickup [DATE] 2:35 PM EDT 8/26/2025 $140.50 Submitted …" at bounding box center [346, 368] width 572 height 389
click at [195, 363] on div "11850510 (315000355) N/A Pickup [DATE] 2:35 PM EDT 8/26/2025 $140.50 Submitted …" at bounding box center [346, 368] width 572 height 389
click at [271, 365] on div "11850510 (315000355) N/A Pickup [DATE] 2:35 PM EDT 8/26/2025 $140.50 Submitted …" at bounding box center [346, 368] width 572 height 389
click at [127, 297] on div "11850510 (315000355) N/A Pickup [DATE] 2:35 PM EDT 8/26/2025 $140.50 Submitted …" at bounding box center [346, 368] width 572 height 389
click at [50, 21] on div "Brooksville WC" at bounding box center [138, 15] width 198 height 21
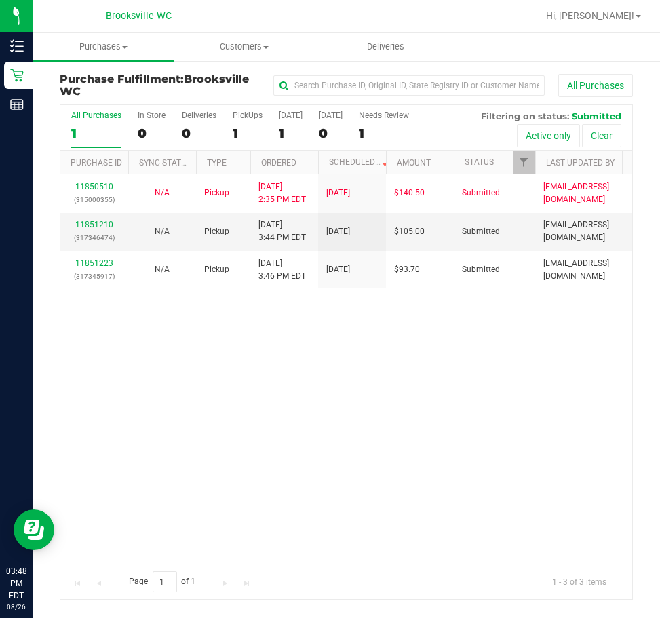
click at [158, 387] on div "11850510 (315000355) N/A Pickup [DATE] 2:35 PM EDT 8/26/2025 $140.50 Submitted …" at bounding box center [346, 368] width 572 height 389
click at [171, 47] on span "Purchases" at bounding box center [103, 47] width 141 height 12
click at [70, 12] on div "Brooksville WC" at bounding box center [138, 15] width 198 height 21
click at [189, 45] on span "Customers" at bounding box center [244, 47] width 140 height 12
click at [87, 15] on div "Brooksville WC" at bounding box center [138, 15] width 198 height 21
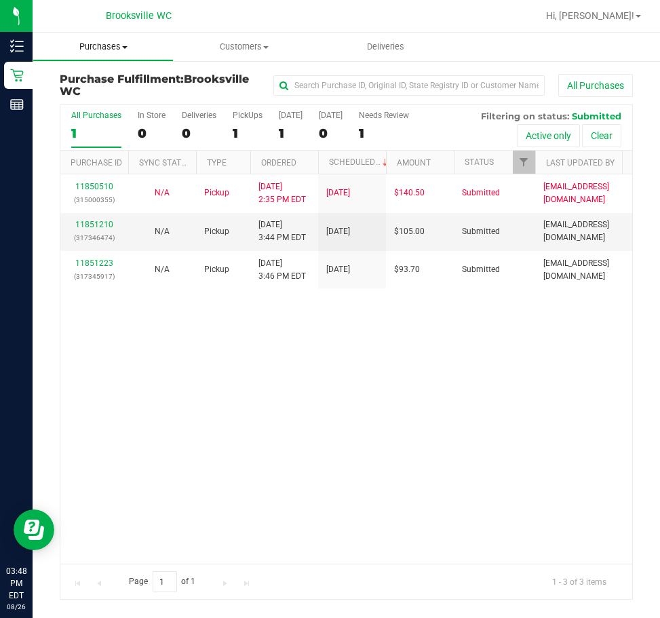
click at [105, 41] on span "Purchases" at bounding box center [103, 47] width 140 height 12
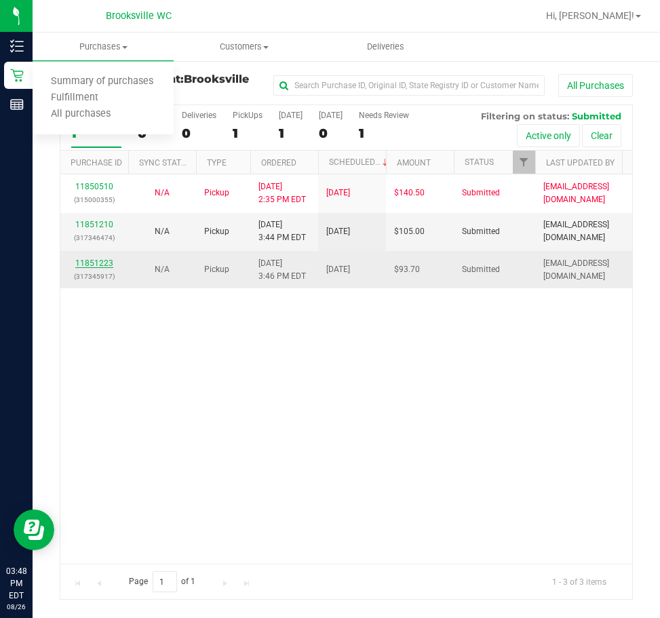
click at [104, 262] on link "11851223" at bounding box center [94, 262] width 38 height 9
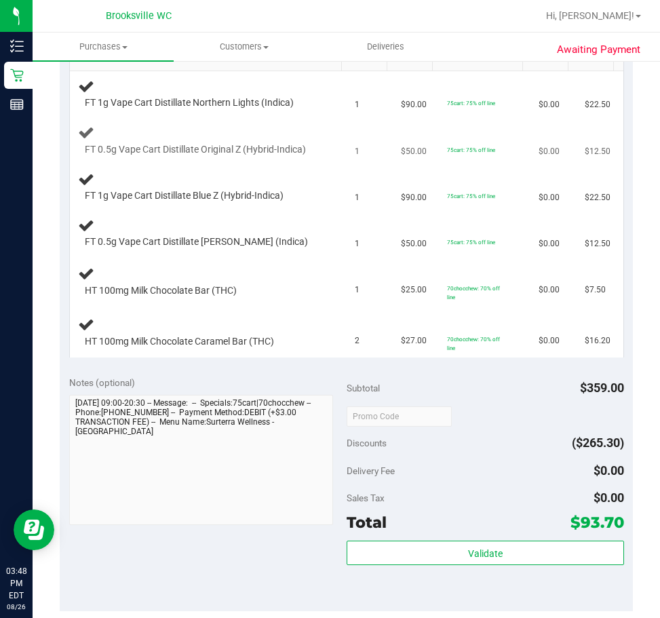
scroll to position [203, 0]
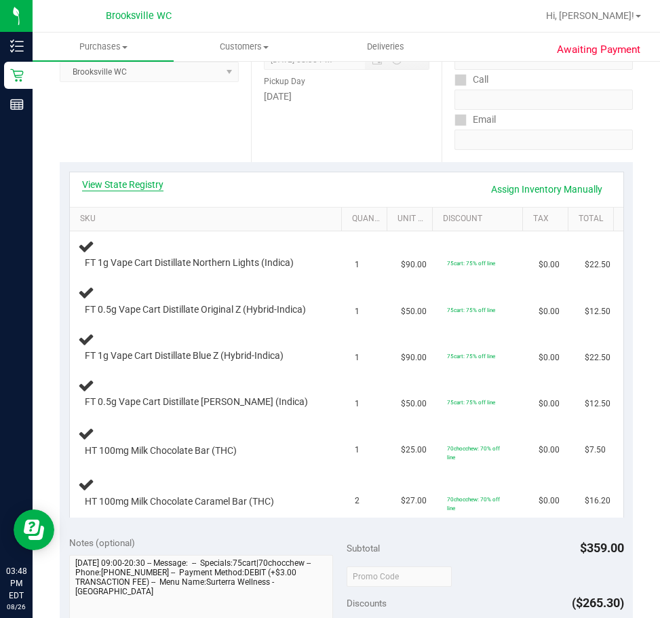
click at [118, 189] on link "View State Registry" at bounding box center [122, 185] width 81 height 14
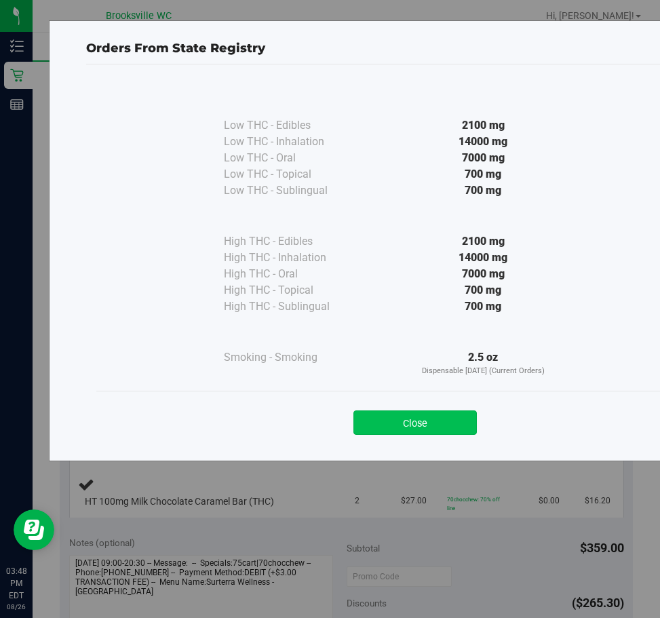
click at [397, 420] on button "Close" at bounding box center [414, 422] width 123 height 24
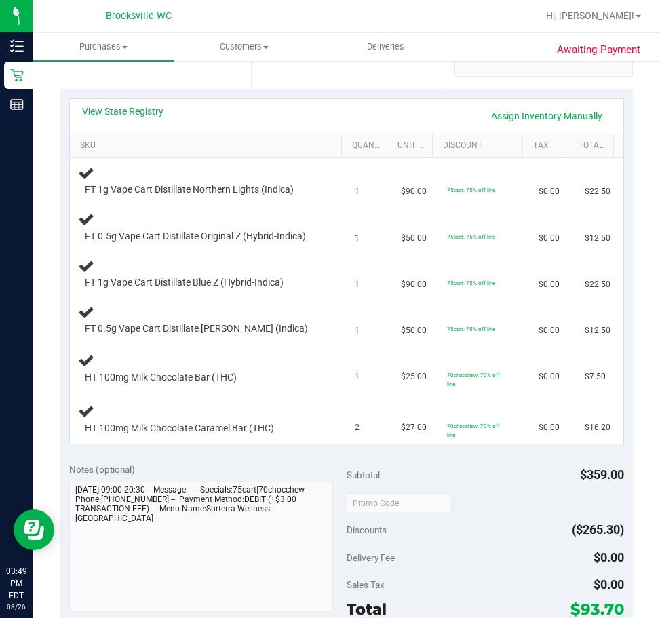
scroll to position [407, 0]
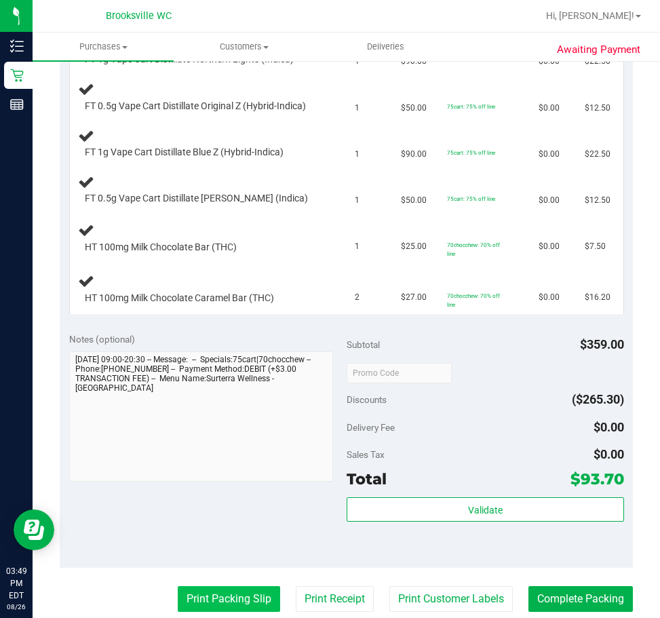
click at [212, 601] on button "Print Packing Slip" at bounding box center [229, 599] width 102 height 26
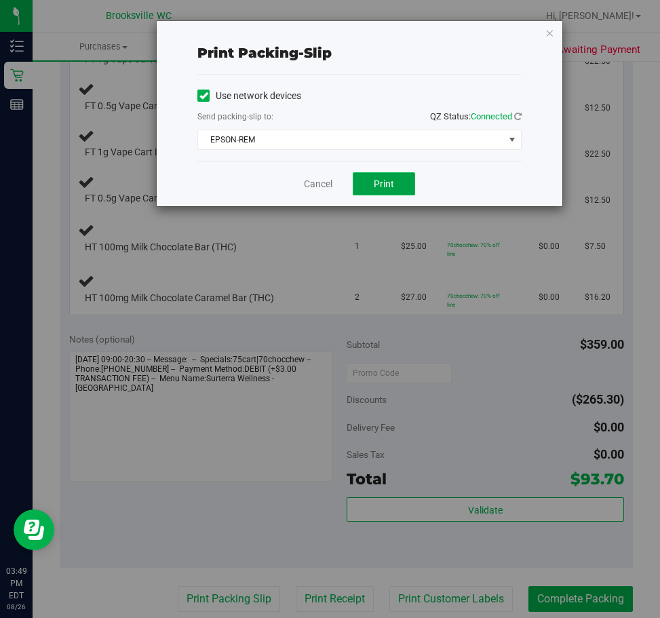
click at [380, 182] on span "Print" at bounding box center [384, 183] width 20 height 11
click at [326, 183] on link "Cancel" at bounding box center [318, 184] width 28 height 14
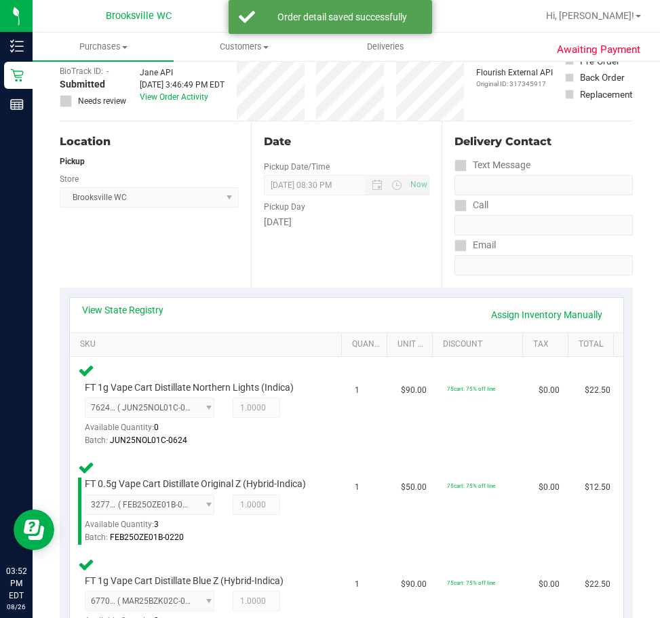
scroll to position [68, 0]
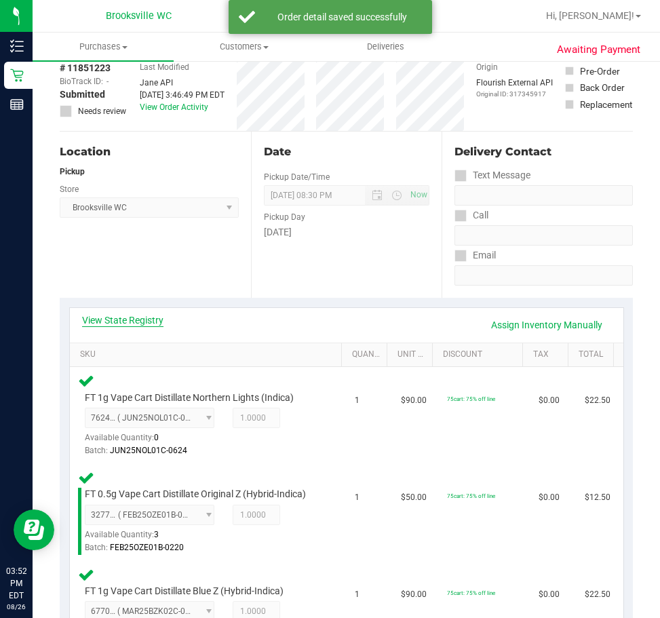
click at [117, 316] on link "View State Registry" at bounding box center [122, 320] width 81 height 14
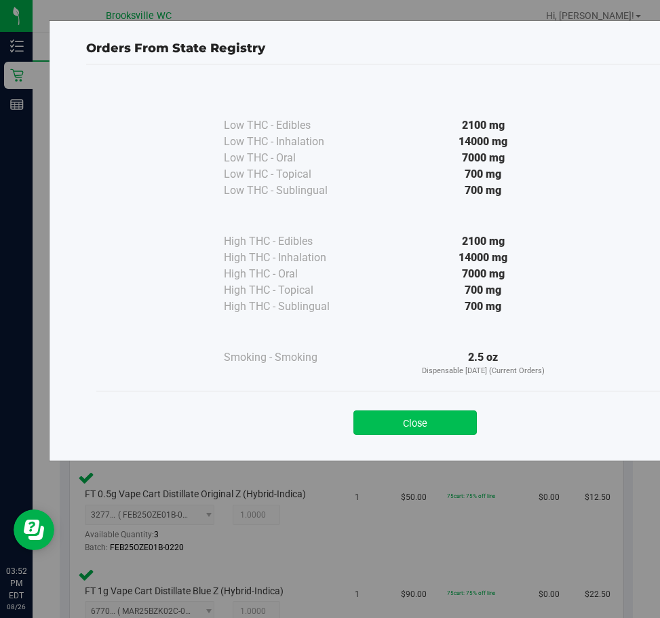
click at [410, 416] on button "Close" at bounding box center [414, 422] width 123 height 24
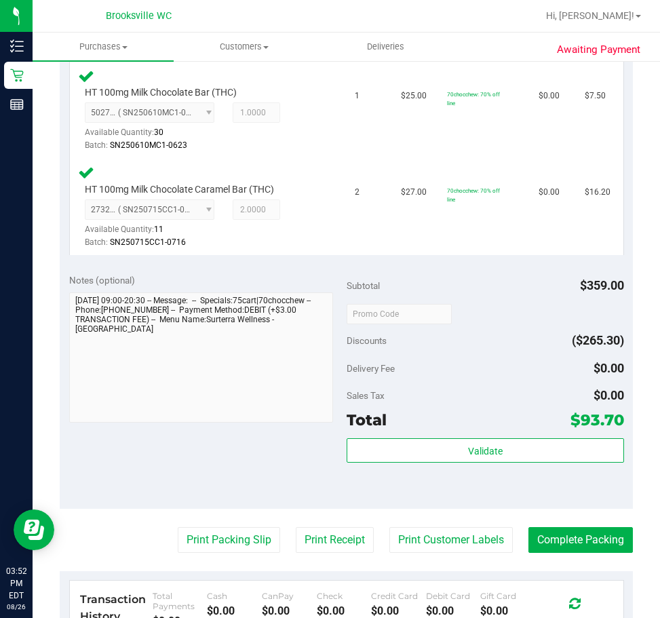
scroll to position [814, 0]
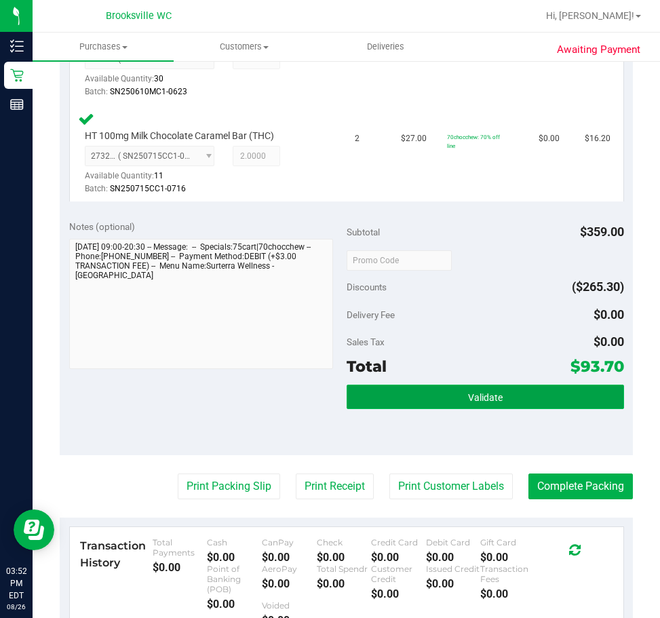
click at [486, 389] on button "Validate" at bounding box center [485, 396] width 277 height 24
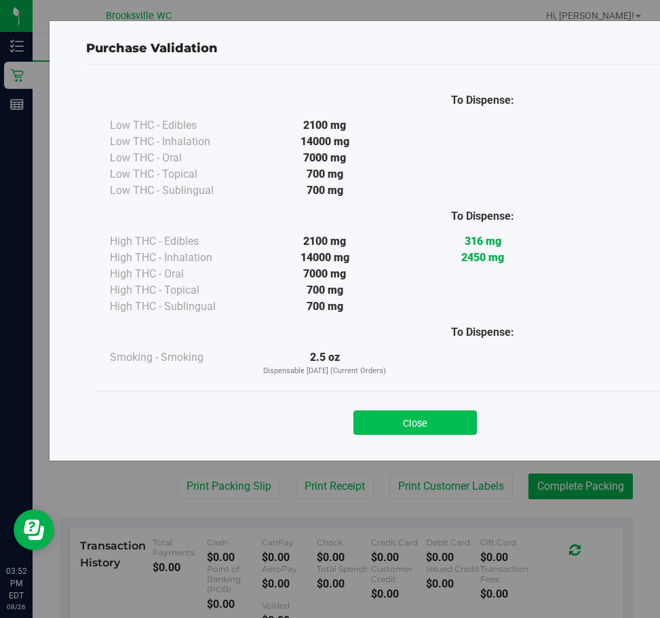
click at [409, 428] on button "Close" at bounding box center [414, 422] width 123 height 24
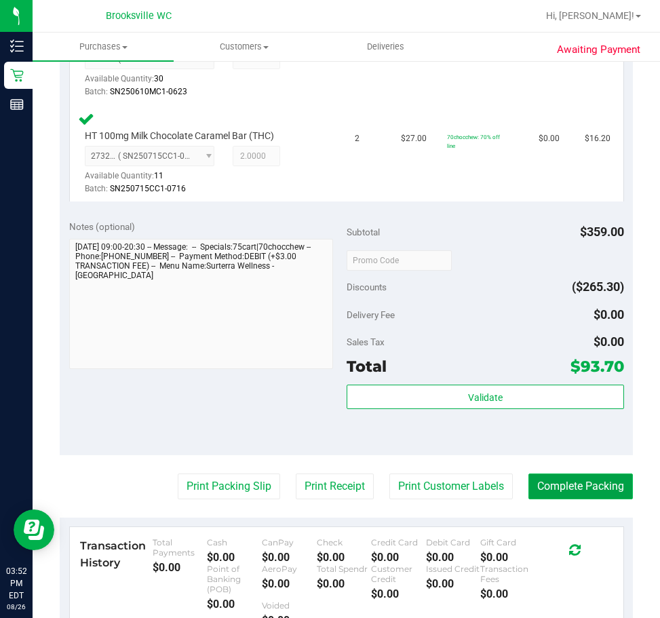
click at [585, 497] on button "Complete Packing" at bounding box center [580, 486] width 104 height 26
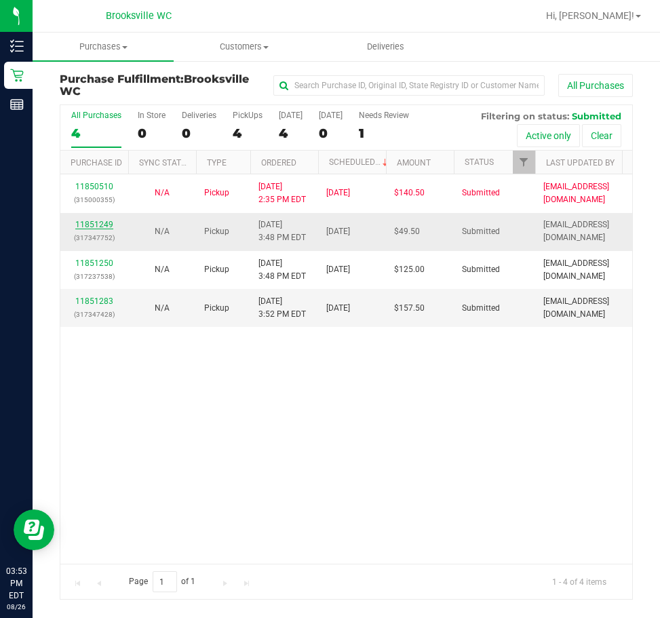
click at [102, 220] on link "11851249" at bounding box center [94, 224] width 38 height 9
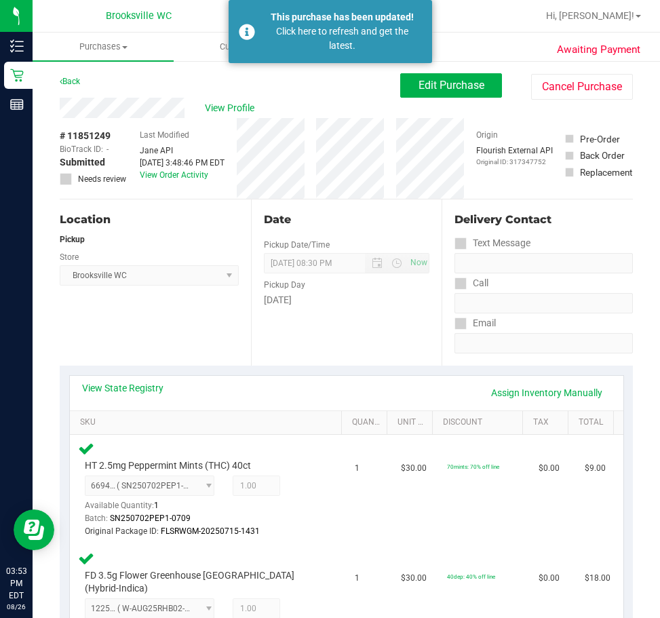
click at [69, 76] on div "Back" at bounding box center [70, 81] width 20 height 16
click at [74, 90] on div "Back Edit Purchase Cancel Purchase" at bounding box center [346, 85] width 573 height 24
click at [74, 82] on link "Back" at bounding box center [70, 81] width 20 height 9
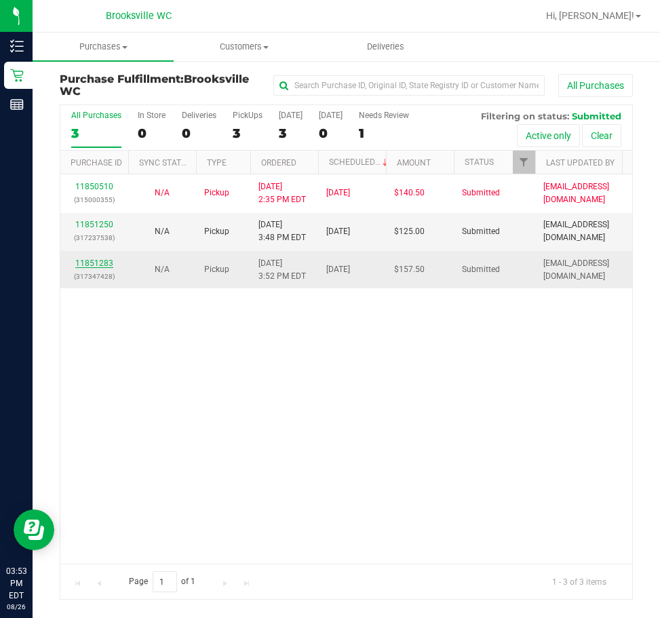
click at [102, 259] on link "11851283" at bounding box center [94, 262] width 38 height 9
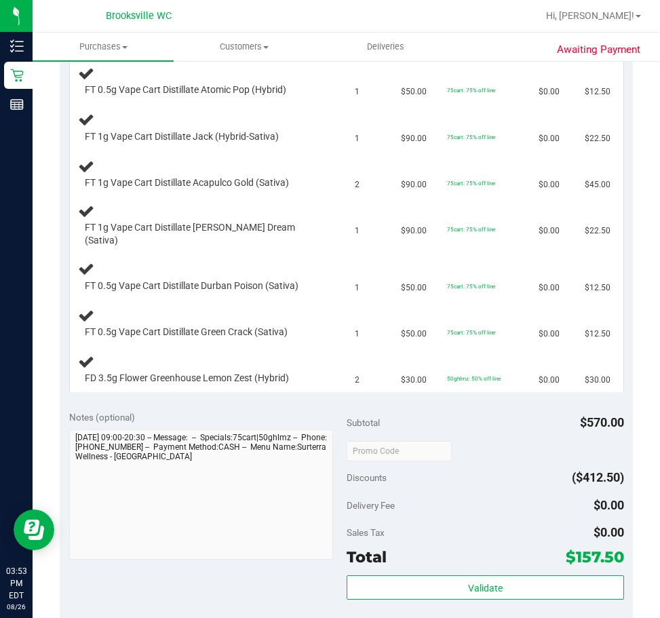
scroll to position [678, 0]
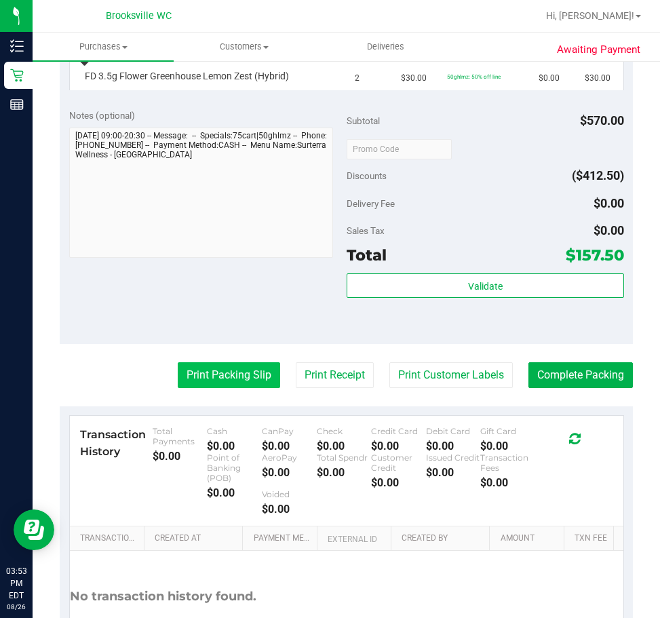
click at [233, 363] on button "Print Packing Slip" at bounding box center [229, 375] width 102 height 26
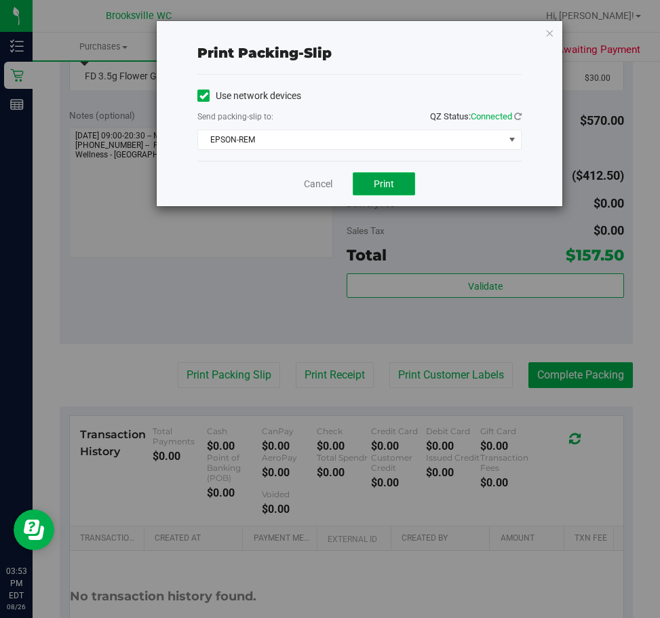
click at [376, 189] on span "Print" at bounding box center [384, 183] width 20 height 11
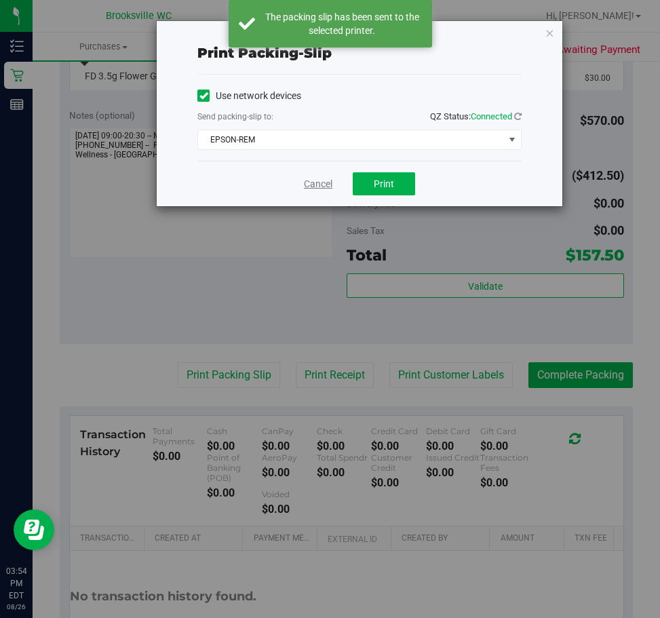
click at [323, 184] on link "Cancel" at bounding box center [318, 184] width 28 height 14
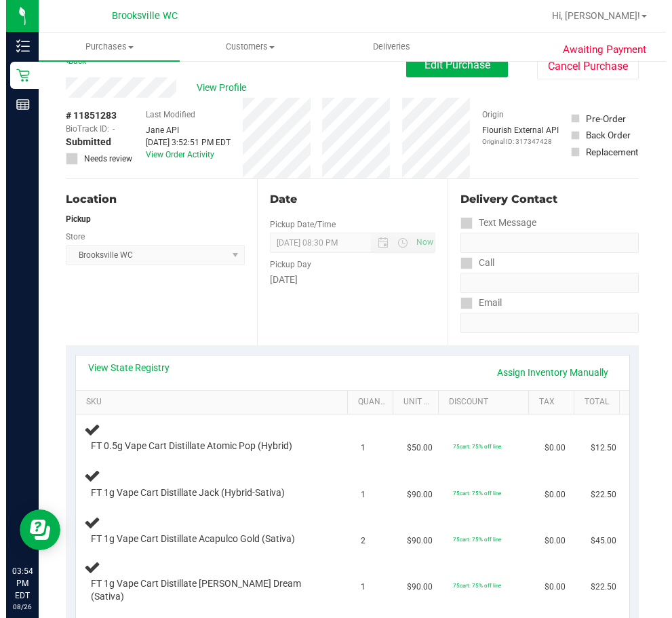
scroll to position [0, 0]
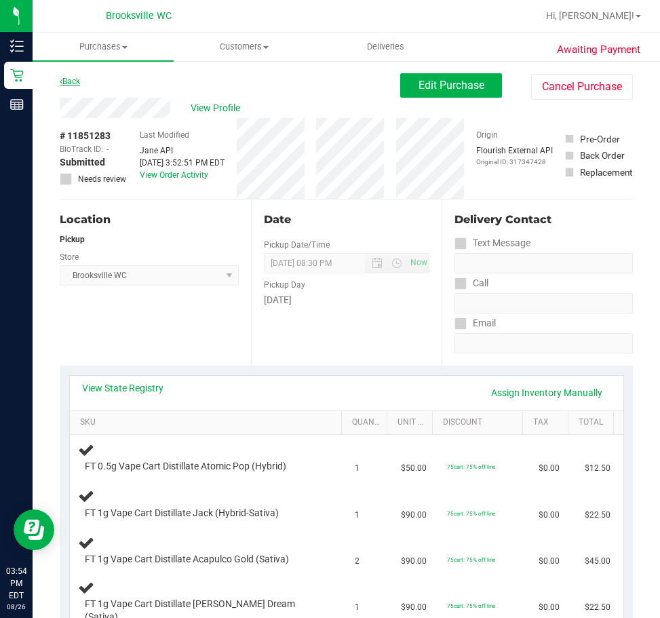
click at [72, 79] on link "Back" at bounding box center [70, 81] width 20 height 9
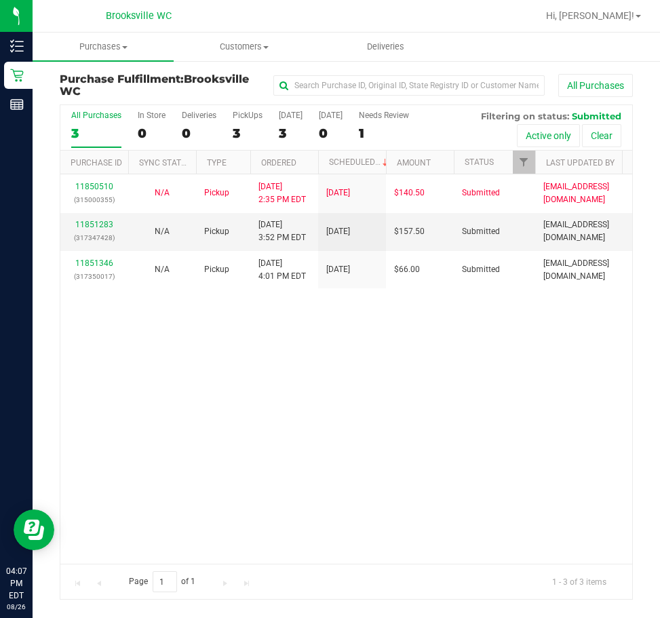
click at [125, 355] on div "11850510 (315000355) N/A Pickup 8/26/2025 2:35 PM EDT 8/26/2025 $140.50 Submitt…" at bounding box center [346, 368] width 572 height 389
click at [94, 40] on uib-tab-heading "Purchases Summary of purchases Fulfillment All purchases" at bounding box center [103, 47] width 141 height 28
click at [97, 47] on span "Purchases" at bounding box center [103, 47] width 141 height 12
click at [102, 49] on span "Purchases" at bounding box center [103, 47] width 141 height 12
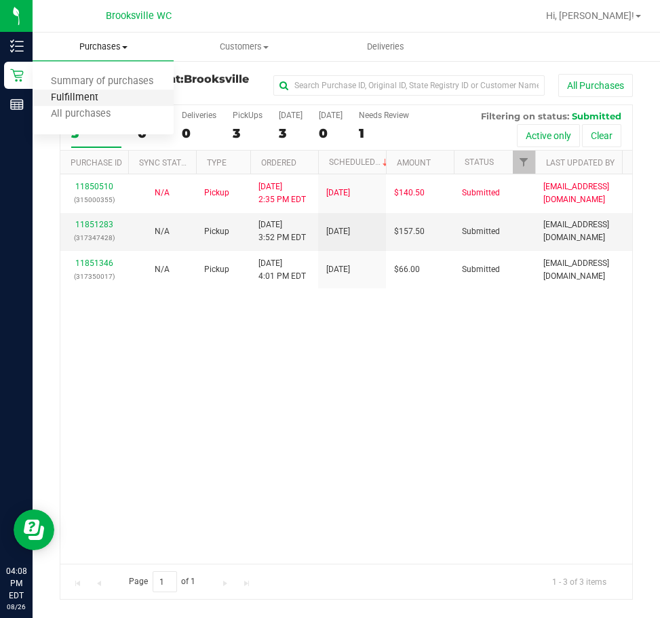
click at [88, 98] on span "Fulfillment" at bounding box center [75, 98] width 84 height 12
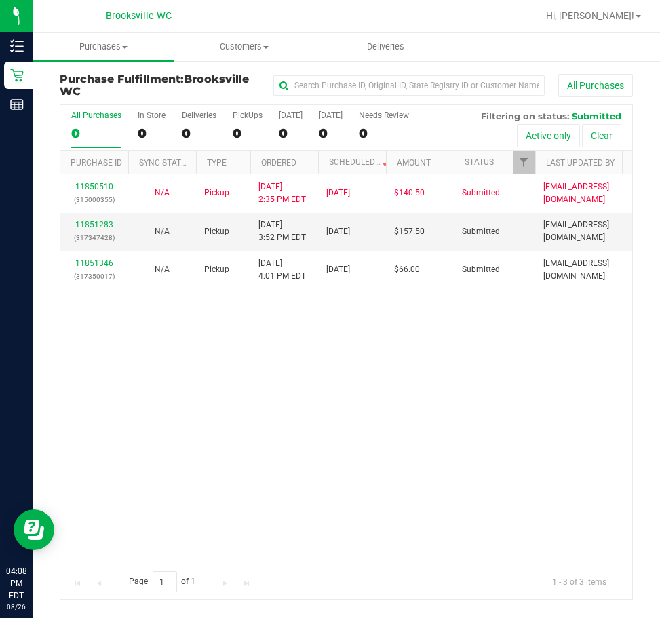
click at [274, 319] on div "11850510 (315000355) N/A Pickup 8/26/2025 2:35 PM EDT 8/26/2025 $140.50 Submitt…" at bounding box center [346, 368] width 572 height 389
click at [150, 340] on div "11850510 (315000355) N/A Pickup 8/26/2025 2:35 PM EDT 8/26/2025 $140.50 Submitt…" at bounding box center [346, 368] width 572 height 389
click at [134, 344] on div "11850510 (315000355) N/A Pickup 8/26/2025 2:35 PM EDT 8/26/2025 $140.50 Submitt…" at bounding box center [346, 368] width 572 height 389
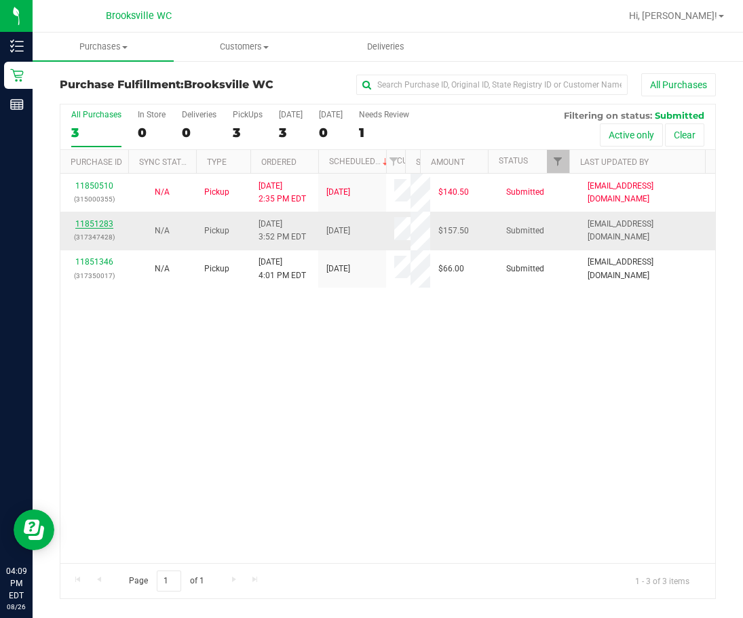
click at [104, 222] on link "11851283" at bounding box center [94, 223] width 38 height 9
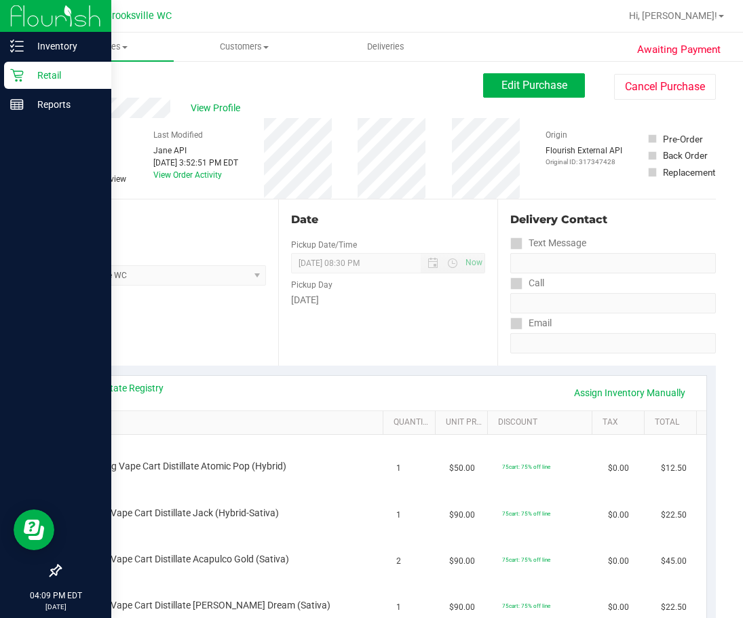
drag, startPoint x: 17, startPoint y: 263, endPoint x: 43, endPoint y: 272, distance: 27.2
click at [43, 272] on div at bounding box center [55, 338] width 111 height 437
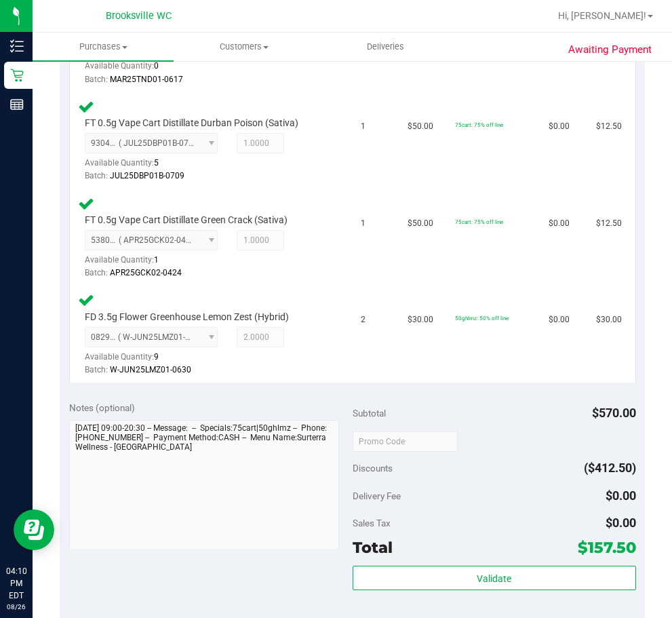
scroll to position [1017, 0]
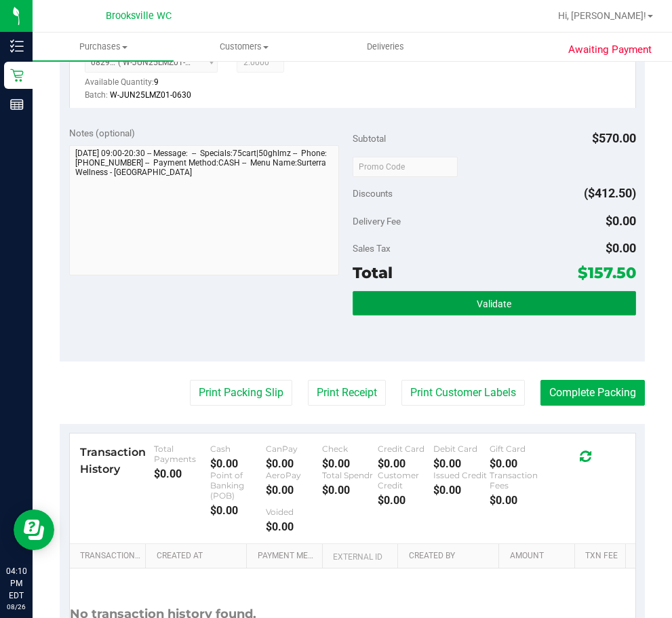
click at [483, 291] on button "Validate" at bounding box center [494, 303] width 283 height 24
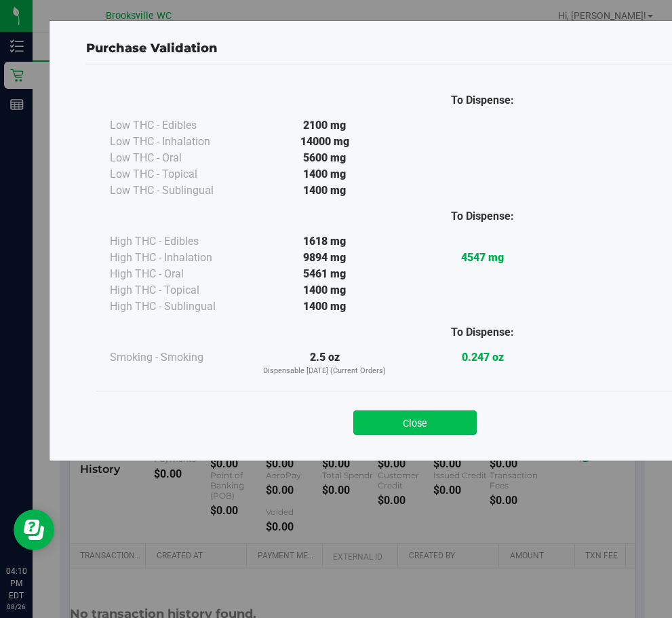
click at [387, 426] on button "Close" at bounding box center [414, 422] width 123 height 24
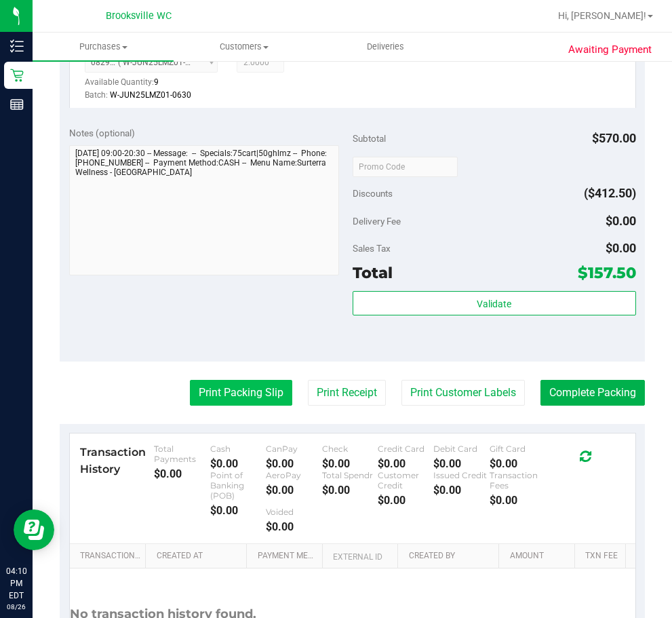
click at [224, 380] on button "Print Packing Slip" at bounding box center [241, 393] width 102 height 26
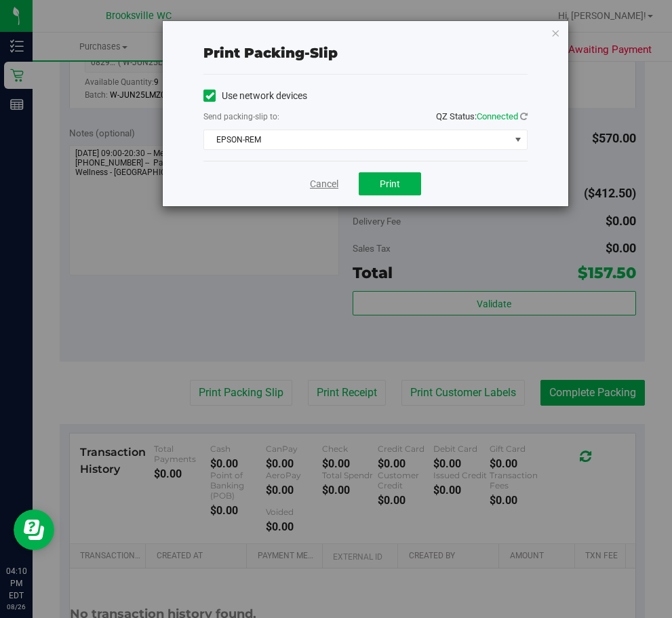
click at [330, 185] on link "Cancel" at bounding box center [324, 184] width 28 height 14
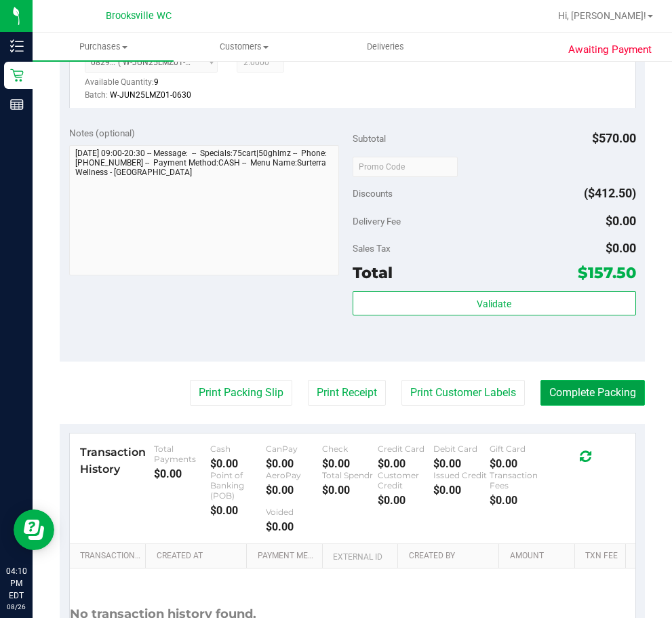
click at [587, 380] on button "Complete Packing" at bounding box center [592, 393] width 104 height 26
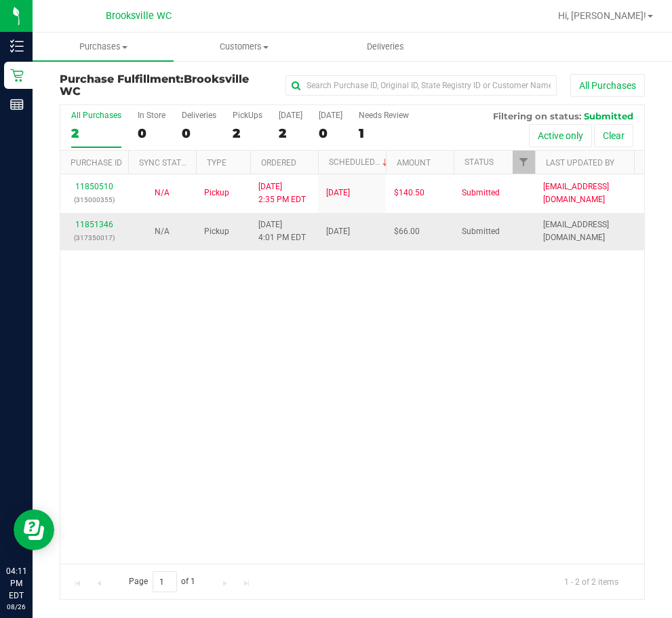
click at [88, 229] on div "11851346 (317350017)" at bounding box center [94, 231] width 52 height 26
click at [105, 221] on link "11851346" at bounding box center [94, 224] width 38 height 9
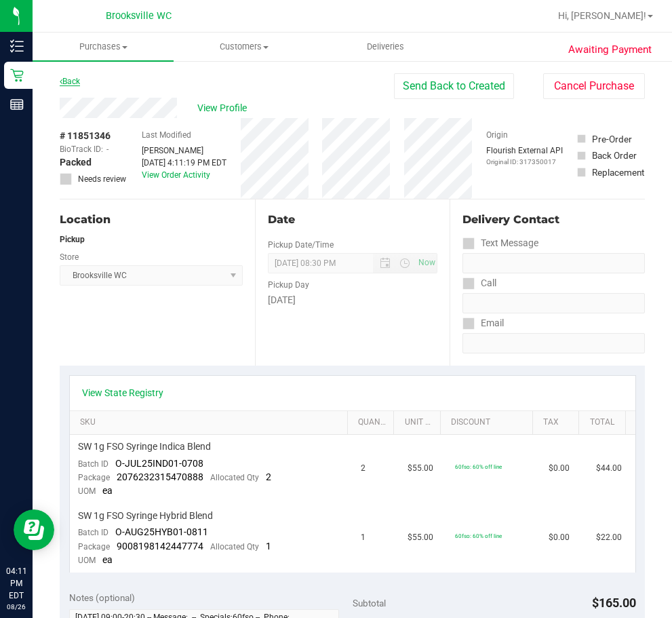
click at [65, 77] on link "Back" at bounding box center [70, 81] width 20 height 9
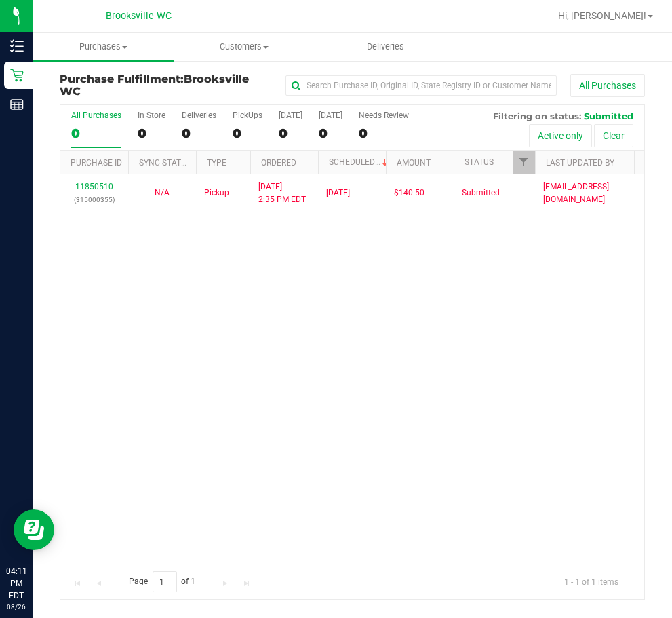
click at [208, 340] on div "11850510 (315000355) N/A Pickup 8/26/2025 2:35 PM EDT 8/26/2025 $140.50 Submitt…" at bounding box center [352, 368] width 584 height 389
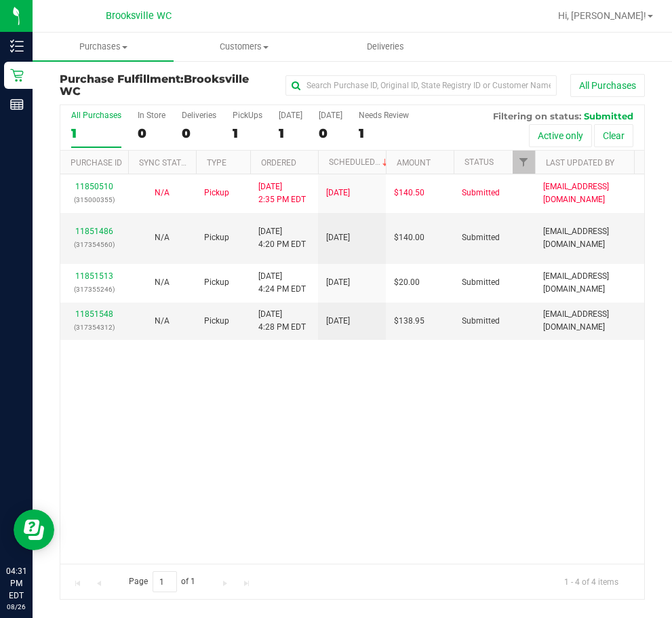
click at [222, 419] on div "11850510 (315000355) N/A Pickup 8/26/2025 2:35 PM EDT 8/26/2025 $140.50 Submitt…" at bounding box center [352, 368] width 584 height 389
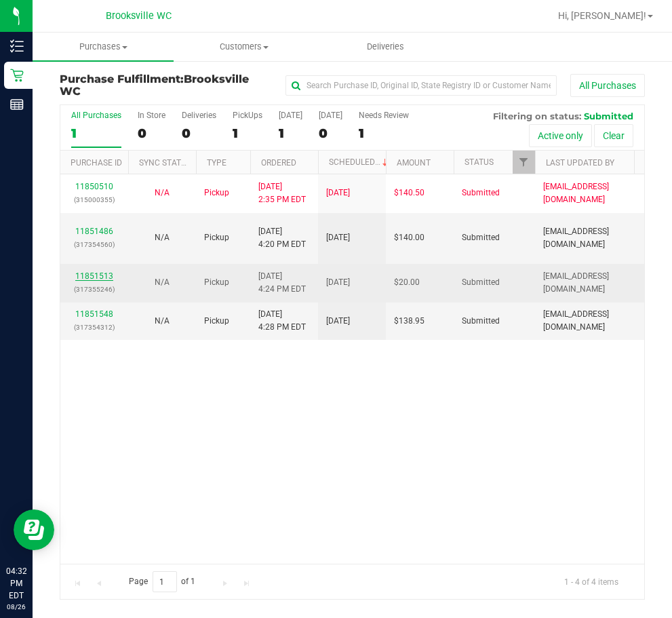
click at [87, 272] on link "11851513" at bounding box center [94, 275] width 38 height 9
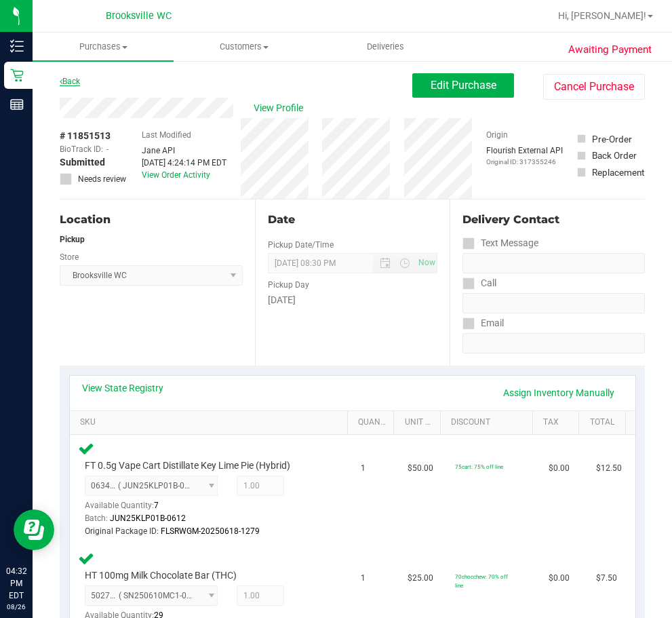
click at [74, 79] on link "Back" at bounding box center [70, 81] width 20 height 9
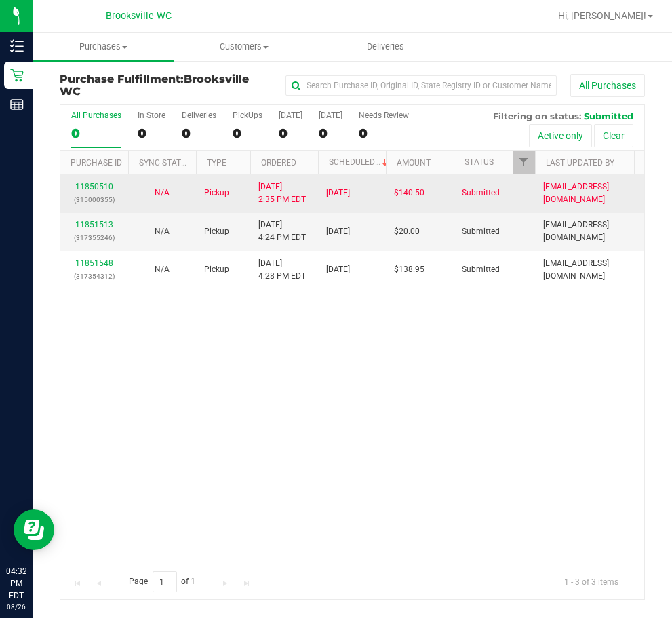
click at [104, 188] on link "11850510" at bounding box center [94, 186] width 38 height 9
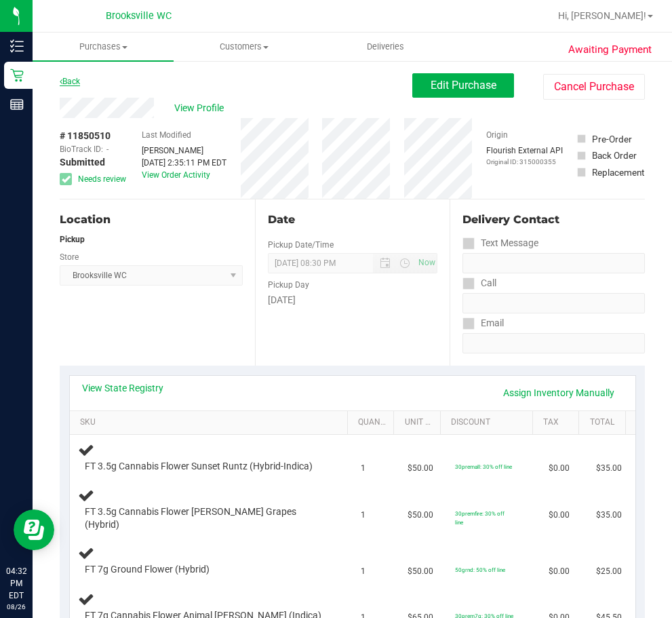
click at [76, 81] on link "Back" at bounding box center [70, 81] width 20 height 9
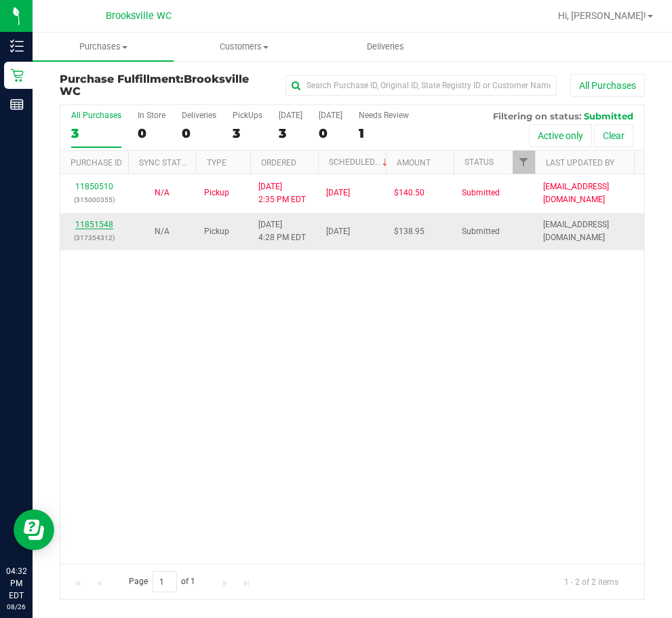
click at [97, 226] on link "11851548" at bounding box center [94, 224] width 38 height 9
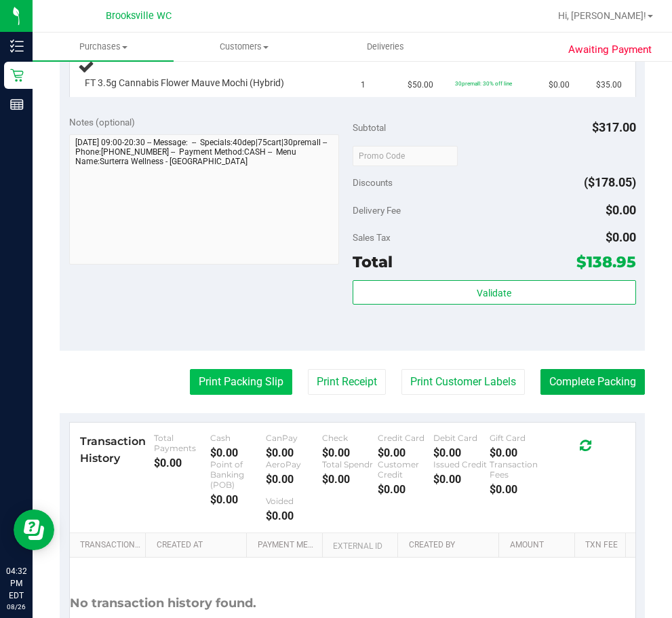
scroll to position [542, 0]
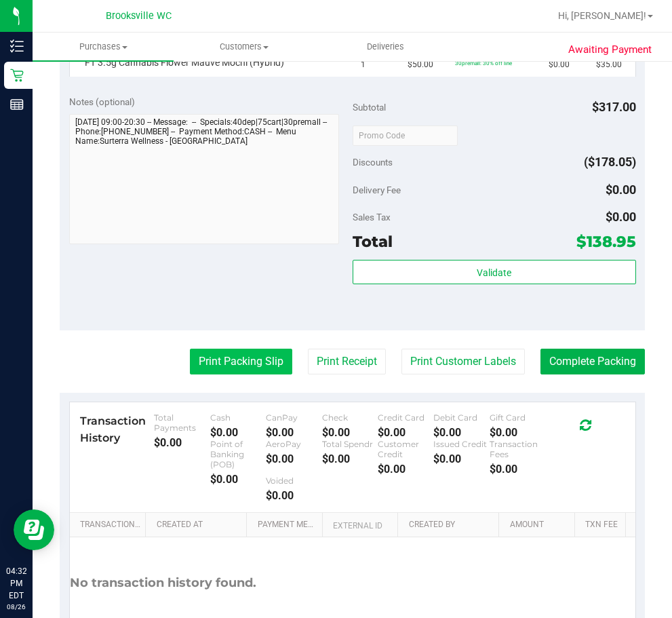
click at [214, 364] on button "Print Packing Slip" at bounding box center [241, 362] width 102 height 26
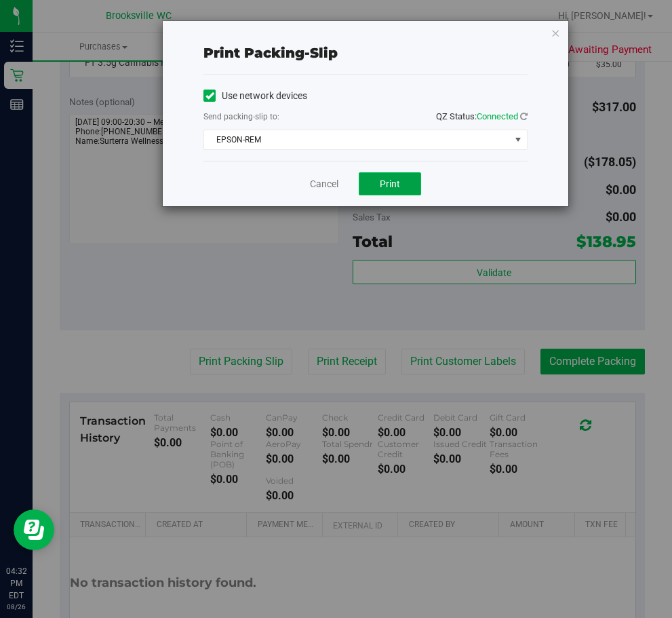
click at [417, 189] on button "Print" at bounding box center [390, 183] width 62 height 23
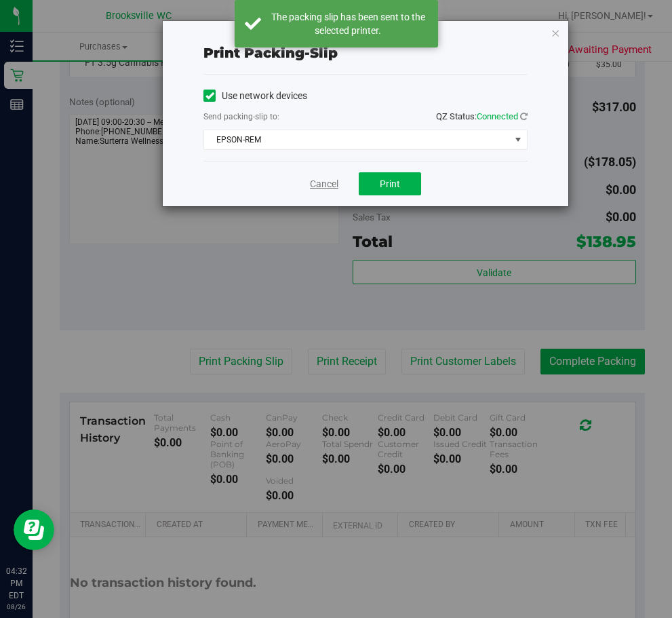
click at [321, 184] on link "Cancel" at bounding box center [324, 184] width 28 height 14
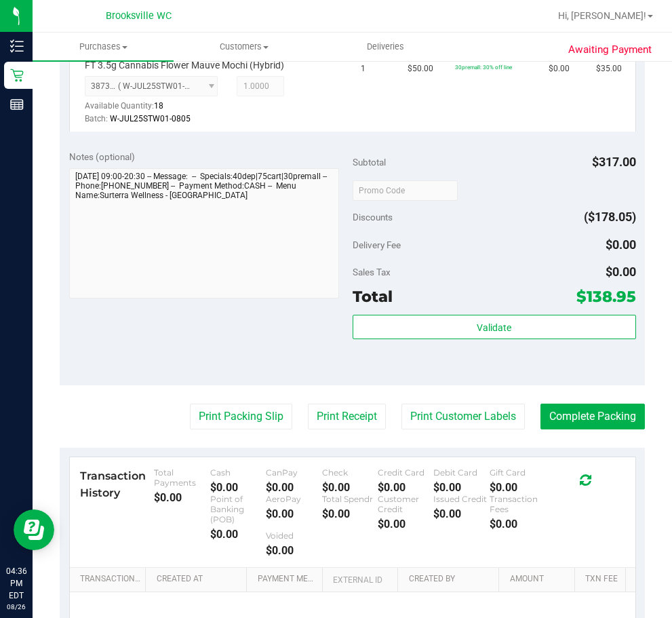
scroll to position [746, 0]
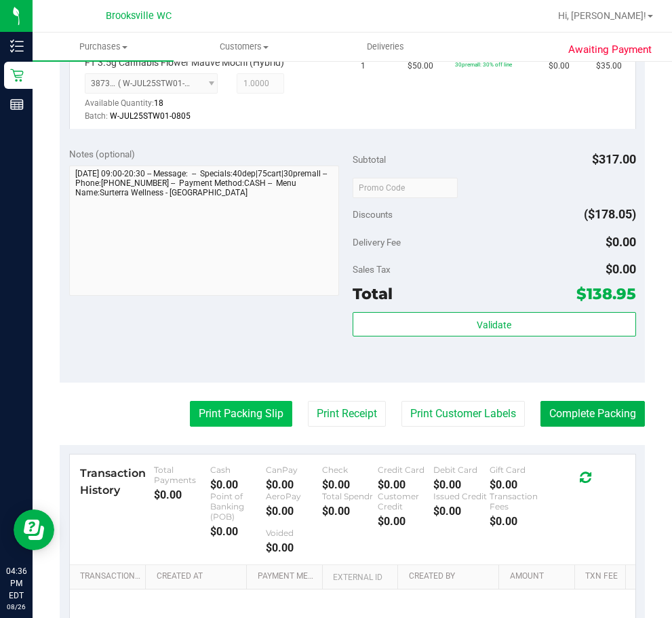
click at [245, 407] on button "Print Packing Slip" at bounding box center [241, 414] width 102 height 26
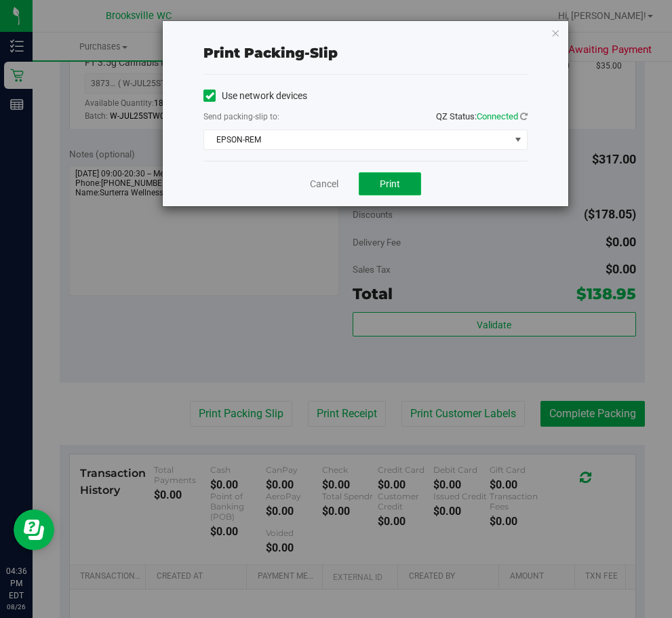
click at [403, 184] on button "Print" at bounding box center [390, 183] width 62 height 23
click at [306, 180] on div "Cancel Print" at bounding box center [365, 183] width 324 height 45
click at [309, 180] on div "Cancel Print" at bounding box center [365, 183] width 324 height 45
click at [319, 185] on link "Cancel" at bounding box center [324, 184] width 28 height 14
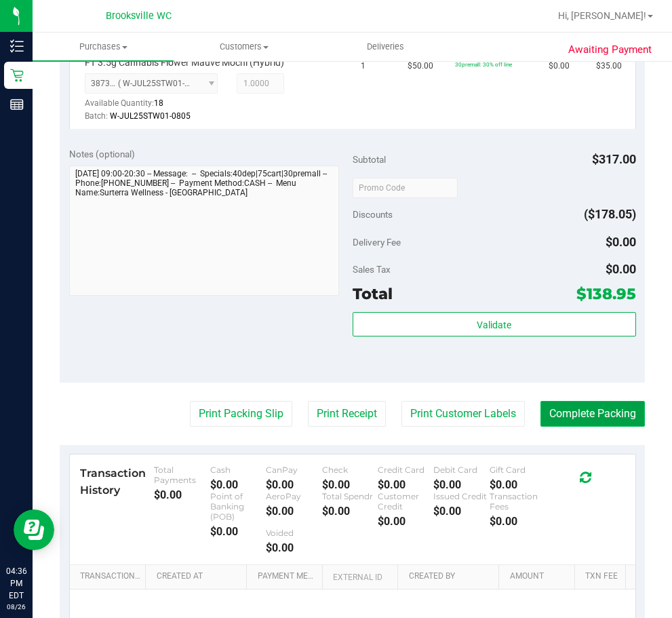
click at [594, 418] on button "Complete Packing" at bounding box center [592, 414] width 104 height 26
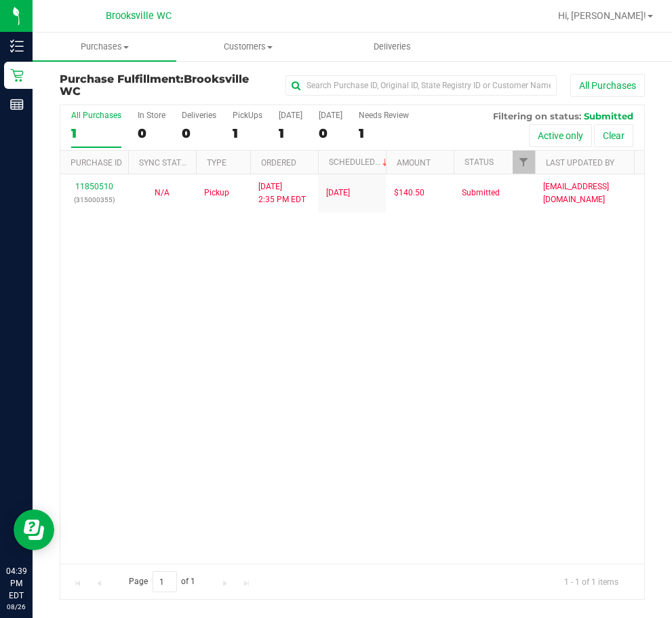
click at [156, 252] on div "11850510 (315000355) N/A Pickup [DATE] 2:35 PM EDT 8/26/2025 $140.50 Submitted …" at bounding box center [352, 368] width 584 height 389
click at [239, 43] on span "Customers" at bounding box center [248, 47] width 142 height 12
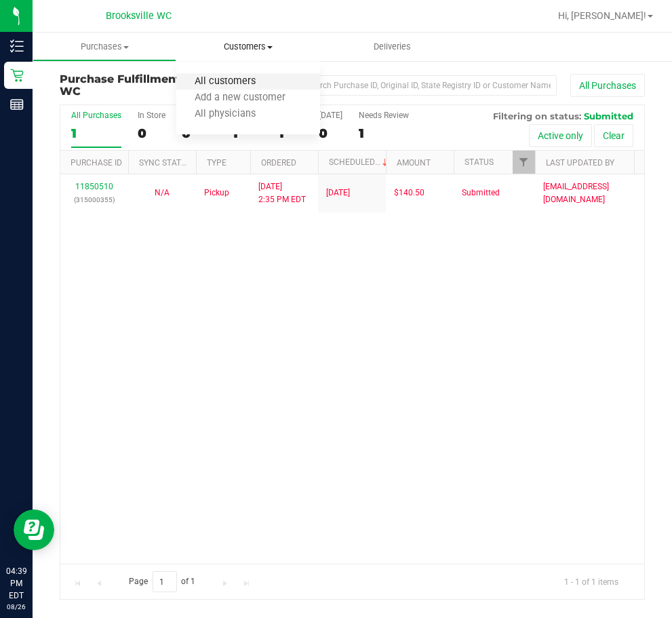
click at [232, 81] on span "All customers" at bounding box center [225, 82] width 98 height 12
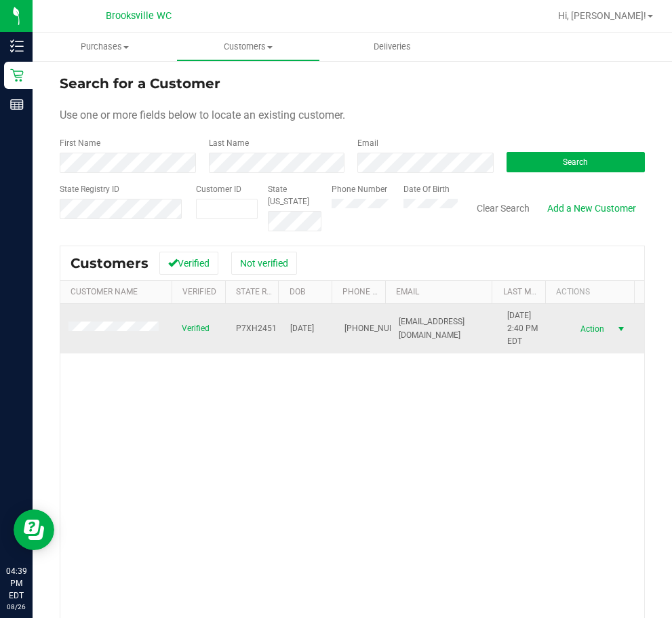
click at [587, 330] on span "Action" at bounding box center [590, 328] width 44 height 19
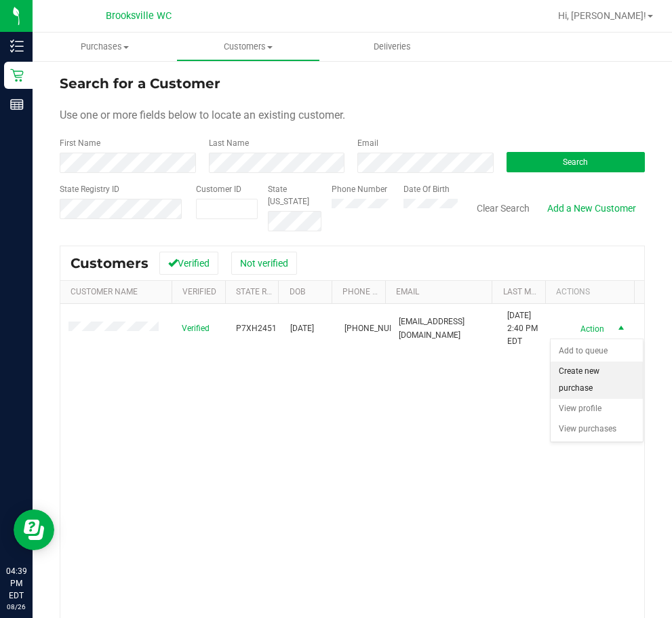
click at [585, 384] on li "Create new purchase" at bounding box center [597, 379] width 92 height 37
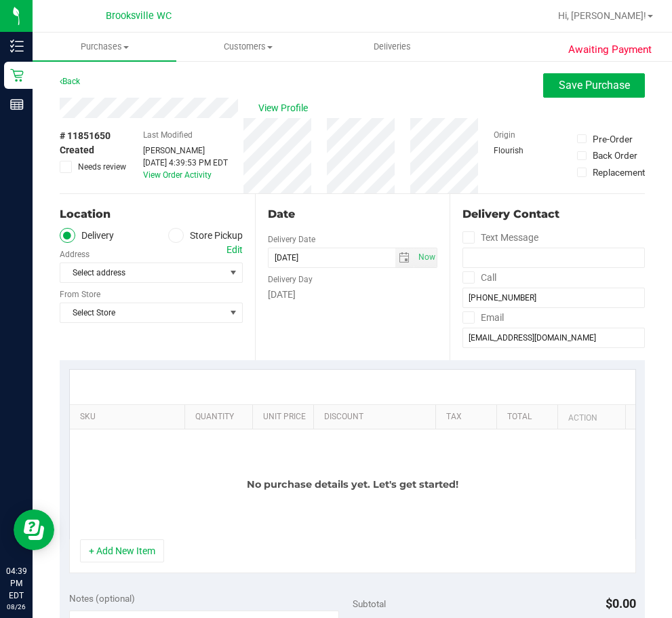
click at [172, 235] on icon at bounding box center [176, 235] width 8 height 0
click at [0, 0] on input "Store Pickup" at bounding box center [0, 0] width 0 height 0
click at [182, 278] on span "Select Store" at bounding box center [142, 272] width 165 height 19
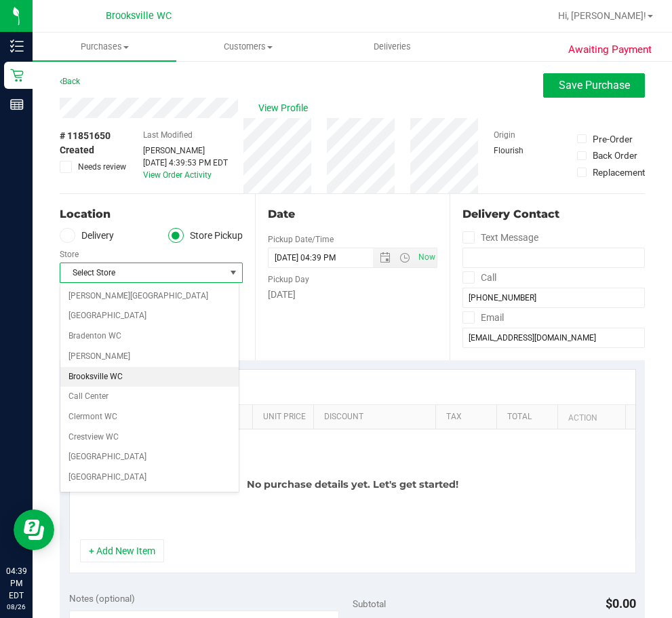
click at [106, 372] on li "Brooksville WC" at bounding box center [149, 377] width 178 height 20
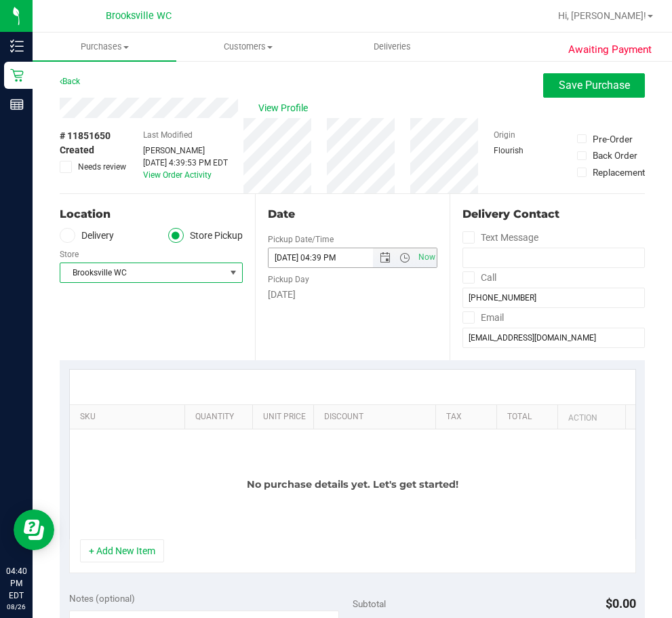
click at [288, 258] on input "[DATE] 04:39 PM" at bounding box center [333, 257] width 128 height 19
click at [291, 258] on input "[DATE] 04:39 PM" at bounding box center [333, 257] width 128 height 19
click at [288, 258] on input "[DATE] 04:39 PM" at bounding box center [333, 257] width 128 height 19
type input "[DATE] 04:39 PM"
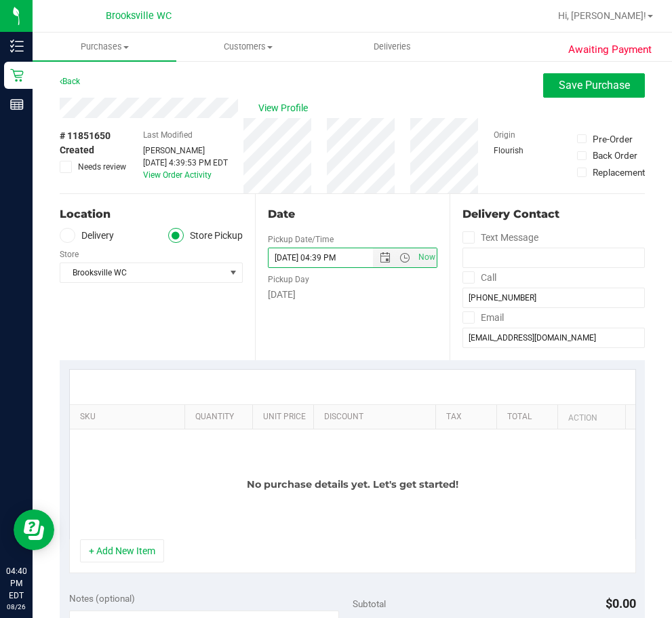
click at [151, 458] on div "No purchase details yet. Let's get started!" at bounding box center [353, 484] width 566 height 110
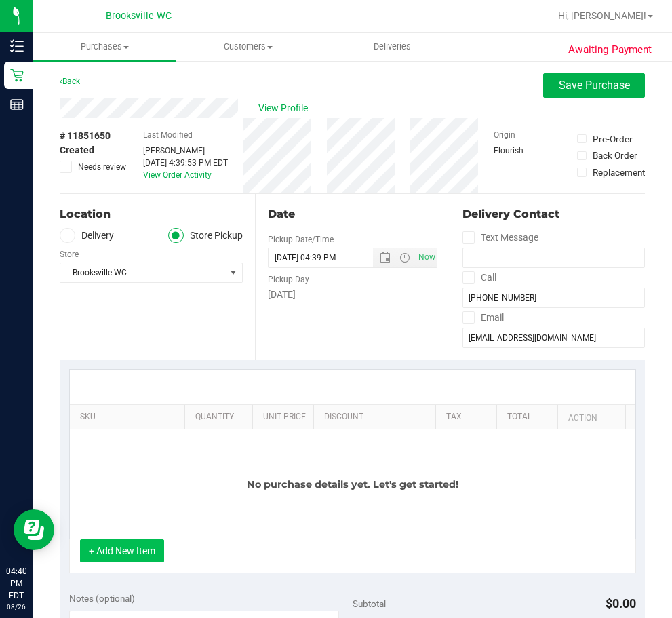
click at [132, 547] on button "+ Add New Item" at bounding box center [122, 550] width 84 height 23
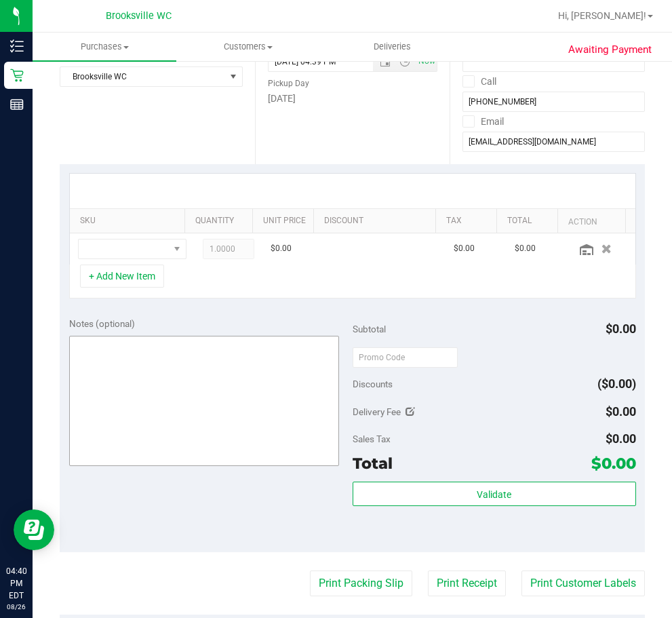
scroll to position [203, 0]
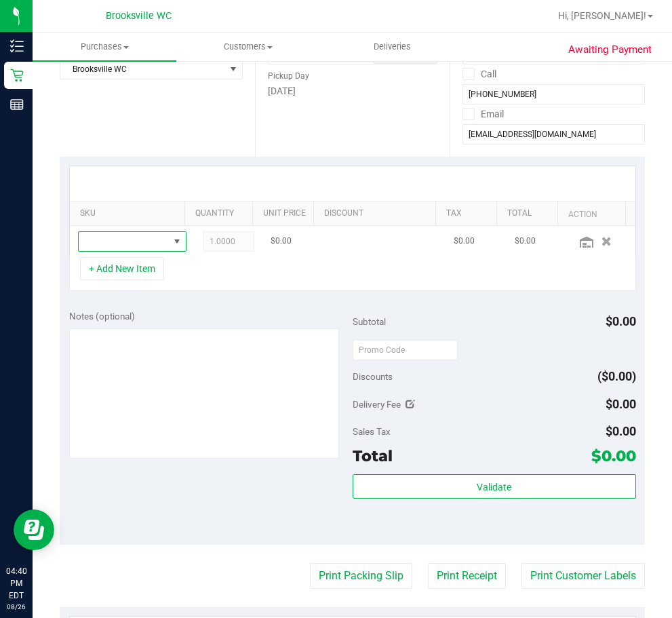
click at [132, 251] on span "NO DATA FOUND" at bounding box center [124, 241] width 90 height 19
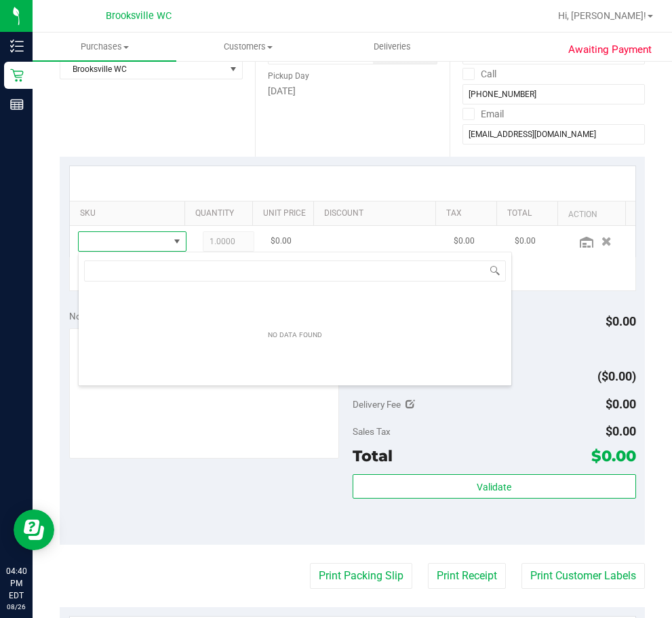
scroll to position [20, 88]
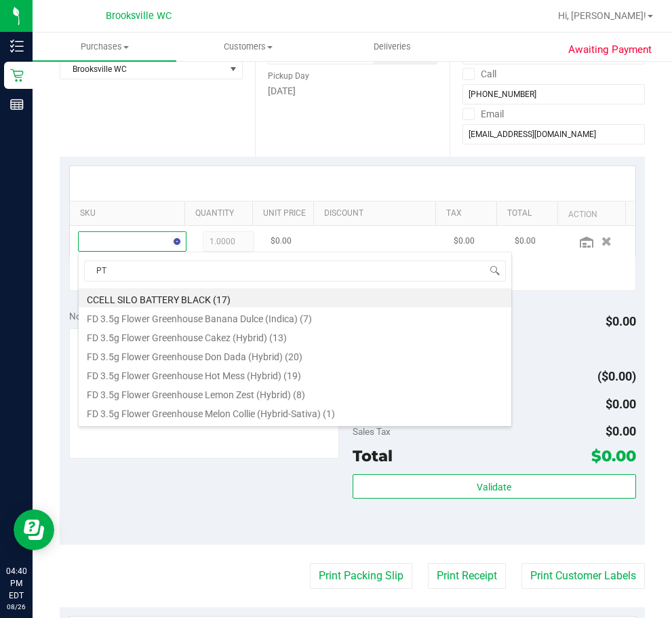
type input "PTH"
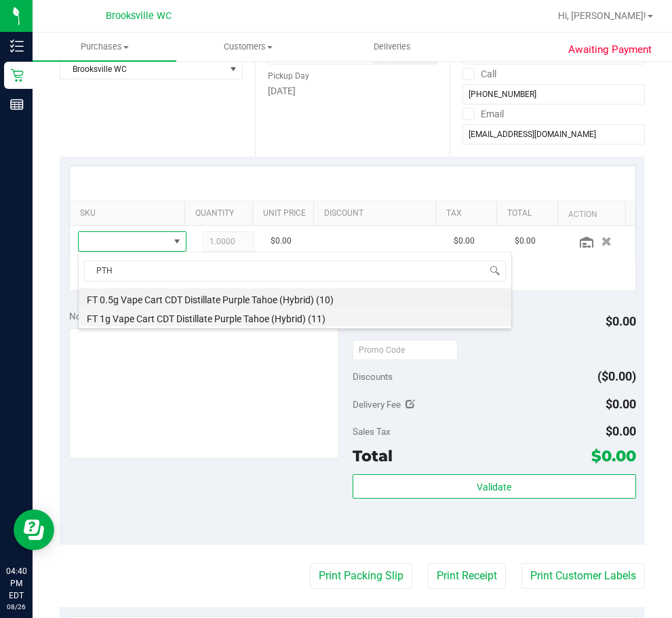
click at [153, 321] on li "FT 1g Vape Cart CDT Distillate Purple Tahoe (Hybrid) (11)" at bounding box center [295, 316] width 433 height 19
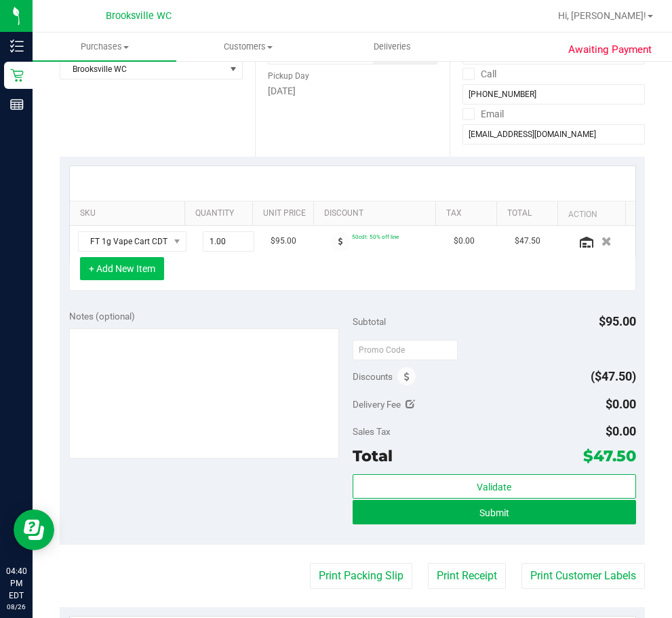
click at [139, 270] on button "+ Add New Item" at bounding box center [122, 268] width 84 height 23
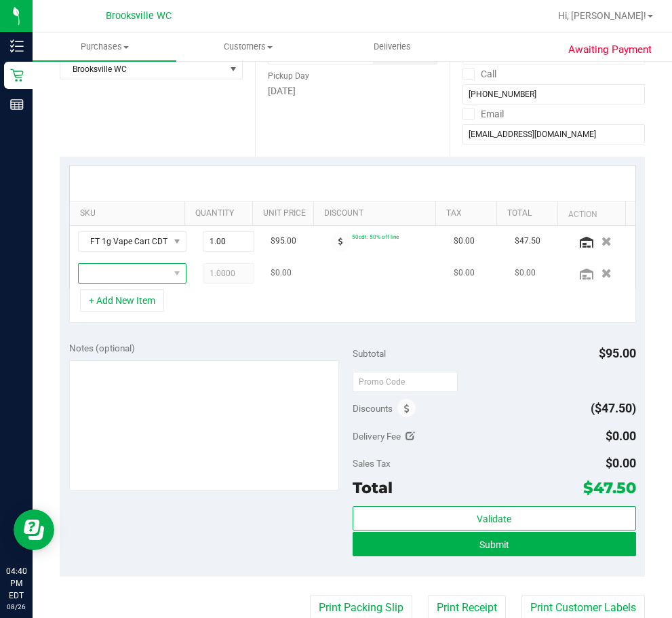
click at [115, 271] on span "NO DATA FOUND" at bounding box center [124, 273] width 90 height 19
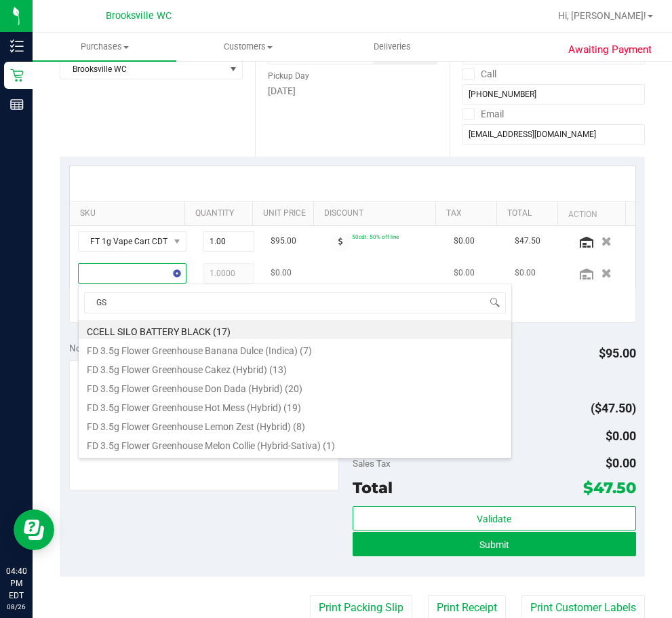
type input "GSS"
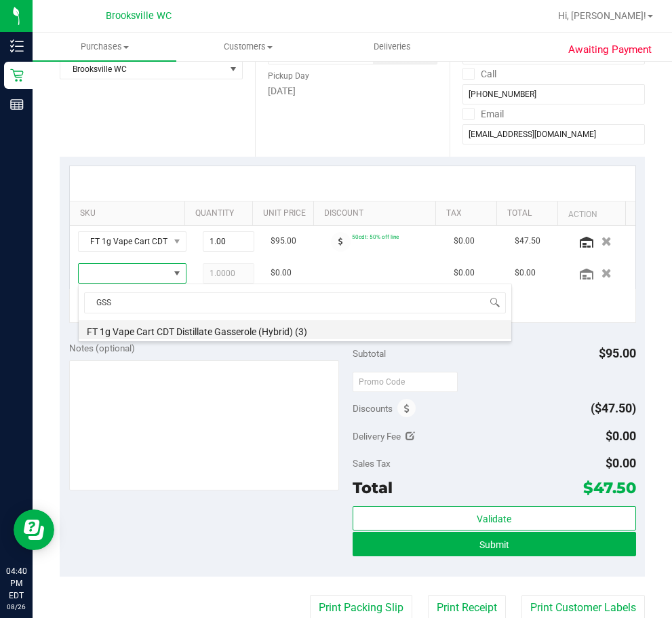
click at [157, 332] on li "FT 1g Vape Cart CDT Distillate Gasserole (Hybrid) (3)" at bounding box center [295, 329] width 433 height 19
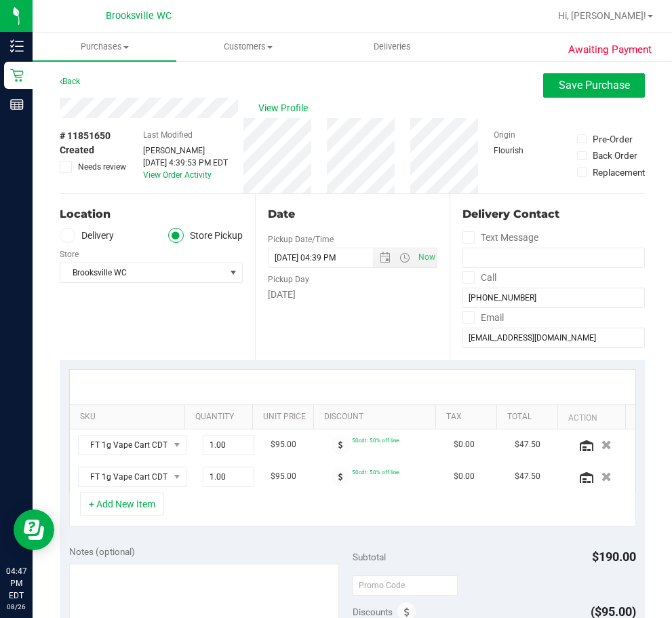
scroll to position [271, 0]
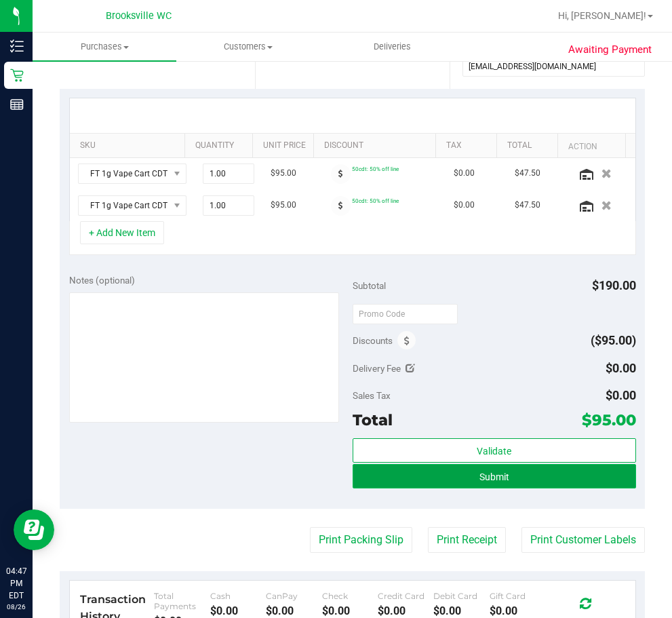
click at [479, 481] on span "Submit" at bounding box center [494, 476] width 30 height 11
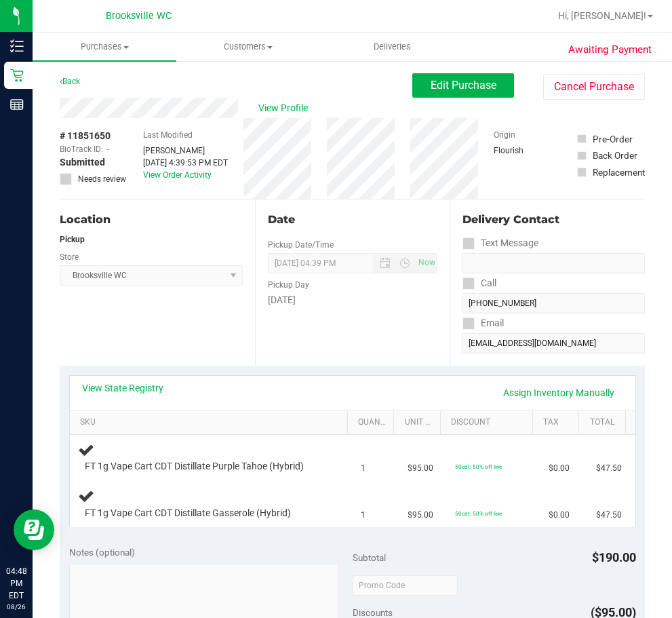
click at [66, 87] on div "Back" at bounding box center [70, 81] width 20 height 16
click at [80, 79] on link "Back" at bounding box center [70, 81] width 20 height 9
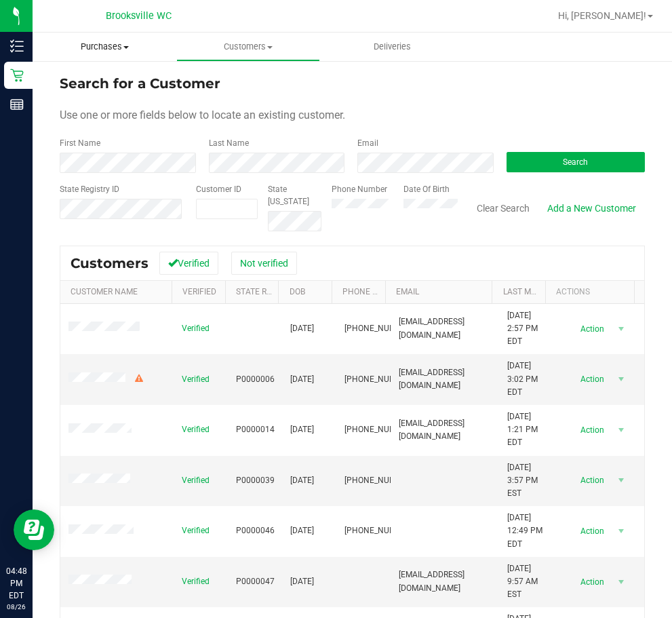
click at [108, 47] on span "Purchases" at bounding box center [105, 47] width 144 height 12
click at [85, 92] on span "Fulfillment" at bounding box center [75, 98] width 84 height 12
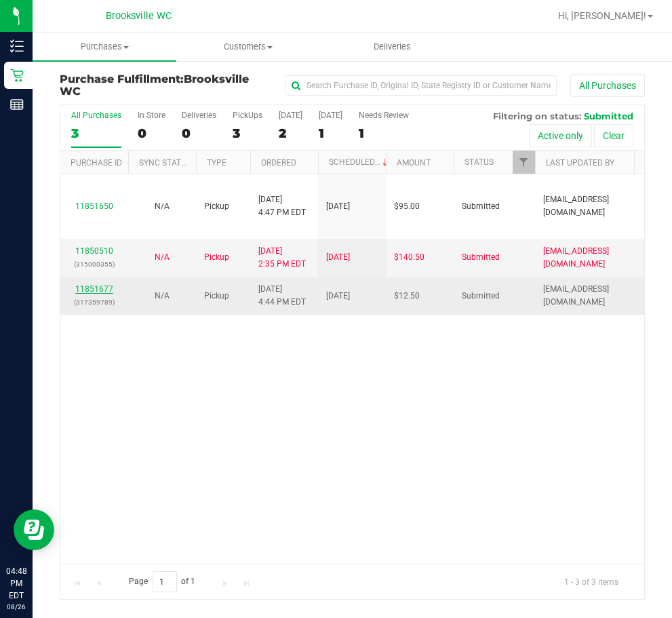
click at [103, 285] on link "11851677" at bounding box center [94, 288] width 38 height 9
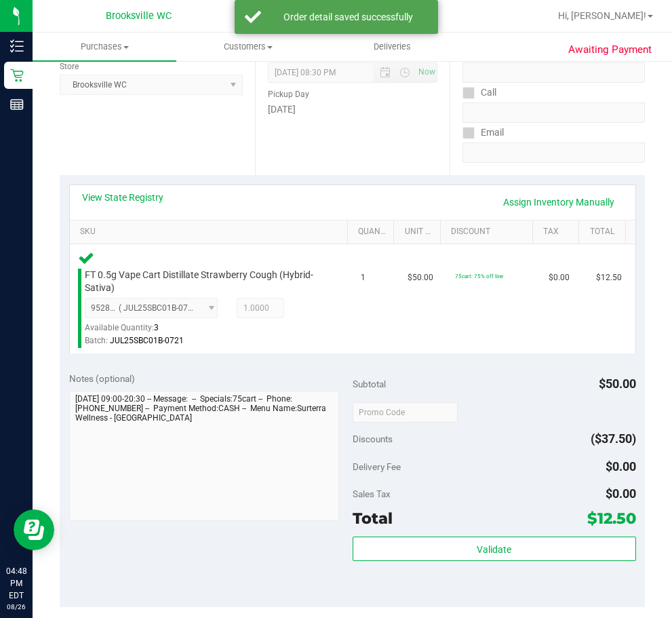
scroll to position [203, 0]
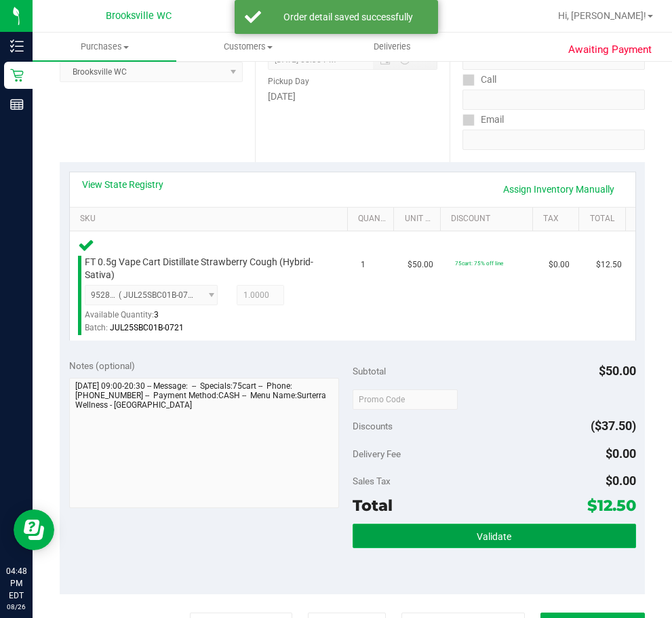
click at [426, 538] on button "Validate" at bounding box center [494, 535] width 283 height 24
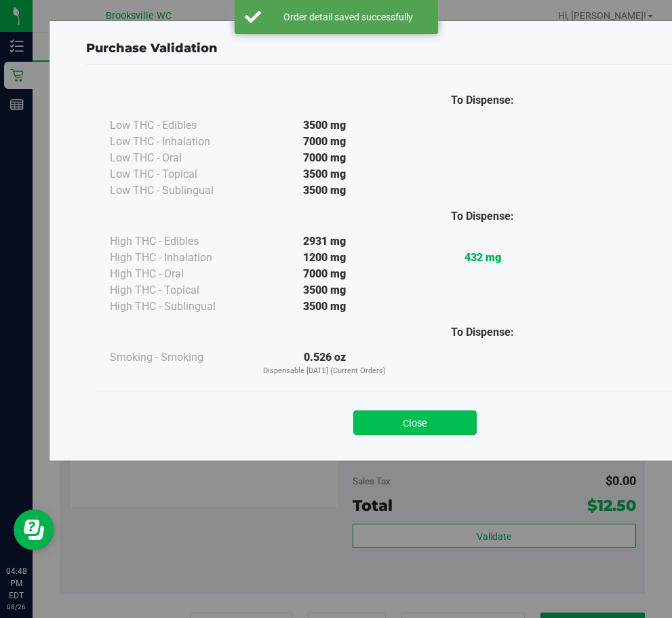
click at [422, 430] on button "Close" at bounding box center [414, 422] width 123 height 24
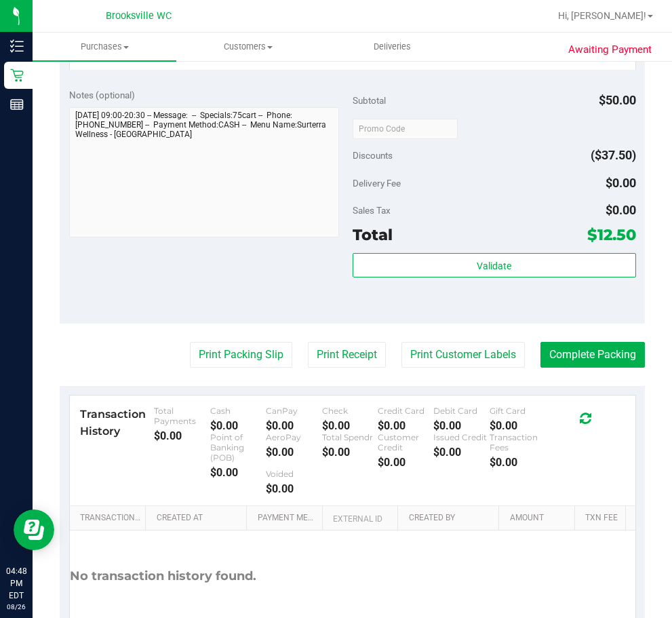
scroll to position [475, 0]
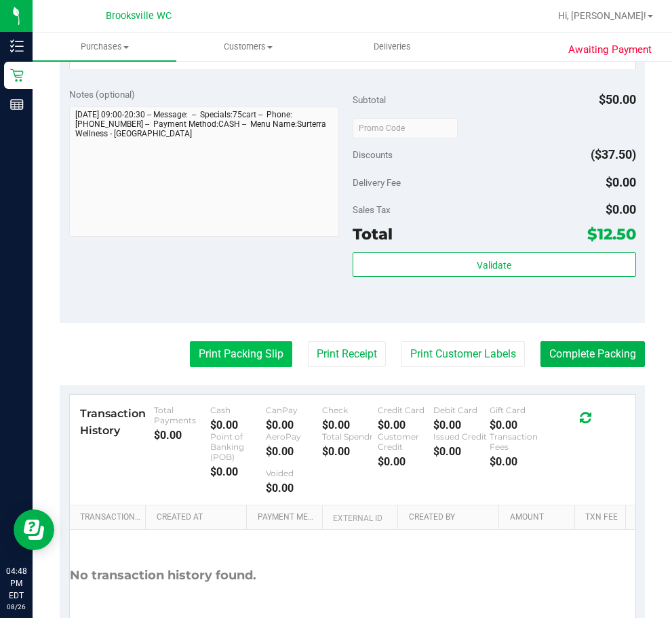
click at [203, 366] on button "Print Packing Slip" at bounding box center [241, 354] width 102 height 26
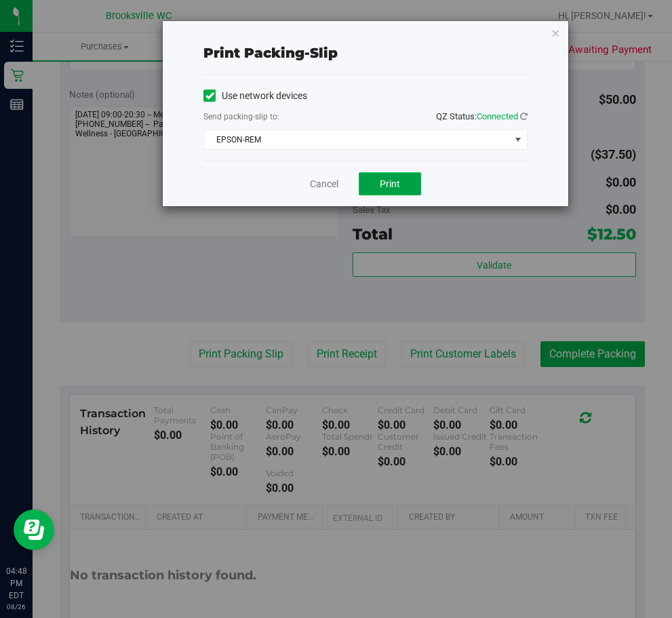
click at [407, 189] on button "Print" at bounding box center [390, 183] width 62 height 23
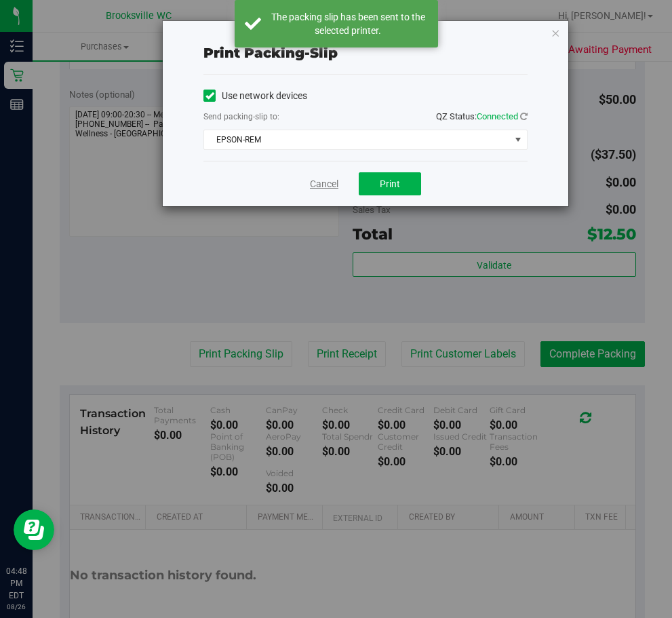
click at [329, 182] on link "Cancel" at bounding box center [324, 184] width 28 height 14
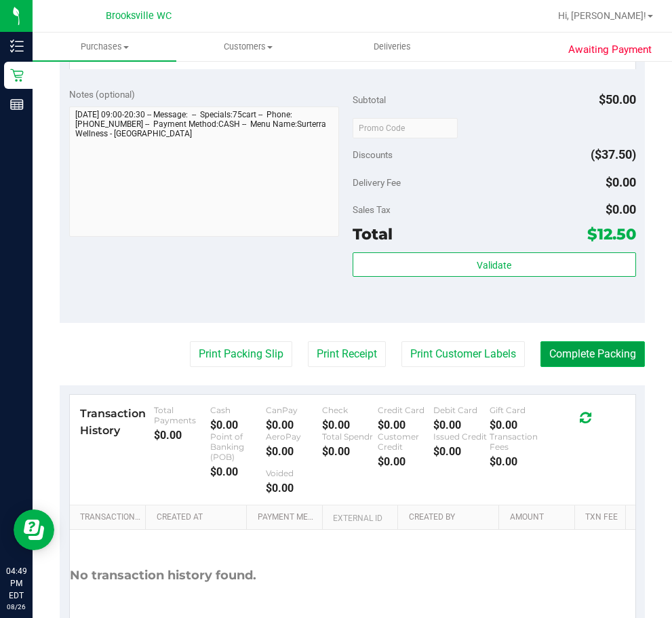
click at [589, 351] on button "Complete Packing" at bounding box center [592, 354] width 104 height 26
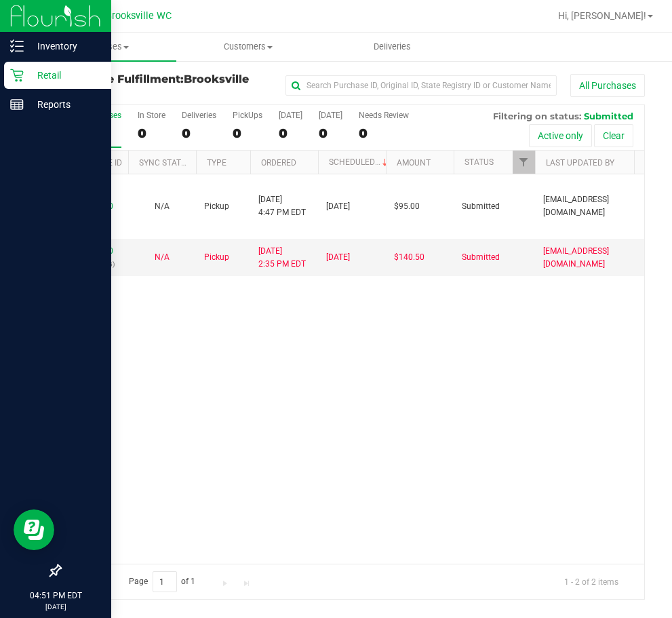
click at [20, 77] on icon at bounding box center [16, 75] width 13 height 13
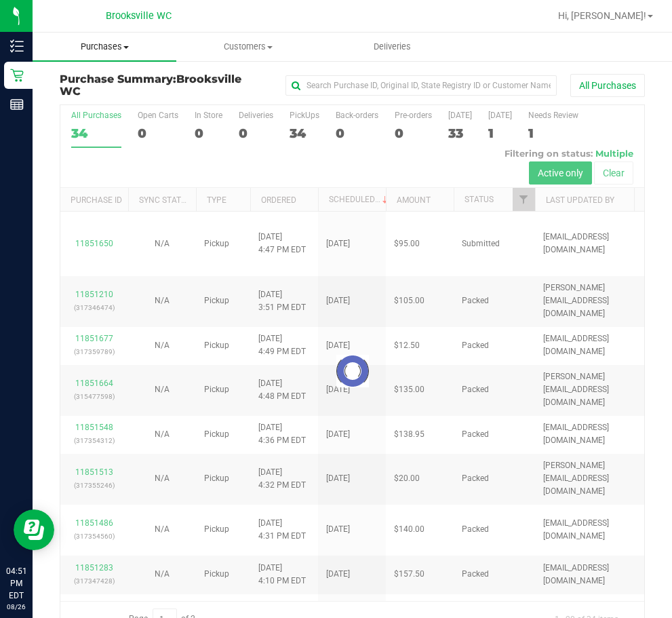
click at [91, 47] on span "Purchases" at bounding box center [105, 47] width 144 height 12
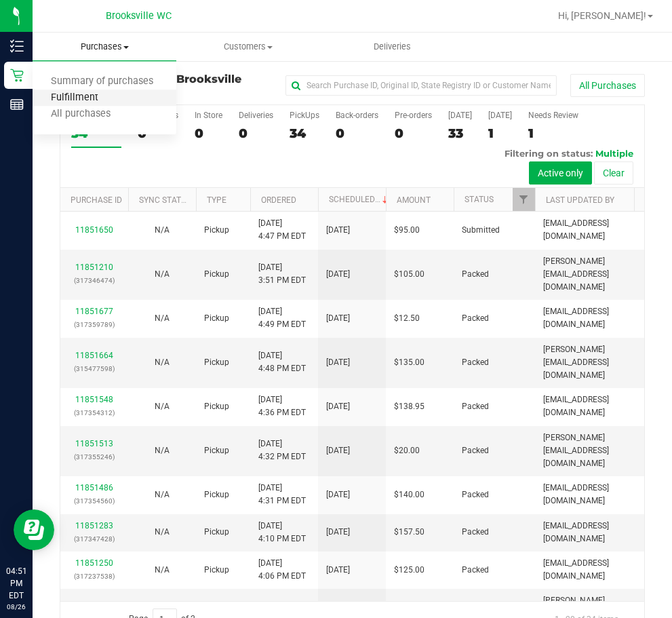
click at [81, 100] on span "Fulfillment" at bounding box center [75, 98] width 84 height 12
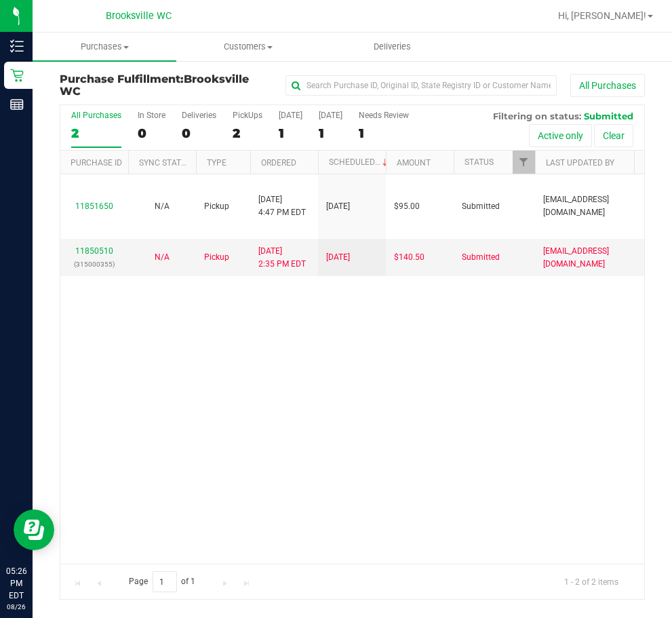
click at [252, 370] on div "11851650 N/A Pickup [DATE] 4:47 PM EDT 8/27/2025 $95.00 Submitted [EMAIL_ADDRES…" at bounding box center [352, 368] width 584 height 389
click at [127, 389] on div "11851650 N/A Pickup [DATE] 4:47 PM EDT 8/27/2025 $95.00 Submitted [EMAIL_ADDRES…" at bounding box center [352, 368] width 584 height 389
drag, startPoint x: 119, startPoint y: 468, endPoint x: 180, endPoint y: 308, distance: 171.5
click at [121, 458] on div "11851650 N/A Pickup [DATE] 5:28 PM EDT 8/27/2025 $95.00 Submitted [EMAIL_ADDRES…" at bounding box center [352, 368] width 584 height 389
